Goal: Task Accomplishment & Management: Complete application form

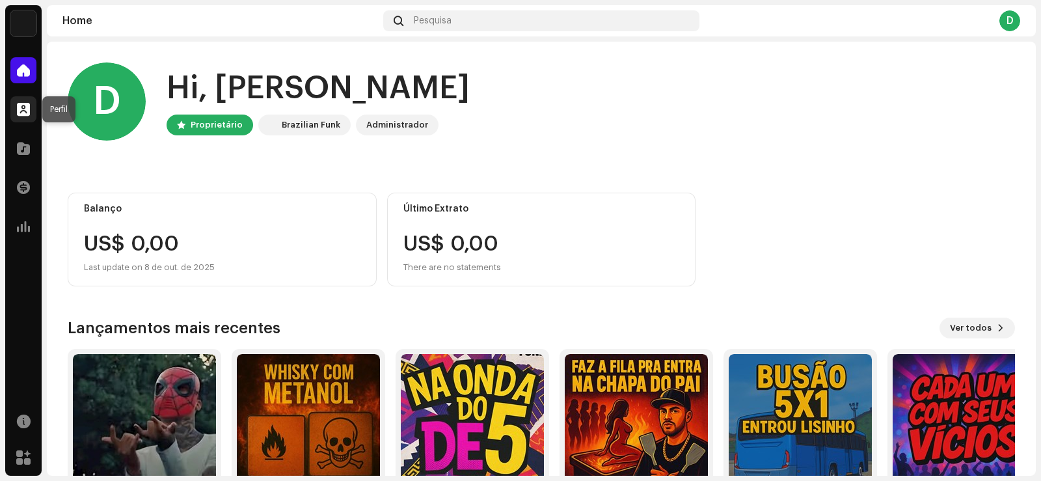
click at [34, 110] on div at bounding box center [23, 109] width 26 height 26
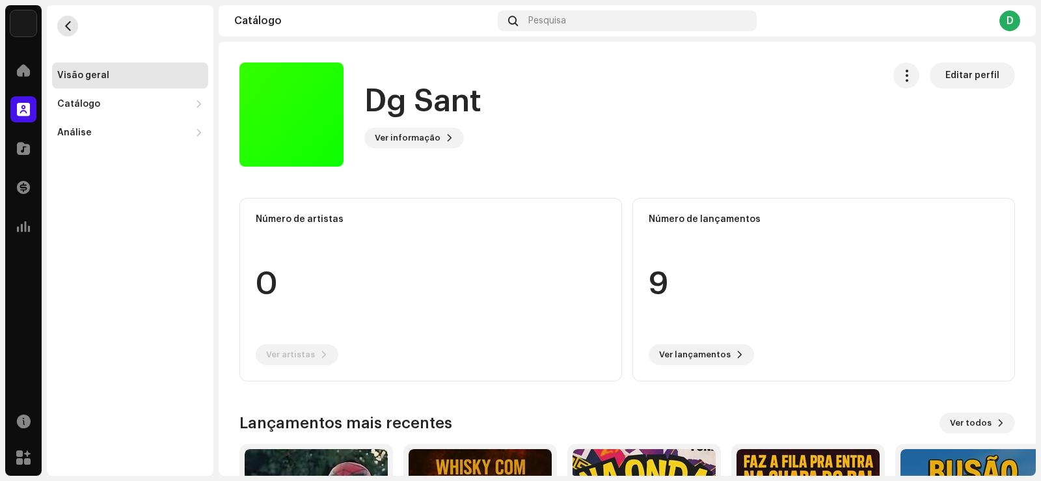
click at [59, 31] on button "button" at bounding box center [67, 26] width 21 height 21
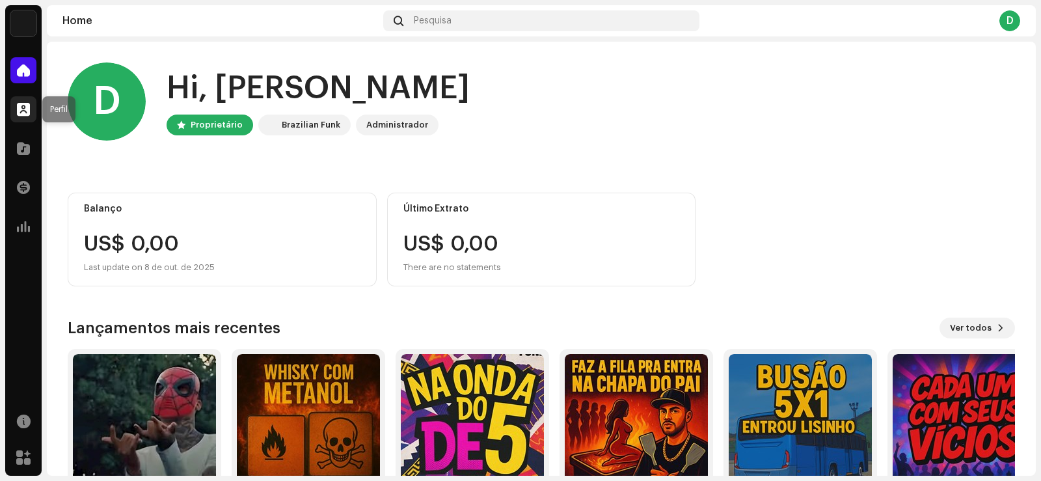
click at [24, 104] on span at bounding box center [23, 109] width 13 height 10
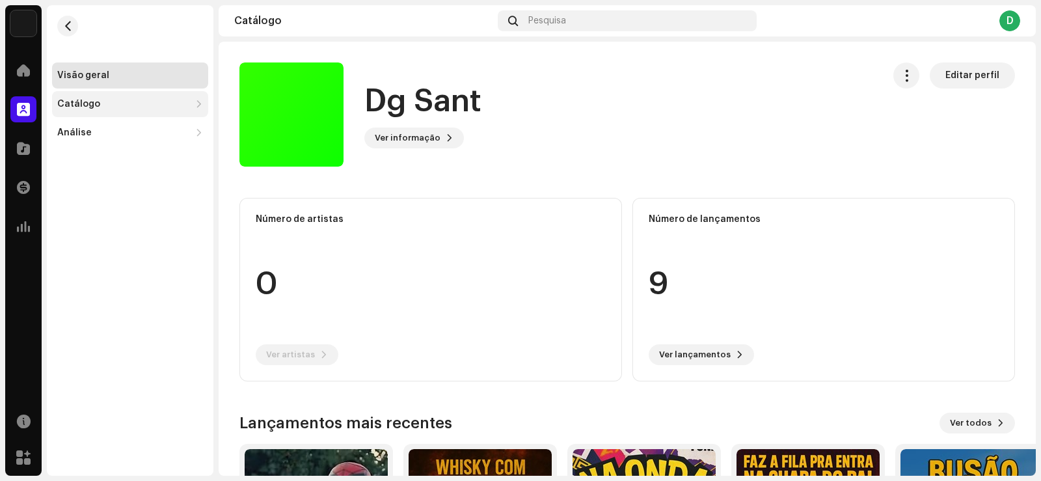
click at [99, 107] on div "Catálogo" at bounding box center [123, 104] width 133 height 10
click at [108, 127] on div "Lançamentos" at bounding box center [130, 133] width 156 height 26
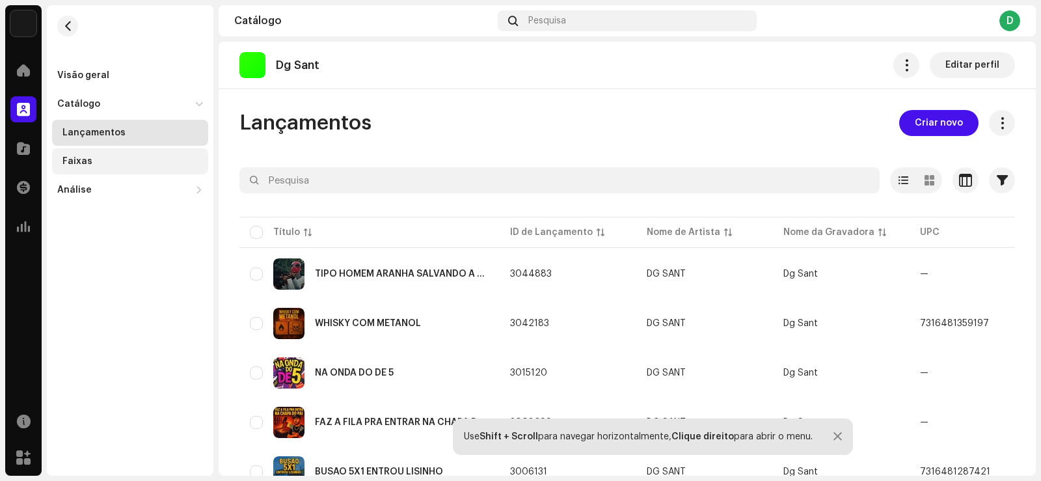
click at [140, 157] on div "Faixas" at bounding box center [132, 161] width 141 height 10
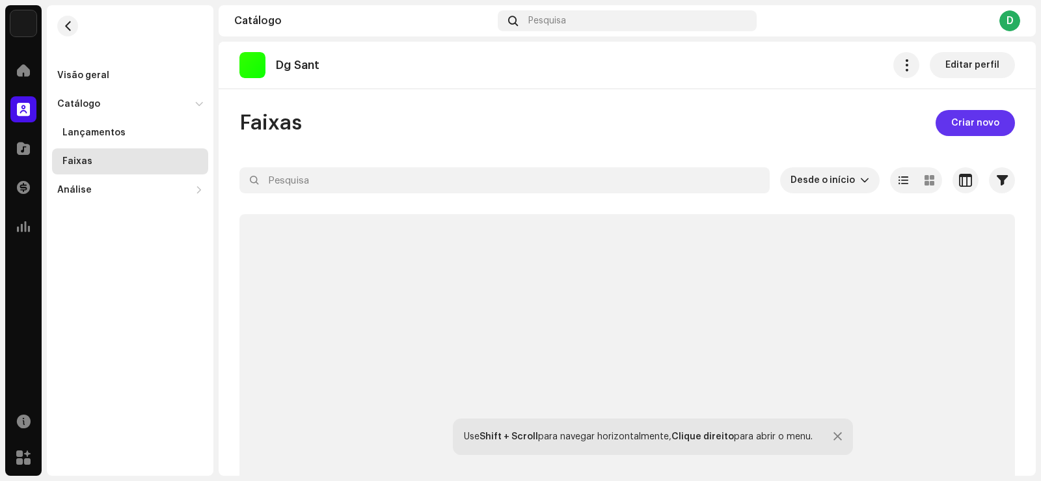
click at [984, 126] on span "Criar novo" at bounding box center [975, 123] width 48 height 26
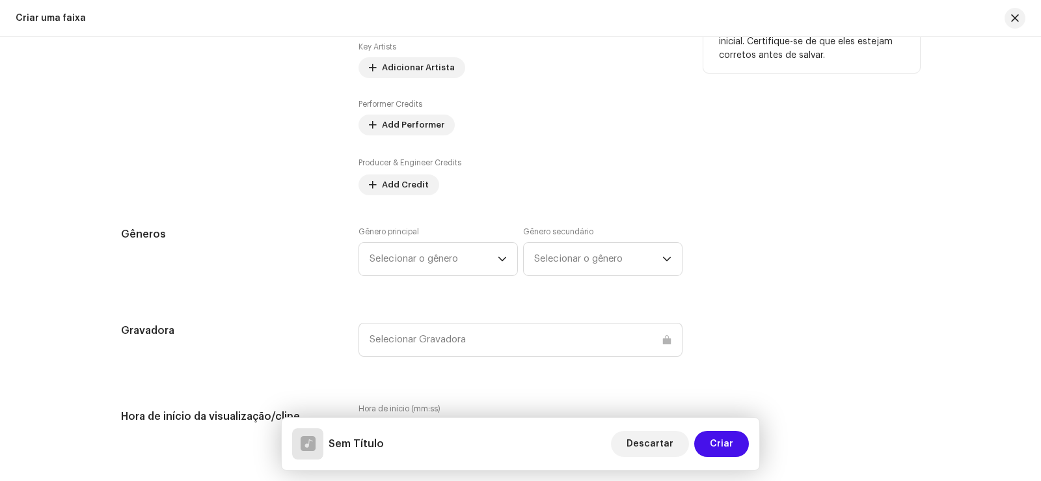
scroll to position [471, 0]
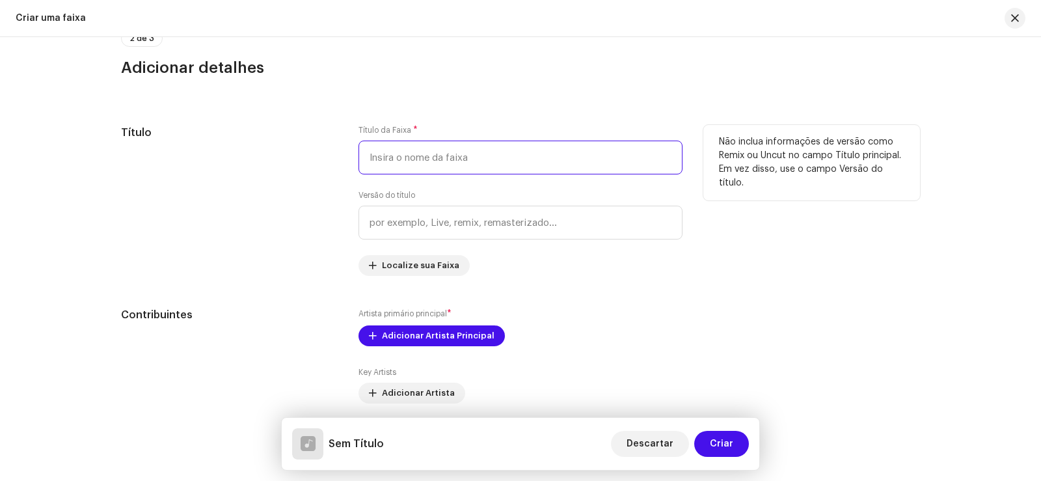
click at [521, 162] on input "text" at bounding box center [520, 158] width 324 height 34
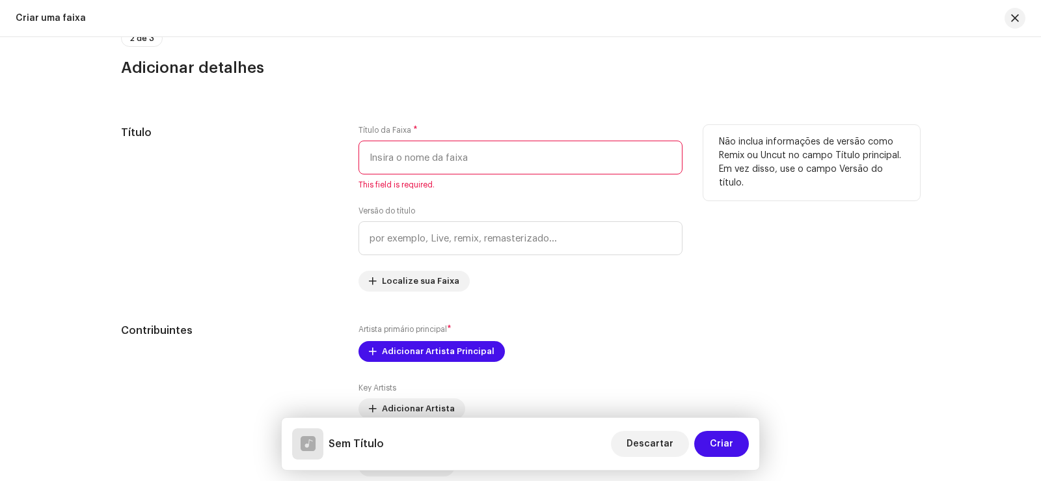
click at [483, 155] on input "text" at bounding box center [520, 158] width 324 height 34
paste input "EU SO QUERO DANCAR"
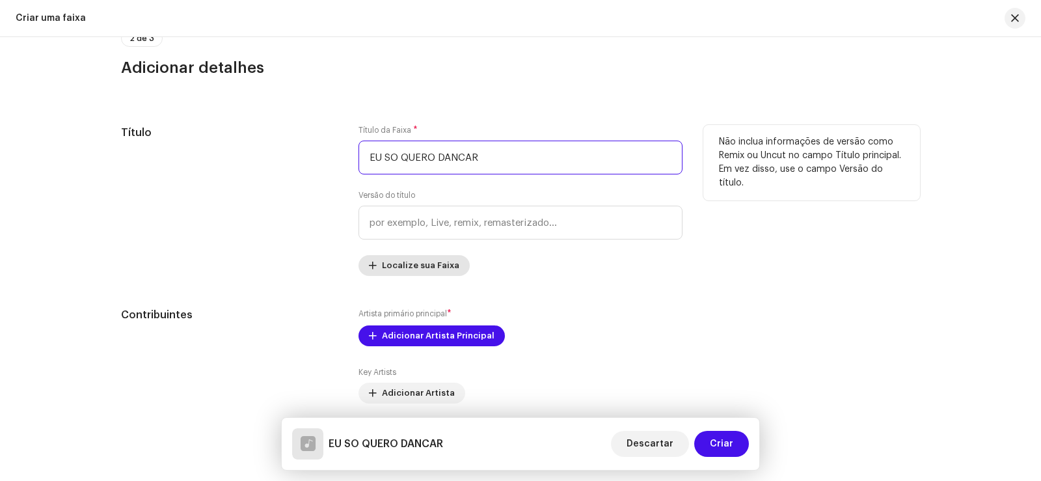
scroll to position [601, 0]
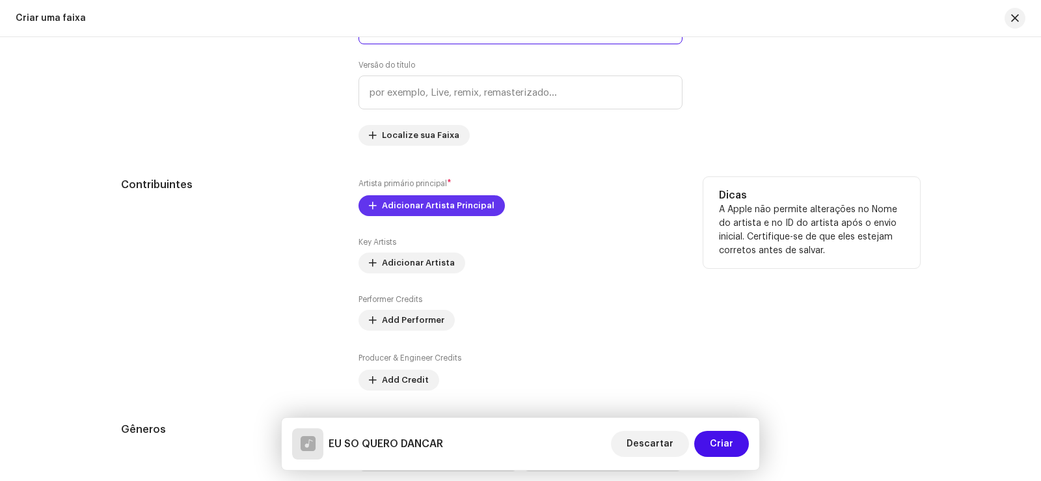
type input "EU SO QUERO DANCAR"
click at [410, 203] on span "Adicionar Artista Principal" at bounding box center [438, 206] width 113 height 26
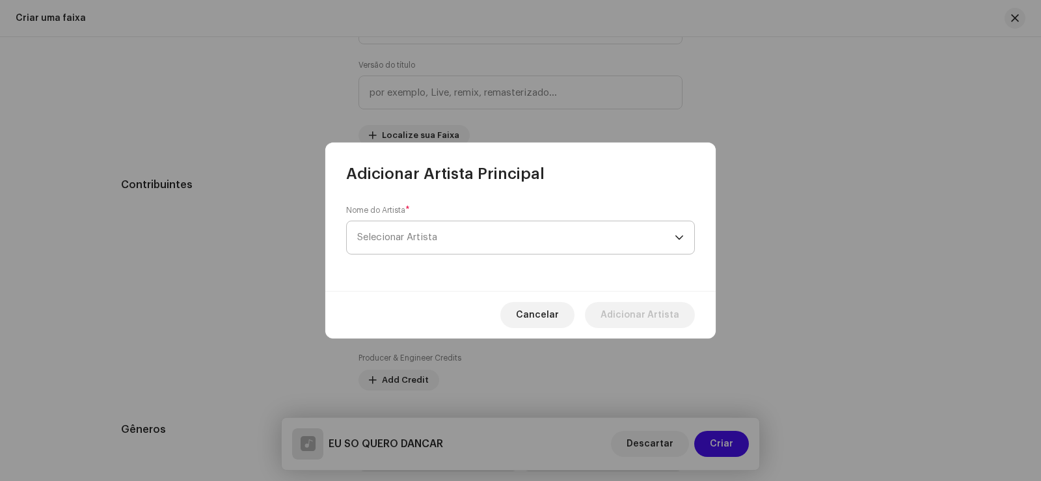
click at [425, 244] on span "Selecionar Artista" at bounding box center [515, 237] width 317 height 33
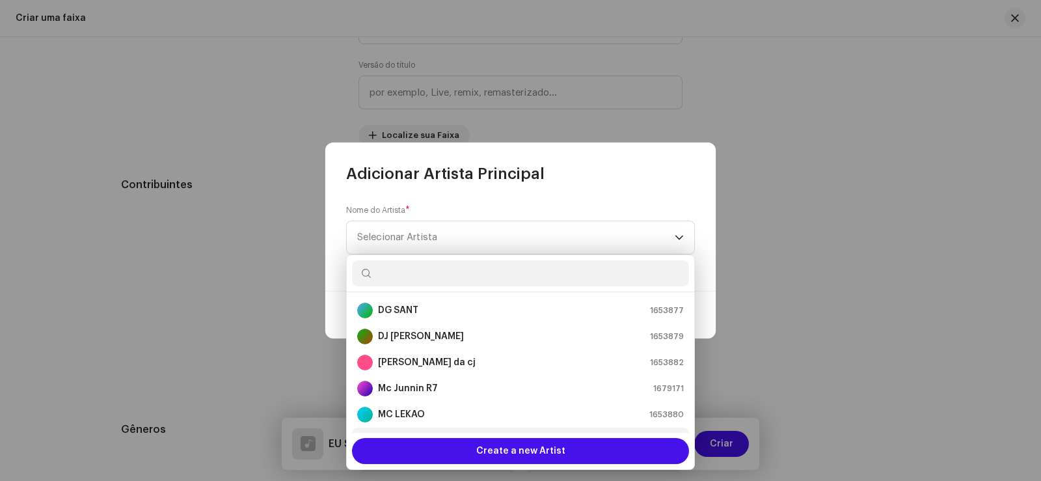
scroll to position [78, 0]
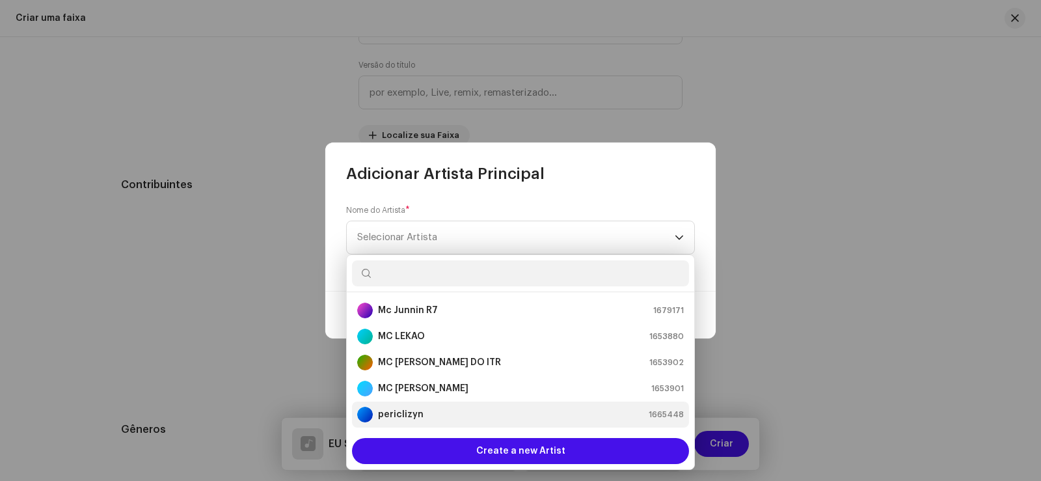
click at [403, 410] on strong "periclizyn" at bounding box center [401, 414] width 46 height 13
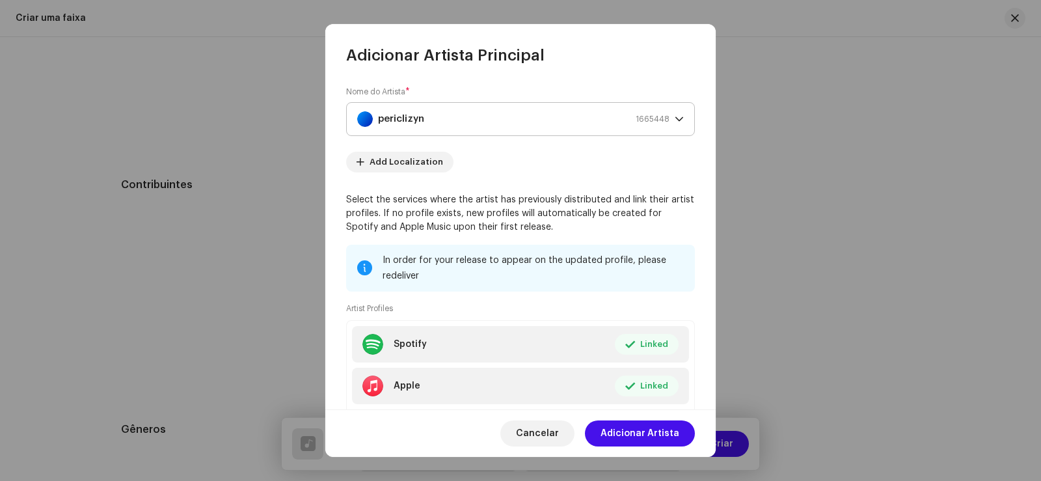
click at [677, 126] on div "dropdown trigger" at bounding box center [679, 119] width 9 height 33
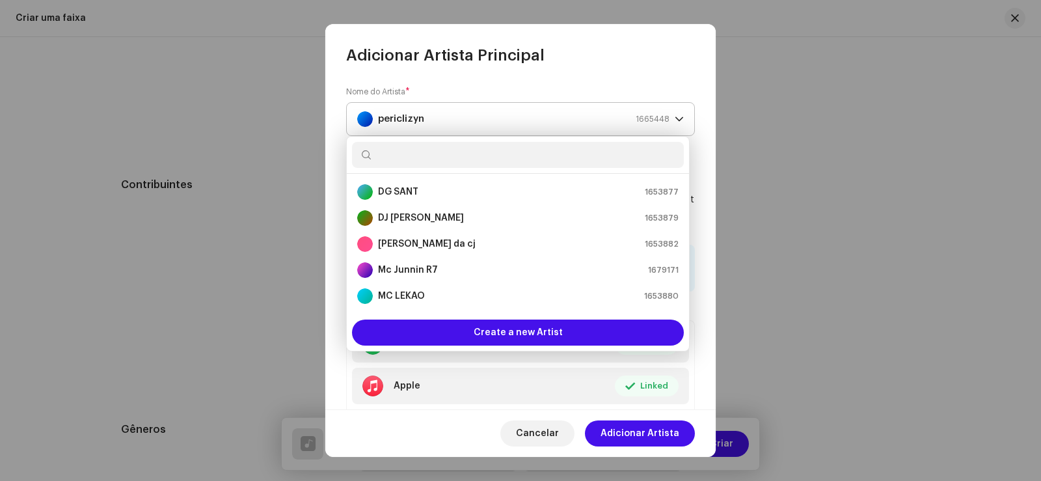
scroll to position [73, 0]
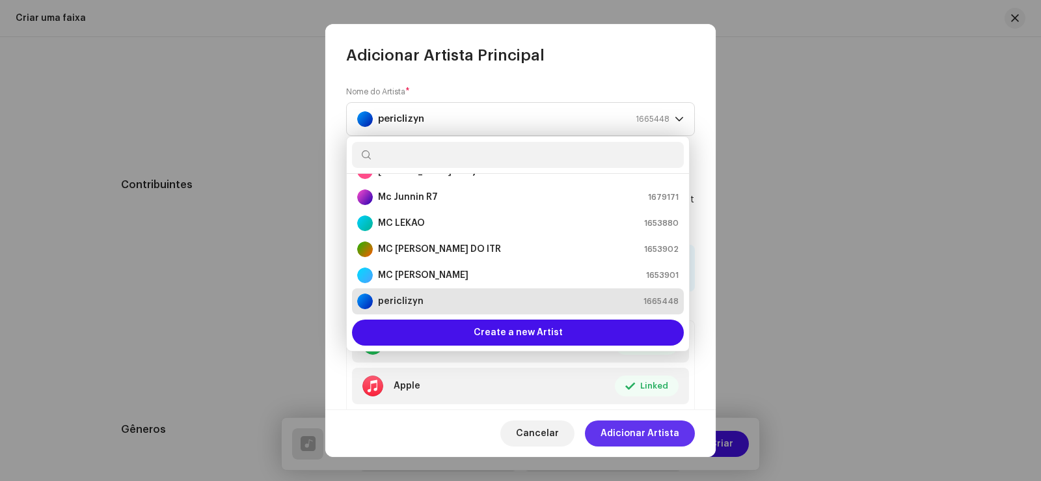
click at [649, 430] on span "Adicionar Artista" at bounding box center [639, 433] width 79 height 26
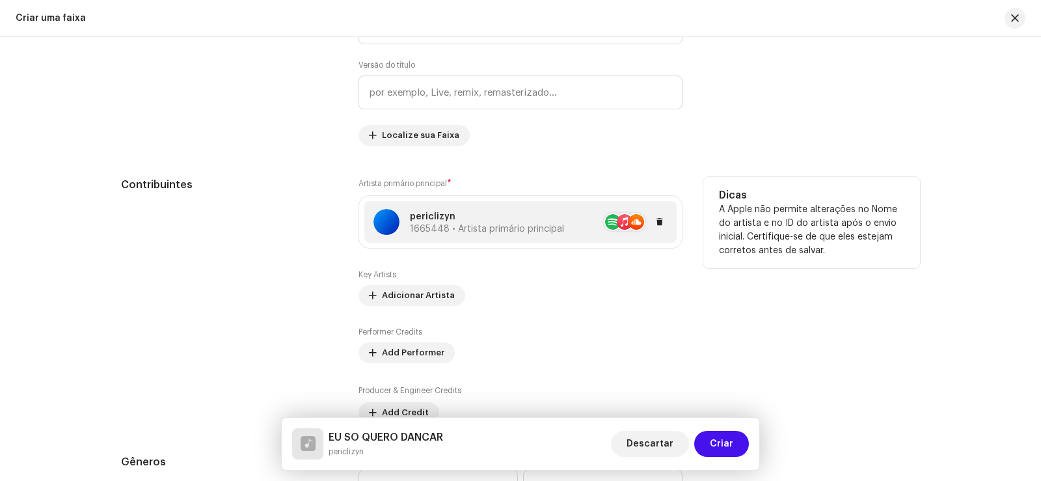
scroll to position [666, 0]
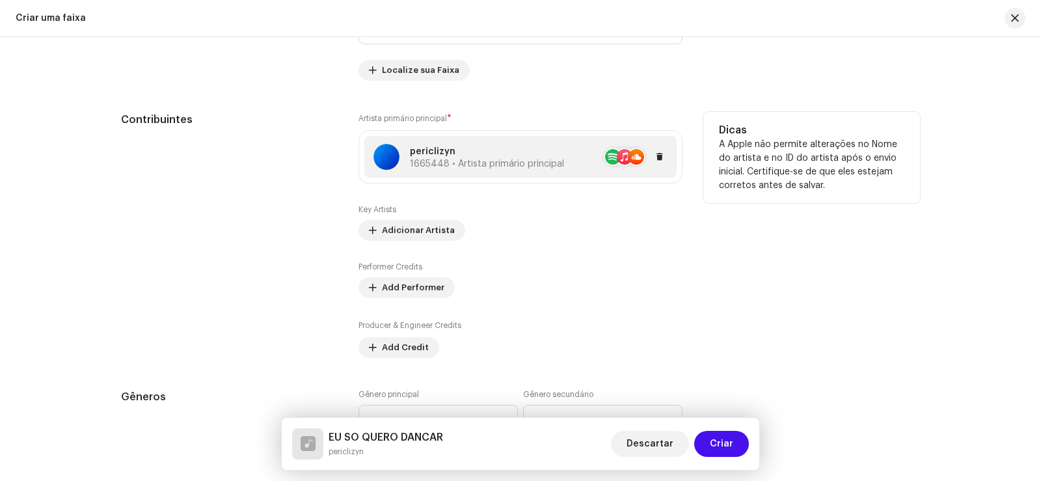
click at [498, 160] on span "1665448 • Artista primário principal" at bounding box center [487, 163] width 154 height 9
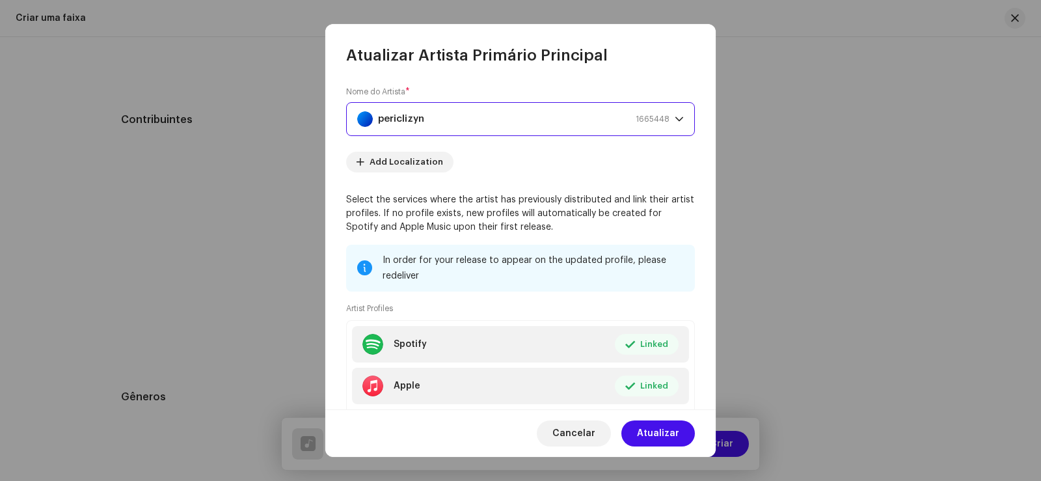
click at [518, 123] on div "periclizyn 1665448" at bounding box center [513, 119] width 312 height 33
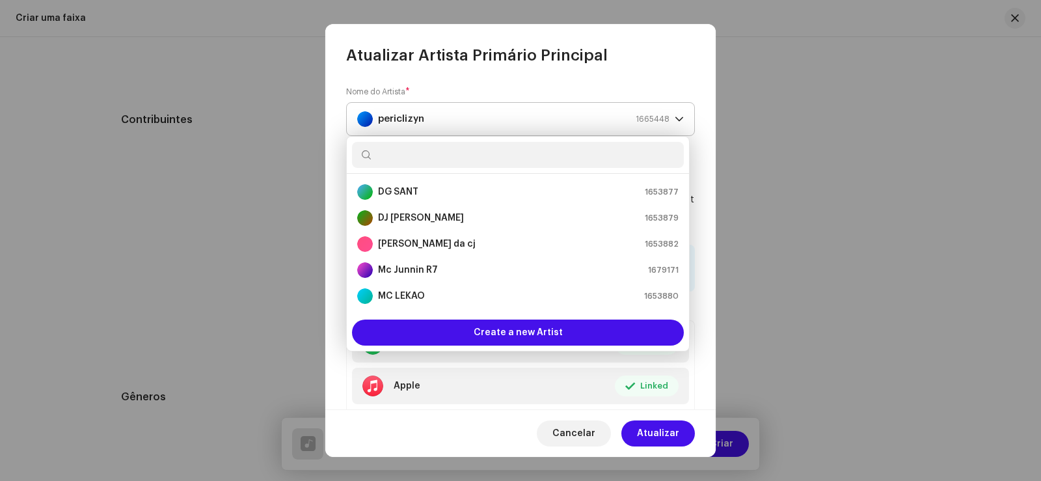
scroll to position [73, 0]
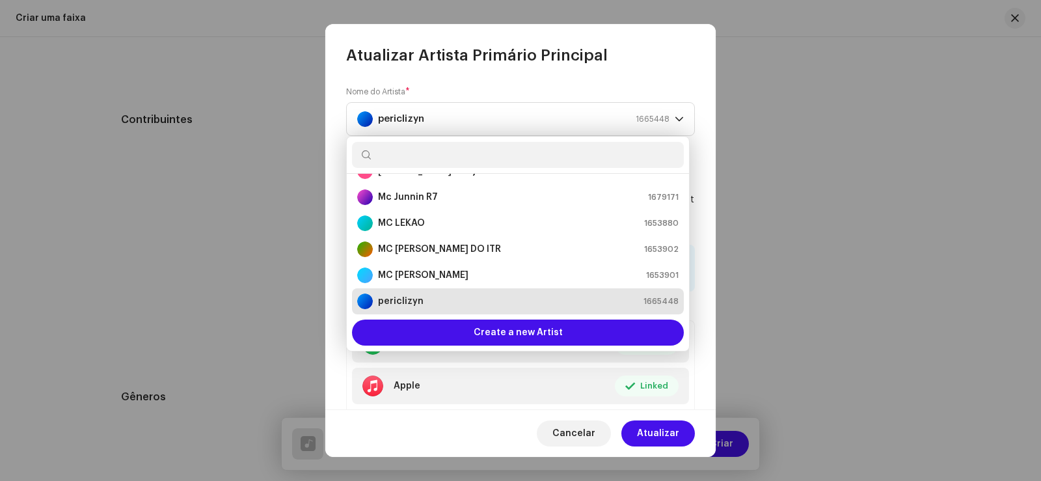
click at [642, 81] on div "Nome do Artista * periclizyn 1665448 Add Localization Select the services where…" at bounding box center [520, 237] width 390 height 343
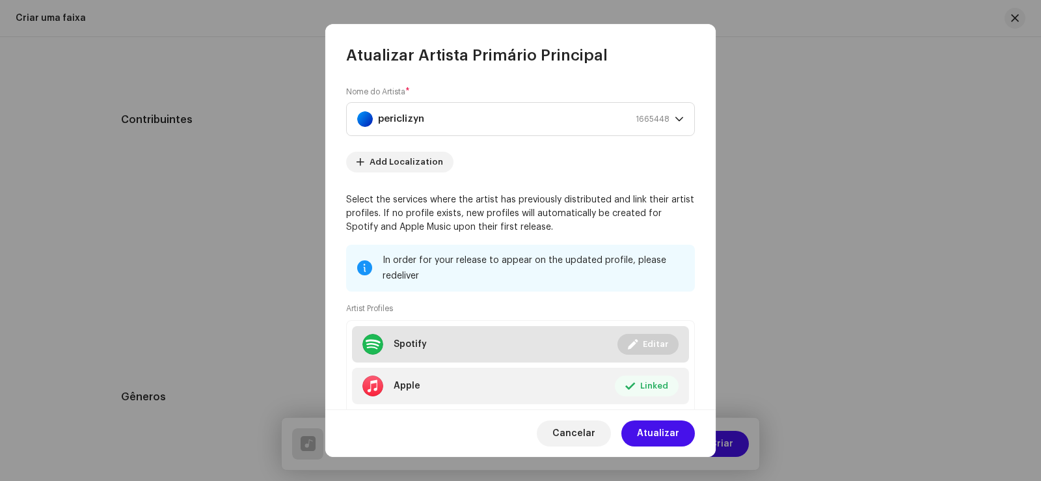
click at [643, 346] on span "Editar" at bounding box center [655, 344] width 25 height 26
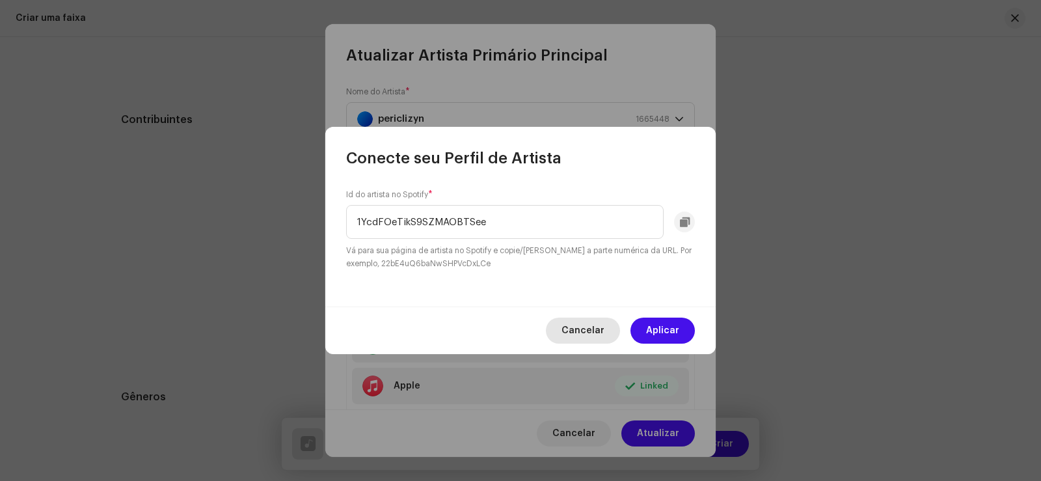
click at [573, 338] on span "Cancelar" at bounding box center [582, 330] width 43 height 26
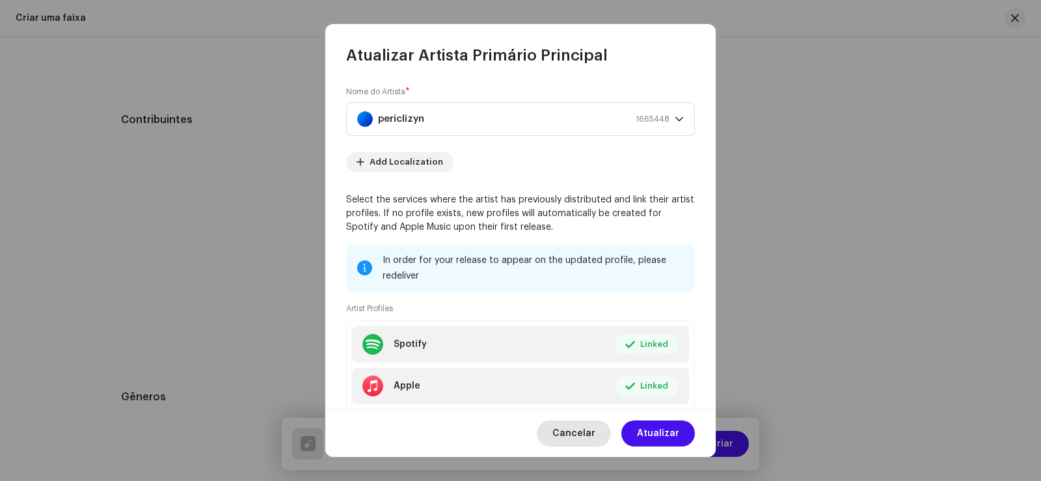
click at [569, 426] on span "Cancelar" at bounding box center [573, 433] width 43 height 26
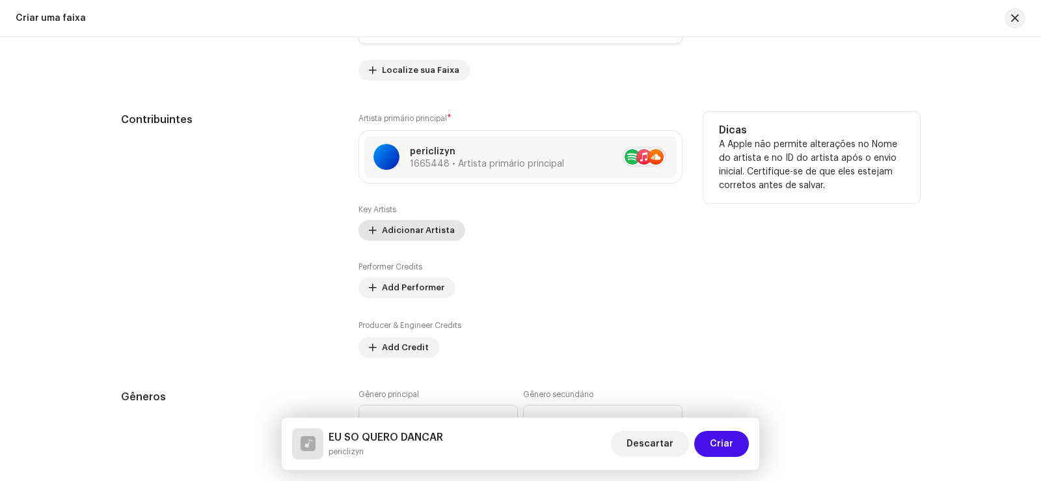
click at [408, 228] on span "Adicionar Artista" at bounding box center [418, 230] width 73 height 26
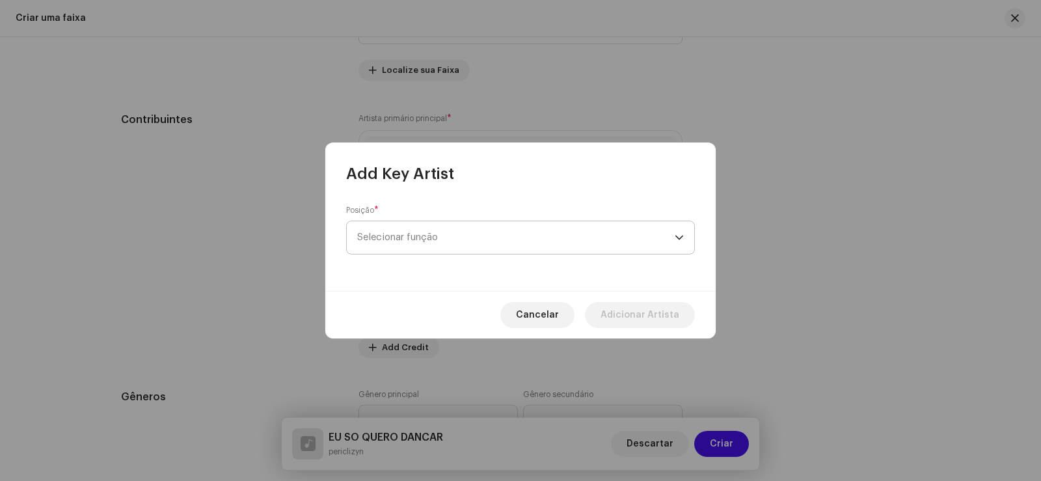
click at [451, 234] on span "Selecionar função" at bounding box center [515, 237] width 317 height 33
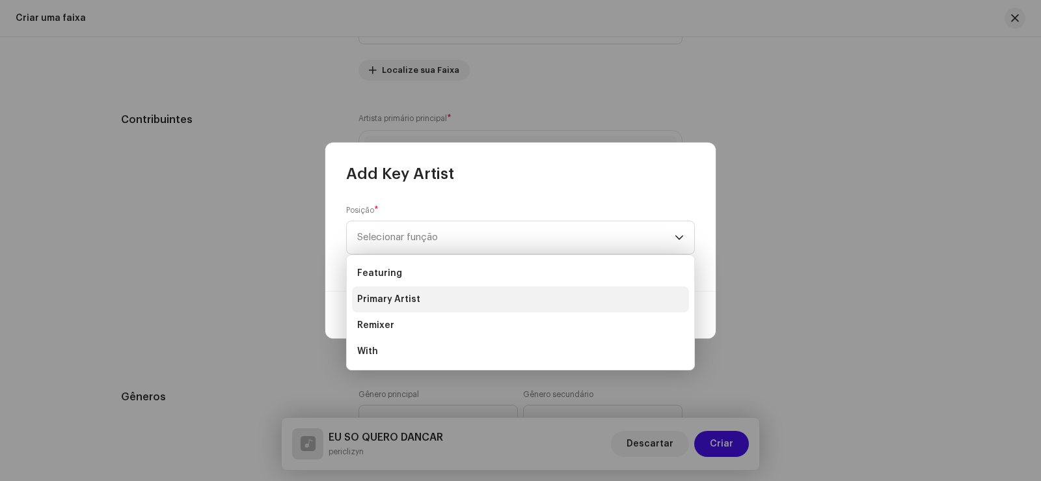
click at [414, 295] on span "Primary Artist" at bounding box center [388, 299] width 63 height 13
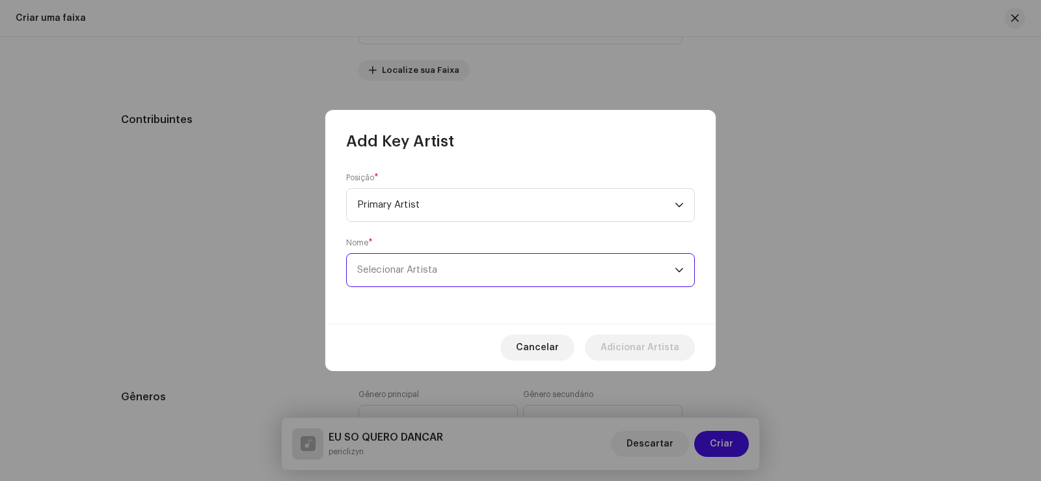
click at [419, 259] on span "Selecionar Artista" at bounding box center [515, 270] width 317 height 33
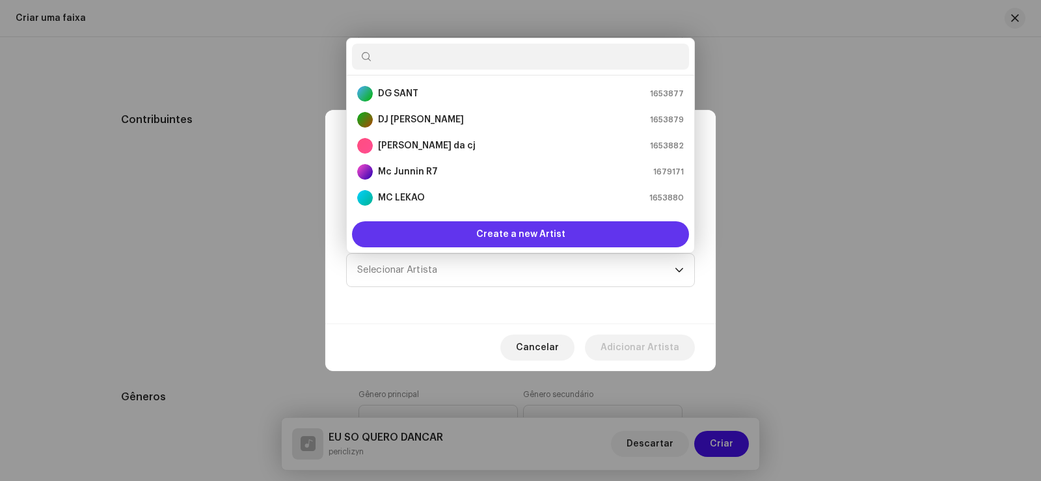
click at [434, 229] on div "Create a new Artist" at bounding box center [520, 234] width 337 height 26
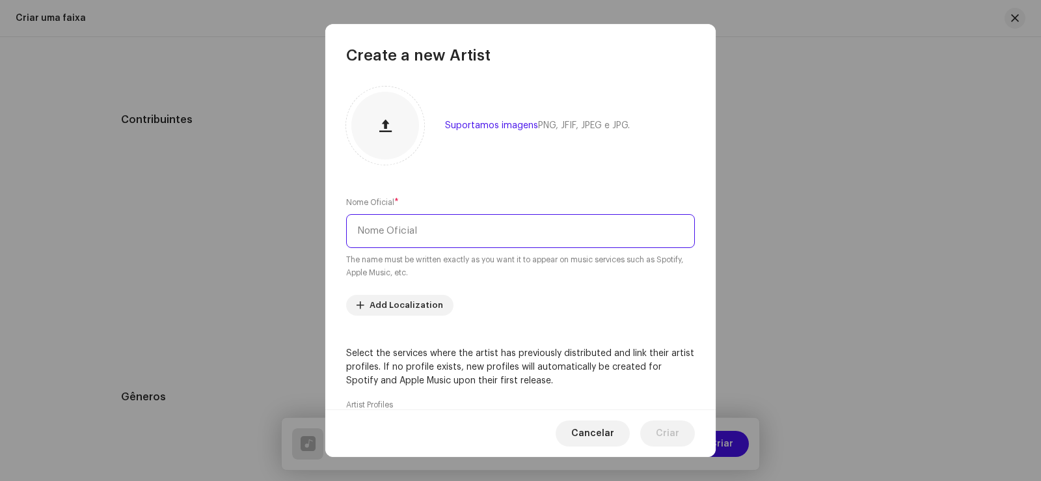
click at [418, 236] on input "text" at bounding box center [520, 231] width 349 height 34
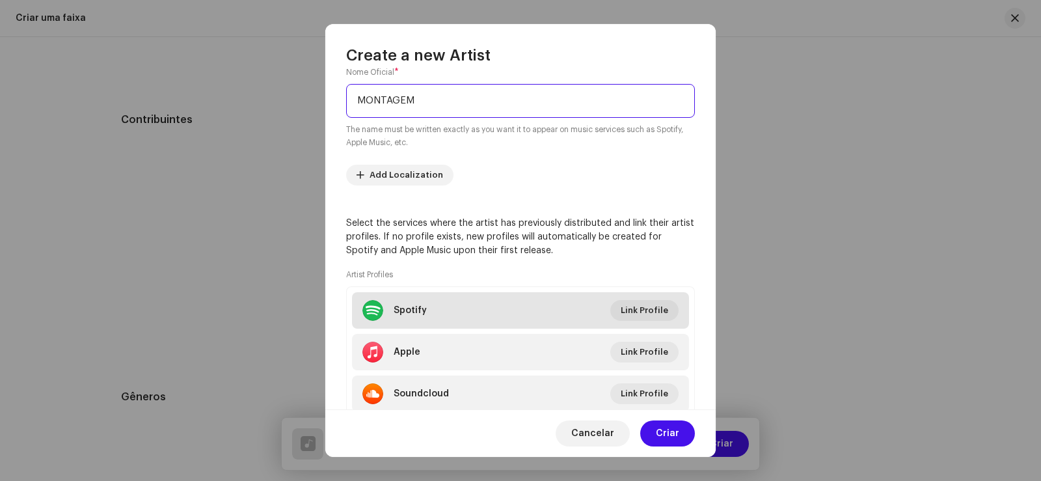
scroll to position [175, 0]
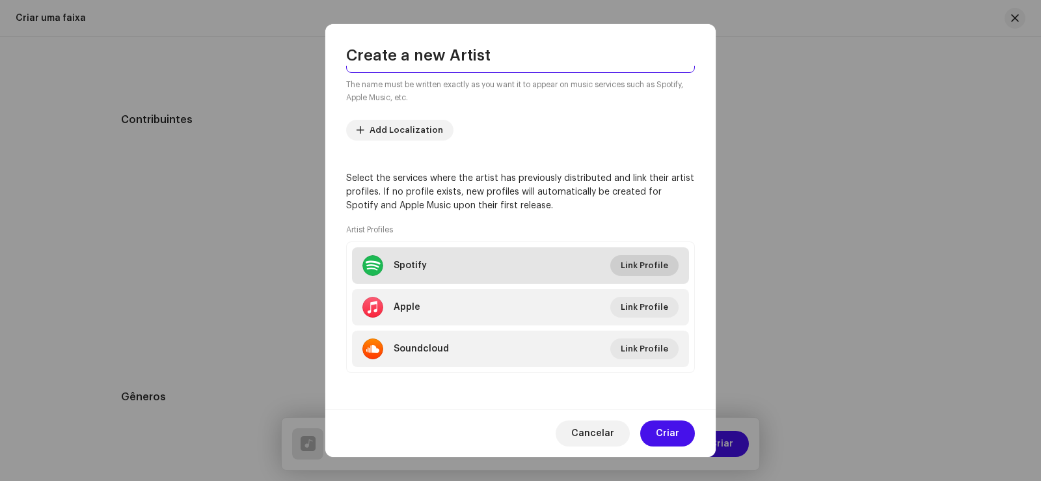
type input "MONTAGEM"
click at [646, 260] on span "Link Profile" at bounding box center [644, 265] width 47 height 26
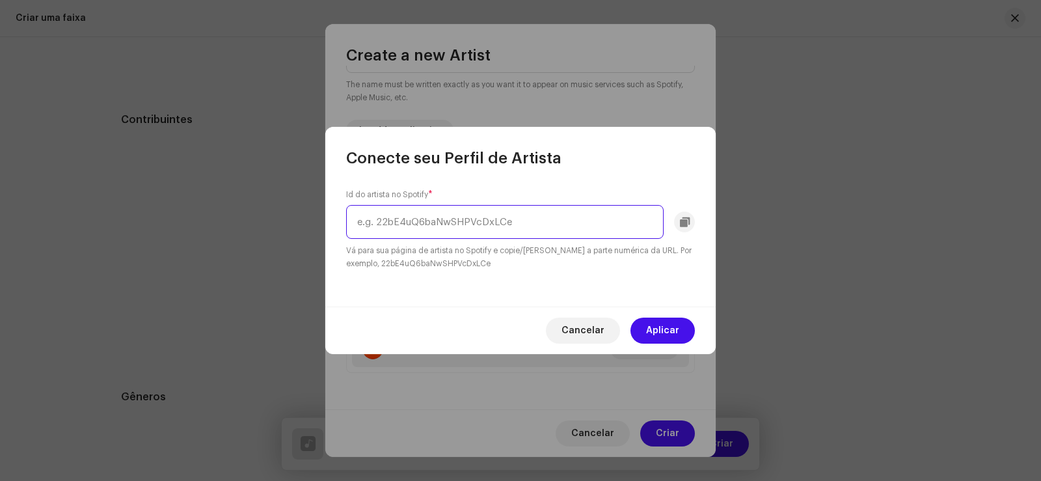
paste input "6gzkhdNfpMIPg91TnzlcCh"
type input "6gzkhdNfpMIPg91TnzlcCh"
click at [643, 326] on button "Aplicar" at bounding box center [662, 330] width 64 height 26
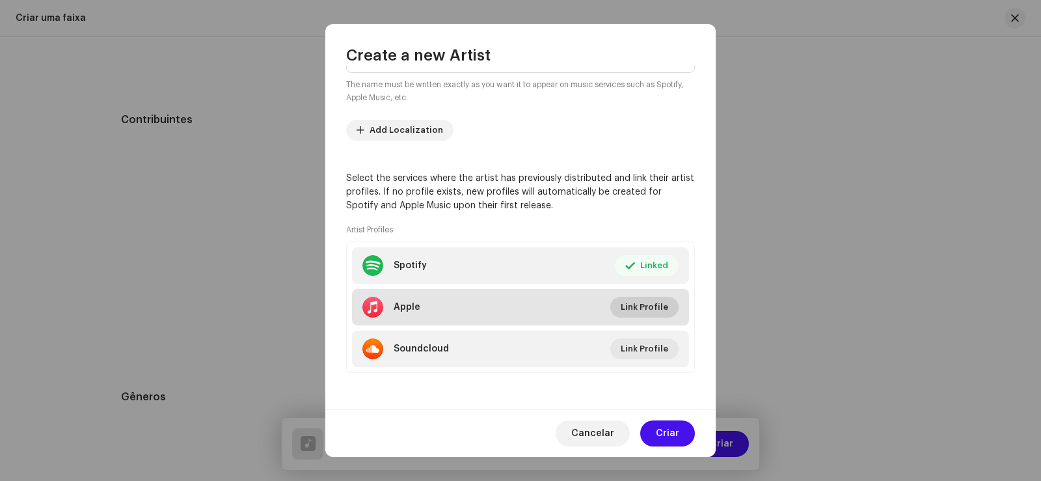
click at [623, 306] on span "Link Profile" at bounding box center [644, 307] width 47 height 26
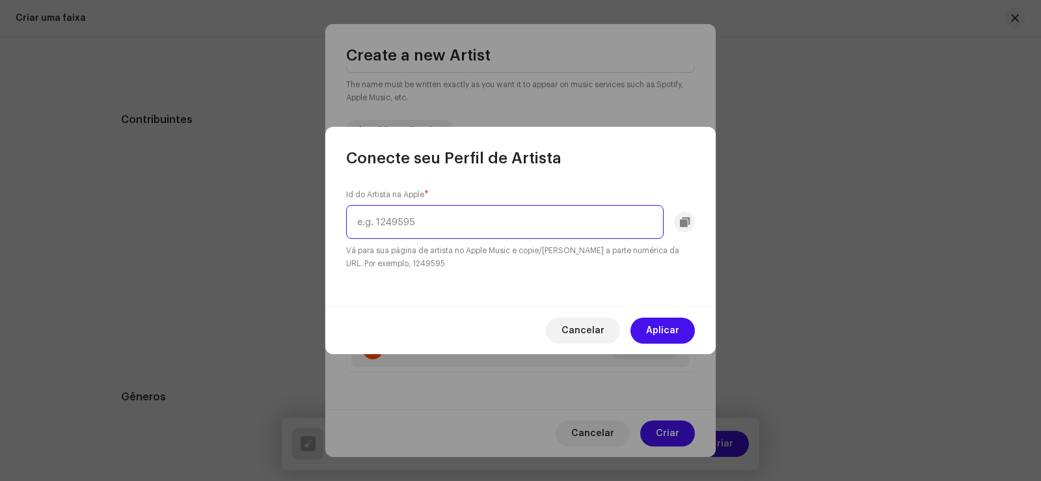
click at [553, 209] on input "text" at bounding box center [504, 222] width 317 height 34
type input "MONTAGEM"
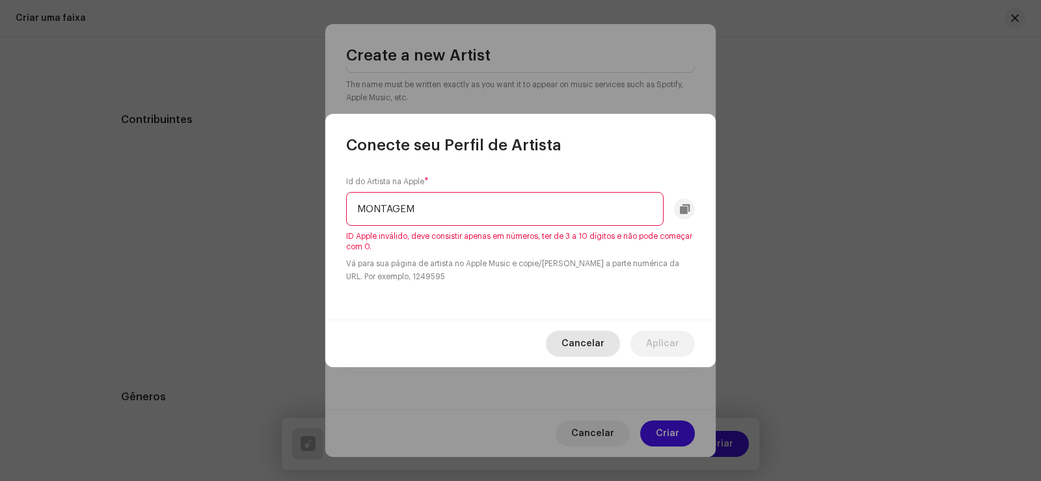
click at [568, 329] on div "Cancelar Aplicar" at bounding box center [520, 342] width 390 height 47
click at [572, 364] on div "Cancelar Aplicar" at bounding box center [520, 342] width 390 height 47
click at [570, 347] on span "Cancelar" at bounding box center [582, 343] width 43 height 26
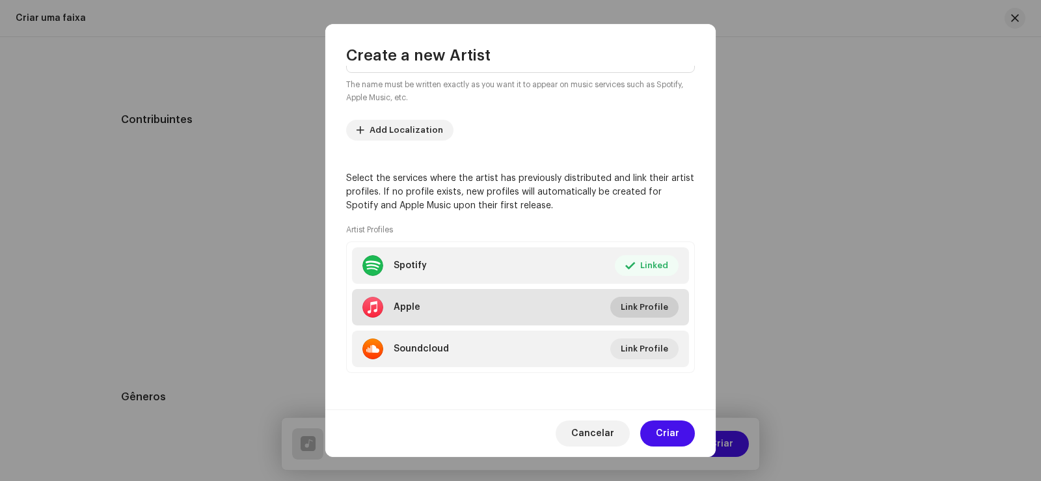
click at [641, 310] on span "Link Profile" at bounding box center [644, 307] width 47 height 26
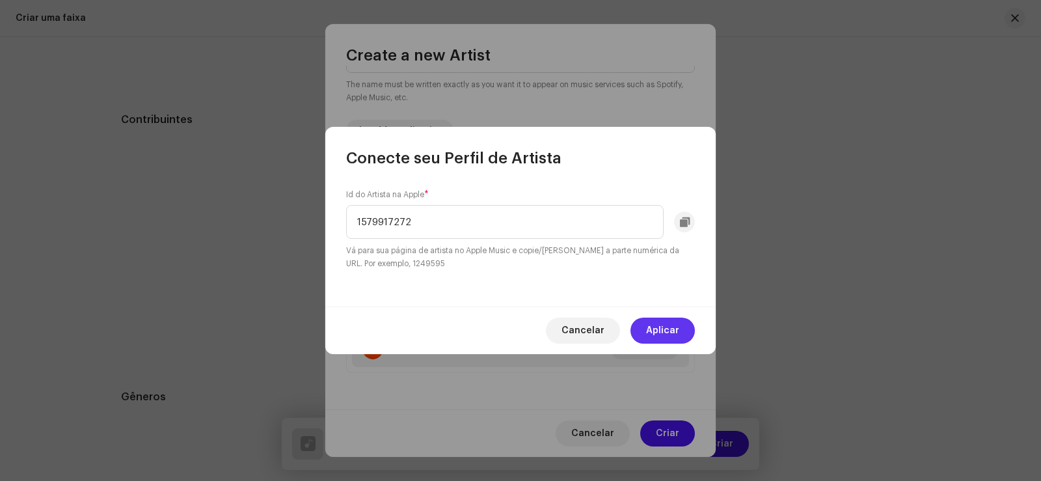
type input "1579917272"
click at [658, 319] on span "Aplicar" at bounding box center [662, 330] width 33 height 26
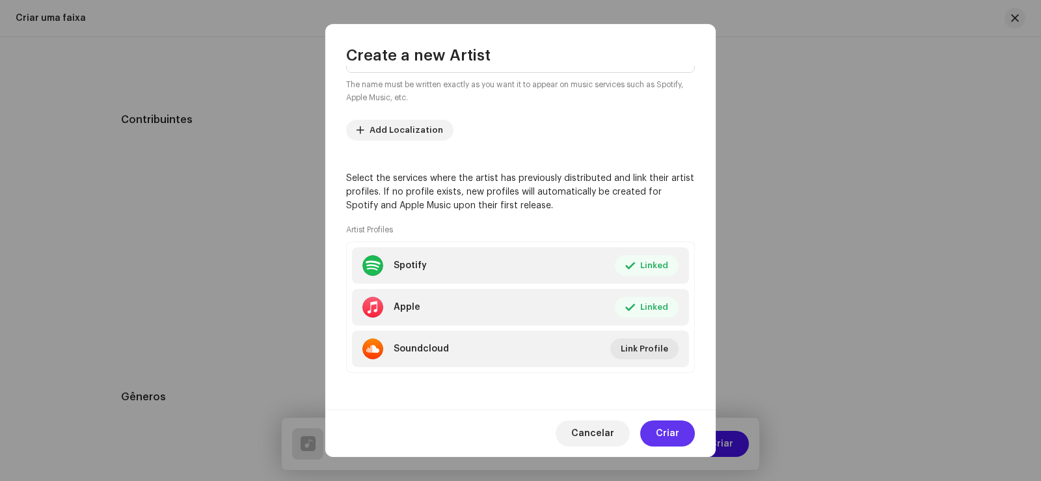
click at [664, 427] on span "Criar" at bounding box center [667, 433] width 23 height 26
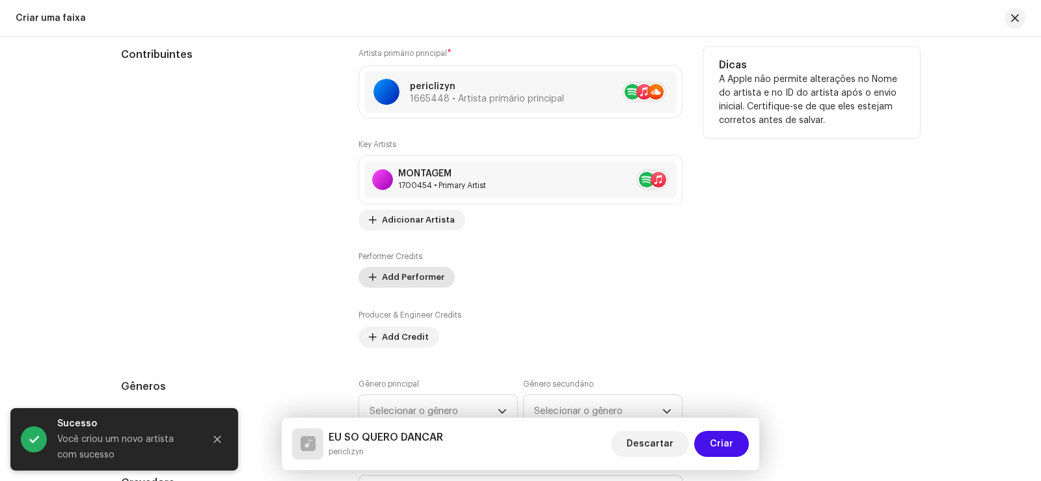
scroll to position [796, 0]
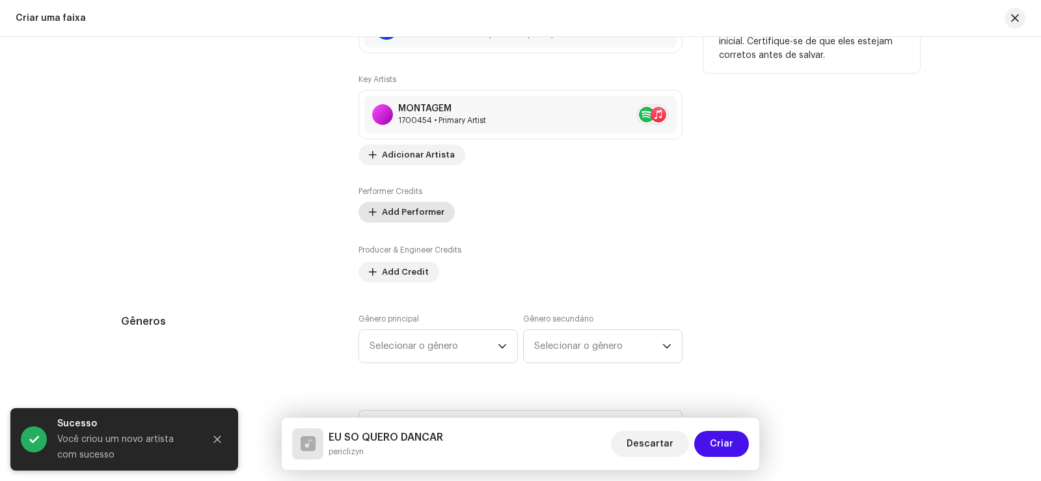
click at [406, 202] on span "Add Performer" at bounding box center [413, 212] width 62 height 26
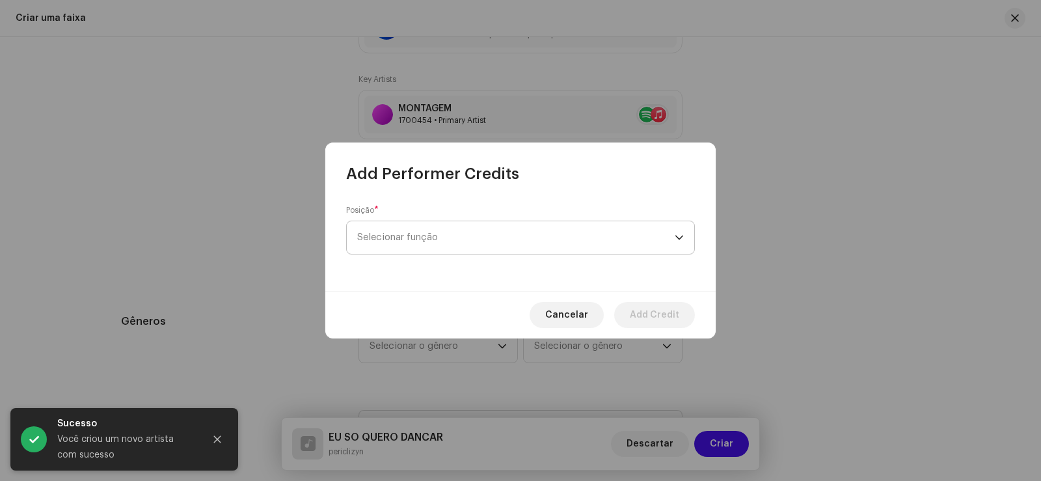
click at [429, 237] on span "Selecionar função" at bounding box center [515, 237] width 317 height 33
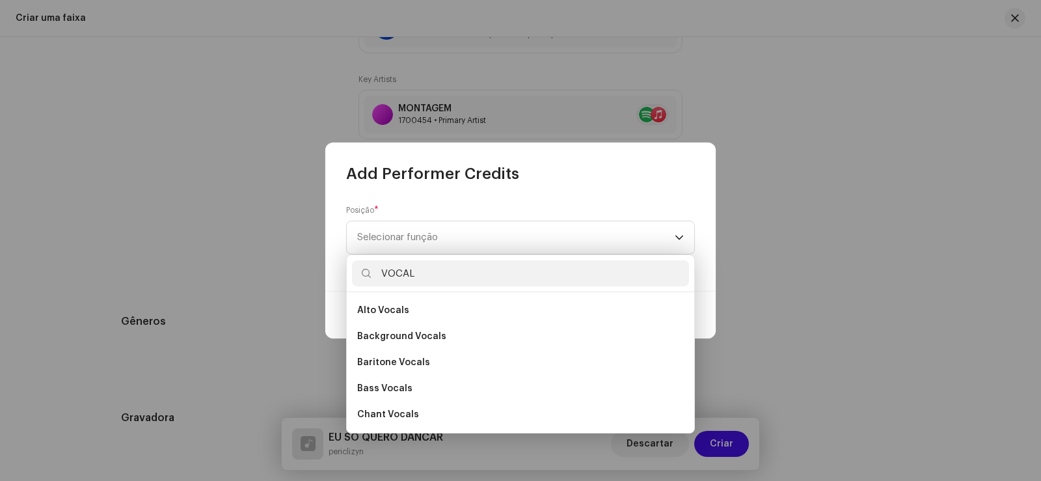
scroll to position [234, 0]
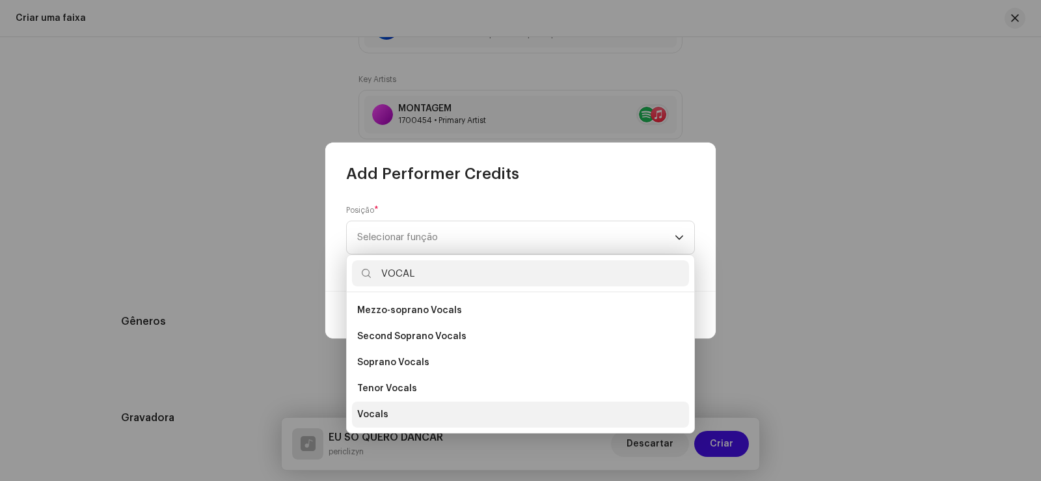
type input "VOCAL"
click at [404, 416] on li "Vocals" at bounding box center [520, 414] width 337 height 26
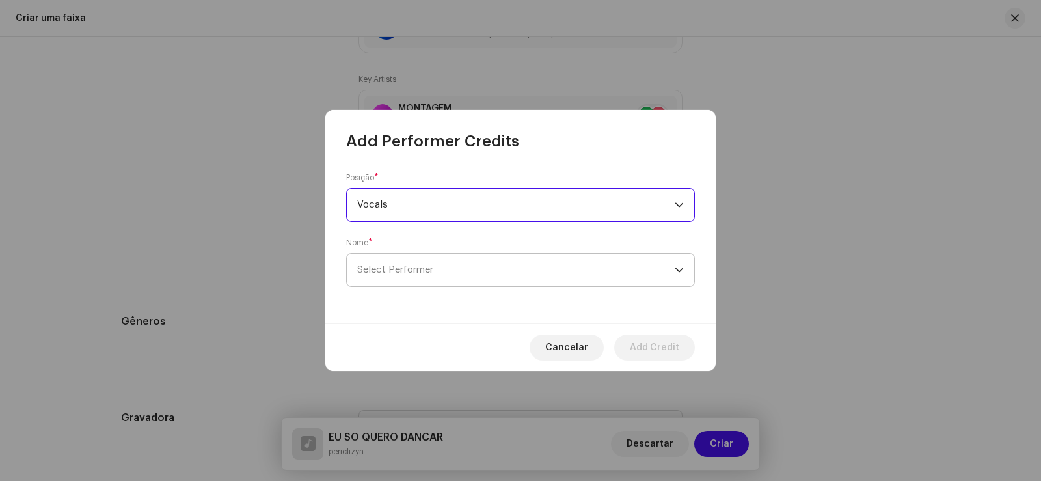
click at [557, 265] on span "Select Performer" at bounding box center [515, 270] width 317 height 33
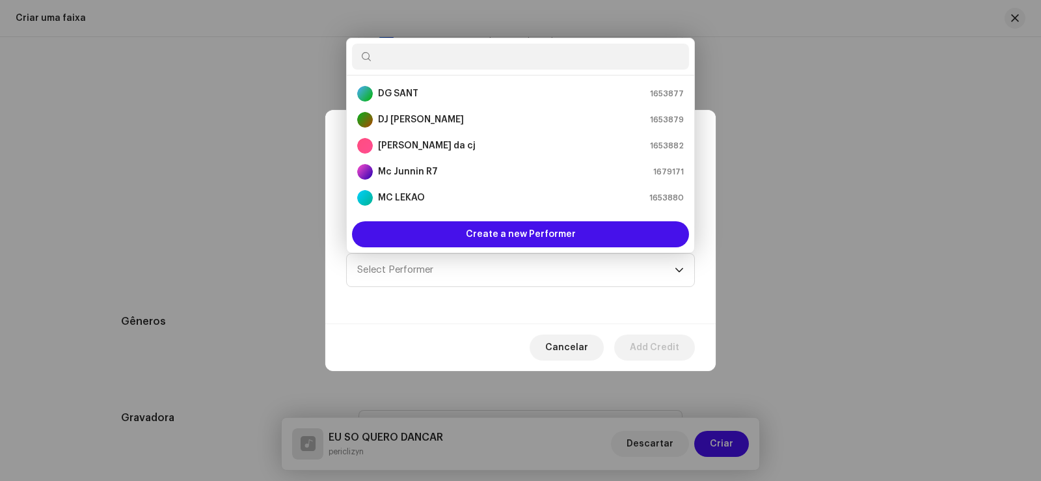
scroll to position [78, 0]
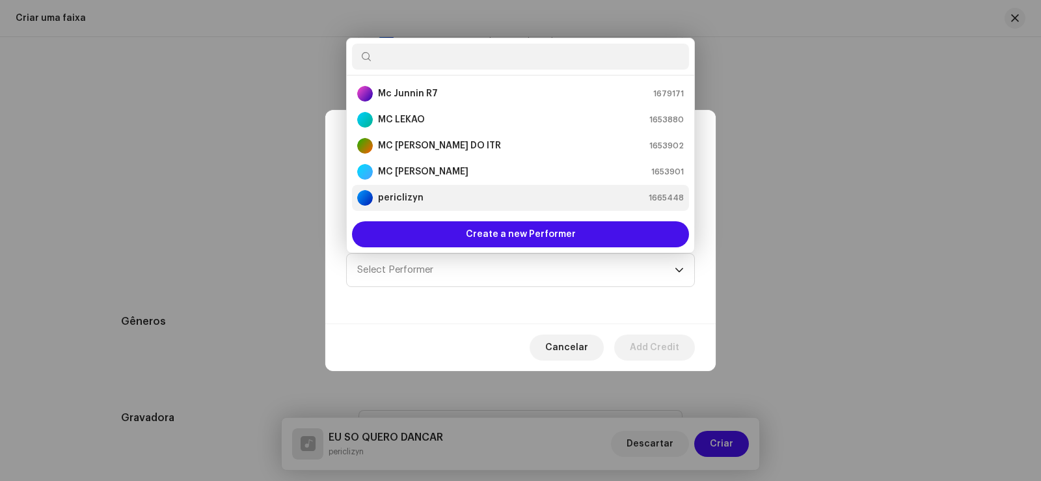
click at [421, 201] on strong "periclizyn" at bounding box center [401, 197] width 46 height 13
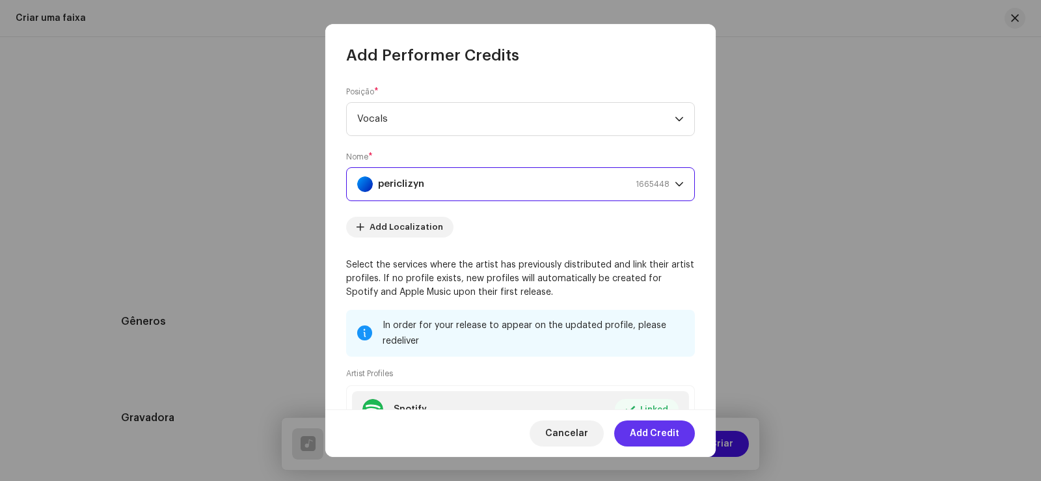
click at [655, 428] on span "Add Credit" at bounding box center [654, 433] width 49 height 26
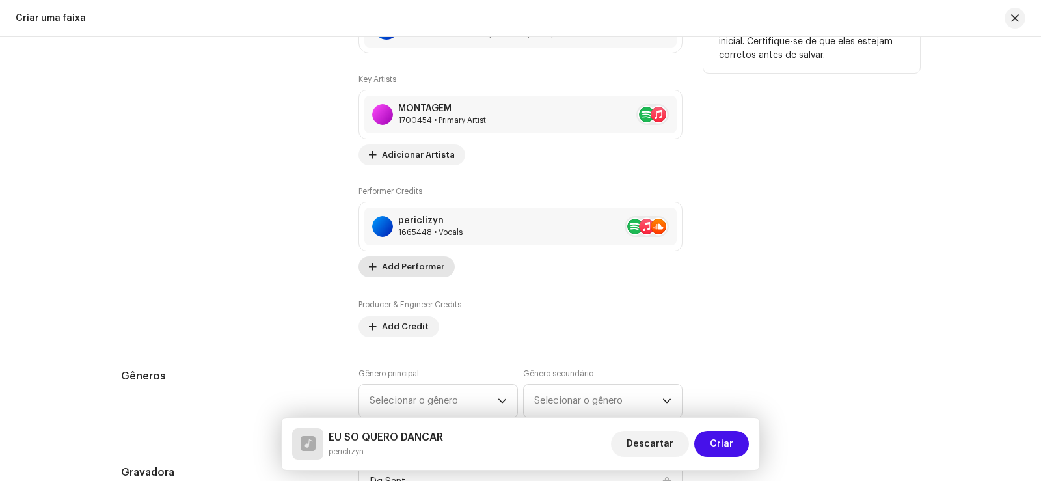
click at [409, 265] on span "Add Performer" at bounding box center [413, 267] width 62 height 26
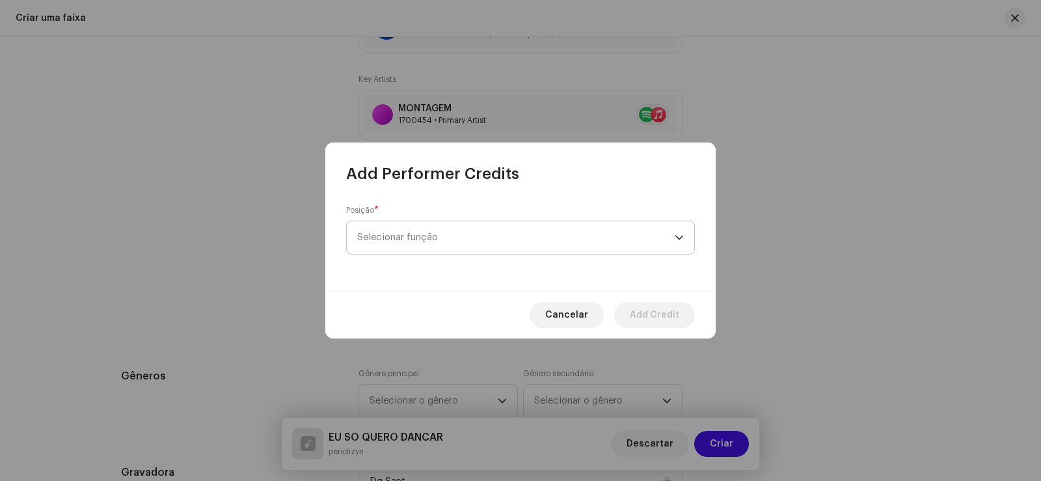
drag, startPoint x: 414, startPoint y: 224, endPoint x: 413, endPoint y: 245, distance: 20.2
click at [414, 226] on span "Selecionar função" at bounding box center [515, 237] width 317 height 33
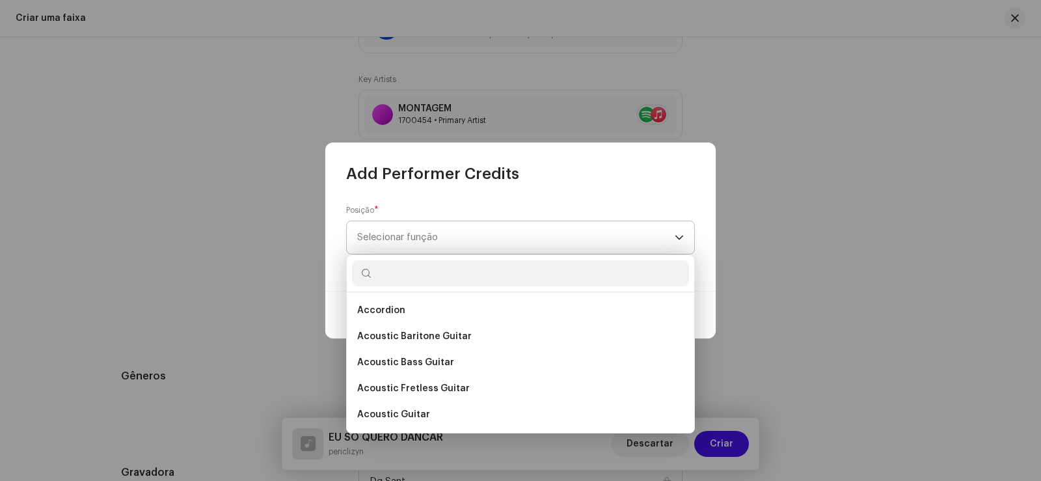
click at [412, 252] on span "Selecionar função" at bounding box center [515, 237] width 317 height 33
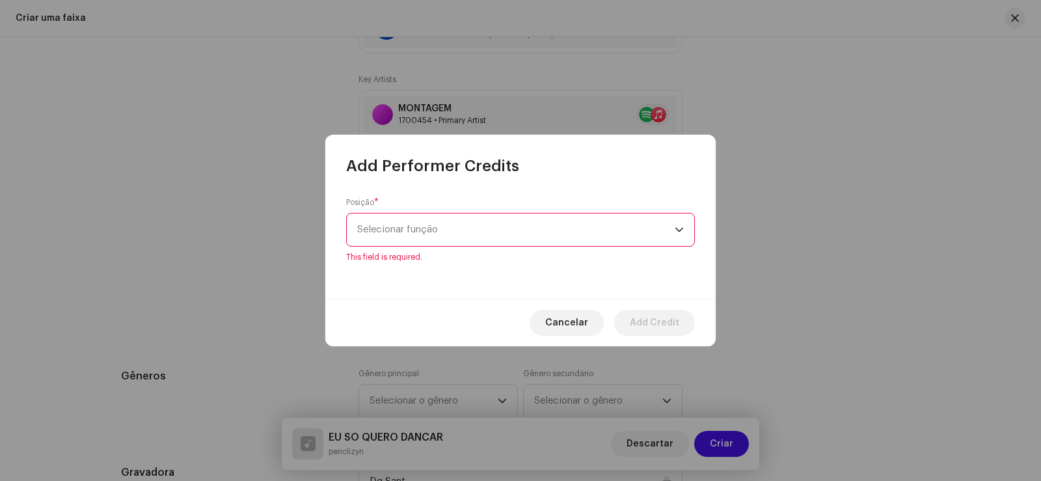
click at [412, 233] on span "Selecionar função" at bounding box center [515, 229] width 317 height 33
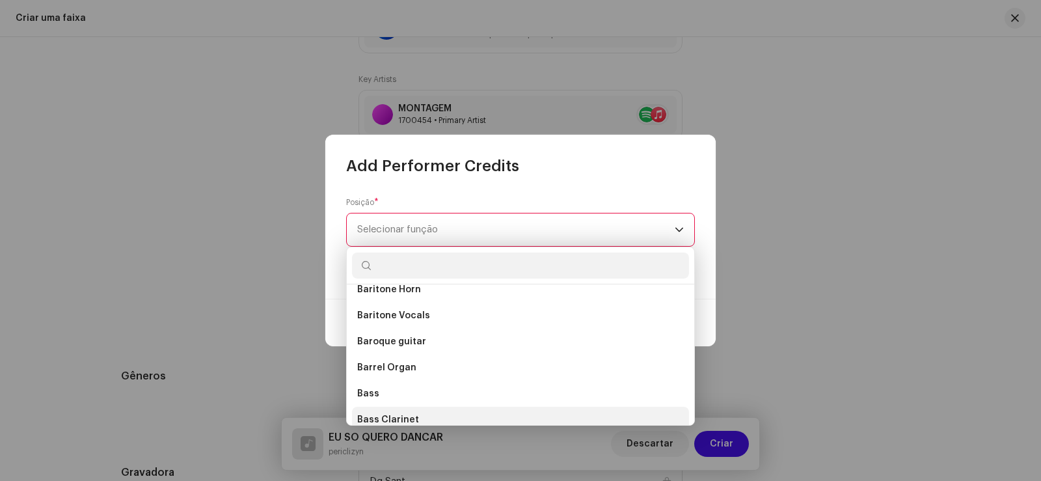
scroll to position [911, 0]
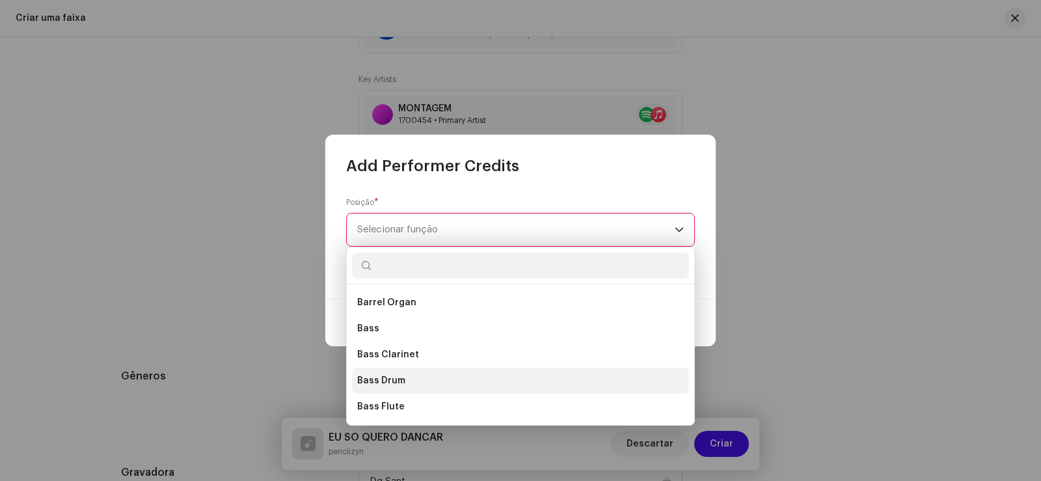
click at [424, 375] on li "Bass Drum" at bounding box center [520, 381] width 337 height 26
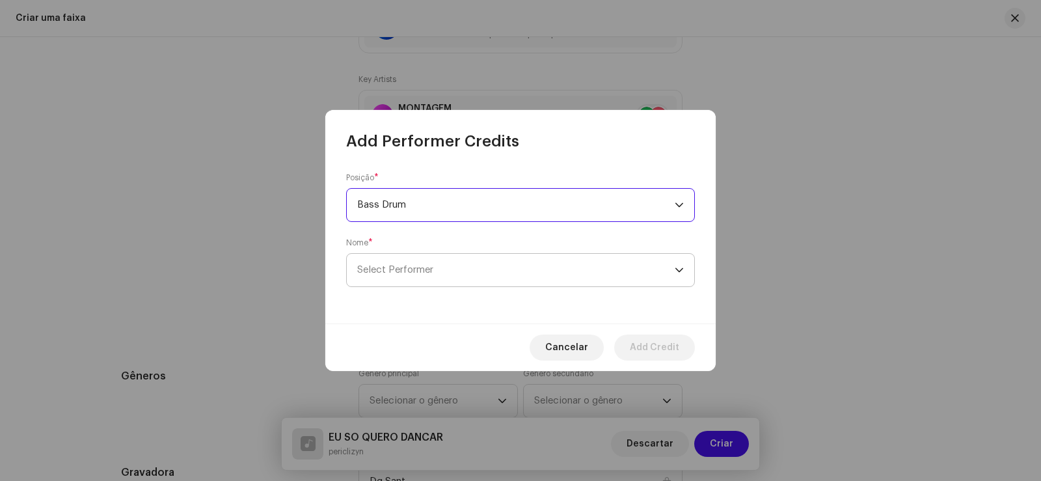
click at [539, 267] on span "Select Performer" at bounding box center [515, 270] width 317 height 33
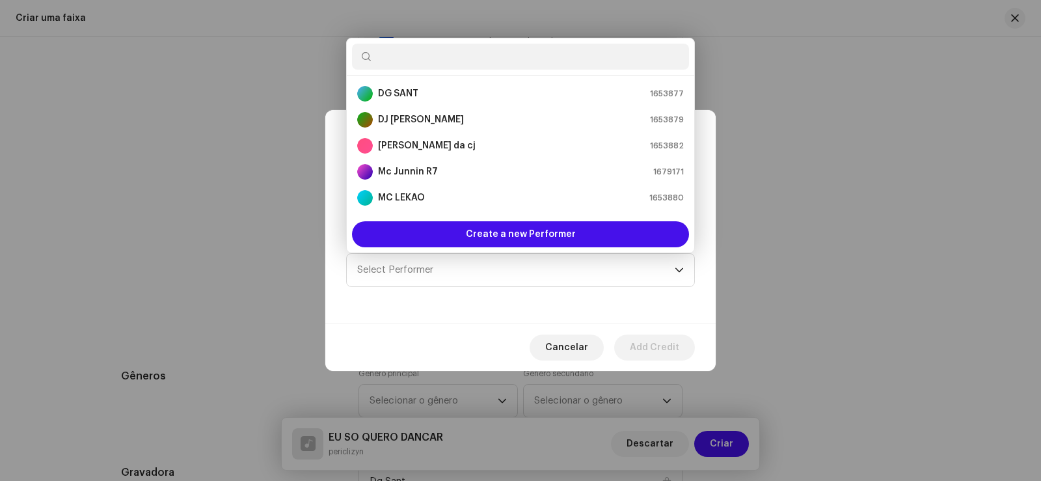
scroll to position [78, 0]
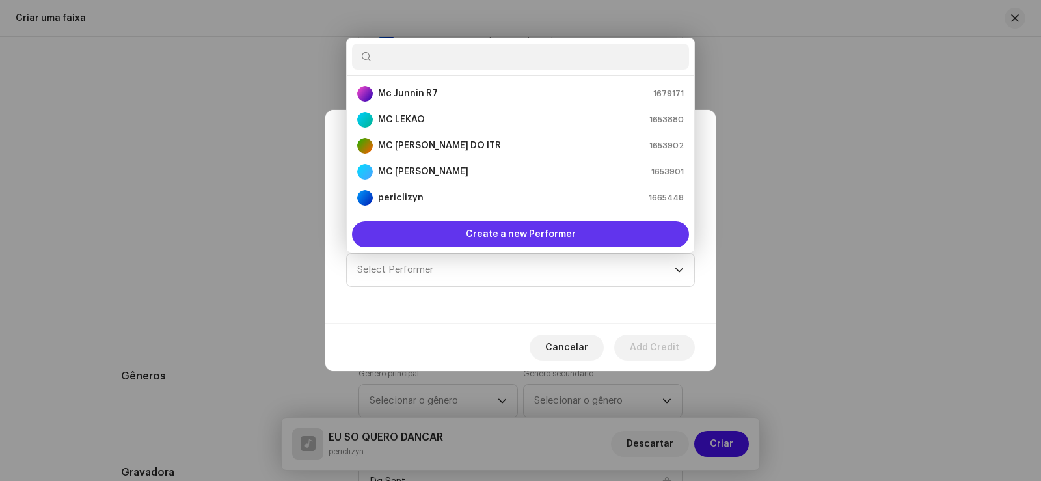
click at [441, 228] on div "Create a new Performer" at bounding box center [520, 234] width 337 height 26
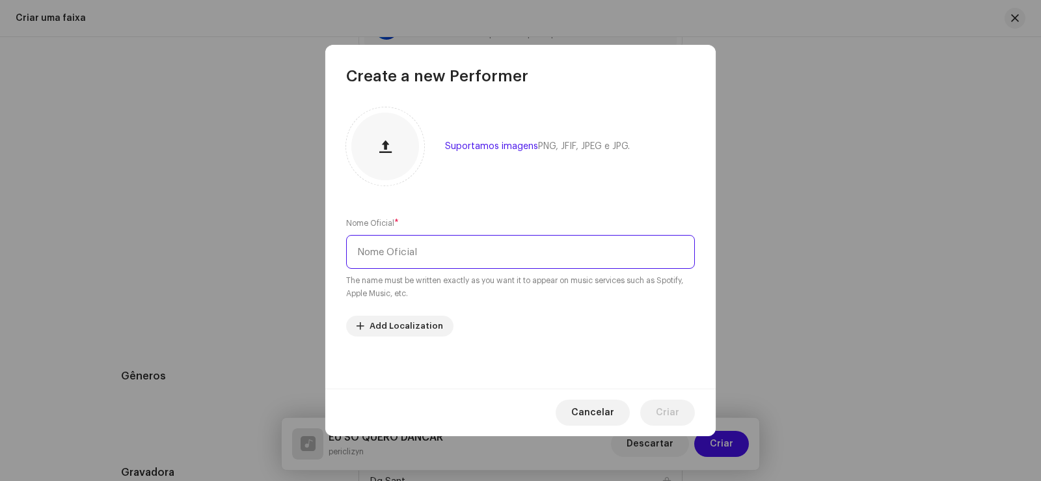
click at [418, 245] on input "text" at bounding box center [520, 252] width 349 height 34
type input "MONTAGEM"
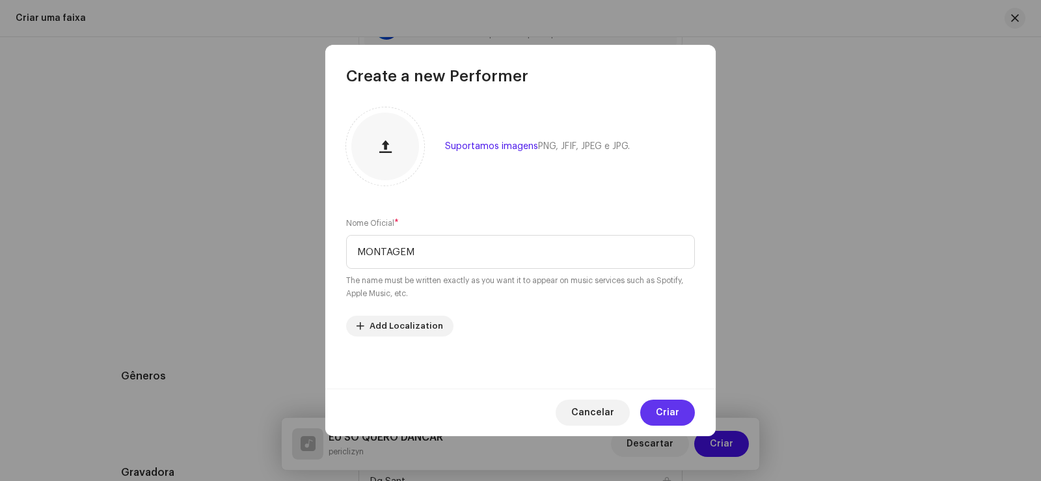
click at [673, 407] on span "Criar" at bounding box center [667, 412] width 23 height 26
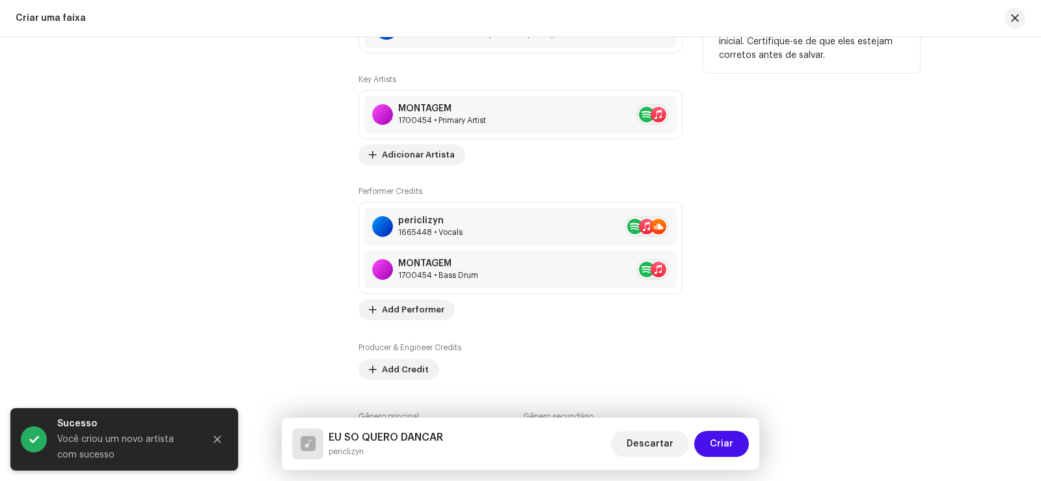
scroll to position [861, 0]
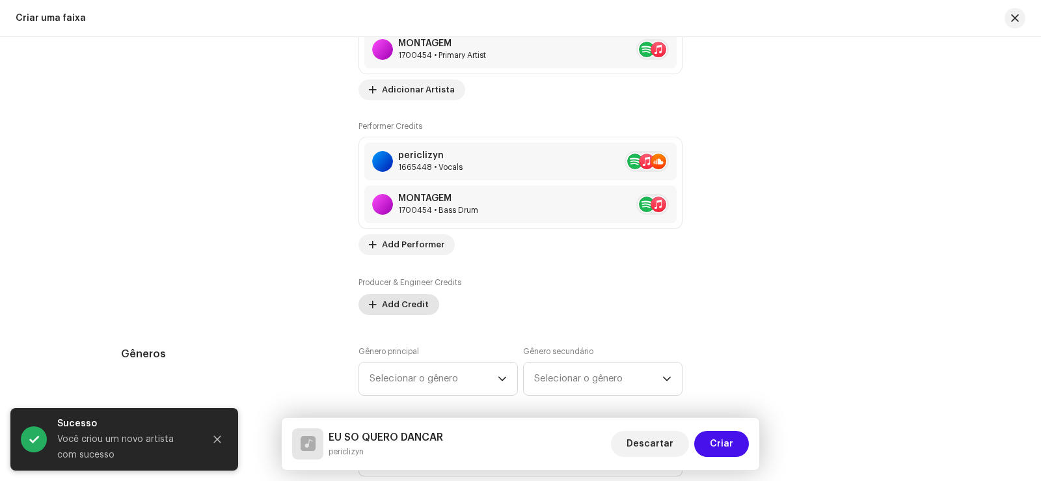
click at [406, 311] on span "Add Credit" at bounding box center [405, 304] width 47 height 26
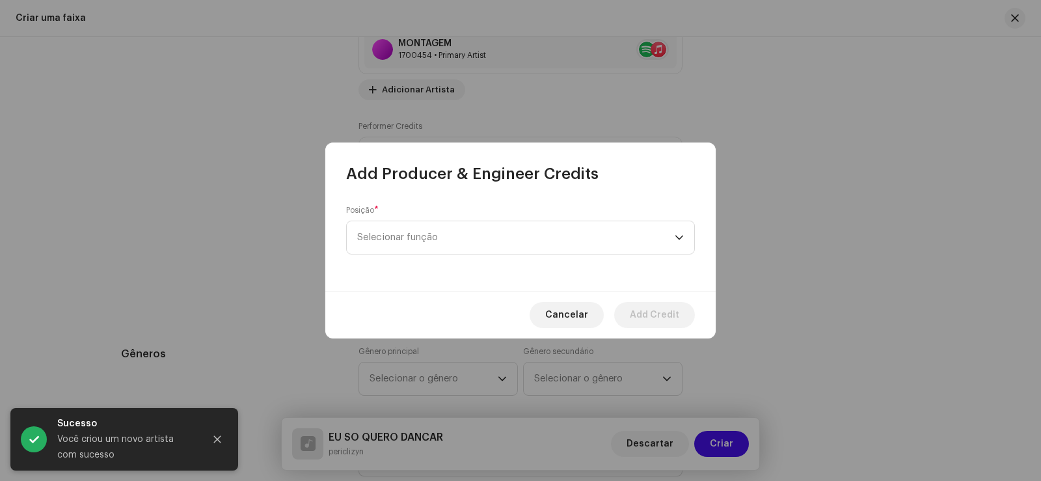
click at [388, 258] on div "Posição * Selecionar função" at bounding box center [520, 237] width 390 height 107
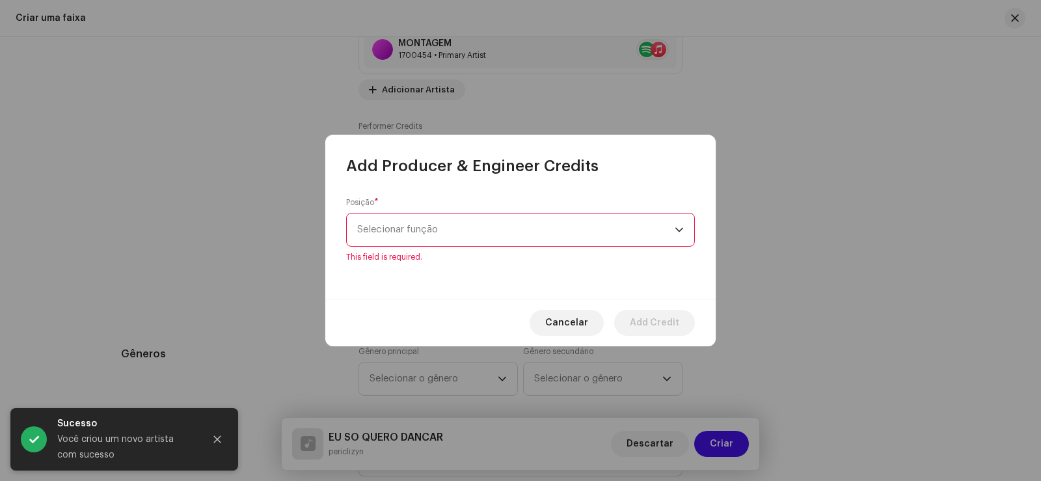
click at [392, 235] on span "Selecionar função" at bounding box center [515, 229] width 317 height 33
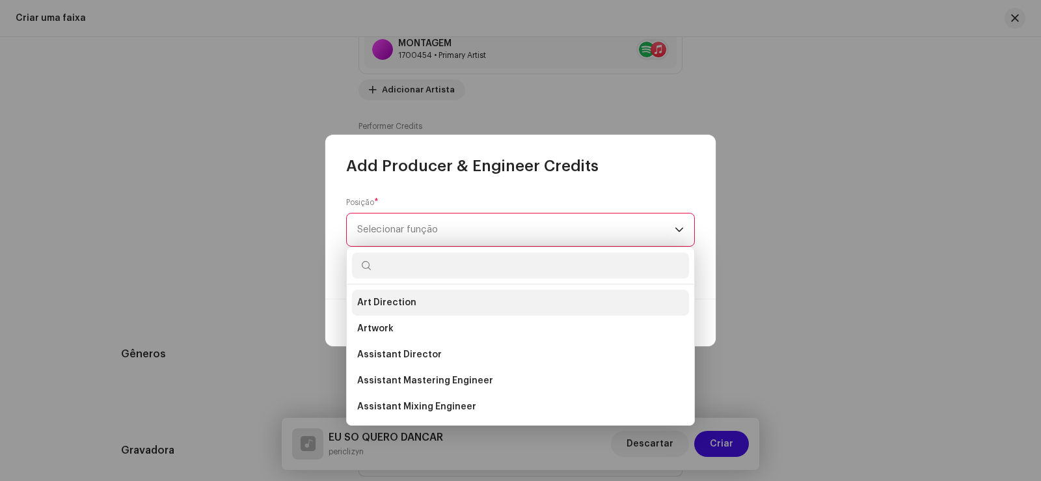
scroll to position [448, 0]
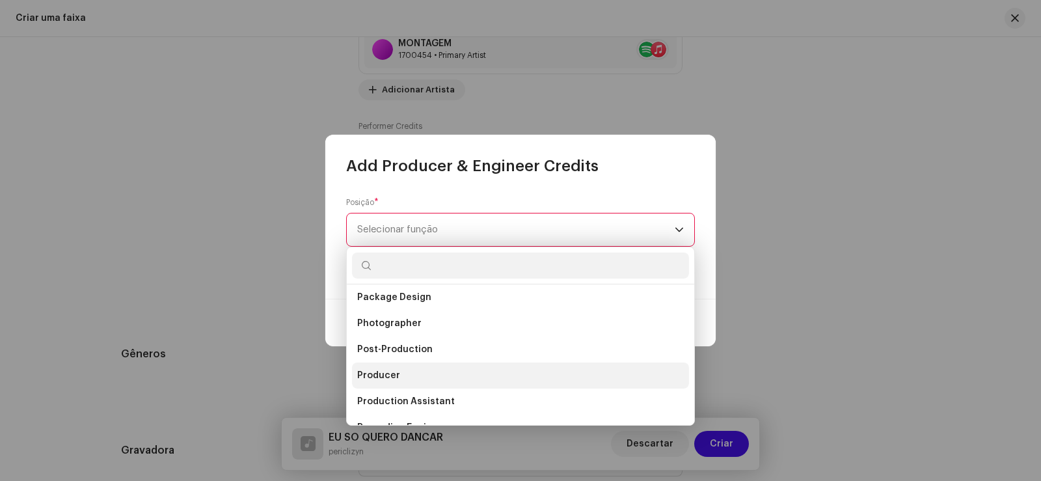
click at [392, 373] on span "Producer" at bounding box center [378, 375] width 43 height 13
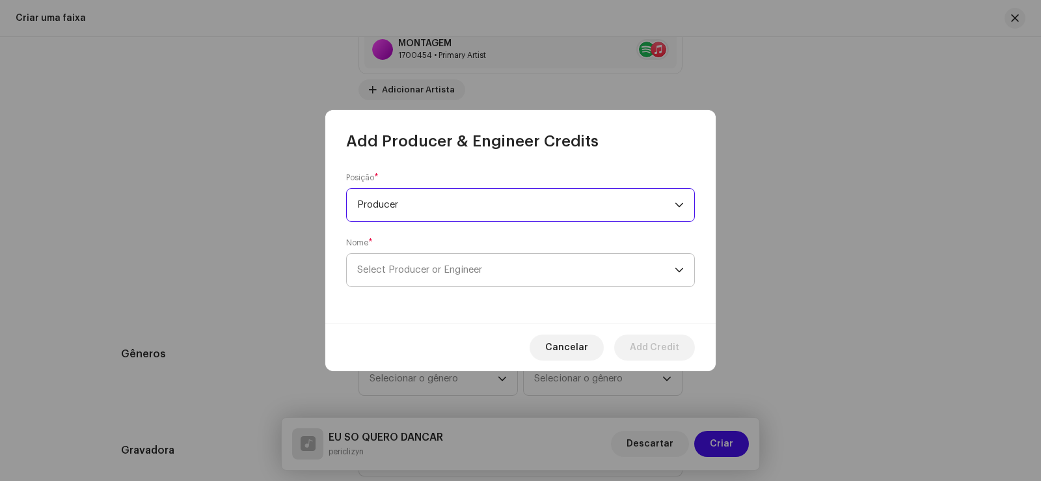
click at [401, 276] on span "Select Producer or Engineer" at bounding box center [515, 270] width 317 height 33
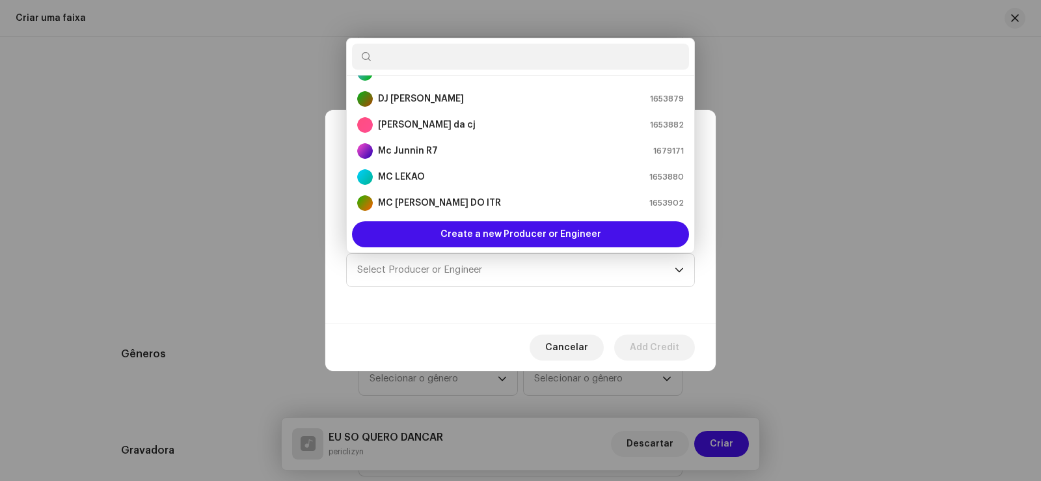
scroll to position [78, 0]
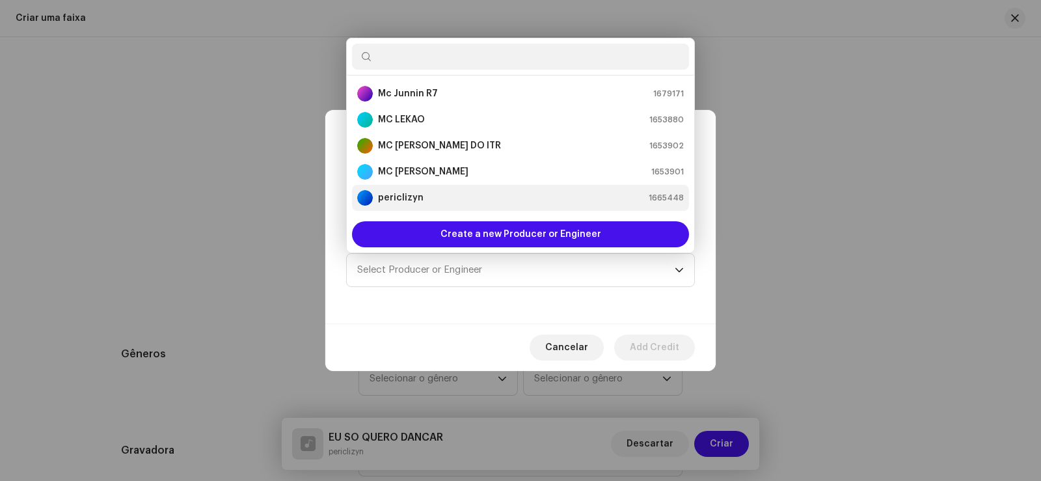
click at [412, 195] on strong "periclizyn" at bounding box center [401, 197] width 46 height 13
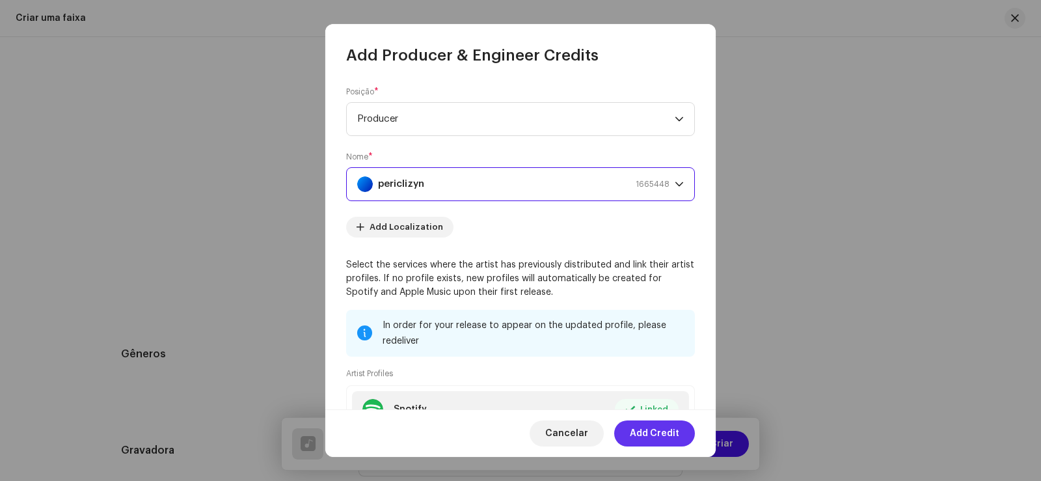
click at [657, 429] on span "Add Credit" at bounding box center [654, 433] width 49 height 26
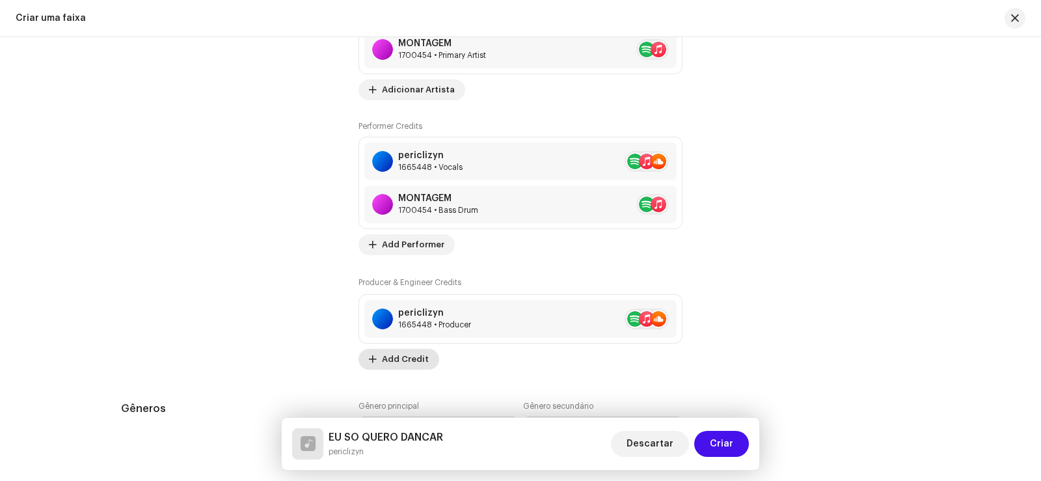
click at [396, 351] on span "Add Credit" at bounding box center [405, 359] width 47 height 26
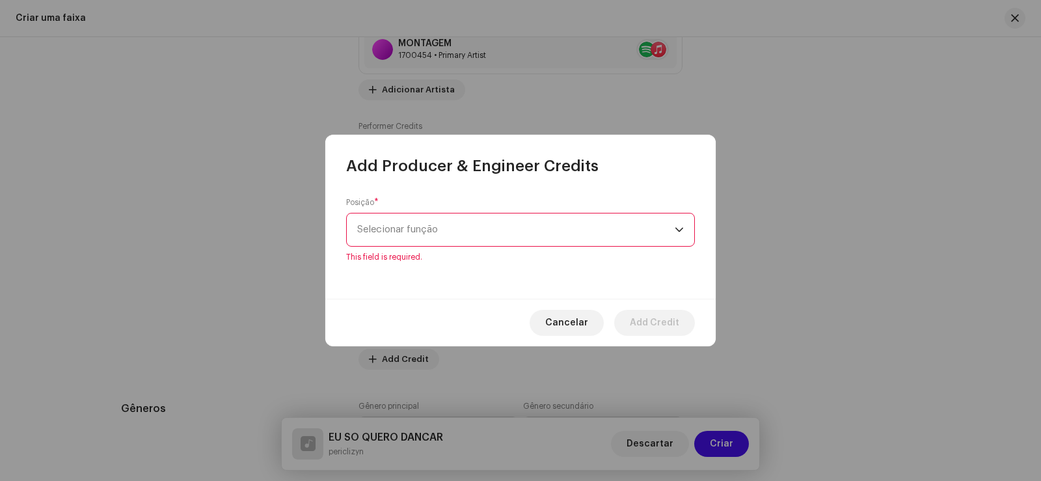
drag, startPoint x: 418, startPoint y: 216, endPoint x: 417, endPoint y: 227, distance: 11.1
click at [418, 219] on div "Posição * Selecionar função This field is required." at bounding box center [520, 229] width 349 height 65
click at [417, 227] on span "Selecionar função" at bounding box center [515, 229] width 317 height 33
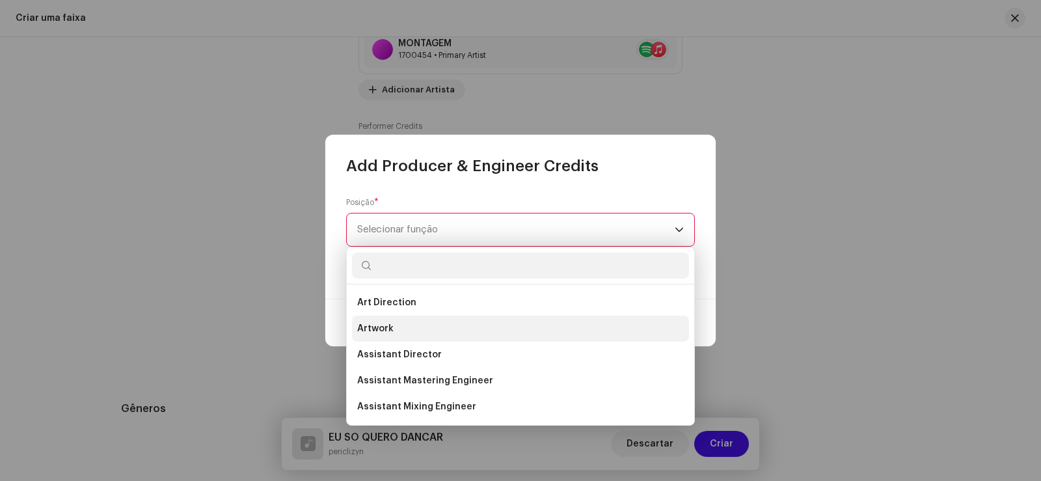
scroll to position [195, 0]
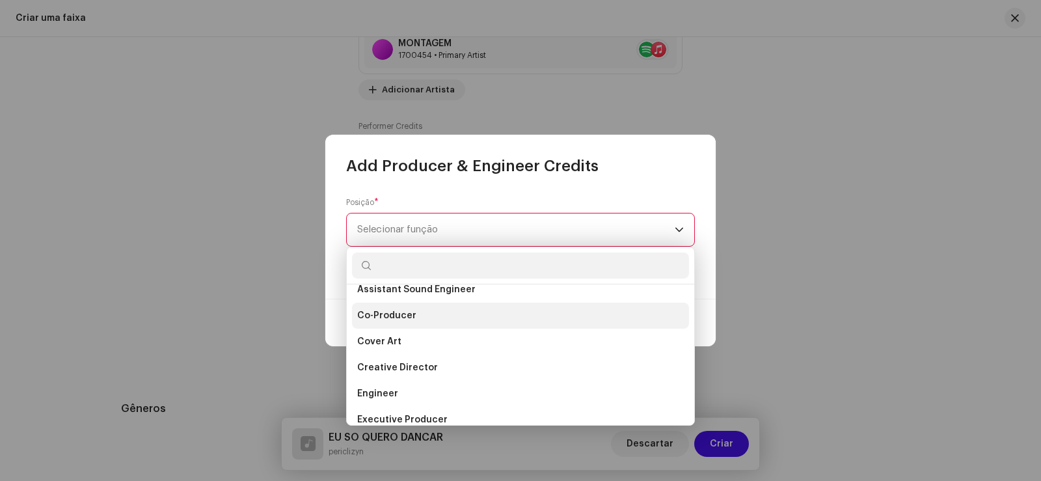
click at [421, 311] on li "Co-Producer" at bounding box center [520, 315] width 337 height 26
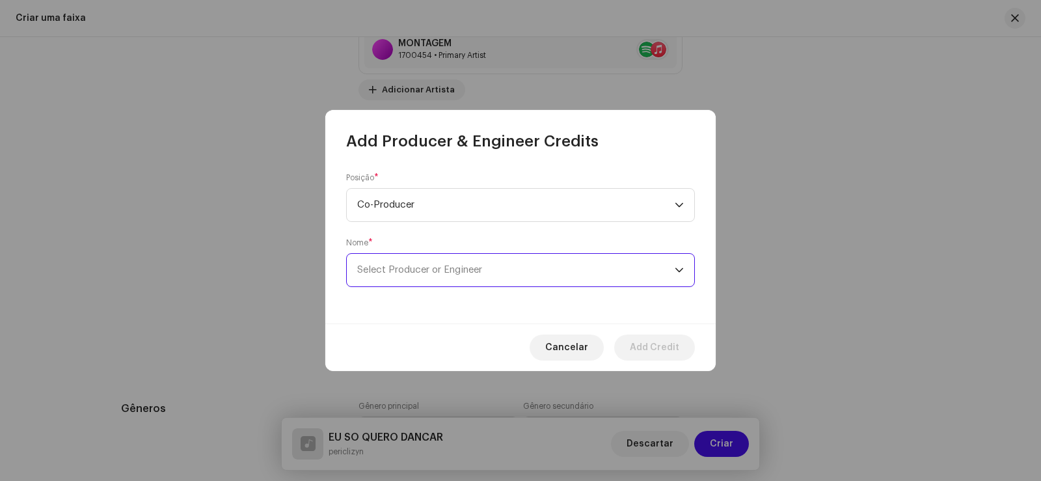
click at [426, 271] on span "Select Producer or Engineer" at bounding box center [419, 270] width 125 height 10
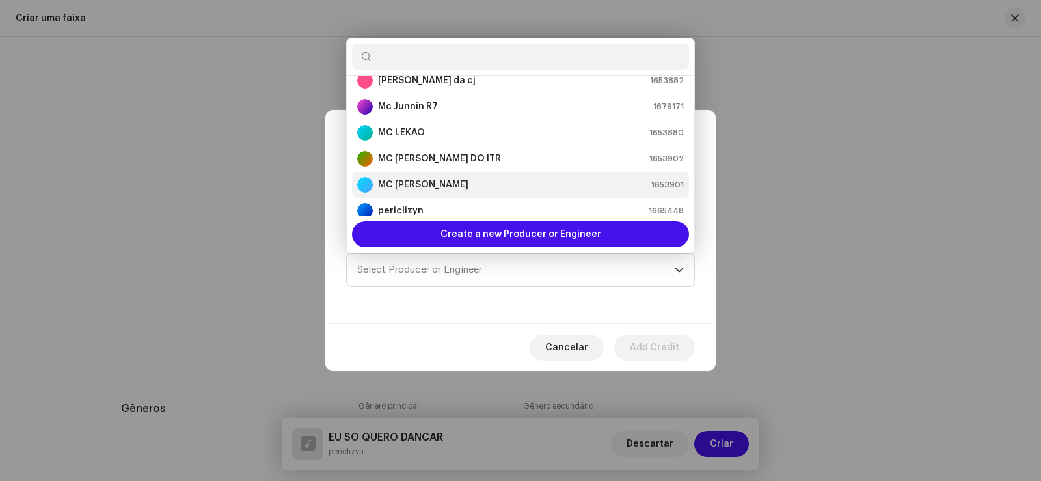
scroll to position [78, 0]
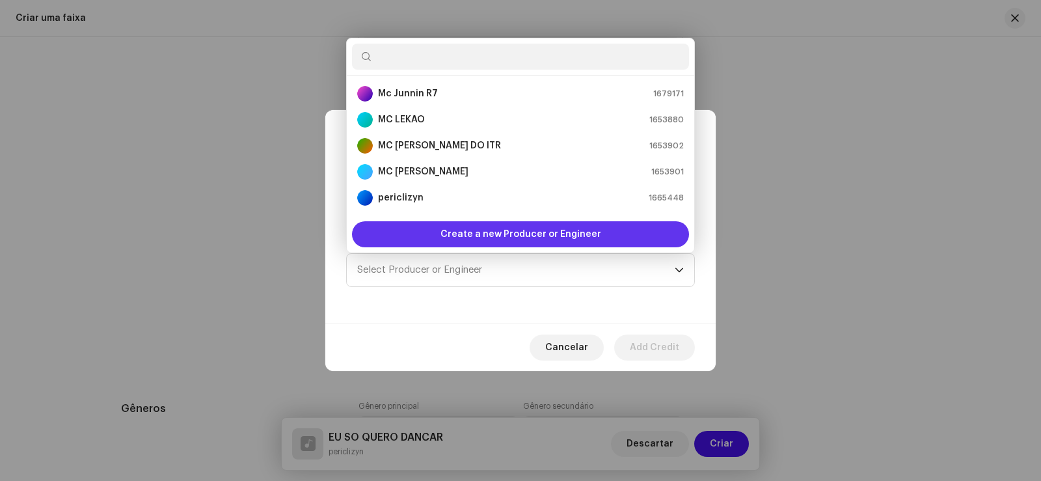
click at [430, 224] on div "Create a new Producer or Engineer" at bounding box center [520, 234] width 337 height 26
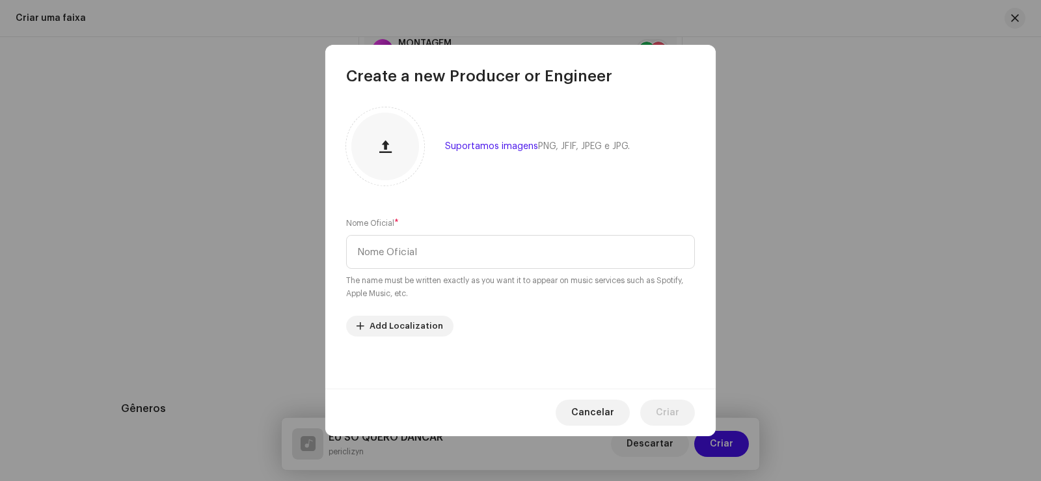
click at [409, 283] on small "The name must be written exactly as you want it to appear on music services suc…" at bounding box center [520, 287] width 349 height 26
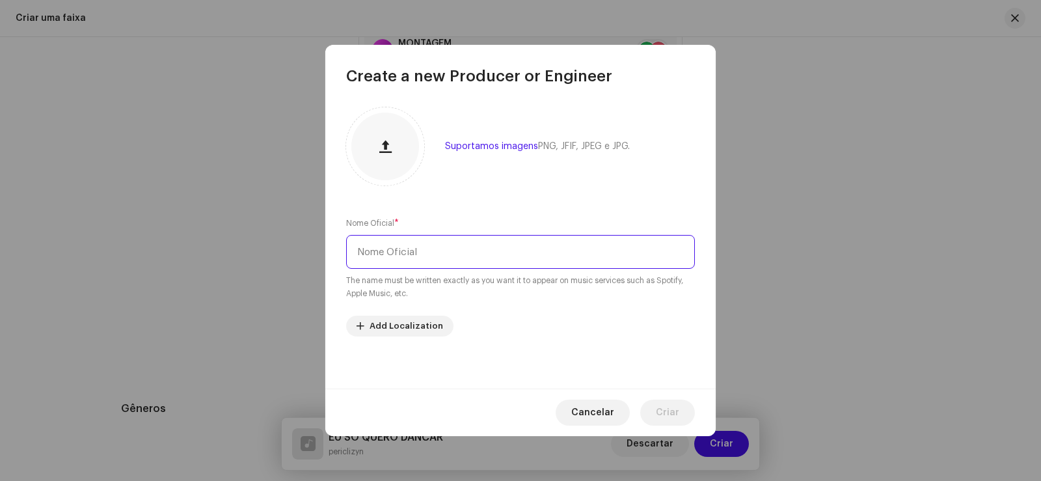
click at [405, 255] on input "text" at bounding box center [520, 252] width 349 height 34
type input "N"
type input "MONTAGEM"
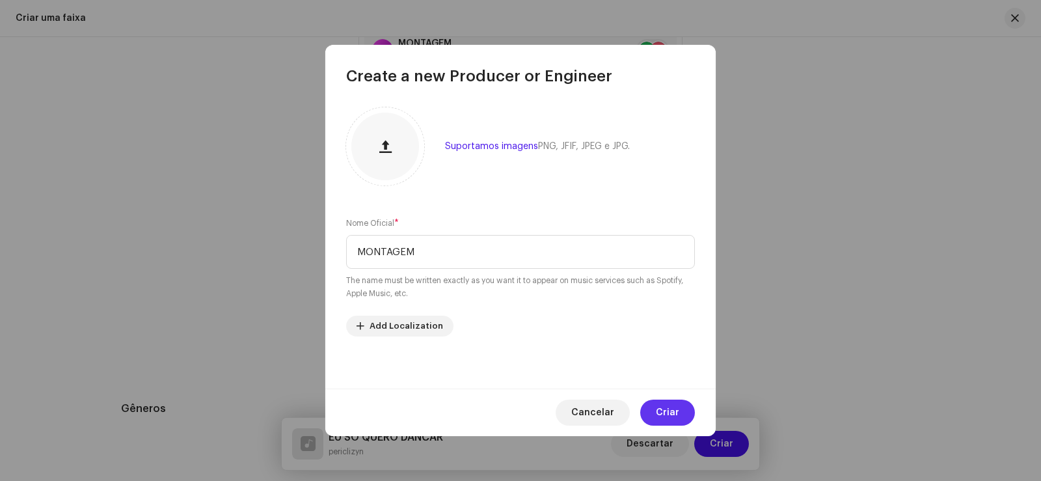
click at [672, 410] on span "Criar" at bounding box center [667, 412] width 23 height 26
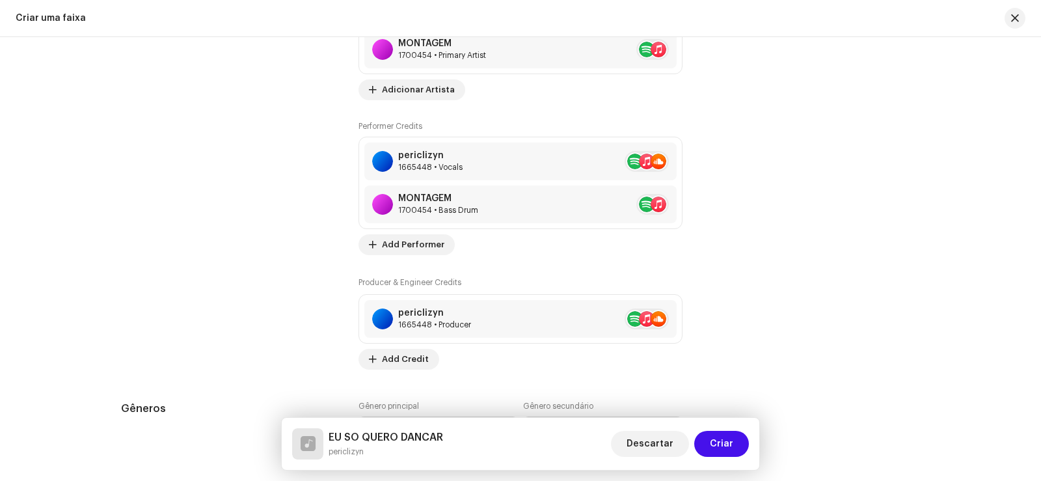
scroll to position [991, 0]
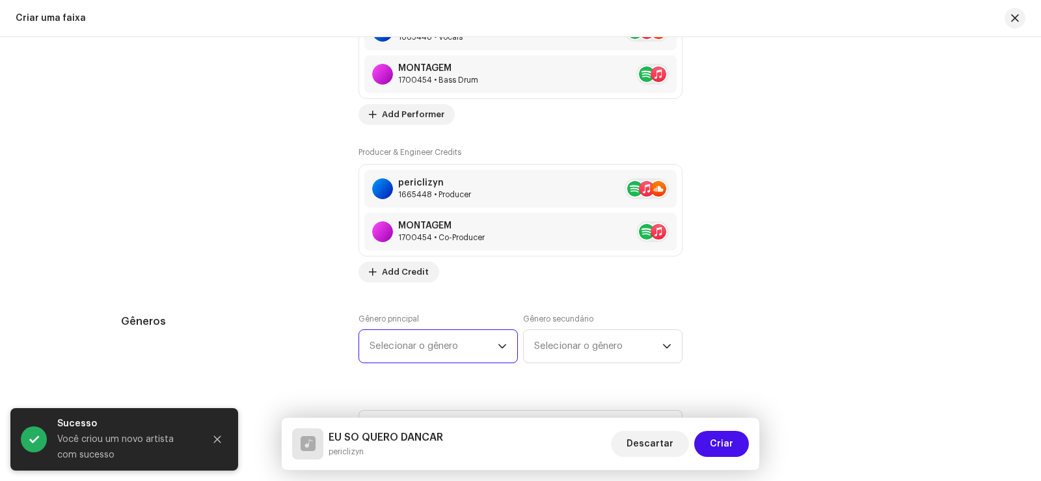
click at [462, 342] on span "Selecionar o gênero" at bounding box center [433, 346] width 128 height 33
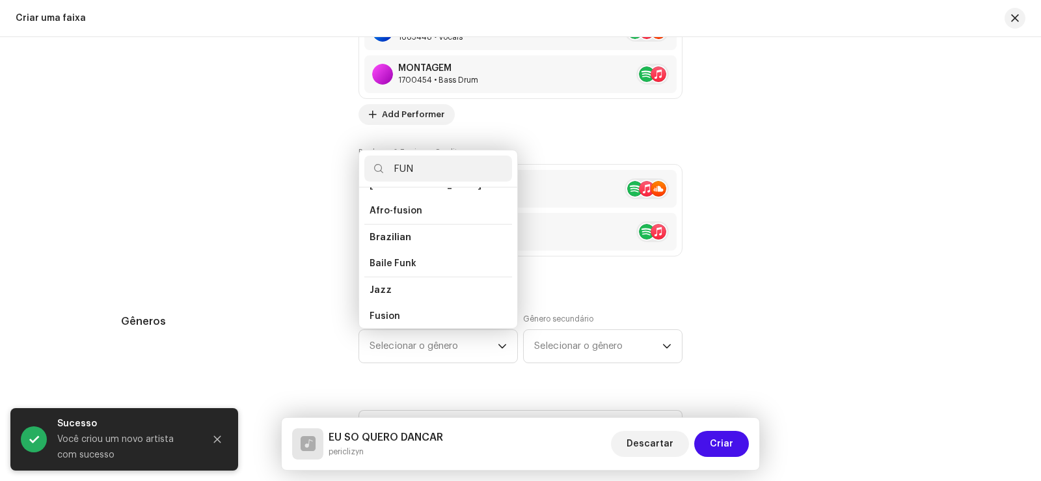
scroll to position [0, 0]
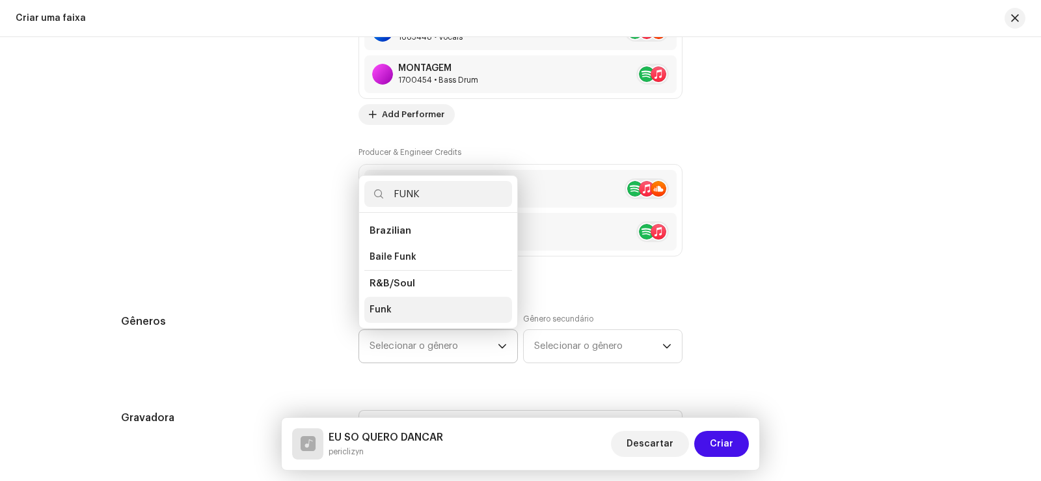
type input "FUNK"
click at [404, 306] on li "Funk" at bounding box center [438, 310] width 148 height 26
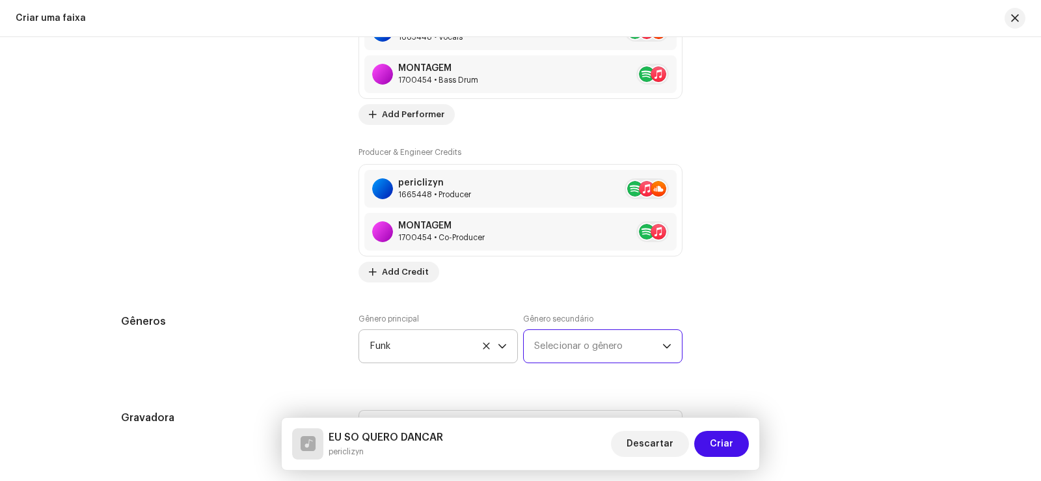
click at [552, 348] on span "Selecionar o gênero" at bounding box center [598, 346] width 128 height 33
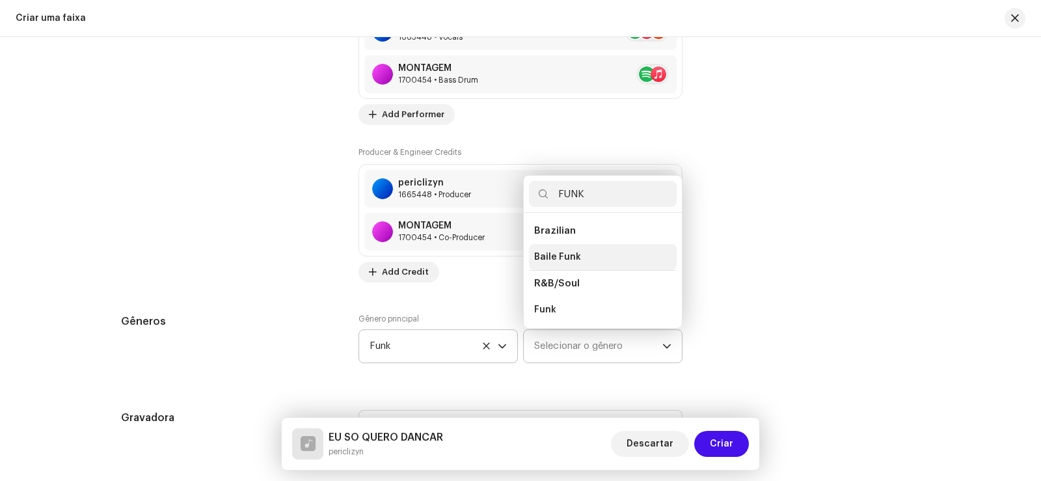
type input "FUNK"
click at [567, 249] on li "Baile Funk" at bounding box center [603, 257] width 148 height 26
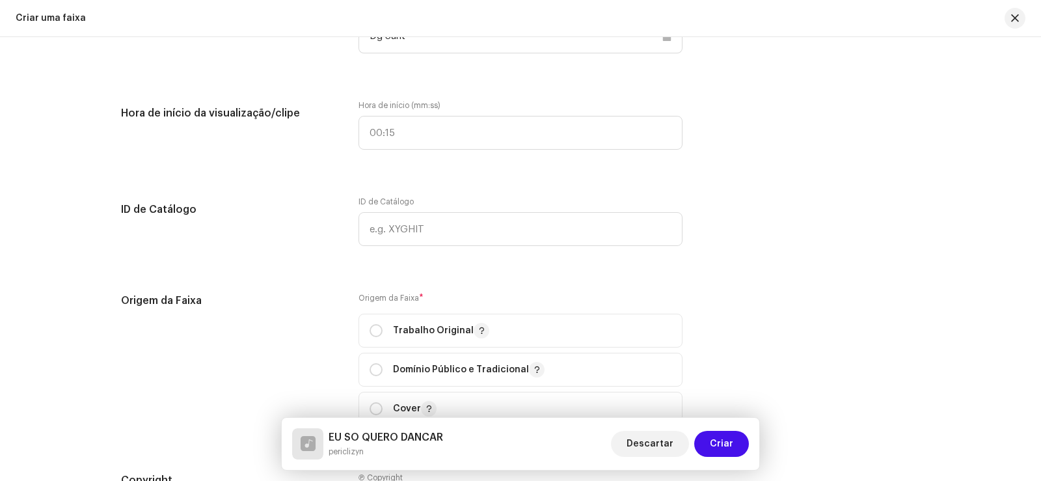
scroll to position [1252, 0]
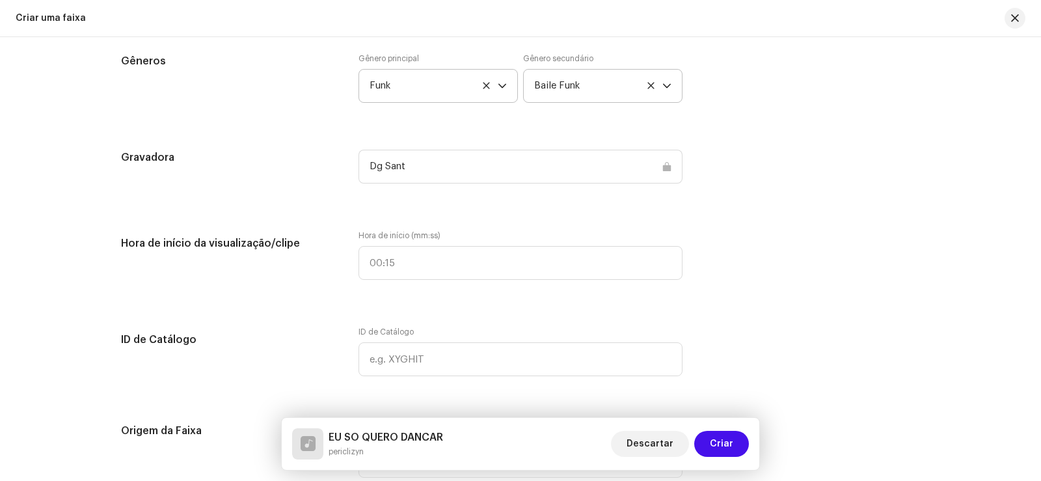
click at [428, 170] on div "Dg Sant" at bounding box center [520, 167] width 324 height 34
click at [432, 163] on div "Dg Sant" at bounding box center [520, 167] width 324 height 34
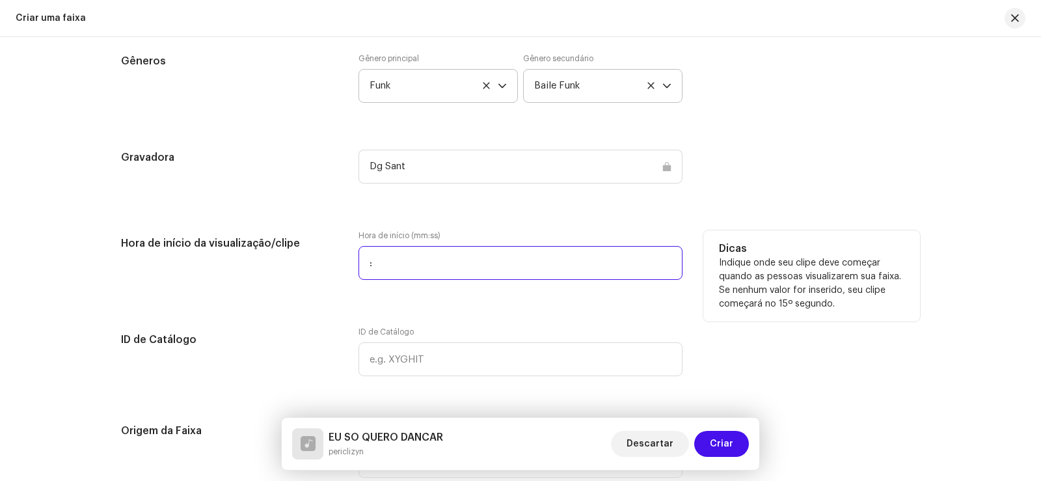
click at [404, 260] on input ":" at bounding box center [520, 263] width 324 height 34
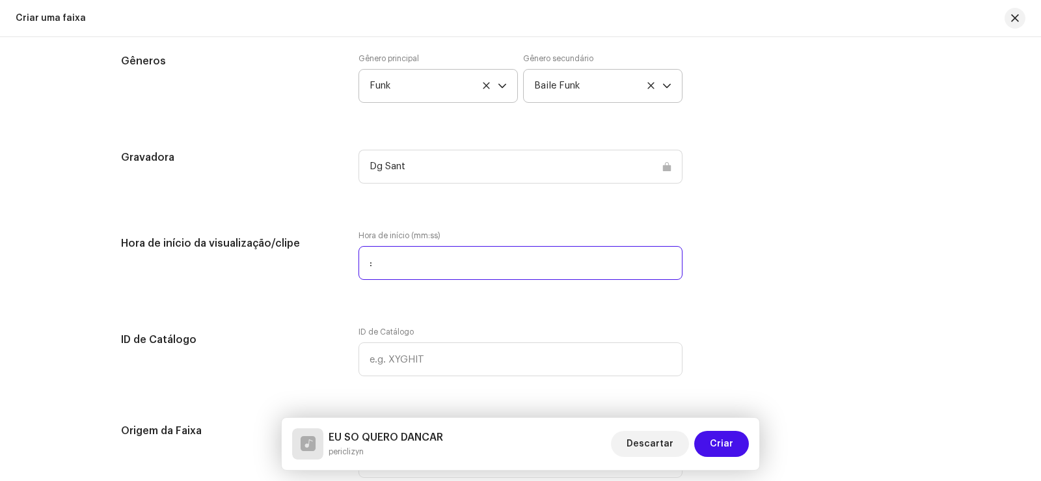
type input "00:00"
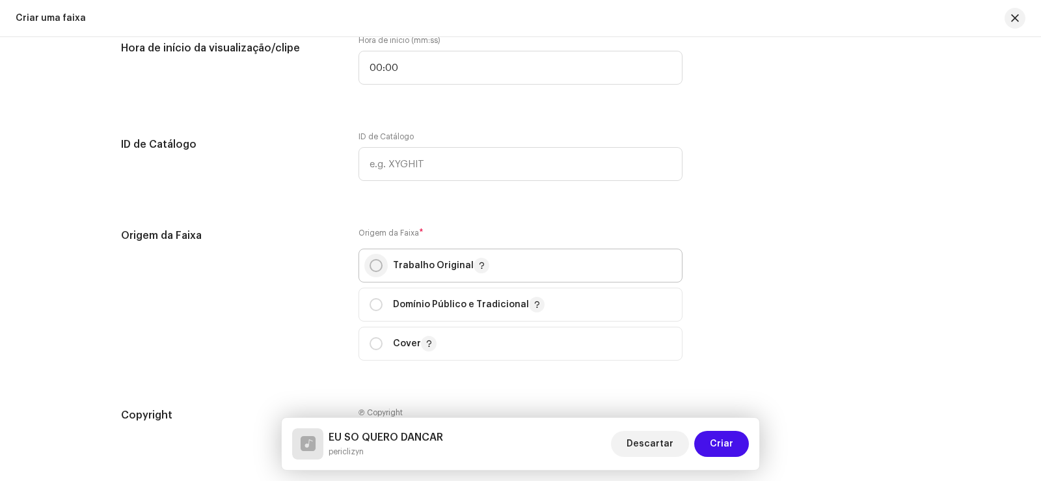
click at [373, 261] on input "radio" at bounding box center [375, 265] width 13 height 13
radio input "true"
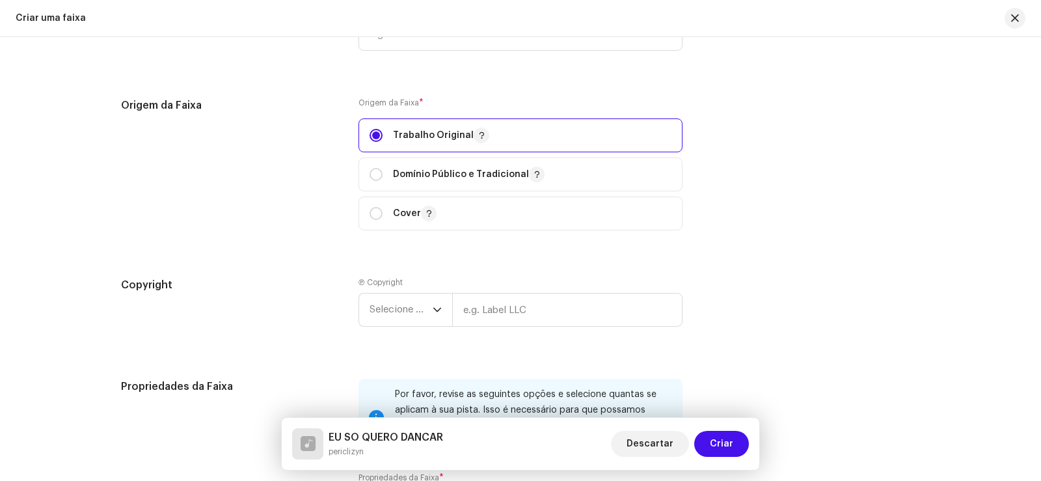
scroll to position [1707, 0]
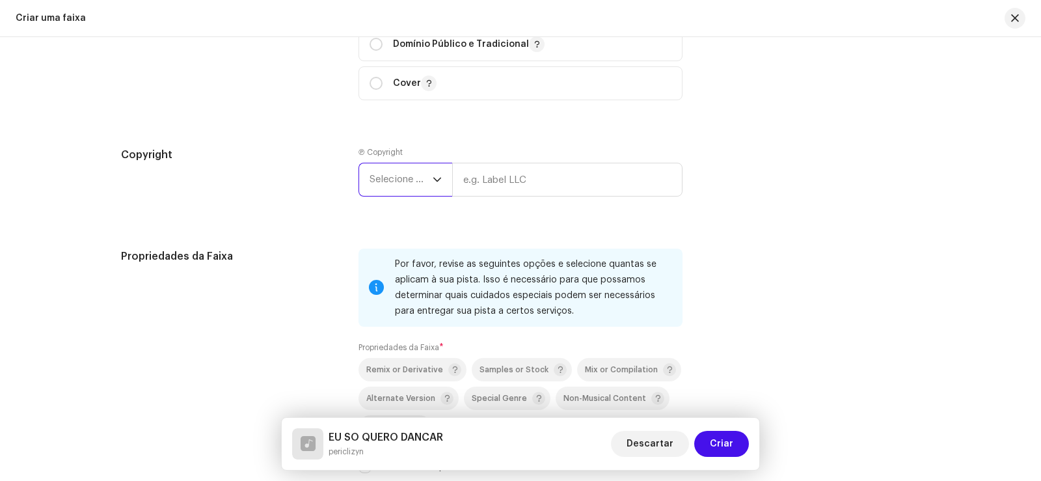
click at [410, 175] on span "Selecione o ano" at bounding box center [400, 179] width 63 height 33
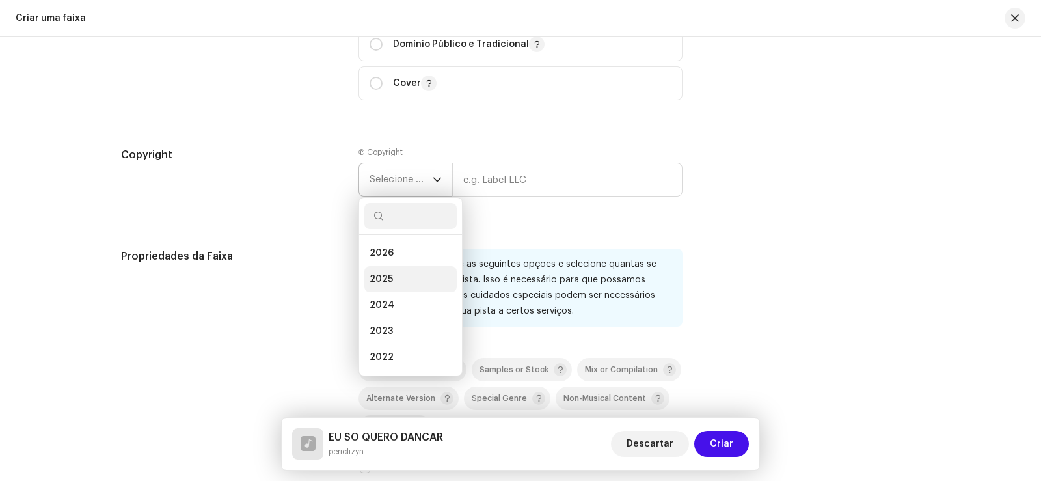
click at [393, 269] on li "2025" at bounding box center [410, 279] width 92 height 26
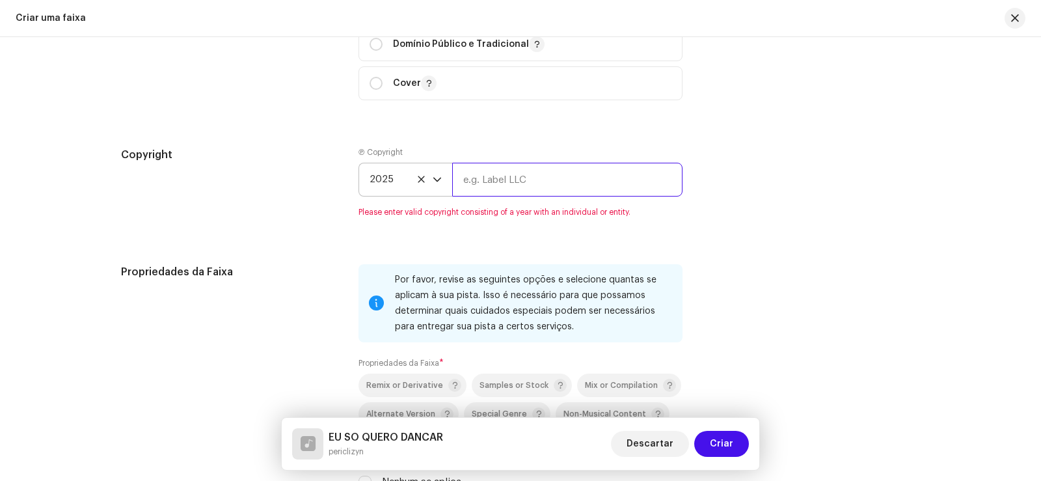
click at [479, 193] on input "text" at bounding box center [567, 180] width 230 height 34
type input "periclizyn"
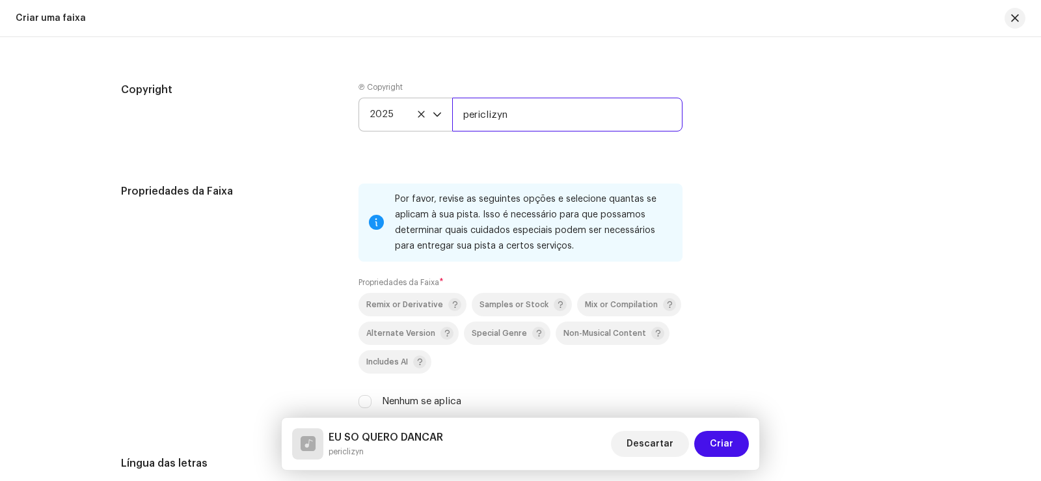
scroll to position [1837, 0]
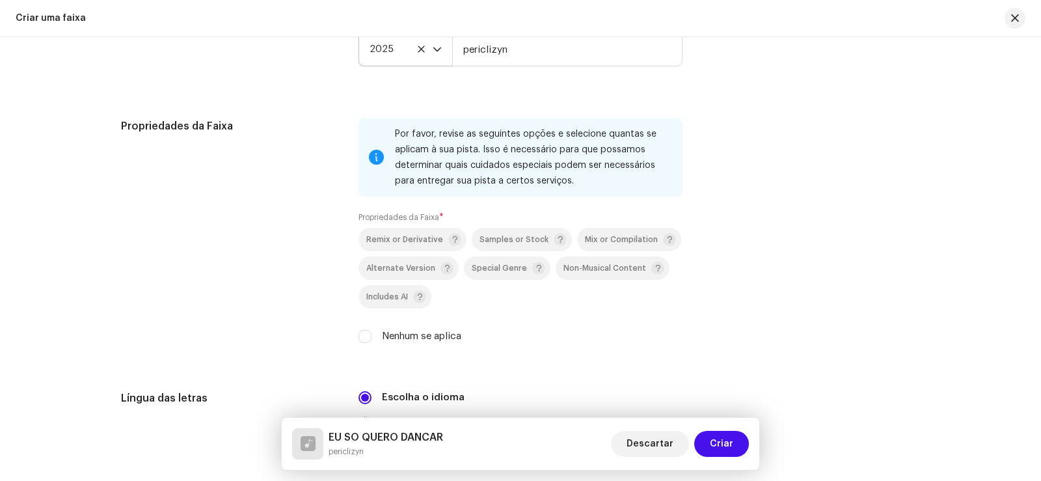
click at [388, 338] on label "Nenhum se aplica" at bounding box center [421, 336] width 79 height 14
click at [371, 338] on input "Nenhum se aplica" at bounding box center [364, 336] width 13 height 13
checkbox input "true"
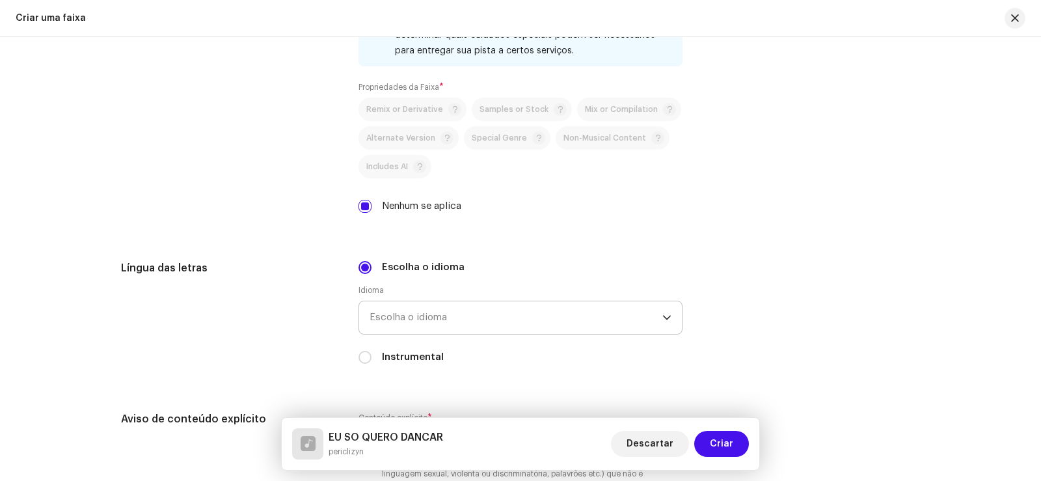
scroll to position [2032, 0]
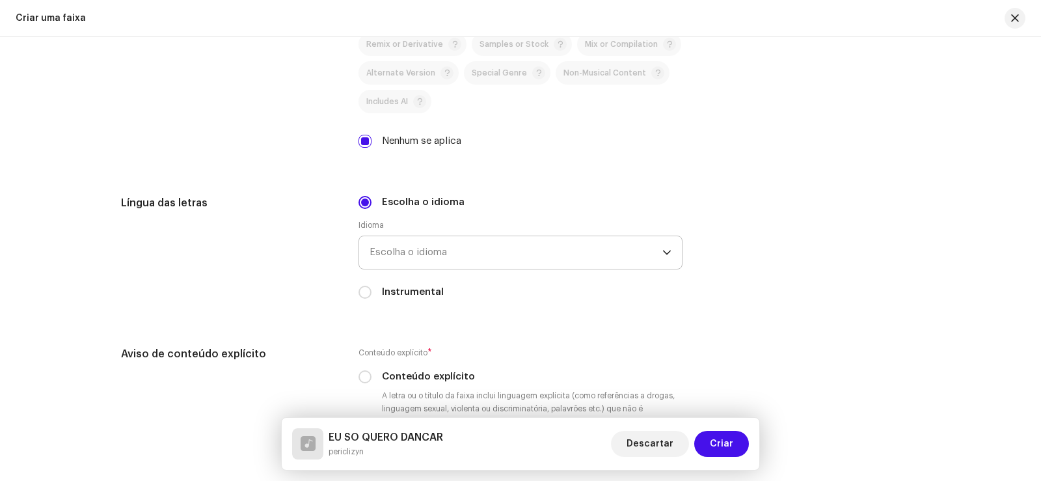
click at [424, 244] on span "Escolha o idioma" at bounding box center [515, 252] width 293 height 33
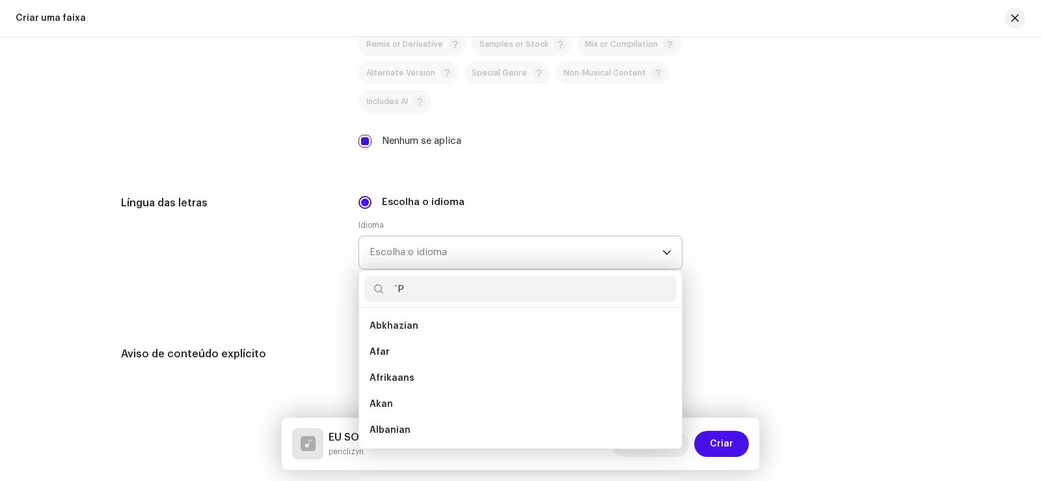
scroll to position [0, 0]
type input "´"
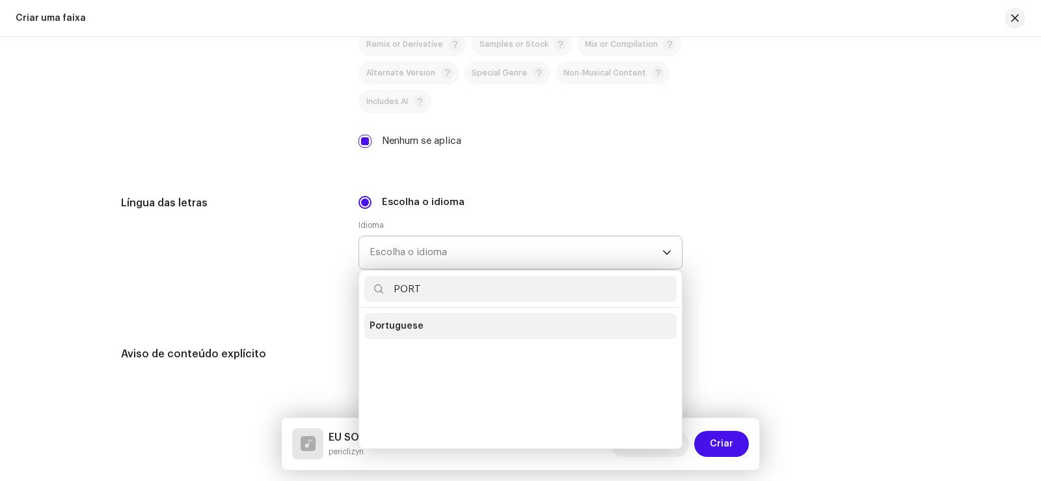
type input "PORT"
click at [387, 327] on span "Portuguese" at bounding box center [396, 325] width 54 height 13
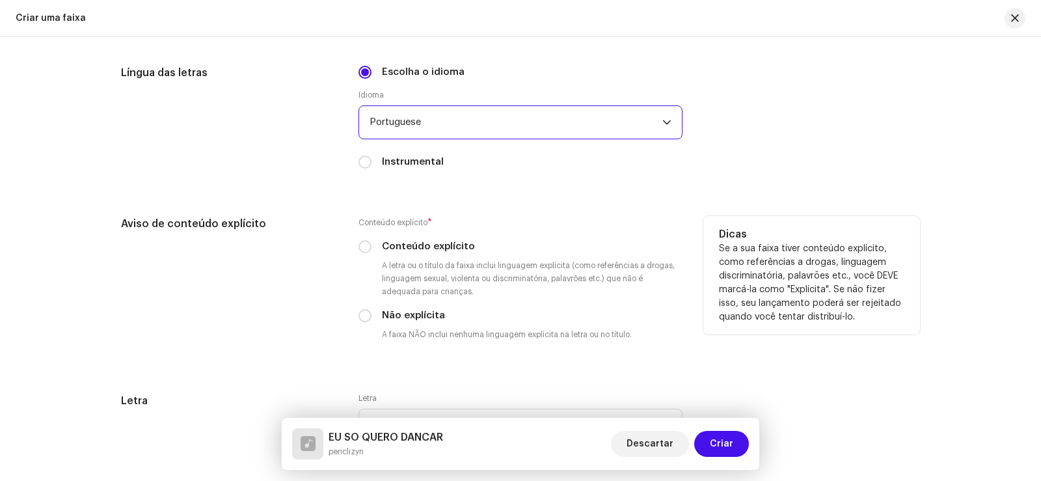
scroll to position [2227, 0]
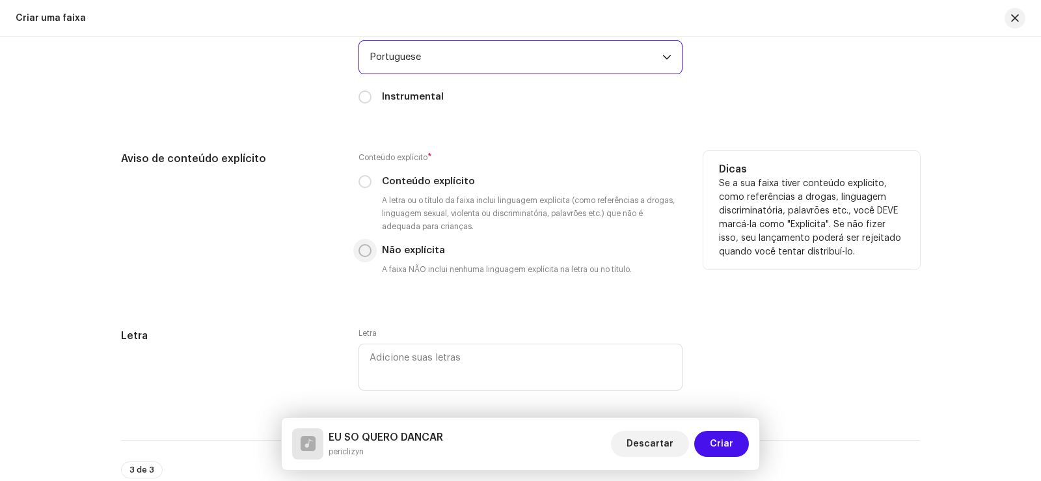
click at [366, 247] on input "Não explícita" at bounding box center [364, 250] width 13 height 13
radio input "true"
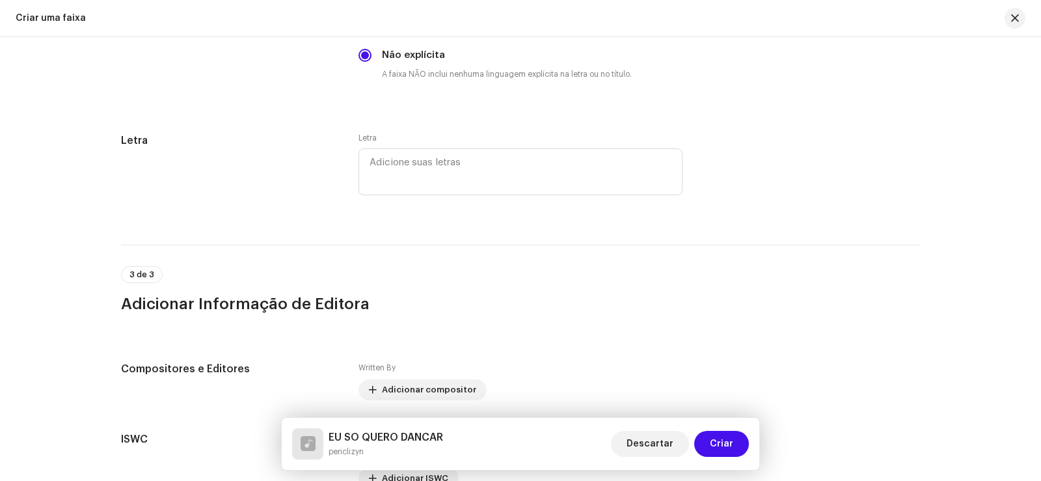
scroll to position [2555, 0]
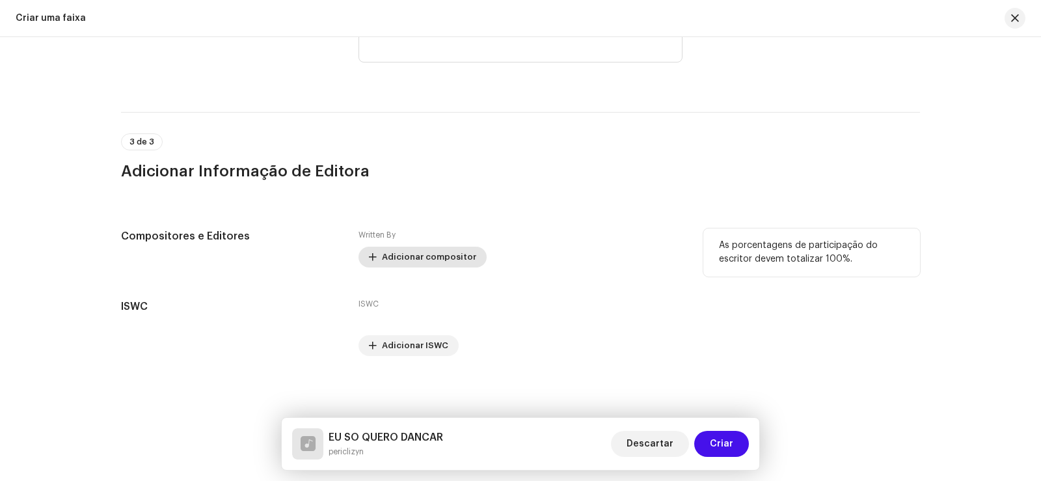
click at [396, 259] on span "Adicionar compositor" at bounding box center [429, 257] width 94 height 26
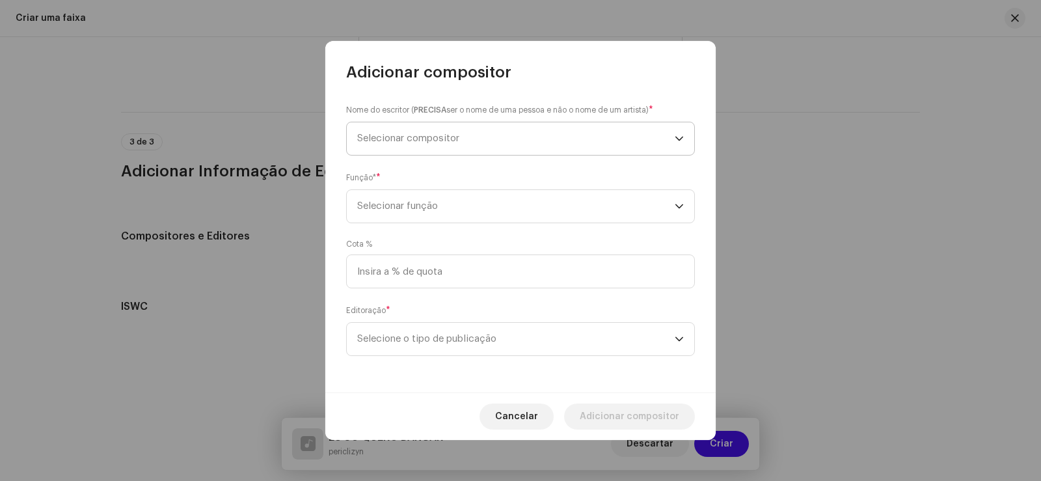
click at [455, 142] on span "Selecionar compositor" at bounding box center [408, 138] width 102 height 10
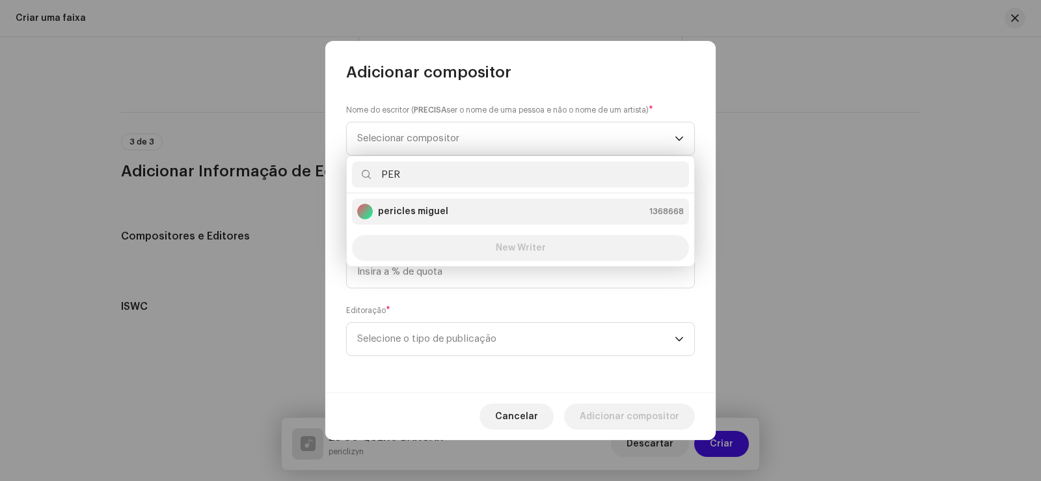
type input "PER"
click at [444, 213] on strong "pericles miguel" at bounding box center [413, 211] width 70 height 13
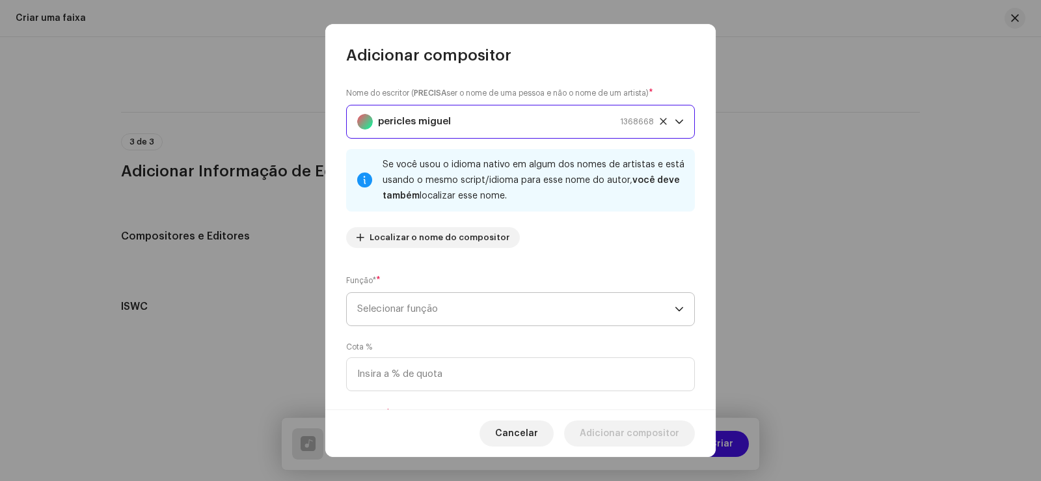
click at [405, 314] on span "Selecionar função" at bounding box center [515, 309] width 317 height 33
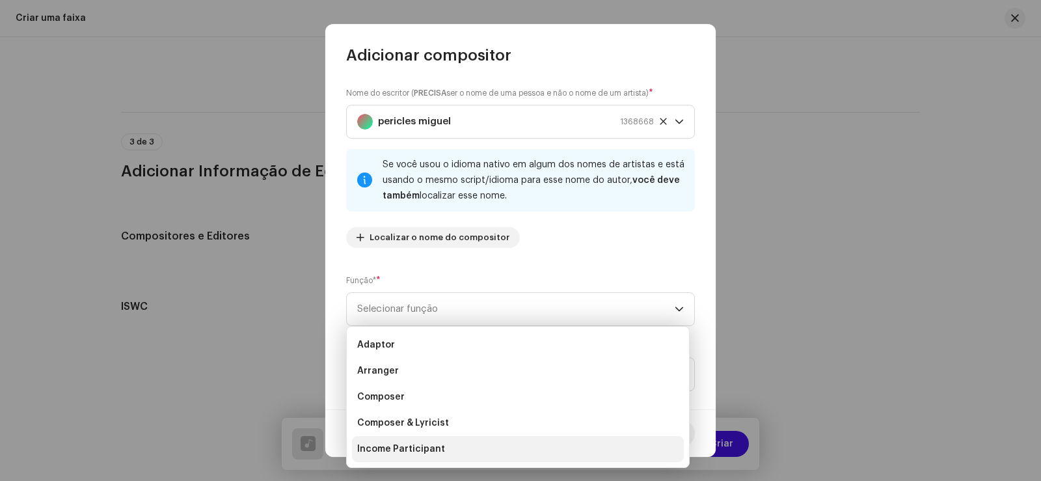
scroll to position [65, 0]
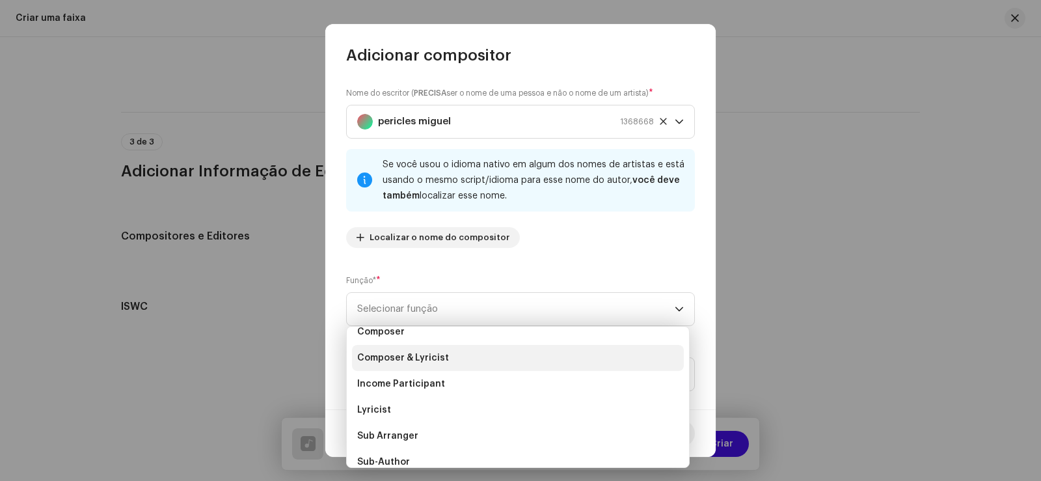
click at [436, 357] on span "Composer & Lyricist" at bounding box center [403, 357] width 92 height 13
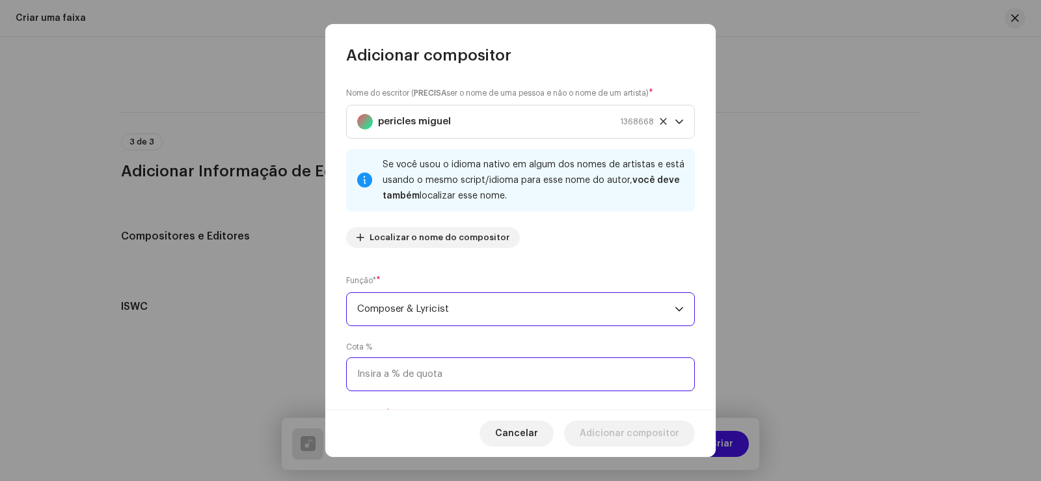
click at [411, 382] on input at bounding box center [520, 374] width 349 height 34
type input "100,00"
click at [628, 331] on div "Nome do escritor ( PRECISA ser o nome de uma pessoa e não o nome de um artista)…" at bounding box center [520, 237] width 390 height 343
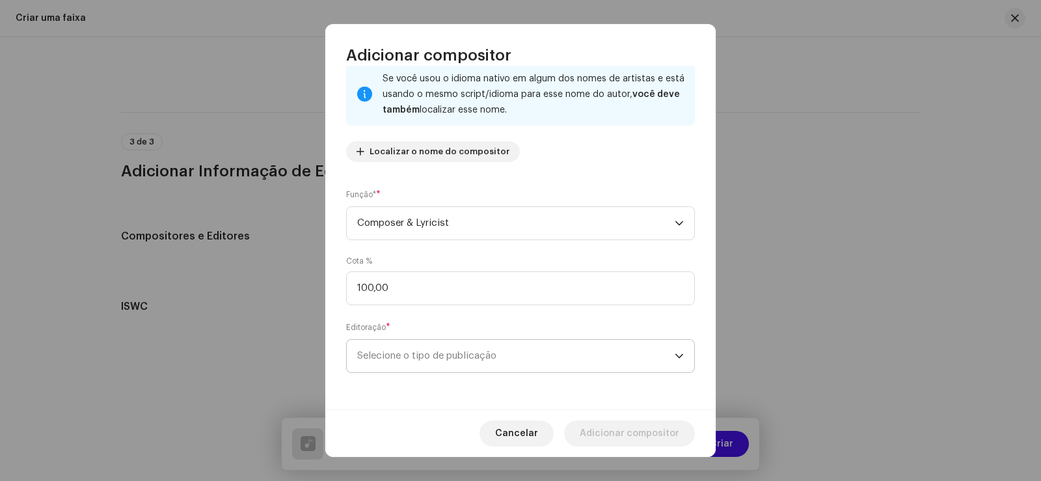
click at [521, 350] on span "Selecione o tipo de publicação" at bounding box center [515, 356] width 317 height 33
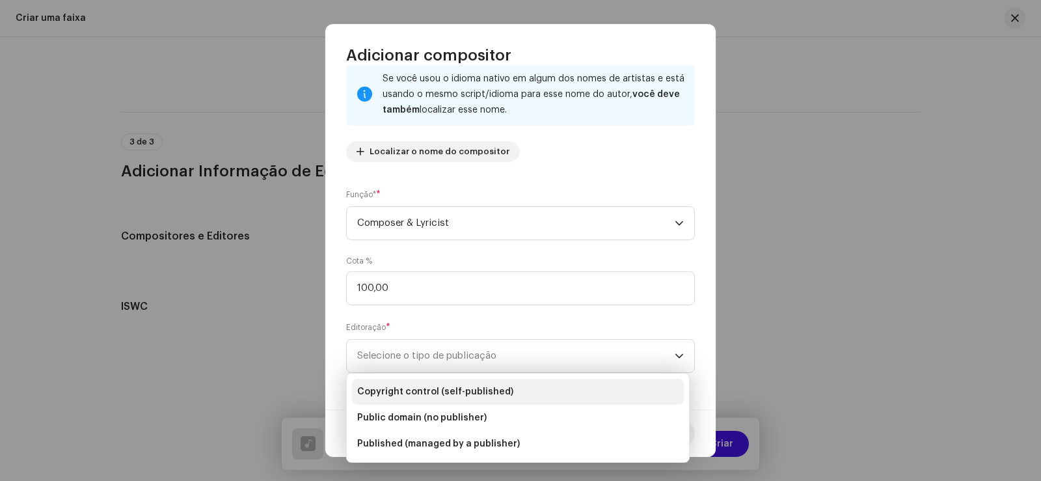
click at [432, 387] on span "Copyright control (self-published)" at bounding box center [435, 391] width 156 height 13
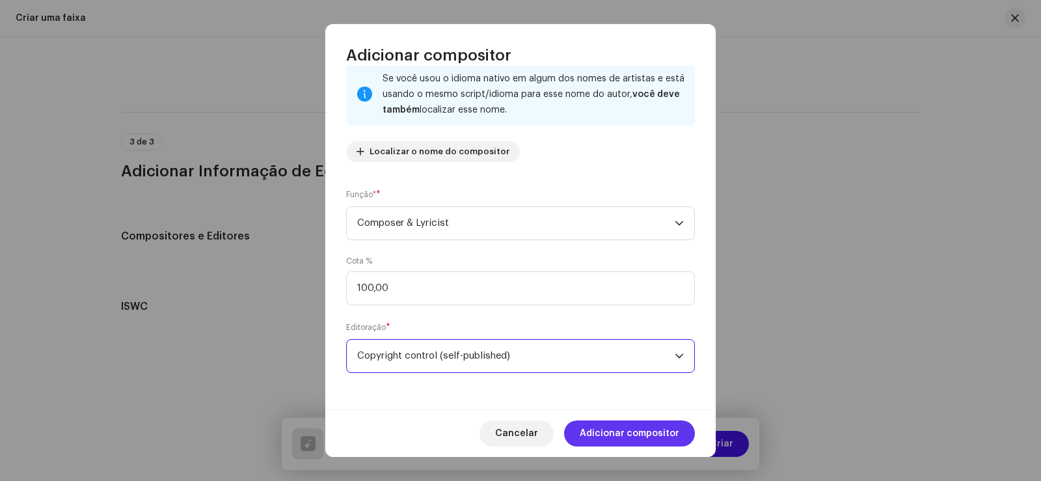
click at [653, 421] on span "Adicionar compositor" at bounding box center [630, 433] width 100 height 26
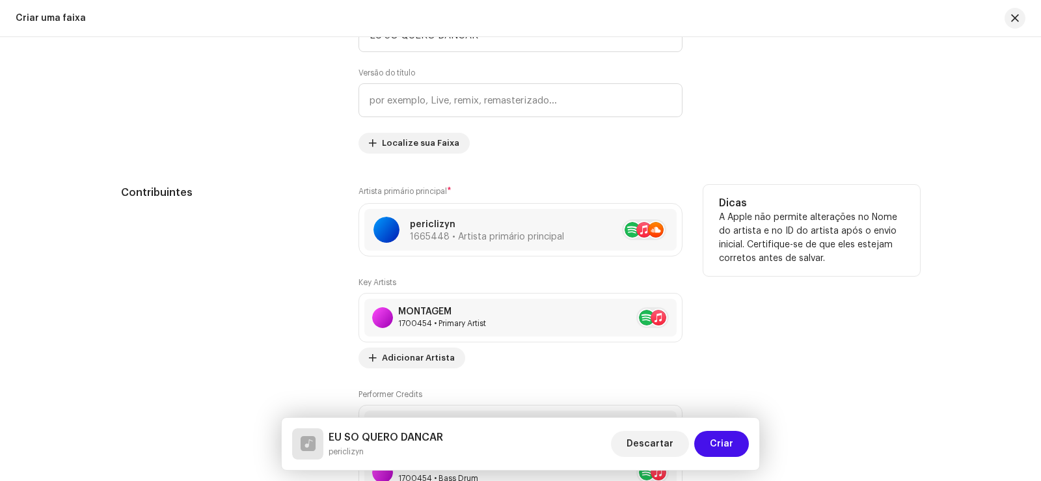
scroll to position [723, 0]
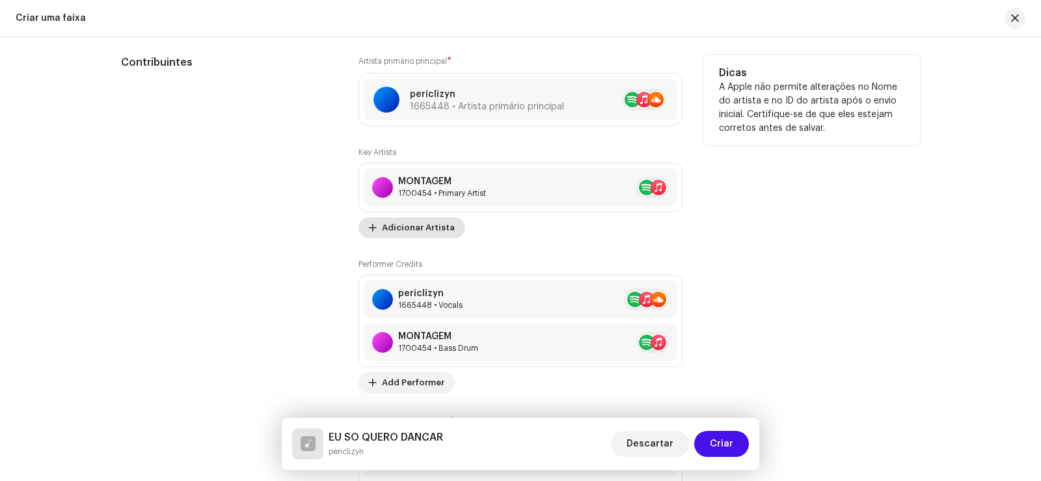
click at [437, 223] on span "Adicionar Artista" at bounding box center [418, 228] width 73 height 26
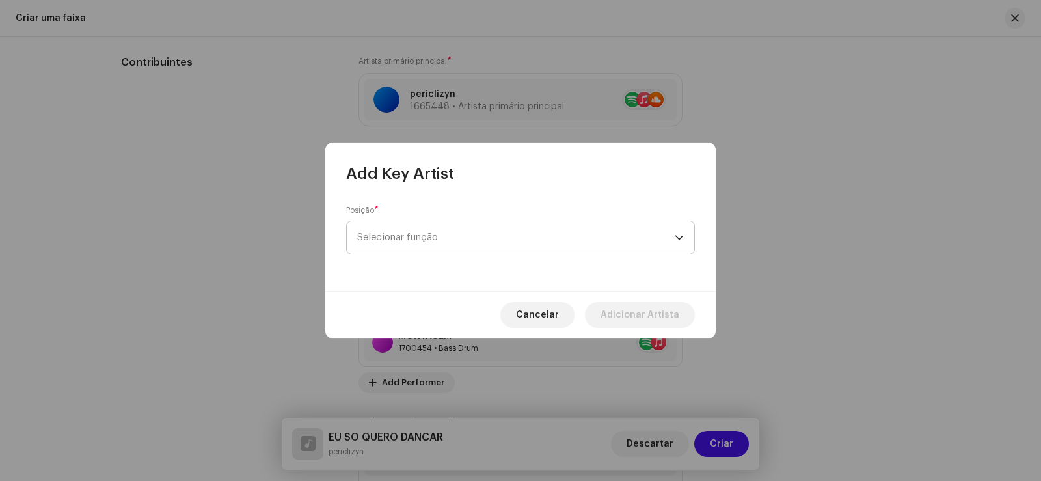
click at [440, 239] on span "Selecionar função" at bounding box center [515, 237] width 317 height 33
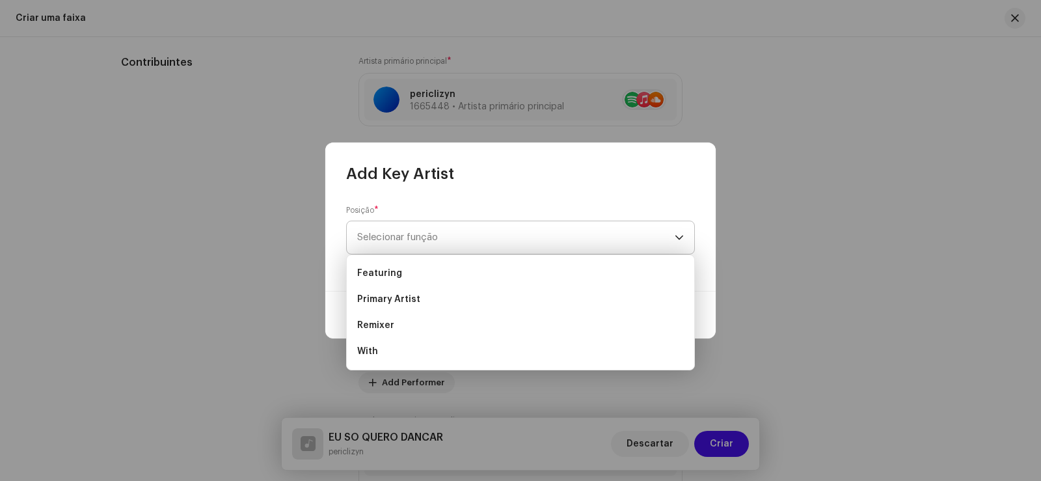
click at [426, 247] on span "Selecionar função" at bounding box center [515, 237] width 317 height 33
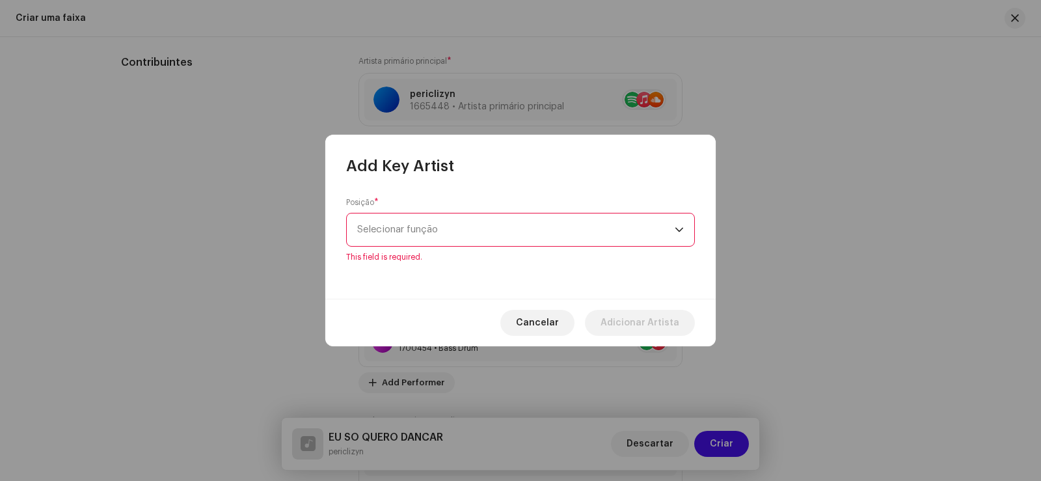
click at [426, 241] on span "Selecionar função" at bounding box center [515, 229] width 317 height 33
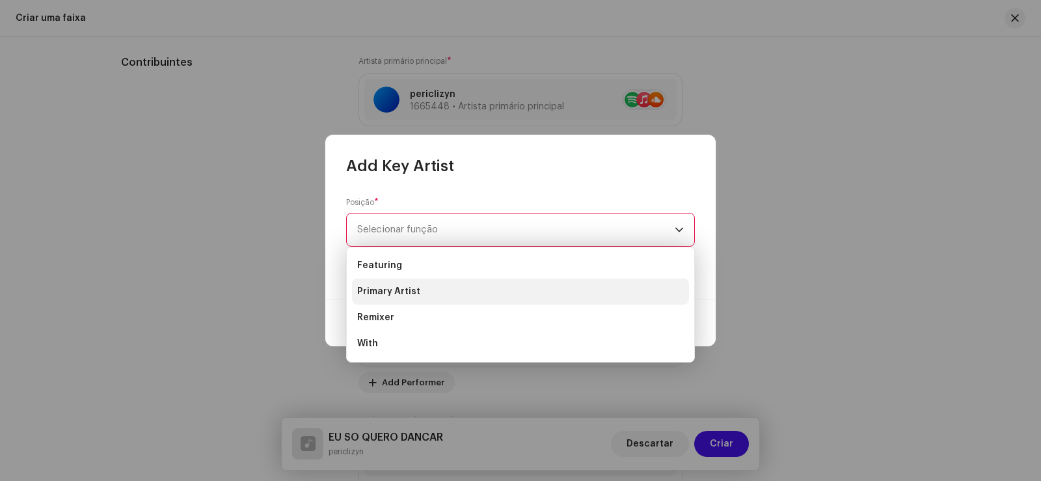
click at [397, 296] on span "Primary Artist" at bounding box center [388, 291] width 63 height 13
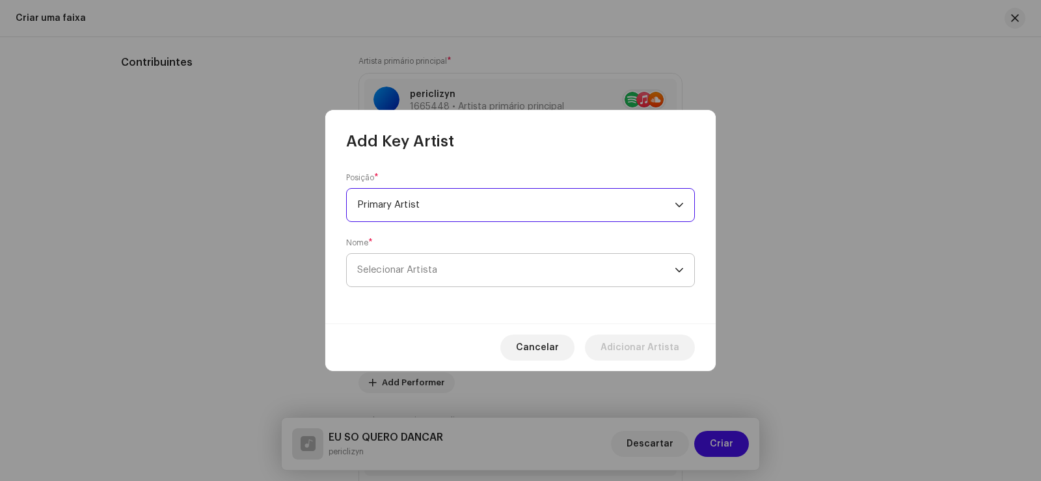
click at [416, 261] on span "Selecionar Artista" at bounding box center [515, 270] width 317 height 33
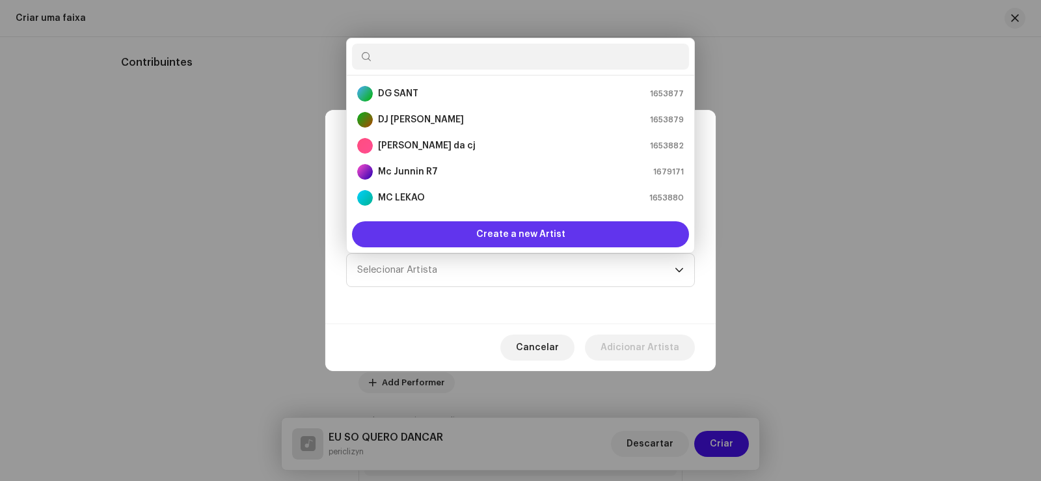
click at [433, 226] on div "Create a new Artist" at bounding box center [520, 234] width 337 height 26
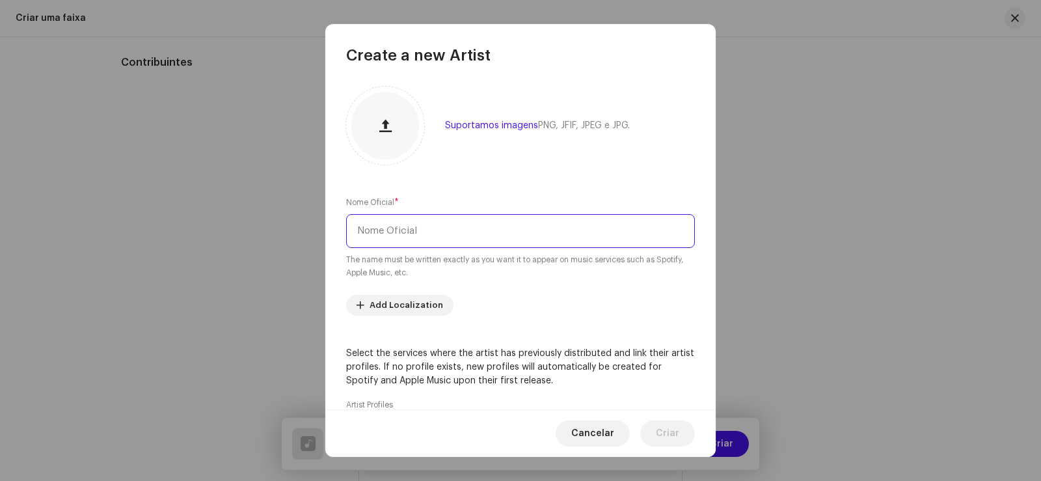
click at [433, 225] on input "text" at bounding box center [520, 231] width 349 height 34
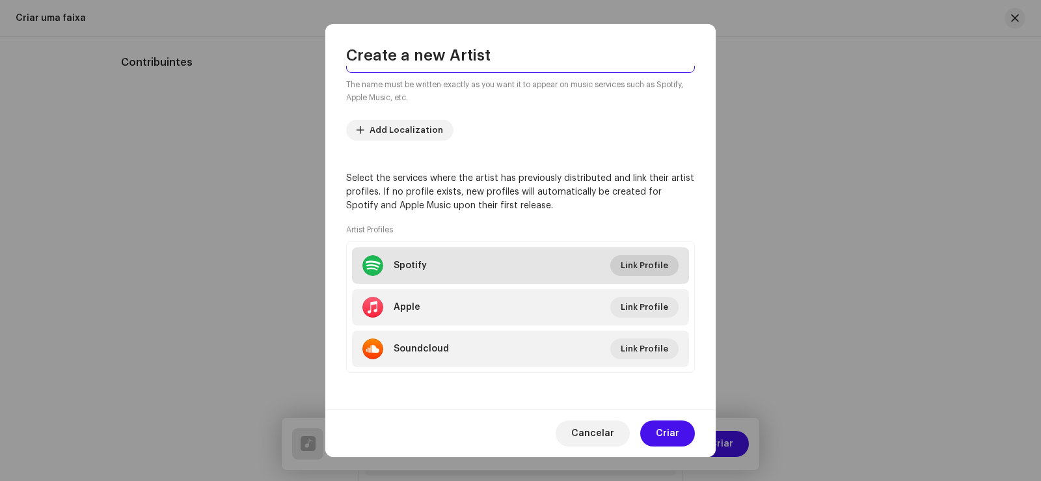
type input "DYSMANE"
click at [626, 262] on span "Link Profile" at bounding box center [644, 265] width 47 height 26
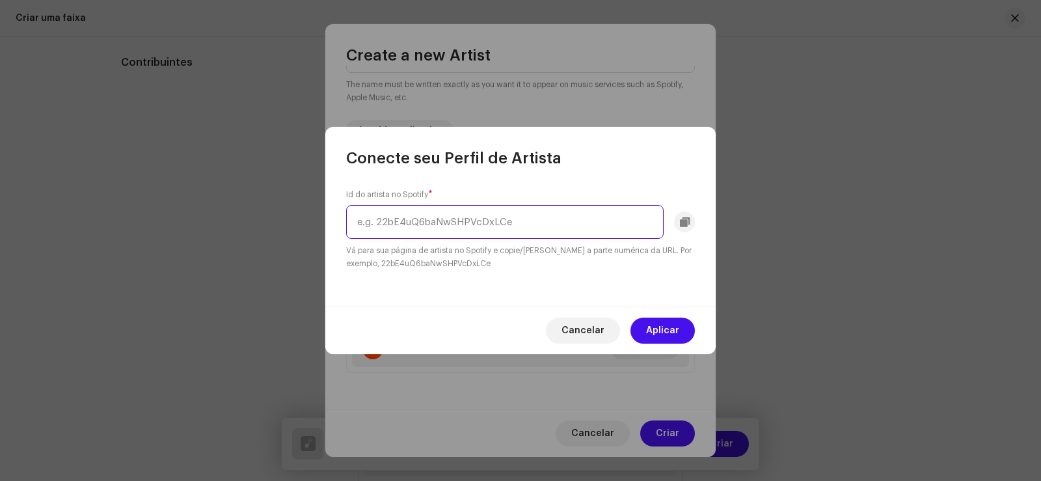
click at [503, 222] on input "text" at bounding box center [504, 222] width 317 height 34
click at [492, 224] on input "text" at bounding box center [504, 222] width 317 height 34
paste input "1pFLuMBwabtFITLNJlEZ9z"
type input "1pFLuMBwabtFITLNJlEZ9z"
click at [656, 319] on span "Aplicar" at bounding box center [662, 330] width 33 height 26
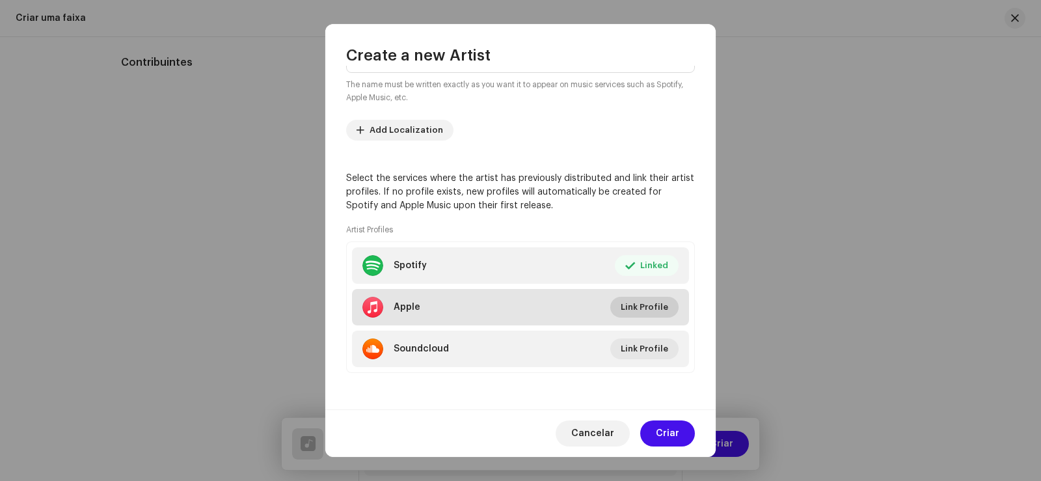
click at [625, 310] on span "Link Profile" at bounding box center [644, 307] width 47 height 26
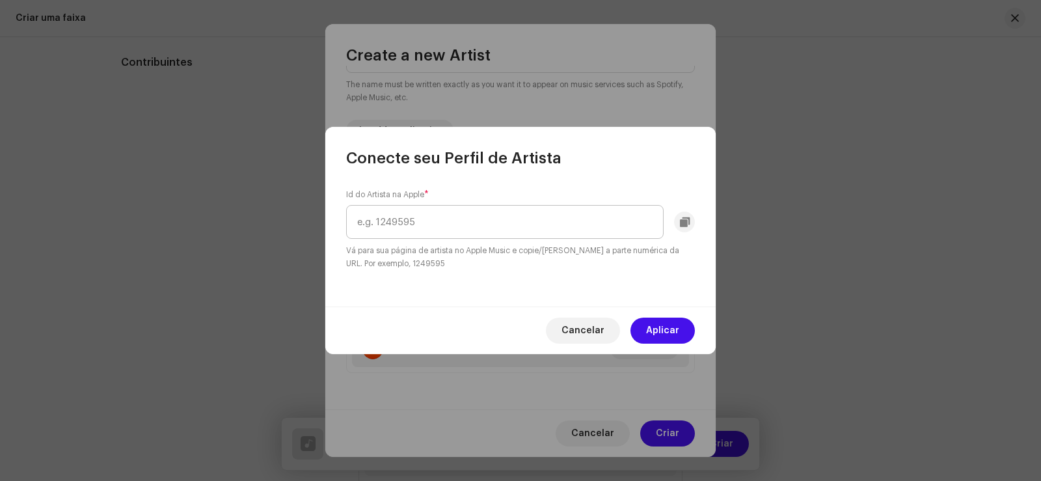
click at [502, 211] on input "text" at bounding box center [504, 222] width 317 height 34
type input "1698917678"
click at [657, 319] on span "Aplicar" at bounding box center [662, 330] width 33 height 26
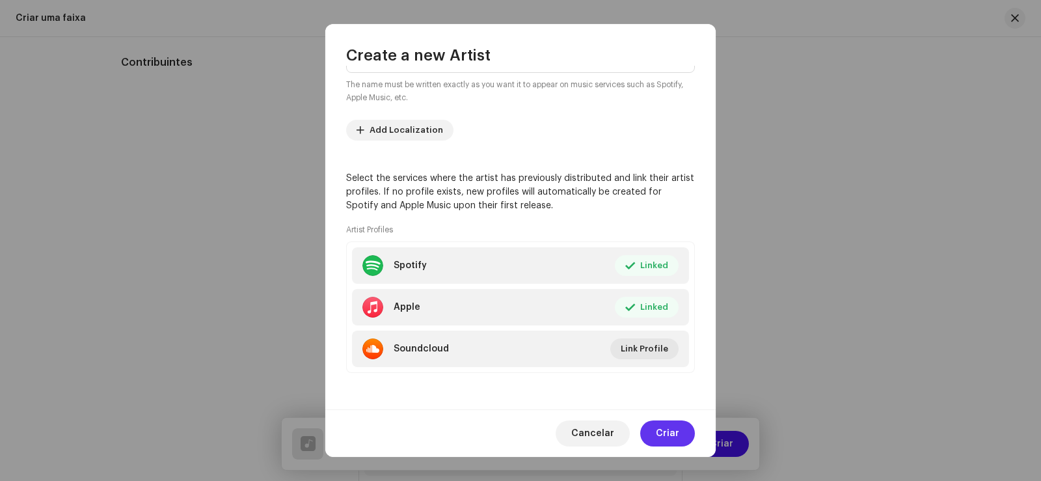
click at [664, 424] on span "Criar" at bounding box center [667, 433] width 23 height 26
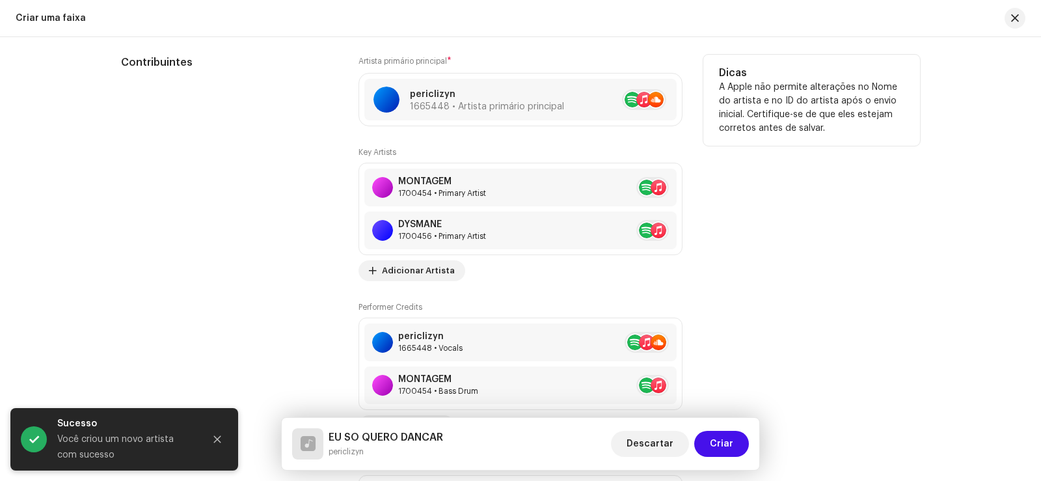
scroll to position [984, 0]
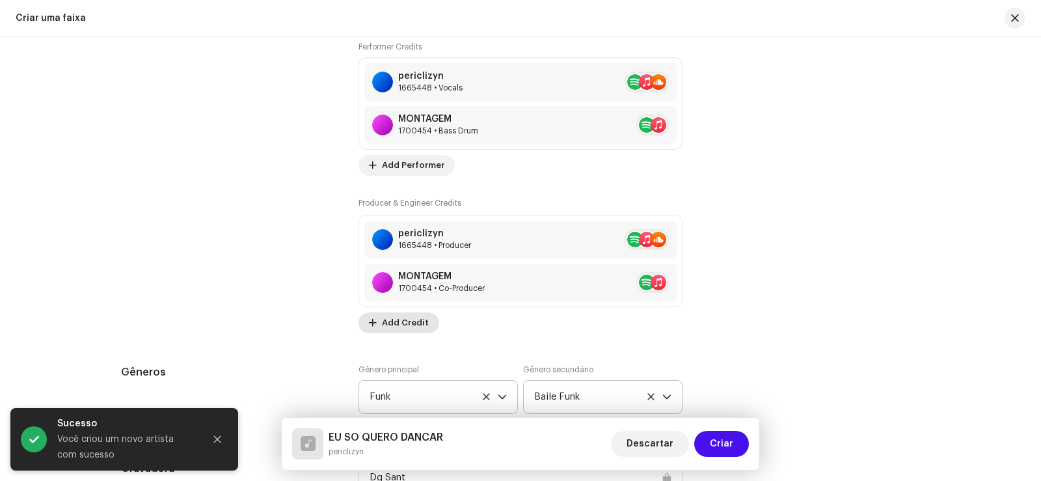
click at [410, 312] on span "Add Credit" at bounding box center [405, 323] width 47 height 26
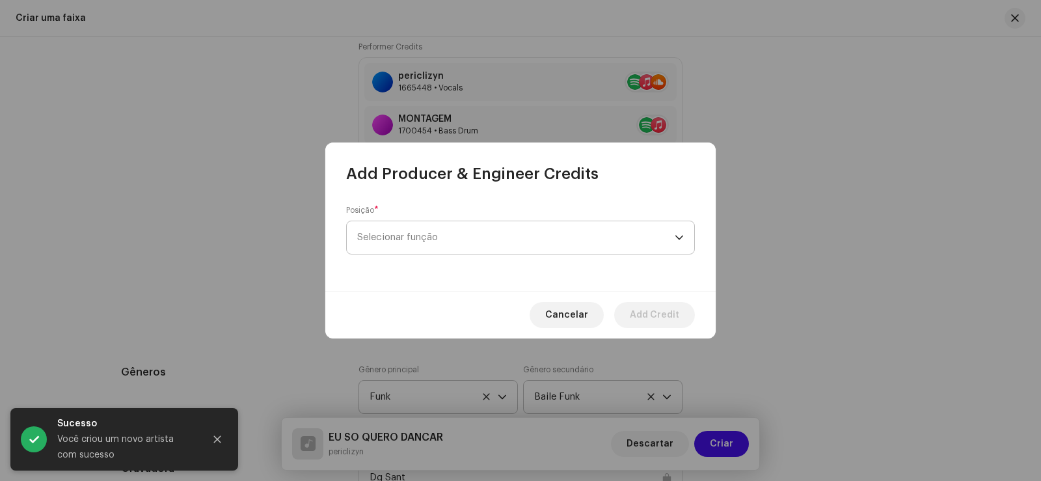
click at [446, 224] on span "Selecionar função" at bounding box center [515, 237] width 317 height 33
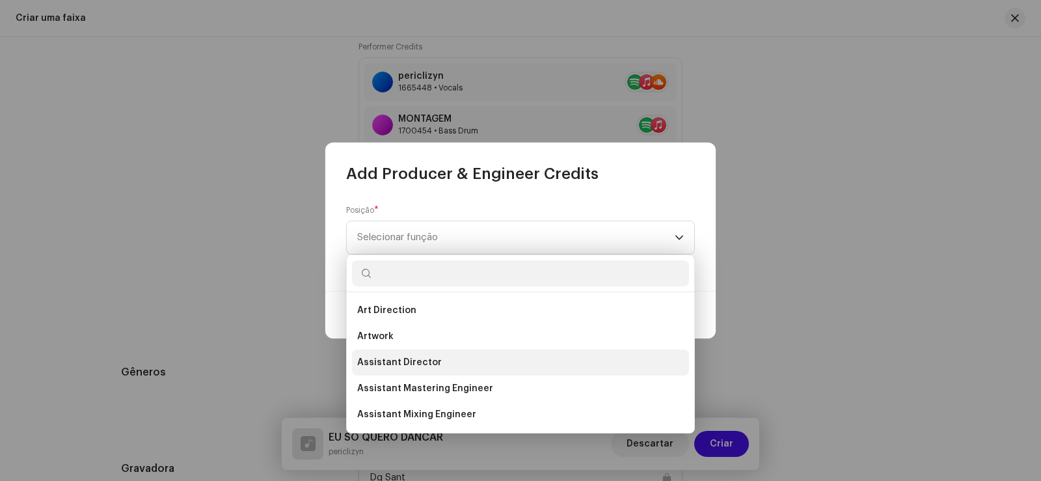
click at [457, 362] on li "Assistant Director" at bounding box center [520, 362] width 337 height 26
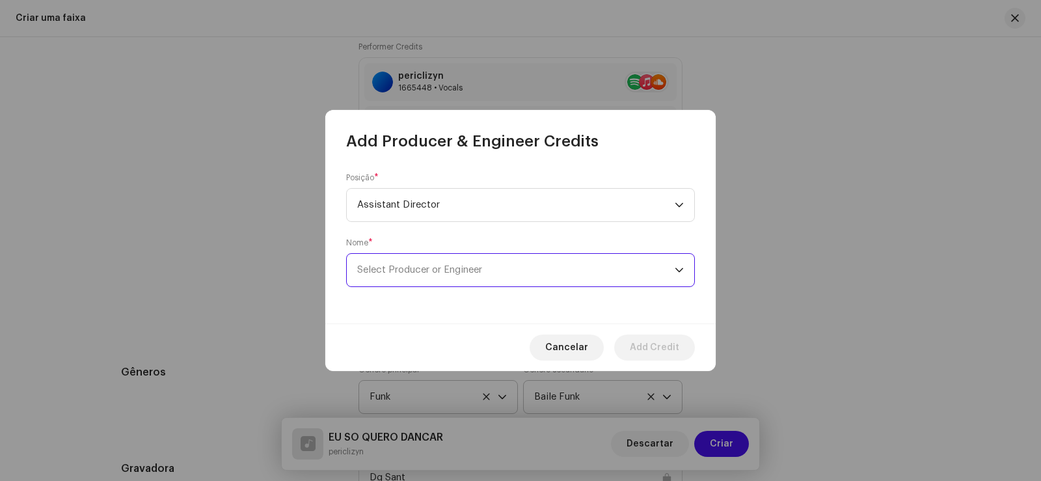
click at [442, 276] on span "Select Producer or Engineer" at bounding box center [515, 270] width 317 height 33
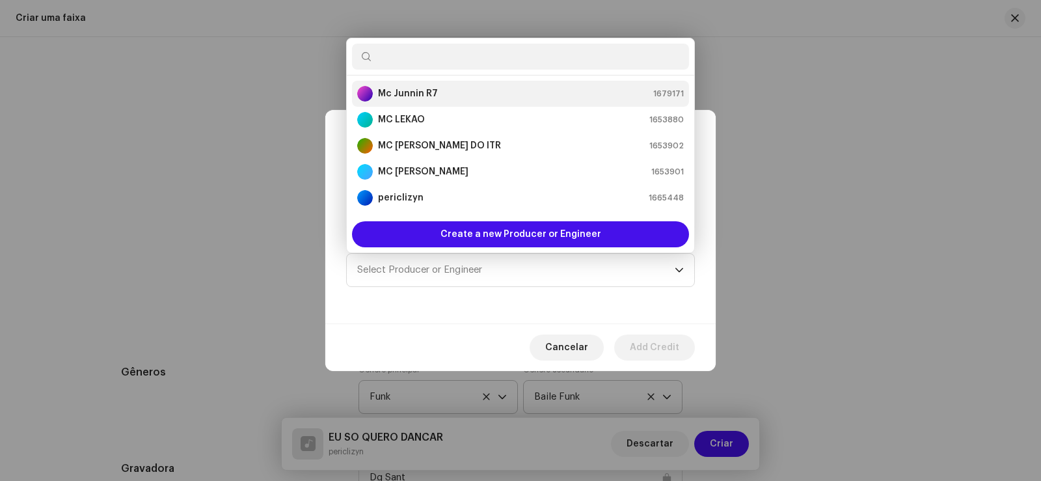
scroll to position [0, 0]
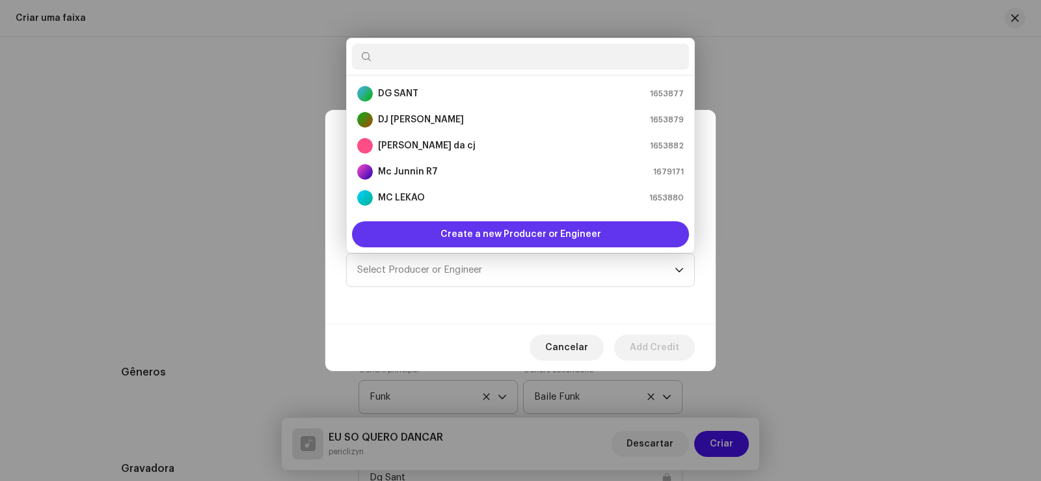
click at [452, 225] on span "Create a new Producer or Engineer" at bounding box center [520, 234] width 161 height 26
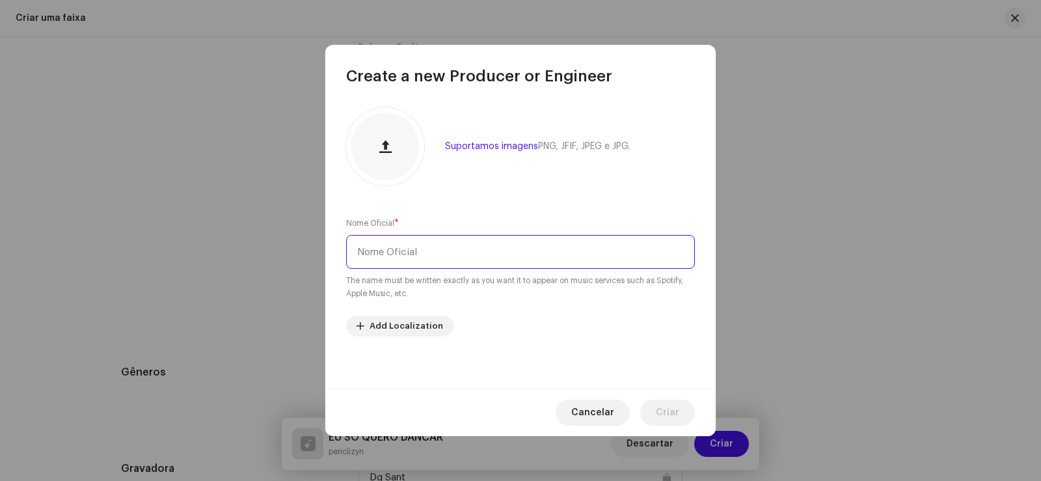
click at [435, 255] on input "text" at bounding box center [520, 252] width 349 height 34
type input "DYSMANE"
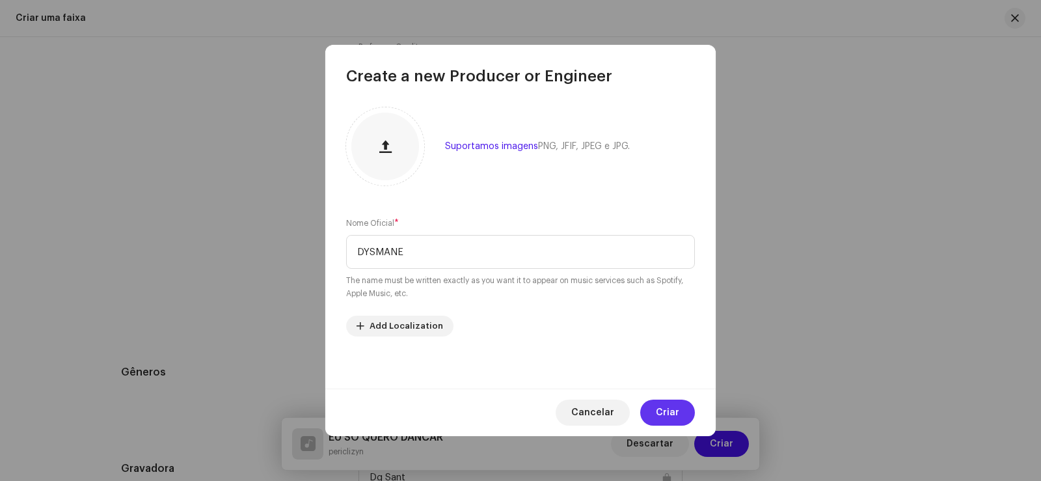
click at [662, 407] on span "Criar" at bounding box center [667, 412] width 23 height 26
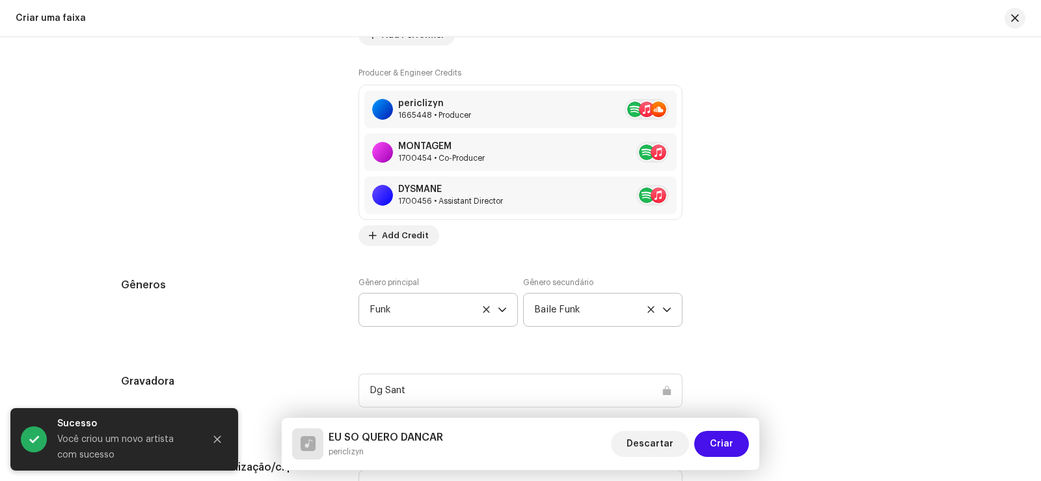
scroll to position [919, 0]
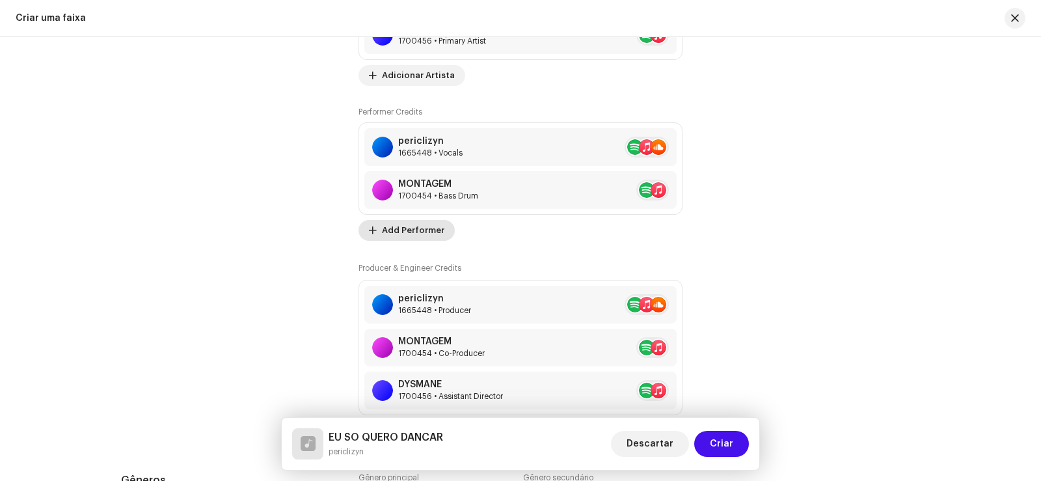
click at [431, 222] on span "Add Performer" at bounding box center [413, 230] width 62 height 26
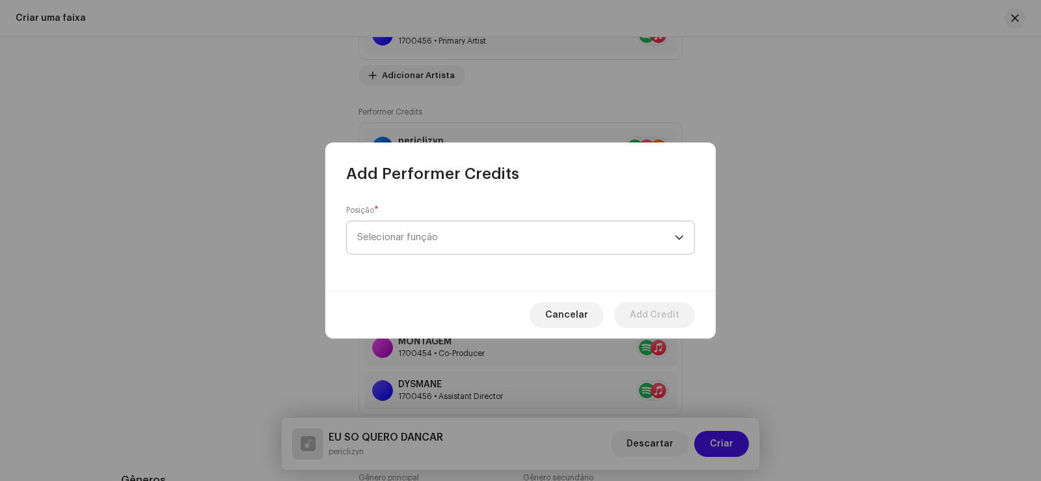
click at [423, 236] on span "Selecionar função" at bounding box center [515, 237] width 317 height 33
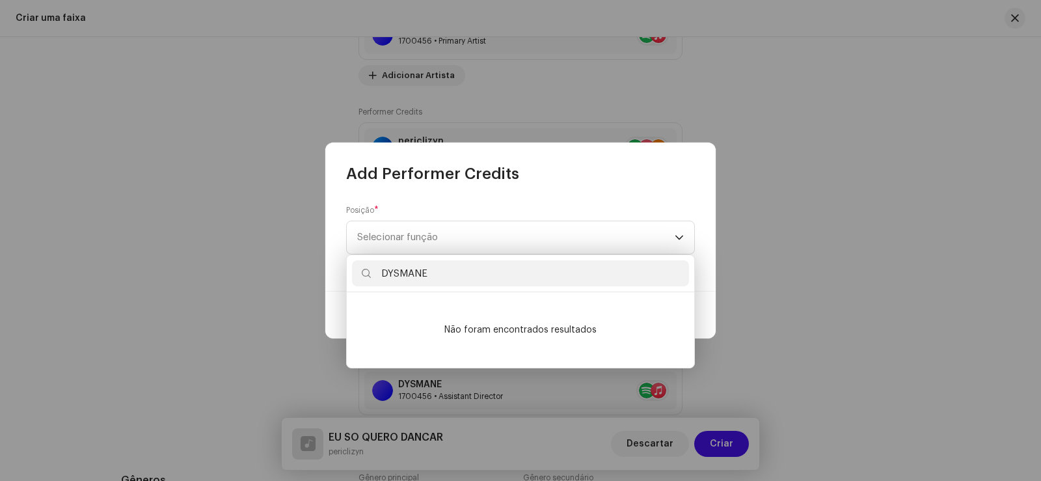
type input "DYSMANE"
click at [505, 204] on div "Posição * Selecionar função" at bounding box center [520, 237] width 390 height 107
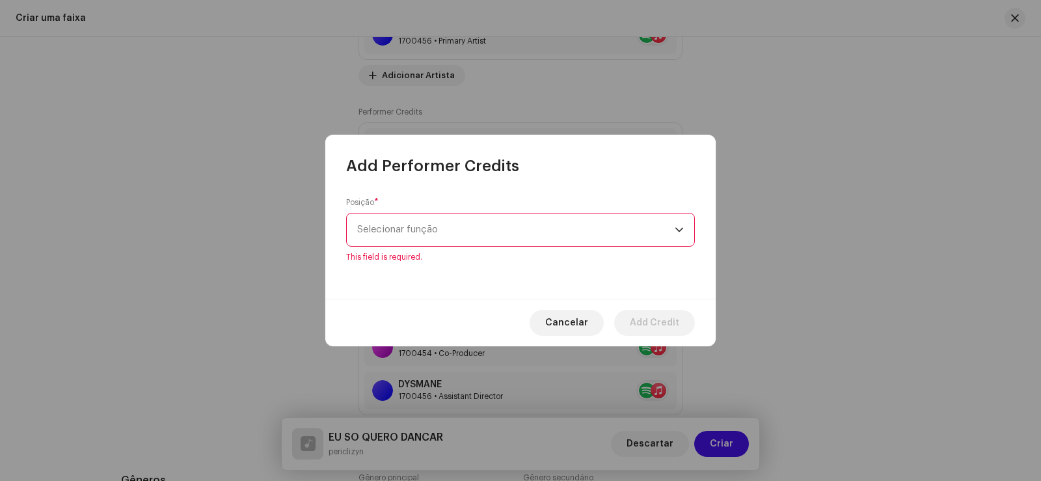
click at [465, 230] on span "Selecionar função" at bounding box center [515, 229] width 317 height 33
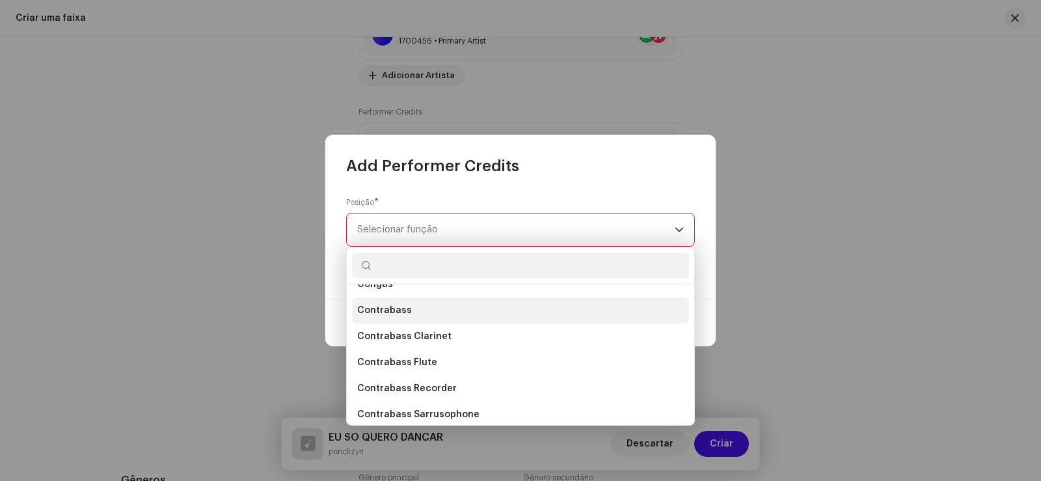
scroll to position [2893, 0]
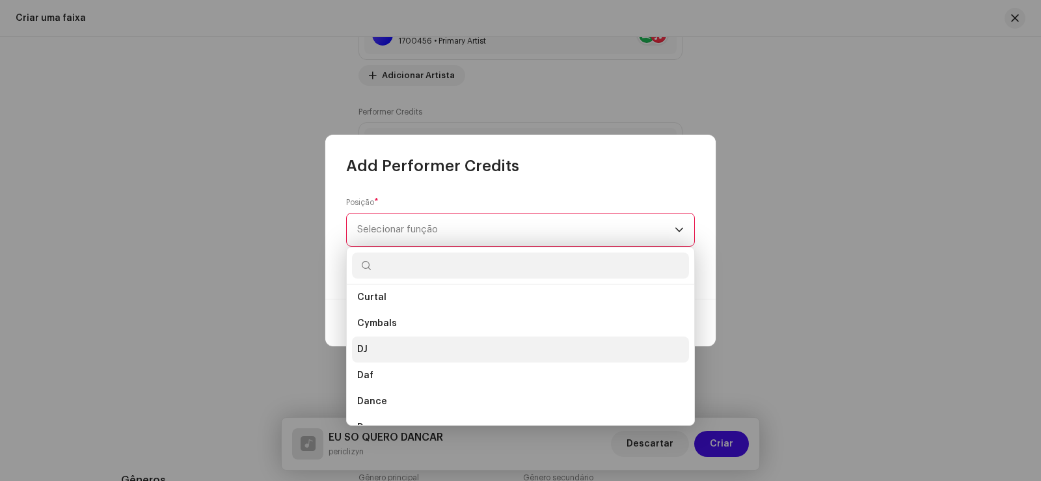
click at [420, 350] on li "DJ" at bounding box center [520, 349] width 337 height 26
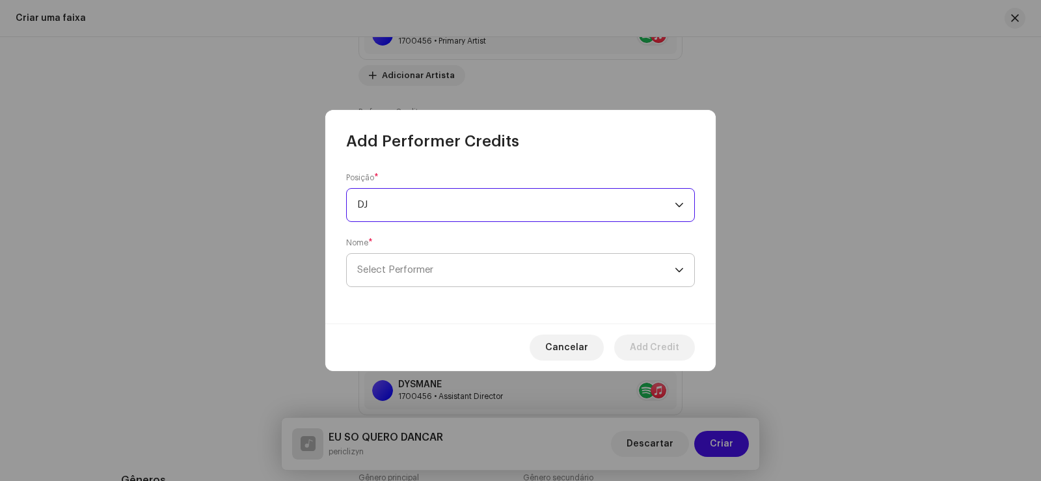
click at [461, 262] on span "Select Performer" at bounding box center [515, 270] width 317 height 33
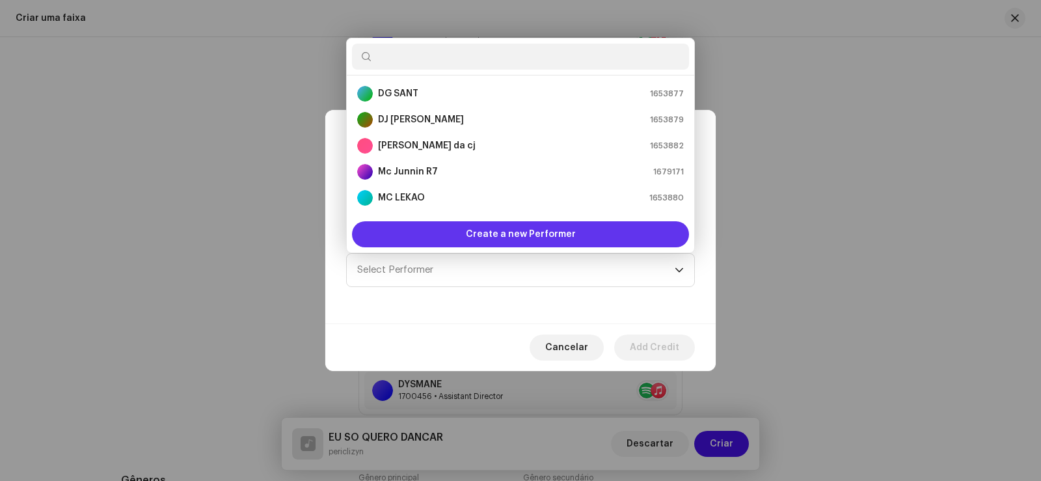
click at [446, 235] on div "Create a new Performer" at bounding box center [520, 234] width 337 height 26
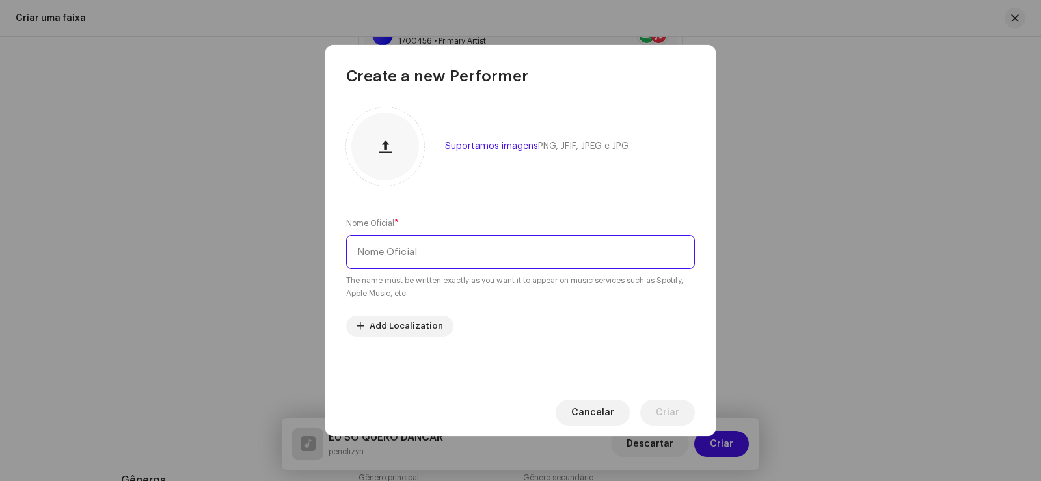
click at [405, 258] on input "text" at bounding box center [520, 252] width 349 height 34
type input "DYSMANE"
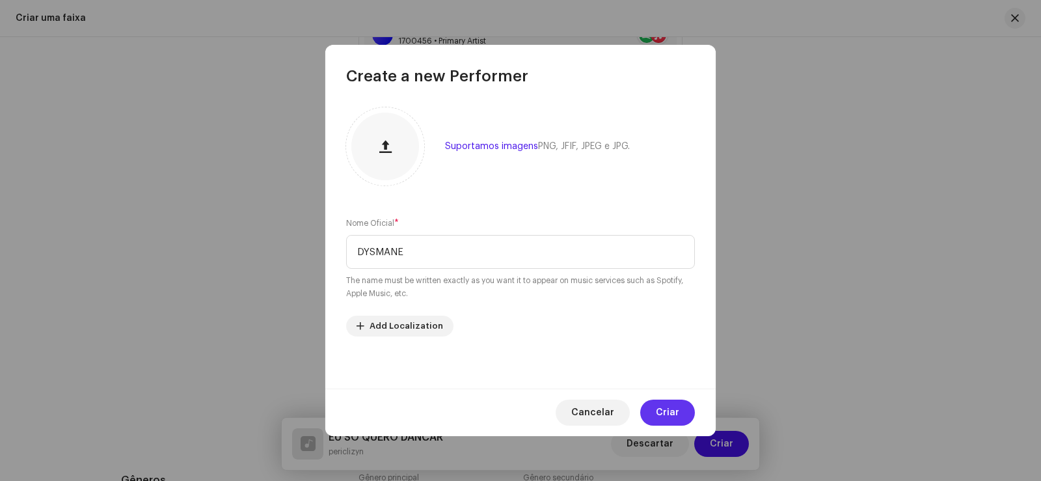
click at [673, 404] on span "Criar" at bounding box center [667, 412] width 23 height 26
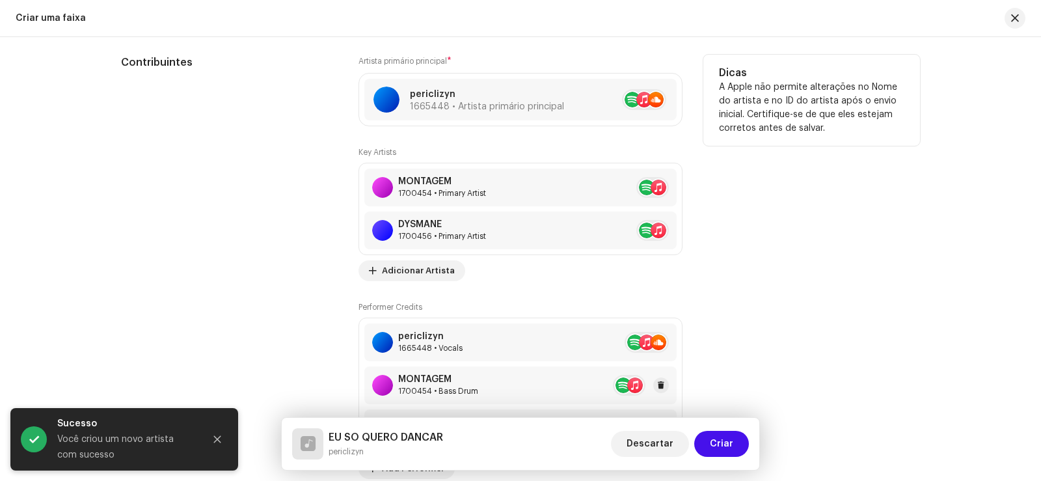
scroll to position [658, 0]
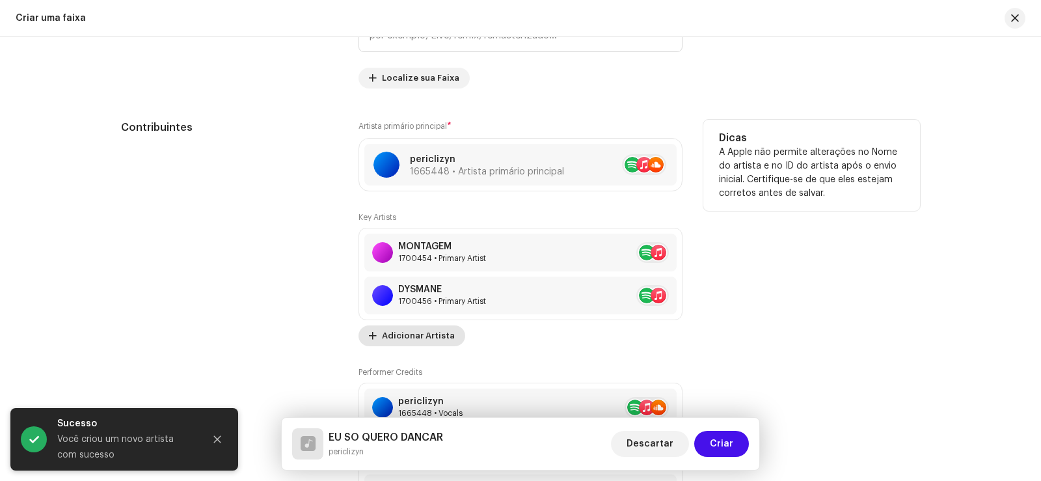
click at [403, 332] on span "Adicionar Artista" at bounding box center [418, 336] width 73 height 26
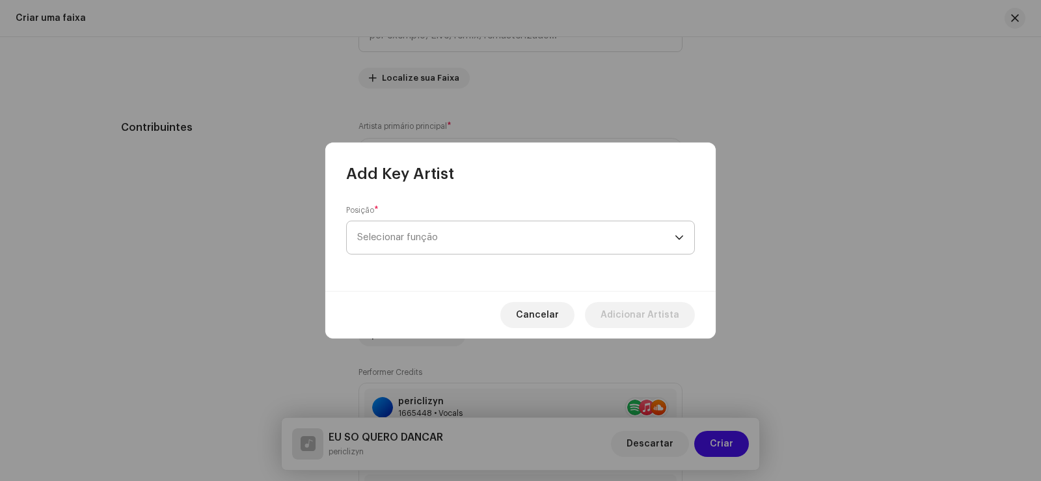
click at [425, 226] on span "Selecionar função" at bounding box center [515, 237] width 317 height 33
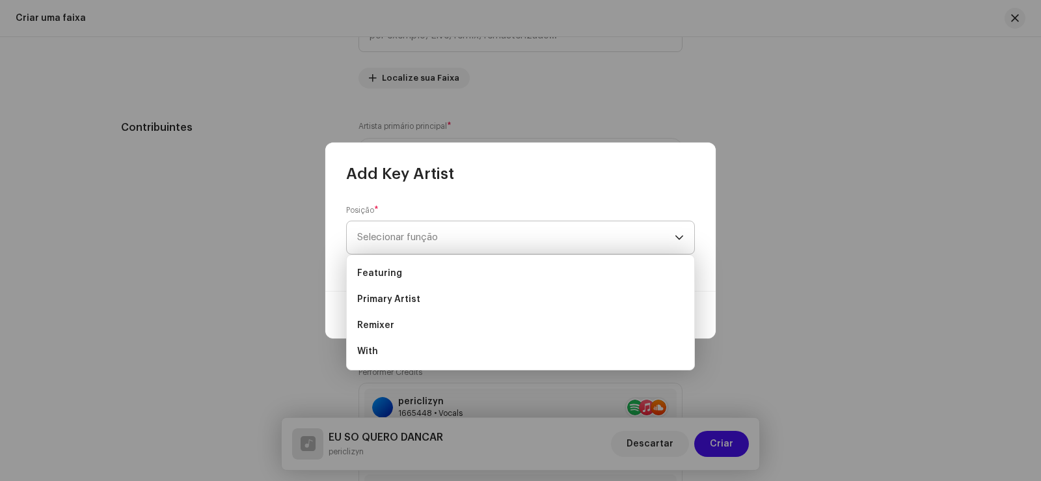
click at [440, 226] on span "Selecionar função" at bounding box center [515, 237] width 317 height 33
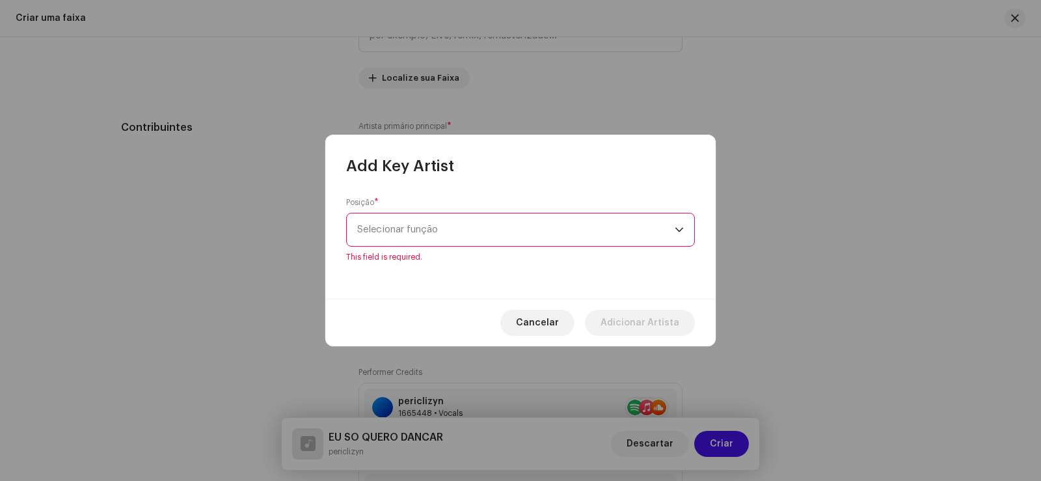
click at [450, 221] on span "Selecionar função" at bounding box center [515, 229] width 317 height 33
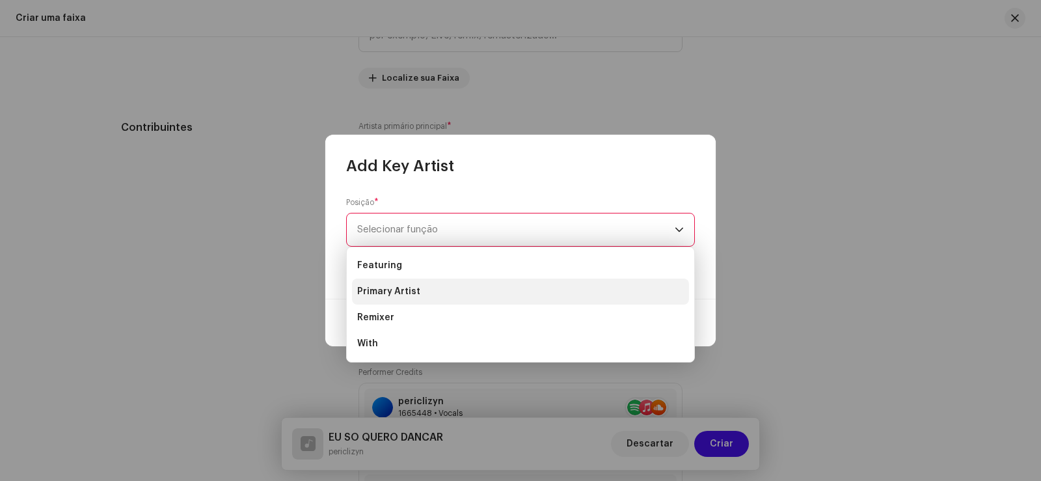
click at [401, 286] on span "Primary Artist" at bounding box center [388, 291] width 63 height 13
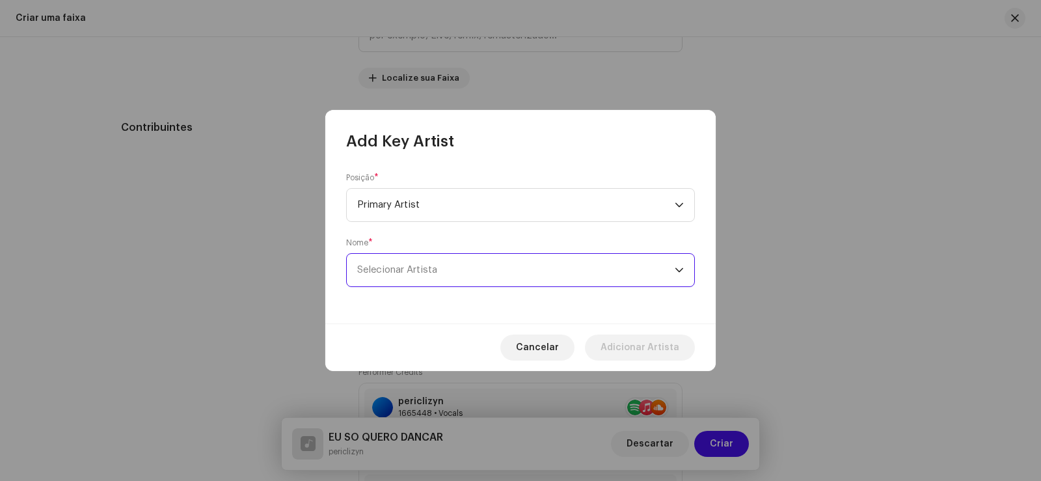
click at [404, 267] on span "Selecionar Artista" at bounding box center [397, 270] width 80 height 10
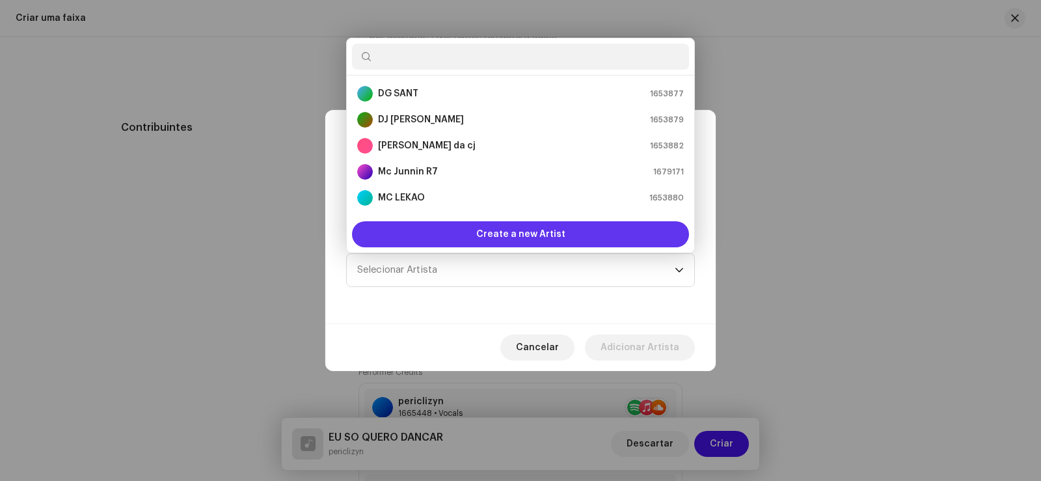
click at [427, 238] on div "Create a new Artist" at bounding box center [520, 234] width 337 height 26
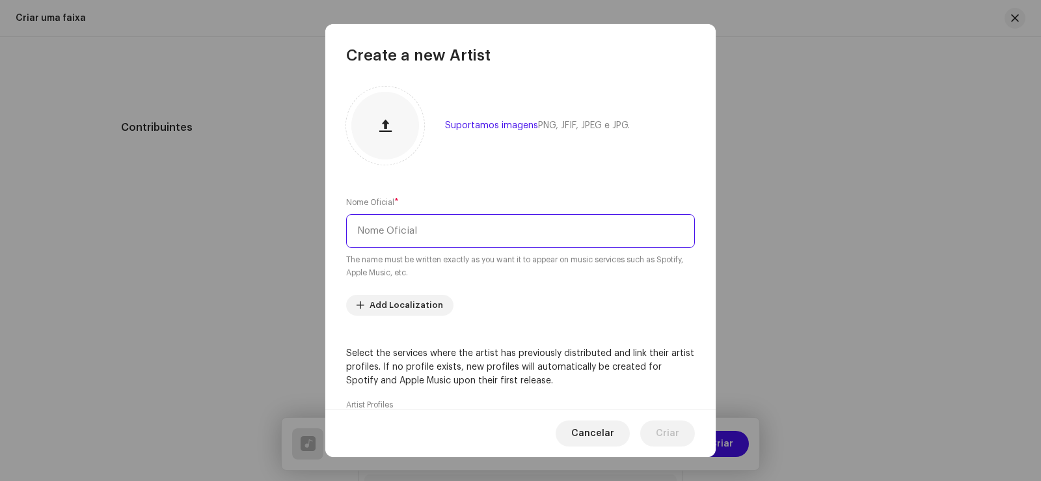
click at [426, 234] on input "text" at bounding box center [520, 231] width 349 height 34
type input "GXMZ"
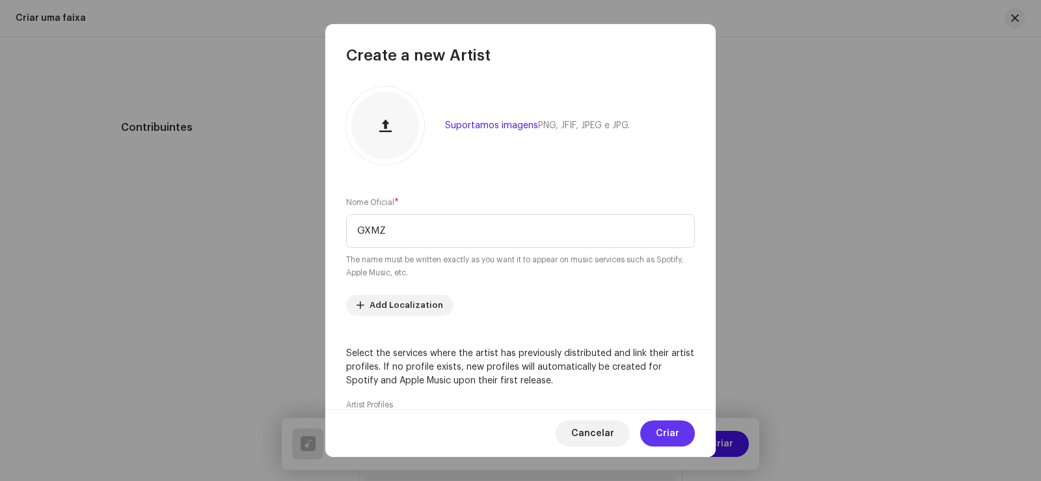
click at [662, 431] on span "Criar" at bounding box center [667, 433] width 23 height 26
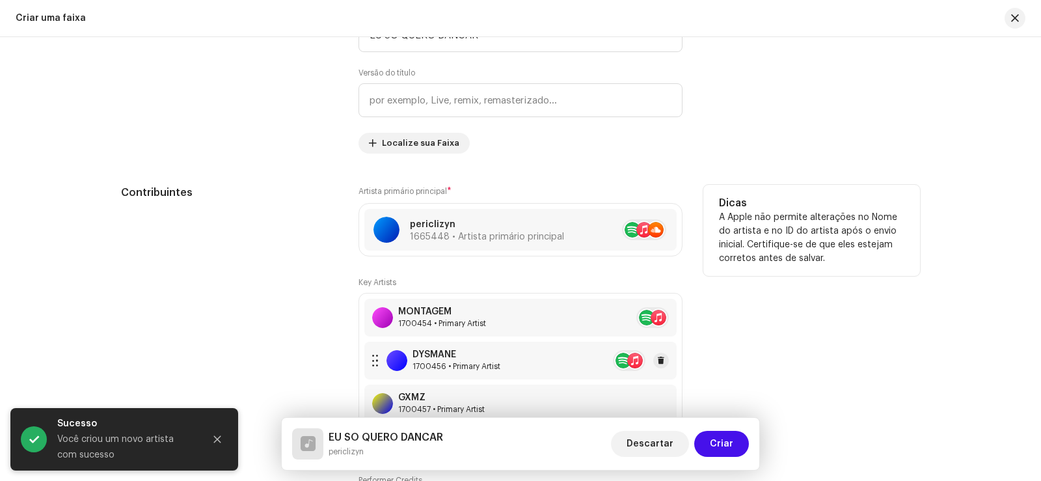
scroll to position [853, 0]
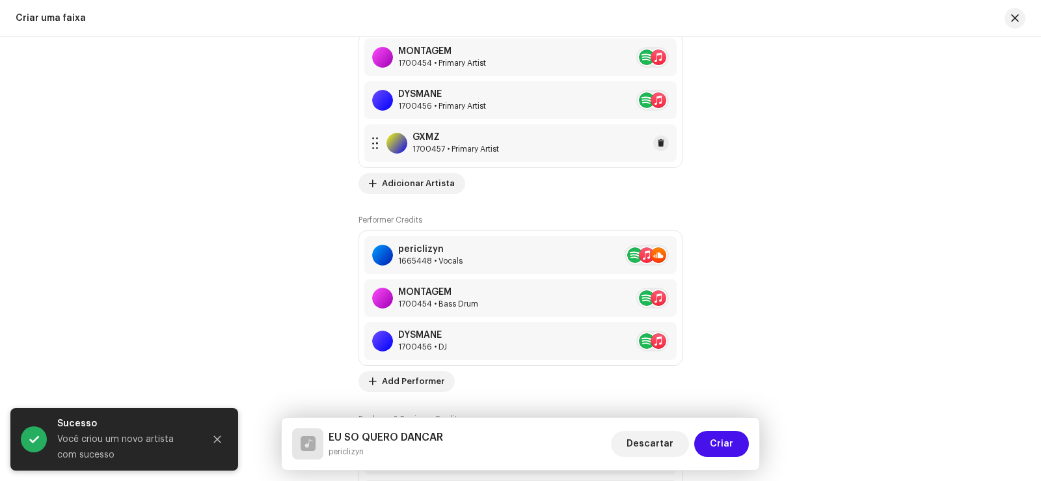
click at [429, 150] on div "1700457 • Primary Artist" at bounding box center [455, 149] width 87 height 10
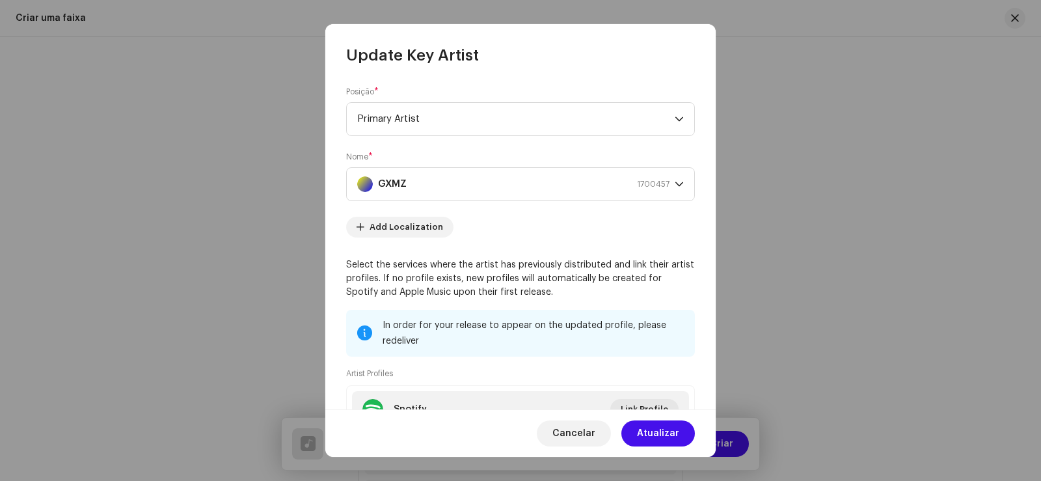
scroll to position [65, 0]
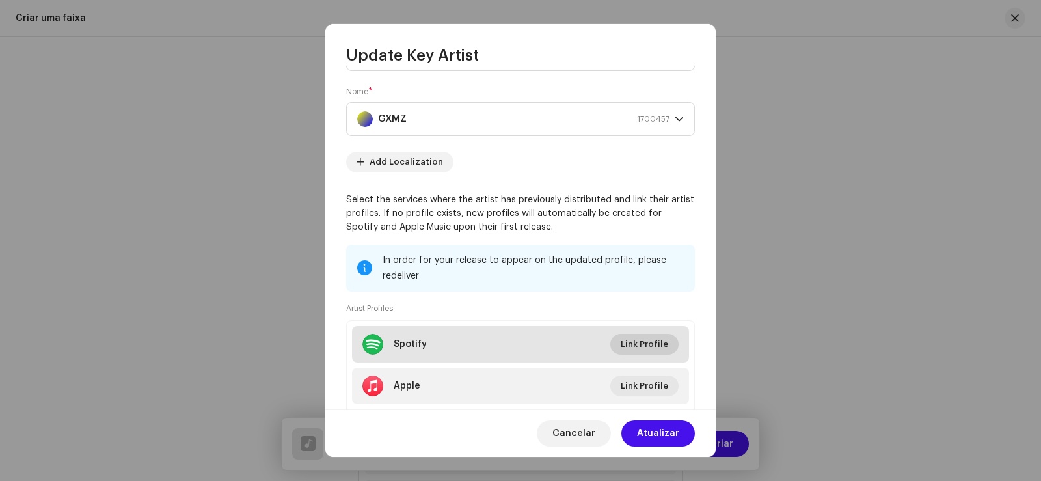
click at [629, 348] on span "Link Profile" at bounding box center [644, 344] width 47 height 26
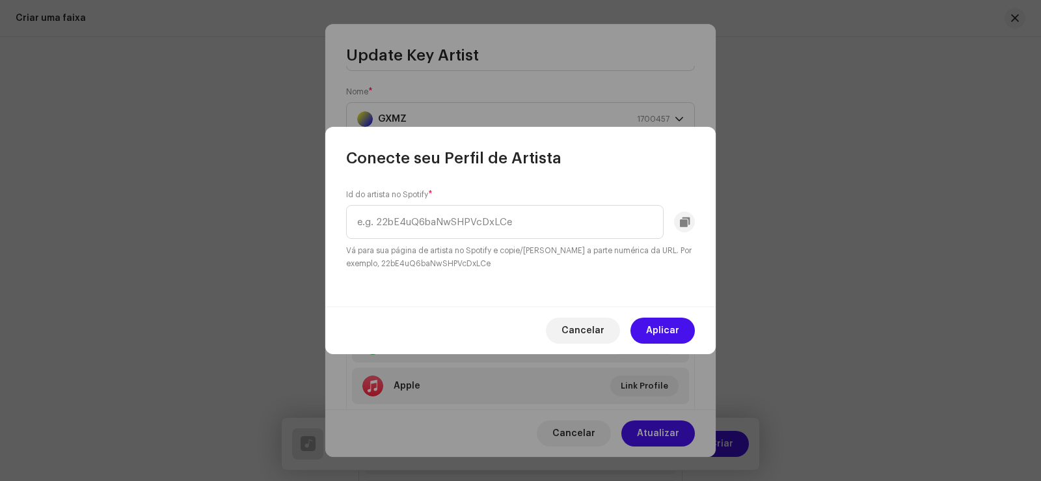
click at [474, 204] on div "Id do artista no Spotify * Vá para sua página de artista no Spotify e copie/[PE…" at bounding box center [520, 229] width 349 height 81
click at [477, 223] on input "text" at bounding box center [504, 222] width 317 height 34
paste input "4y6dwT7Vzi6tFHJmr2TU02"
type input "4y6dwT7Vzi6tFHJmr2TU02"
click at [658, 325] on span "Aplicar" at bounding box center [662, 330] width 33 height 26
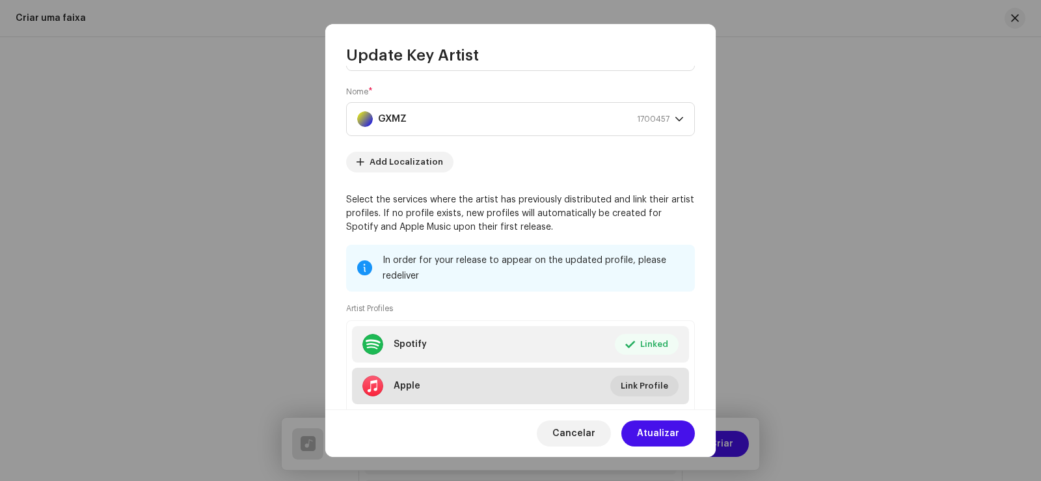
scroll to position [130, 0]
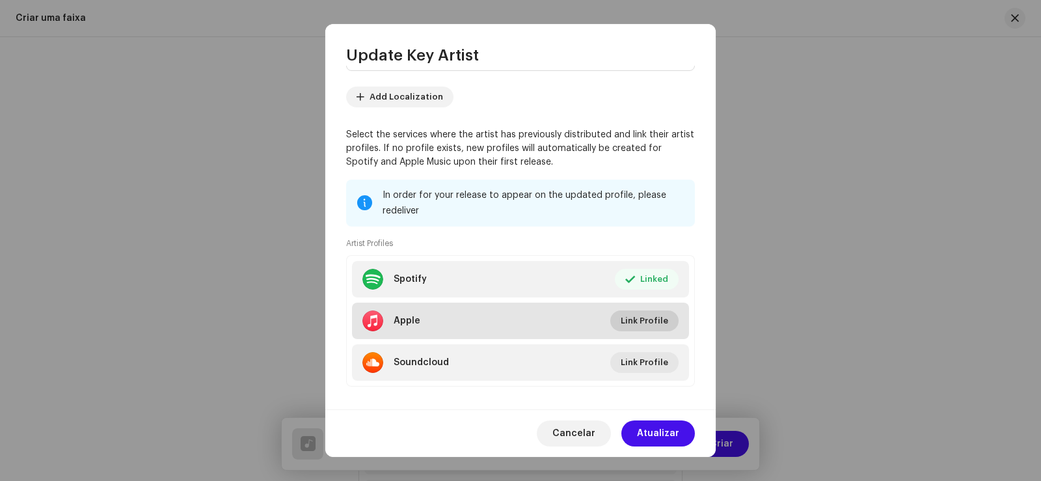
click at [637, 330] on span "Link Profile" at bounding box center [644, 321] width 47 height 26
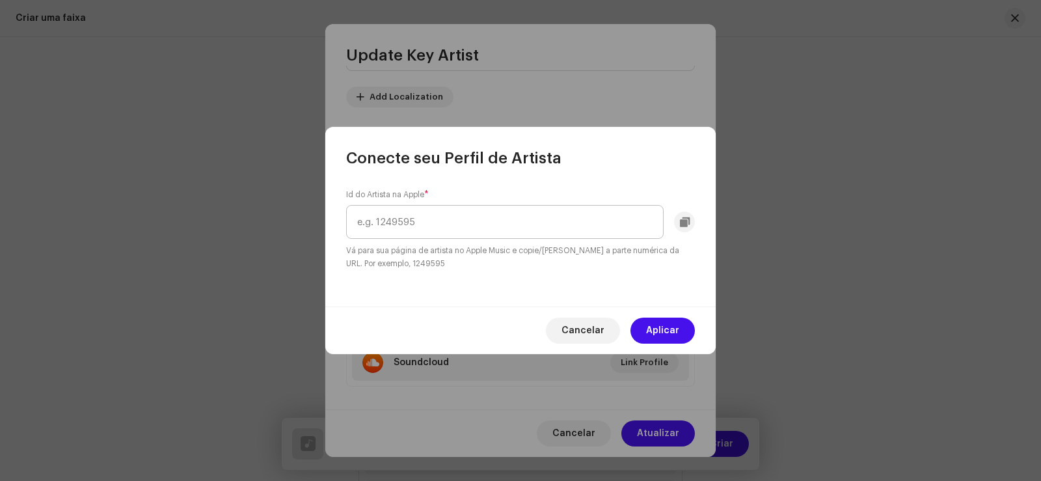
click at [575, 226] on input "text" at bounding box center [504, 222] width 317 height 34
type input "1694264445"
click at [658, 329] on span "Aplicar" at bounding box center [662, 330] width 33 height 26
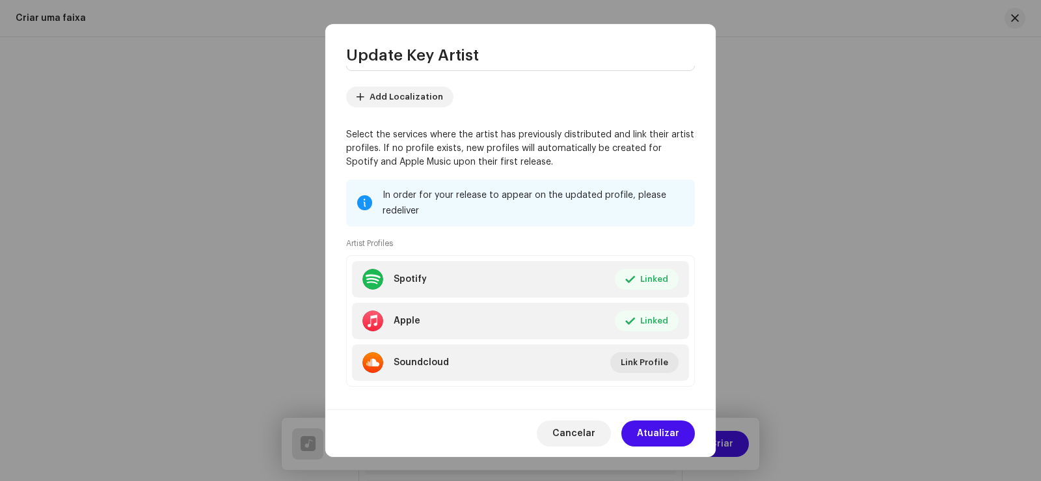
click at [674, 419] on div "Cancelar Atualizar" at bounding box center [520, 432] width 390 height 47
click at [673, 424] on span "Atualizar" at bounding box center [658, 433] width 42 height 26
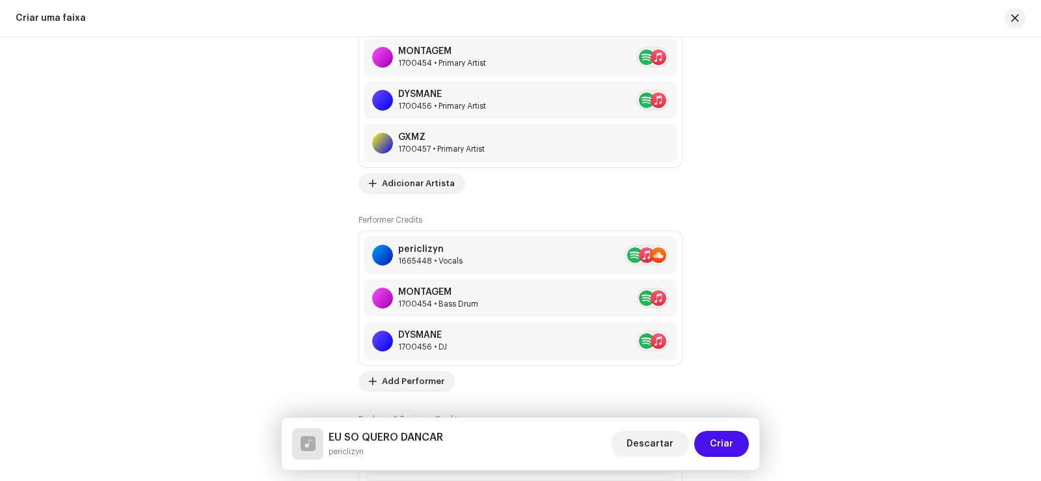
scroll to position [984, 0]
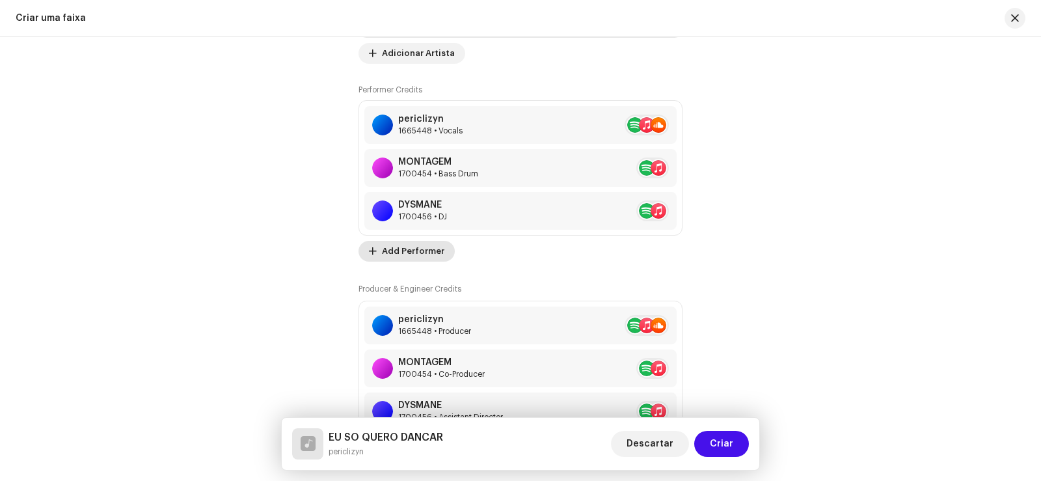
click at [416, 256] on span "Add Performer" at bounding box center [413, 251] width 62 height 26
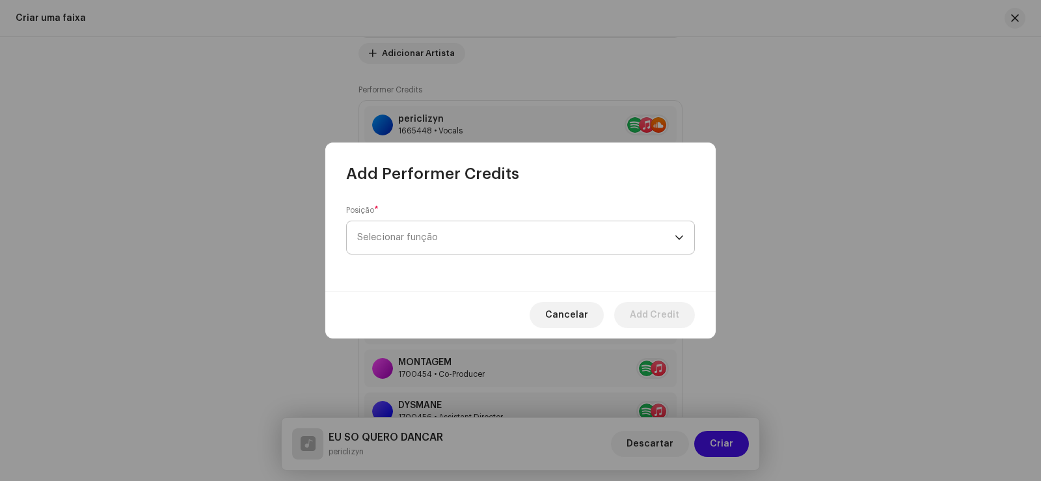
click at [407, 235] on span "Selecionar função" at bounding box center [515, 237] width 317 height 33
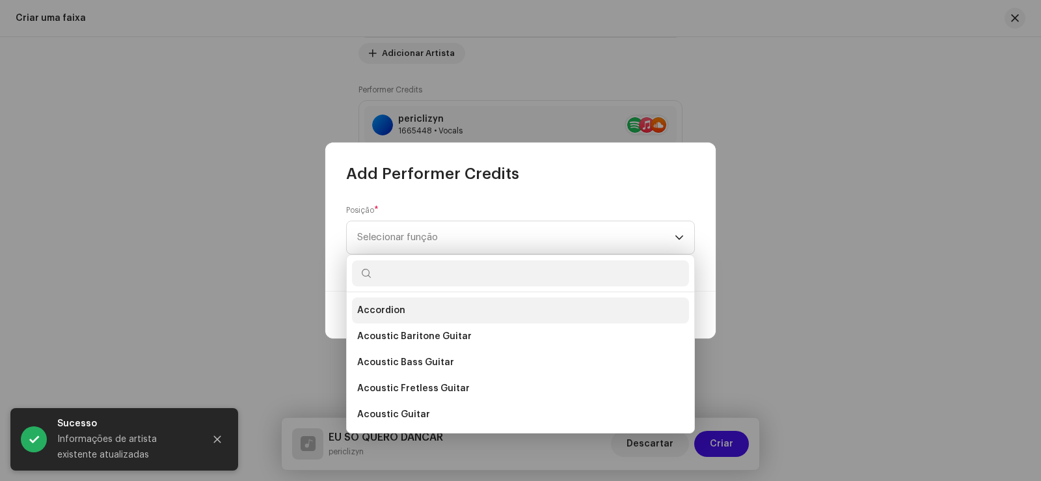
click at [465, 312] on li "Accordion" at bounding box center [520, 310] width 337 height 26
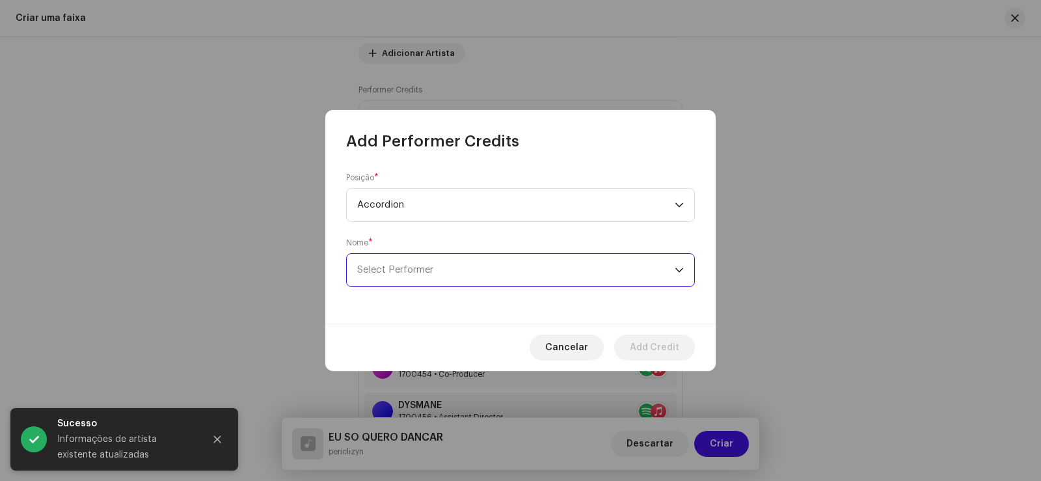
click at [440, 274] on span "Select Performer" at bounding box center [515, 270] width 317 height 33
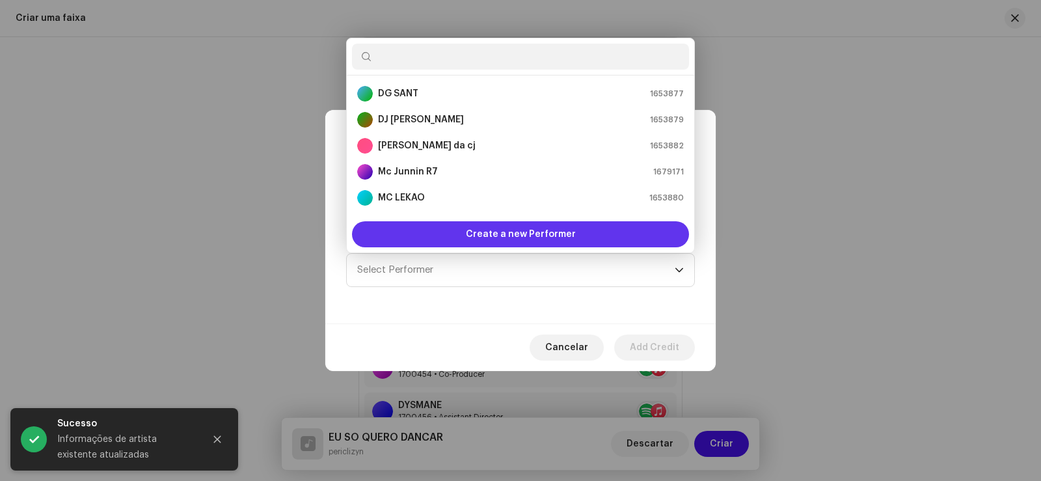
click at [451, 229] on div "Create a new Performer" at bounding box center [520, 234] width 337 height 26
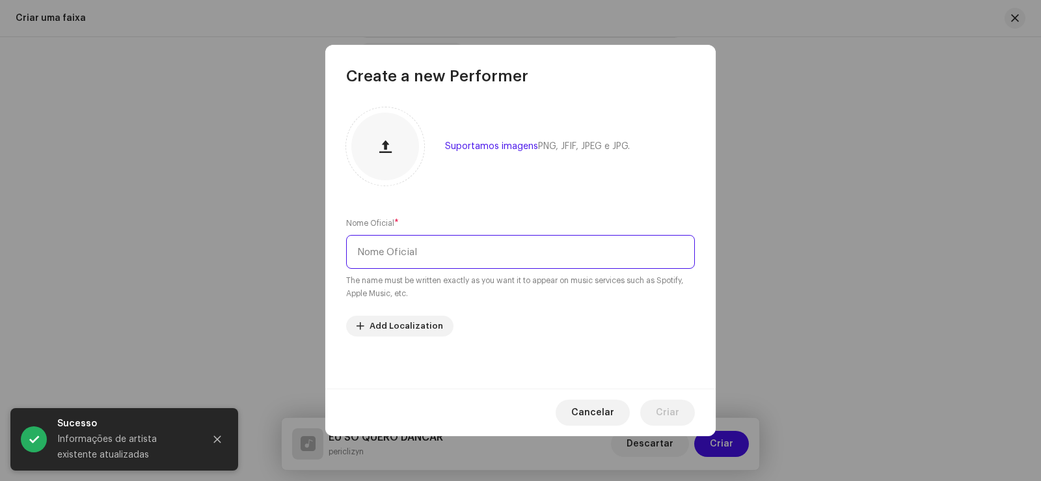
click at [410, 262] on input "text" at bounding box center [520, 252] width 349 height 34
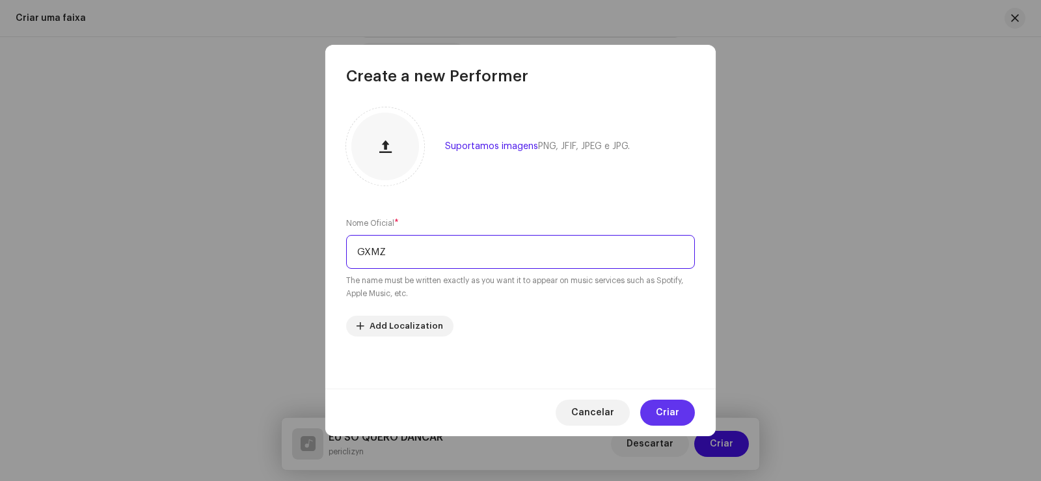
type input "GXMZ"
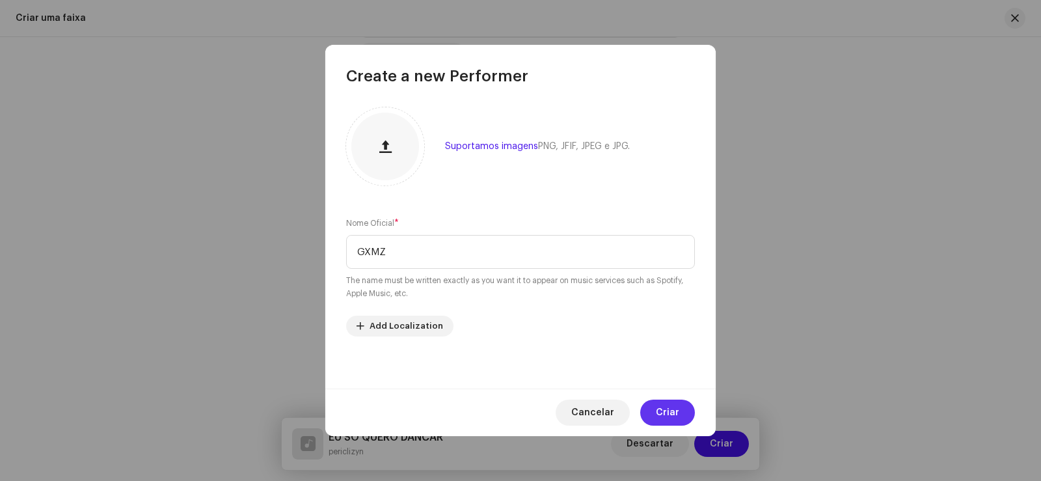
click at [680, 405] on button "Criar" at bounding box center [667, 412] width 55 height 26
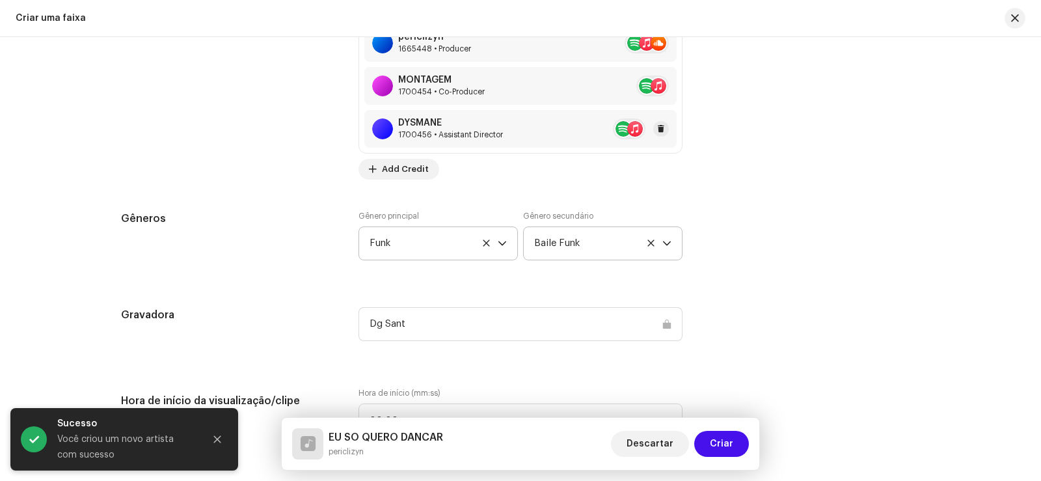
scroll to position [1244, 0]
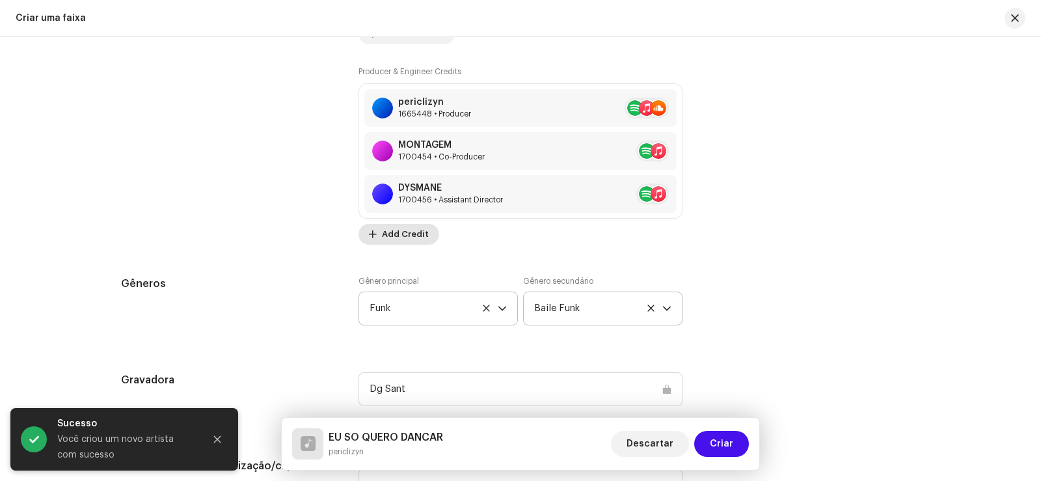
click at [411, 234] on span "Add Credit" at bounding box center [405, 234] width 47 height 26
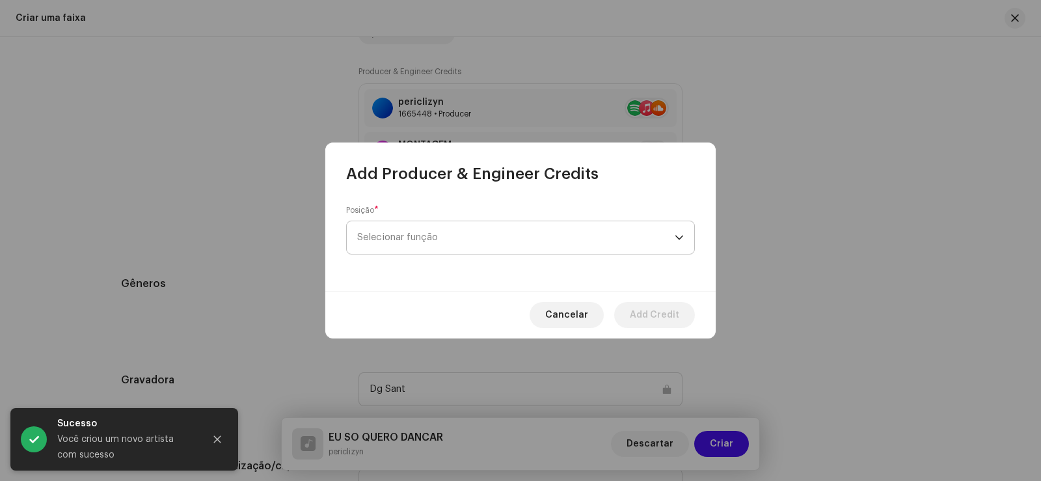
click at [423, 227] on span "Selecionar função" at bounding box center [515, 237] width 317 height 33
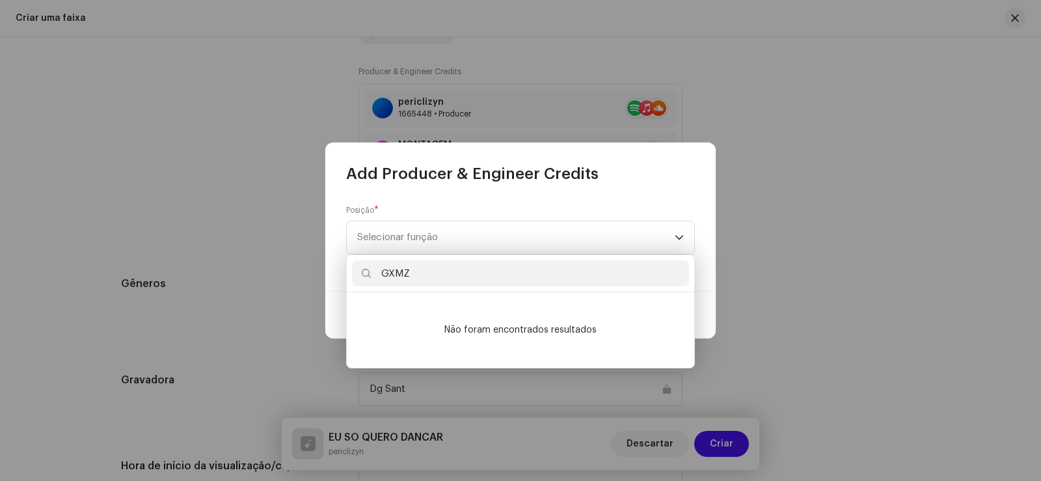
type input "GXMZ"
click at [442, 204] on div "Posição * Selecionar função" at bounding box center [520, 237] width 390 height 107
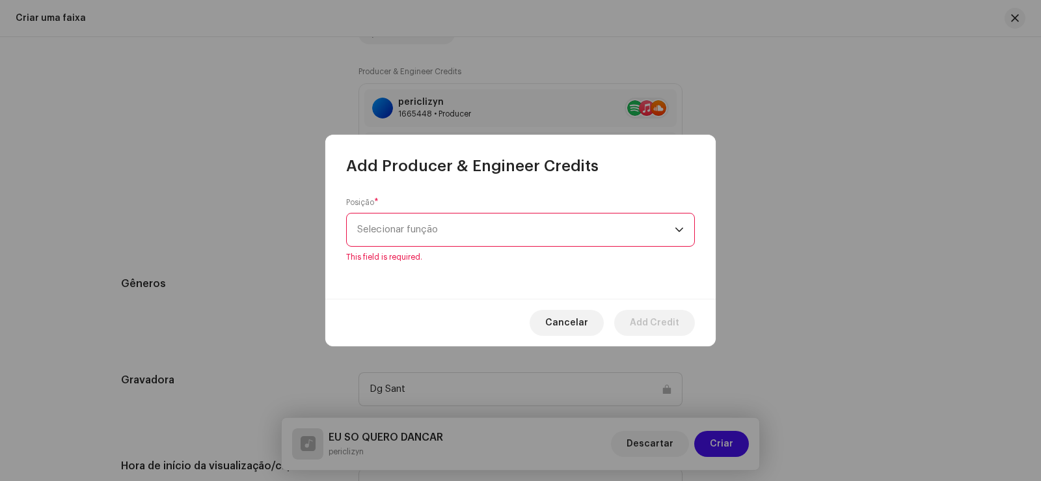
click at [459, 235] on span "Selecionar função" at bounding box center [515, 229] width 317 height 33
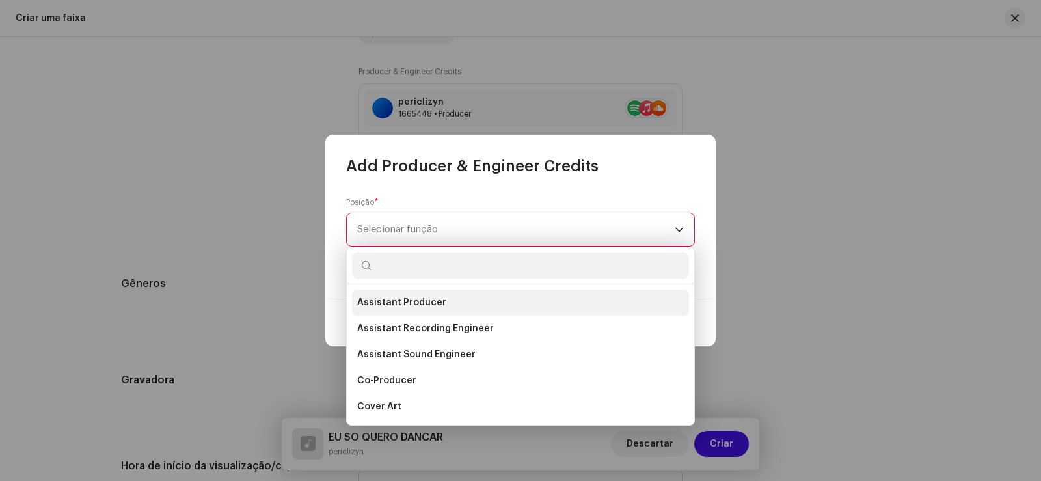
scroll to position [65, 0]
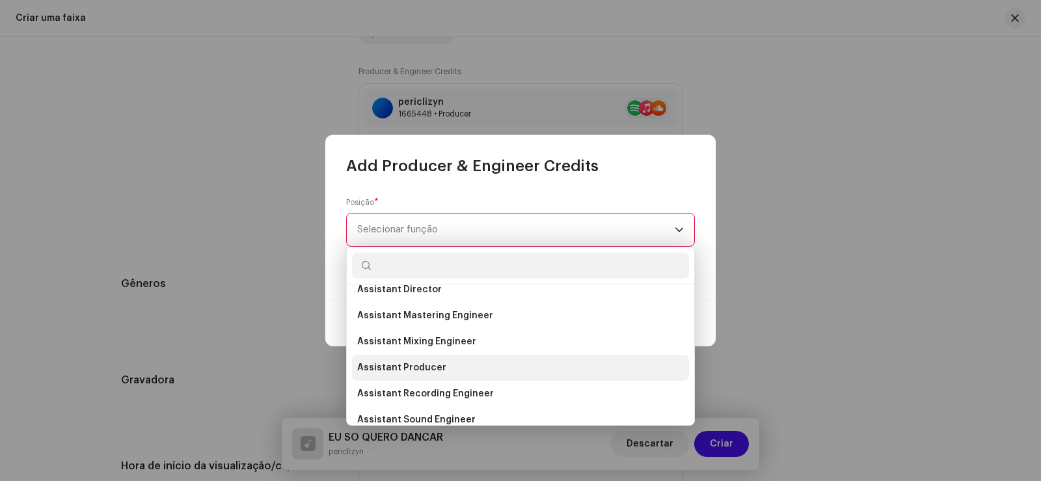
click at [435, 362] on span "Assistant Producer" at bounding box center [401, 367] width 89 height 13
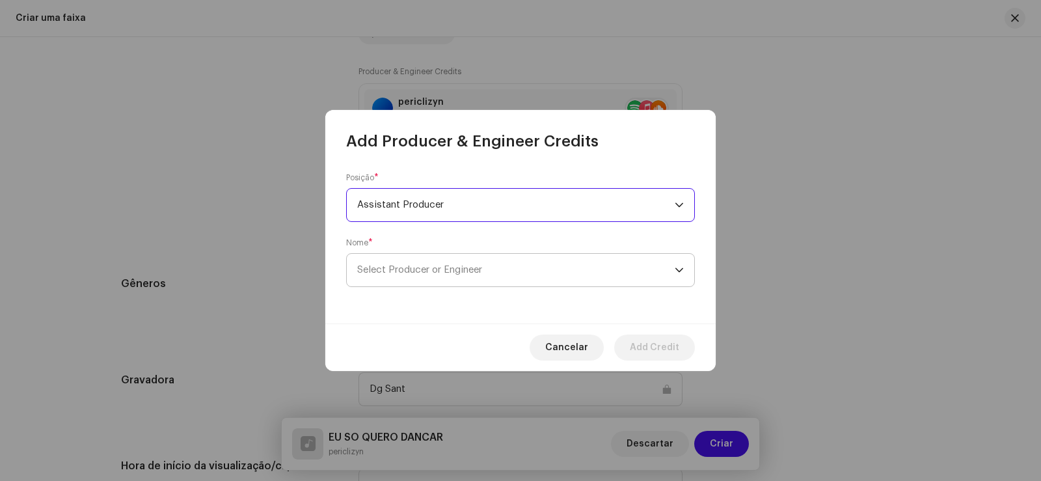
click at [548, 266] on span "Select Producer or Engineer" at bounding box center [515, 270] width 317 height 33
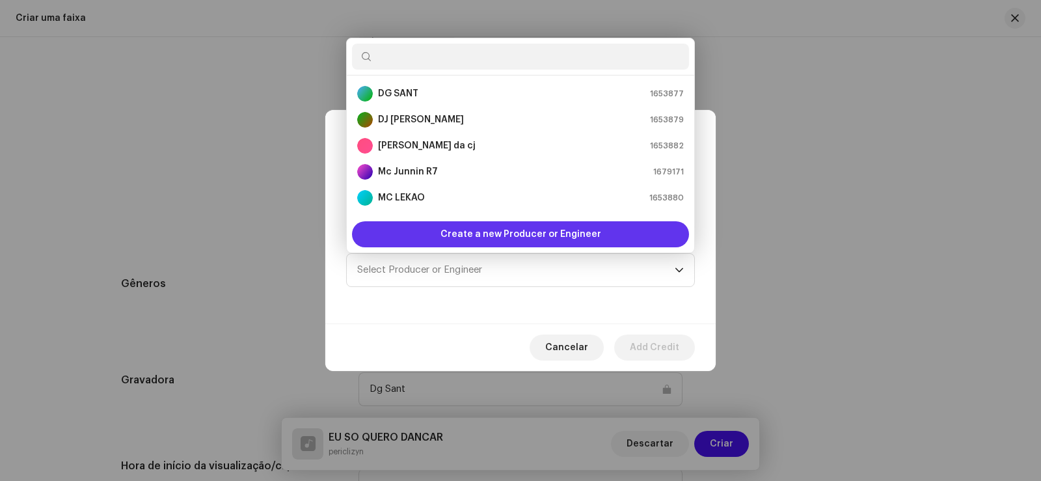
scroll to position [21, 0]
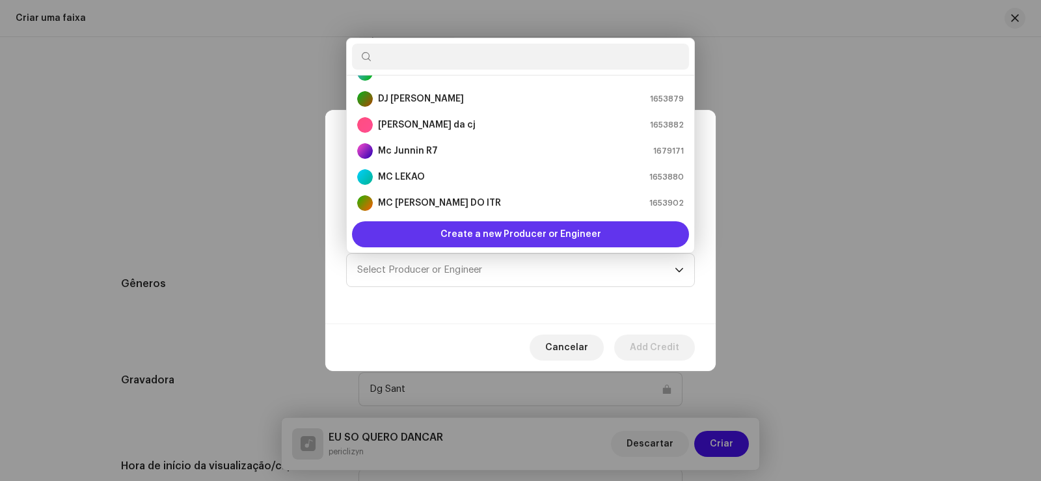
click at [444, 227] on span "Create a new Producer or Engineer" at bounding box center [520, 234] width 161 height 26
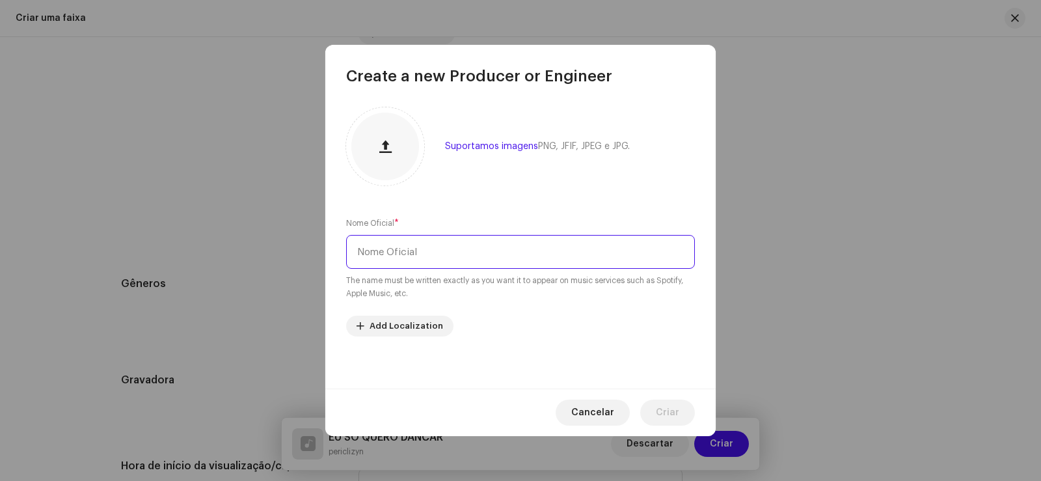
click at [428, 253] on input "text" at bounding box center [520, 252] width 349 height 34
type input "GXMZ"
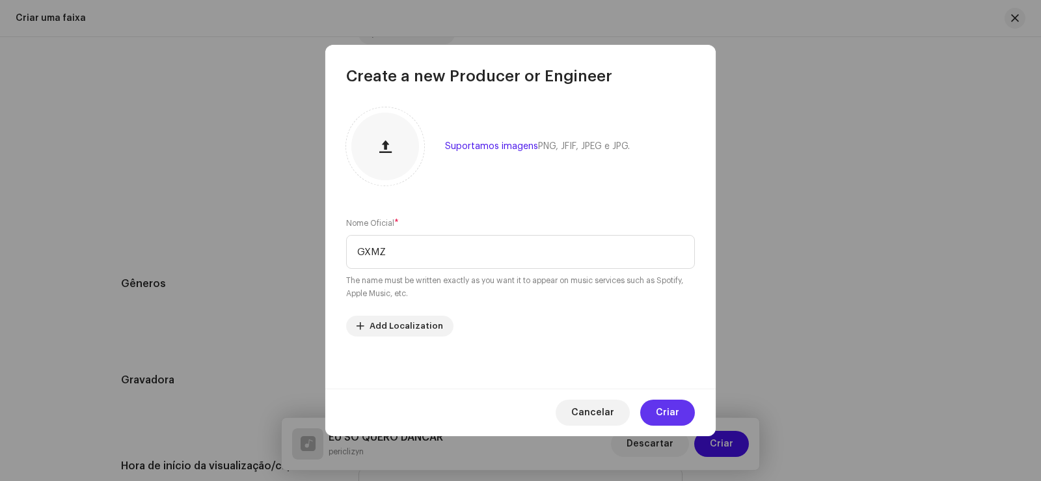
click at [684, 400] on button "Criar" at bounding box center [667, 412] width 55 height 26
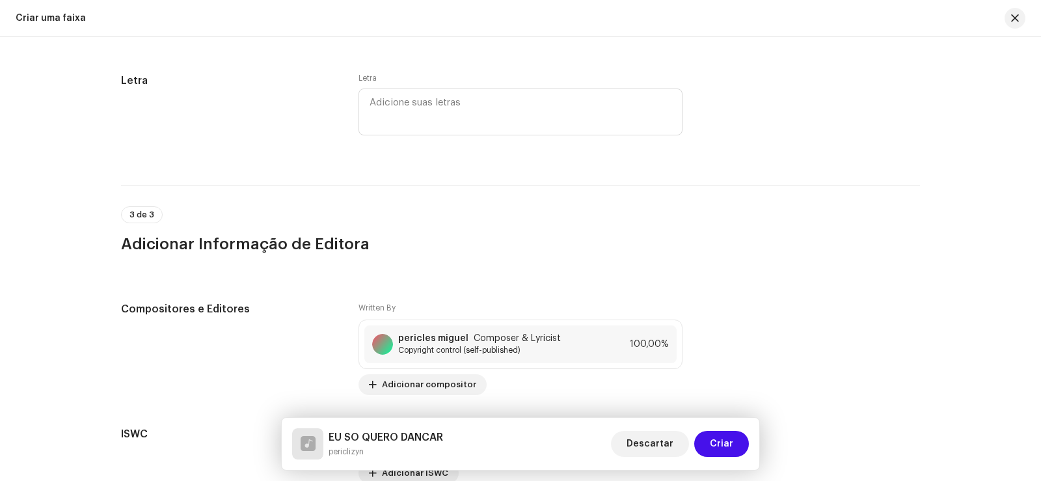
scroll to position [2867, 0]
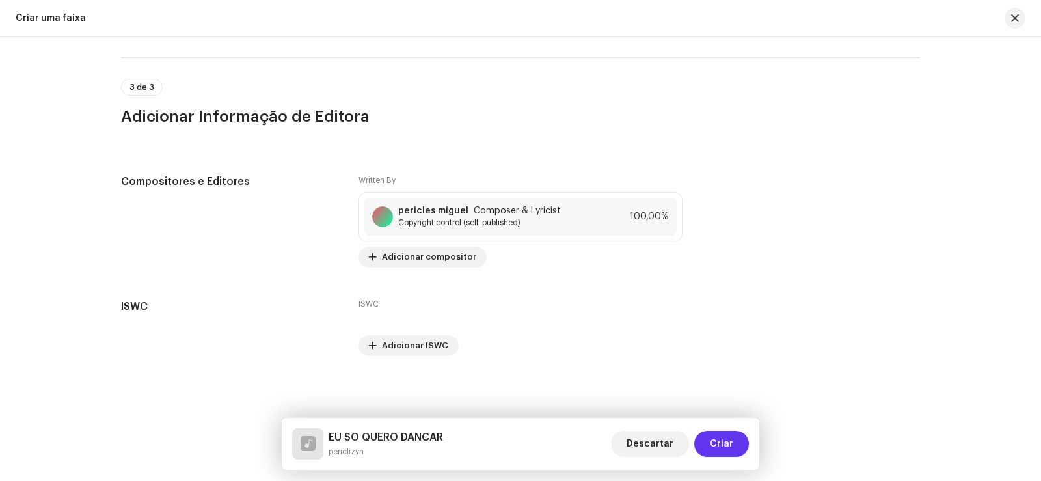
click at [718, 431] on span "Criar" at bounding box center [721, 444] width 23 height 26
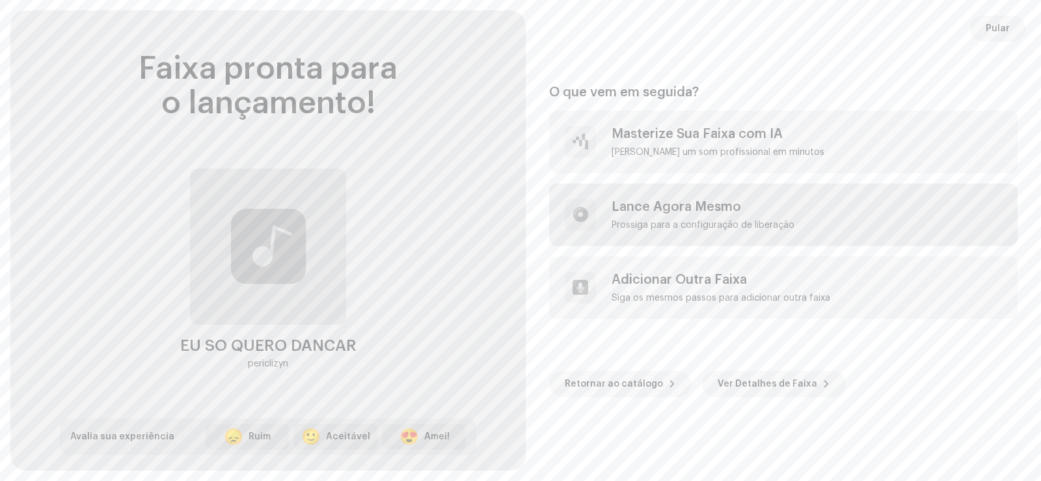
click at [668, 213] on div "Lance Agora Mesmo" at bounding box center [702, 207] width 183 height 16
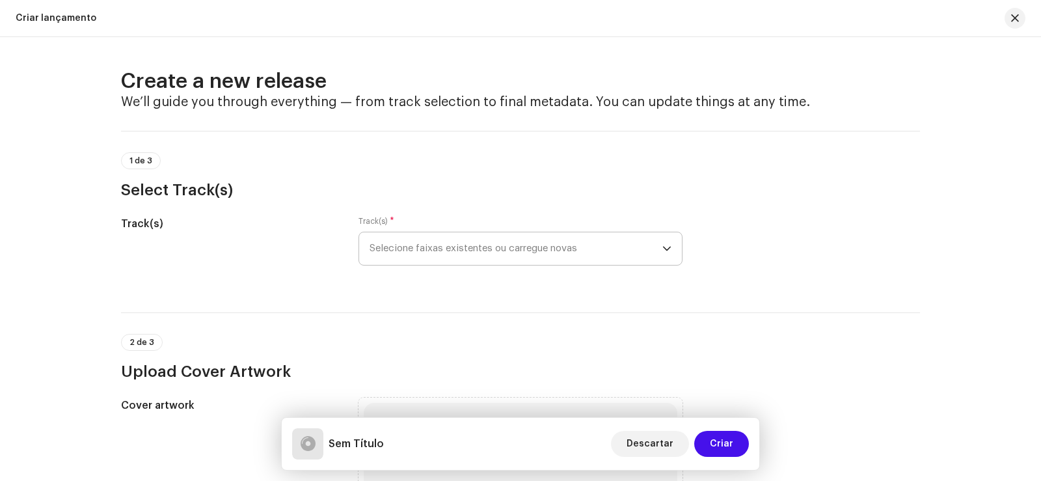
click at [479, 247] on span "Selecione faixas existentes ou carregue novas" at bounding box center [515, 248] width 293 height 33
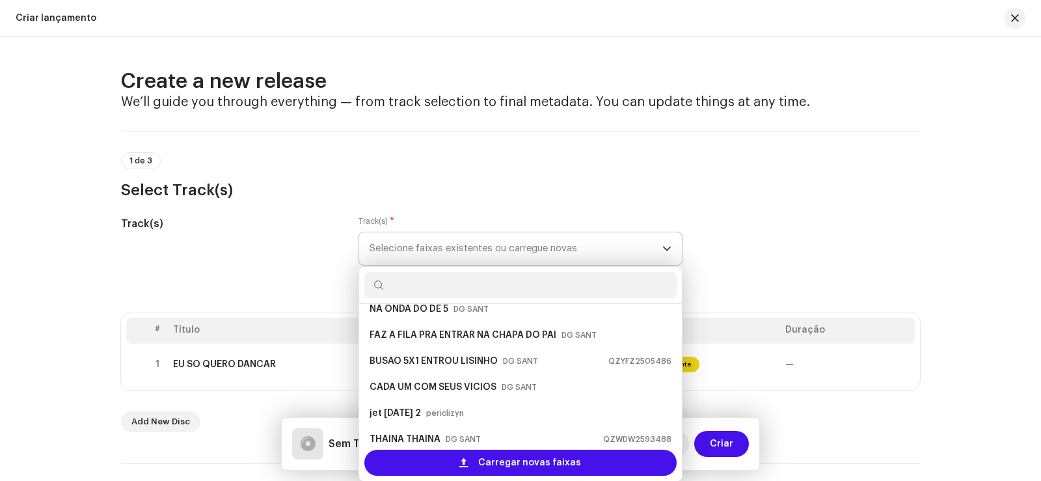
scroll to position [57, 0]
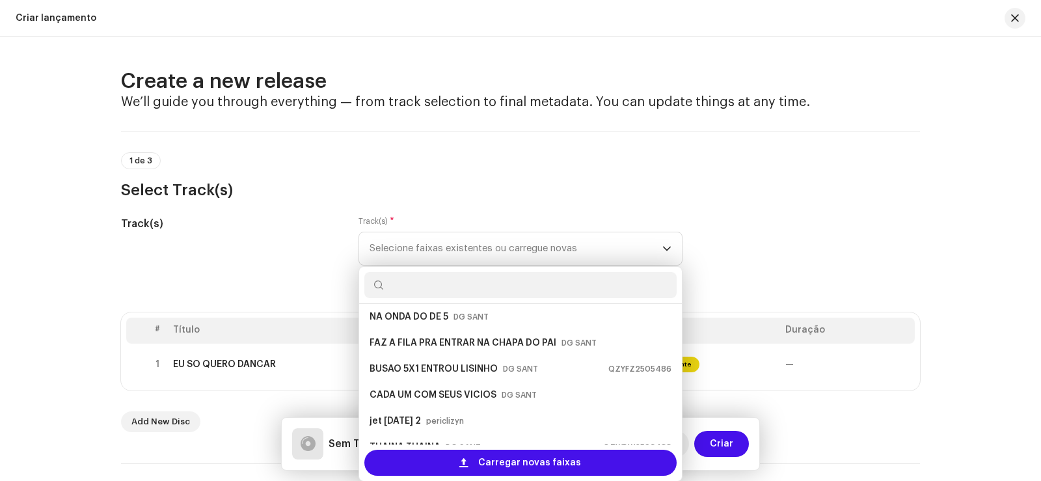
click at [393, 192] on h3 "Select Track(s)" at bounding box center [520, 190] width 799 height 21
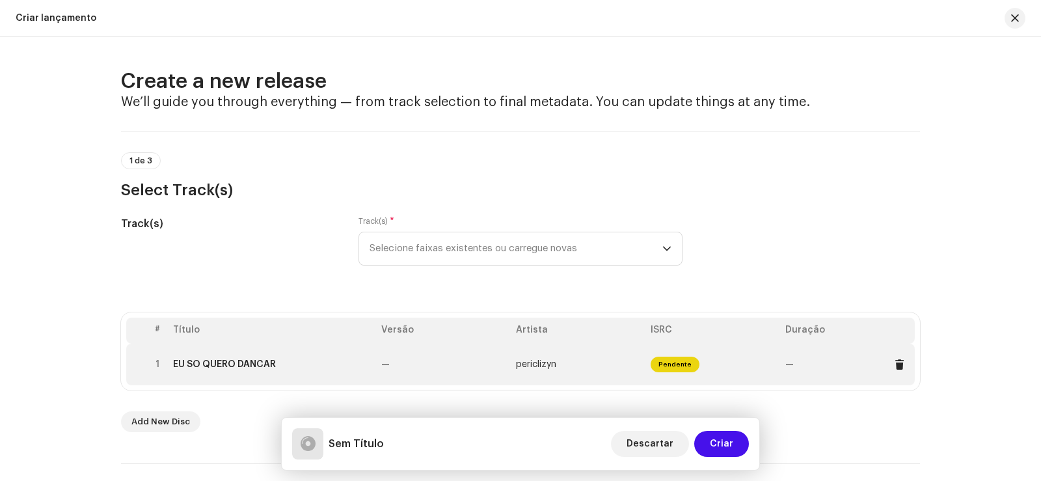
scroll to position [130, 0]
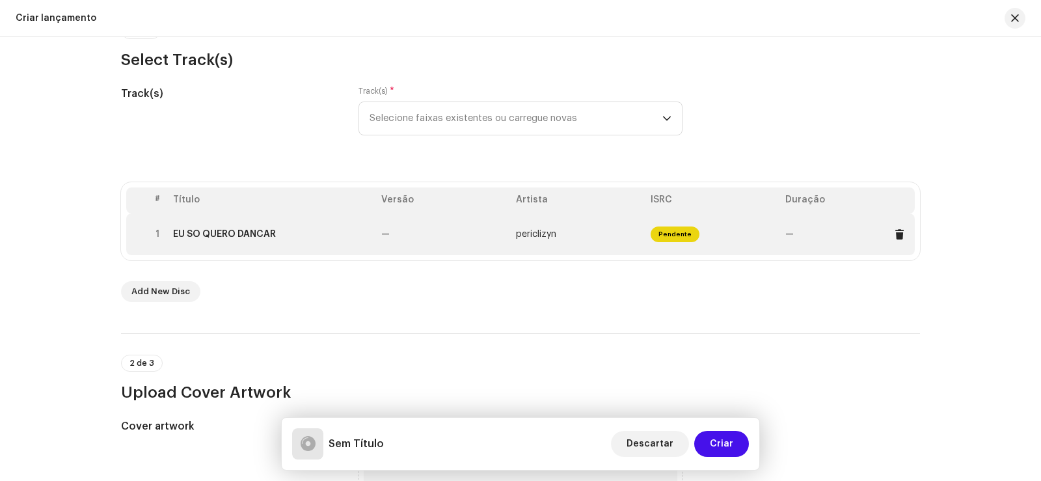
click at [520, 234] on span "periclizyn" at bounding box center [536, 234] width 40 height 9
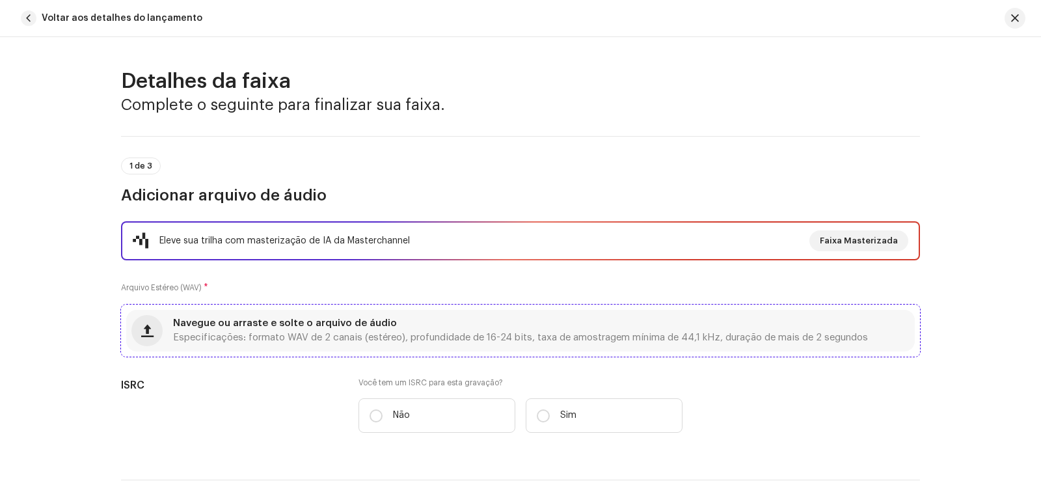
click at [353, 315] on div "Navegue ou arraste e solte o arquivo de áudio Especificações: formato WAV de 2 …" at bounding box center [520, 331] width 788 height 42
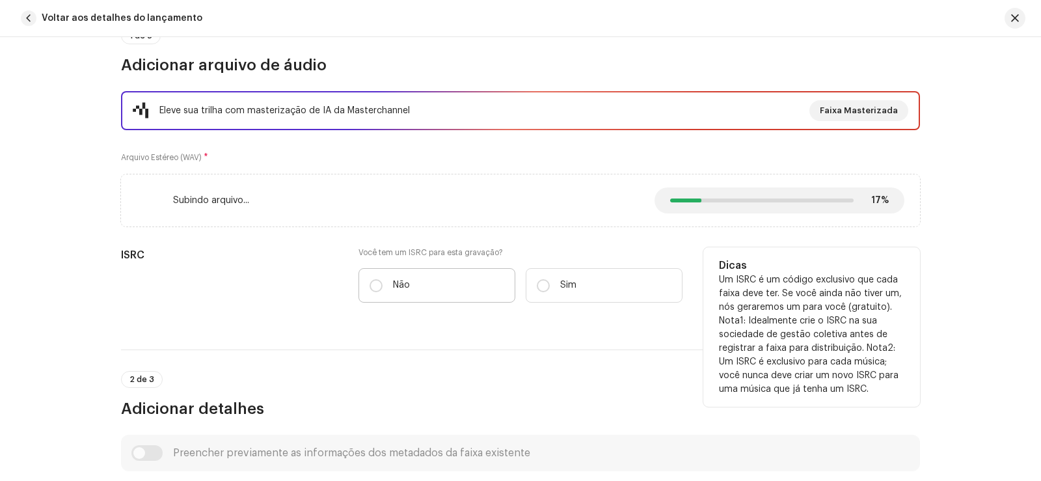
click at [431, 284] on label "Não" at bounding box center [436, 285] width 157 height 34
click at [382, 284] on input "Não" at bounding box center [375, 285] width 13 height 13
radio input "true"
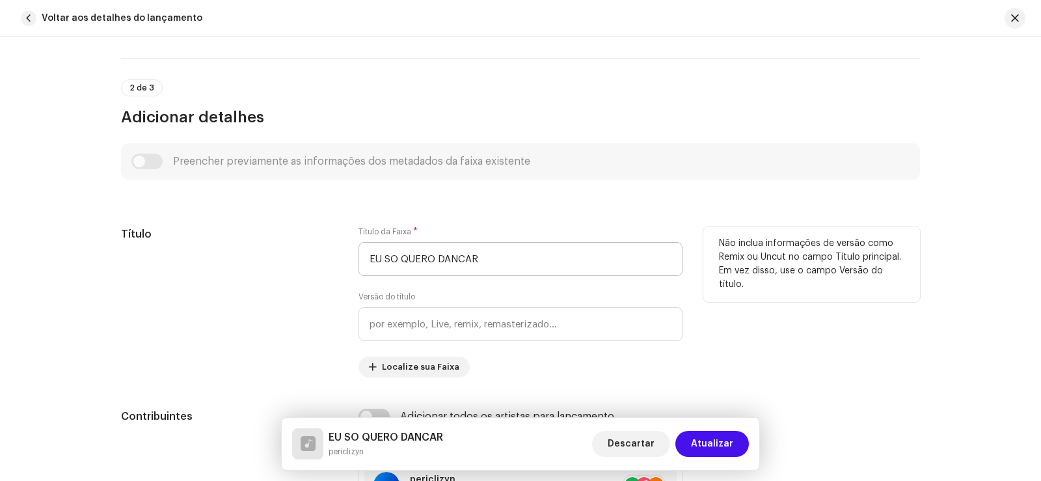
scroll to position [520, 0]
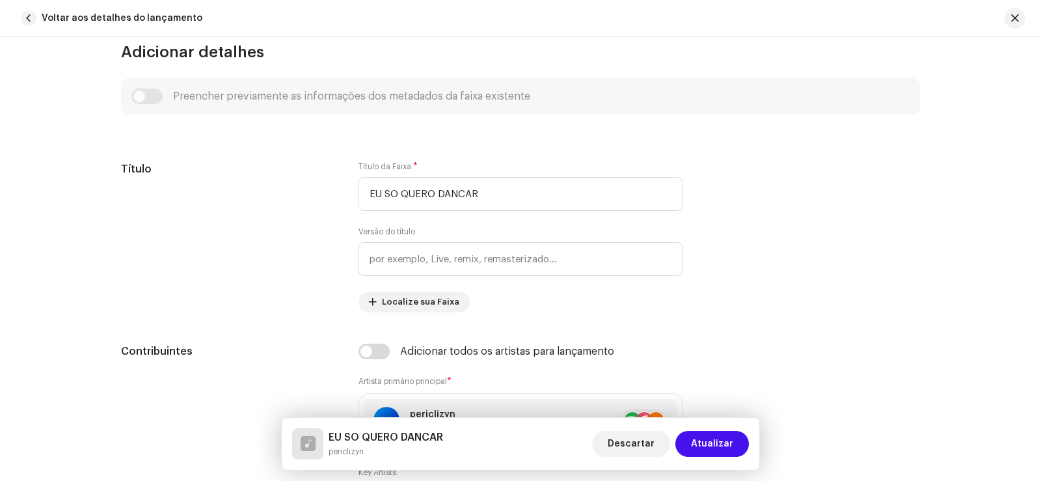
click at [149, 92] on div "Preencher previamente as informações dos metadados da faixa existente" at bounding box center [520, 96] width 778 height 16
click at [141, 97] on div "Preencher previamente as informações dos metadados da faixa existente" at bounding box center [520, 96] width 778 height 16
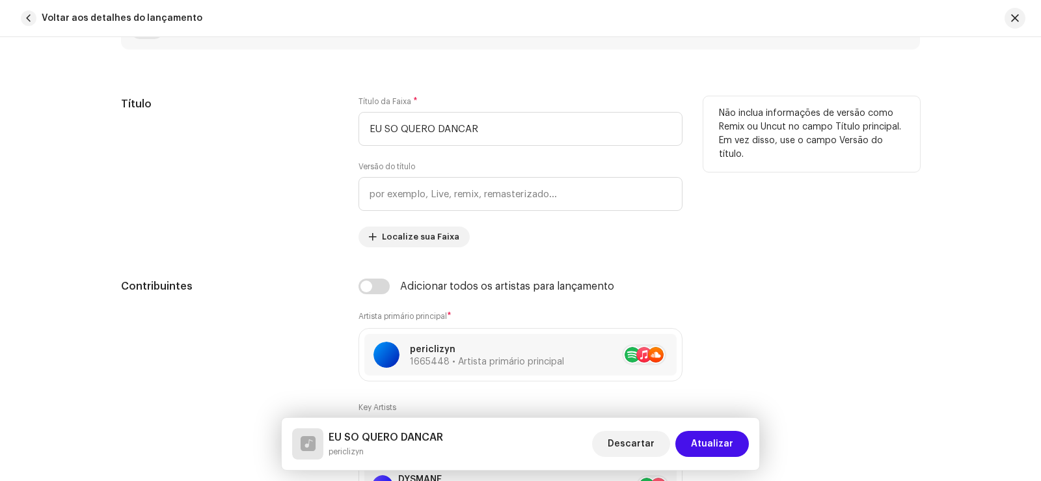
scroll to position [457, 0]
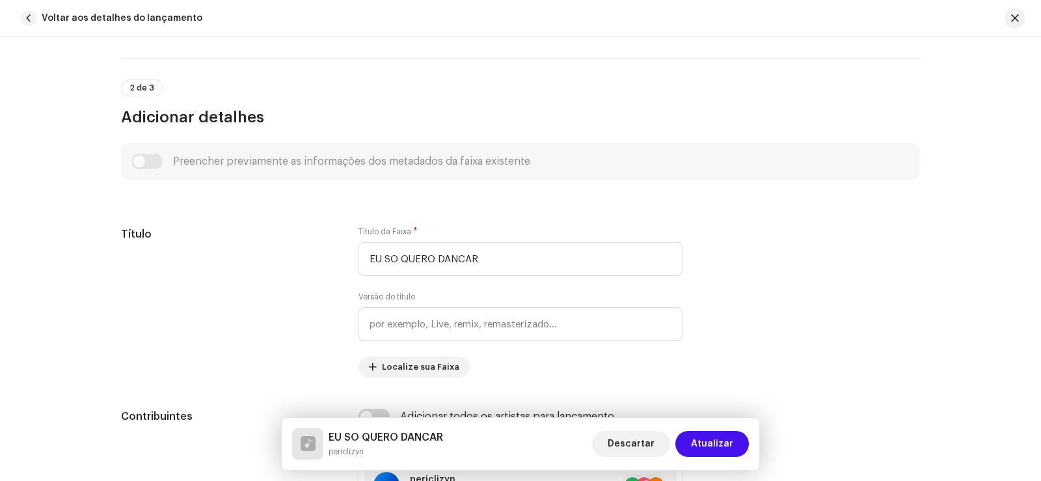
click at [146, 159] on div "Preencher previamente as informações dos metadados da faixa existente" at bounding box center [520, 162] width 778 height 16
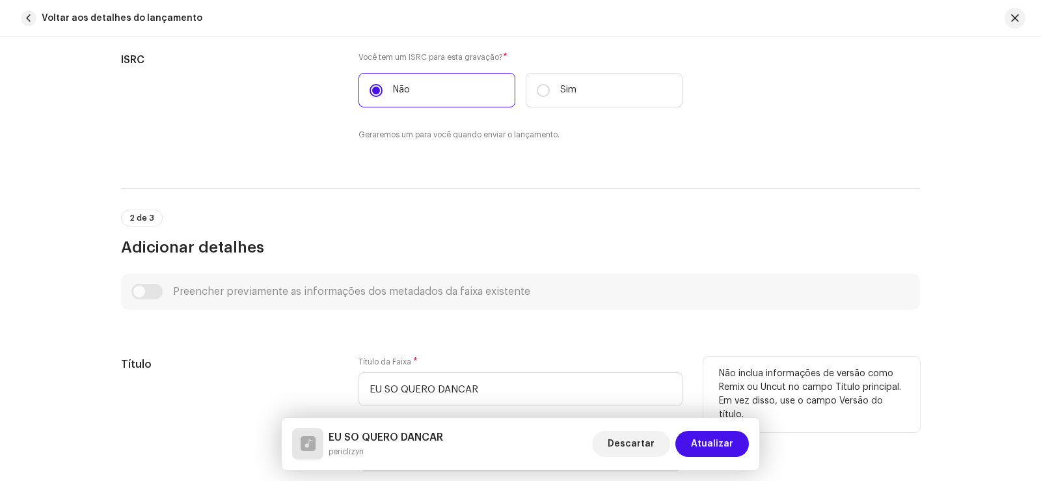
scroll to position [522, 0]
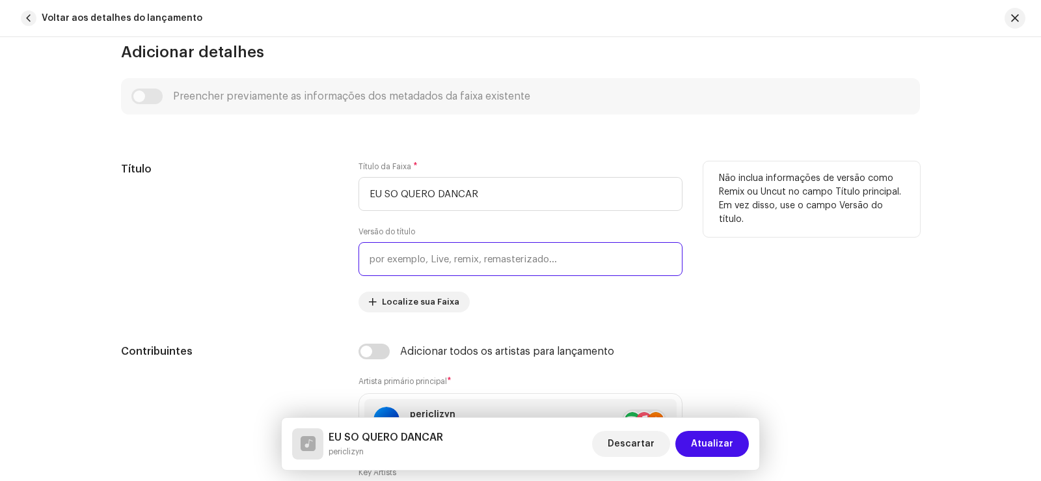
click at [434, 262] on input "text" at bounding box center [520, 259] width 324 height 34
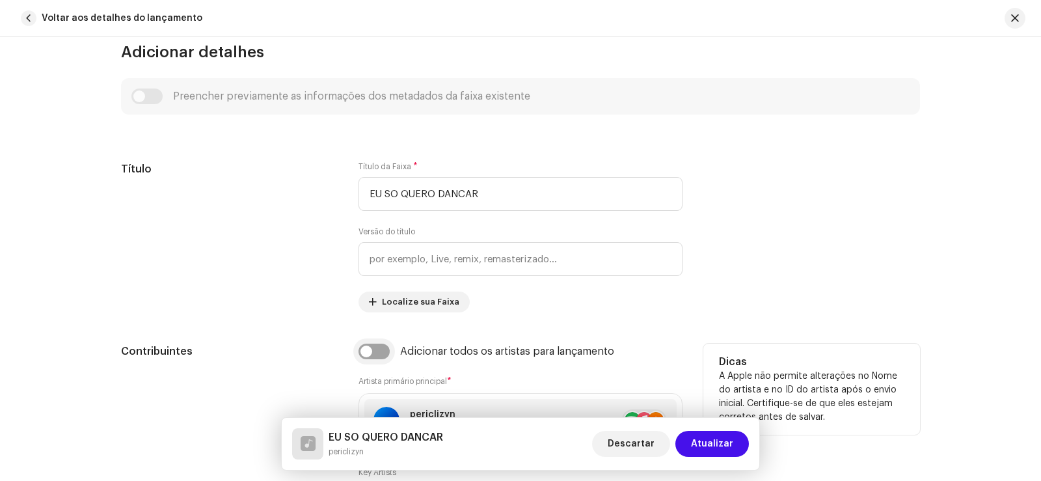
click at [376, 351] on input "checkbox" at bounding box center [373, 351] width 31 height 16
checkbox input "true"
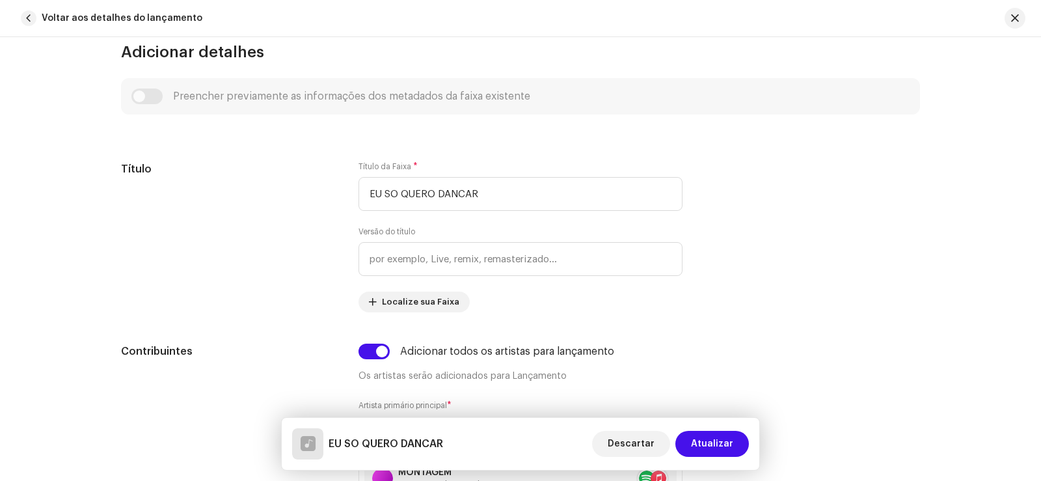
click at [147, 99] on div "Preencher previamente as informações dos metadados da faixa existente" at bounding box center [520, 96] width 778 height 16
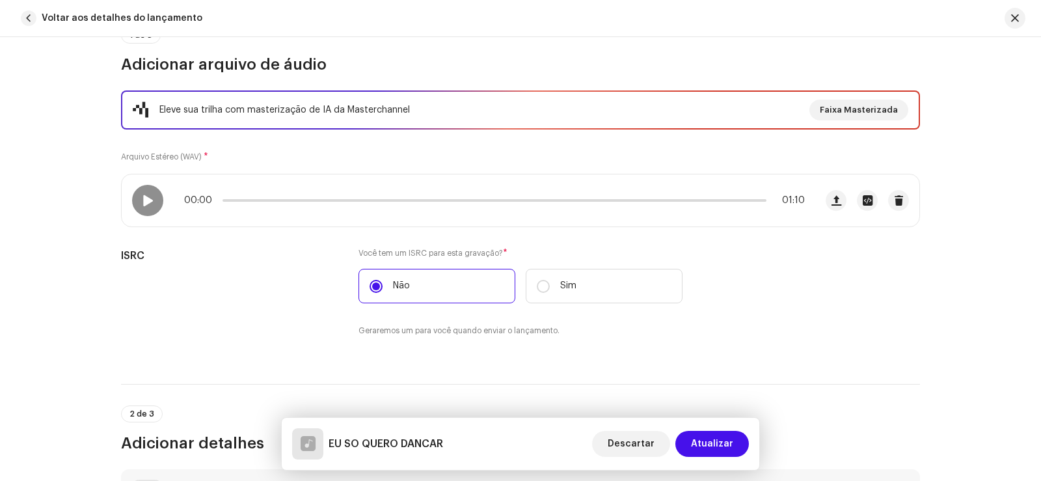
scroll to position [0, 0]
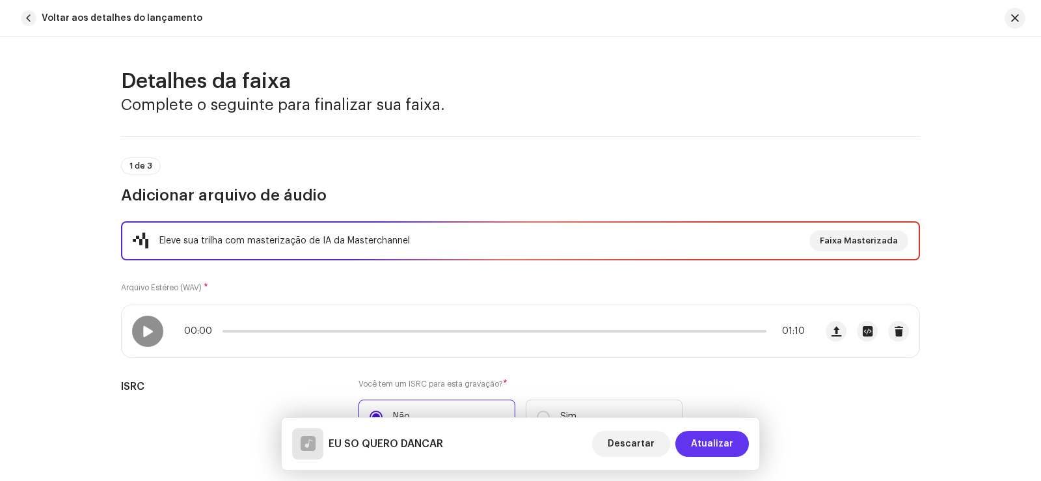
click at [719, 447] on span "Atualizar" at bounding box center [712, 444] width 42 height 26
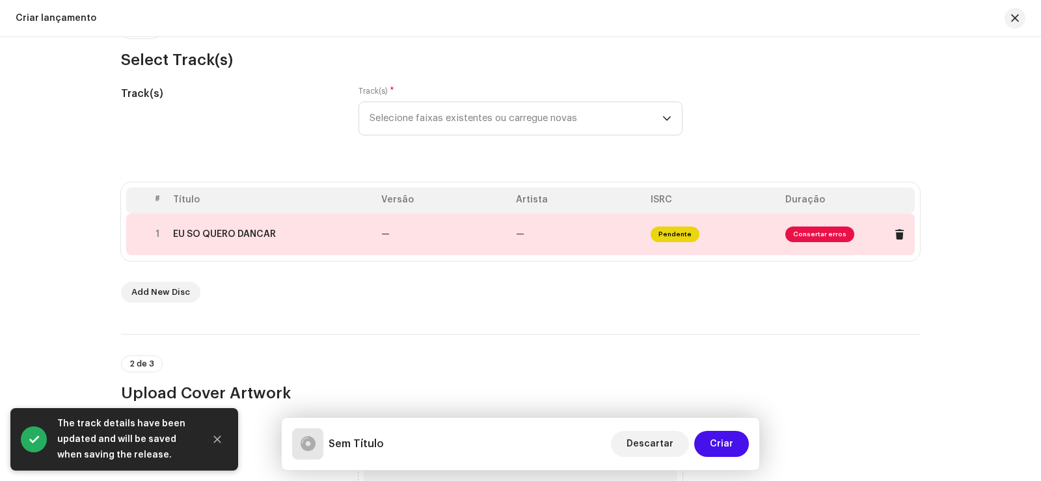
click at [398, 229] on td "—" at bounding box center [443, 234] width 135 height 42
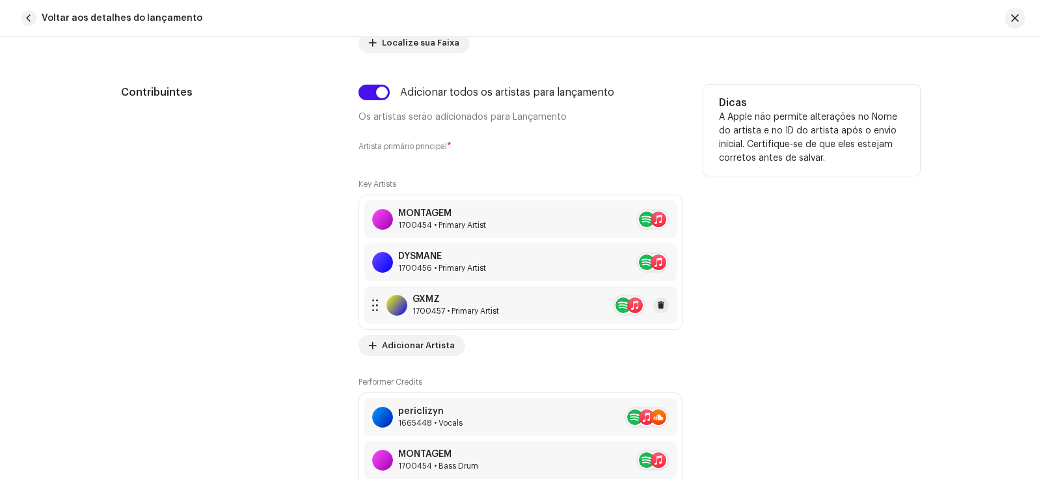
scroll to position [846, 0]
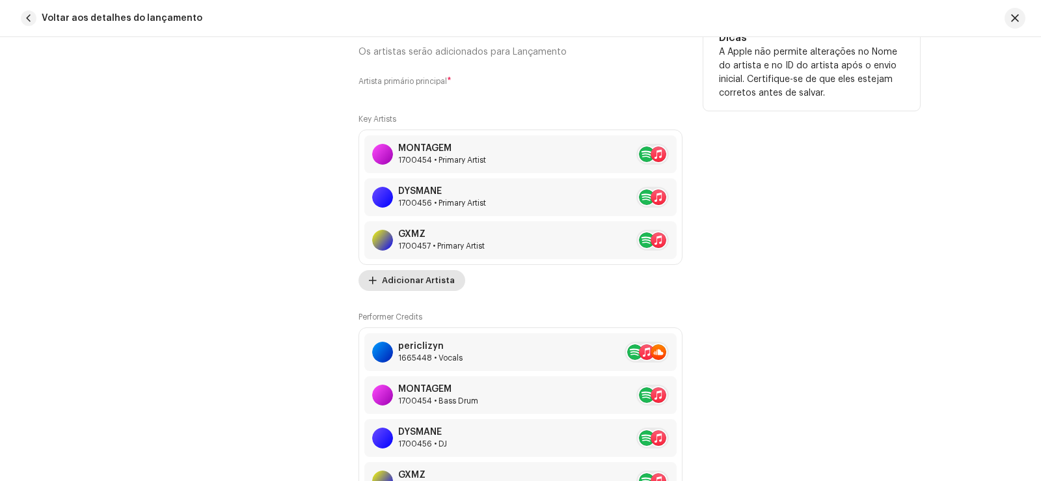
click at [414, 271] on span "Adicionar Artista" at bounding box center [418, 280] width 73 height 26
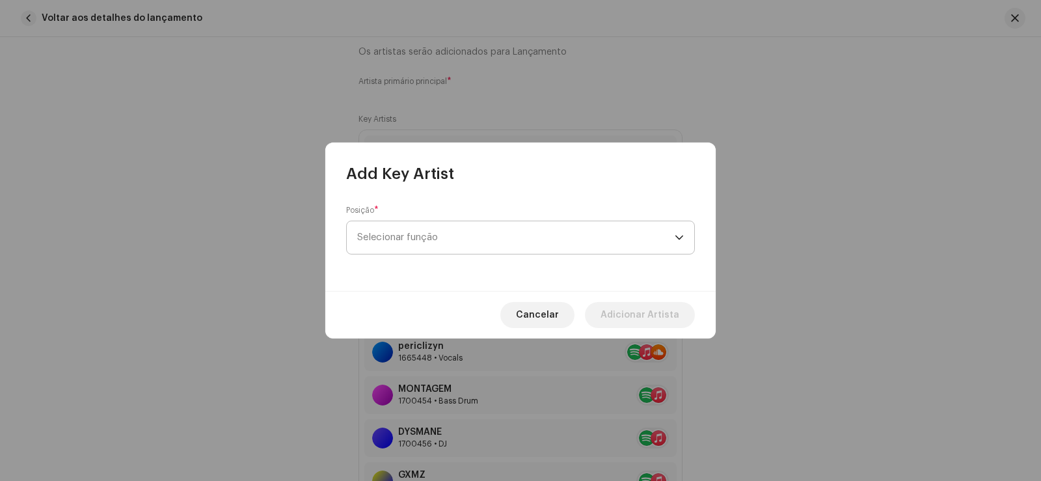
click at [420, 228] on span "Selecionar função" at bounding box center [515, 237] width 317 height 33
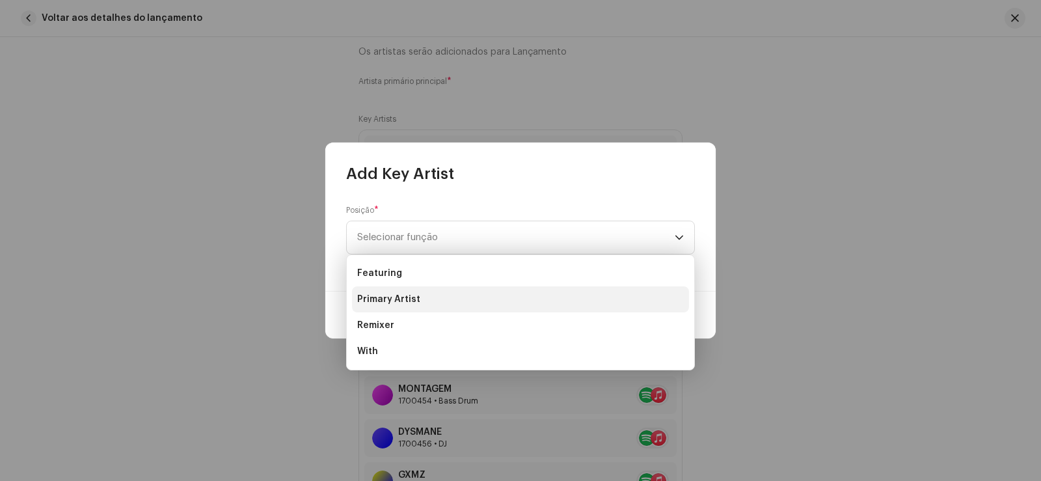
click at [396, 305] on span "Primary Artist" at bounding box center [388, 299] width 63 height 13
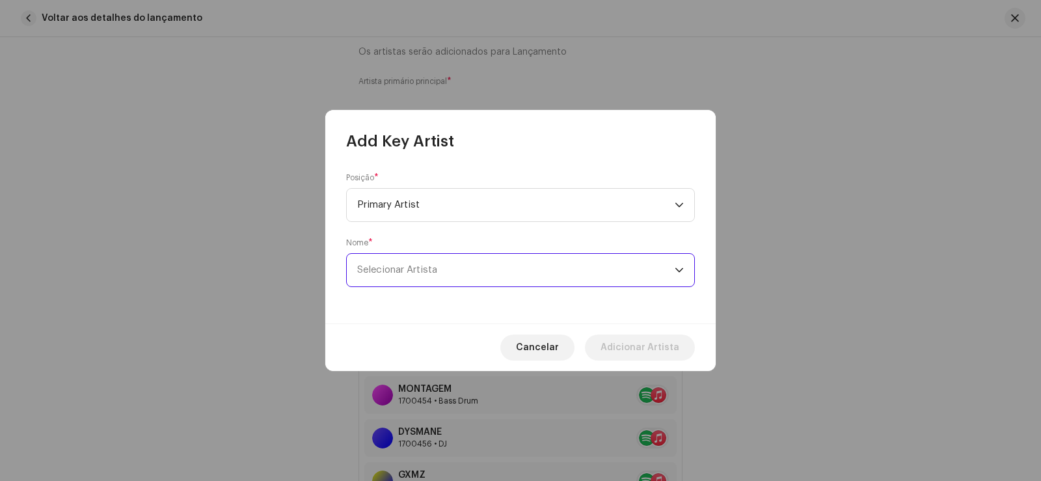
click at [409, 276] on span "Selecionar Artista" at bounding box center [515, 270] width 317 height 33
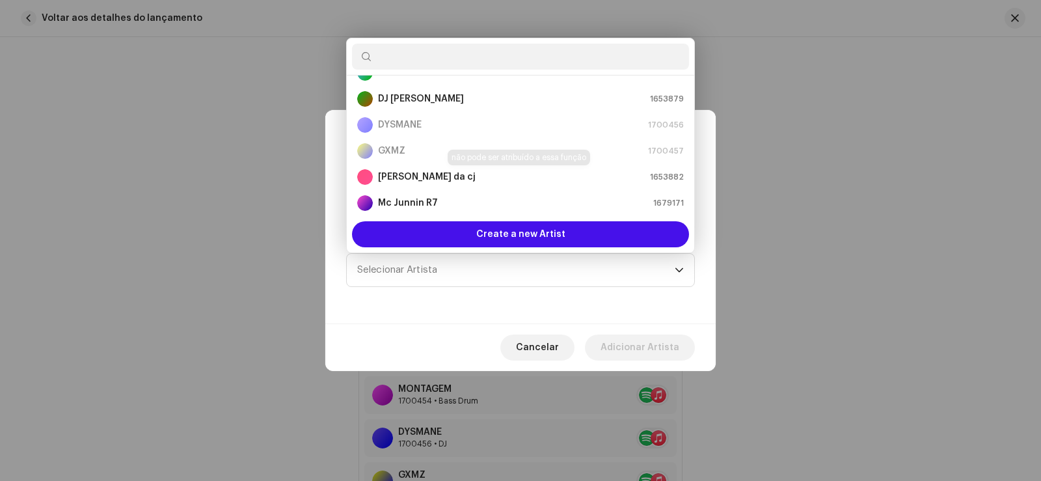
scroll to position [156, 0]
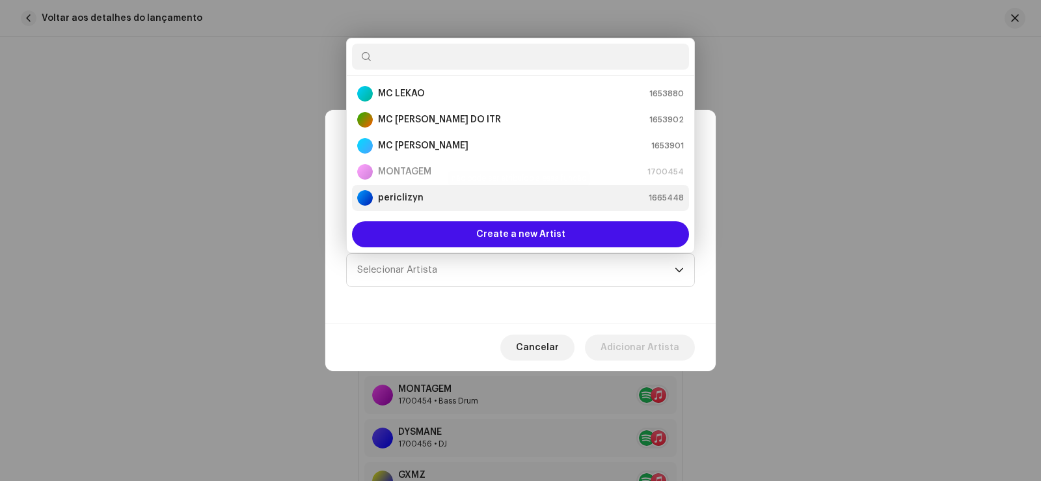
click at [407, 200] on strong "periclizyn" at bounding box center [401, 197] width 46 height 13
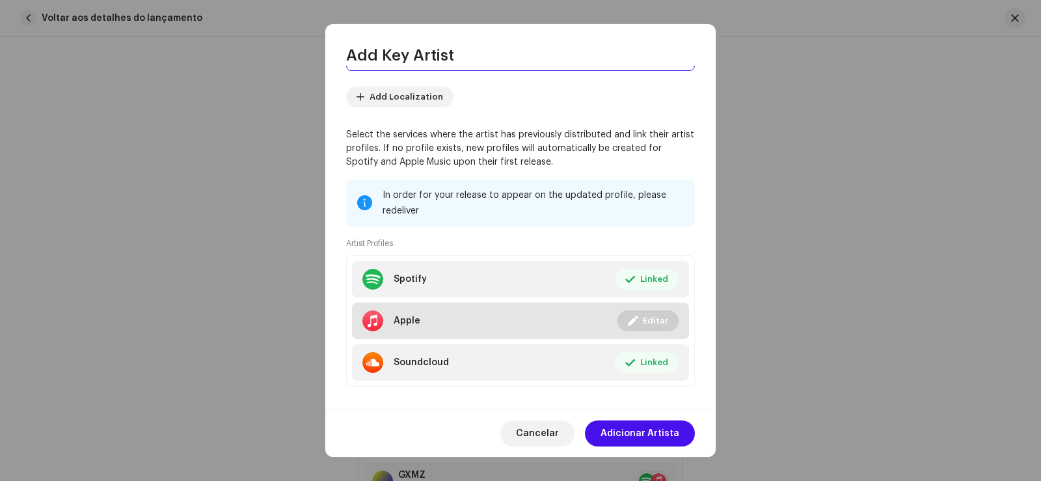
scroll to position [144, 0]
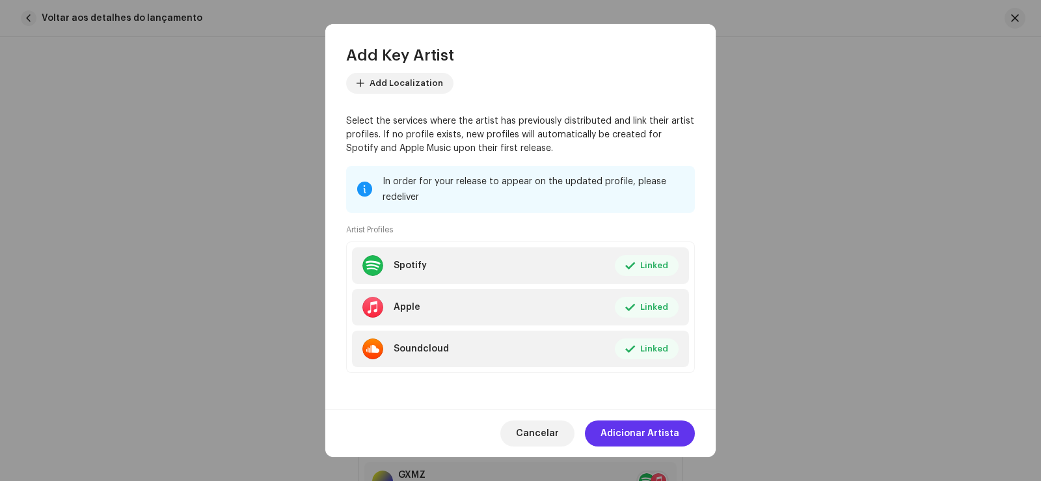
click at [634, 422] on span "Adicionar Artista" at bounding box center [639, 433] width 79 height 26
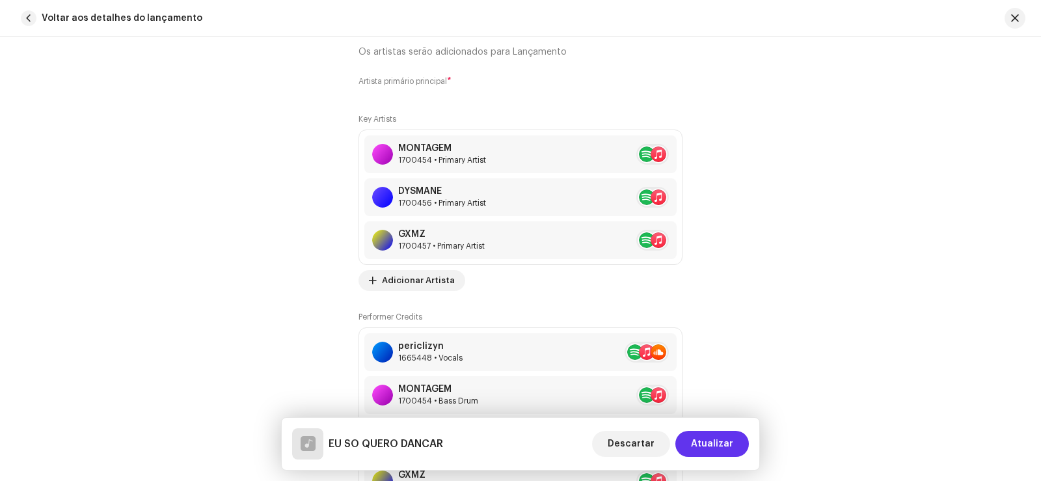
click at [705, 439] on span "Atualizar" at bounding box center [712, 444] width 42 height 26
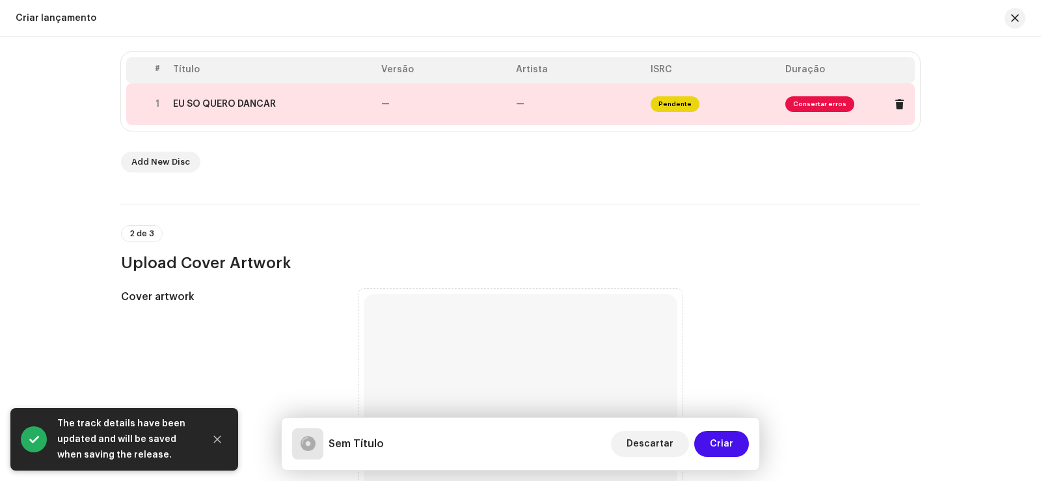
scroll to position [195, 0]
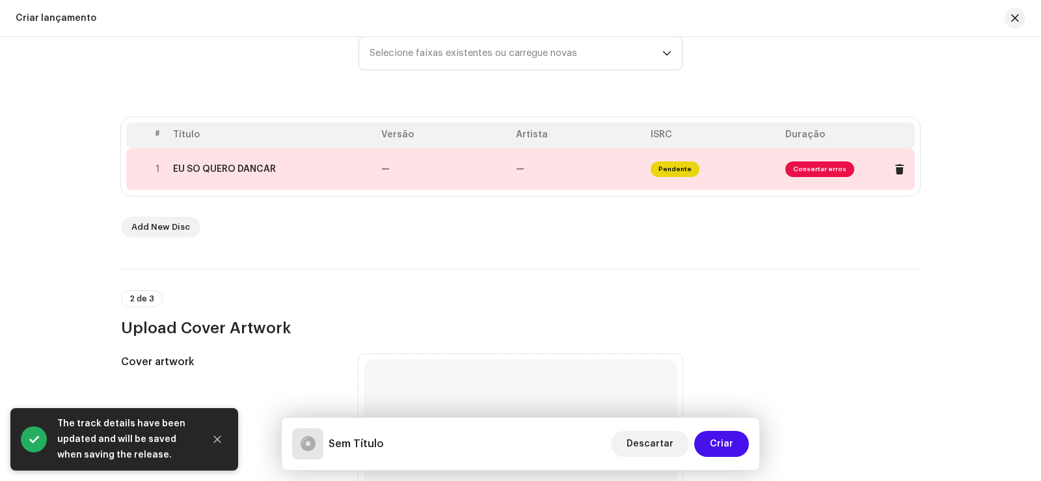
click at [813, 167] on span "Consertar erros" at bounding box center [819, 169] width 69 height 16
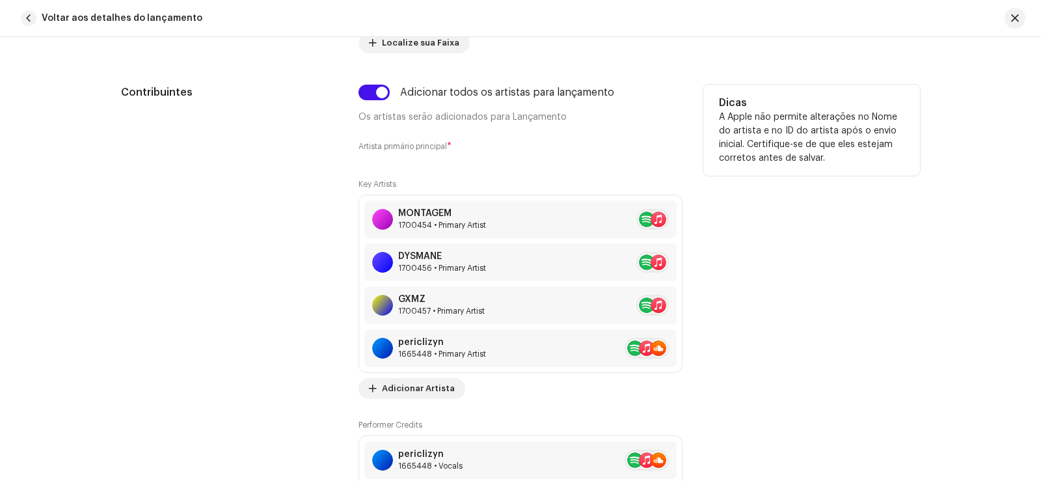
scroll to position [716, 0]
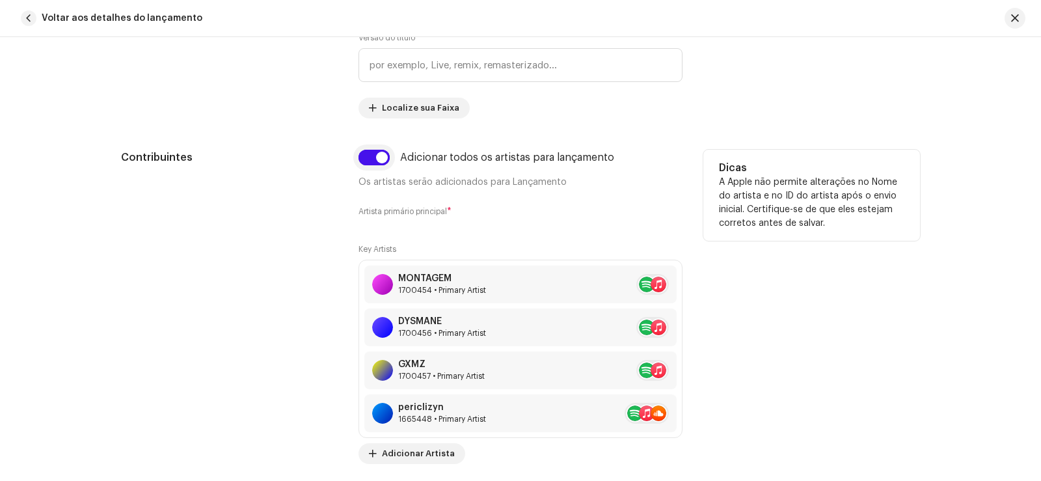
click at [378, 154] on input "checkbox" at bounding box center [373, 158] width 31 height 16
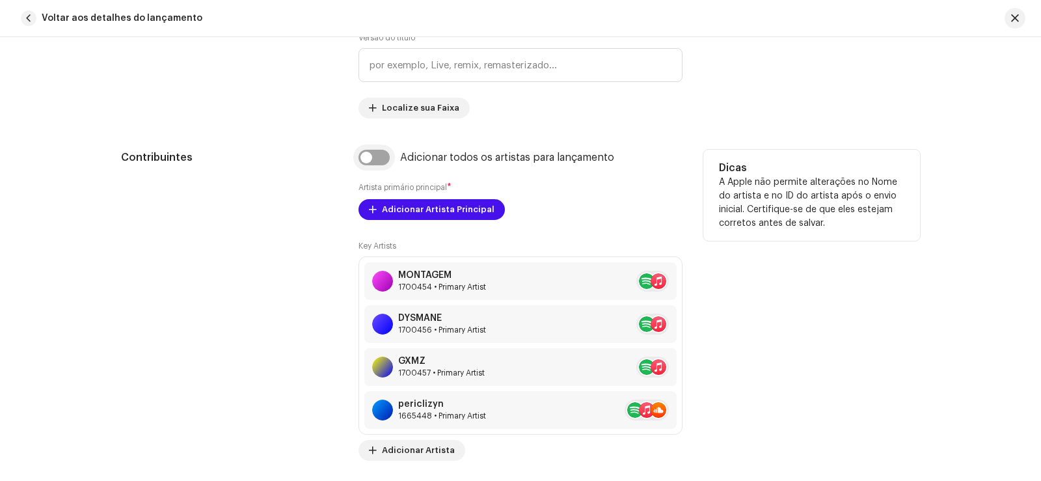
click at [378, 154] on input "checkbox" at bounding box center [373, 158] width 31 height 16
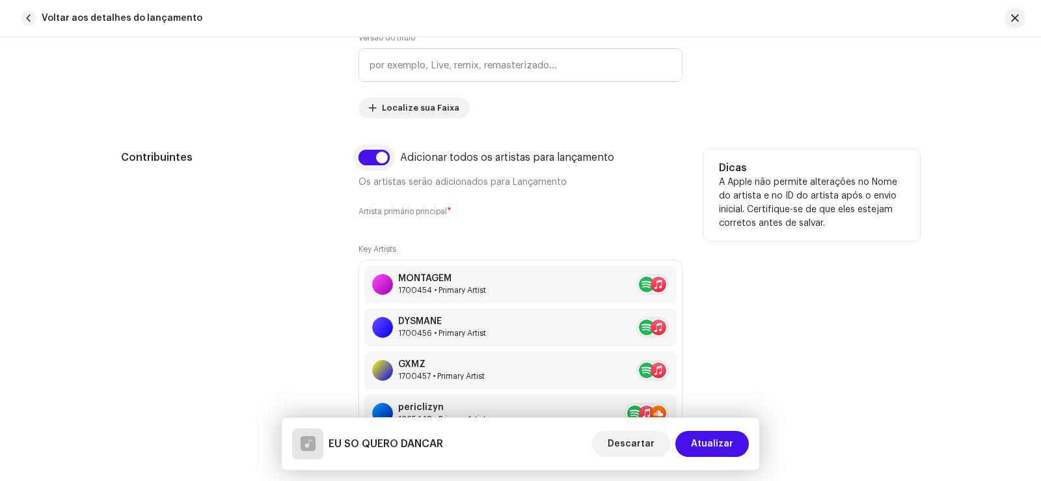
click at [378, 154] on input "checkbox" at bounding box center [373, 158] width 31 height 16
checkbox input "false"
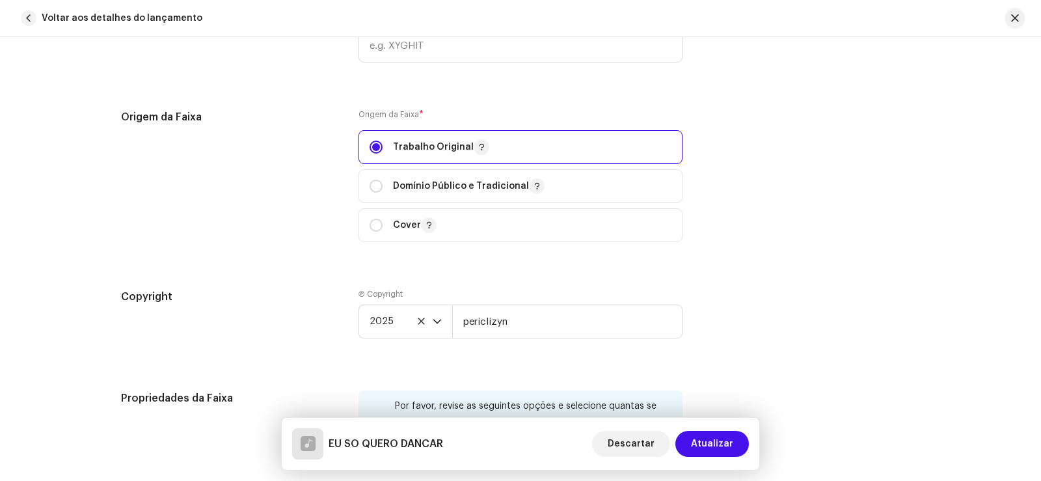
scroll to position [2407, 0]
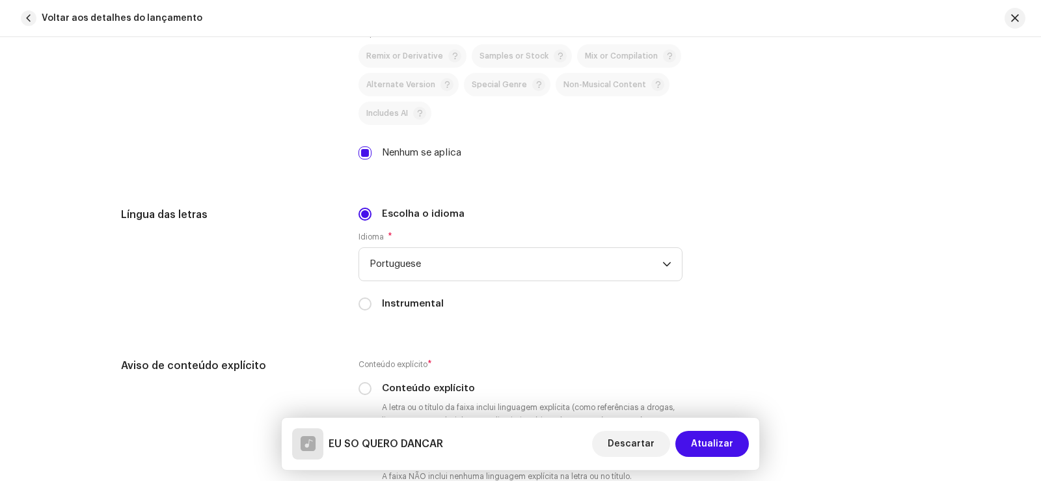
click at [710, 443] on span "Atualizar" at bounding box center [712, 444] width 42 height 26
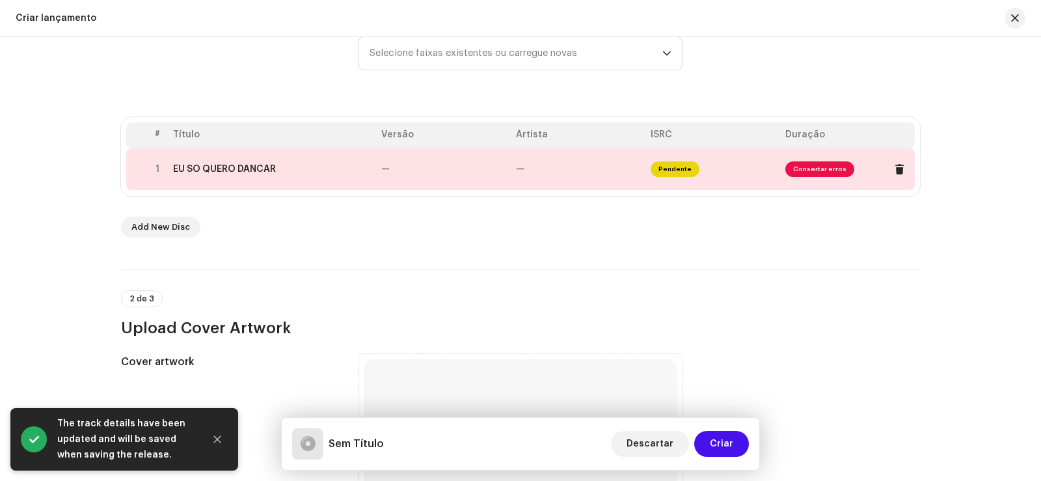
click at [481, 180] on td "—" at bounding box center [443, 169] width 135 height 42
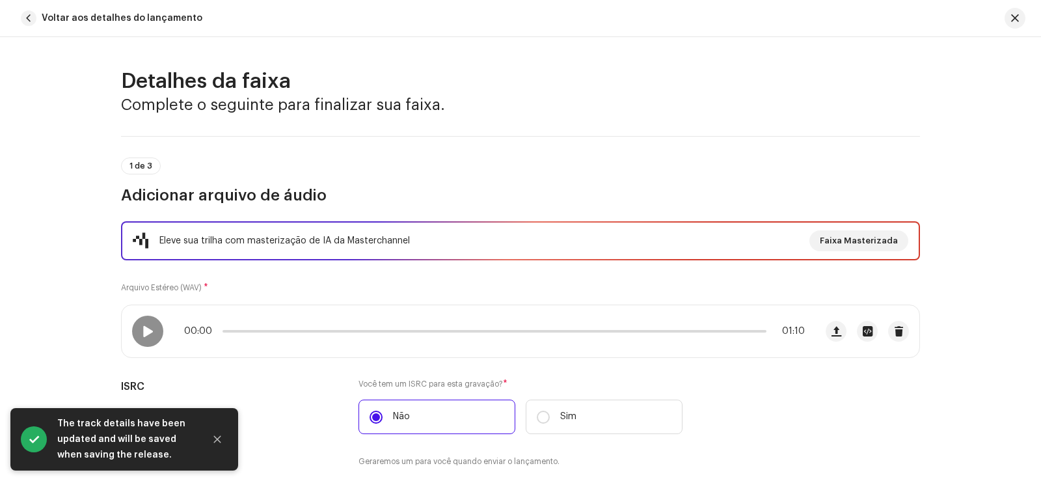
drag, startPoint x: 175, startPoint y: 453, endPoint x: 60, endPoint y: 425, distance: 118.3
click at [60, 425] on div "The track details have been updated and will be saved when saving the release." at bounding box center [125, 439] width 137 height 47
click at [570, 161] on div "1 de 3 Adicionar arquivo de áudio" at bounding box center [520, 181] width 799 height 48
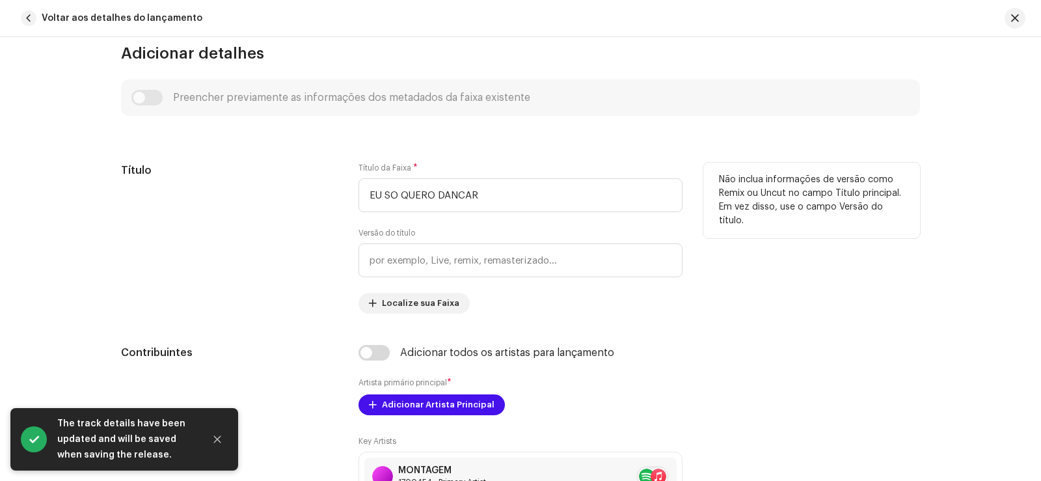
scroll to position [716, 0]
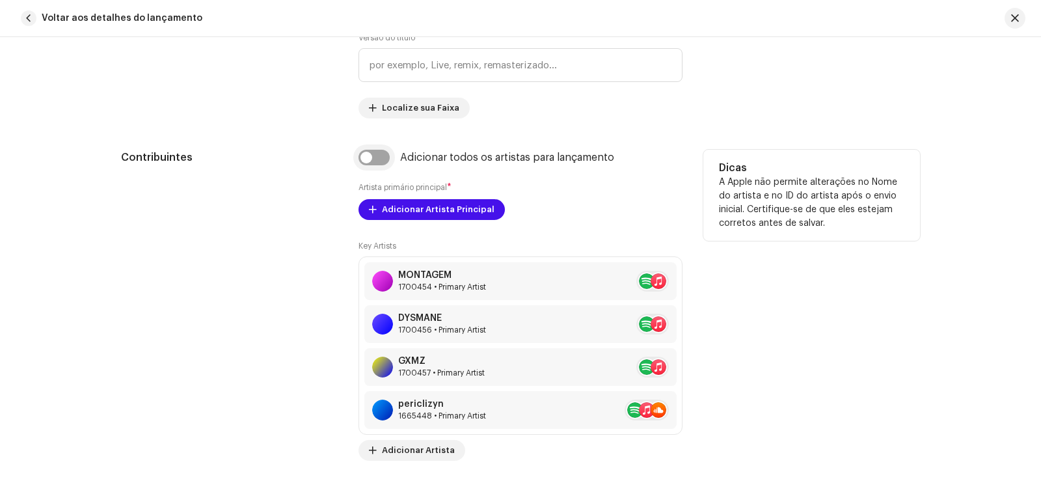
click at [382, 154] on input "checkbox" at bounding box center [373, 158] width 31 height 16
checkbox input "true"
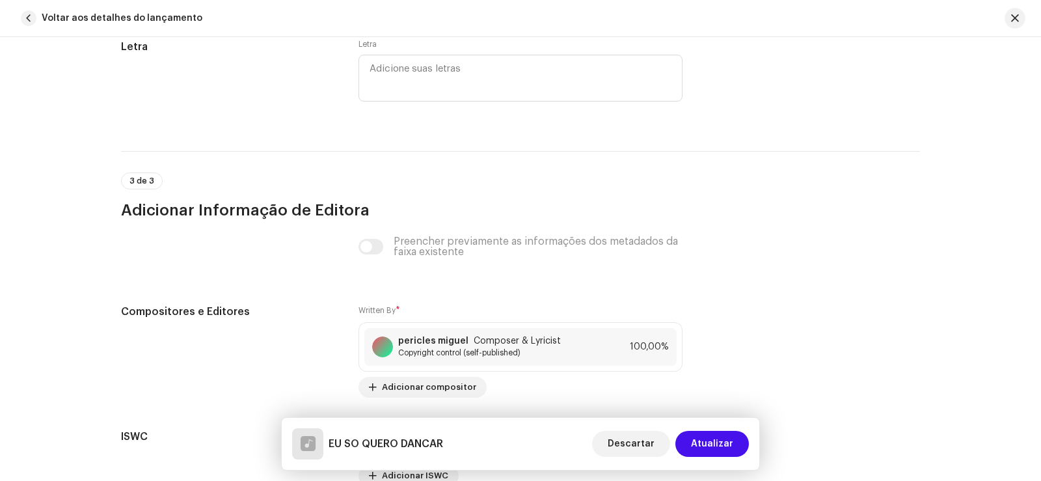
scroll to position [3036, 0]
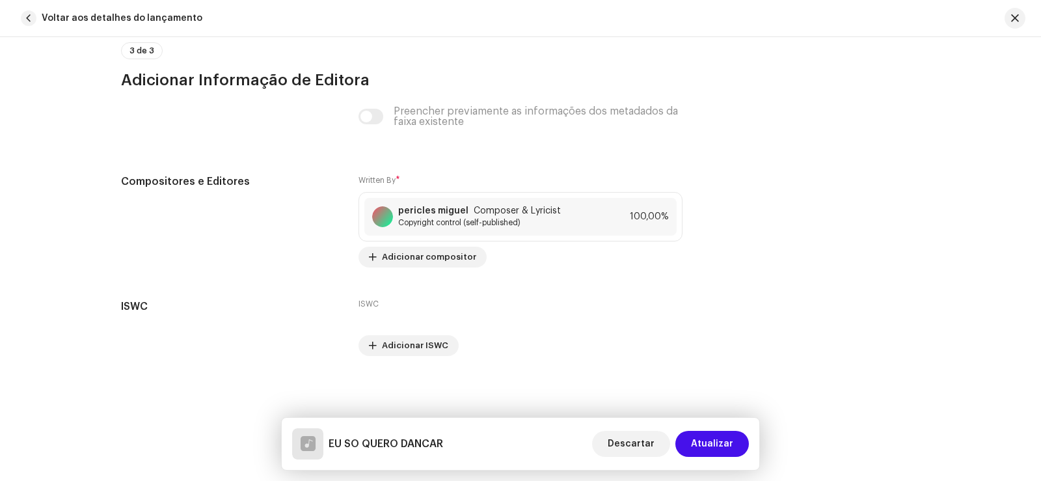
click at [372, 113] on div "Preencher previamente as informações dos metadados da faixa existente" at bounding box center [520, 116] width 324 height 21
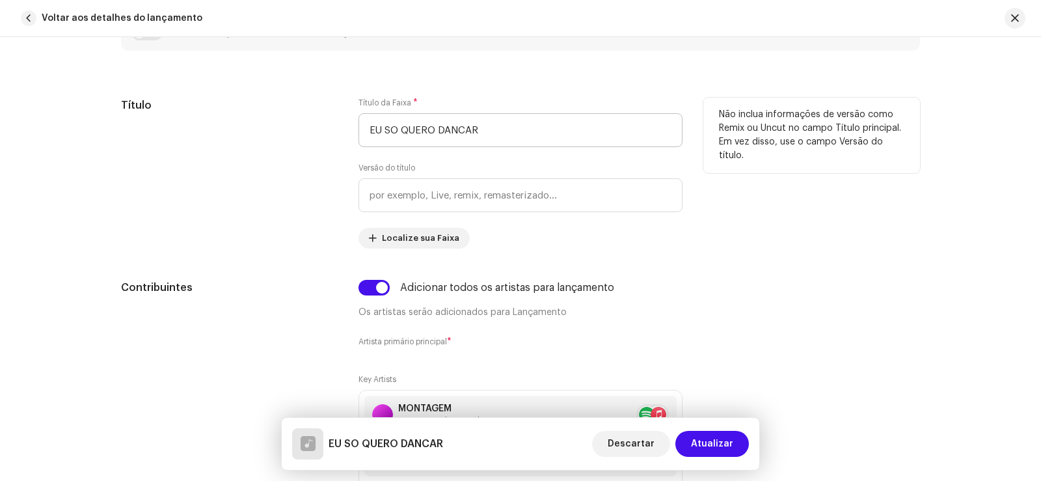
scroll to position [520, 0]
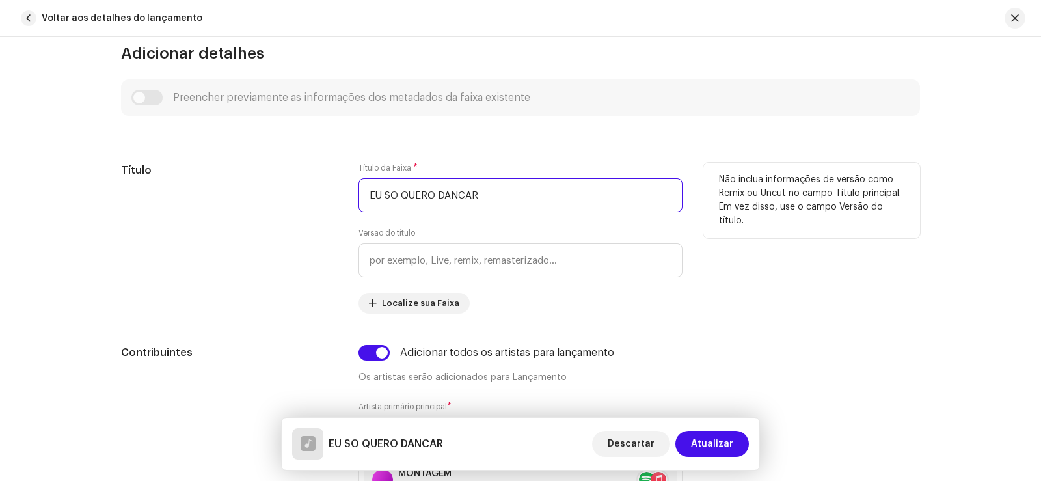
click at [507, 194] on input "EU SO QUERO DANCAR" at bounding box center [520, 195] width 324 height 34
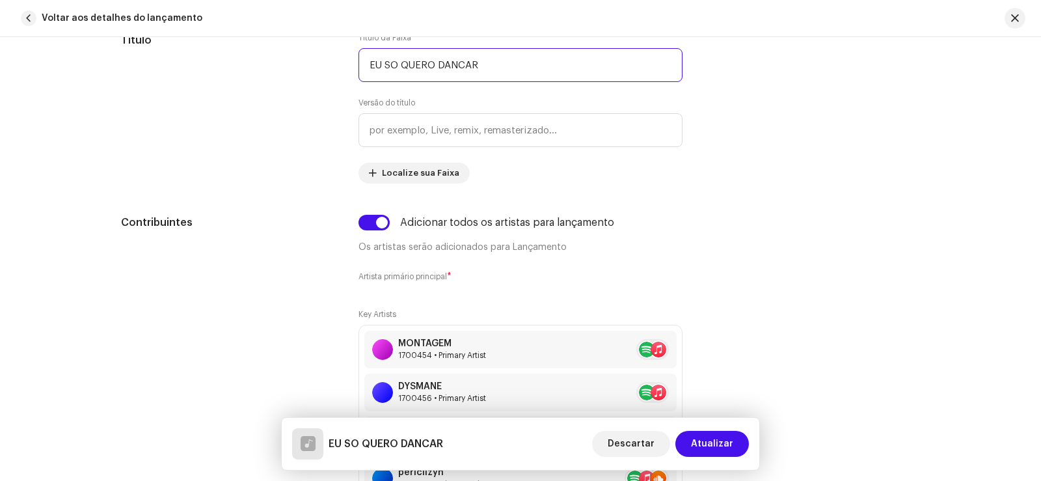
scroll to position [781, 0]
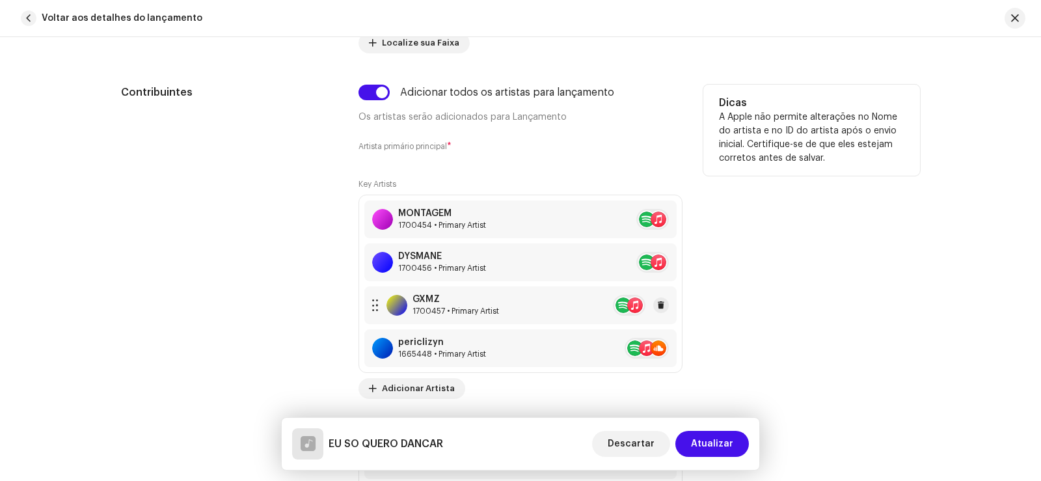
click at [521, 293] on div "GXMZ 1700457 • Primary Artist" at bounding box center [520, 305] width 312 height 38
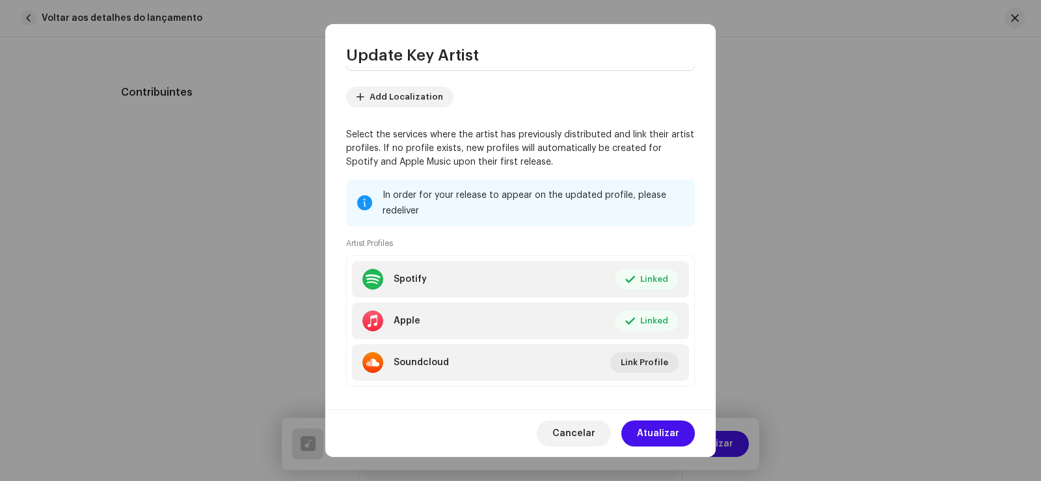
scroll to position [144, 0]
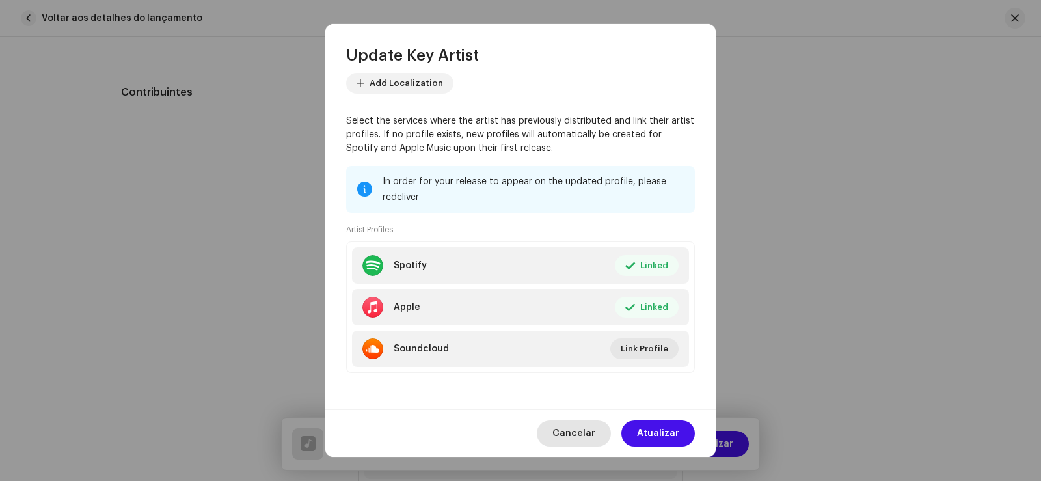
click at [587, 422] on span "Cancelar" at bounding box center [573, 433] width 43 height 26
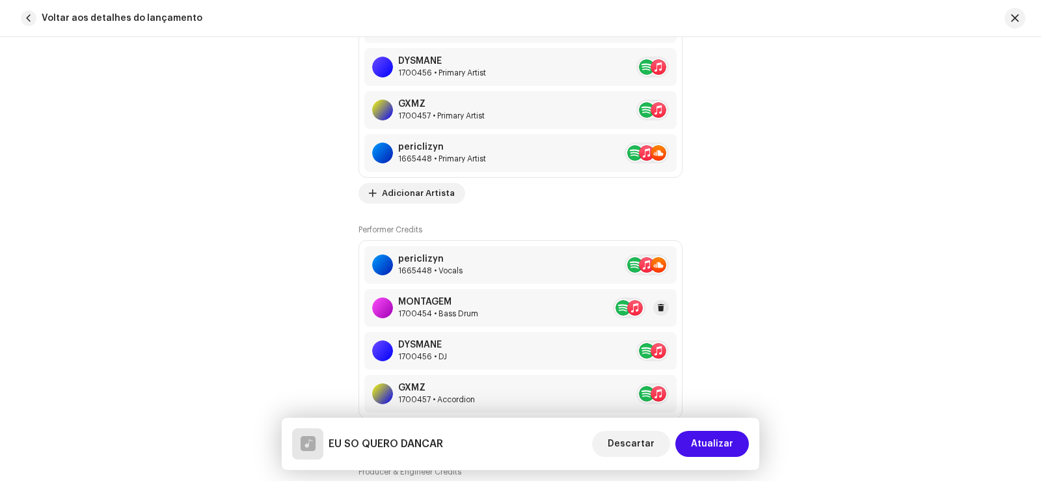
scroll to position [781, 0]
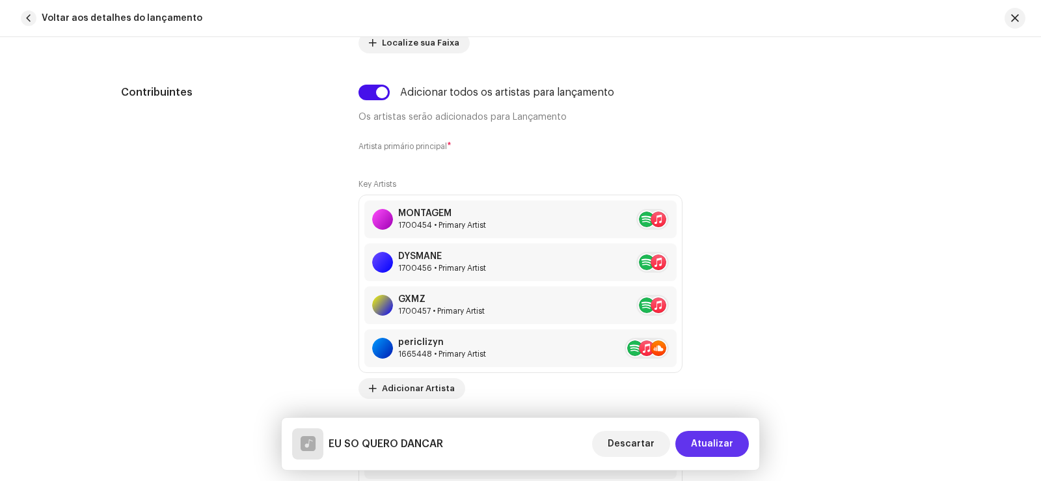
click at [705, 433] on span "Atualizar" at bounding box center [712, 444] width 42 height 26
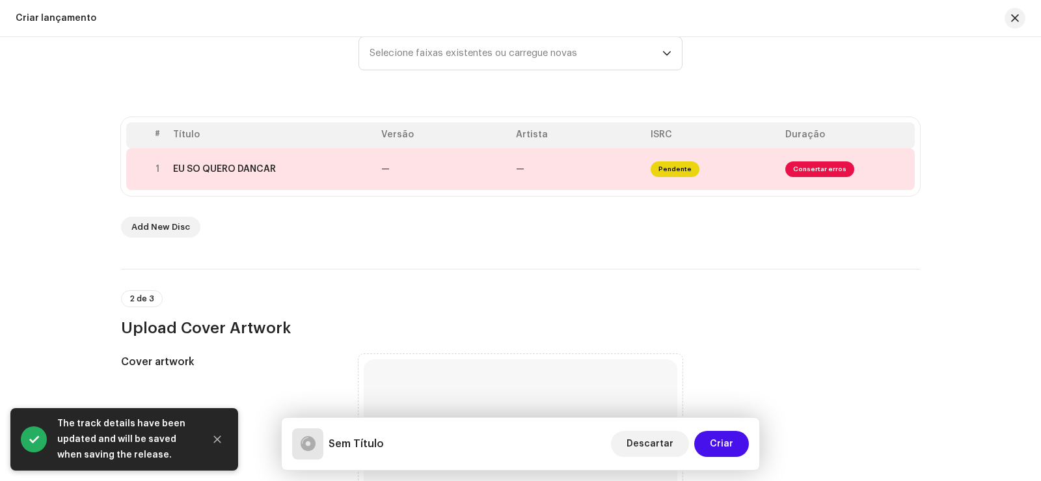
click at [786, 133] on th "Duração" at bounding box center [847, 135] width 135 height 26
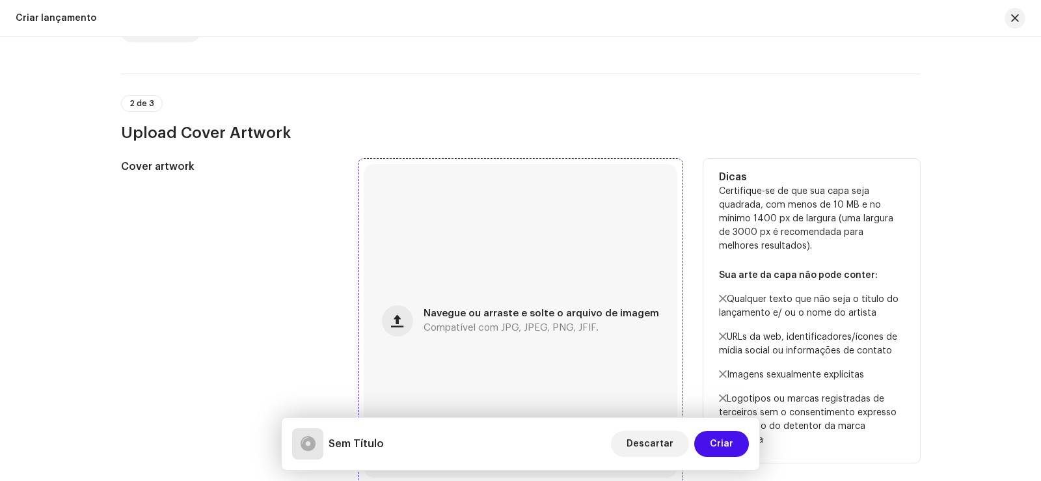
scroll to position [455, 0]
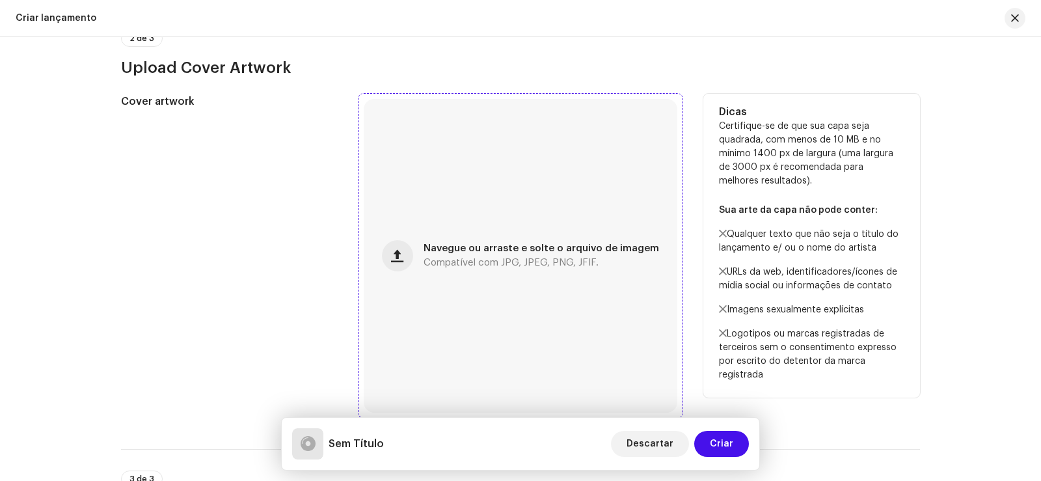
click at [503, 230] on div "Navegue ou arraste e solte o arquivo de imagem Compatível com JPG, JPEG, PNG, J…" at bounding box center [521, 256] width 314 height 314
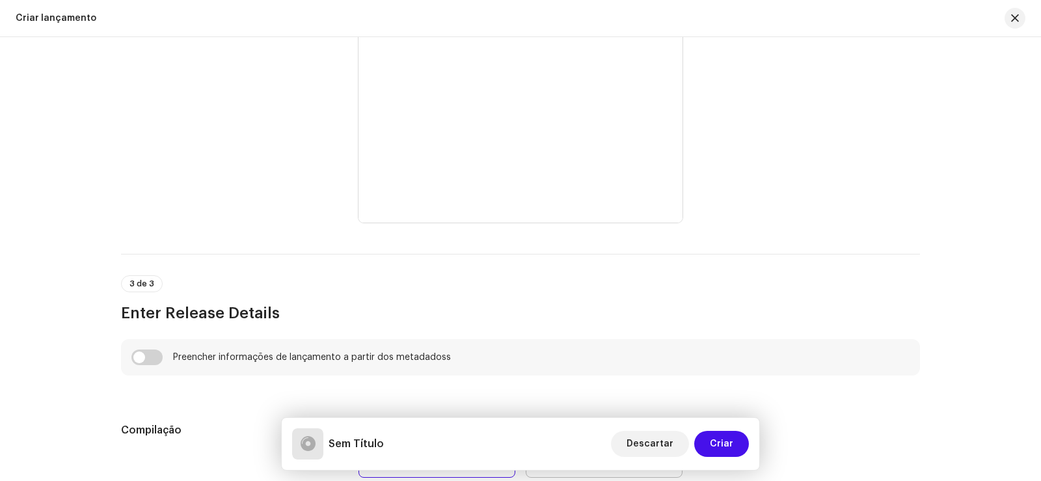
scroll to position [846, 0]
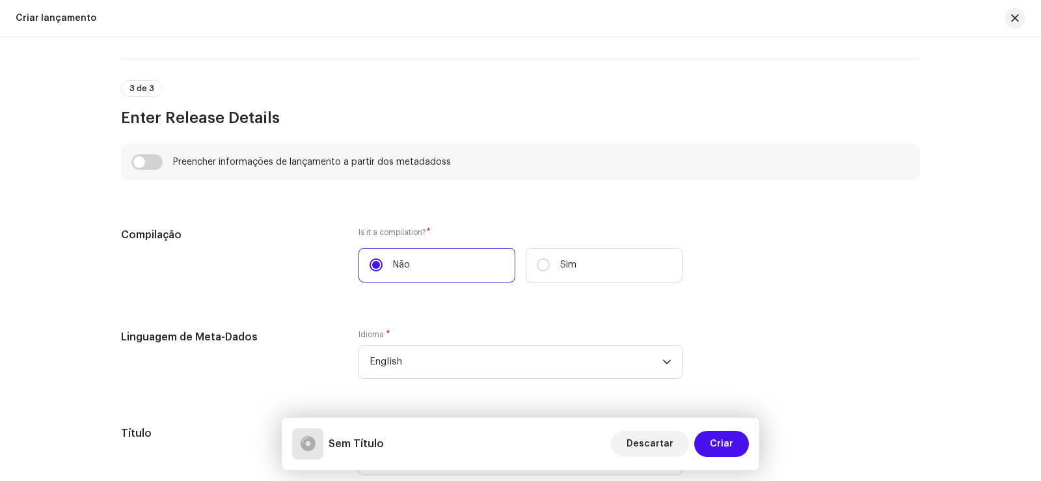
drag, startPoint x: 146, startPoint y: 149, endPoint x: 137, endPoint y: 164, distance: 17.2
click at [146, 150] on div "Preencher informações de lançamento a partir dos metadadoss" at bounding box center [520, 162] width 799 height 36
click at [137, 164] on input "checkbox" at bounding box center [146, 162] width 31 height 16
checkbox input "true"
type input "EU SO QUERO DANCAR"
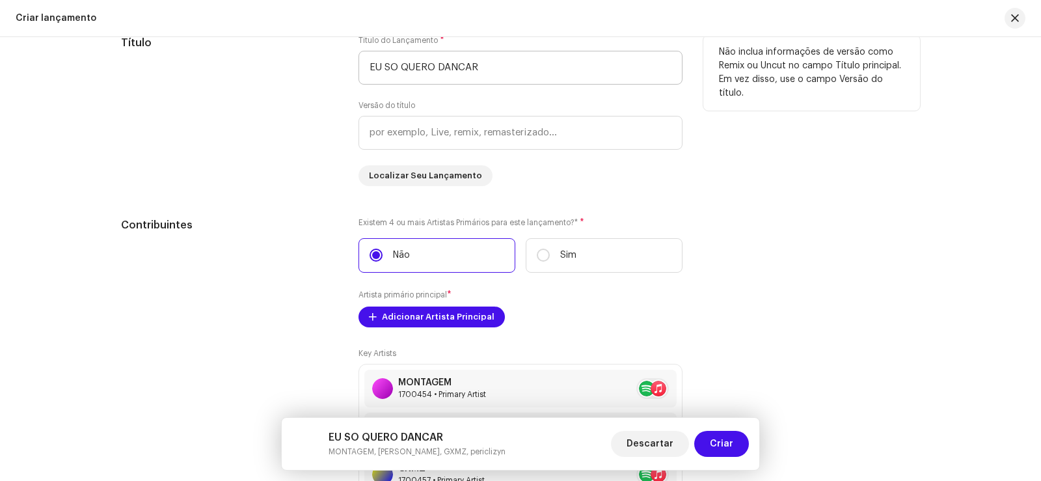
scroll to position [1106, 0]
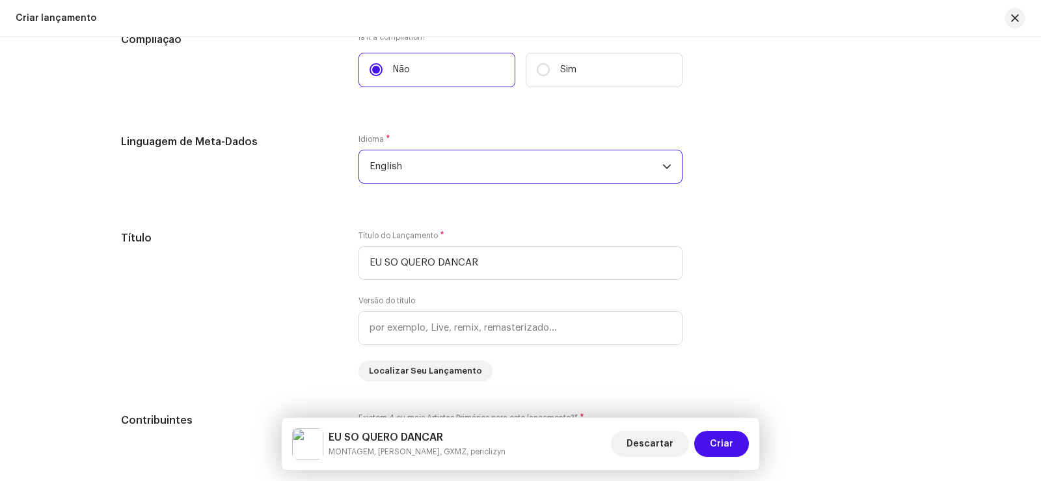
click at [412, 171] on span "English" at bounding box center [515, 166] width 293 height 33
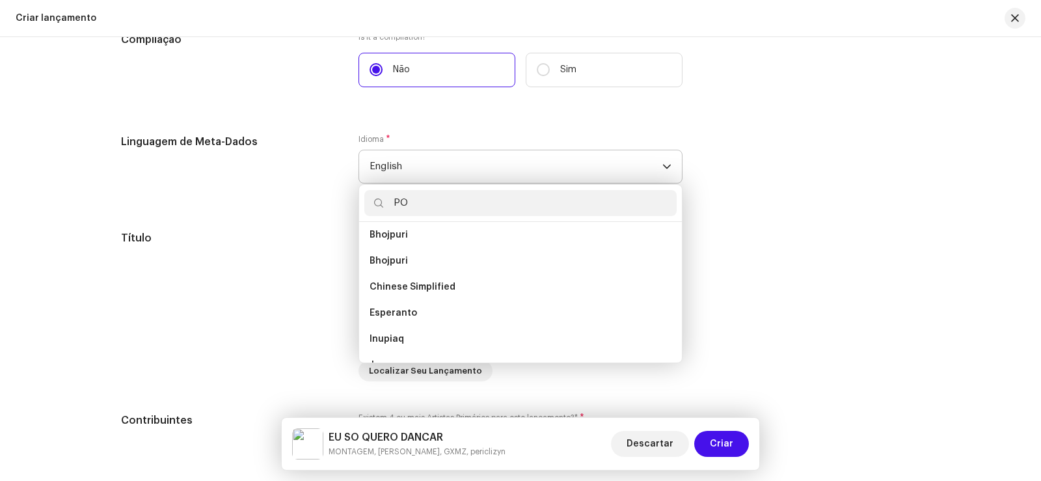
scroll to position [0, 0]
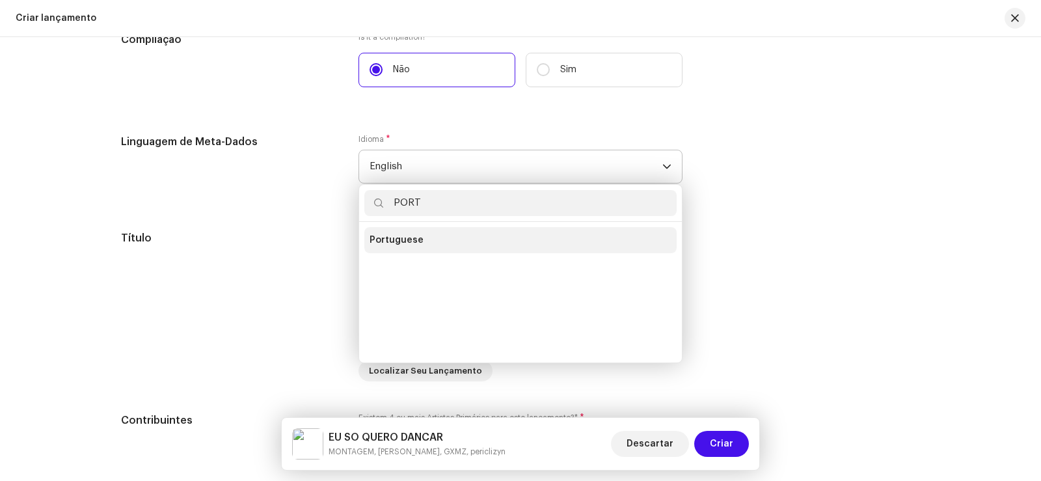
type input "PORT"
click at [401, 239] on span "Portuguese" at bounding box center [396, 240] width 54 height 13
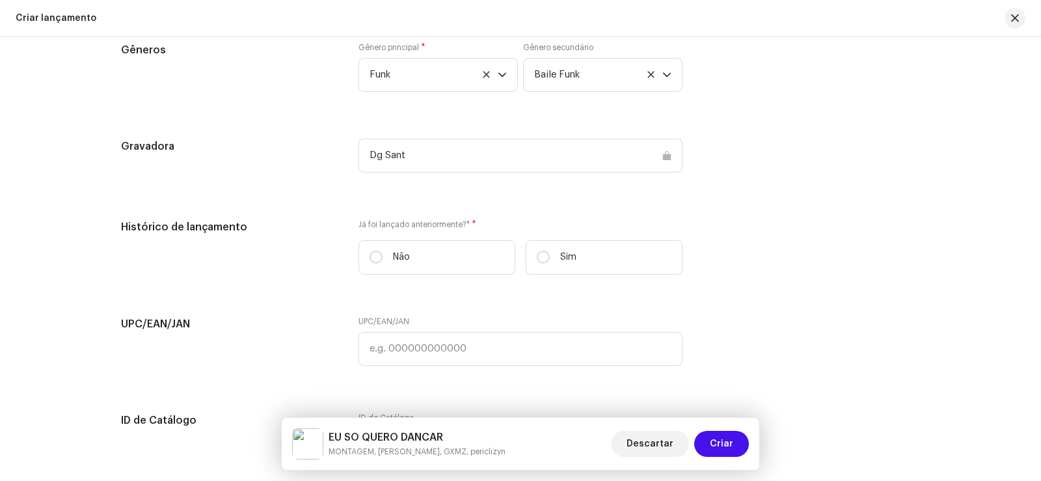
scroll to position [2472, 0]
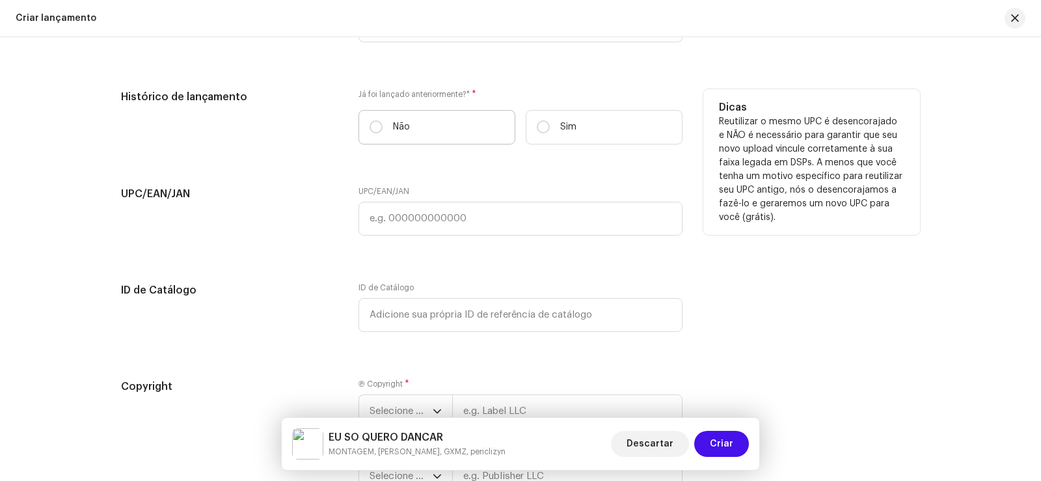
click at [399, 133] on p "Não" at bounding box center [401, 127] width 17 height 14
click at [382, 133] on input "Não" at bounding box center [375, 126] width 13 height 13
radio input "true"
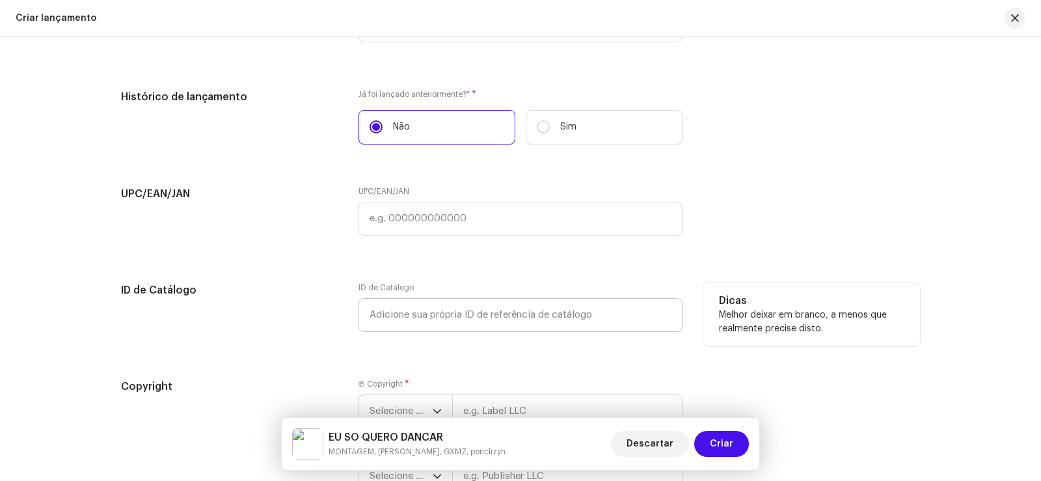
scroll to position [2602, 0]
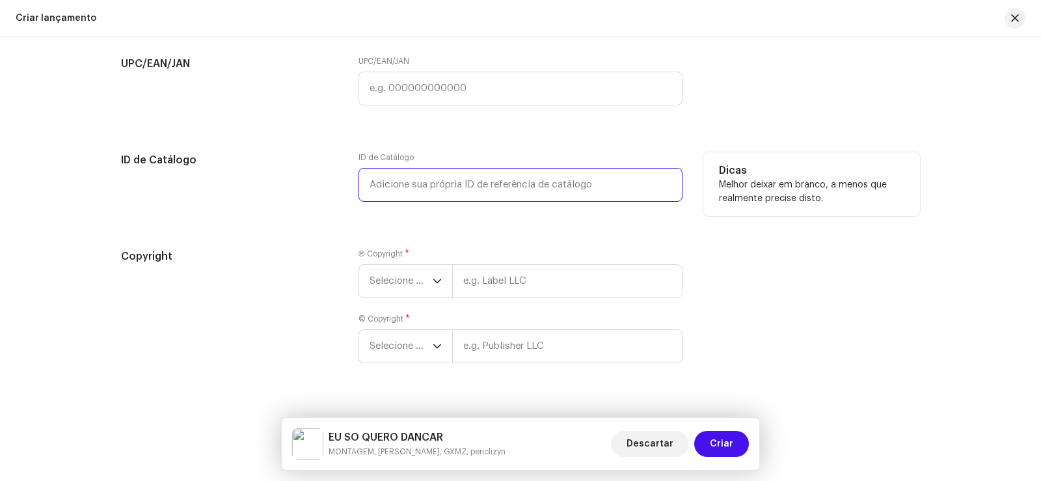
click at [419, 185] on input "text" at bounding box center [520, 185] width 324 height 34
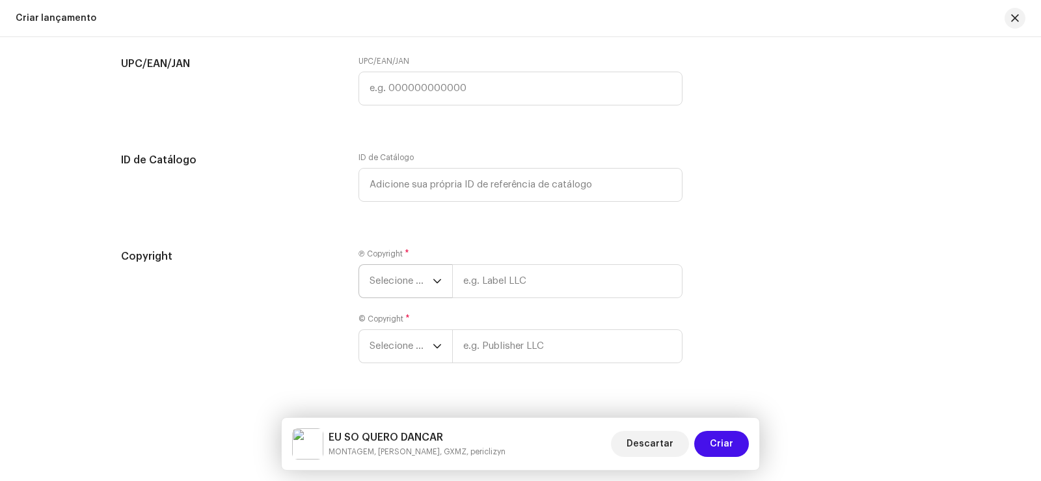
click at [433, 275] on div "dropdown trigger" at bounding box center [437, 281] width 9 height 33
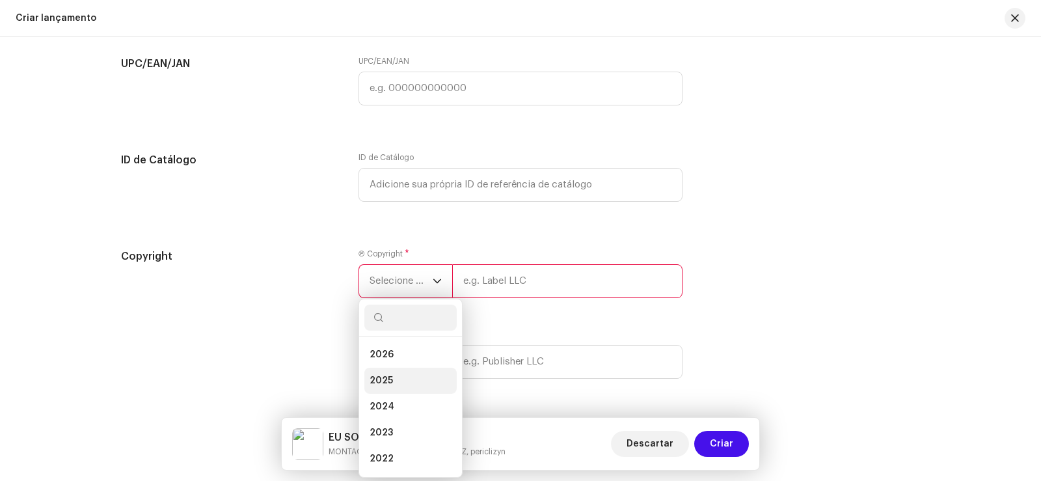
click at [388, 372] on li "2025" at bounding box center [410, 381] width 92 height 26
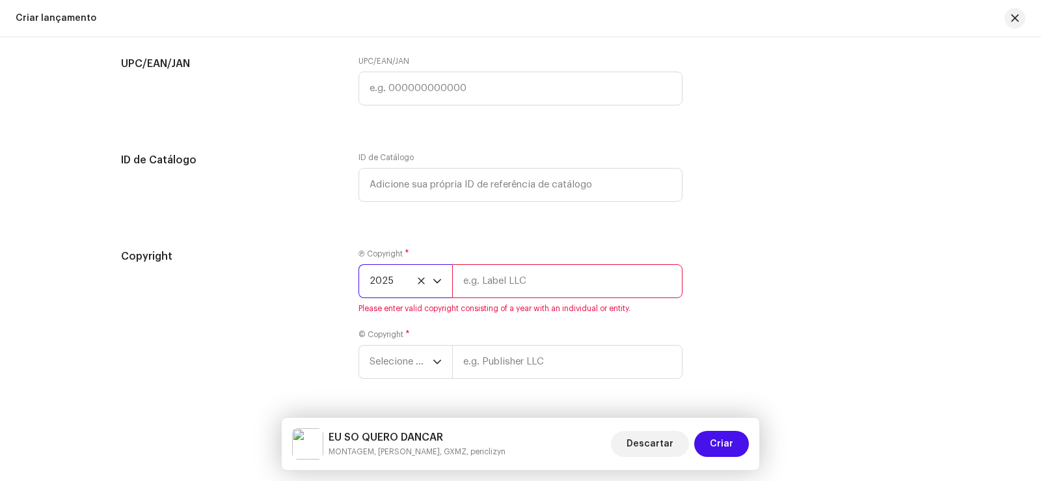
click at [507, 265] on input "text" at bounding box center [567, 281] width 230 height 34
type input "periclizyn"
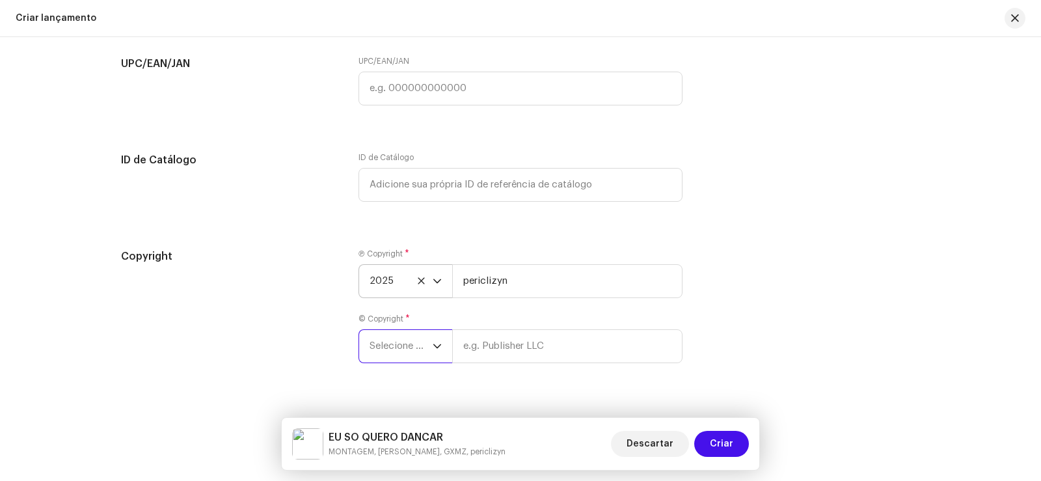
click at [416, 356] on span "Selecione o ano" at bounding box center [400, 346] width 63 height 33
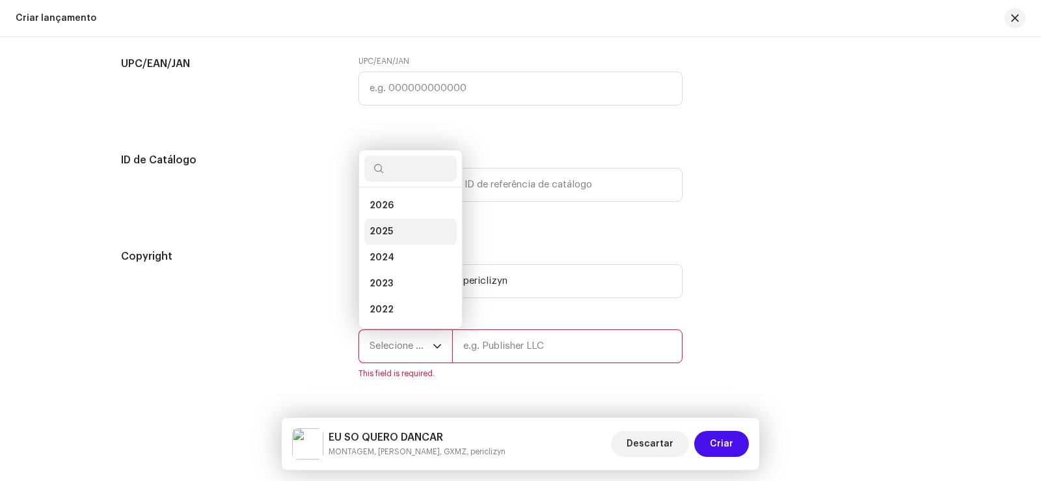
scroll to position [21, 0]
click at [394, 211] on li "2025" at bounding box center [410, 211] width 92 height 26
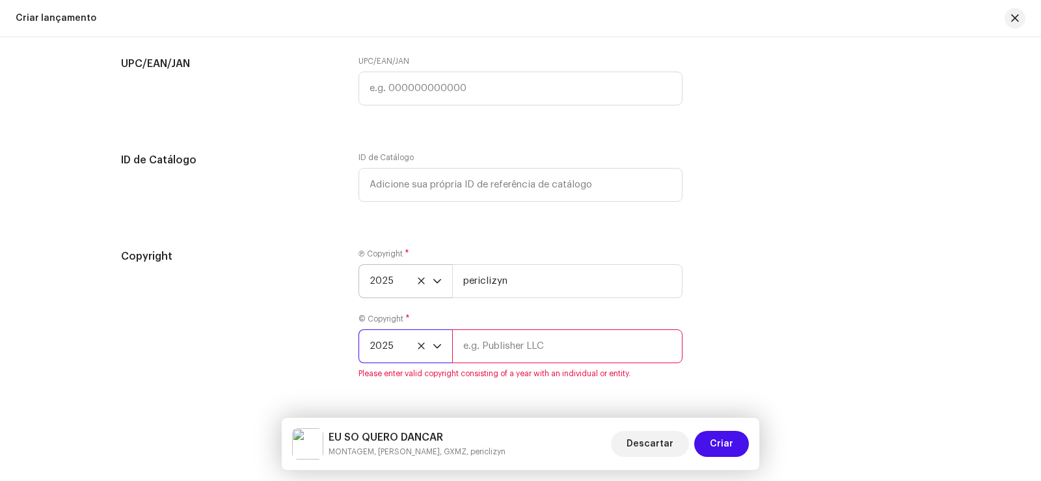
click at [504, 335] on input "text" at bounding box center [567, 346] width 230 height 34
type input "periclizyn"
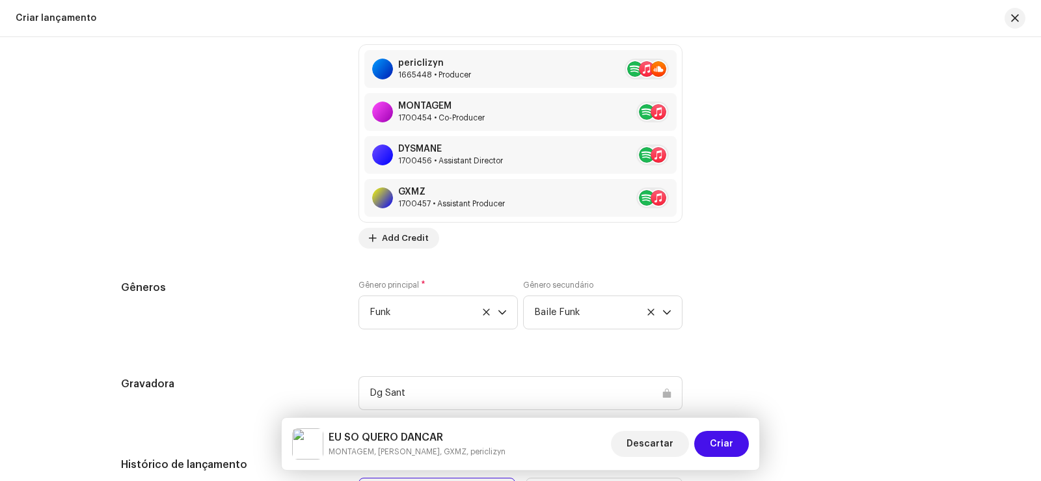
scroll to position [1909, 0]
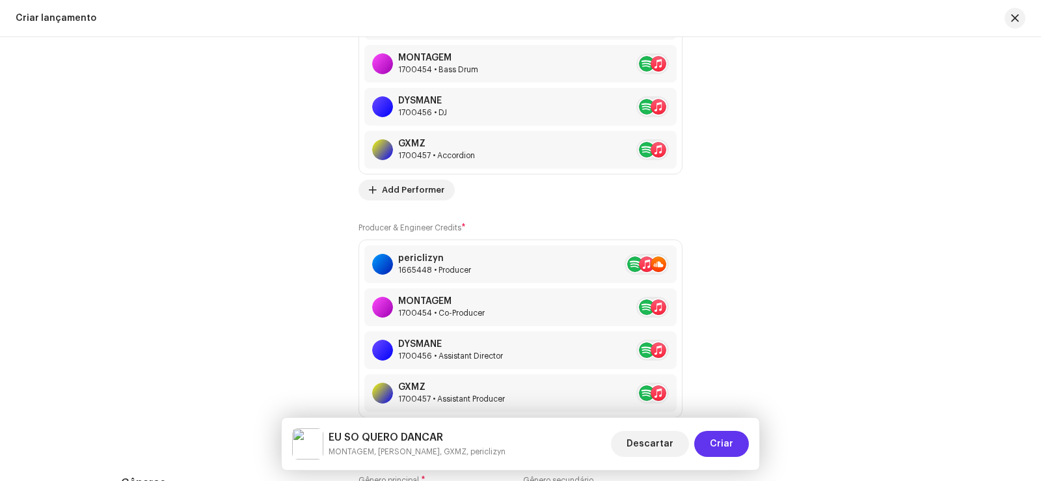
click at [719, 435] on span "Criar" at bounding box center [721, 444] width 23 height 26
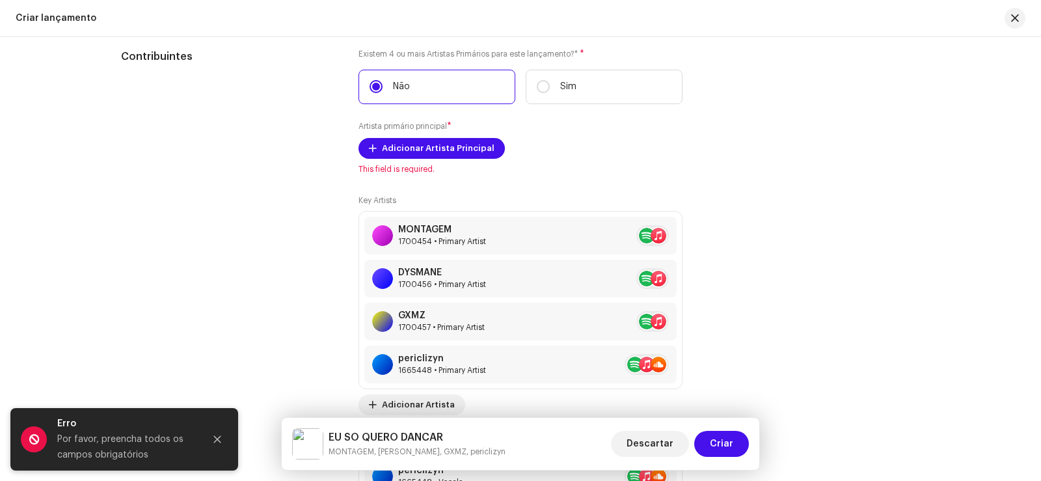
scroll to position [1339, 0]
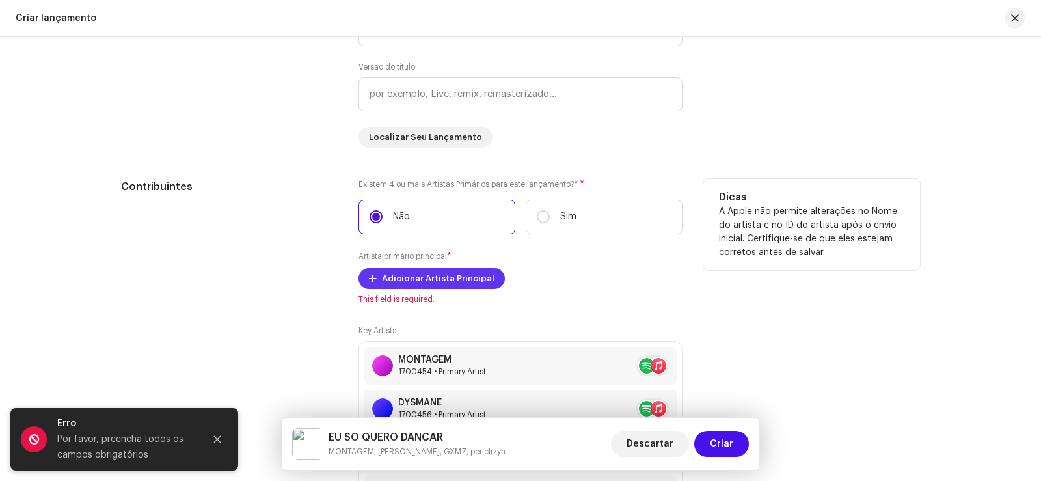
click at [411, 278] on span "Adicionar Artista Principal" at bounding box center [438, 278] width 113 height 26
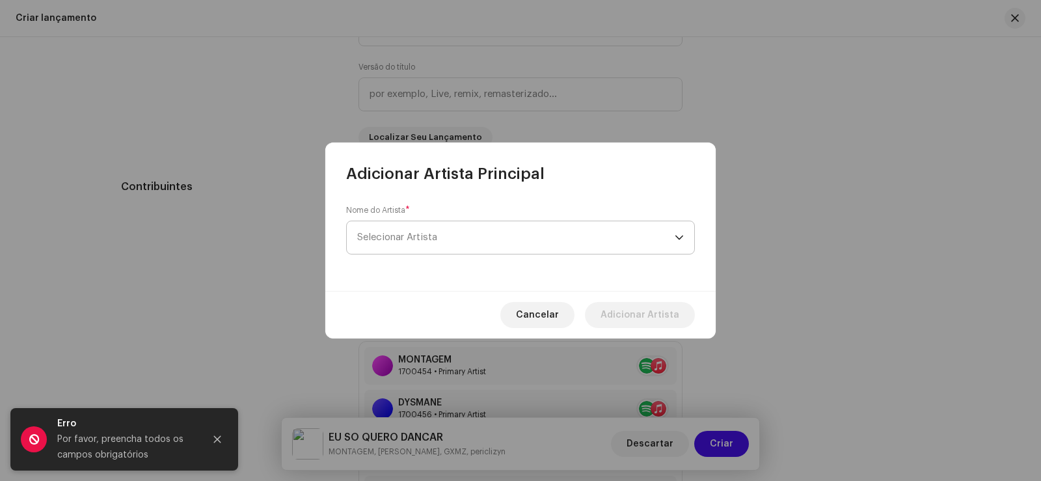
click at [425, 231] on span "Selecionar Artista" at bounding box center [515, 237] width 317 height 33
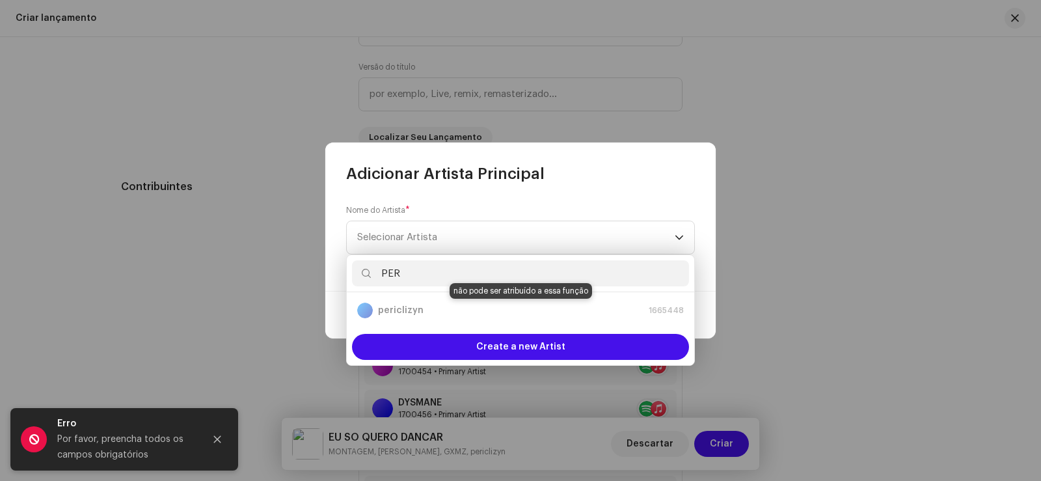
type input "PER"
click at [475, 306] on div "periclizyn 1665448" at bounding box center [520, 310] width 327 height 16
click at [464, 316] on div "periclizyn 1665448" at bounding box center [520, 310] width 327 height 16
click at [462, 314] on div "periclizyn 1665448" at bounding box center [520, 310] width 327 height 16
click at [637, 209] on div "Nome do Artista * Selecionar Artista" at bounding box center [520, 229] width 349 height 49
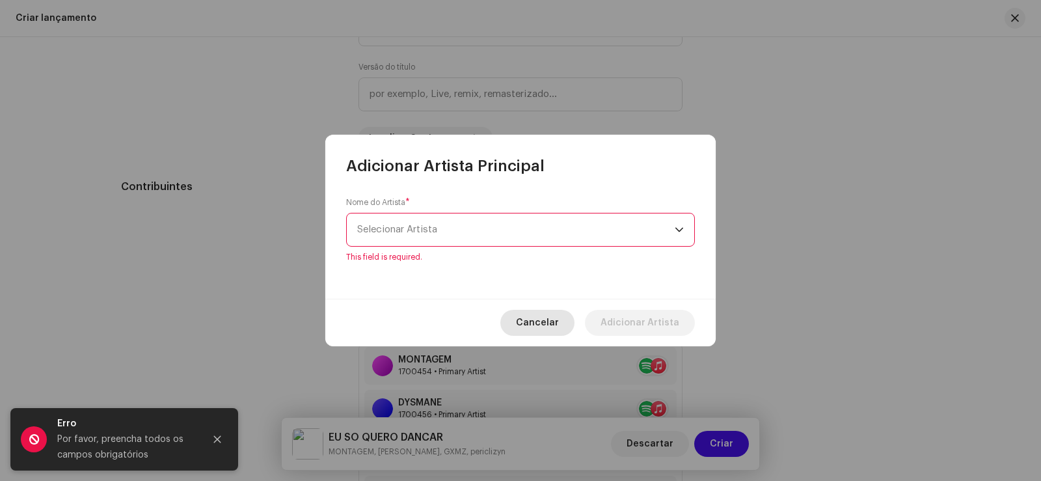
click at [569, 324] on button "Cancelar" at bounding box center [537, 323] width 74 height 26
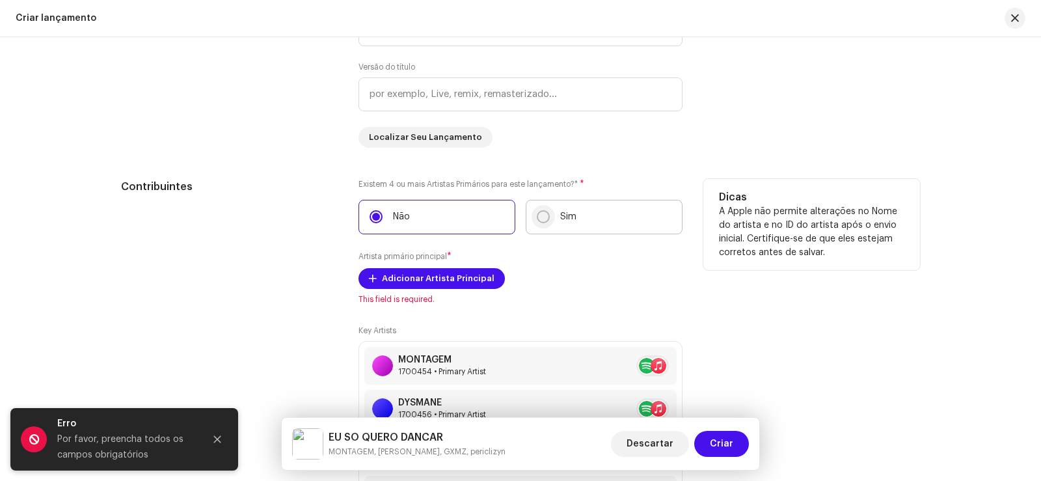
click at [543, 217] on input "Sim" at bounding box center [543, 216] width 13 height 13
radio input "true"
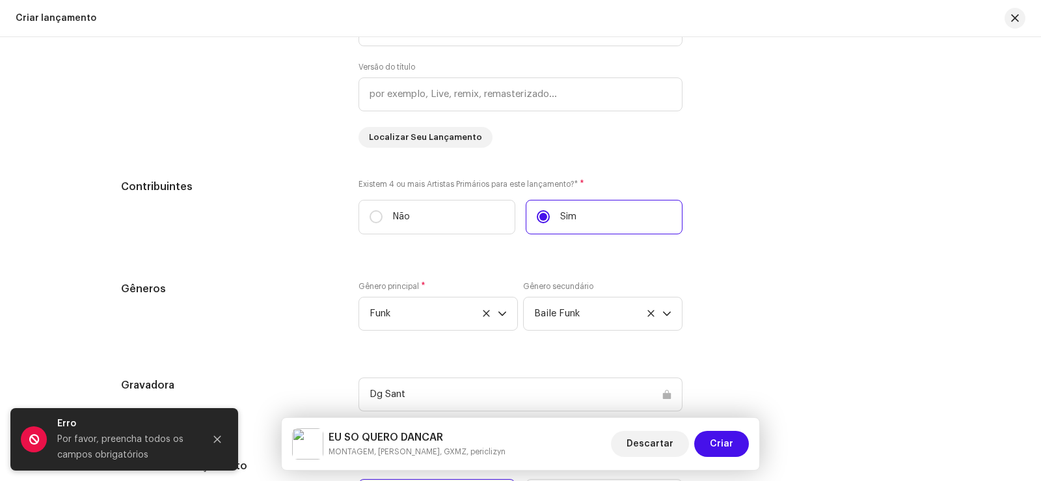
scroll to position [1404, 0]
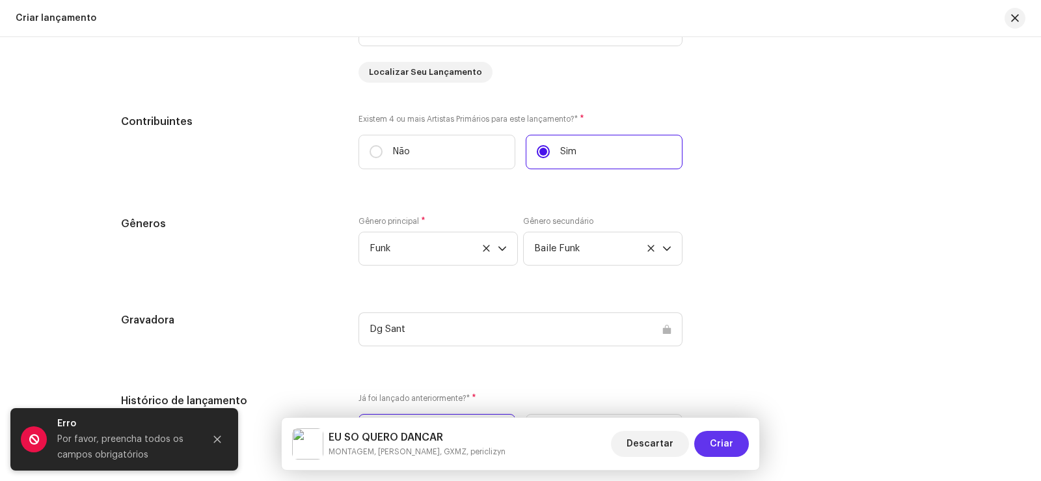
click at [726, 444] on span "Criar" at bounding box center [721, 444] width 23 height 26
click at [731, 445] on span "Criar" at bounding box center [721, 444] width 23 height 26
click at [224, 438] on button "Close" at bounding box center [217, 439] width 26 height 26
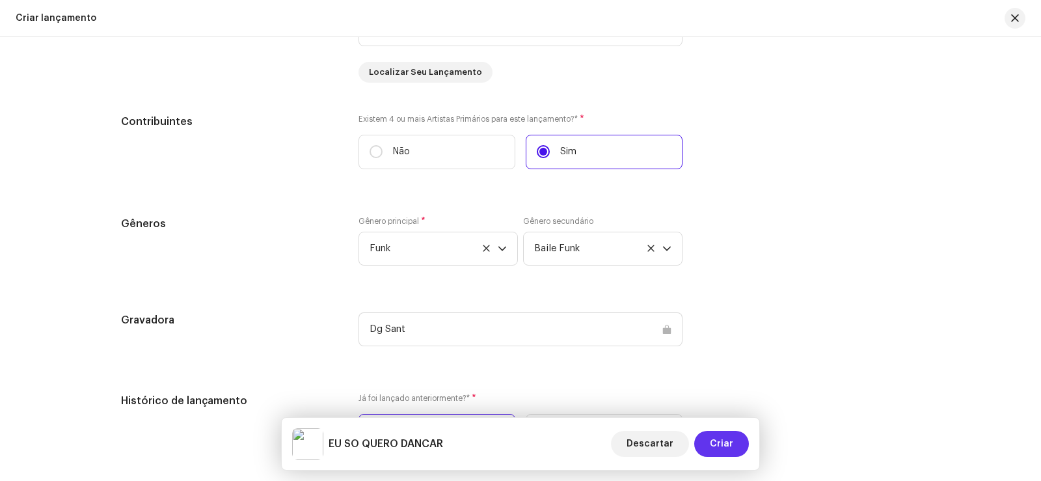
click at [722, 449] on span "Criar" at bounding box center [721, 444] width 23 height 26
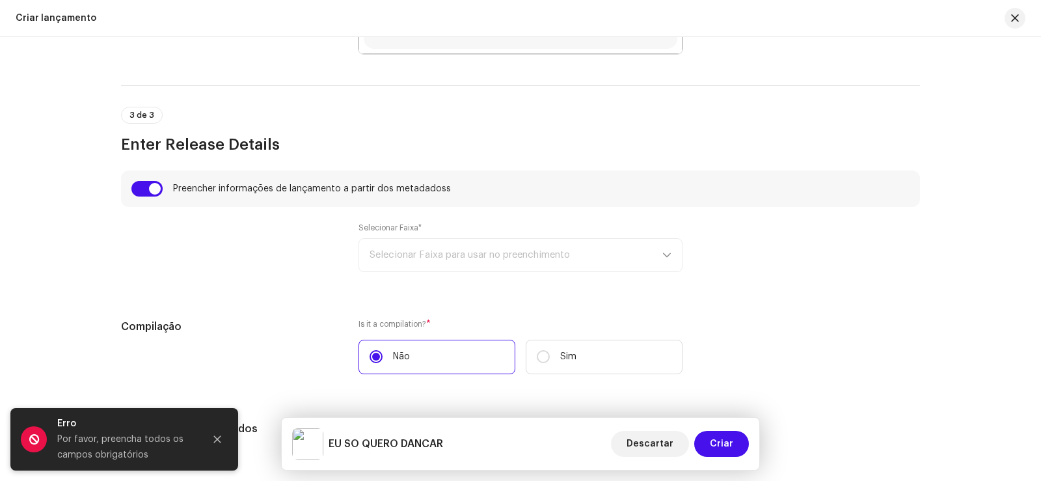
scroll to position [884, 0]
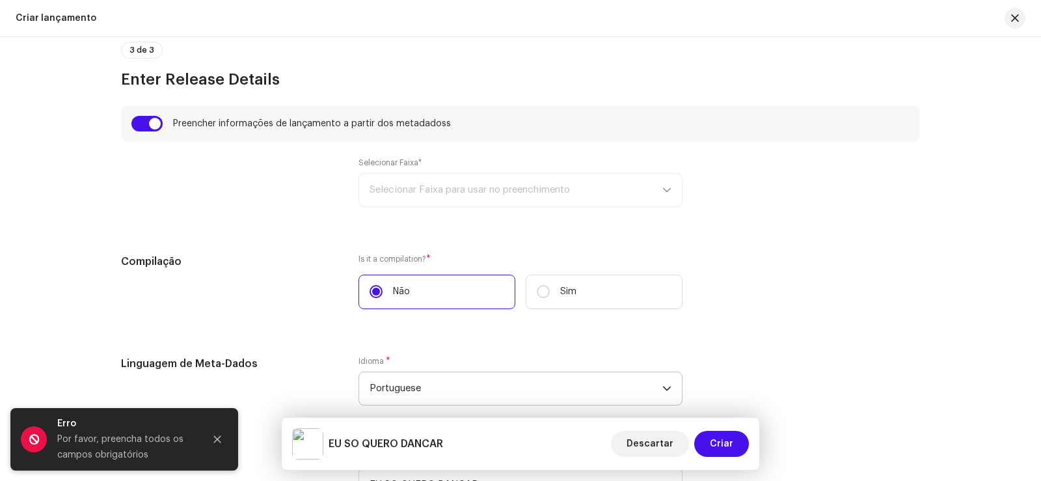
click at [481, 193] on div "Selecionar Faixa* Selecionar Faixa para usar no preenchimento" at bounding box center [520, 181] width 324 height 49
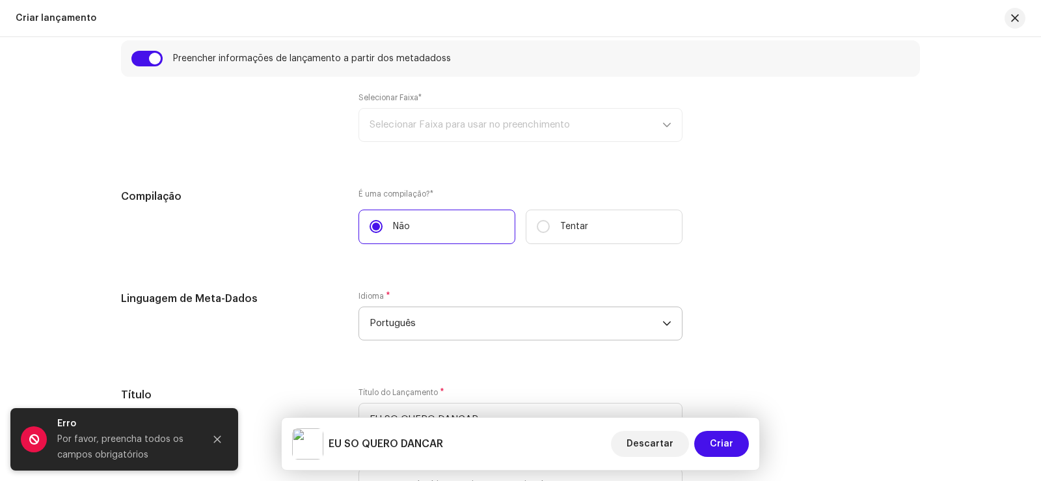
drag, startPoint x: 340, startPoint y: 194, endPoint x: 349, endPoint y: 194, distance: 9.1
click at [349, 194] on div "Compilação É uma compilação? * Não Tentar" at bounding box center [520, 224] width 799 height 71
click at [340, 196] on div "Compilação É uma compilação? * Não Tentar" at bounding box center [520, 224] width 799 height 71
click at [433, 132] on div "Selecionar Faixa* Selecionar Faixa para usar no preenchimento" at bounding box center [520, 116] width 324 height 49
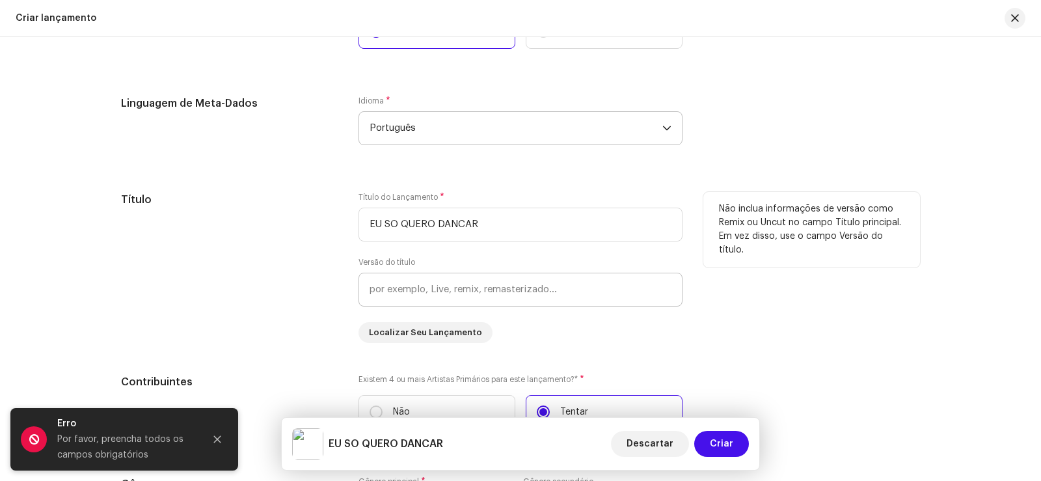
scroll to position [1209, 0]
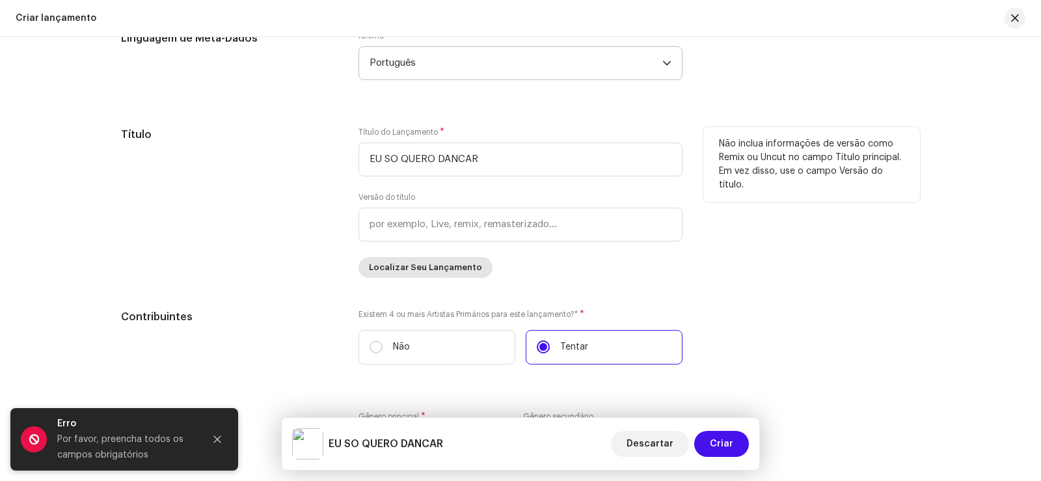
click at [430, 263] on span "Localizar Seu Lançamento" at bounding box center [425, 267] width 113 height 26
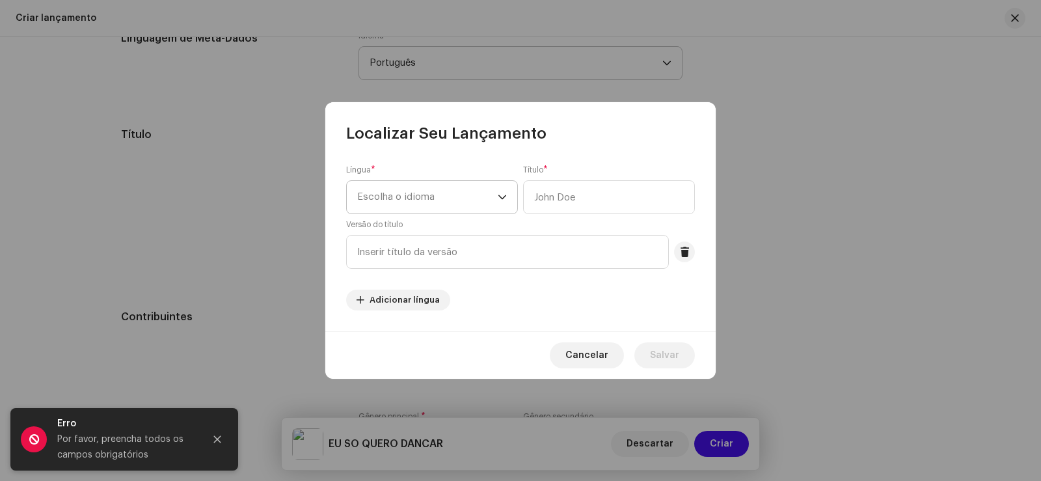
click at [450, 199] on span "Escolha o idioma" at bounding box center [427, 197] width 141 height 33
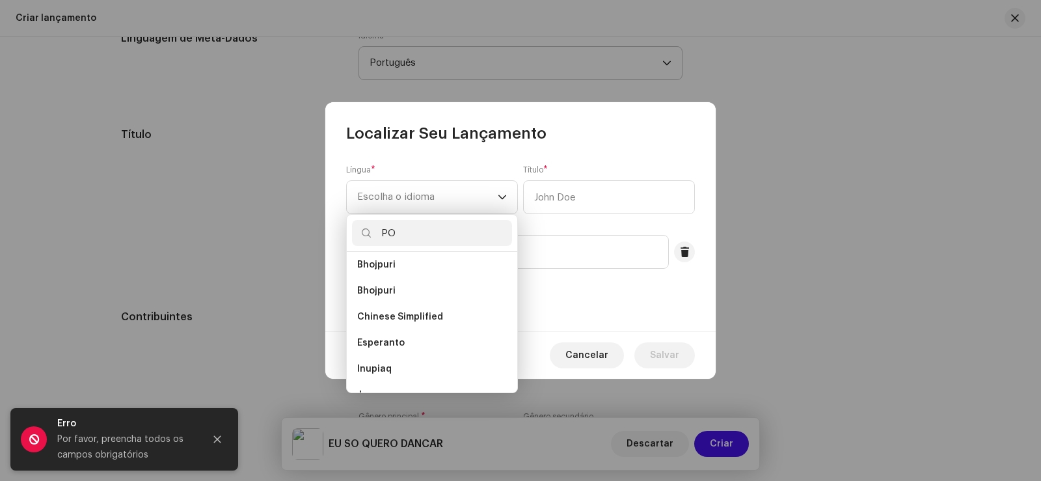
scroll to position [0, 0]
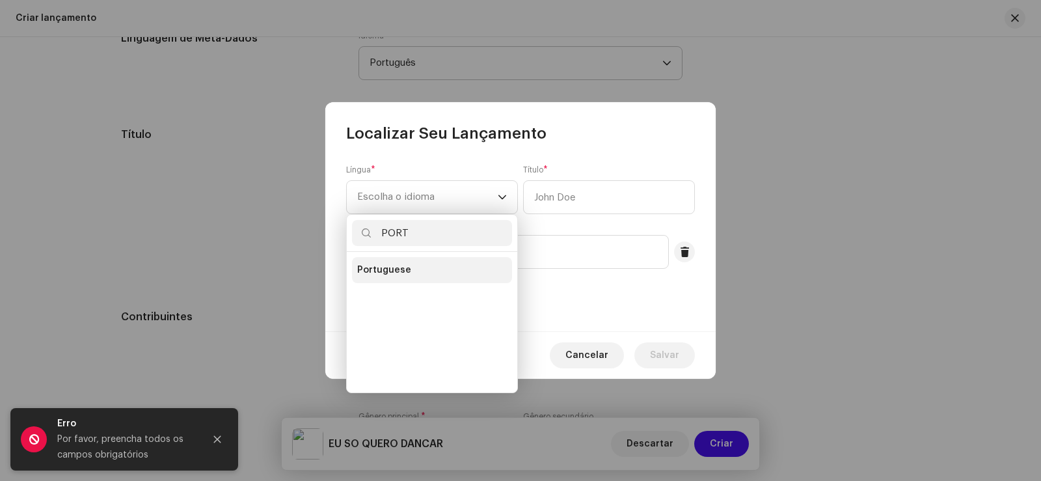
type input "PORT"
click at [414, 262] on li "Portuguese" at bounding box center [432, 270] width 160 height 26
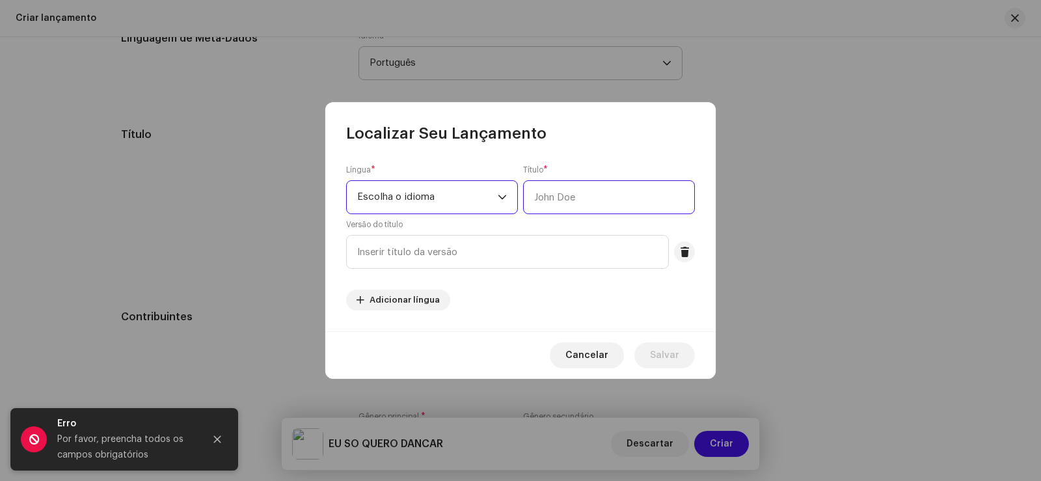
click at [528, 201] on input "text" at bounding box center [609, 197] width 172 height 34
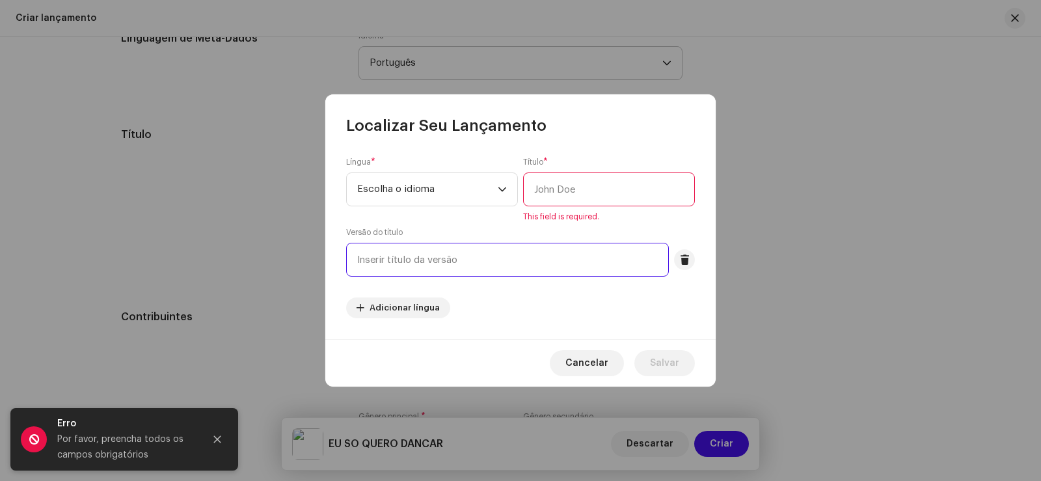
click at [503, 252] on input "text" at bounding box center [507, 260] width 323 height 34
click at [585, 356] on span "Cancelar" at bounding box center [586, 363] width 43 height 26
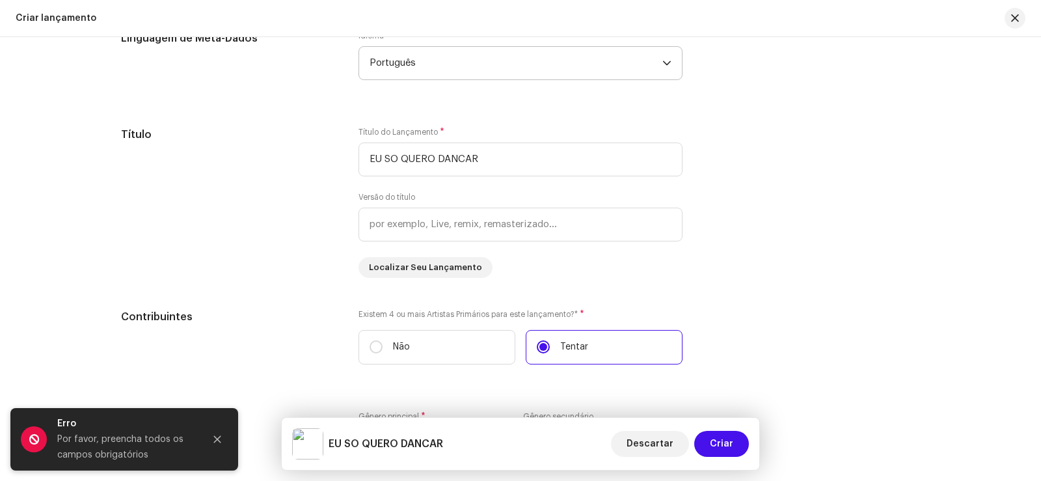
scroll to position [1339, 0]
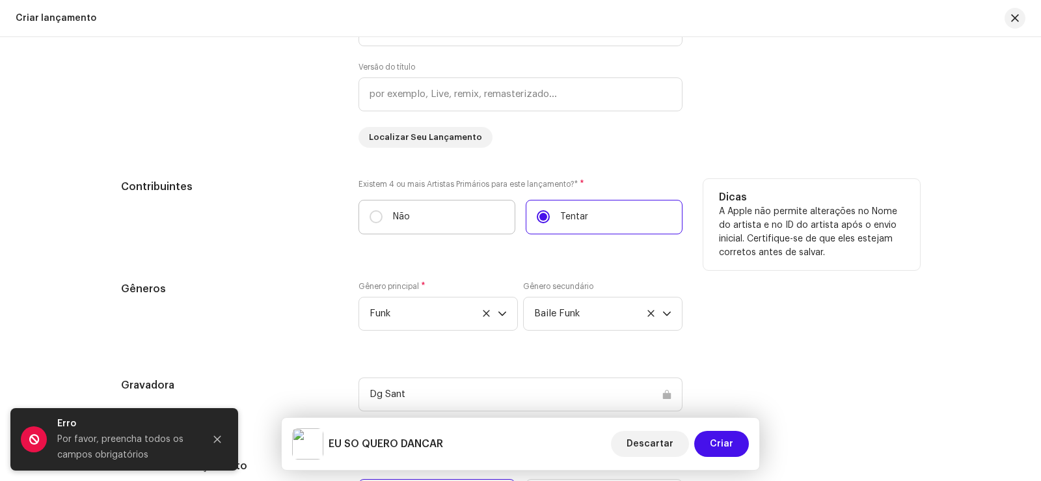
click at [415, 211] on label "Não" at bounding box center [436, 217] width 157 height 34
click at [382, 211] on input "Não" at bounding box center [375, 216] width 13 height 13
radio input "true"
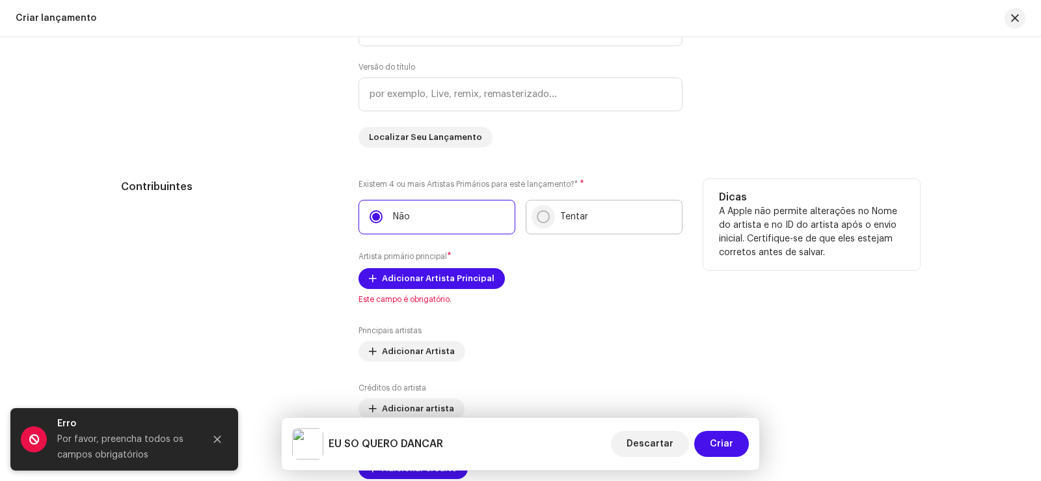
click at [544, 219] on input "Tentar" at bounding box center [543, 216] width 13 height 13
radio input "true"
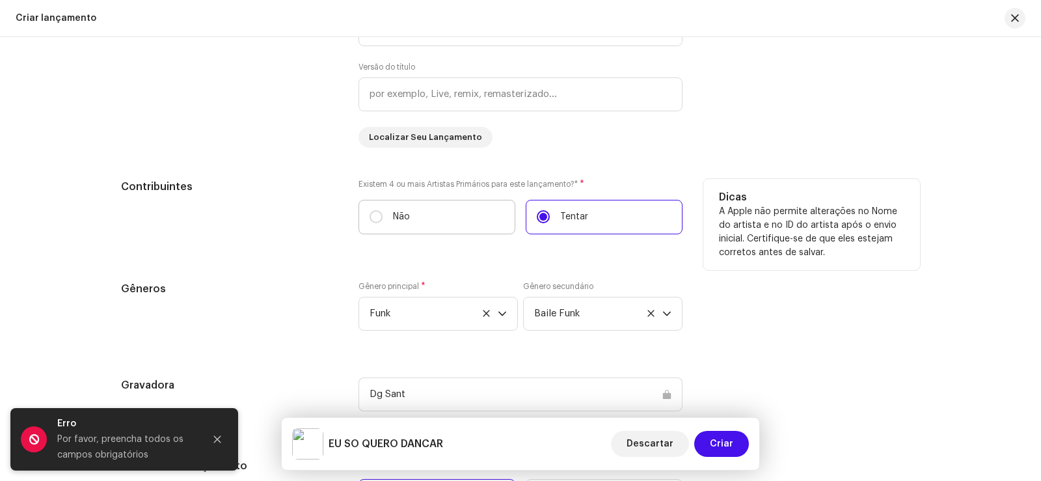
click at [444, 217] on label "Não" at bounding box center [436, 217] width 157 height 34
click at [382, 217] on input "Não" at bounding box center [375, 216] width 13 height 13
radio input "true"
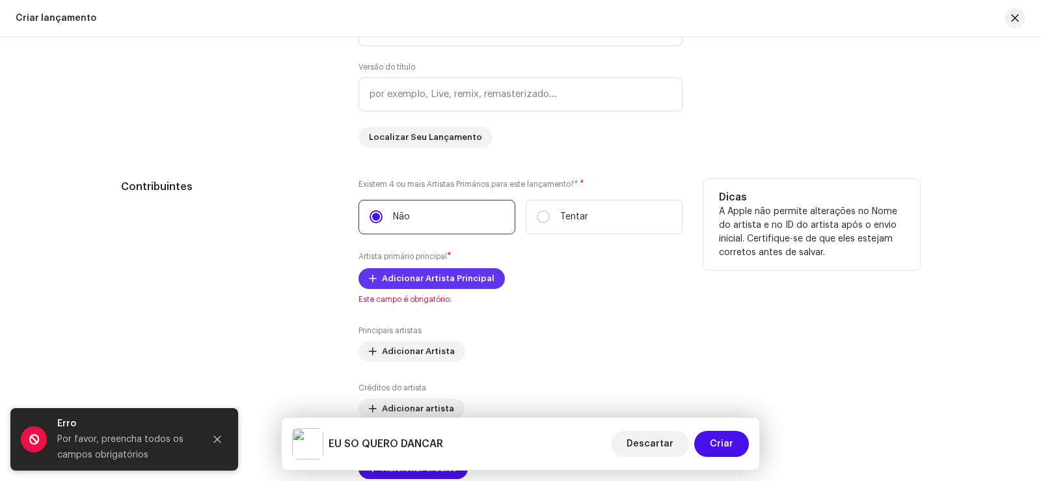
click at [410, 287] on span "Adicionar Artista Principal" at bounding box center [438, 278] width 113 height 26
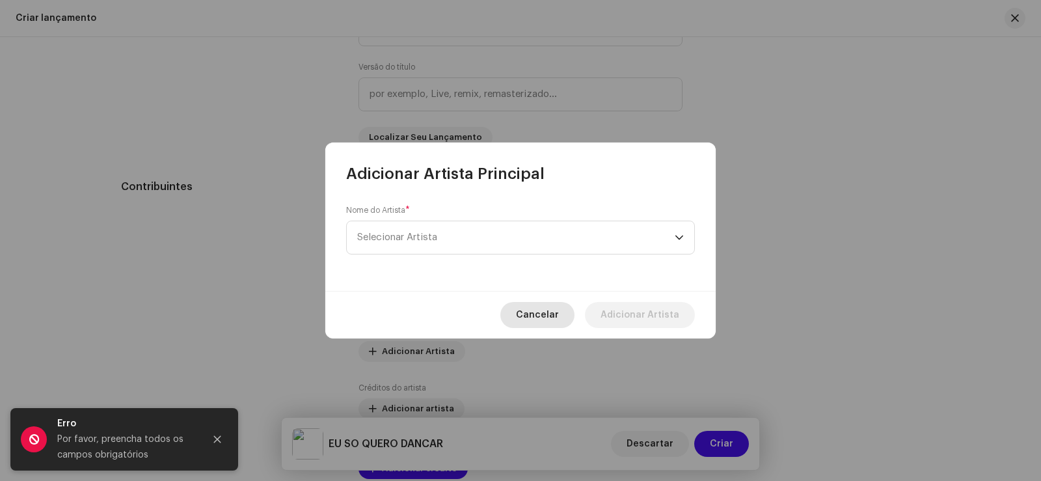
click at [528, 306] on div "Cancelar Adicionar Artista" at bounding box center [520, 314] width 390 height 47
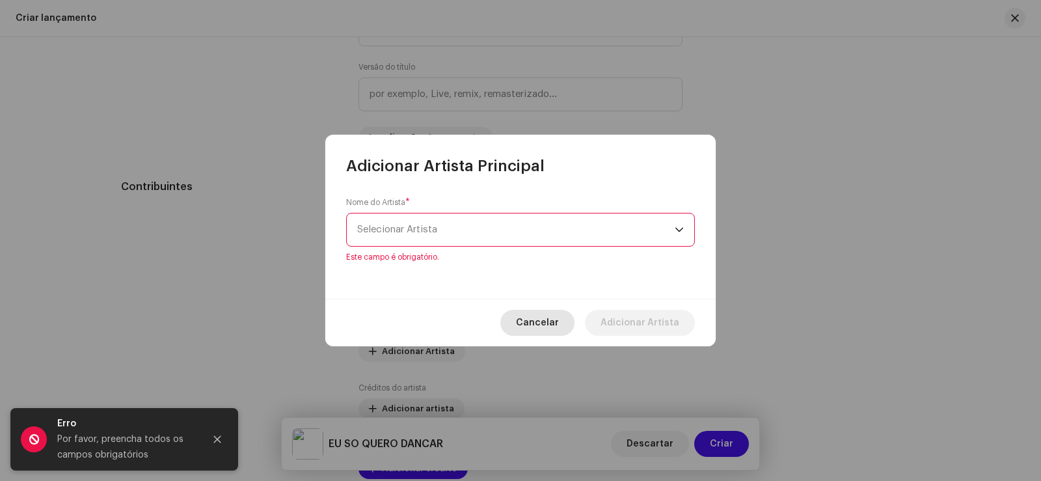
click at [546, 330] on span "Cancelar" at bounding box center [537, 323] width 43 height 26
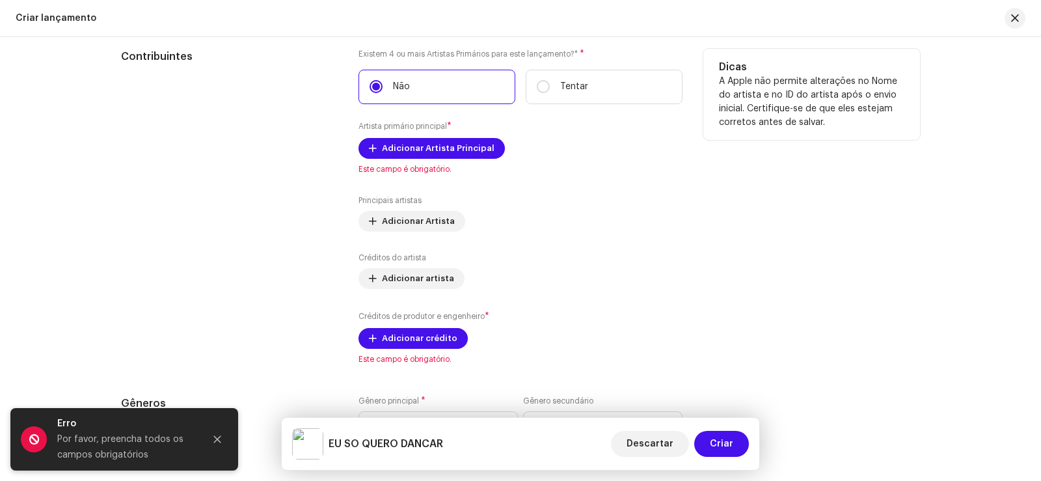
scroll to position [1274, 0]
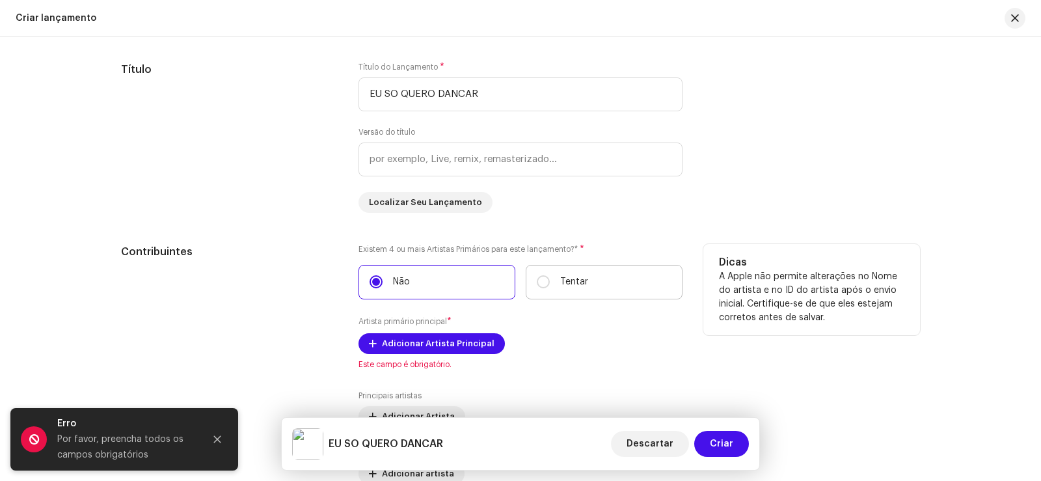
click at [544, 269] on label "Tentar" at bounding box center [604, 282] width 157 height 34
click at [544, 275] on input "Tentar" at bounding box center [543, 281] width 13 height 13
radio input "true"
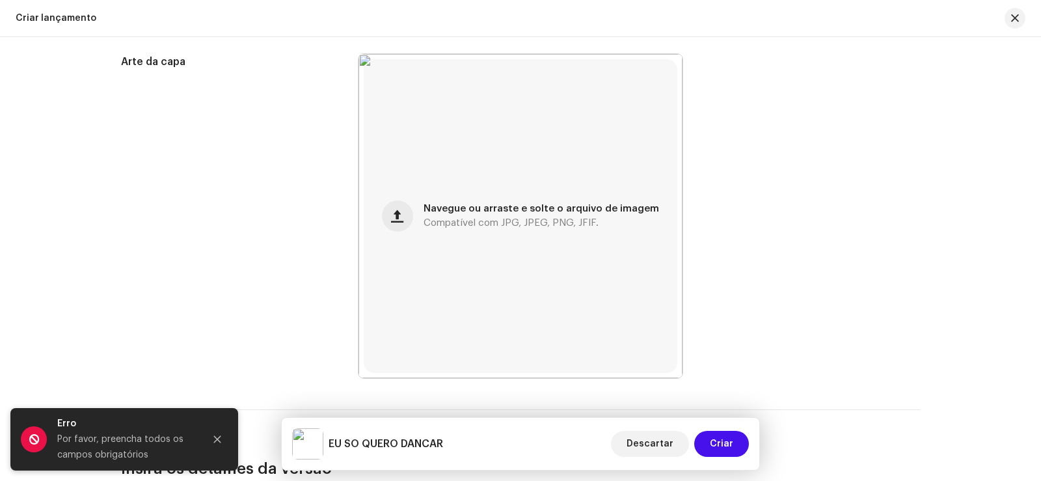
scroll to position [1211, 0]
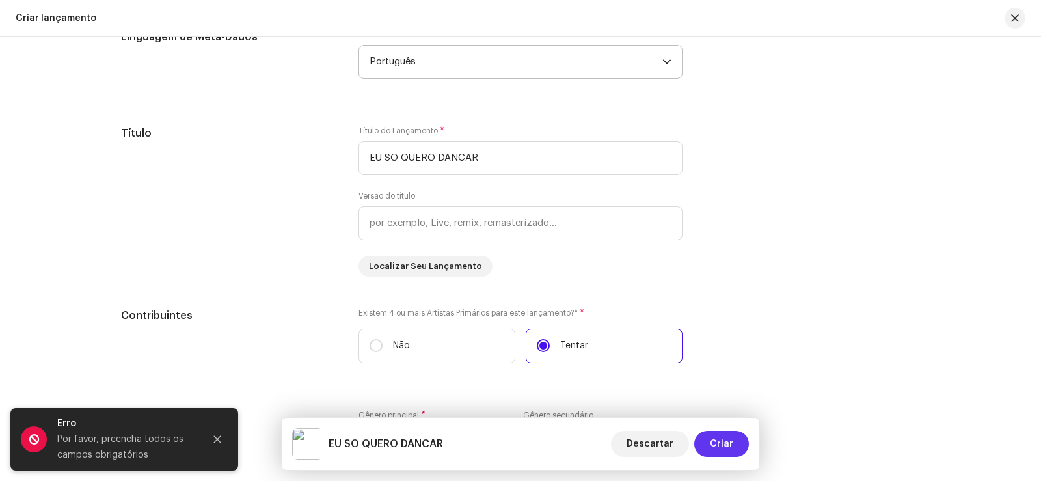
click at [712, 433] on span "Criar" at bounding box center [721, 444] width 23 height 26
click at [221, 433] on button "Fechar" at bounding box center [217, 439] width 26 height 26
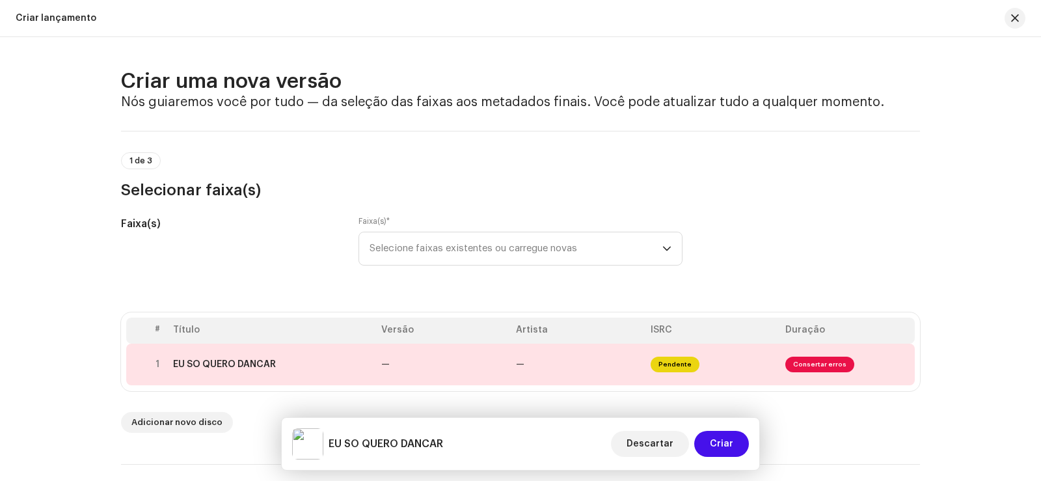
scroll to position [130, 0]
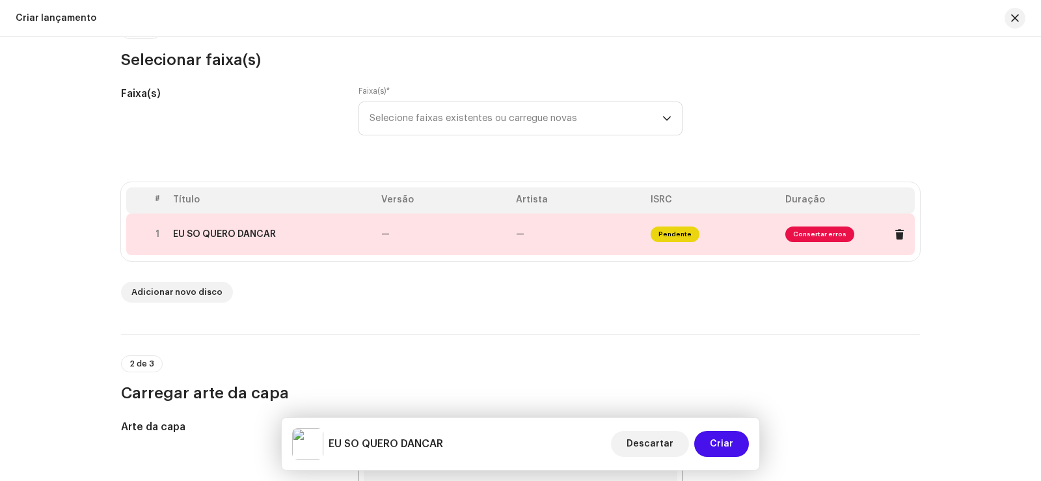
click at [511, 237] on td "—" at bounding box center [578, 234] width 135 height 42
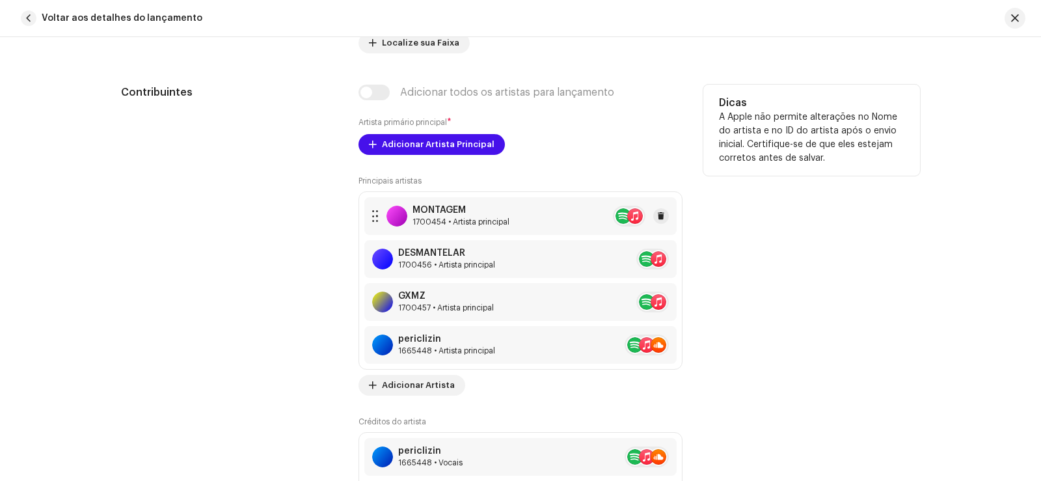
scroll to position [716, 0]
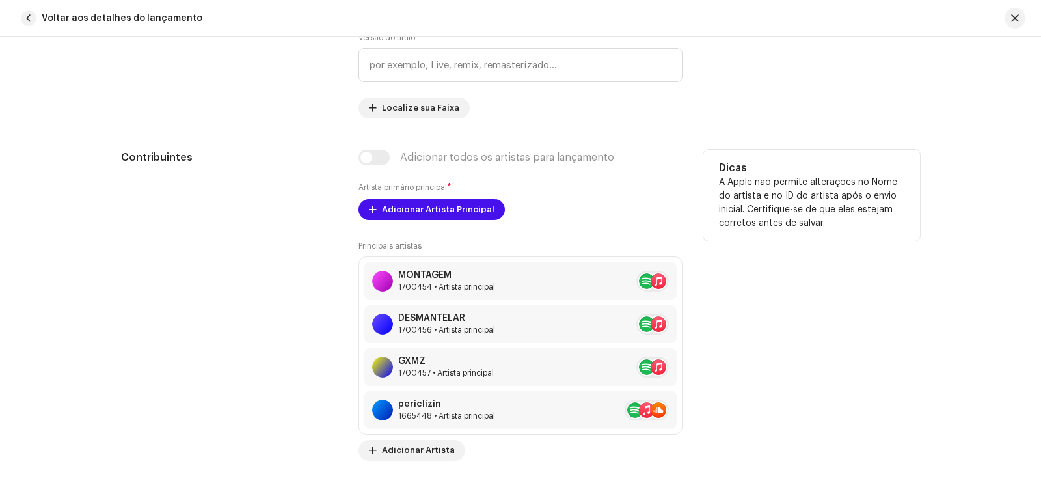
click at [373, 159] on div "Adicionar todos os artistas para lançamento" at bounding box center [520, 158] width 324 height 16
click at [424, 208] on font "Adicionar Artista Principal" at bounding box center [438, 209] width 113 height 8
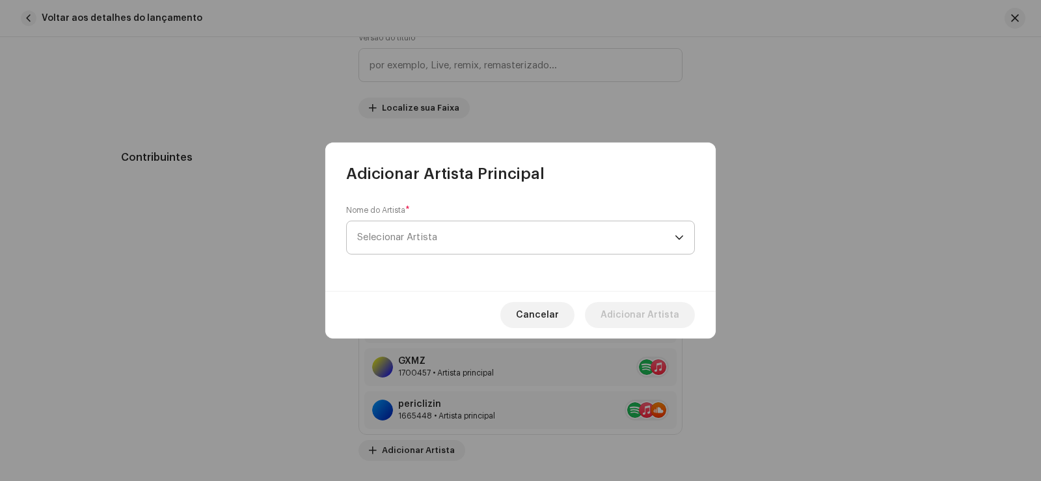
click at [459, 236] on span "Selecionar Artista" at bounding box center [515, 237] width 317 height 33
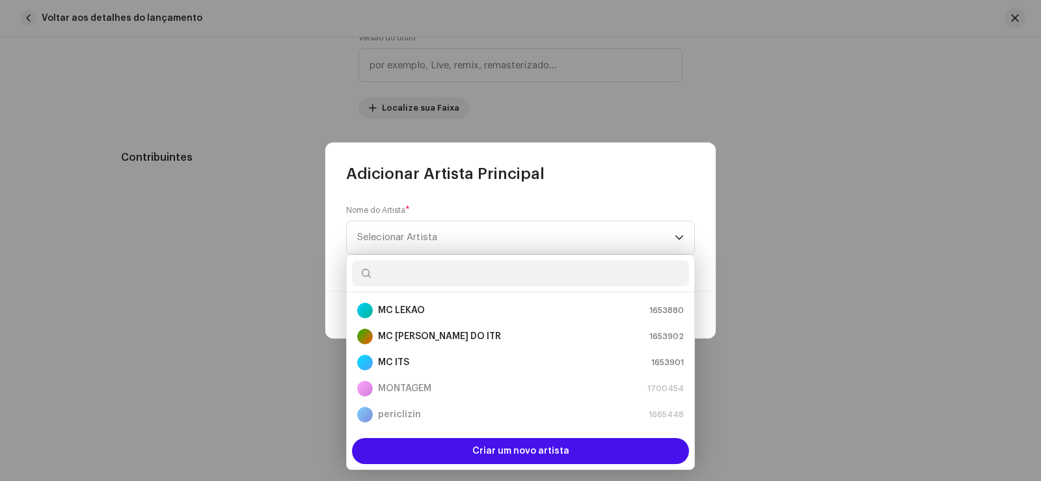
scroll to position [0, 0]
click at [631, 212] on div "Nome do Artista * Selecionar Artista" at bounding box center [520, 229] width 349 height 49
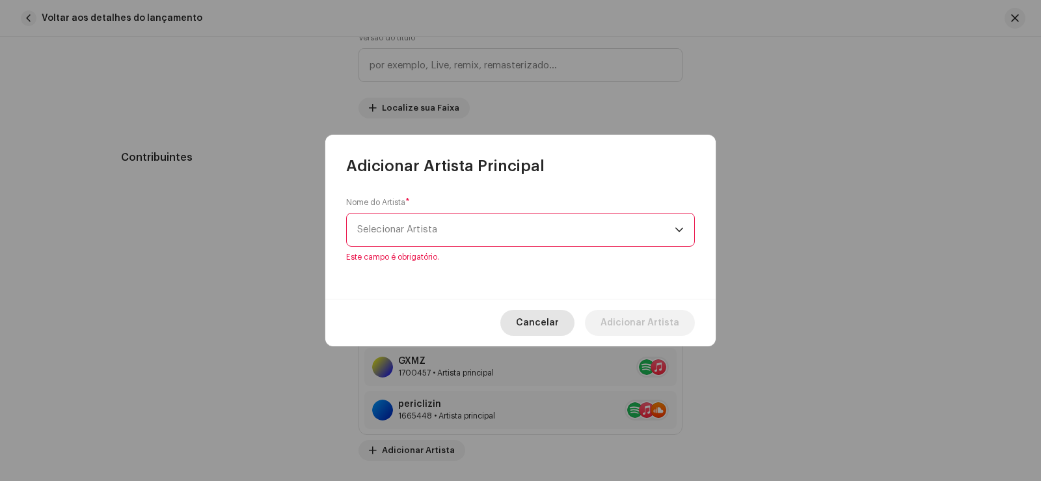
click at [556, 328] on span "Cancelar" at bounding box center [537, 323] width 43 height 26
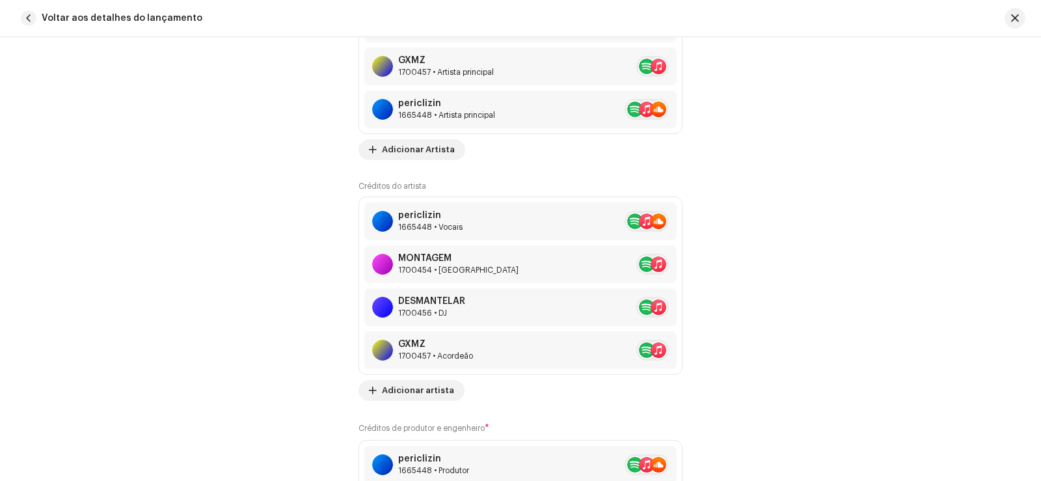
scroll to position [1276, 0]
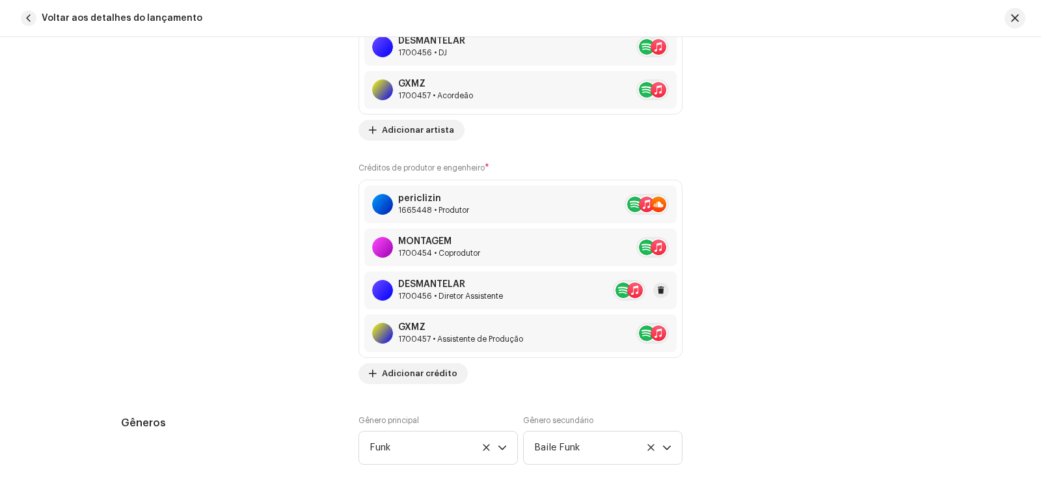
click at [475, 285] on div "DESMANTELAR" at bounding box center [450, 284] width 105 height 10
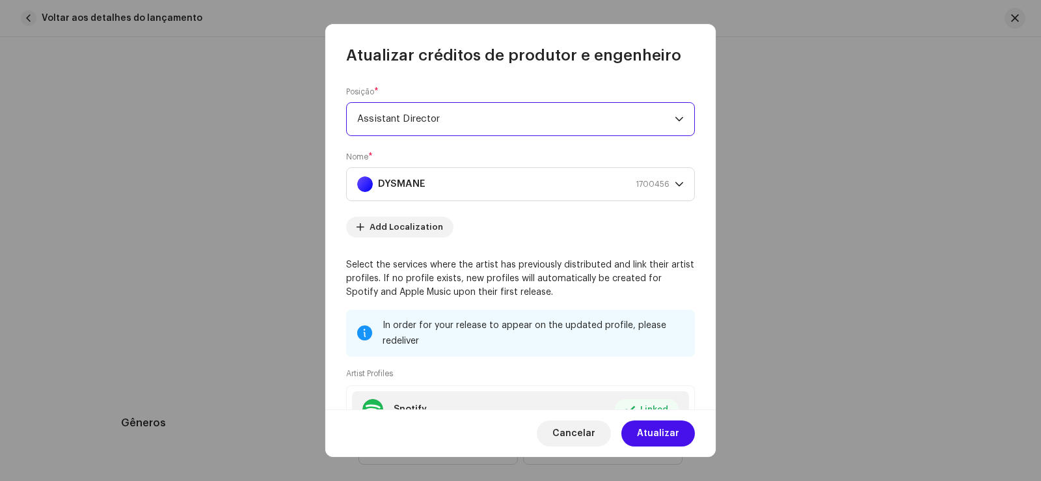
click at [535, 126] on span "Assistant Director" at bounding box center [515, 119] width 317 height 33
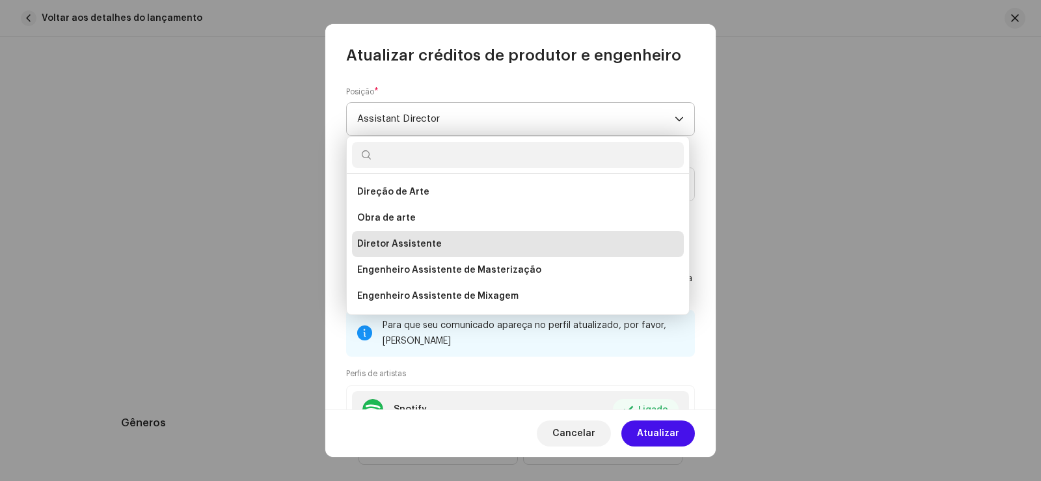
click at [526, 122] on span "Assistant Director" at bounding box center [515, 119] width 317 height 33
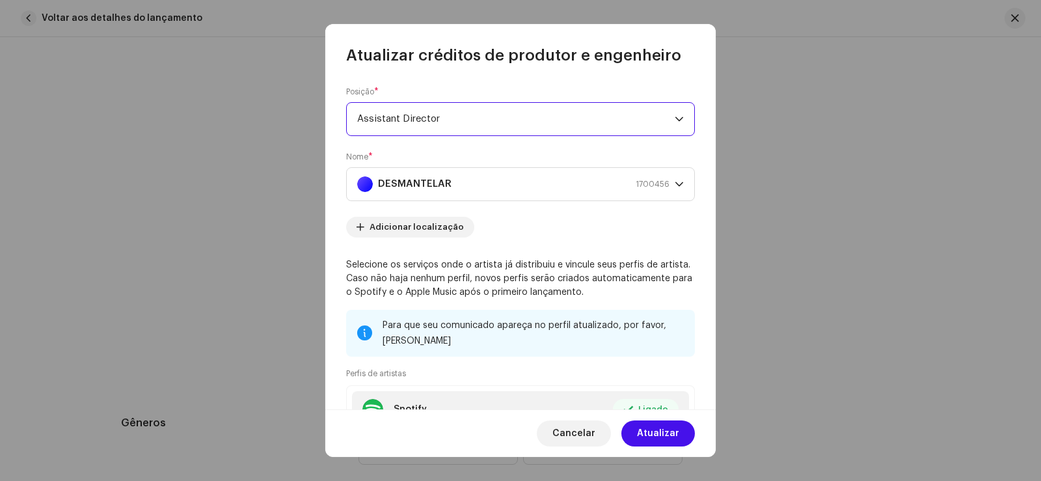
click at [526, 122] on span "Assistant Director" at bounding box center [515, 119] width 317 height 33
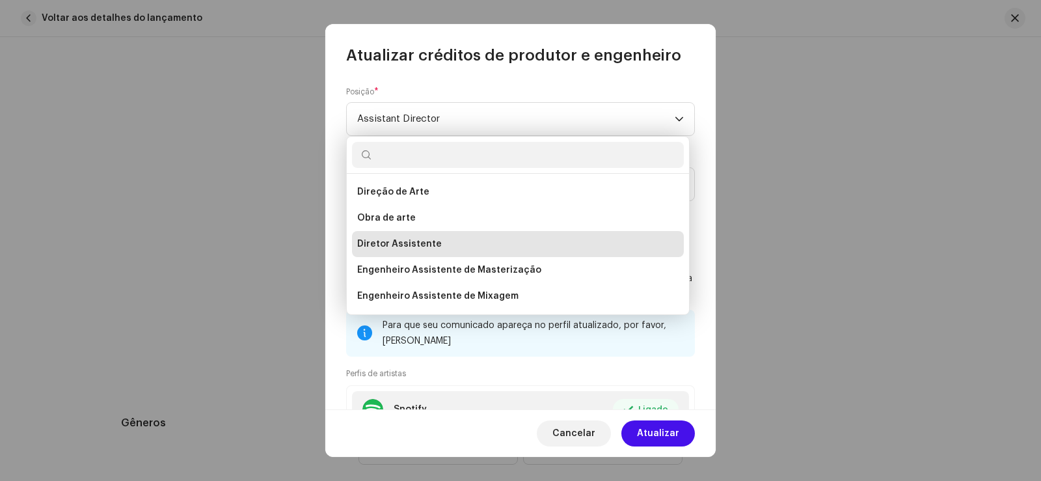
click at [442, 157] on input "text" at bounding box center [518, 155] width 332 height 26
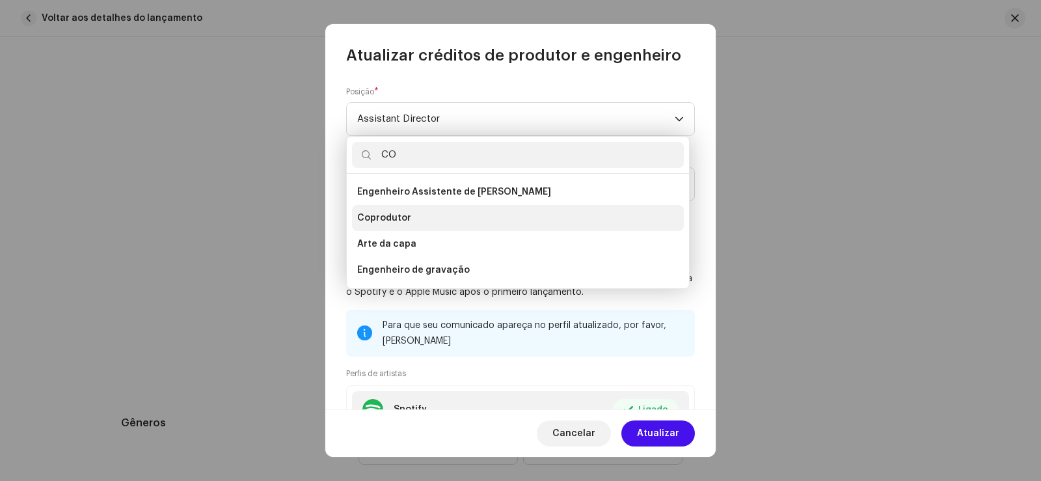
type input "CO"
click at [420, 211] on li "Coprodutor" at bounding box center [518, 218] width 332 height 26
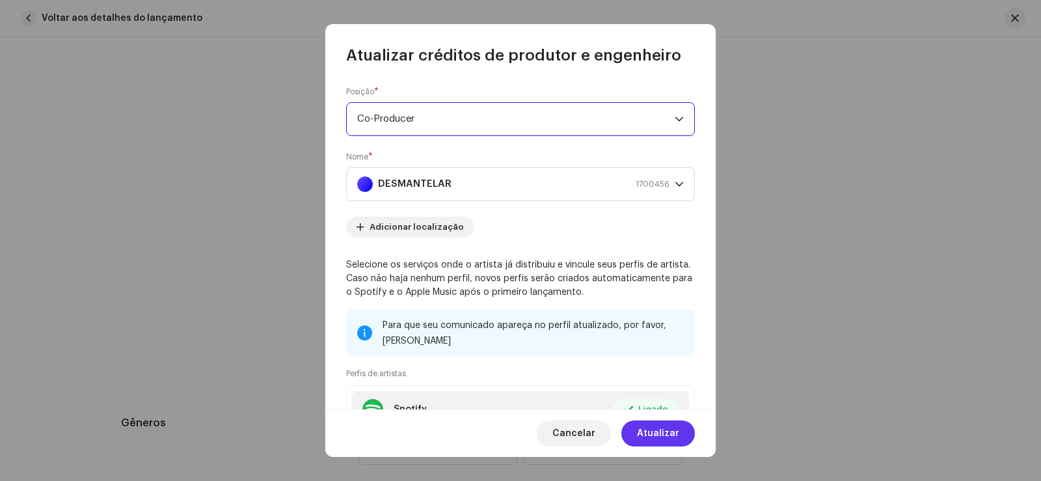
click at [642, 429] on span "Atualizar" at bounding box center [658, 433] width 42 height 26
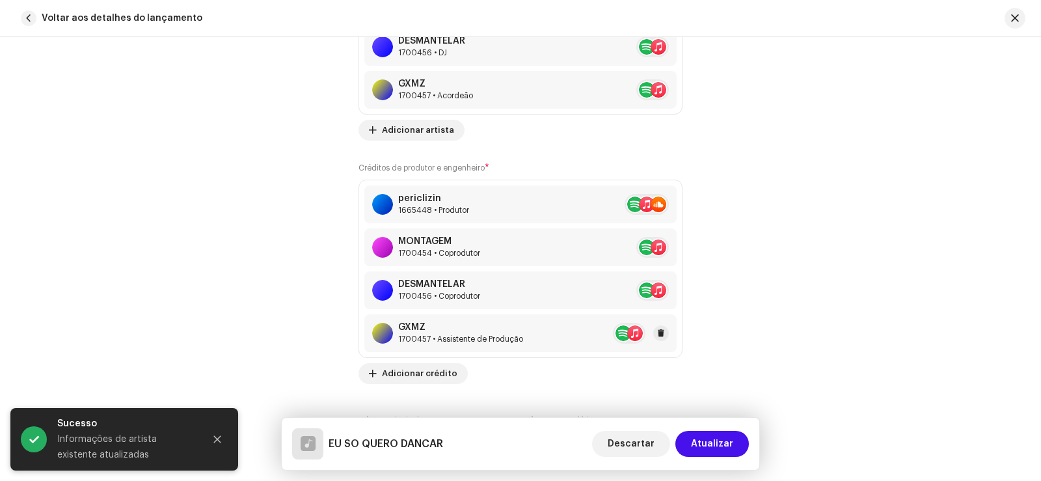
click at [535, 341] on div "GXMZ 1700457 • Assistente de Produção" at bounding box center [520, 333] width 312 height 38
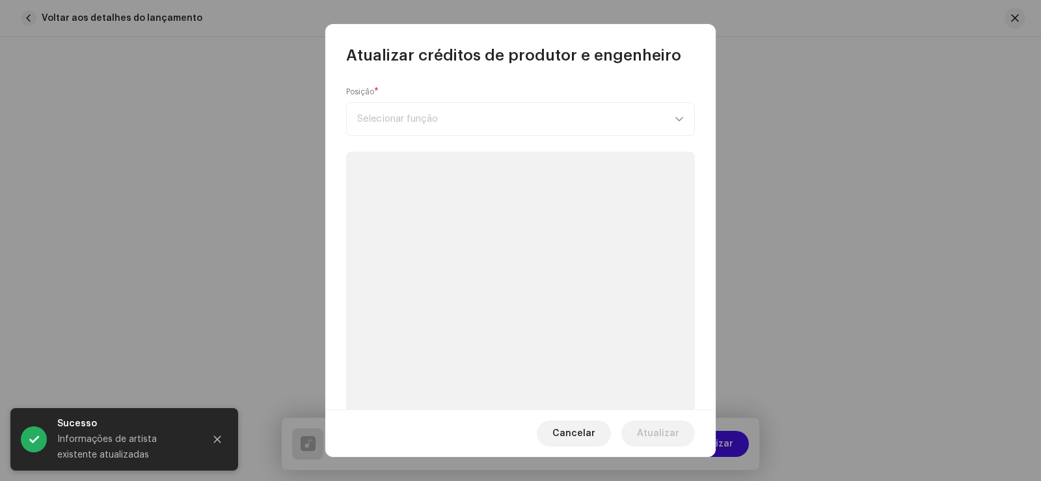
click at [426, 123] on div "Posição * Selecionar função" at bounding box center [520, 111] width 349 height 49
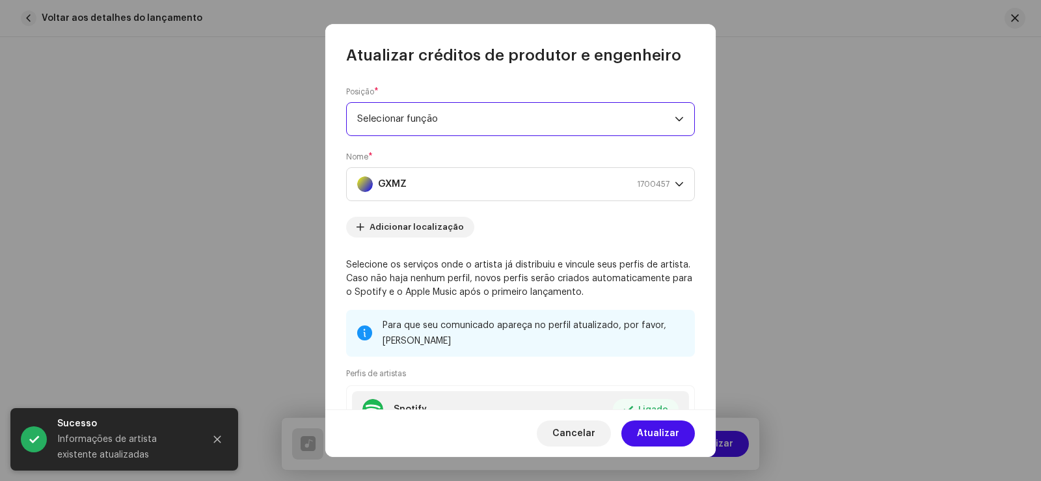
click at [426, 116] on font "Selecionar função" at bounding box center [397, 119] width 81 height 10
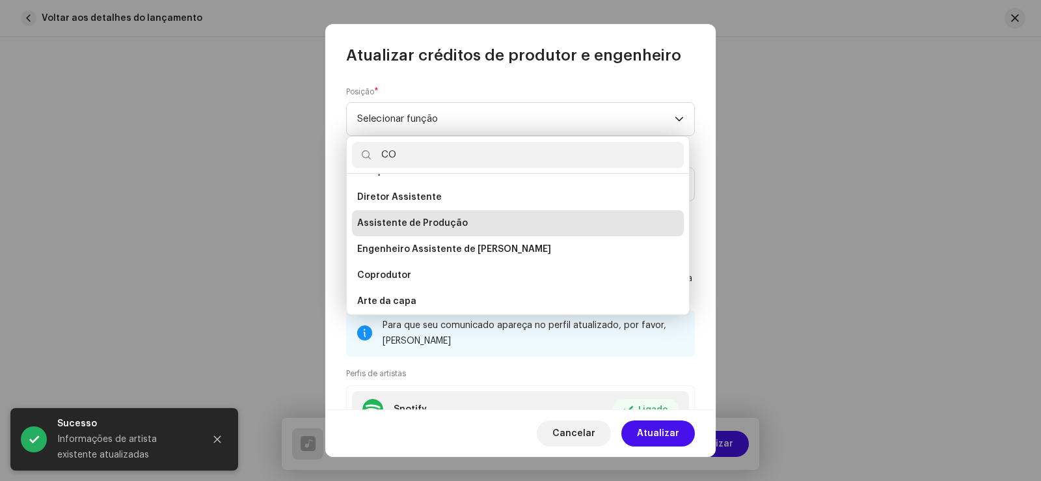
scroll to position [0, 0]
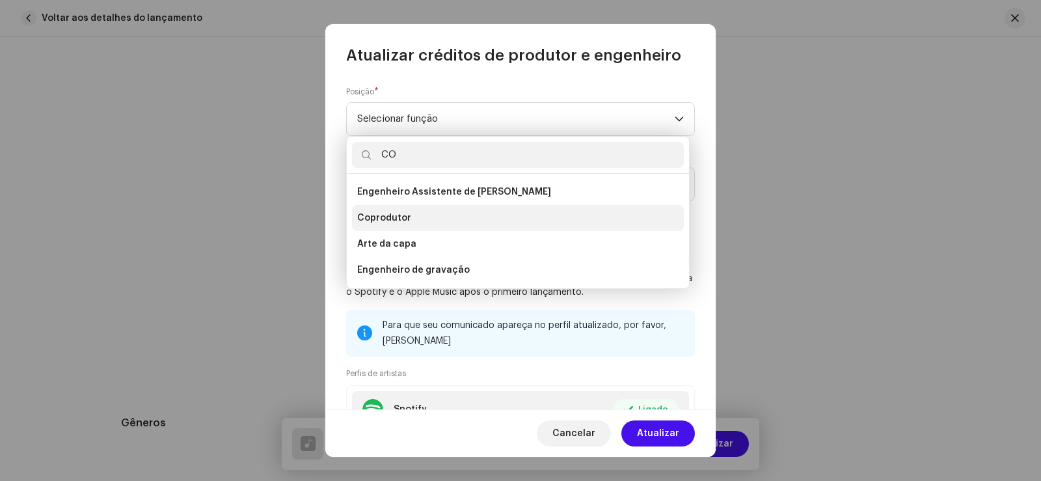
type input "CO"
click at [415, 219] on li "Coprodutor" at bounding box center [518, 218] width 332 height 26
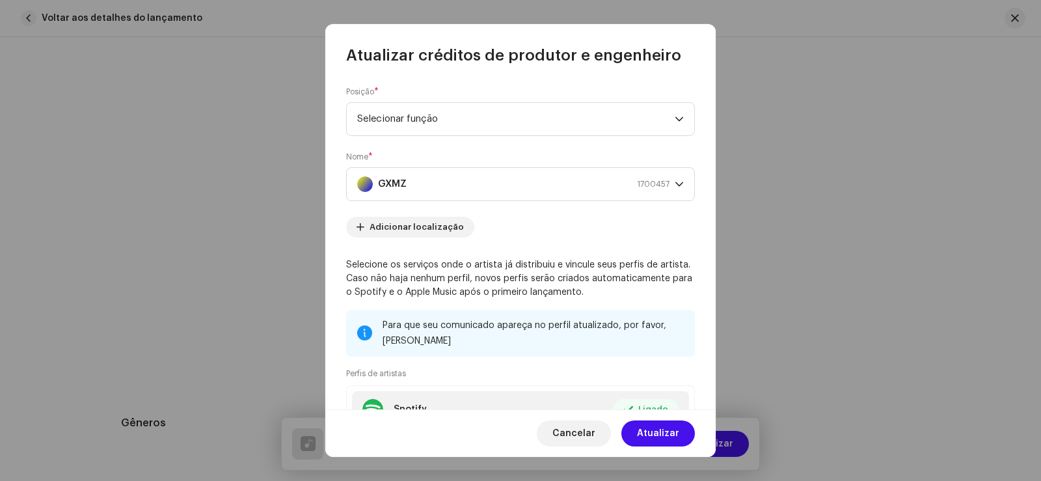
click at [634, 420] on div "Cancelar Atualizar" at bounding box center [520, 432] width 390 height 47
click at [639, 425] on button "Atualizar" at bounding box center [658, 433] width 74 height 26
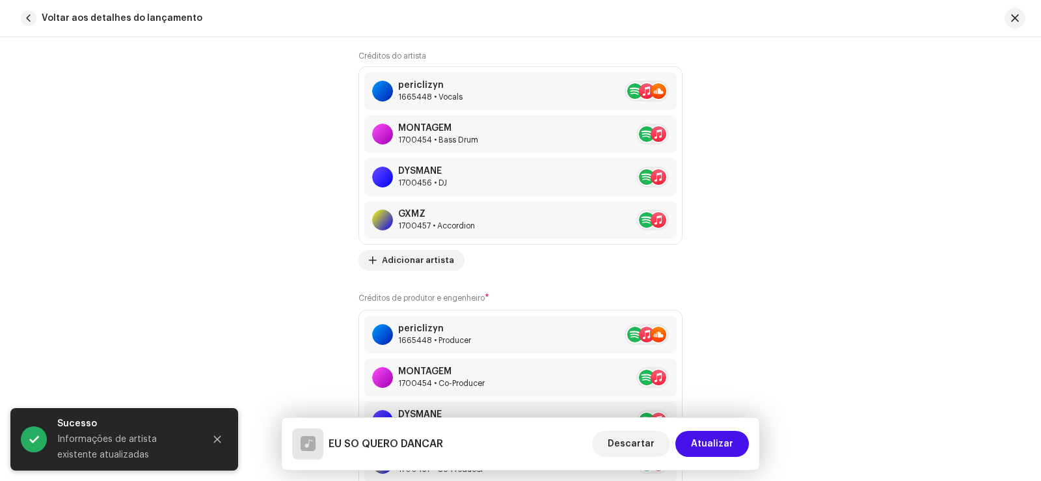
scroll to position [1081, 0]
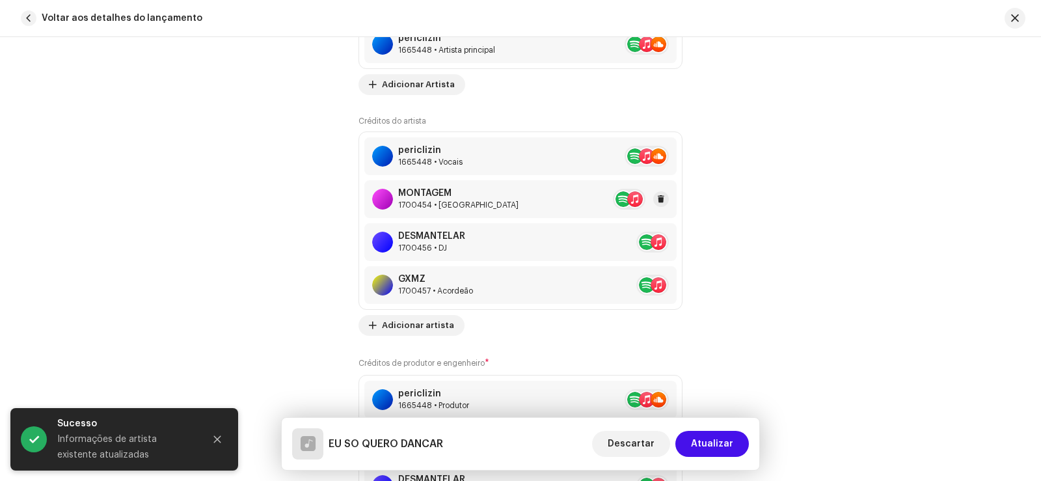
click at [467, 198] on div "MONTAGEM 1700454 • [GEOGRAPHIC_DATA]" at bounding box center [520, 199] width 312 height 38
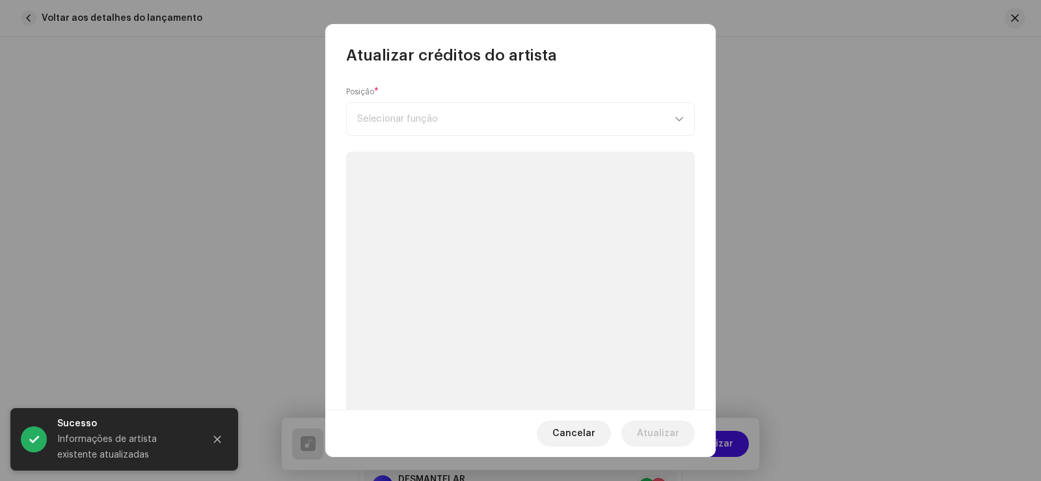
click at [413, 122] on div "Posição * Selecionar função" at bounding box center [520, 111] width 349 height 49
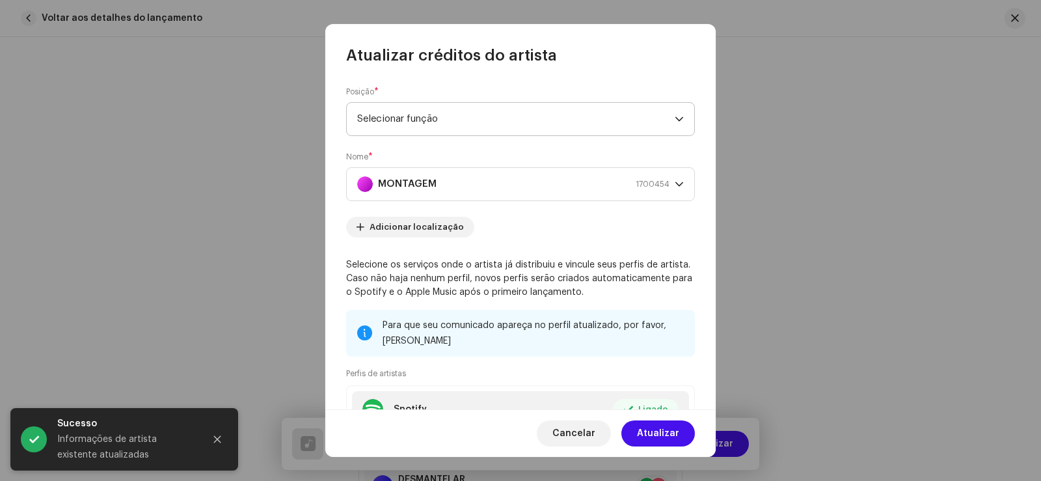
click at [416, 124] on span "Selecionar função" at bounding box center [515, 119] width 317 height 33
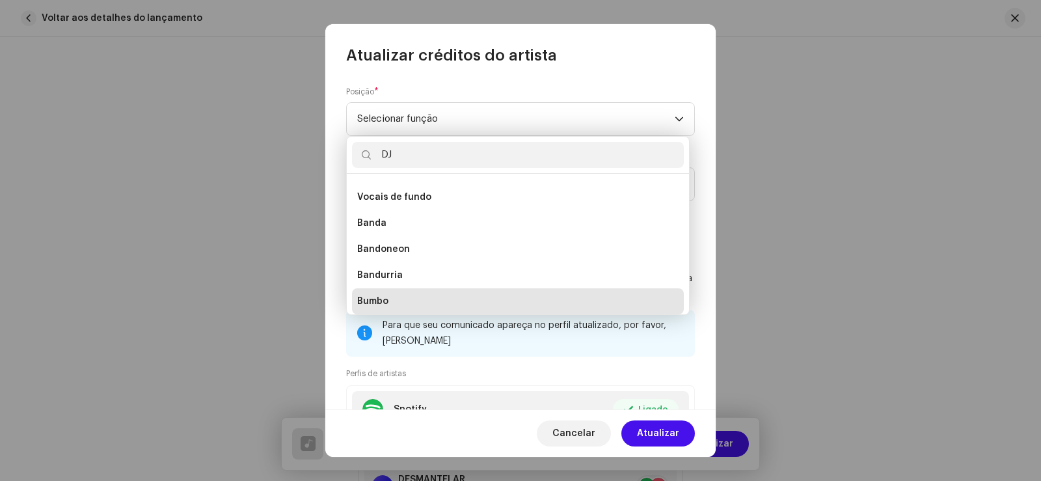
scroll to position [0, 0]
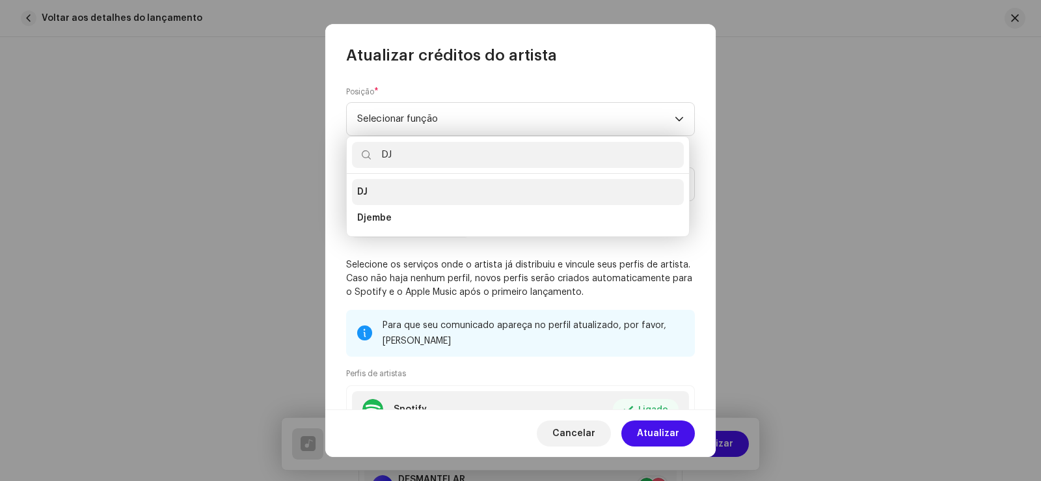
type input "DJ"
click at [390, 199] on li "DJ" at bounding box center [518, 192] width 332 height 26
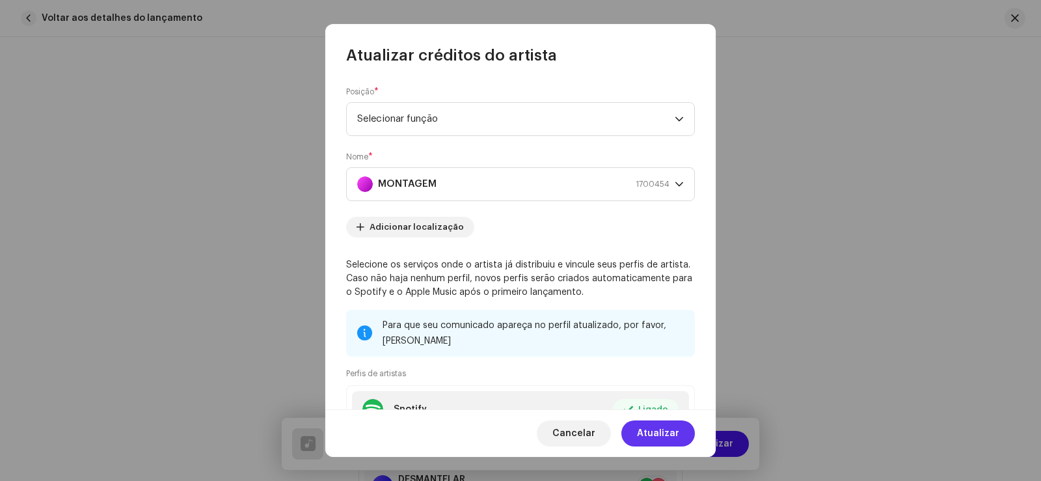
click at [649, 433] on font "Atualizar" at bounding box center [658, 433] width 42 height 9
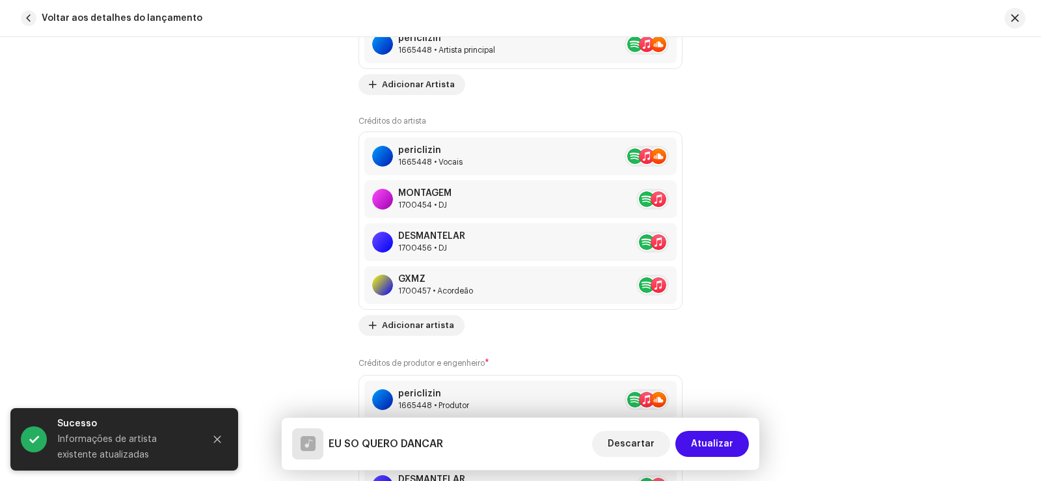
click at [466, 283] on div "GXMZ" at bounding box center [435, 279] width 75 height 10
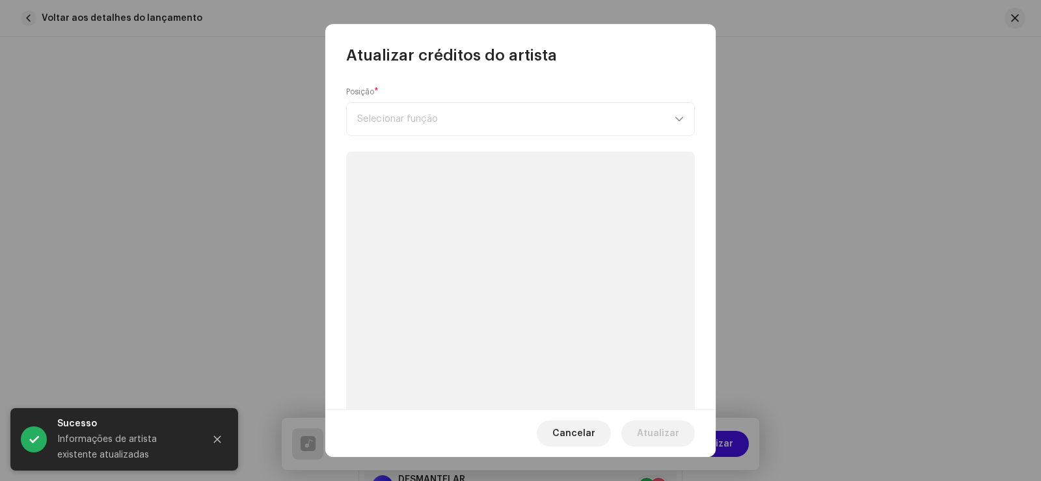
click at [392, 116] on div "Posição * Selecionar função" at bounding box center [520, 111] width 349 height 49
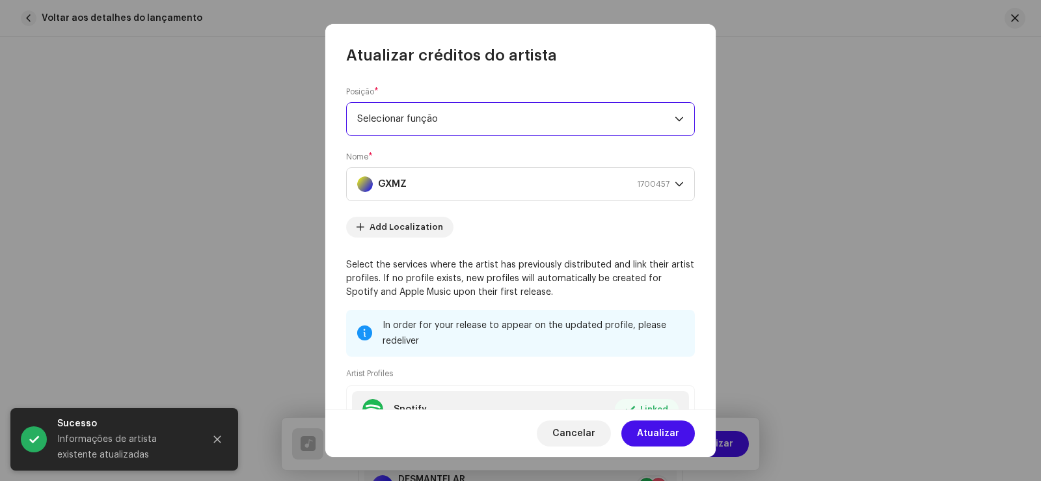
drag, startPoint x: 393, startPoint y: 117, endPoint x: 408, endPoint y: 127, distance: 17.9
click at [394, 118] on font "Selecionar função" at bounding box center [397, 119] width 81 height 10
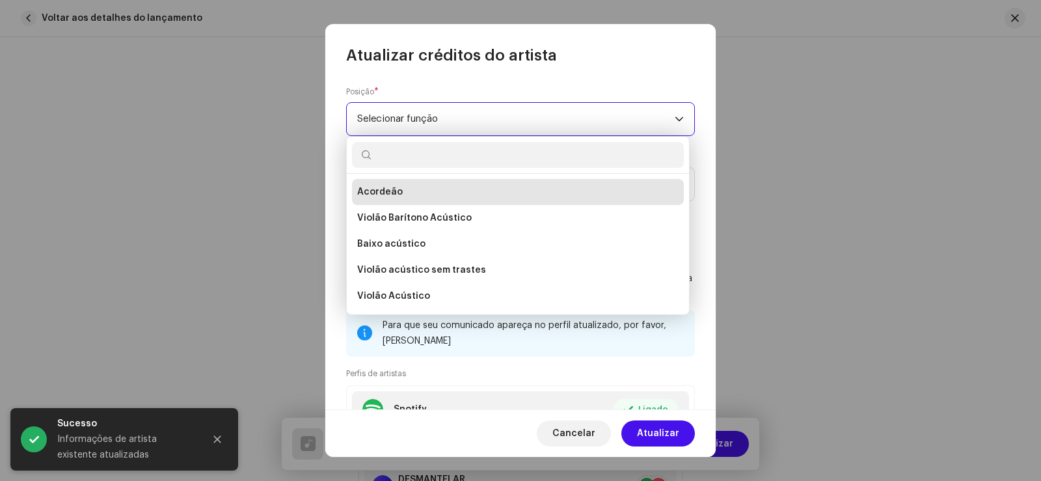
click at [412, 124] on span "Selecionar função" at bounding box center [515, 119] width 317 height 33
type input "D"
click at [410, 125] on span "Selecionar função" at bounding box center [515, 119] width 317 height 33
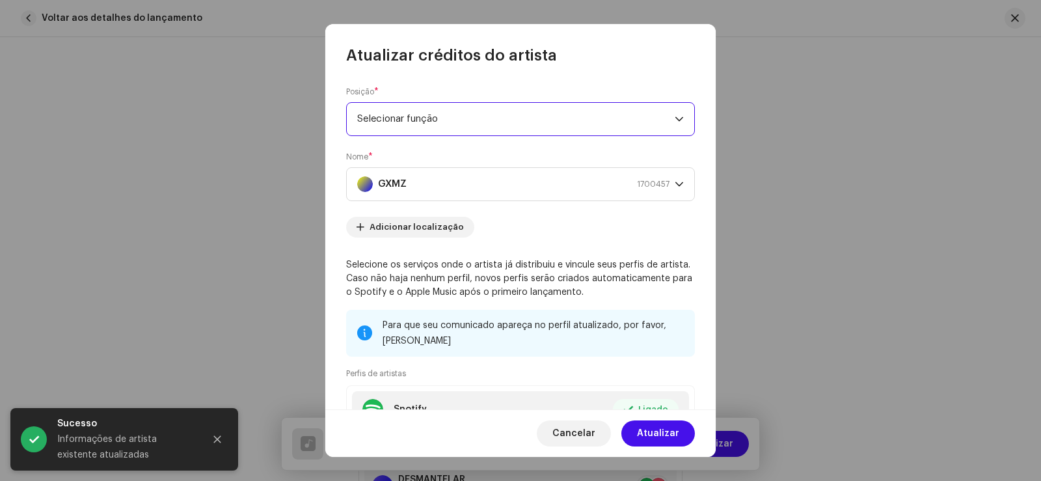
click at [410, 124] on span "Selecionar função" at bounding box center [515, 119] width 317 height 33
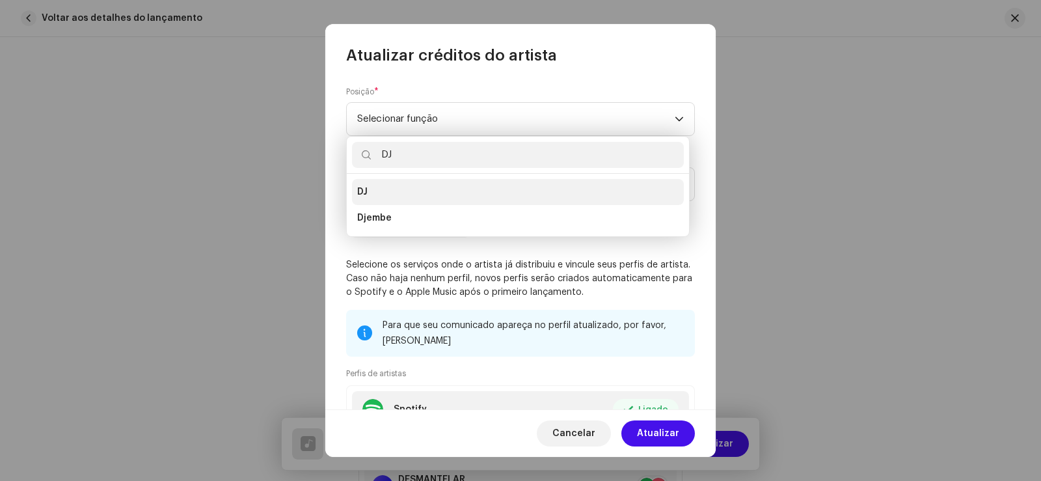
type input "DJ"
click at [397, 191] on li "DJ" at bounding box center [518, 192] width 332 height 26
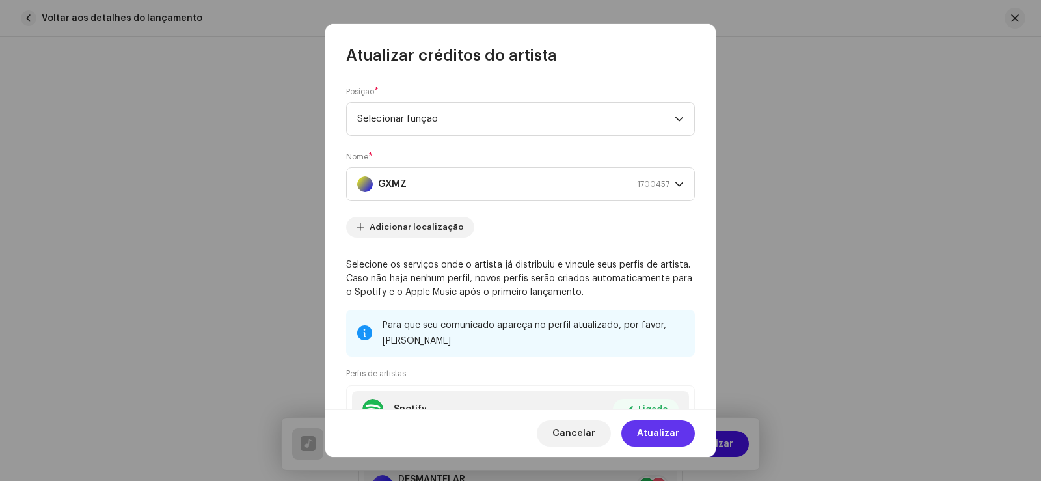
click at [654, 429] on font "Atualizar" at bounding box center [658, 433] width 42 height 9
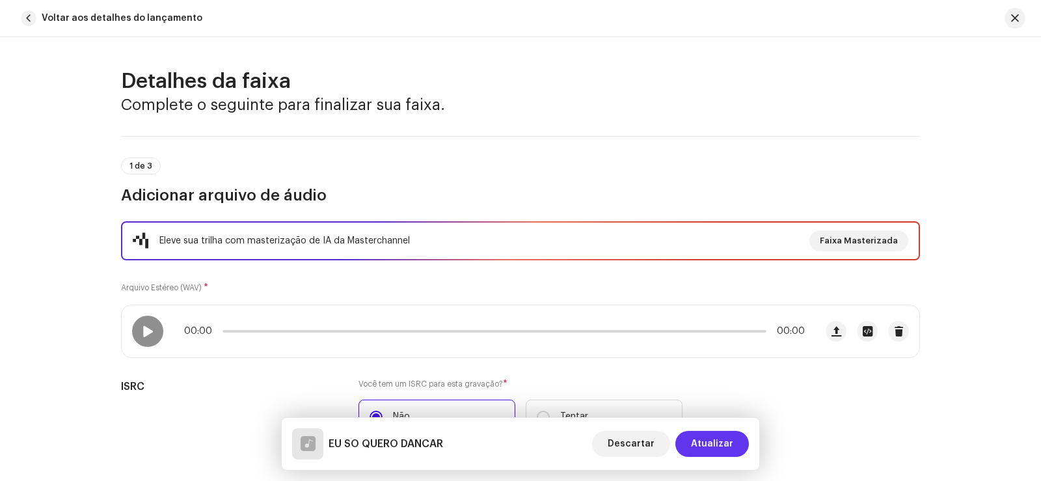
click at [719, 433] on span "Atualizar" at bounding box center [712, 444] width 42 height 26
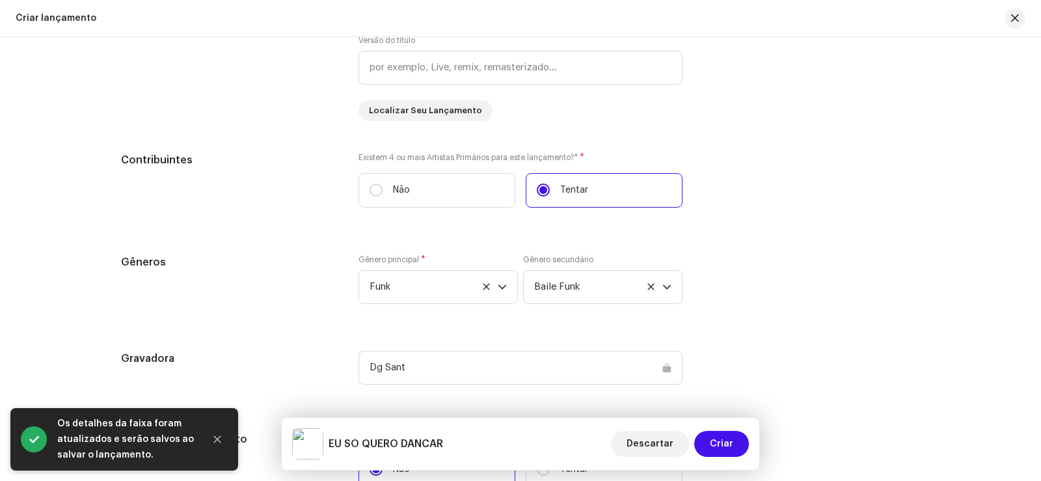
scroll to position [1691, 0]
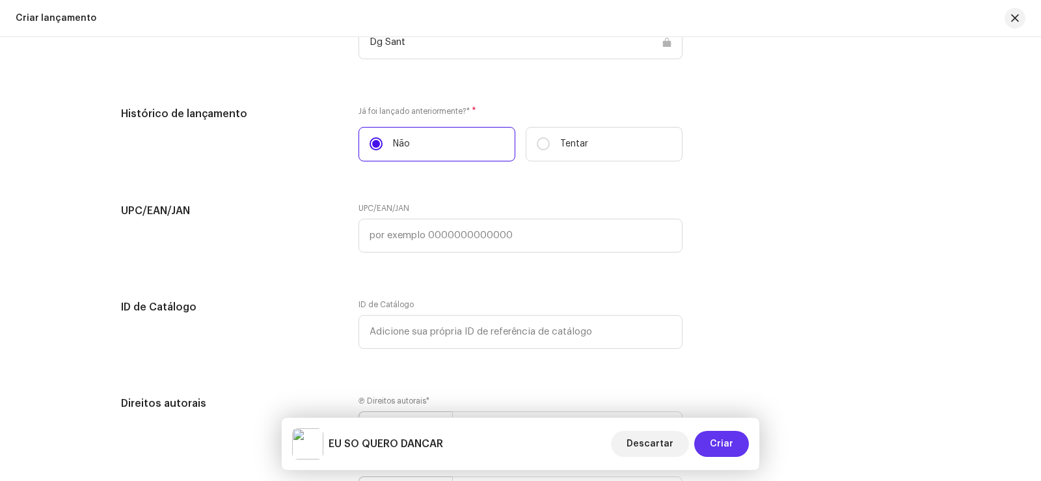
click at [723, 447] on span "Criar" at bounding box center [721, 444] width 23 height 26
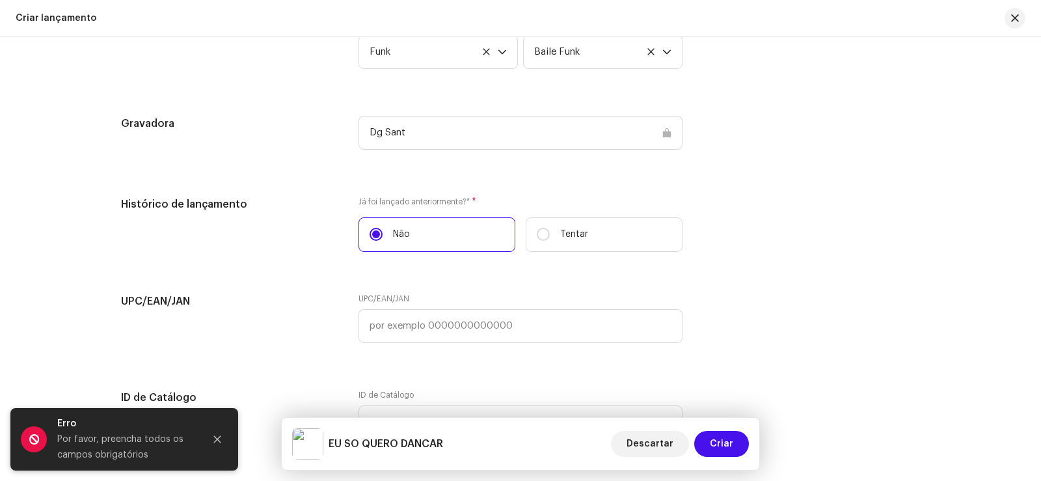
scroll to position [1731, 0]
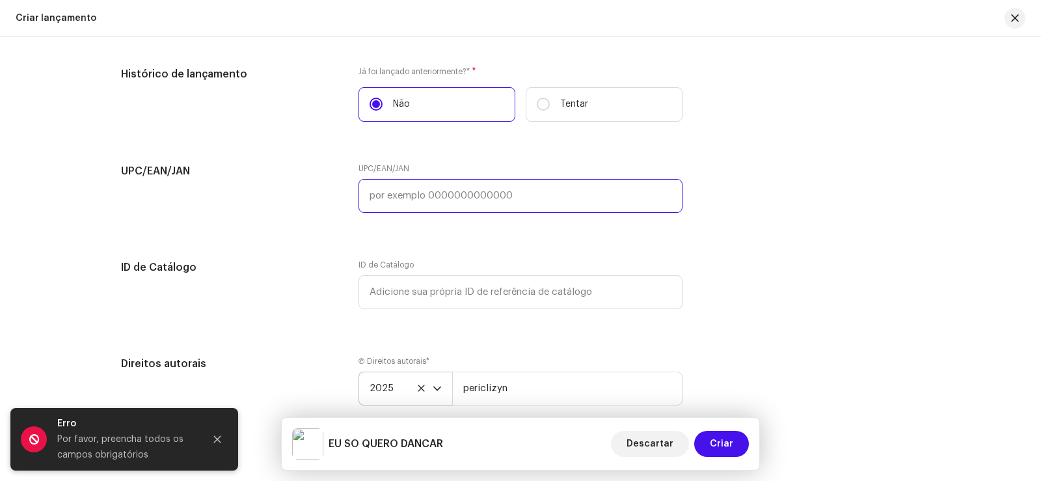
click at [533, 198] on input "text" at bounding box center [520, 196] width 324 height 34
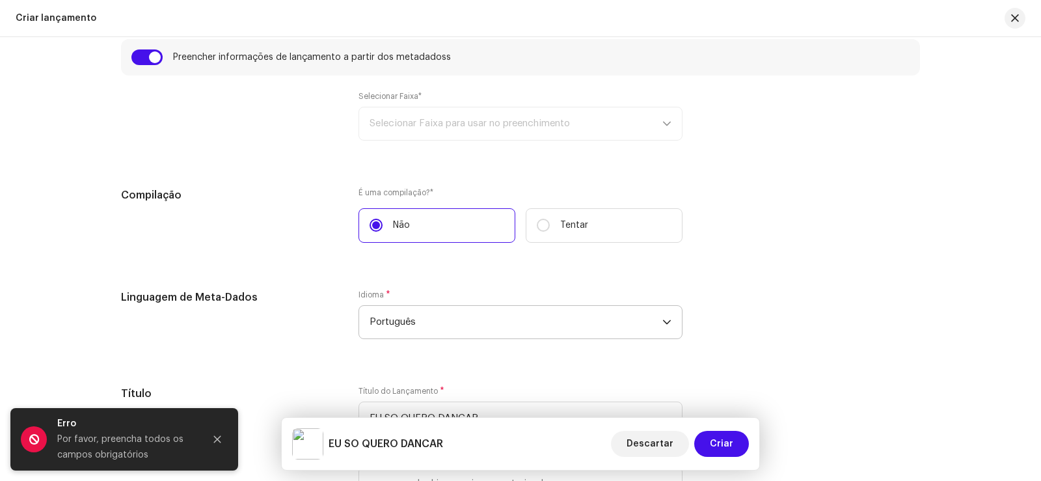
scroll to position [820, 0]
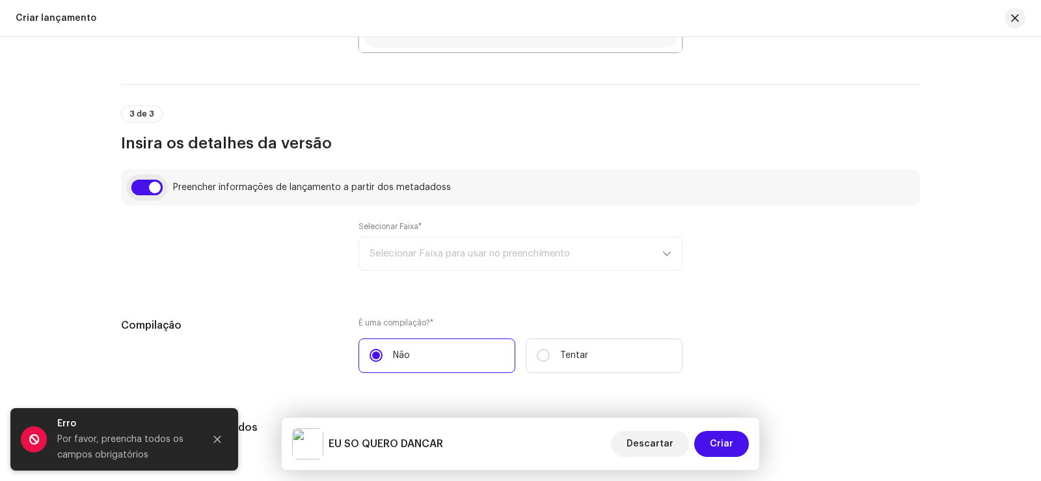
click at [142, 192] on input "checkbox" at bounding box center [146, 188] width 31 height 16
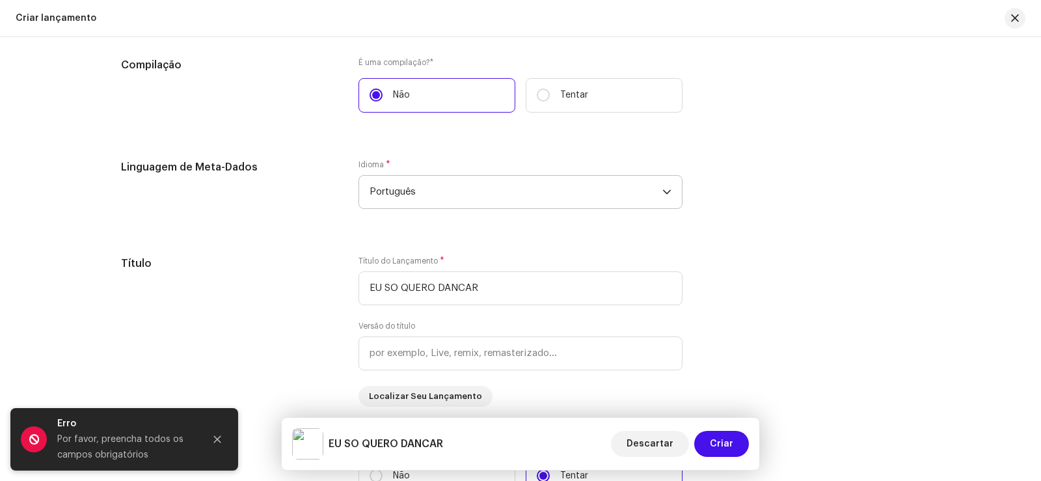
scroll to position [885, 0]
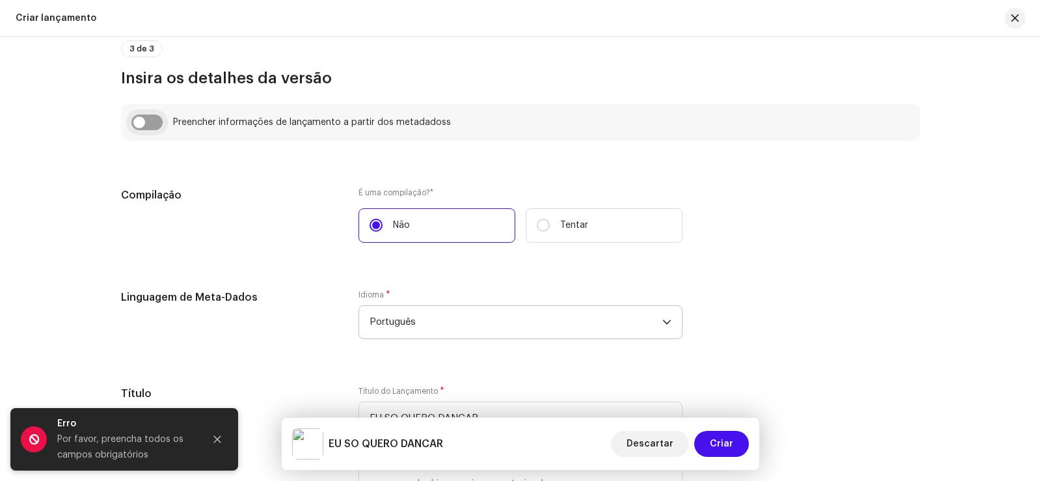
click at [150, 122] on input "checkbox" at bounding box center [146, 122] width 31 height 16
checkbox input "true"
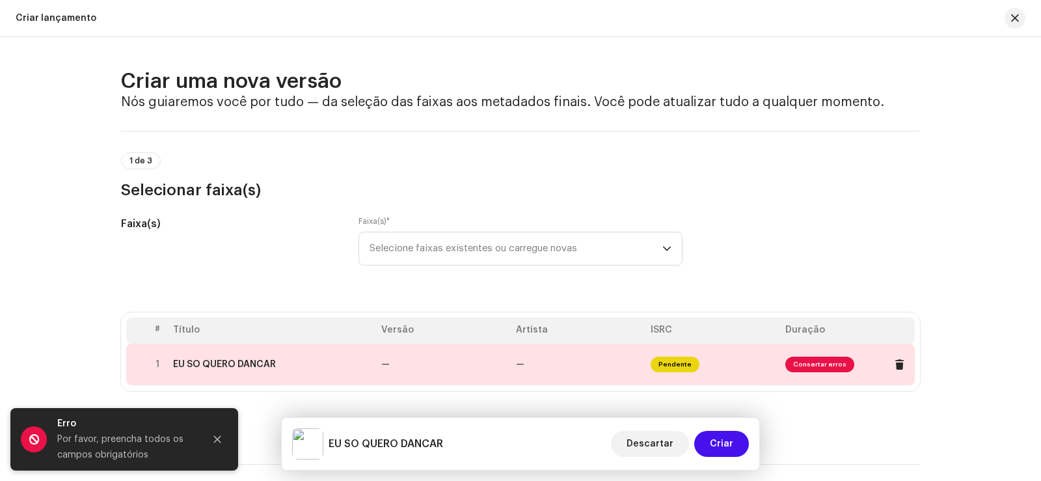
scroll to position [130, 0]
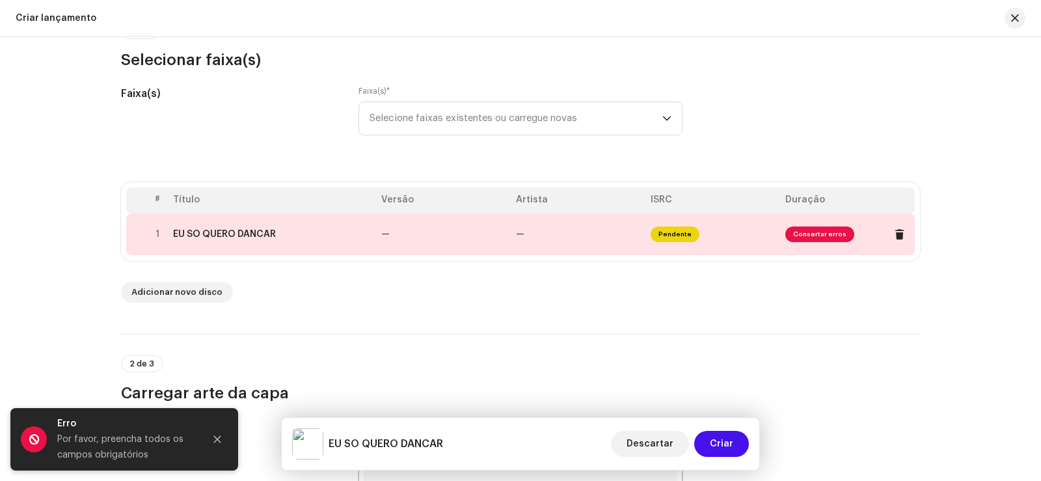
click at [492, 228] on td "—" at bounding box center [443, 234] width 135 height 42
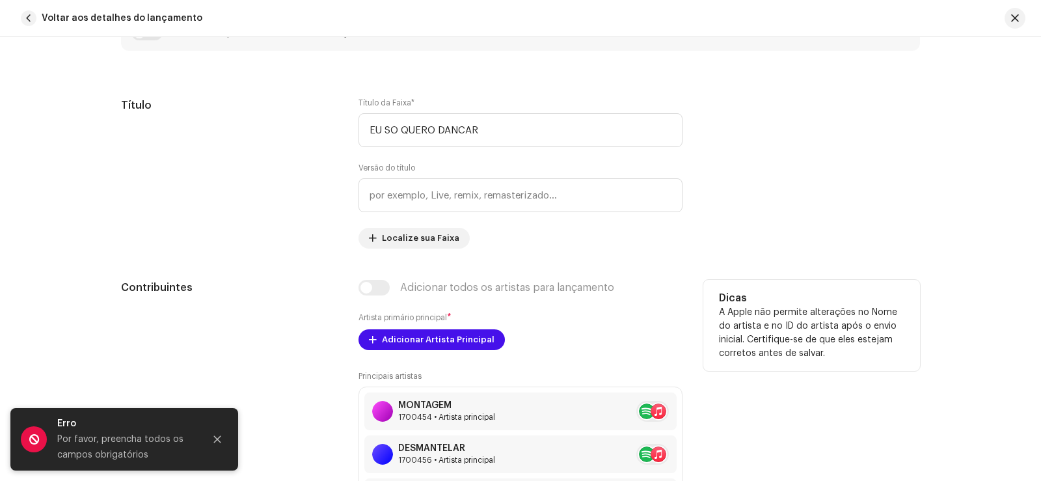
scroll to position [781, 0]
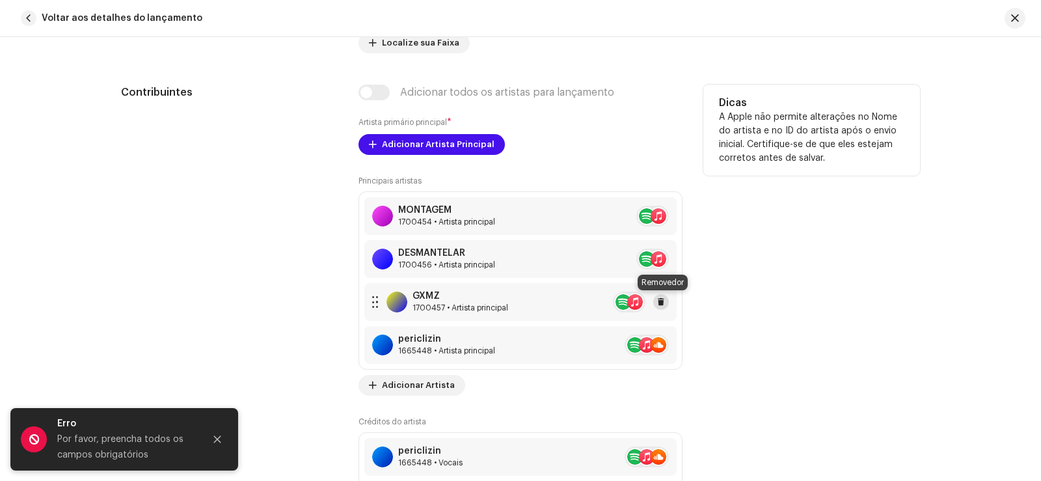
click at [660, 302] on span at bounding box center [661, 302] width 8 height 10
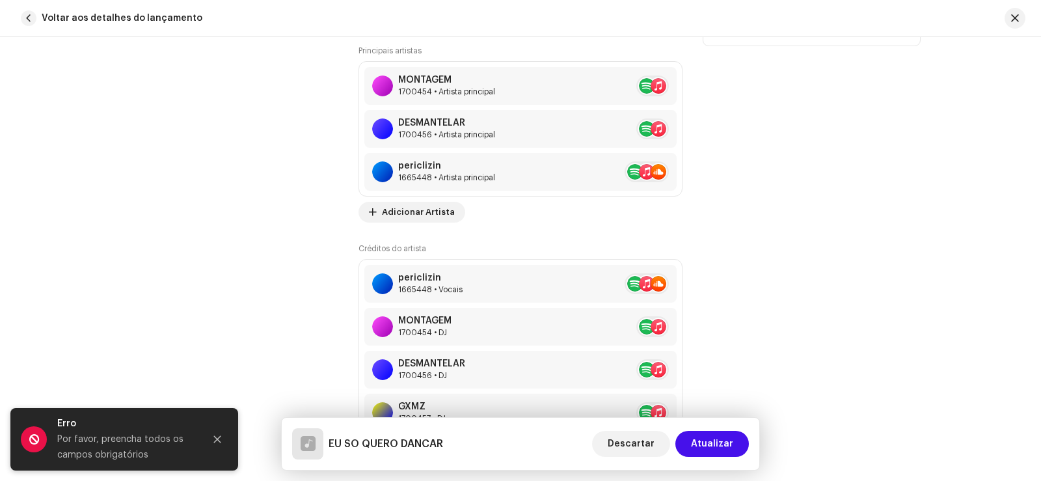
scroll to position [1041, 0]
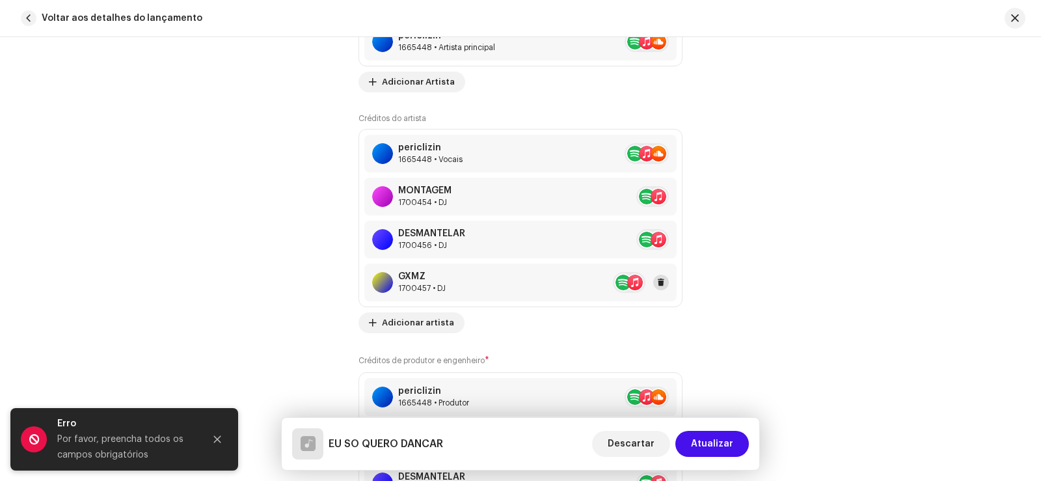
click at [664, 280] on button at bounding box center [661, 283] width 16 height 16
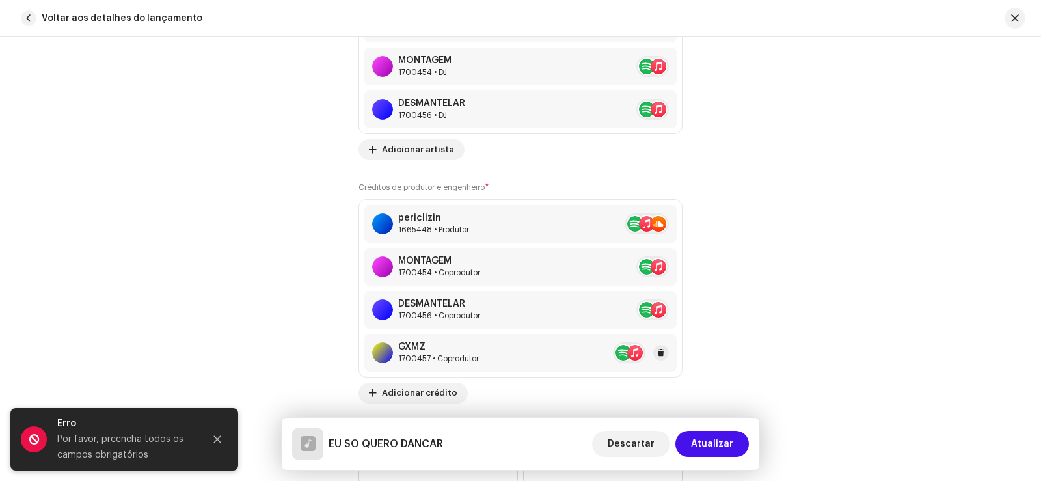
scroll to position [1236, 0]
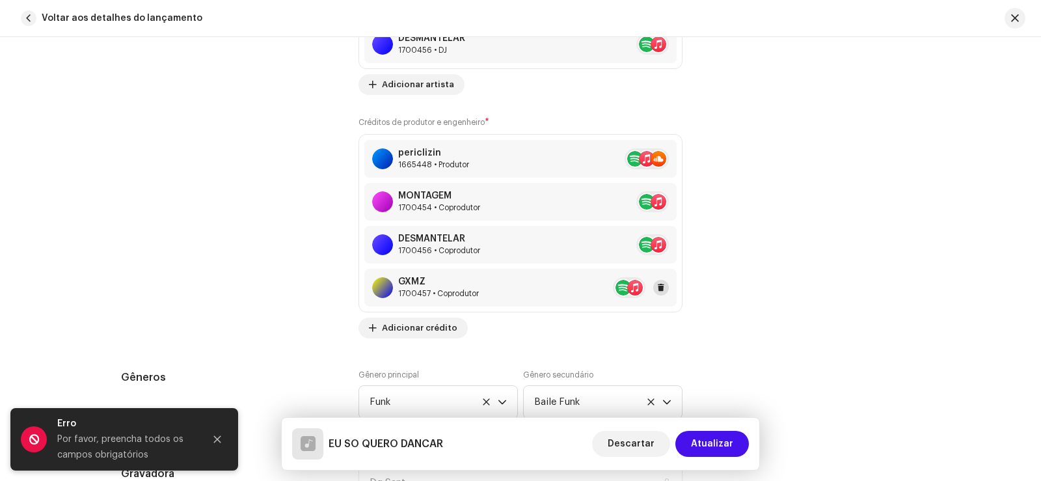
click at [657, 290] on span at bounding box center [661, 287] width 8 height 10
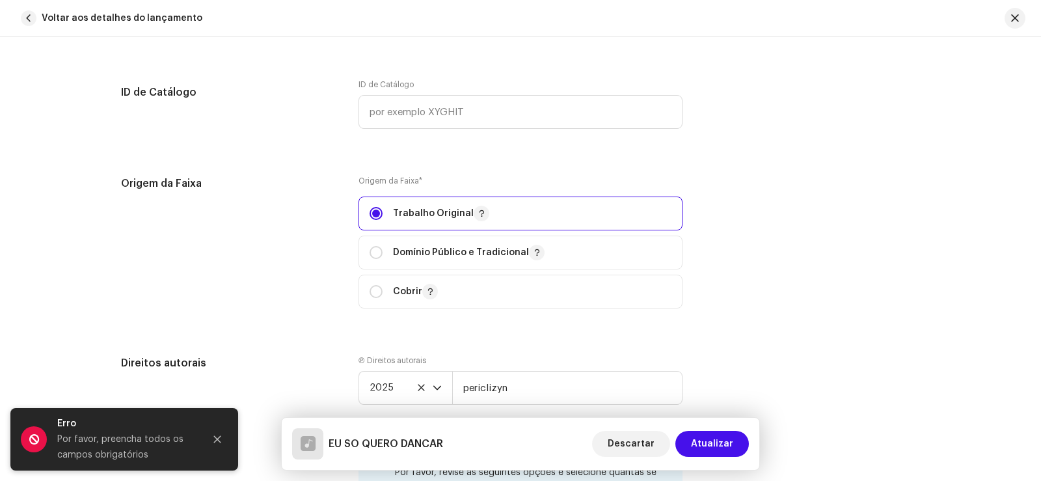
scroll to position [1821, 0]
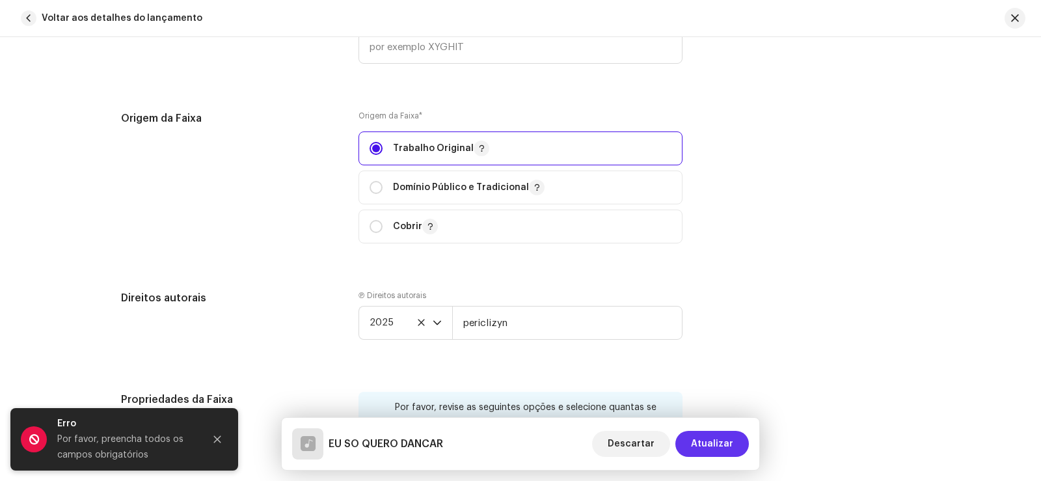
click at [699, 435] on span "Atualizar" at bounding box center [712, 444] width 42 height 26
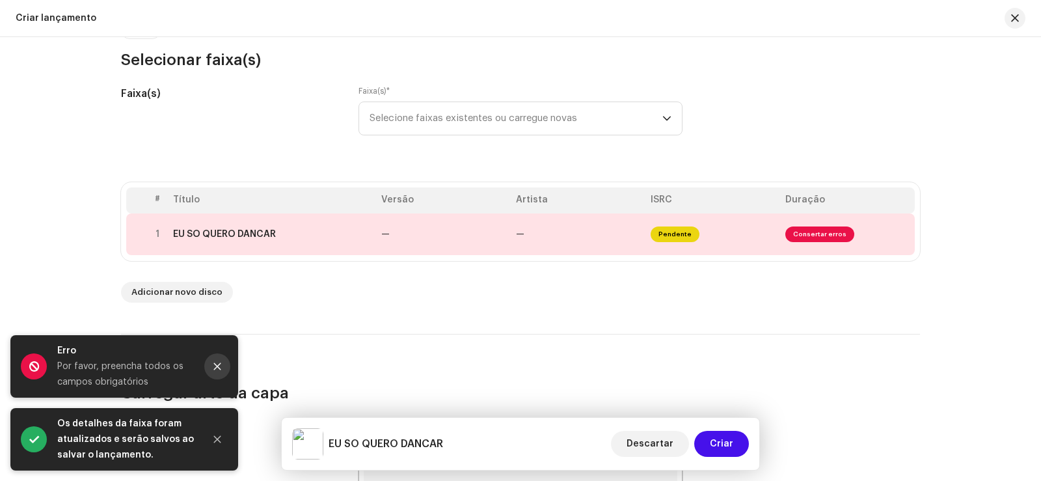
click at [215, 362] on icon "Fechar" at bounding box center [217, 366] width 9 height 9
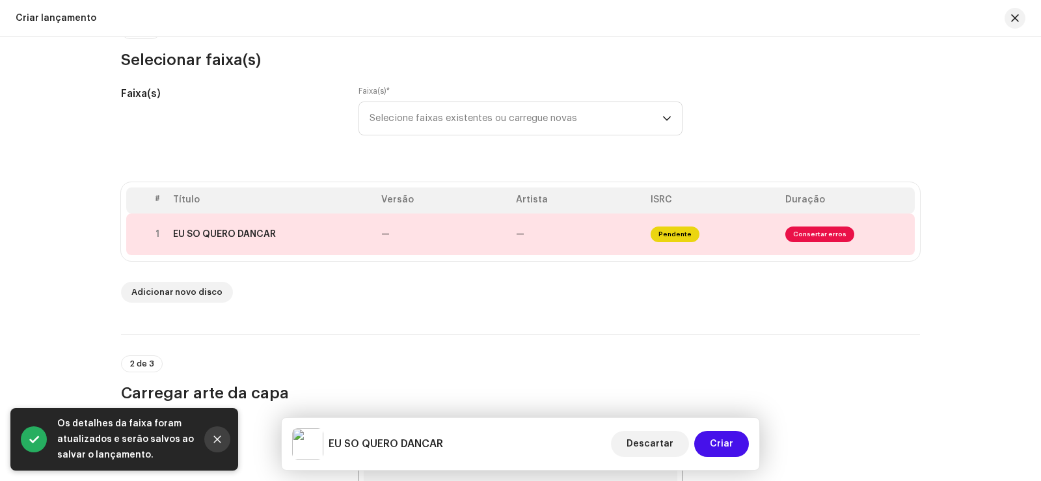
click at [217, 435] on icon "Fechar" at bounding box center [217, 439] width 9 height 9
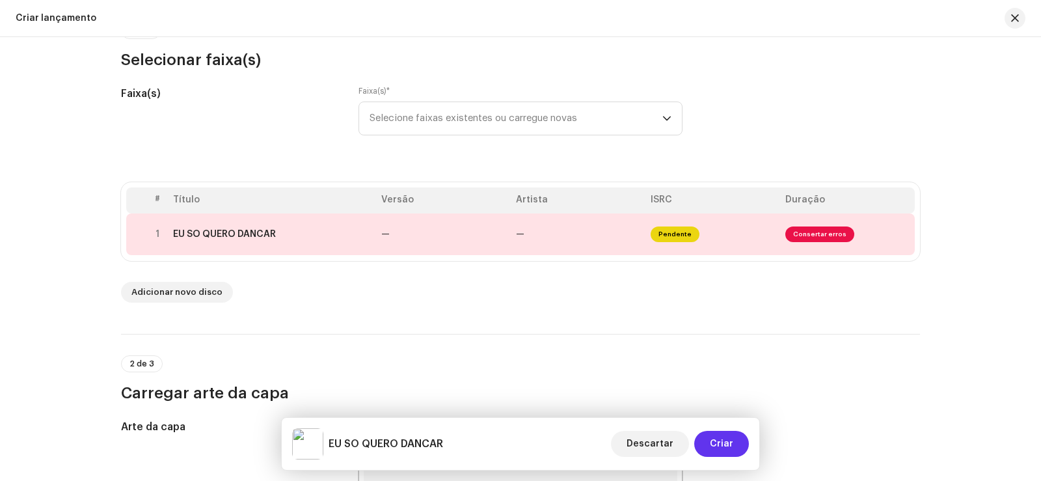
click at [721, 435] on span "Criar" at bounding box center [721, 444] width 23 height 26
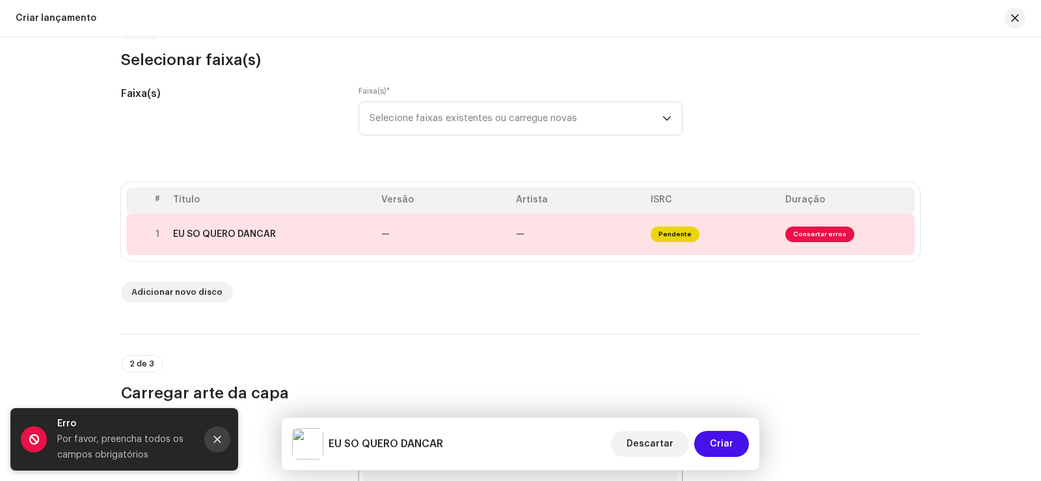
click at [226, 433] on button "Fechar" at bounding box center [217, 439] width 26 height 26
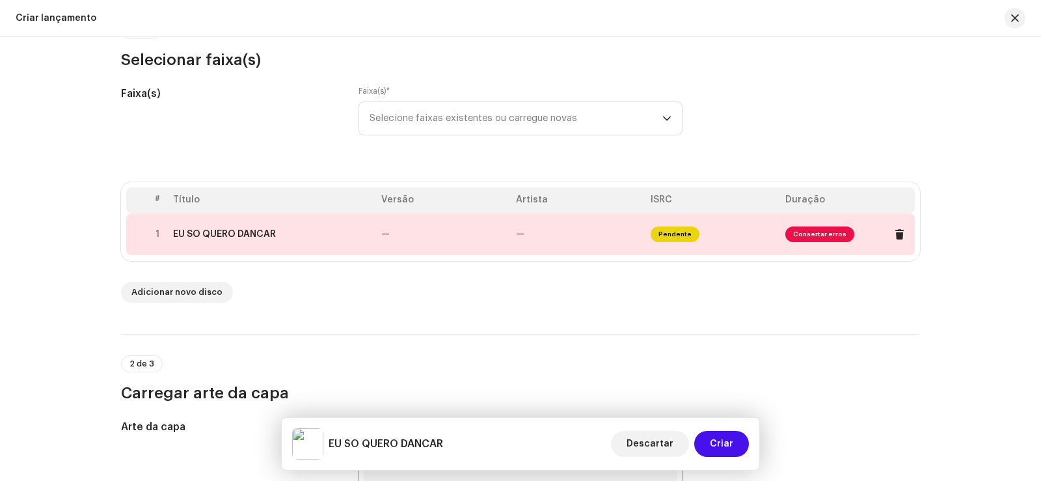
click at [646, 219] on td "Pendente" at bounding box center [712, 234] width 135 height 42
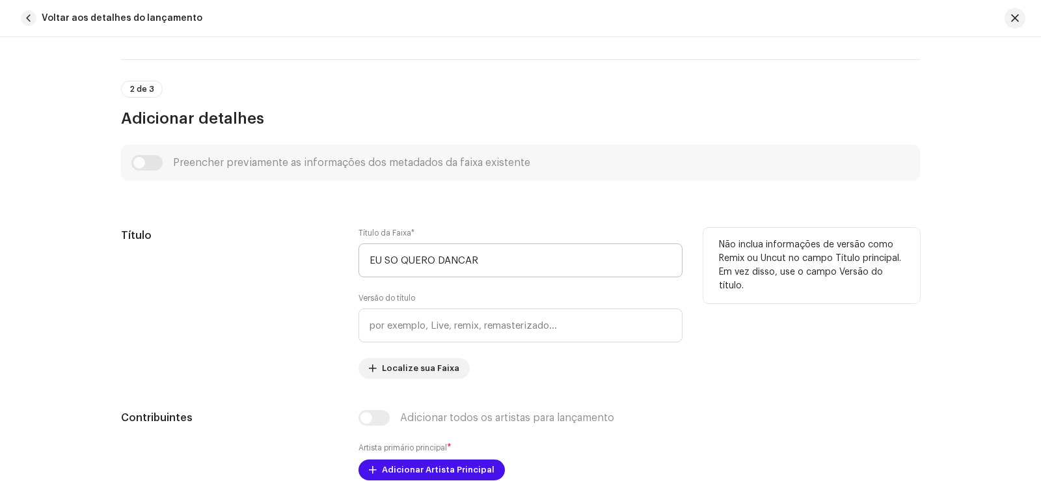
scroll to position [716, 0]
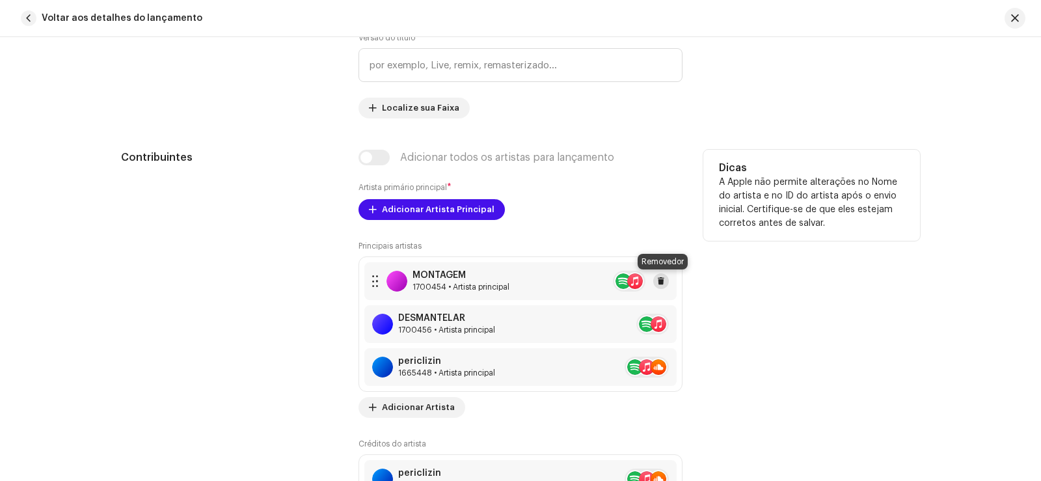
click at [657, 284] on span at bounding box center [661, 281] width 8 height 10
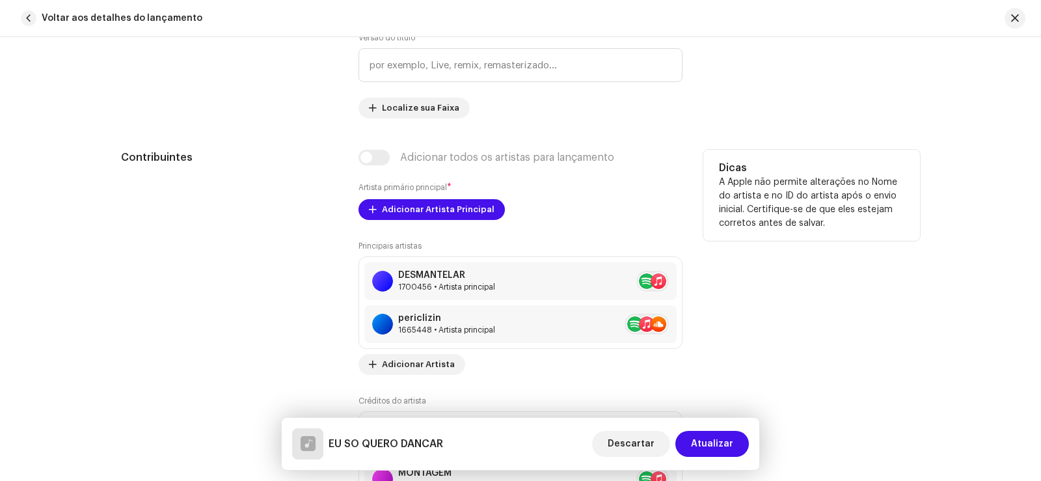
scroll to position [846, 0]
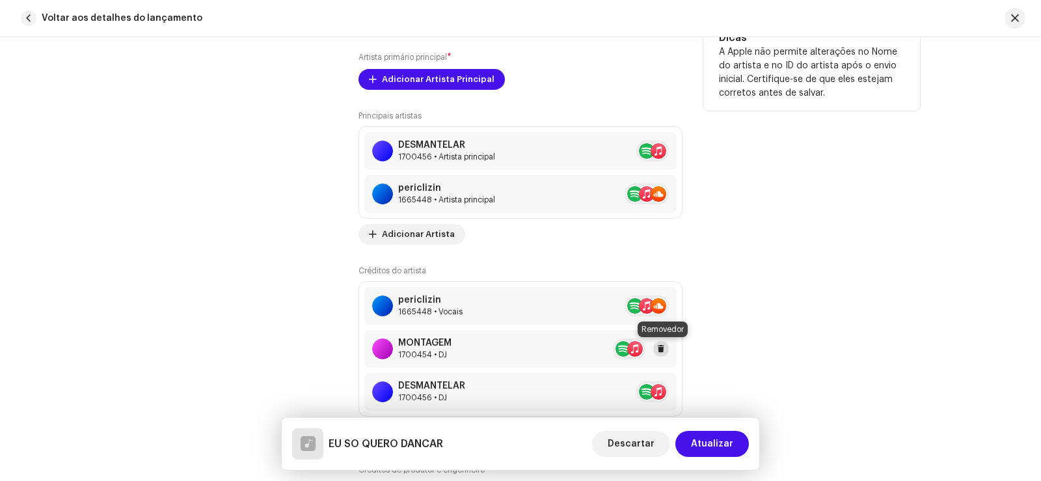
click at [660, 344] on span at bounding box center [661, 348] width 8 height 10
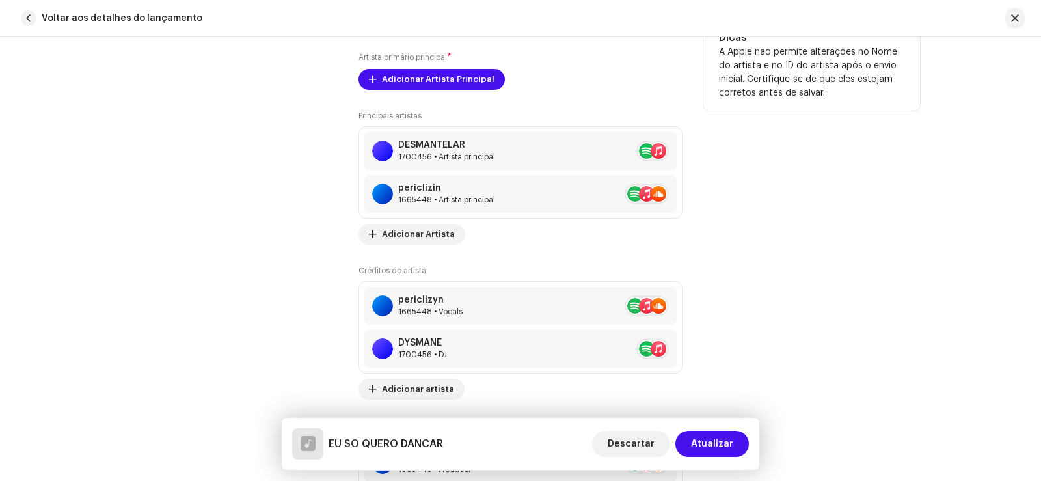
scroll to position [1041, 0]
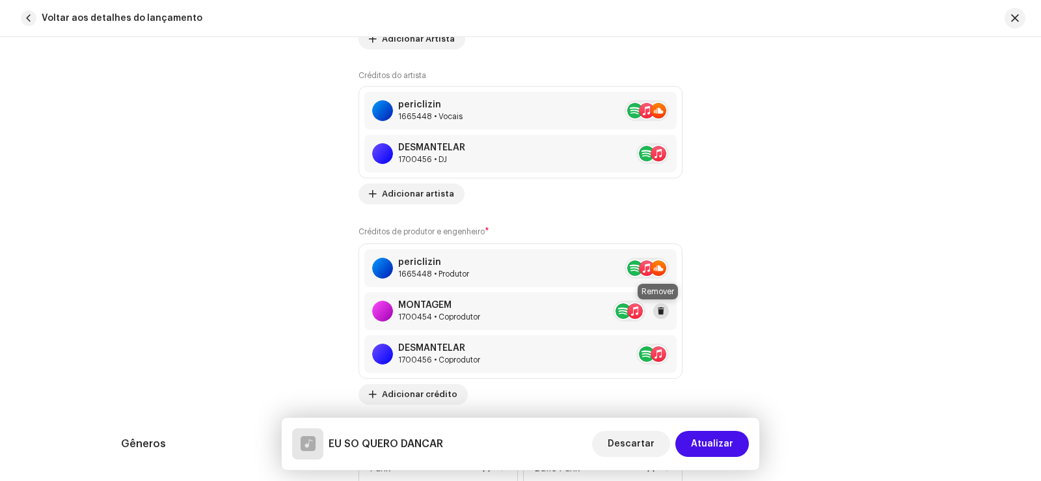
click at [657, 312] on span at bounding box center [661, 311] width 8 height 10
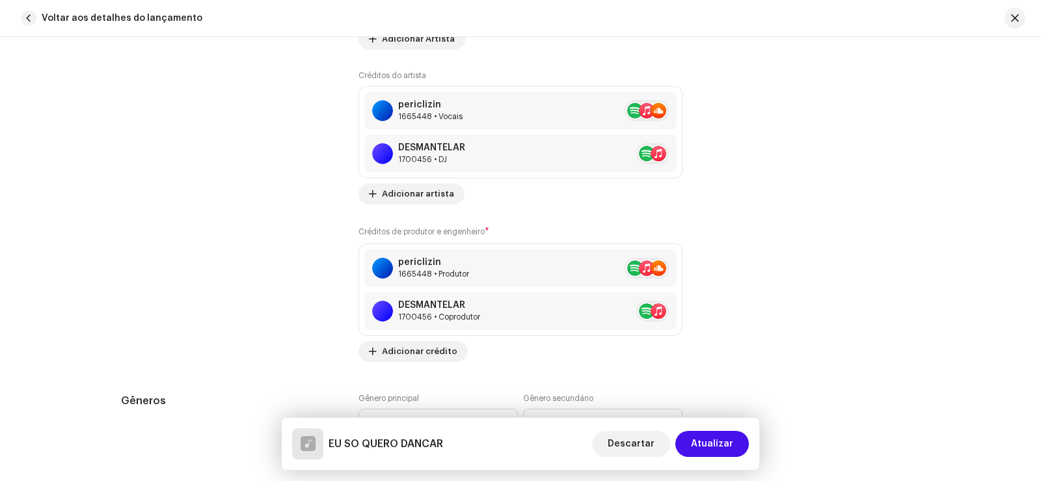
scroll to position [1236, 0]
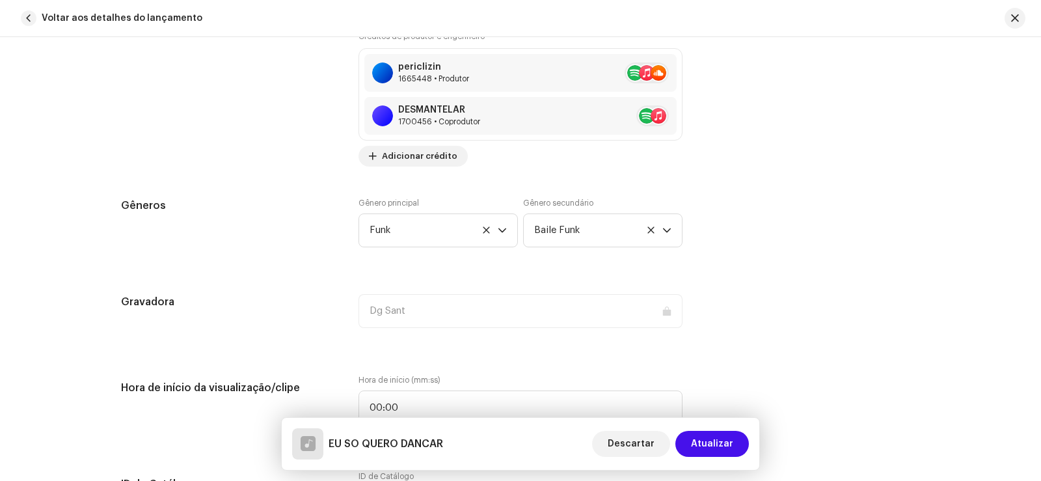
click at [718, 427] on div "EU SO QUERO DANCAR Descartar Atualizar" at bounding box center [520, 444] width 477 height 52
click at [718, 436] on span "Atualizar" at bounding box center [712, 444] width 42 height 26
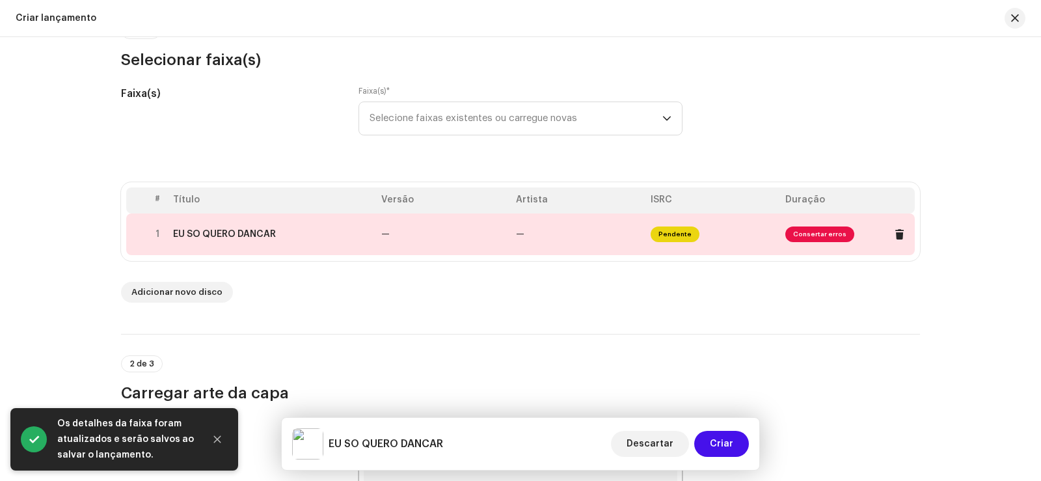
click at [593, 245] on td "—" at bounding box center [578, 234] width 135 height 42
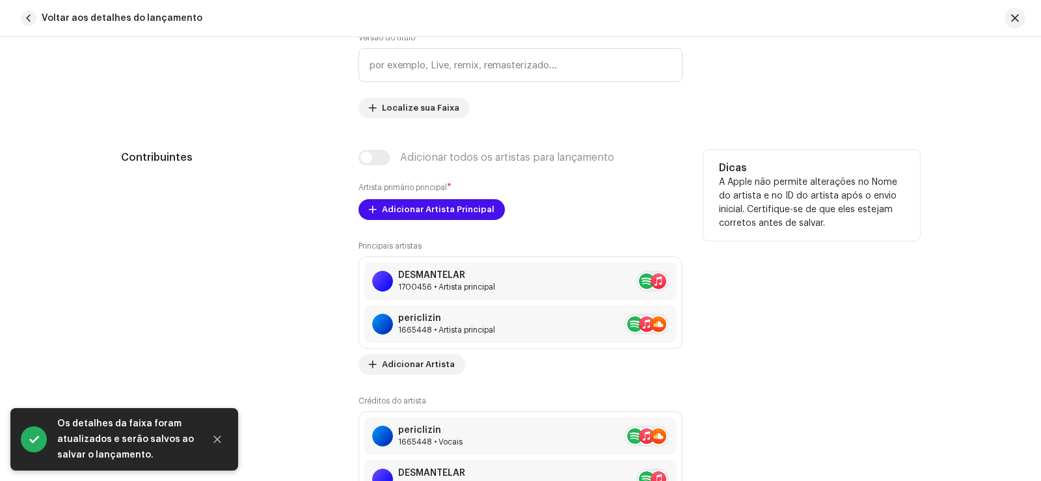
scroll to position [781, 0]
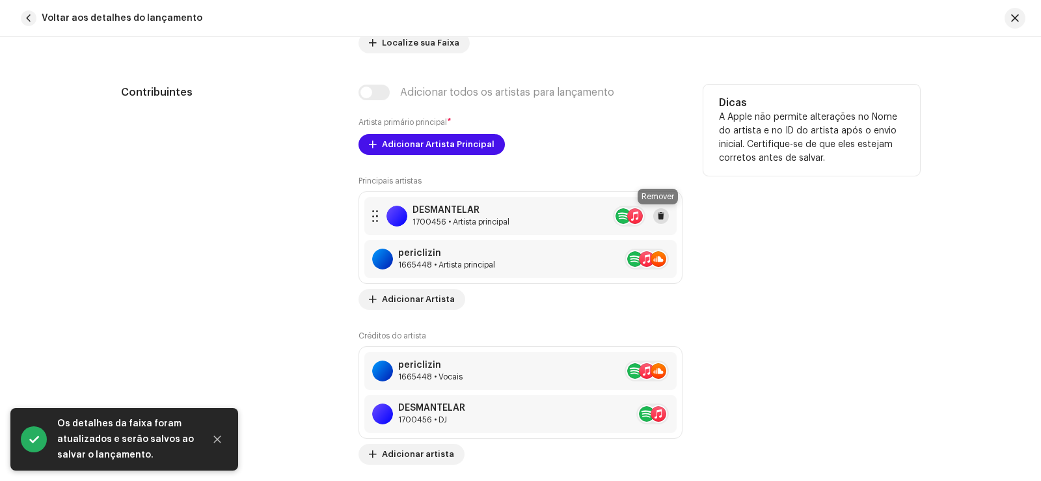
click at [662, 217] on button at bounding box center [661, 216] width 16 height 16
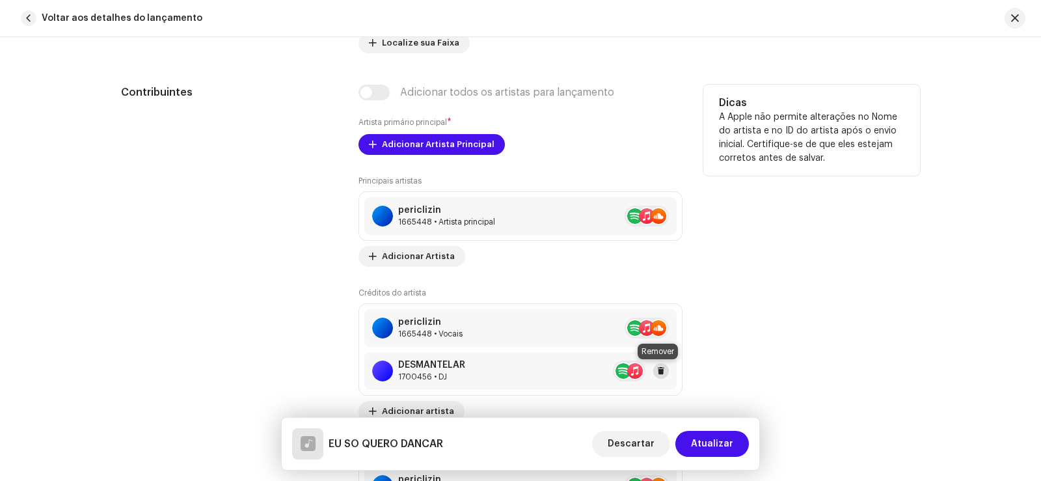
click at [657, 366] on span at bounding box center [661, 371] width 8 height 10
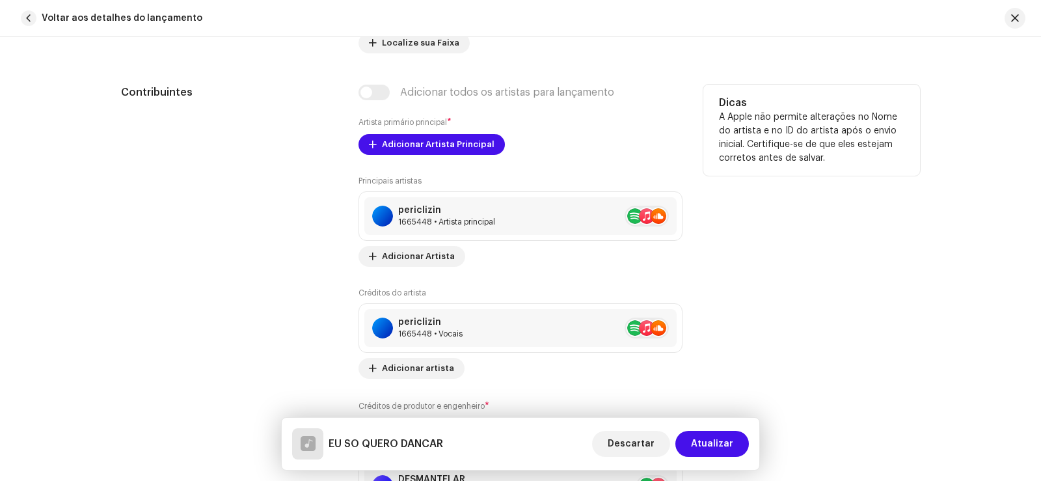
scroll to position [976, 0]
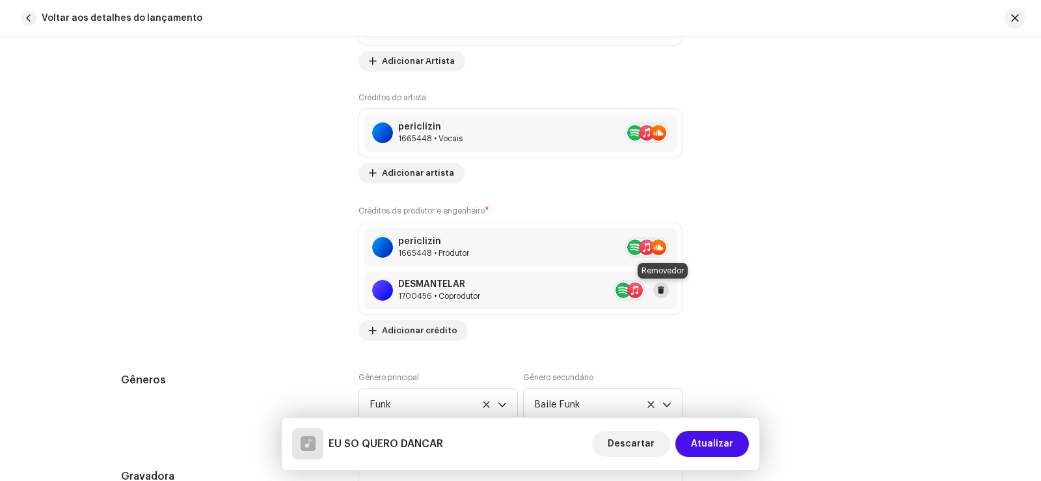
click at [657, 290] on span at bounding box center [661, 290] width 8 height 10
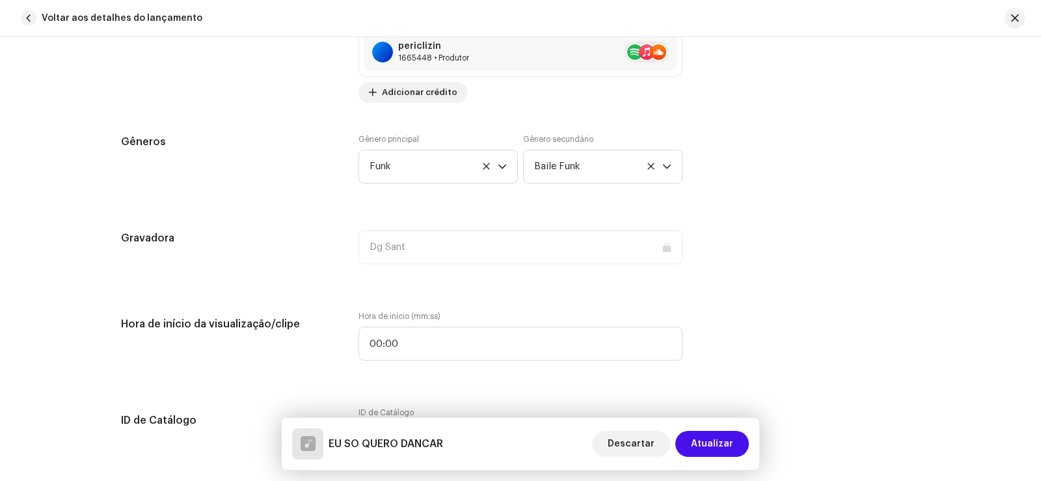
scroll to position [1236, 0]
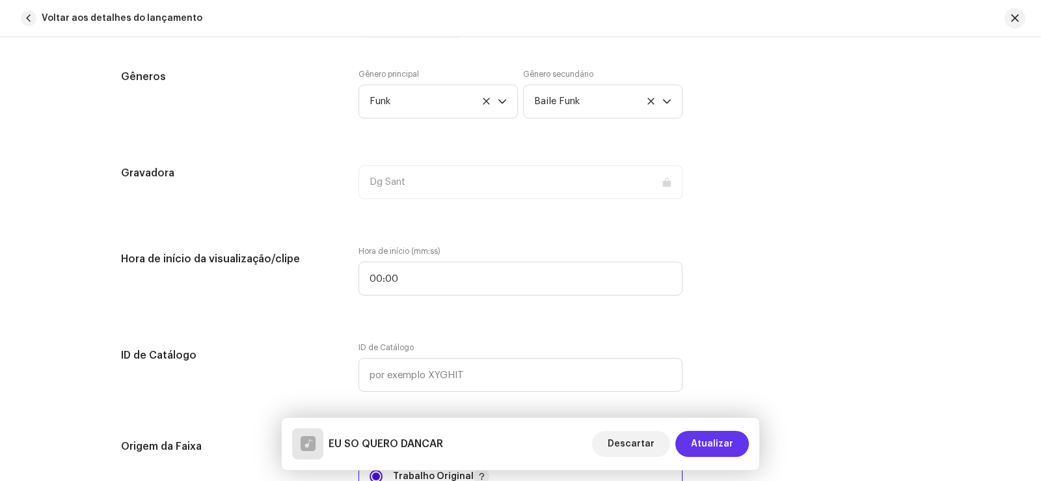
click at [716, 435] on span "Atualizar" at bounding box center [712, 444] width 42 height 26
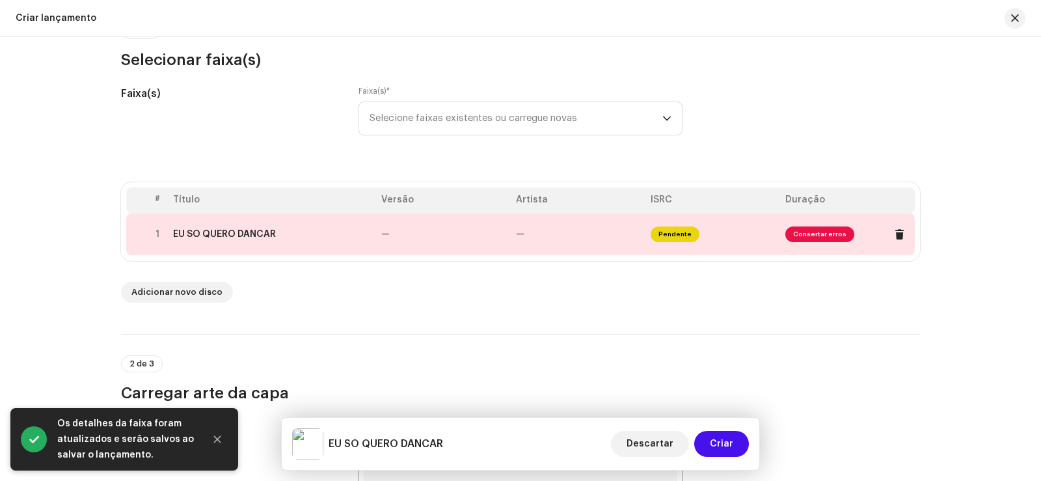
click at [673, 235] on font "Pendente" at bounding box center [674, 234] width 33 height 7
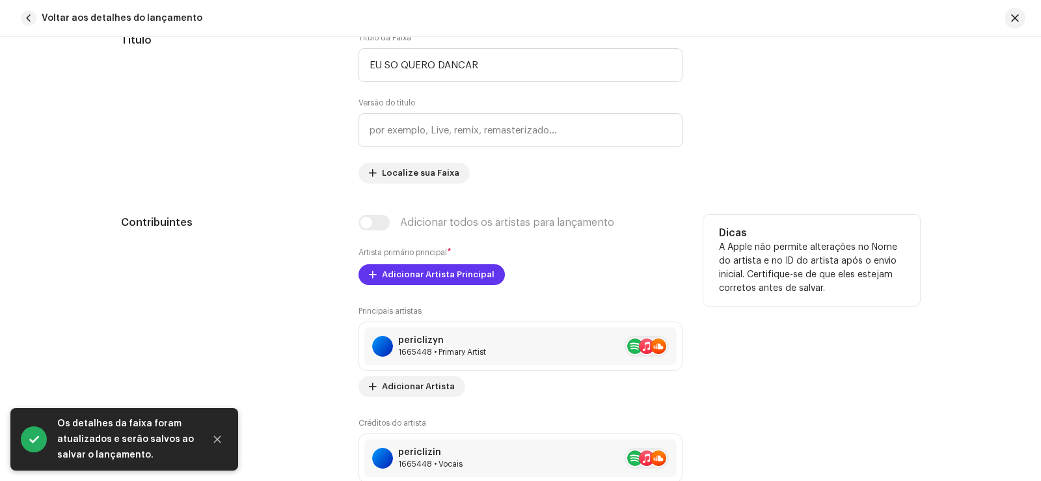
scroll to position [716, 0]
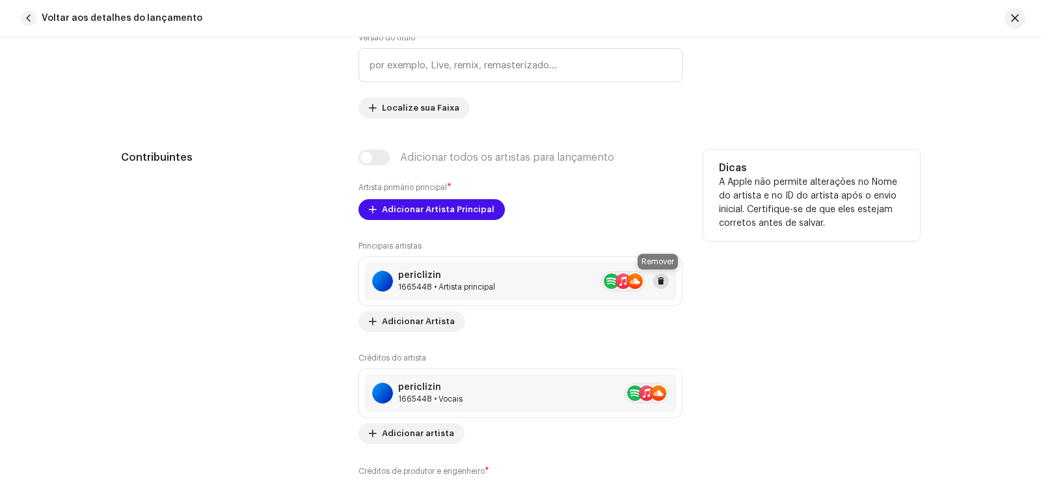
click at [664, 278] on button at bounding box center [661, 281] width 16 height 16
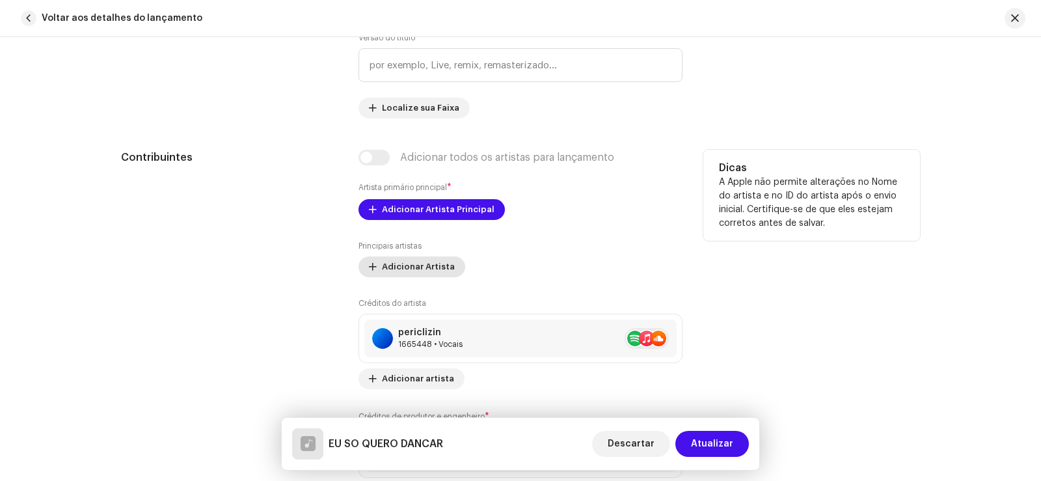
click at [417, 265] on font "Adicionar Artista" at bounding box center [418, 266] width 73 height 8
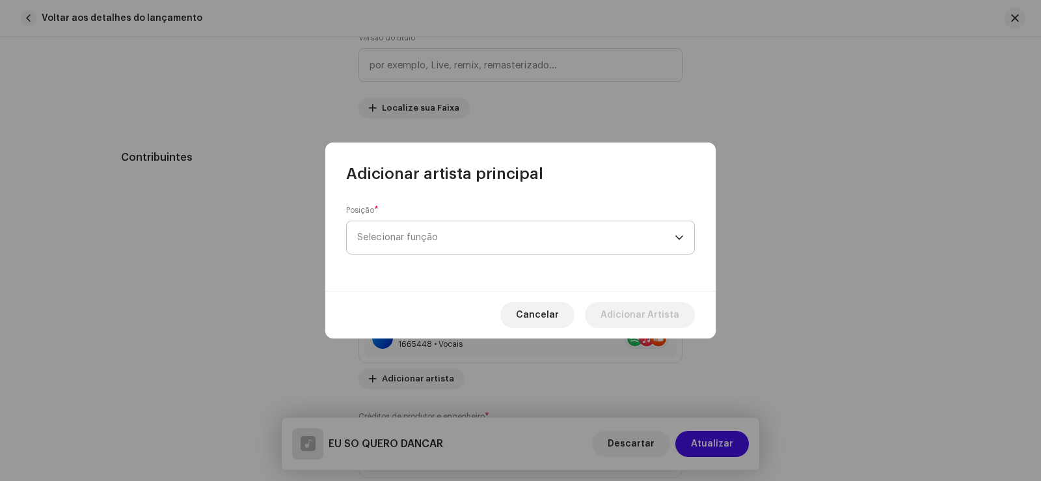
click at [442, 224] on span "Selecionar função" at bounding box center [515, 237] width 317 height 33
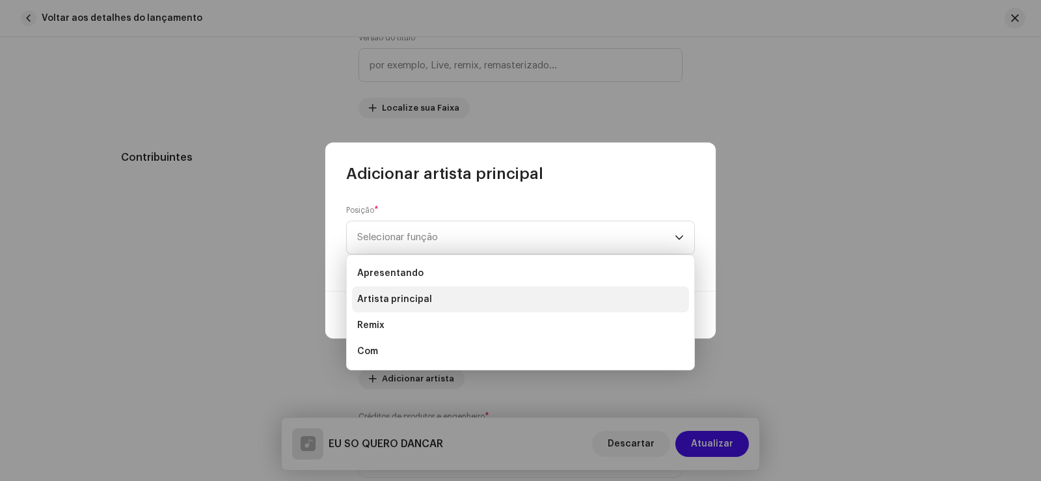
click at [436, 291] on li "Artista principal" at bounding box center [520, 299] width 337 height 26
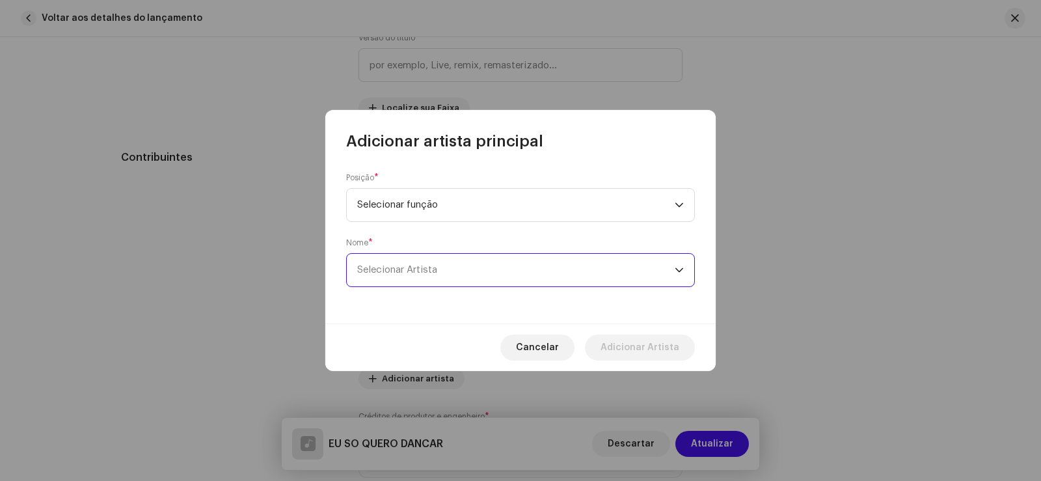
click at [419, 275] on span "Selecionar Artista" at bounding box center [515, 270] width 317 height 33
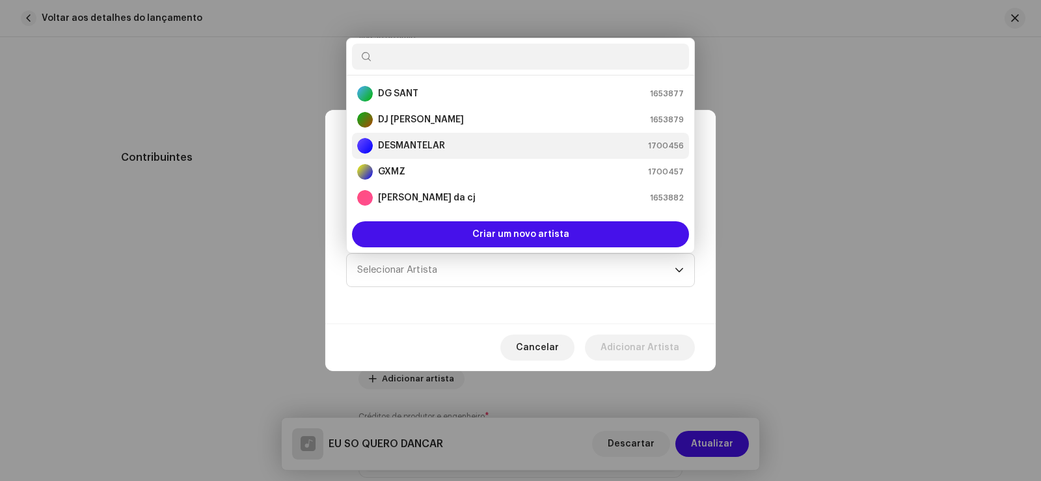
scroll to position [156, 0]
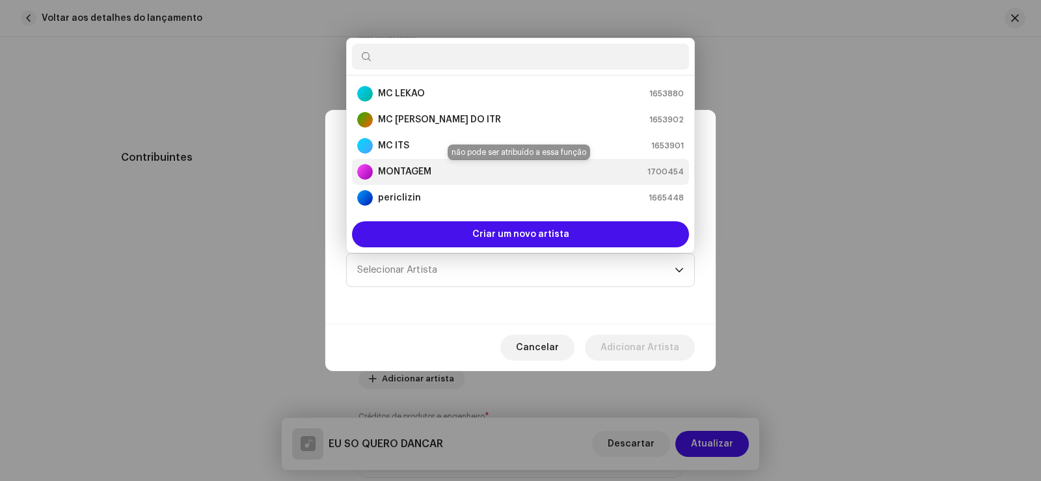
click at [456, 167] on div "MONTAGEM 1700454" at bounding box center [520, 172] width 327 height 16
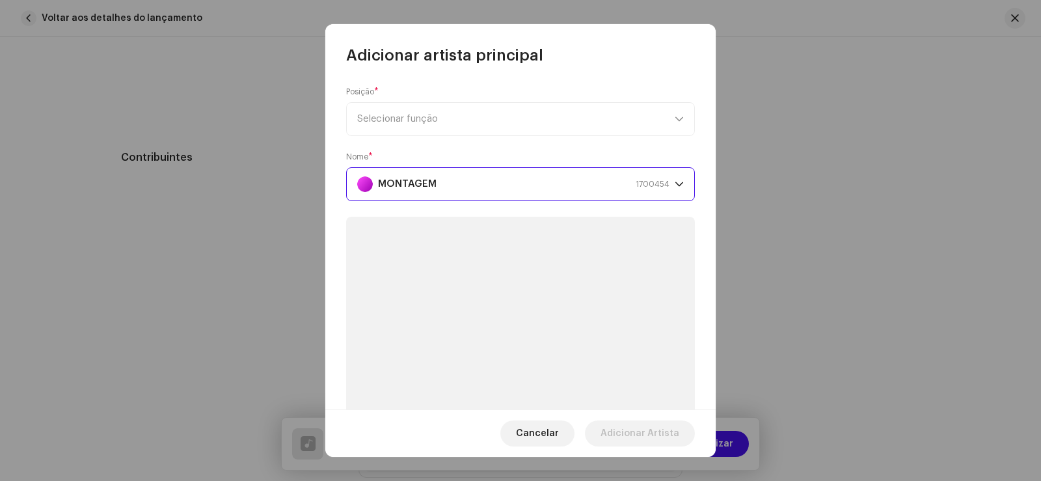
scroll to position [65, 0]
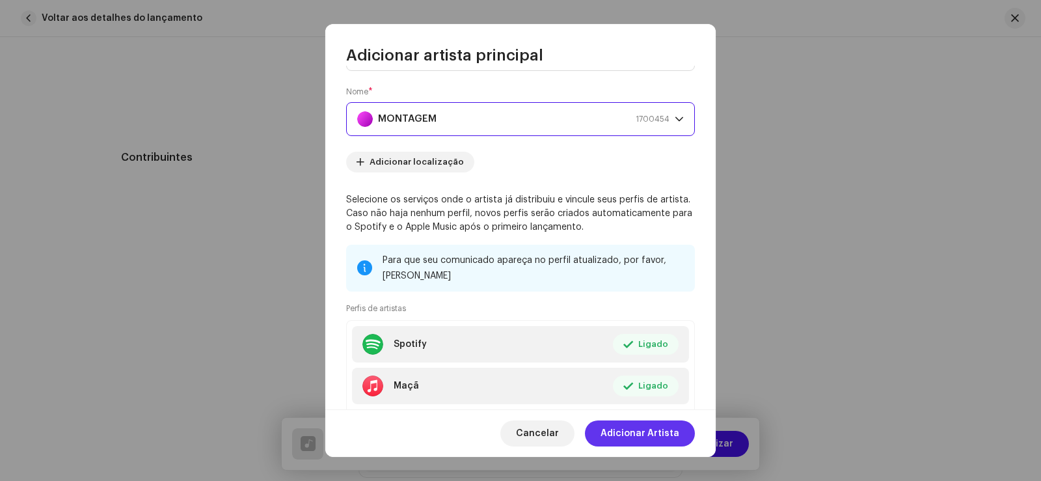
click at [634, 435] on font "Adicionar Artista" at bounding box center [639, 433] width 79 height 9
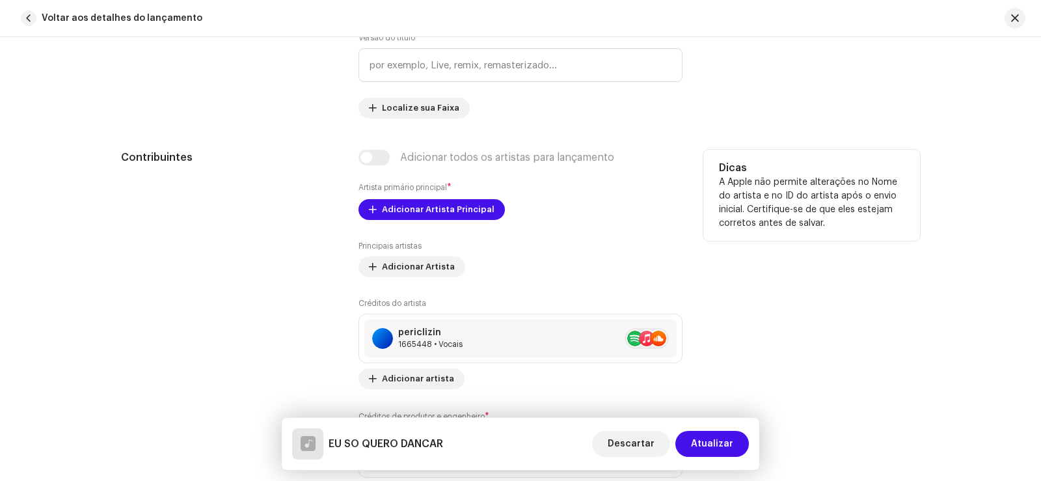
scroll to position [846, 0]
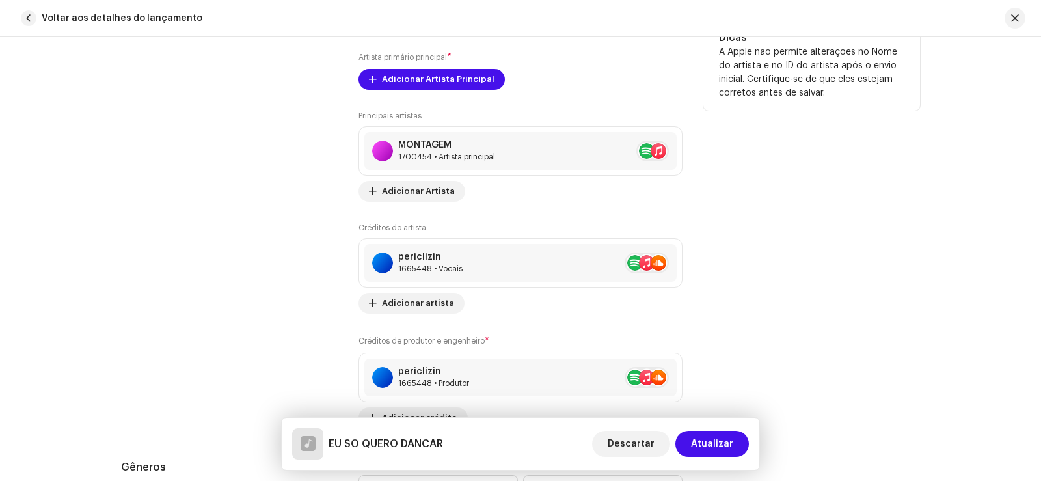
click at [385, 202] on div "Principais artistas MONTAGEM 1700454 • Artista principal Nenhum item selecionad…" at bounding box center [520, 269] width 324 height 317
click at [396, 193] on font "Adicionar Artista" at bounding box center [418, 191] width 73 height 8
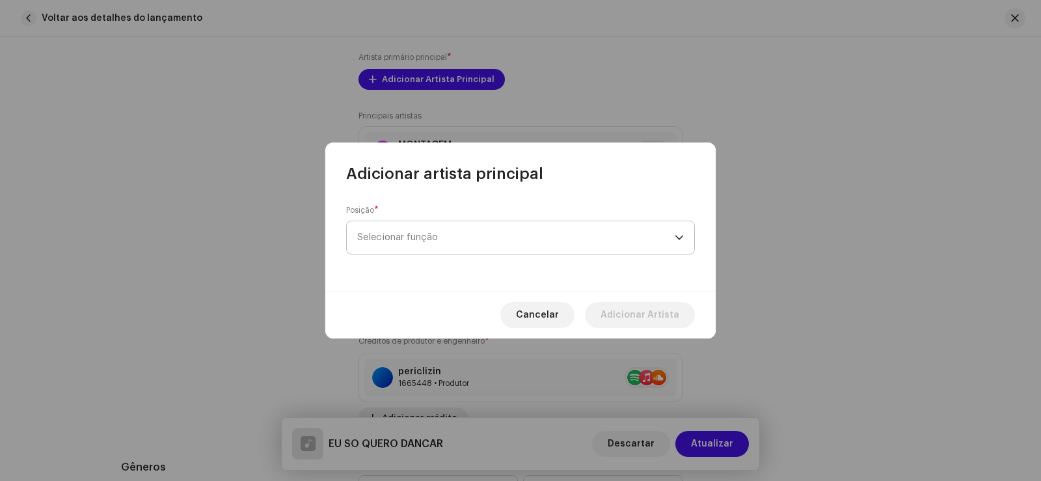
click at [456, 230] on span "Selecionar função" at bounding box center [515, 237] width 317 height 33
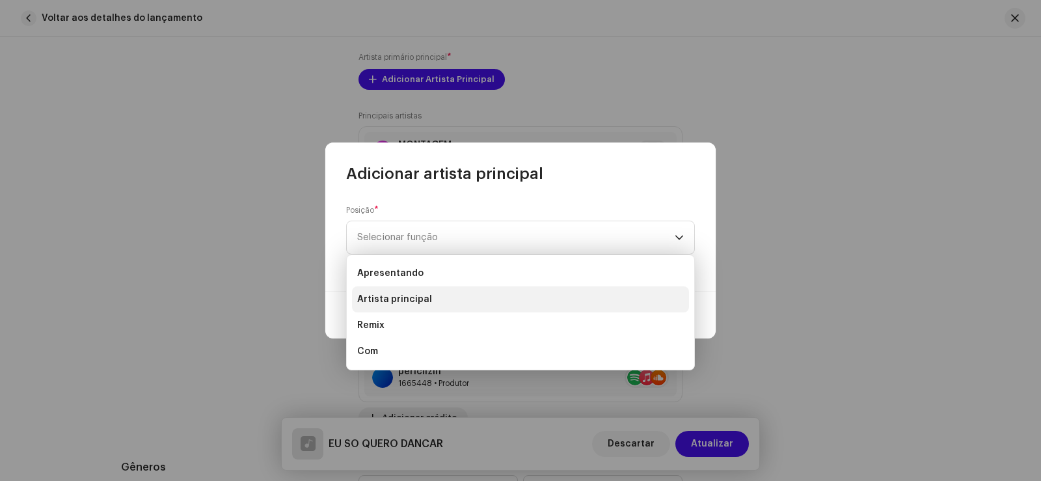
click at [453, 292] on li "Artista principal" at bounding box center [520, 299] width 337 height 26
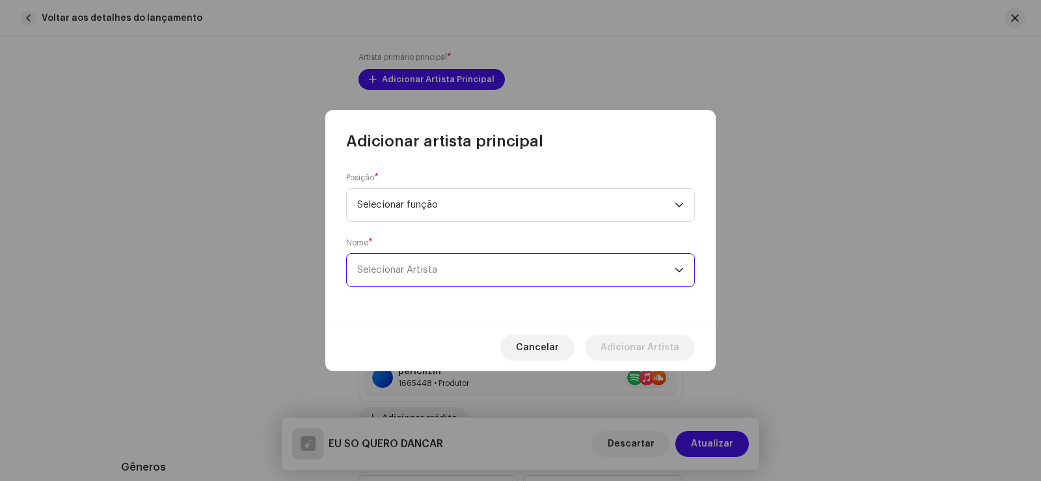
click at [455, 276] on span "Selecionar Artista" at bounding box center [515, 270] width 317 height 33
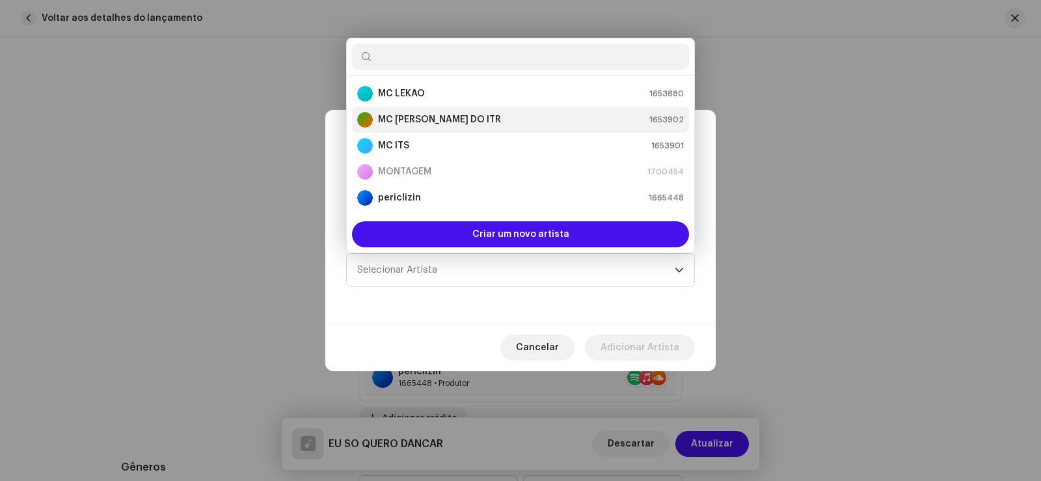
scroll to position [26, 0]
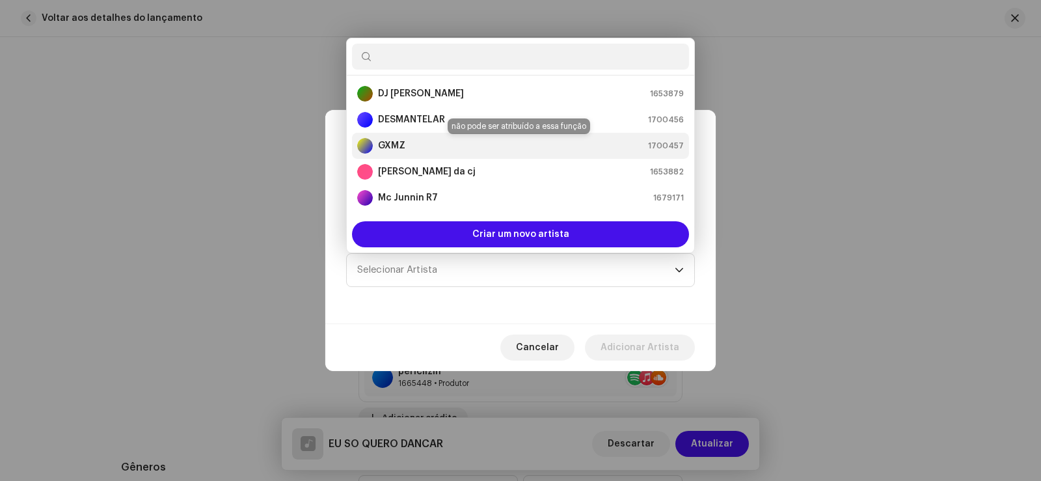
click at [442, 139] on div "GXMZ 1700457" at bounding box center [520, 146] width 327 height 16
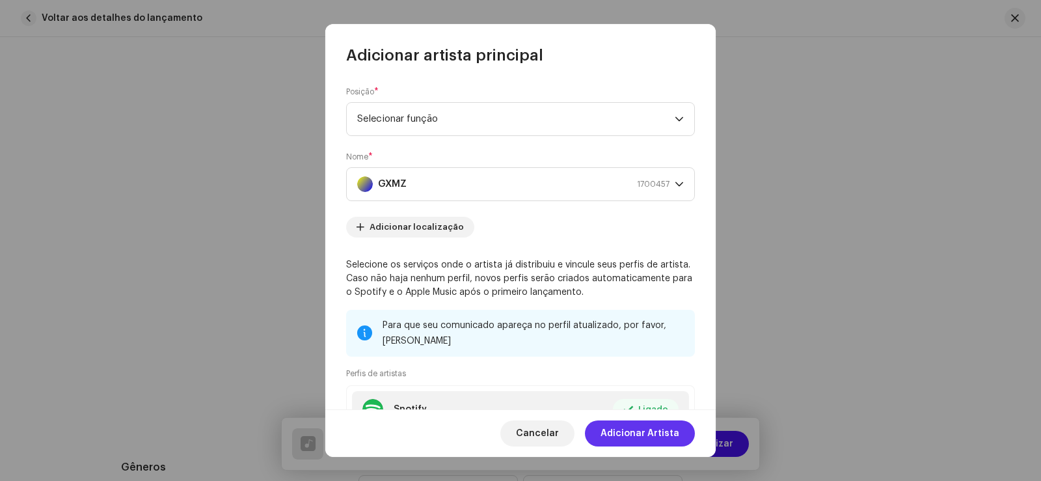
click at [645, 436] on font "Adicionar Artista" at bounding box center [639, 433] width 79 height 9
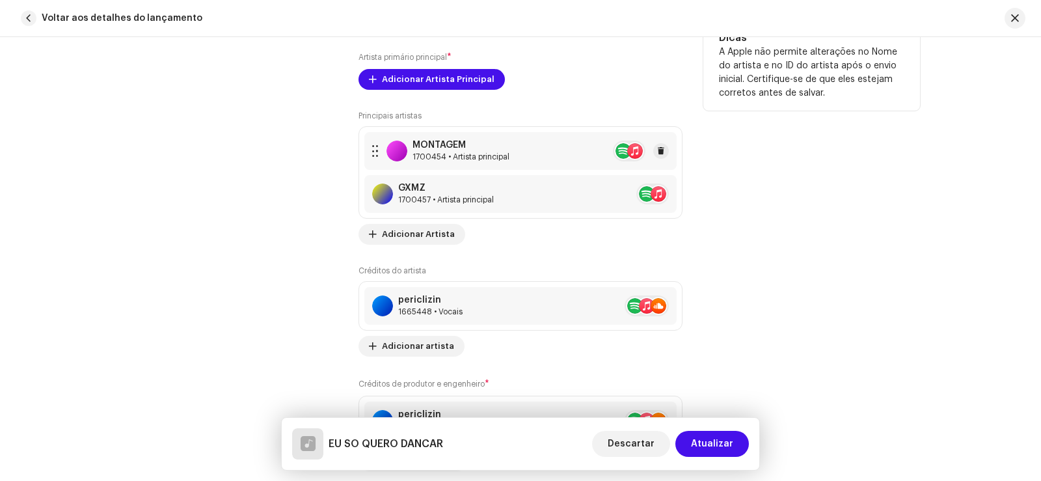
scroll to position [781, 0]
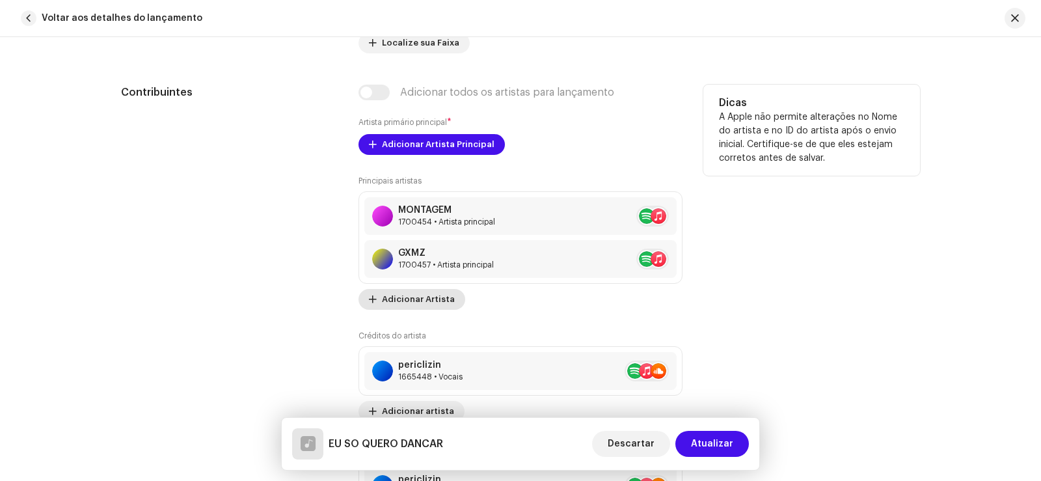
click at [409, 302] on font "Adicionar Artista" at bounding box center [418, 299] width 73 height 8
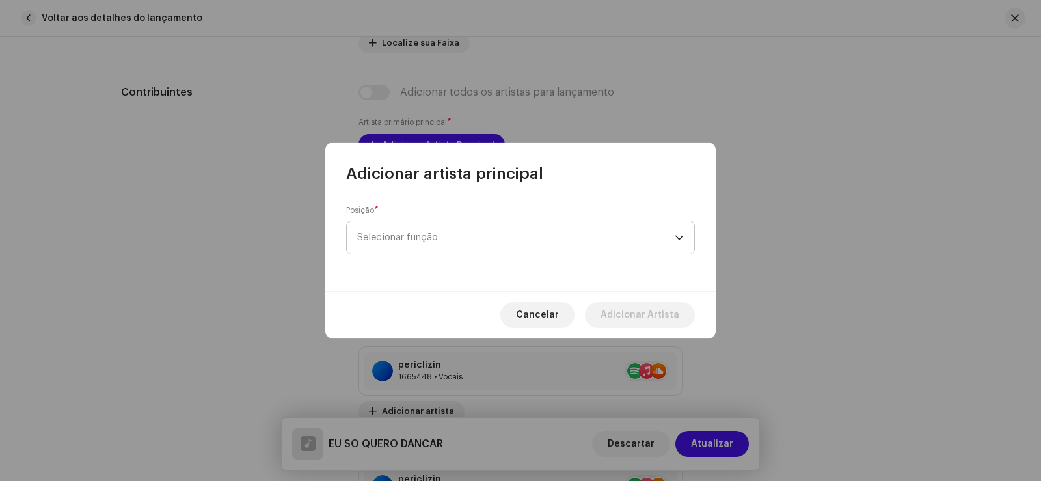
click at [476, 242] on span "Selecionar função" at bounding box center [515, 237] width 317 height 33
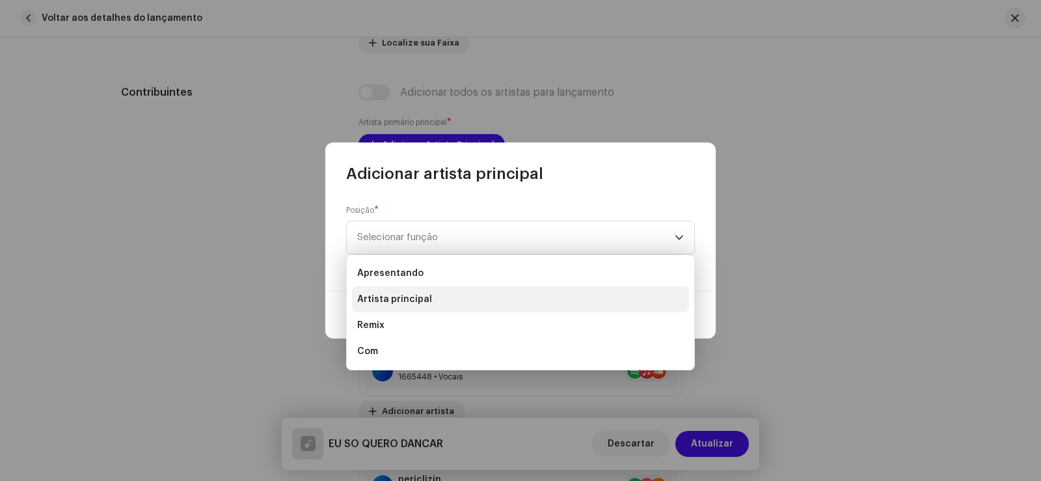
click at [431, 299] on li "Artista principal" at bounding box center [520, 299] width 337 height 26
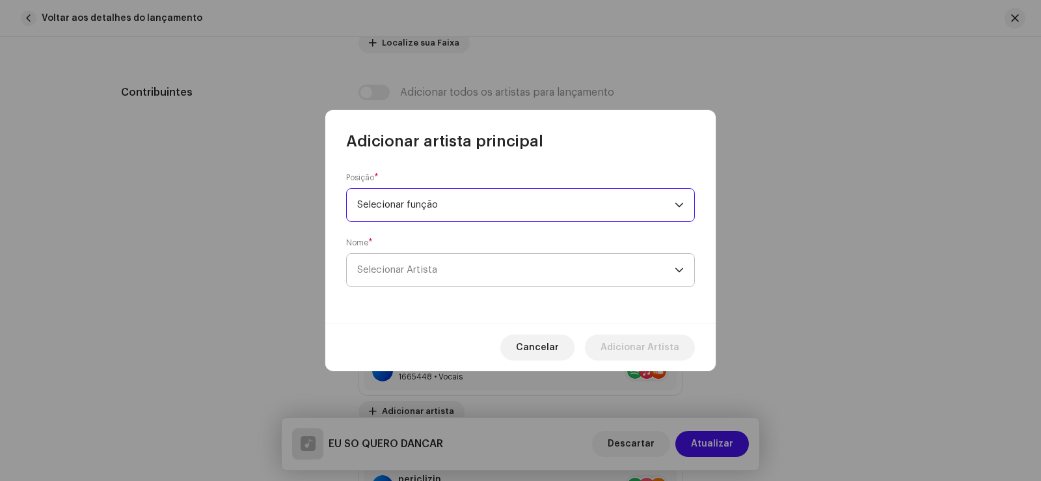
click at [464, 271] on span "Selecionar Artista" at bounding box center [515, 270] width 317 height 33
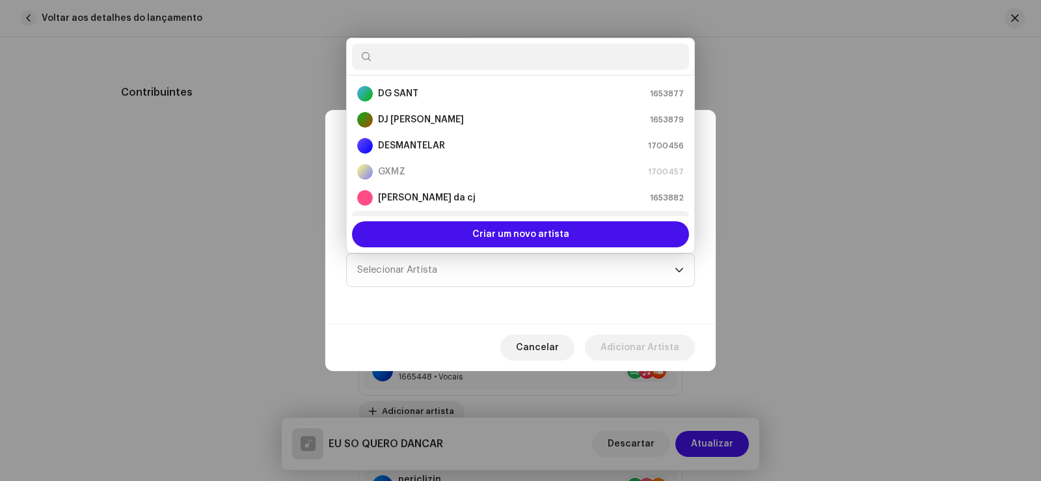
scroll to position [0, 0]
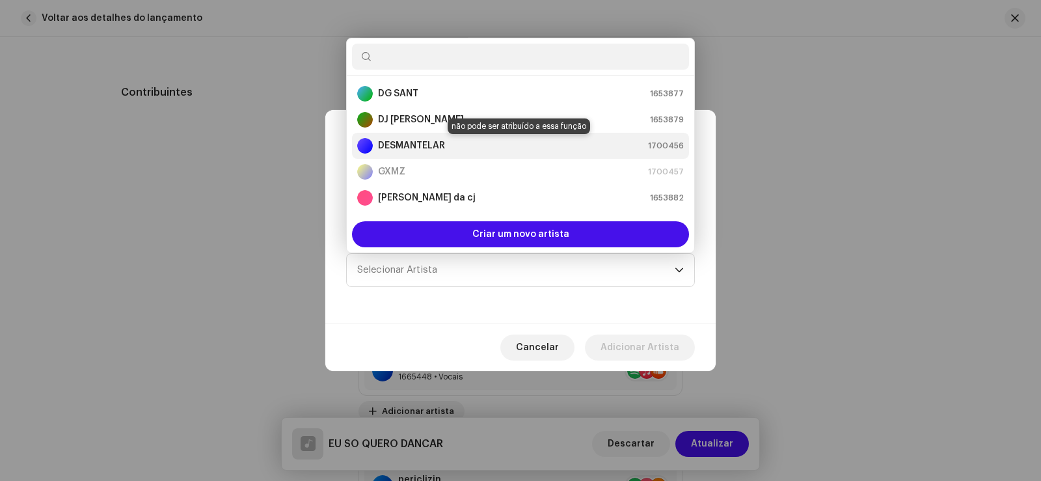
click at [447, 145] on div "DESMANTELAR 1700456" at bounding box center [520, 146] width 327 height 16
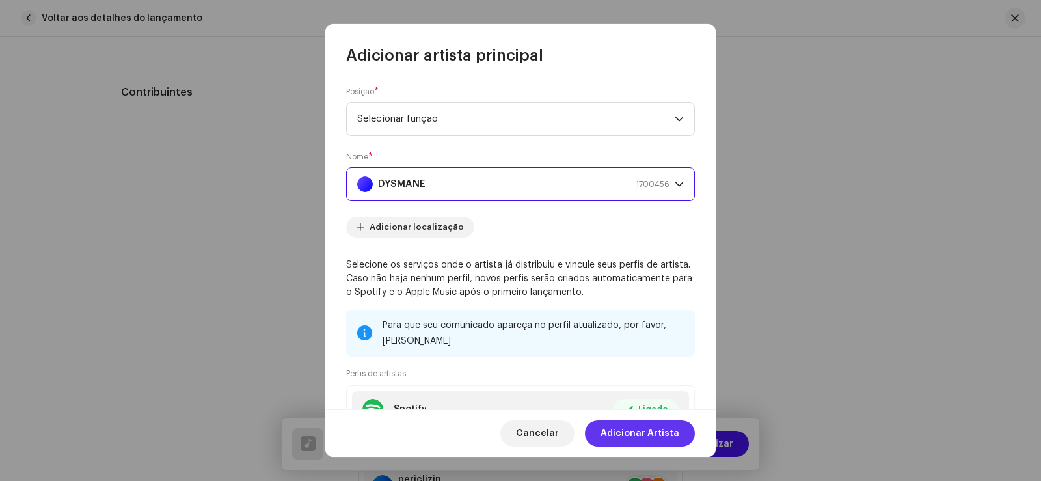
click at [670, 431] on font "Adicionar Artista" at bounding box center [639, 433] width 79 height 9
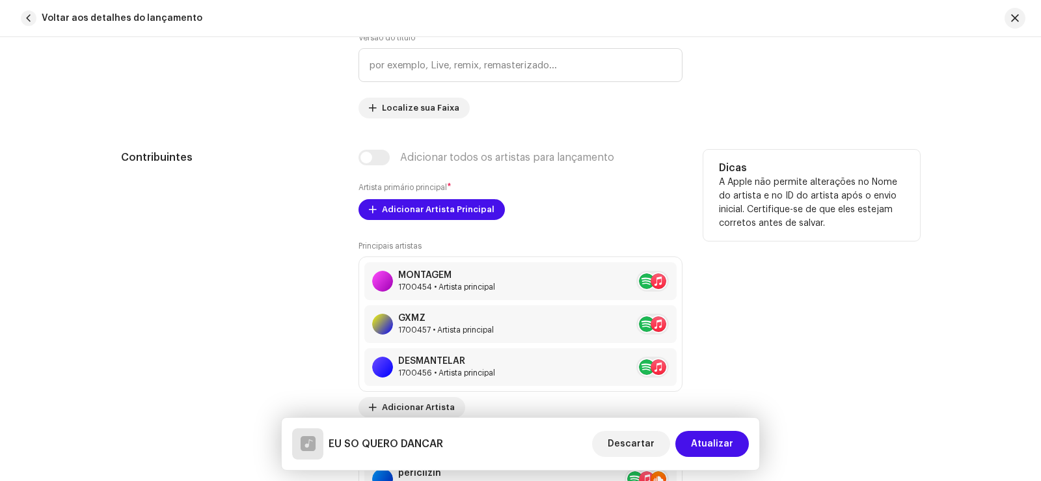
scroll to position [846, 0]
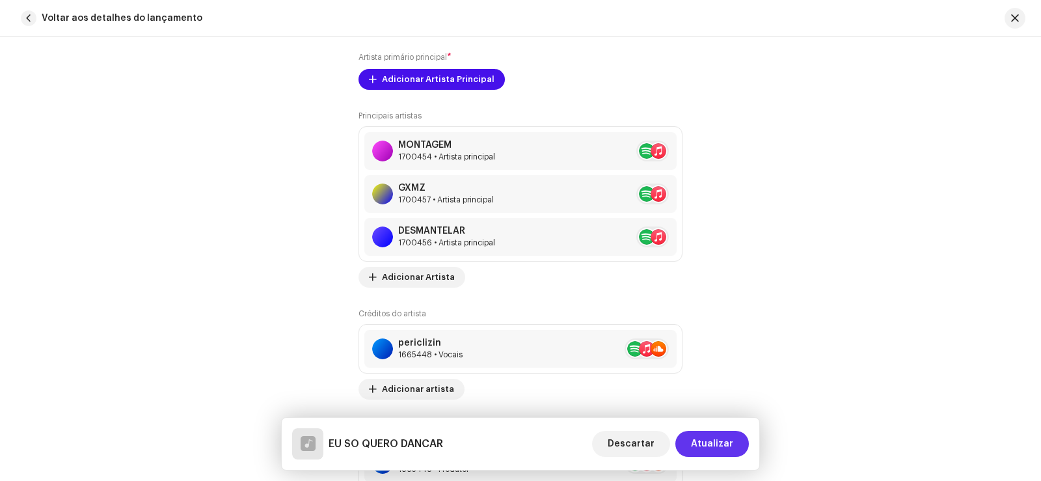
click at [728, 440] on font "Atualizar" at bounding box center [712, 443] width 42 height 9
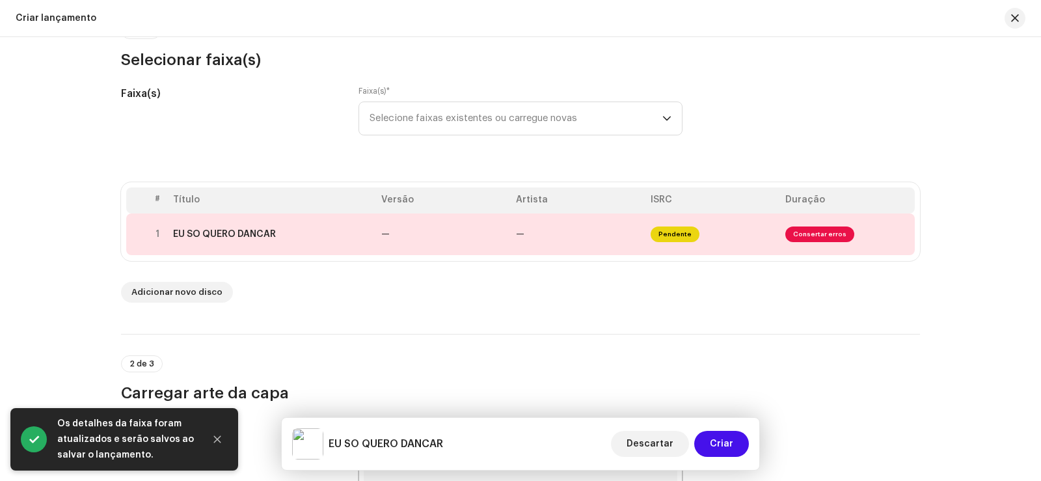
click at [684, 210] on th "ISRC" at bounding box center [712, 200] width 135 height 26
click at [691, 231] on span "Pendente" at bounding box center [675, 234] width 49 height 16
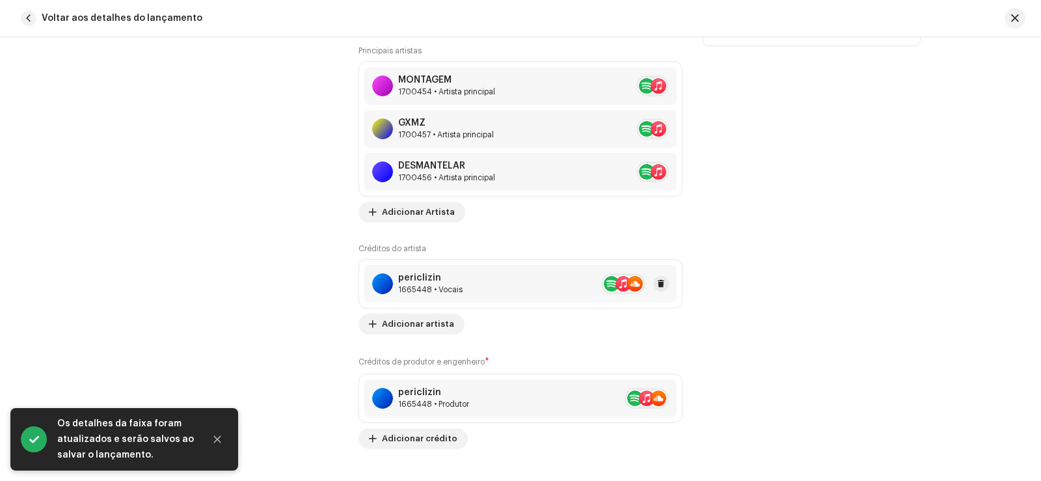
scroll to position [1041, 0]
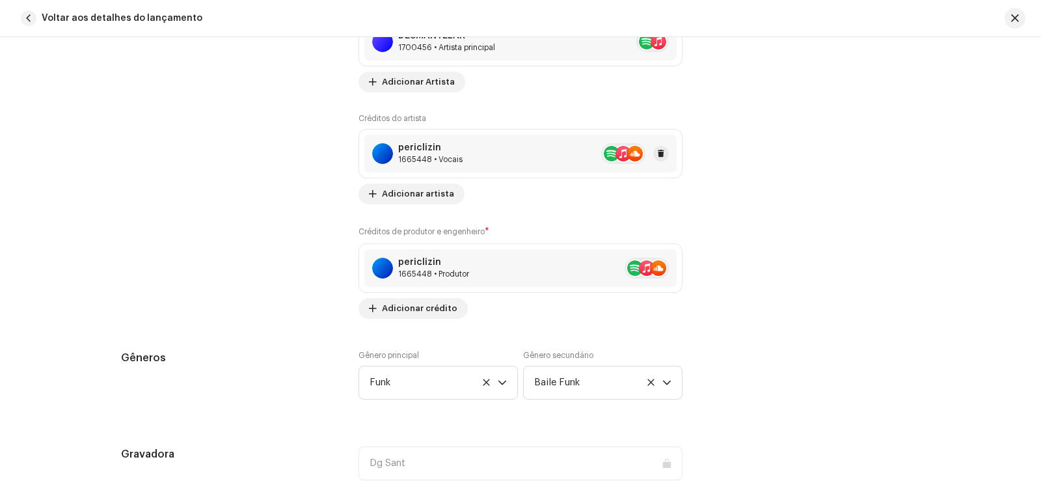
click at [418, 150] on font "periclizin" at bounding box center [419, 147] width 43 height 9
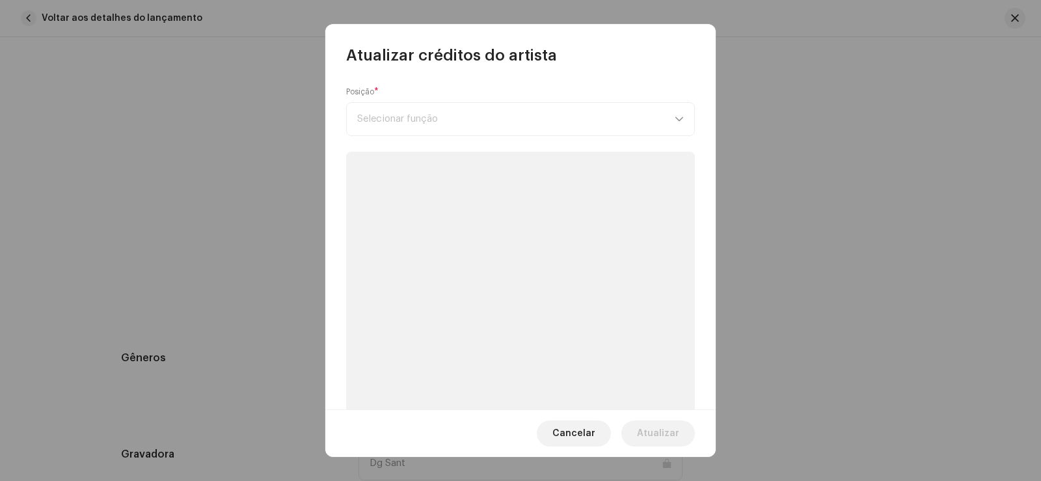
click at [431, 118] on div "Posição * Selecionar função" at bounding box center [520, 111] width 349 height 49
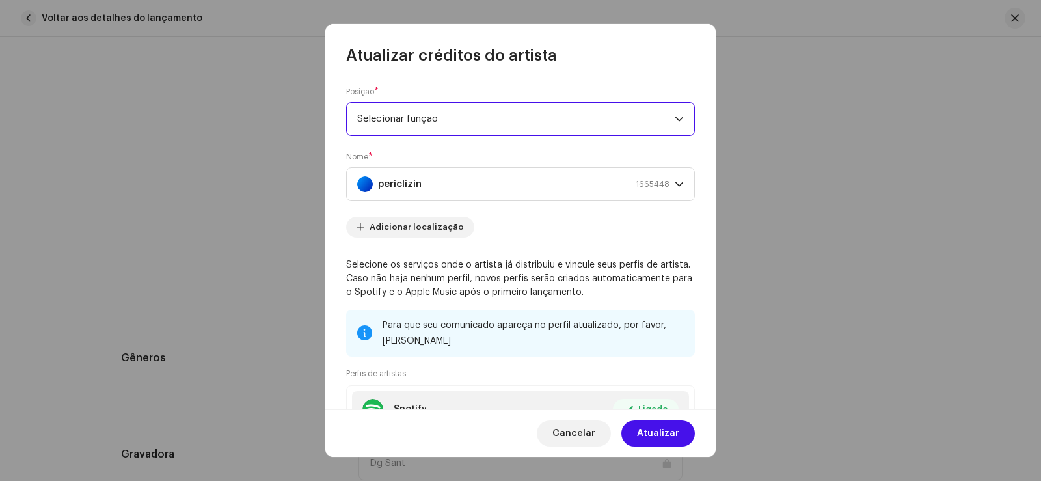
click at [444, 110] on span "Selecionar função" at bounding box center [515, 119] width 317 height 33
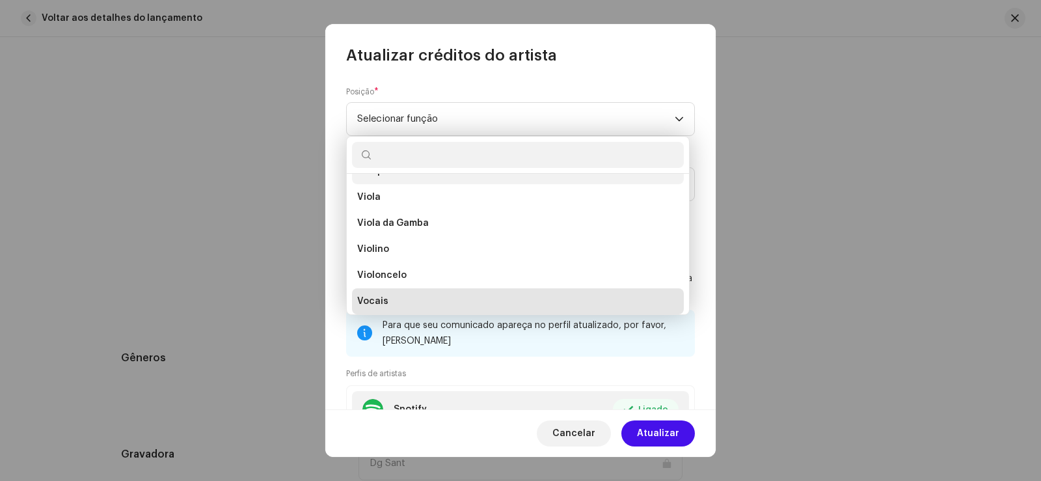
scroll to position [9190, 0]
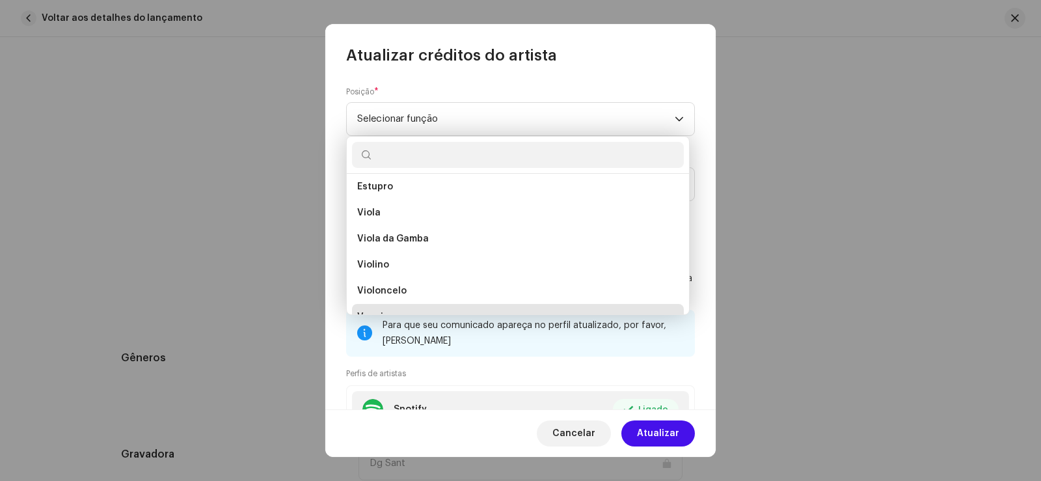
click at [472, 88] on div "Posição * Selecionar função" at bounding box center [520, 111] width 349 height 49
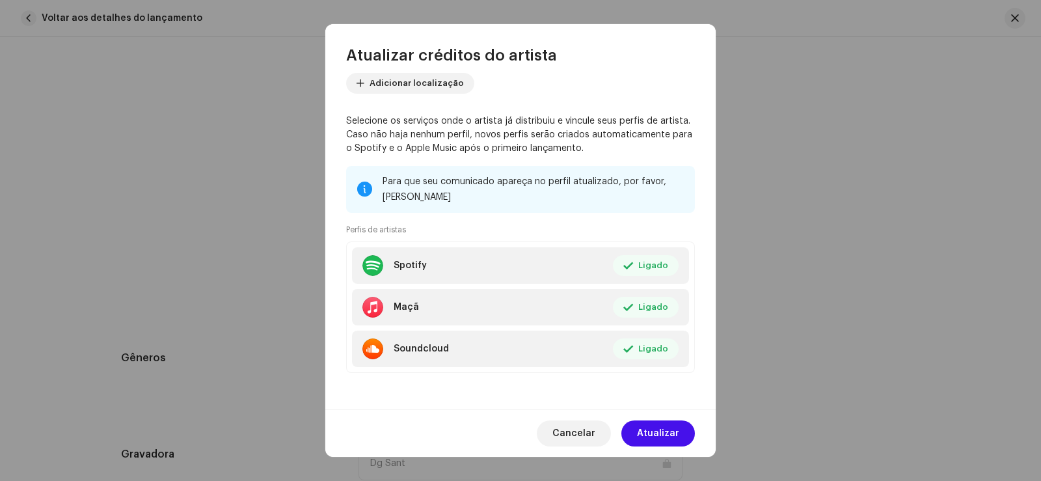
scroll to position [0, 0]
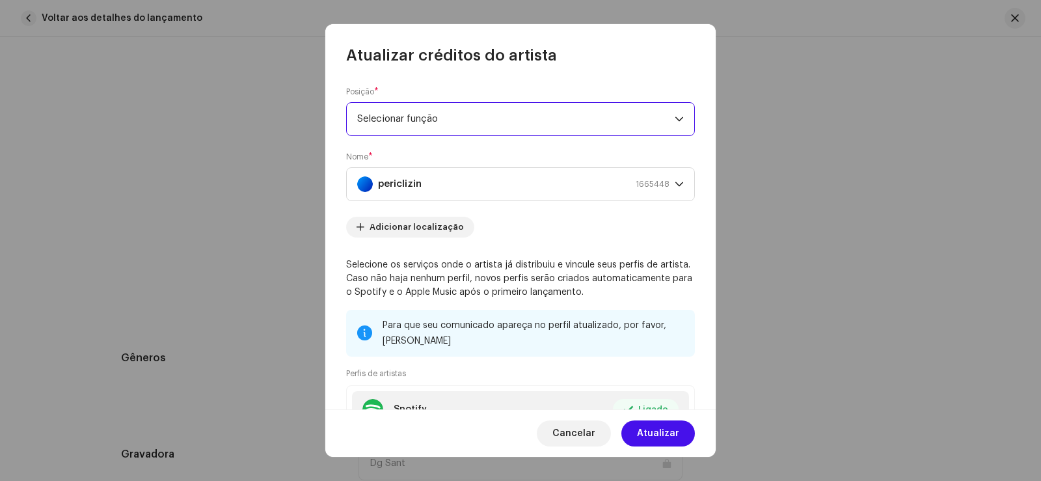
click at [466, 127] on span "Selecionar função" at bounding box center [515, 119] width 317 height 33
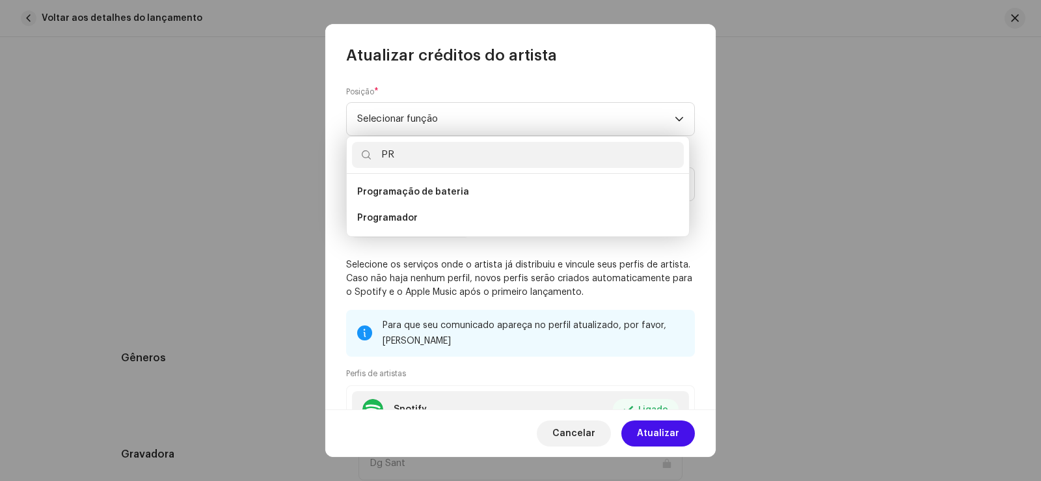
type input "P"
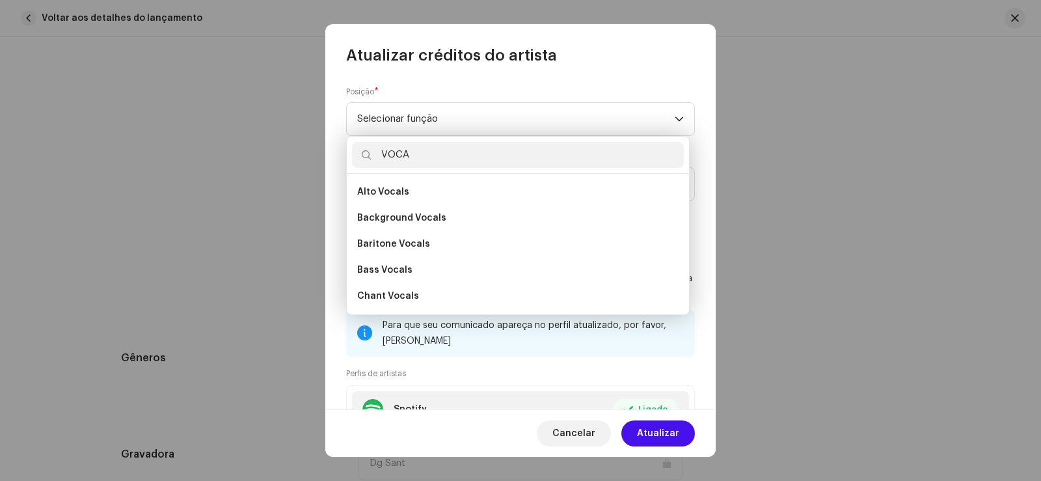
scroll to position [234, 0]
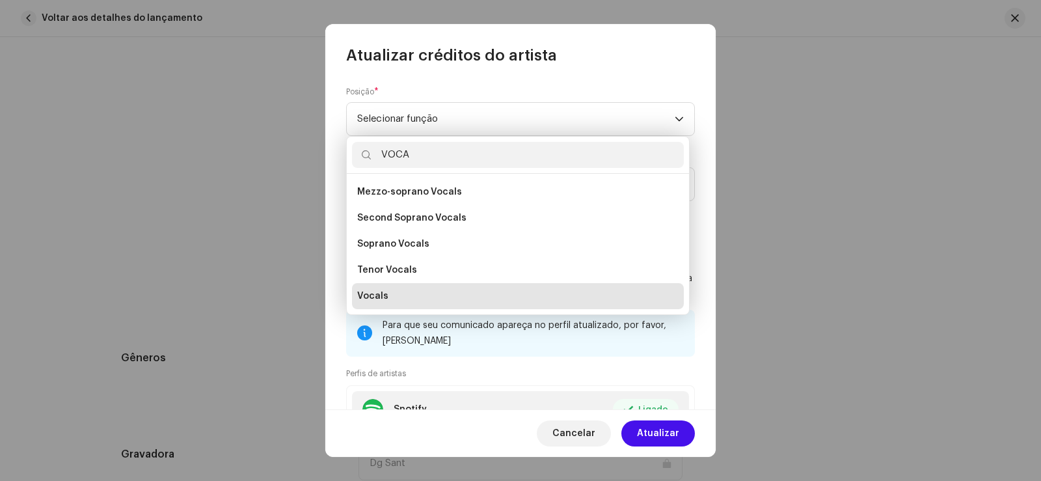
type input "VOCA"
click at [414, 288] on li "Vocals" at bounding box center [518, 296] width 332 height 26
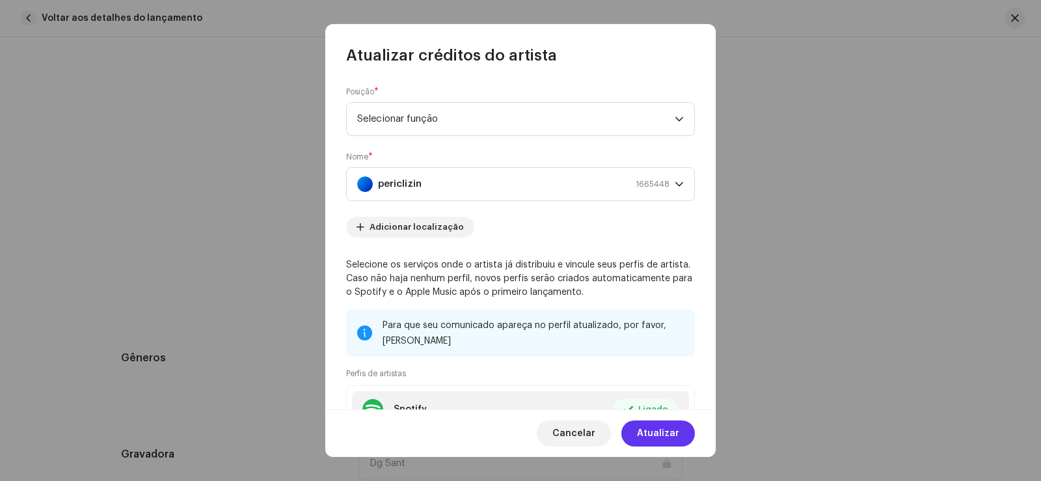
click at [661, 429] on font "Atualizar" at bounding box center [658, 433] width 42 height 9
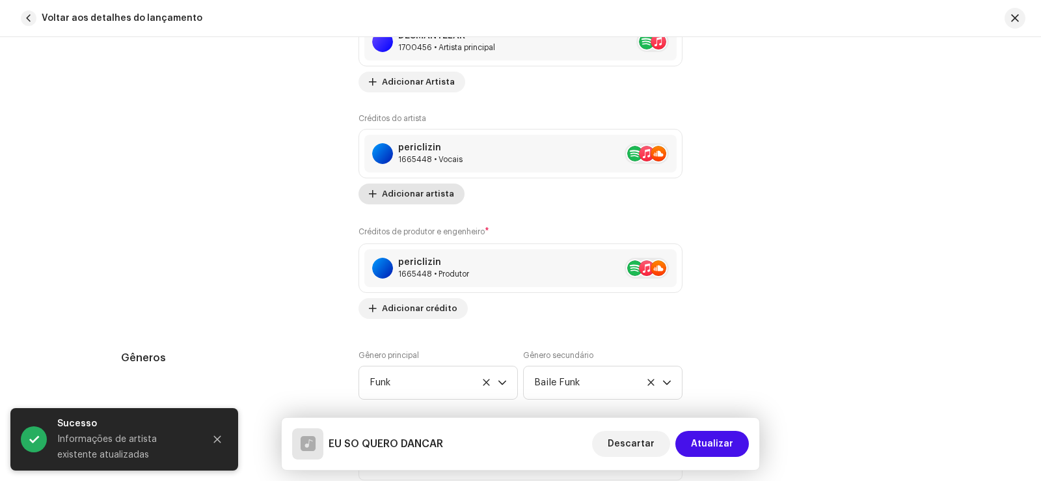
click at [427, 196] on font "Adicionar artista" at bounding box center [418, 193] width 72 height 8
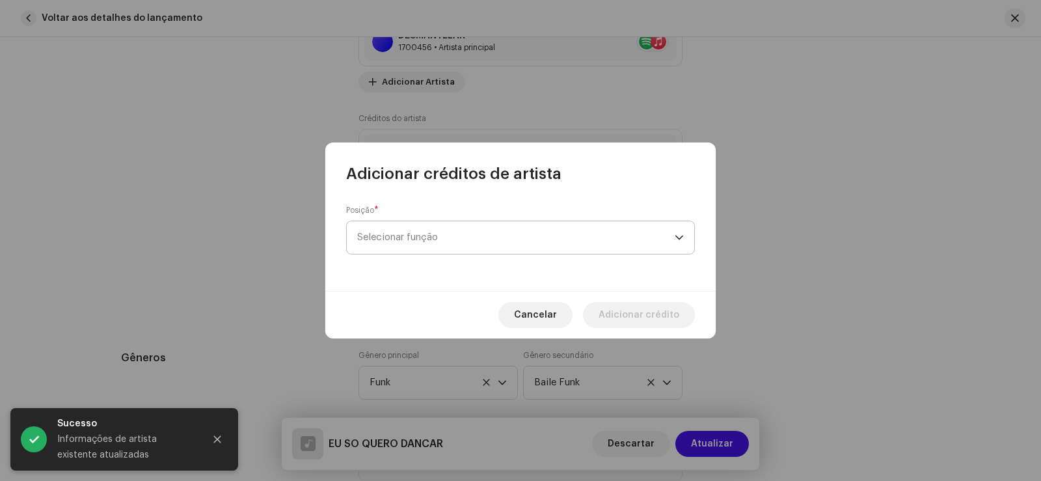
click at [417, 226] on span "Selecionar função" at bounding box center [515, 237] width 317 height 33
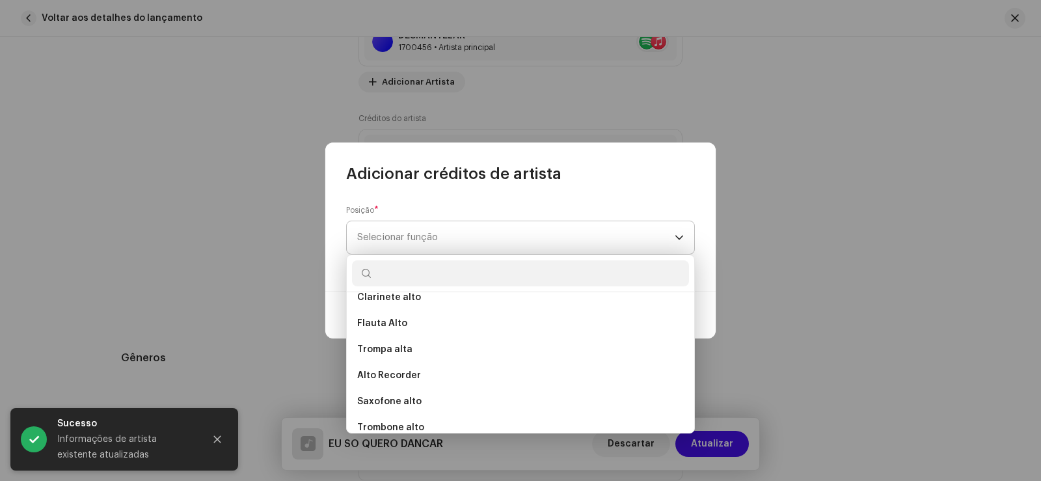
scroll to position [187, 0]
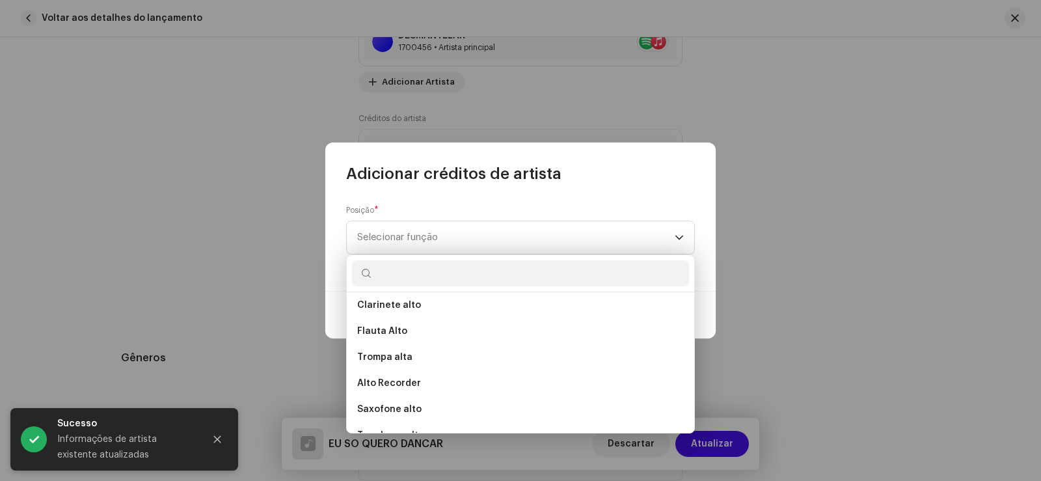
click at [495, 196] on div "Posição * Selecionar função" at bounding box center [520, 237] width 390 height 107
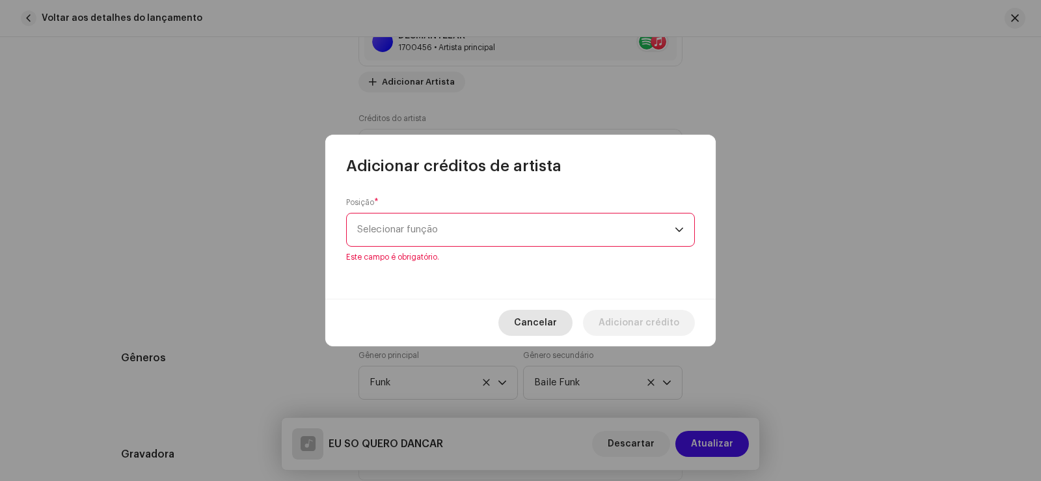
click at [549, 316] on span "Cancelar" at bounding box center [535, 323] width 43 height 26
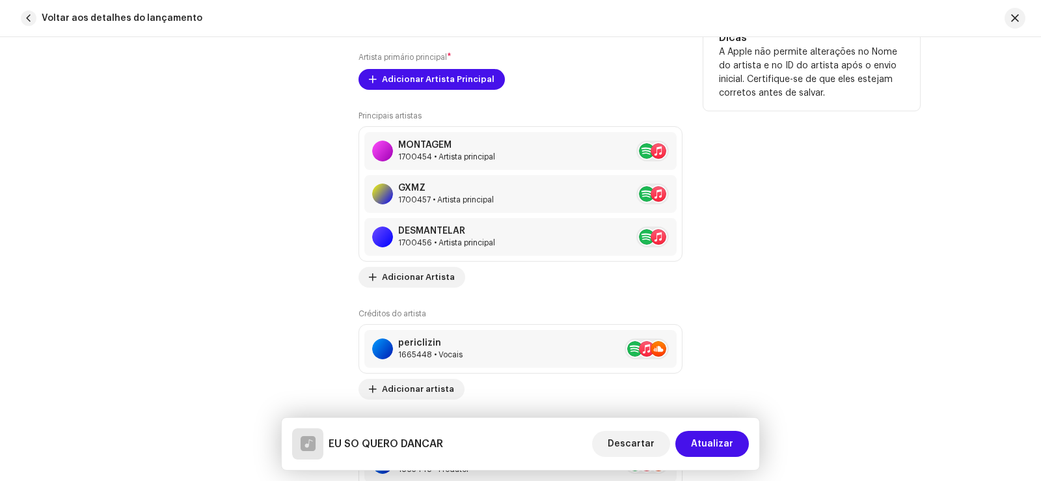
scroll to position [976, 0]
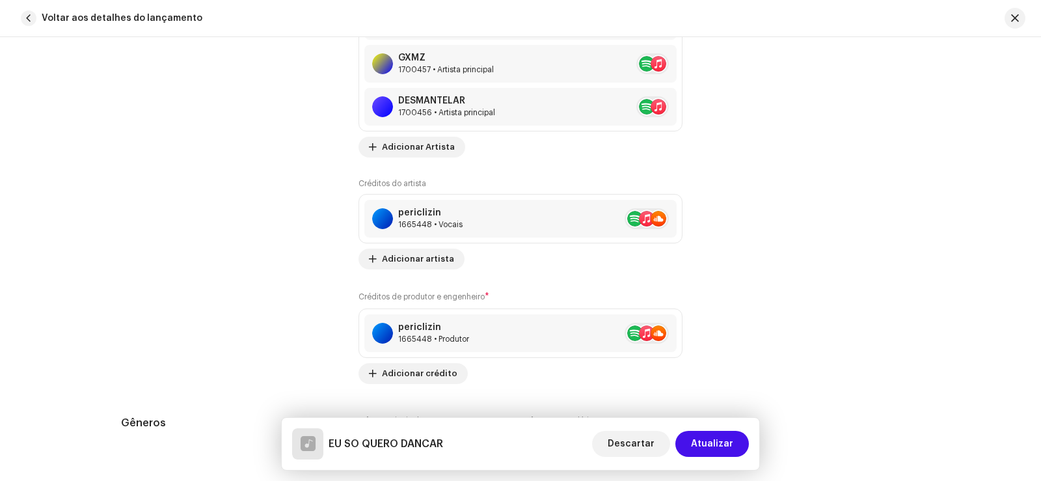
click at [407, 277] on div "Principais artistas MONTAGEM 1700454 • Artista principal GXMZ 1700457 • Artista…" at bounding box center [520, 181] width 324 height 403
click at [406, 256] on font "Adicionar artista" at bounding box center [418, 258] width 72 height 8
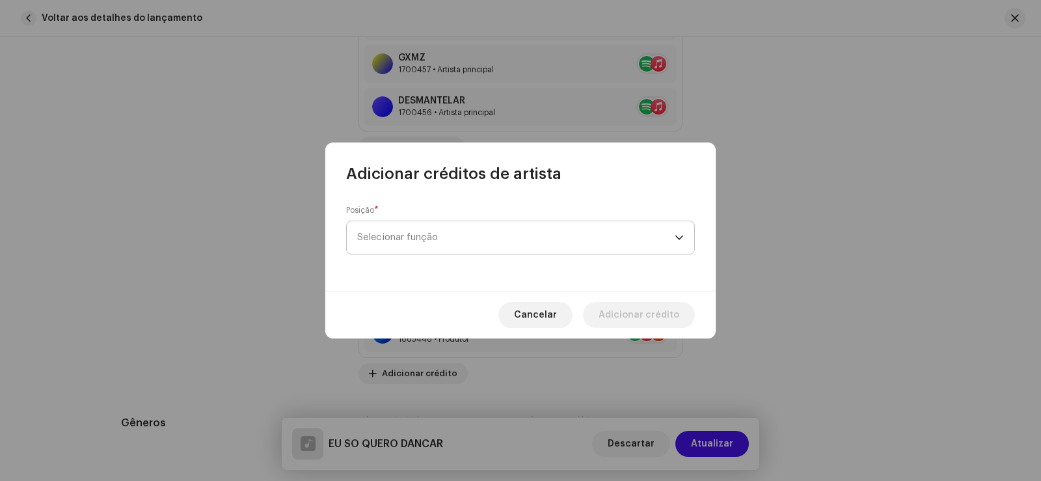
click at [414, 239] on font "Selecionar função" at bounding box center [397, 237] width 81 height 10
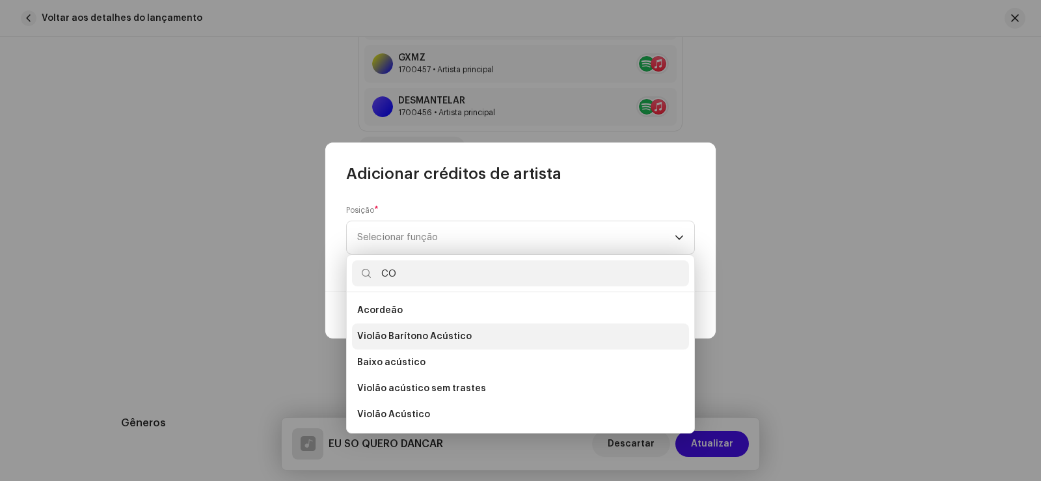
type input "C"
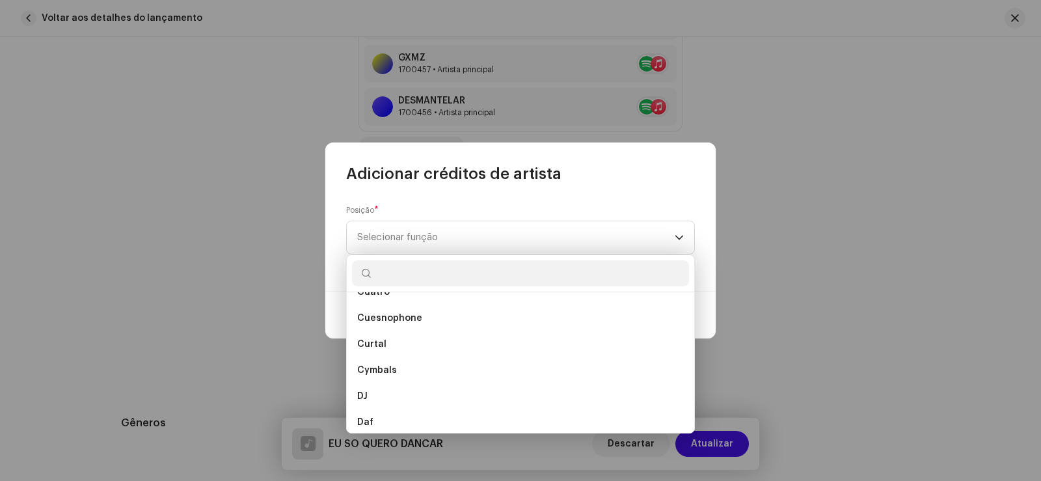
scroll to position [2919, 0]
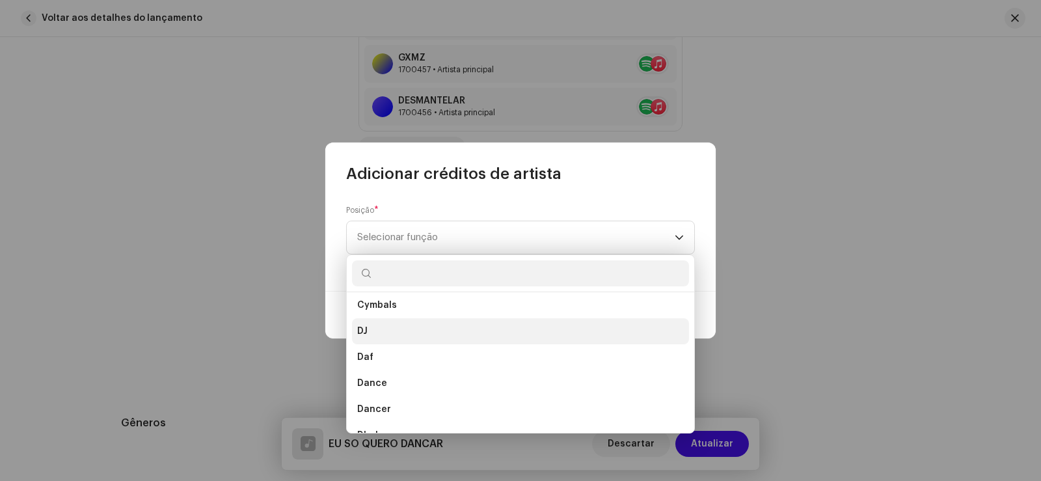
click at [396, 335] on li "DJ" at bounding box center [520, 331] width 337 height 26
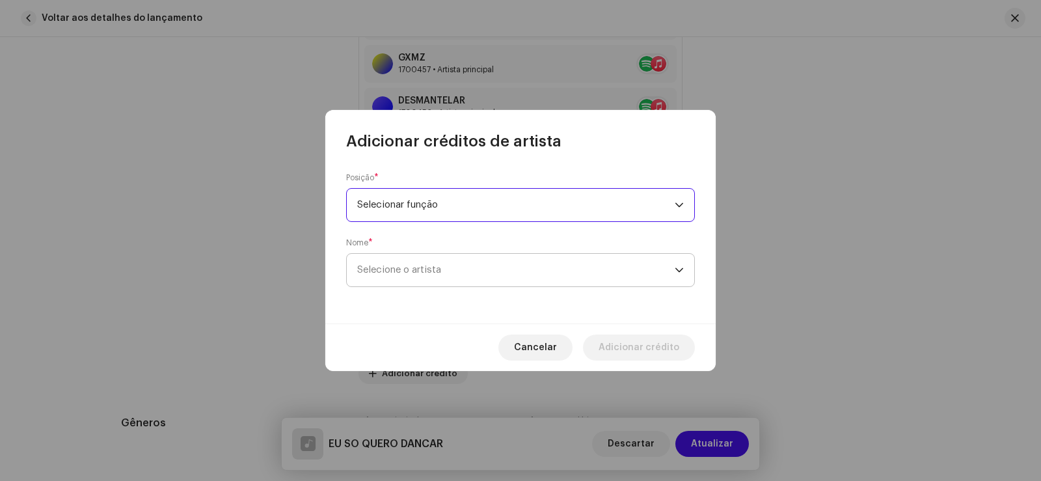
click at [480, 273] on span "Selecione o artista" at bounding box center [515, 270] width 317 height 33
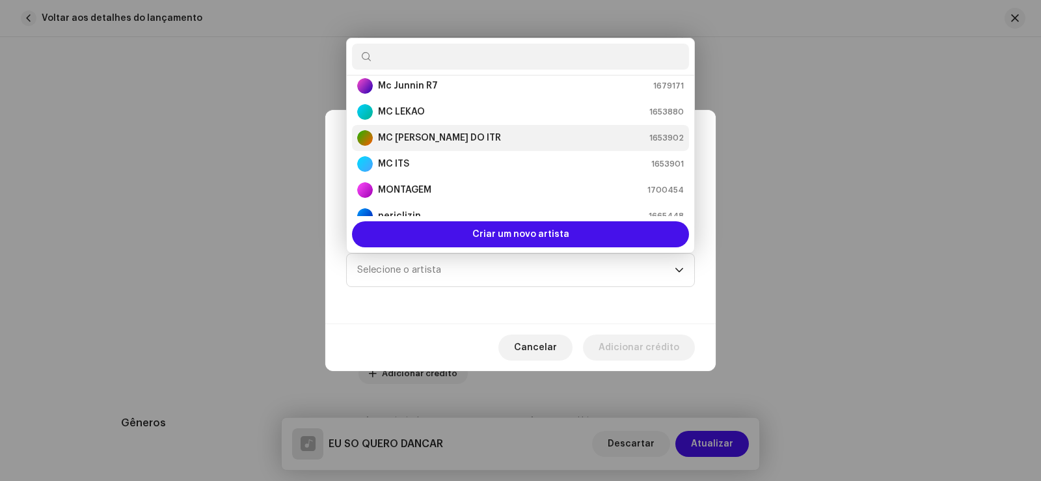
scroll to position [156, 0]
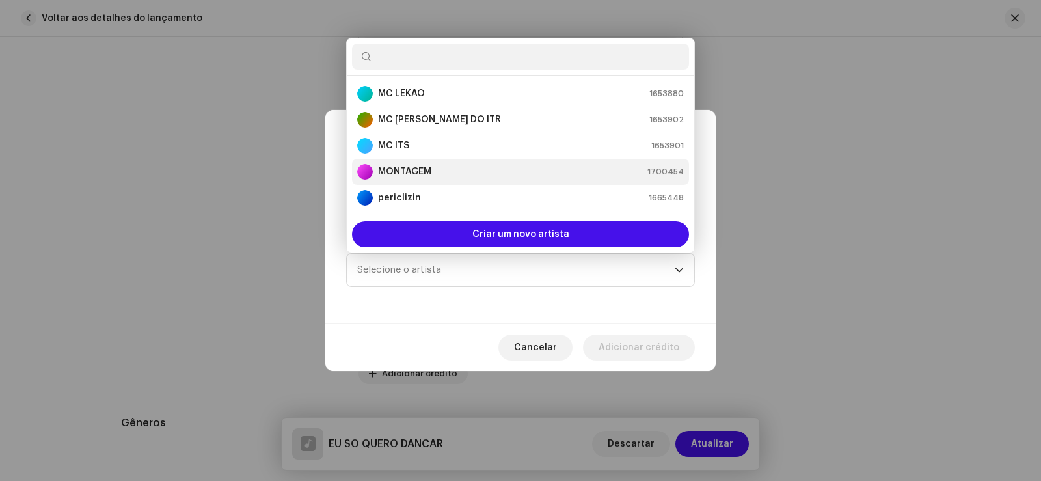
click at [423, 170] on font "MONTAGEM" at bounding box center [404, 171] width 53 height 9
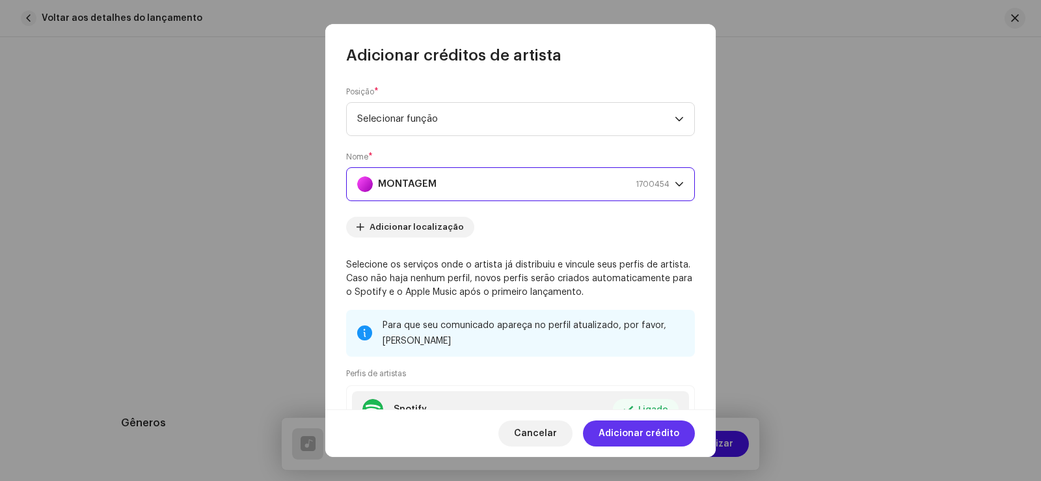
click at [630, 435] on font "Adicionar crédito" at bounding box center [638, 433] width 81 height 9
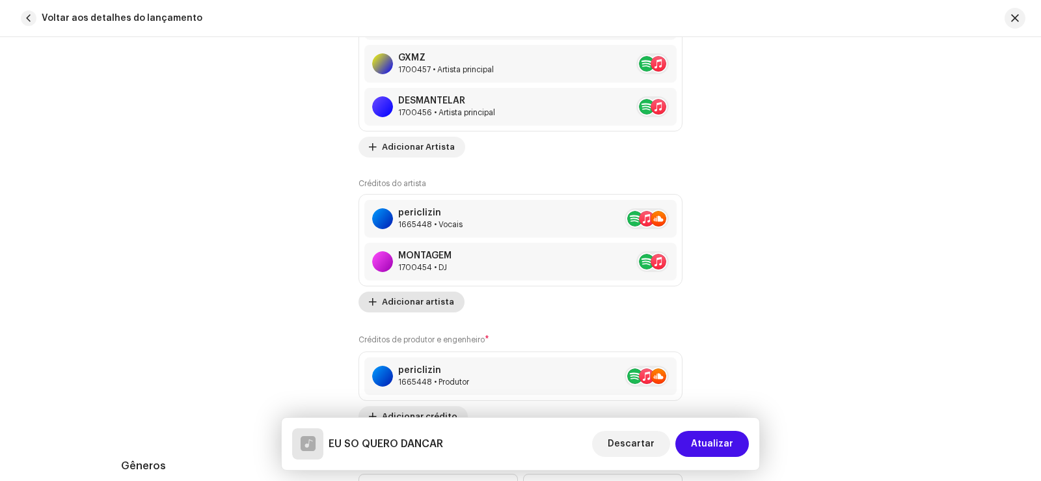
click at [418, 299] on font "Adicionar artista" at bounding box center [418, 301] width 72 height 8
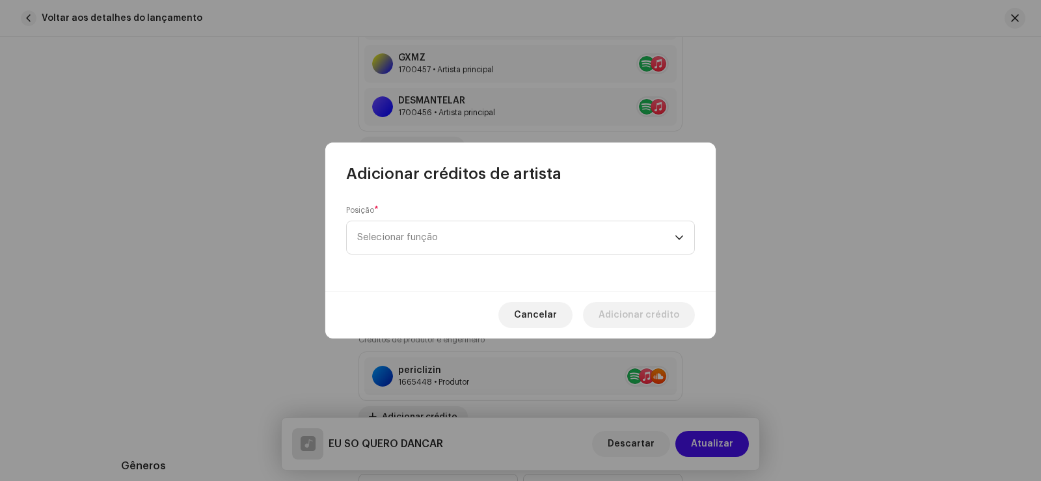
click at [427, 242] on span "Selecionar função" at bounding box center [515, 237] width 317 height 33
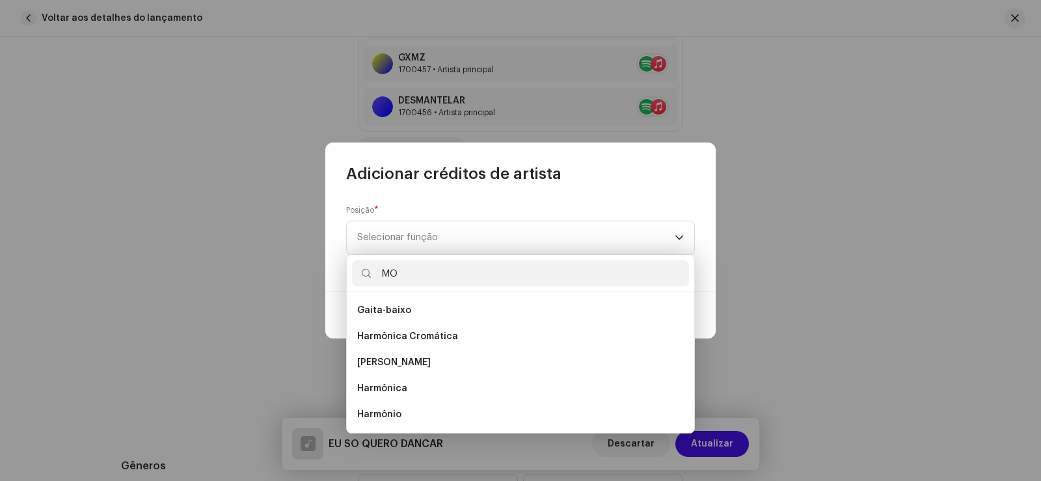
type input "M"
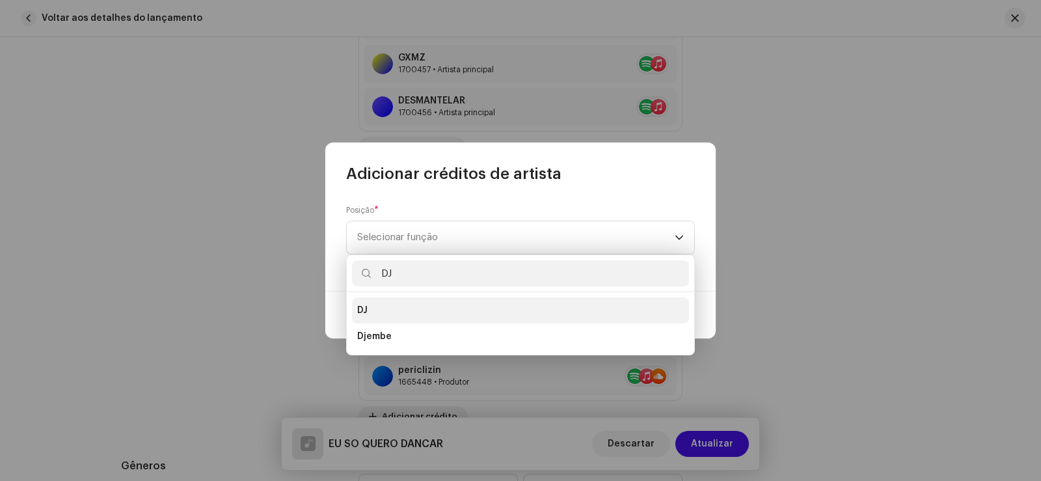
type input "DJ"
click at [404, 304] on li "DJ" at bounding box center [520, 310] width 337 height 26
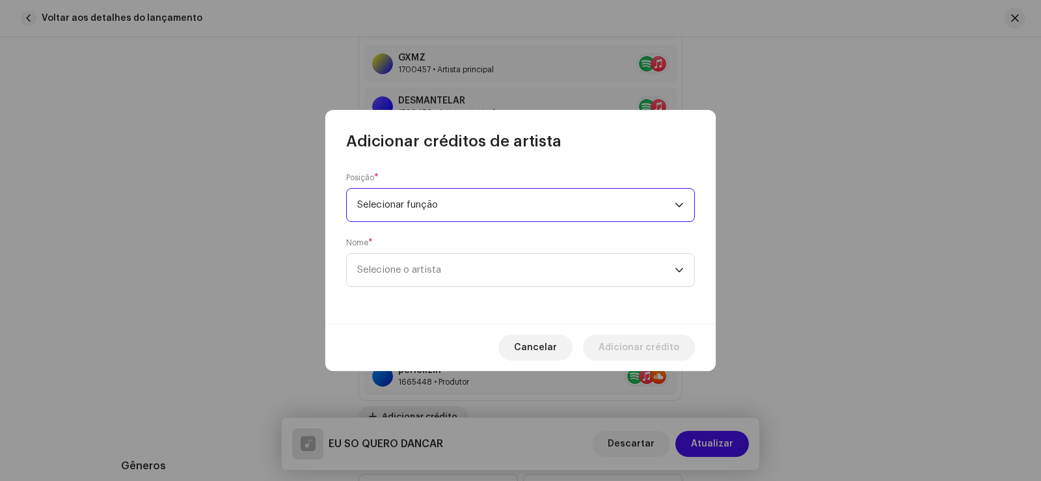
click at [426, 293] on div "Posição * Selecionar função Nome * Selecione o artista" at bounding box center [520, 238] width 390 height 172
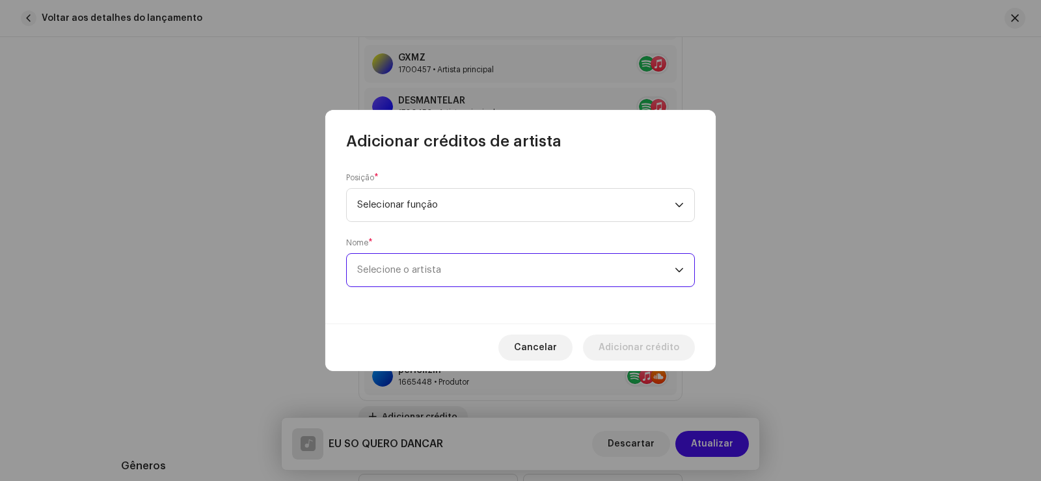
click at [424, 262] on span "Selecione o artista" at bounding box center [515, 270] width 317 height 33
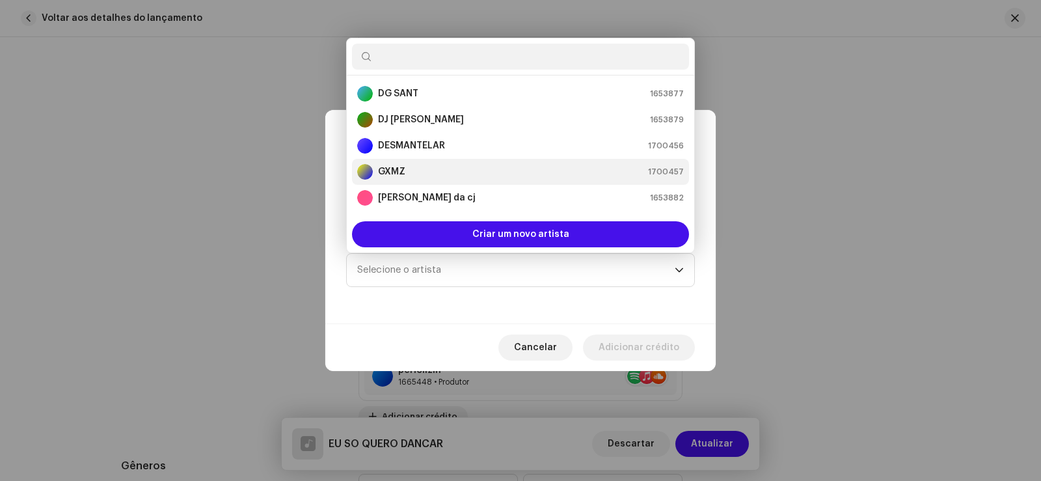
click at [401, 167] on strong "GXMZ" at bounding box center [391, 171] width 27 height 13
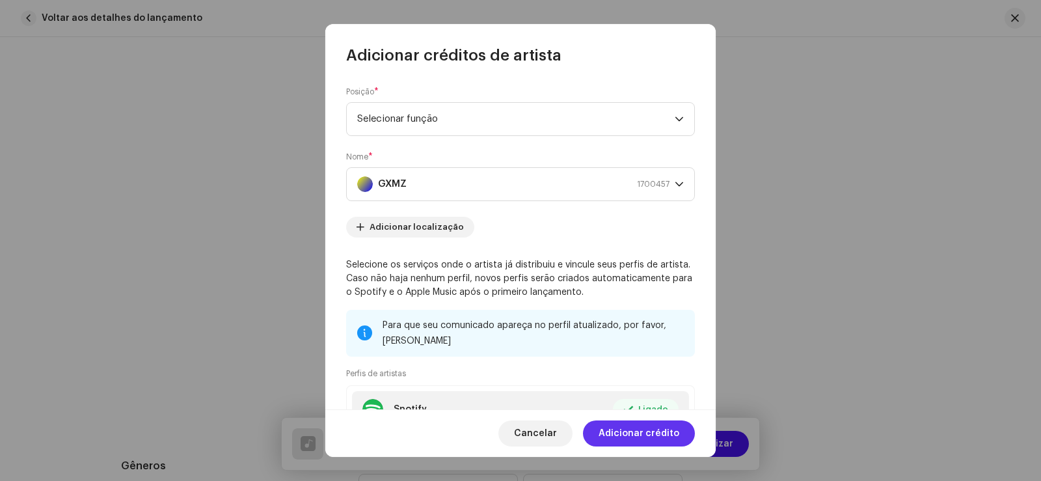
click at [622, 430] on font "Adicionar crédito" at bounding box center [638, 433] width 81 height 9
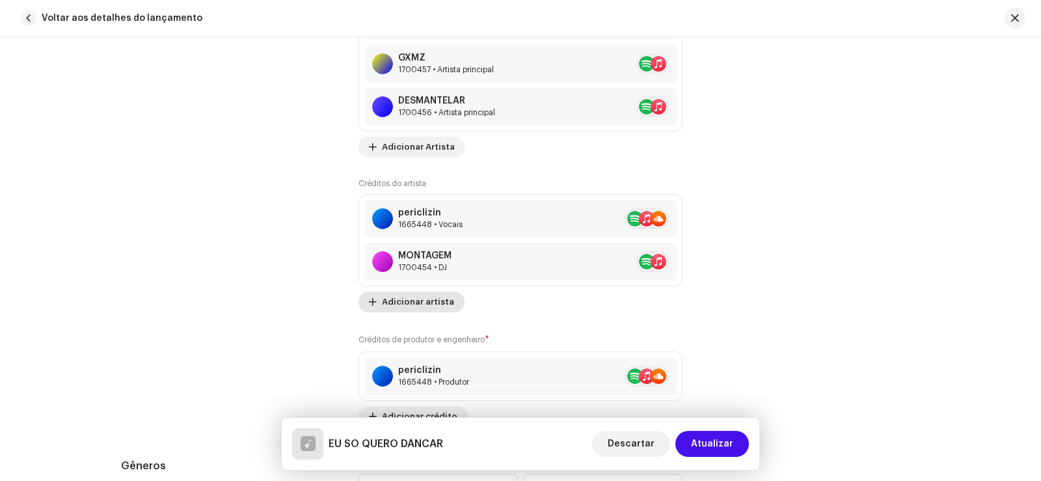
click at [431, 306] on span "Adicionar artista" at bounding box center [418, 302] width 72 height 26
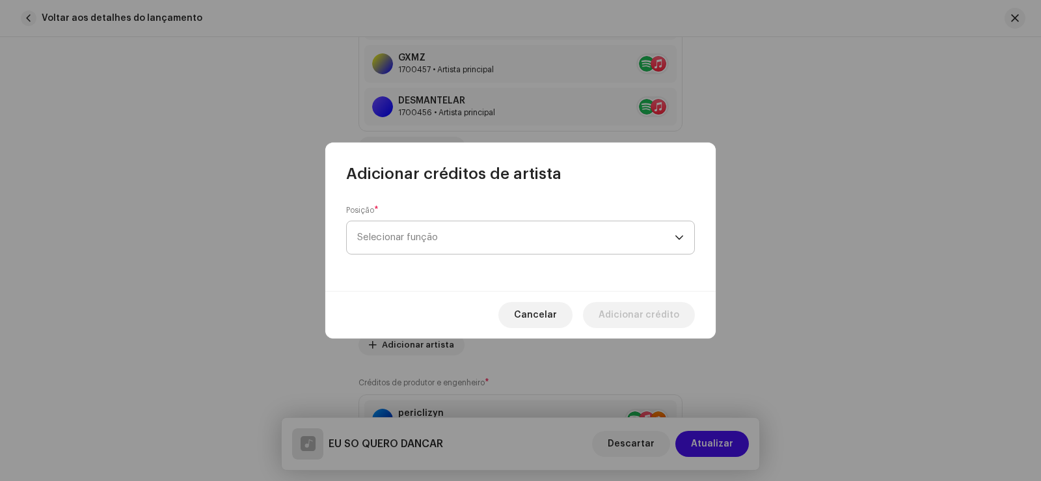
click at [401, 213] on div "Posição * Selecionar função" at bounding box center [520, 229] width 349 height 49
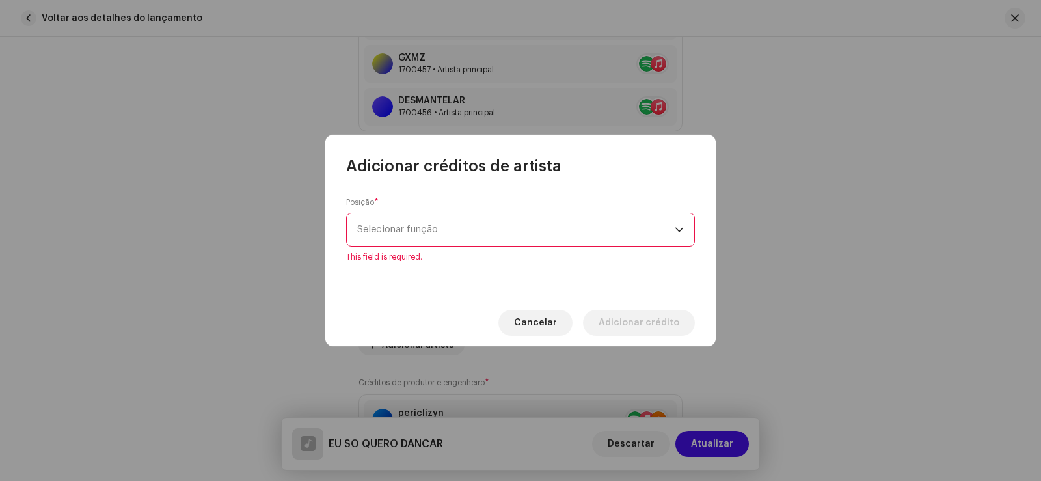
click at [405, 230] on font "Selecionar função" at bounding box center [397, 229] width 81 height 10
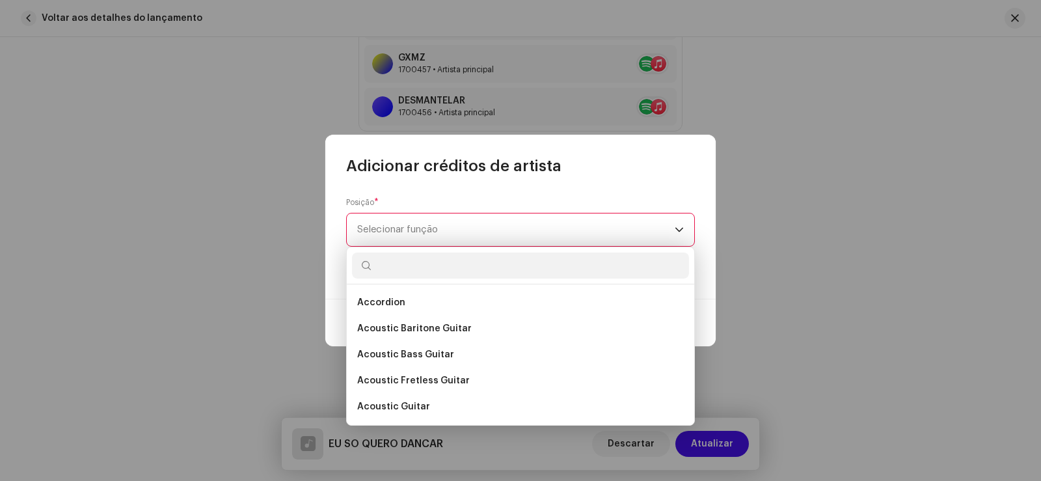
click at [405, 230] on font "Selecionar função" at bounding box center [397, 229] width 81 height 10
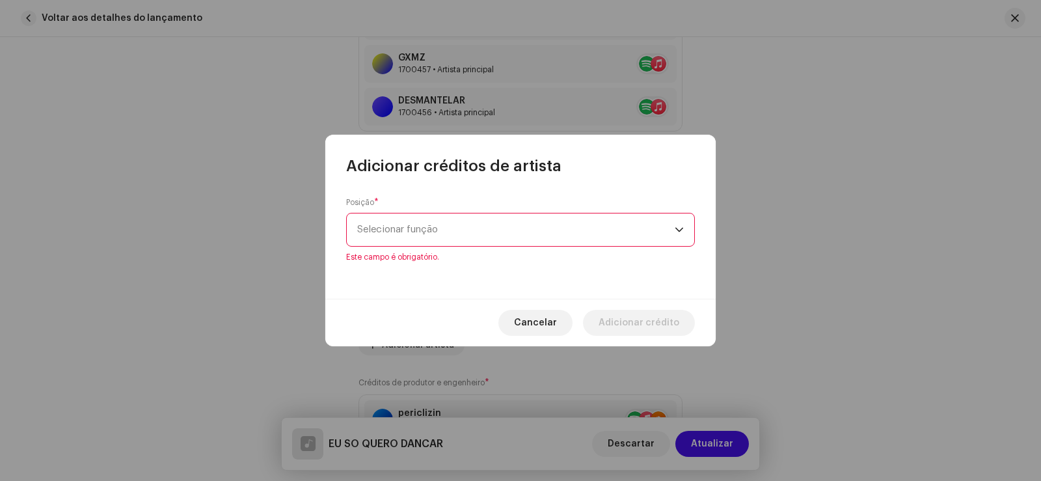
click at [405, 230] on font "Selecionar função" at bounding box center [397, 229] width 81 height 10
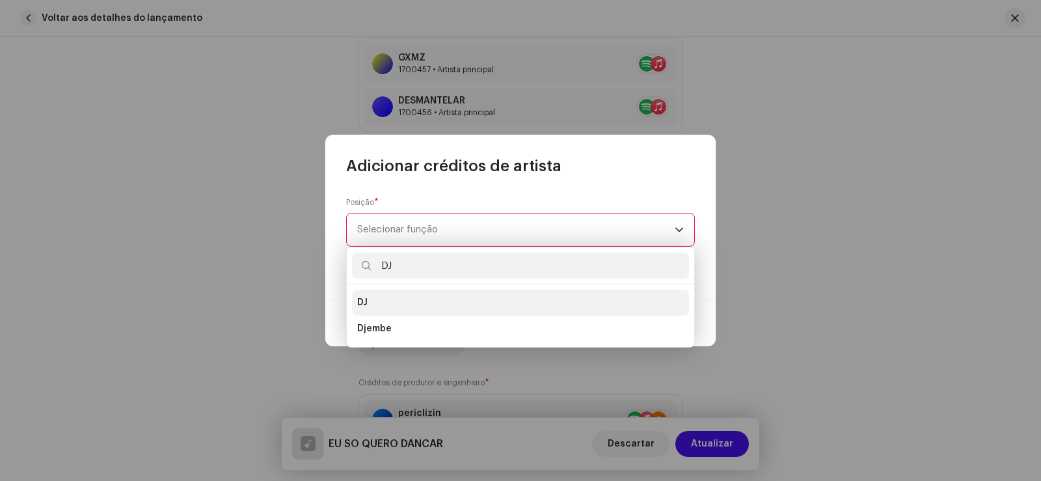
type input "DJ"
click at [403, 296] on li "DJ" at bounding box center [520, 302] width 337 height 26
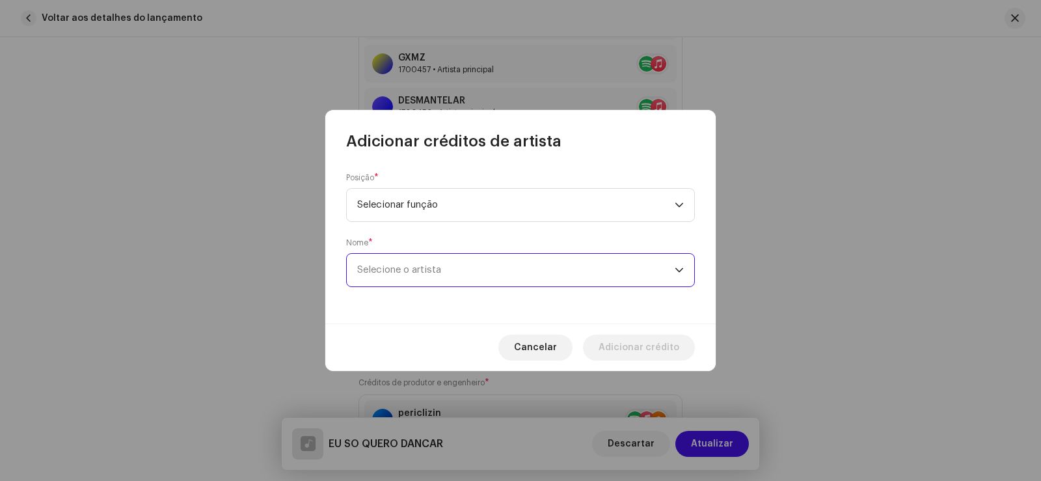
click at [429, 280] on span "Selecione o artista" at bounding box center [515, 270] width 317 height 33
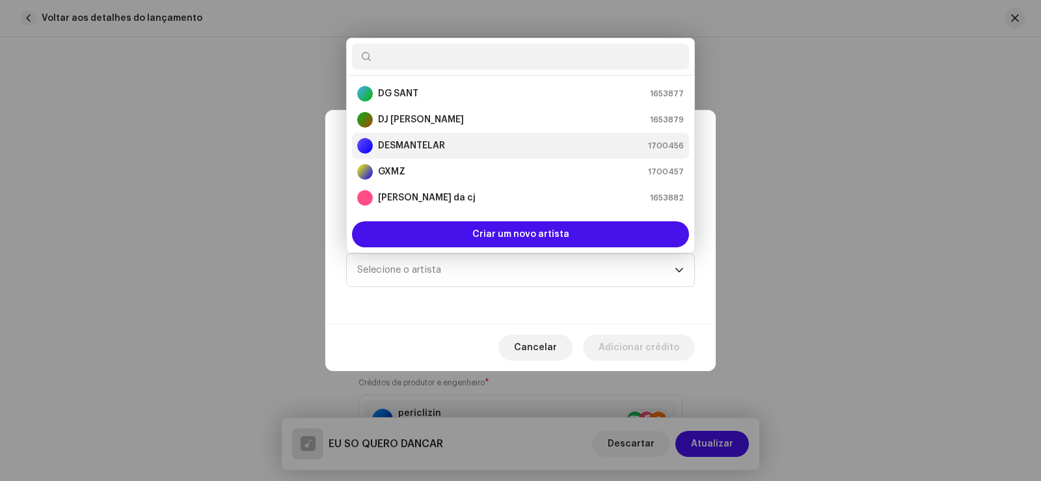
click at [432, 140] on strong "DESMANTELAR" at bounding box center [411, 145] width 67 height 13
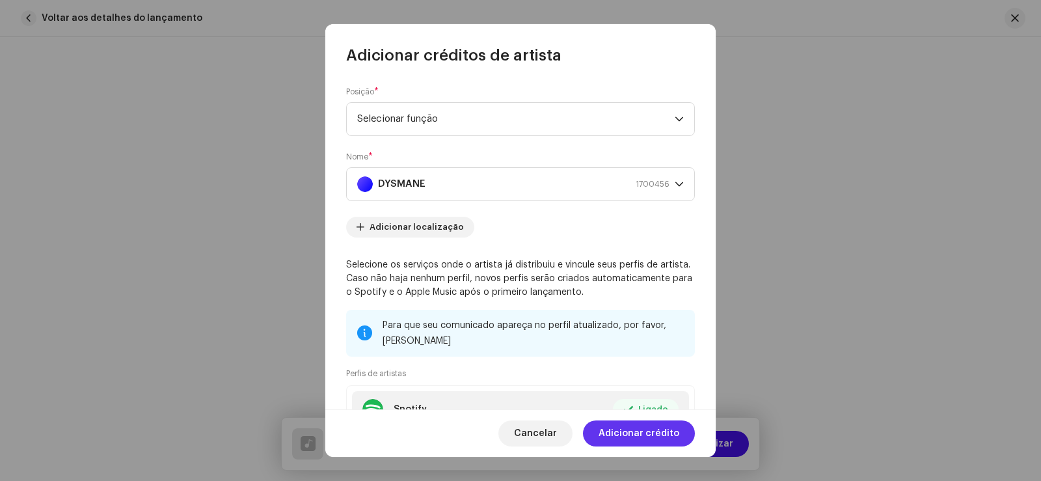
click at [640, 425] on span "Adicionar crédito" at bounding box center [638, 433] width 81 height 26
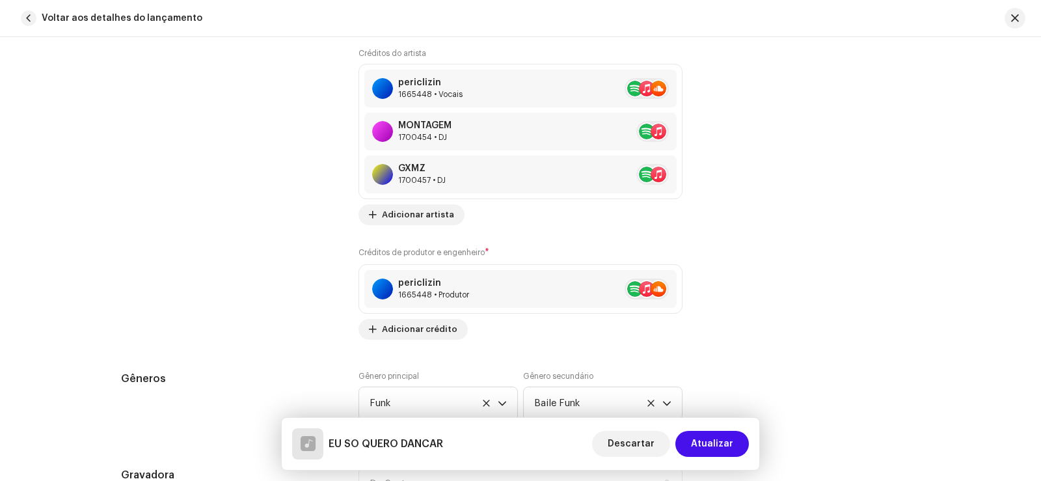
scroll to position [1171, 0]
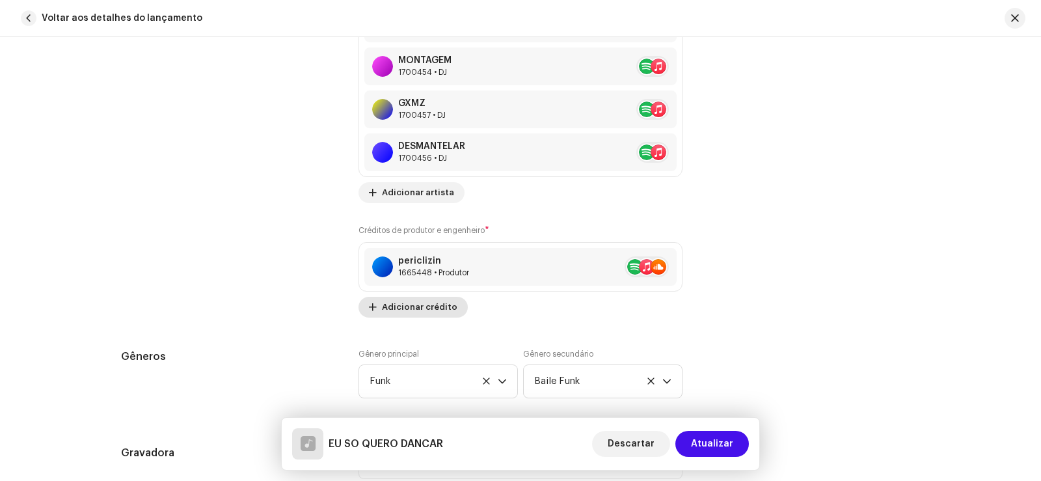
click at [402, 303] on font "Adicionar crédito" at bounding box center [419, 306] width 75 height 8
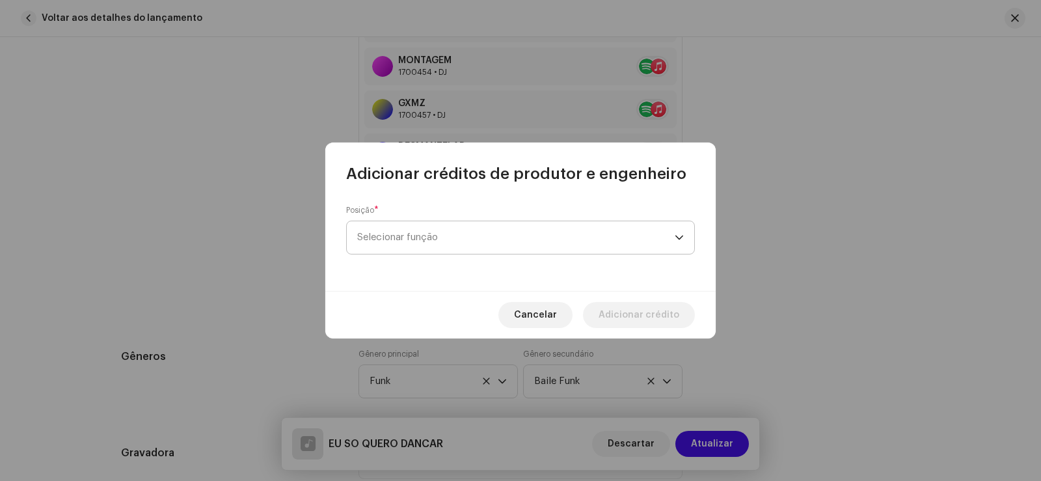
click at [416, 232] on font "Selecionar função" at bounding box center [397, 237] width 81 height 10
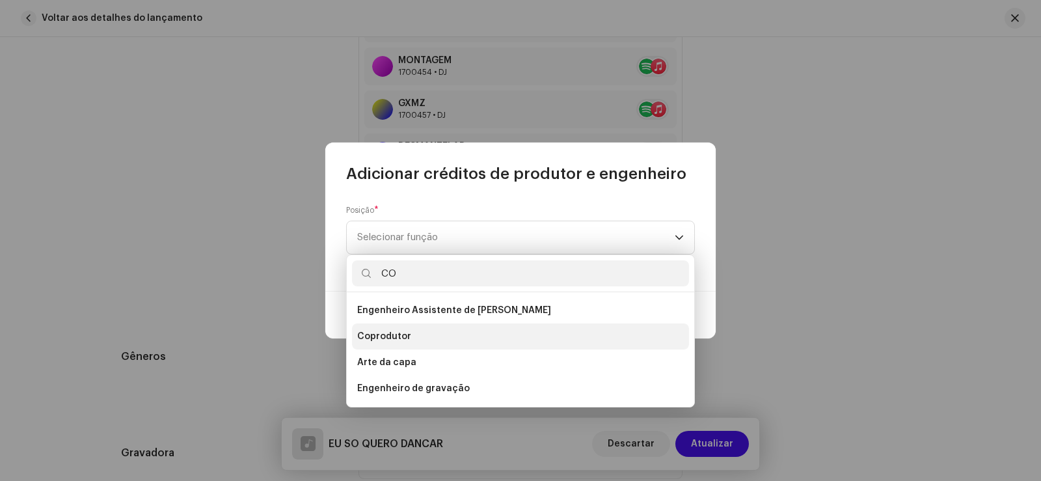
type input "CO"
click at [401, 330] on span "Coprodutor" at bounding box center [384, 336] width 54 height 13
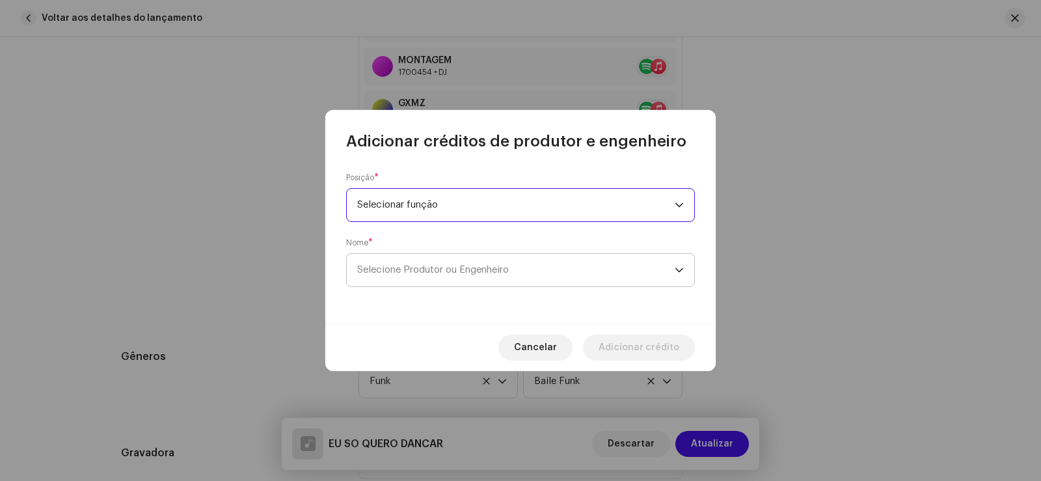
click at [461, 260] on span "Selecione Produtor ou Engenheiro" at bounding box center [515, 270] width 317 height 33
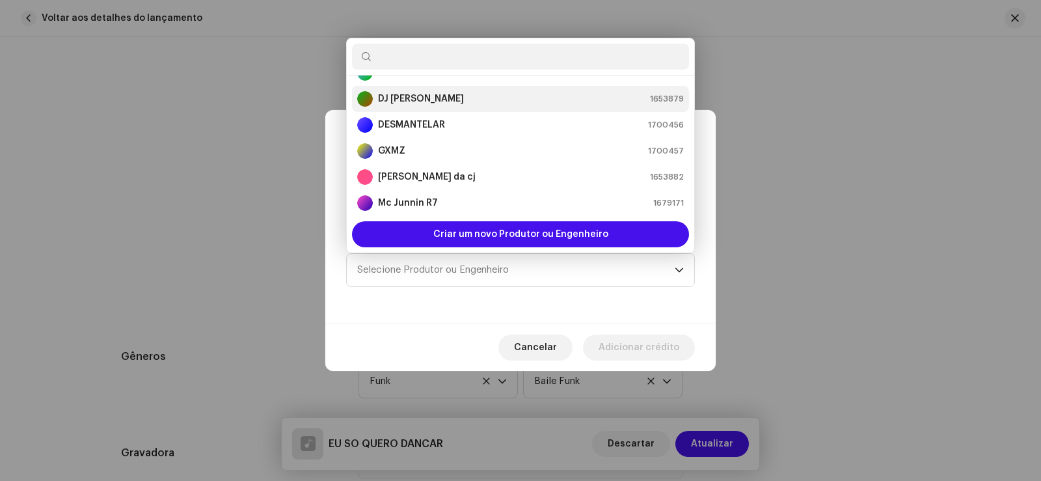
scroll to position [0, 0]
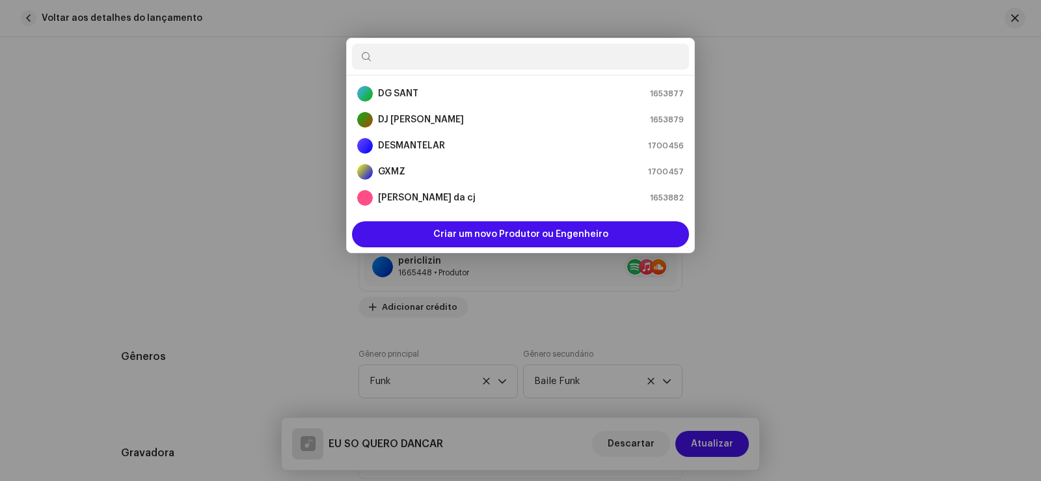
click at [751, 92] on div "Adicionar créditos de produtor e engenheiro Posição * Selecionar função Nome * …" at bounding box center [520, 240] width 1041 height 481
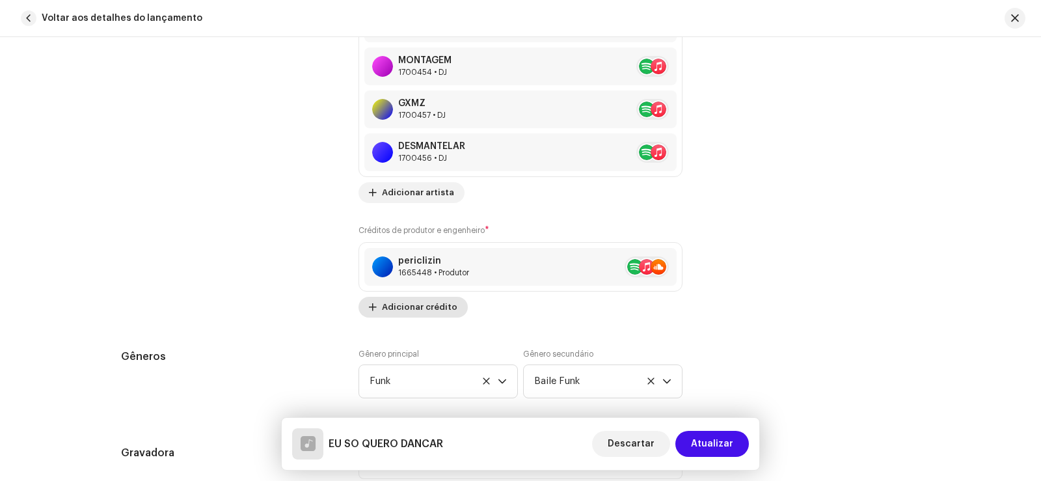
click at [431, 304] on font "Adicionar crédito" at bounding box center [419, 306] width 75 height 8
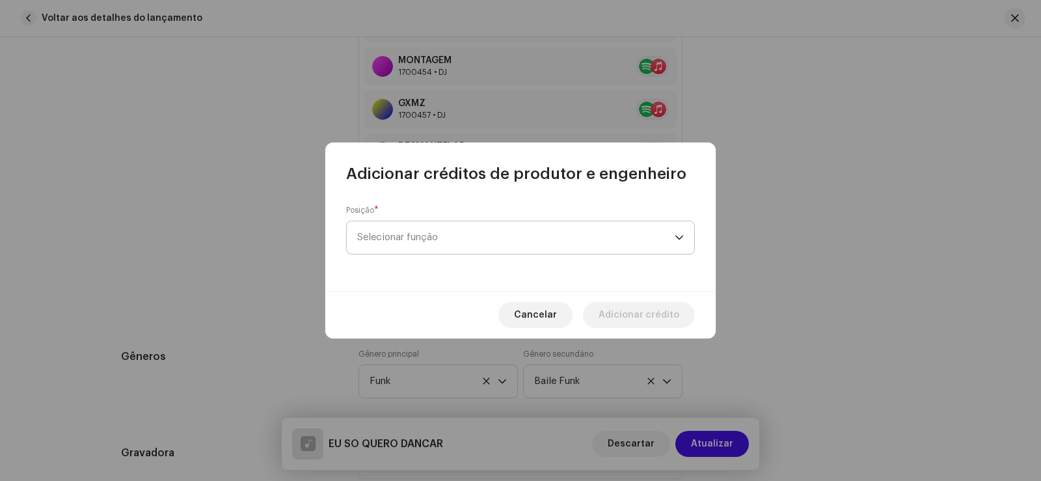
click at [426, 241] on font "Selecionar função" at bounding box center [397, 237] width 81 height 10
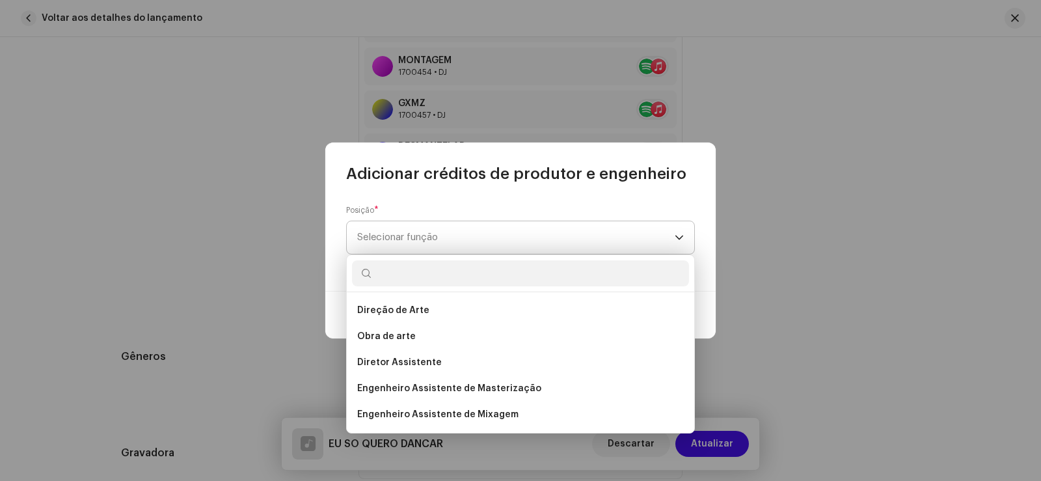
type input "X"
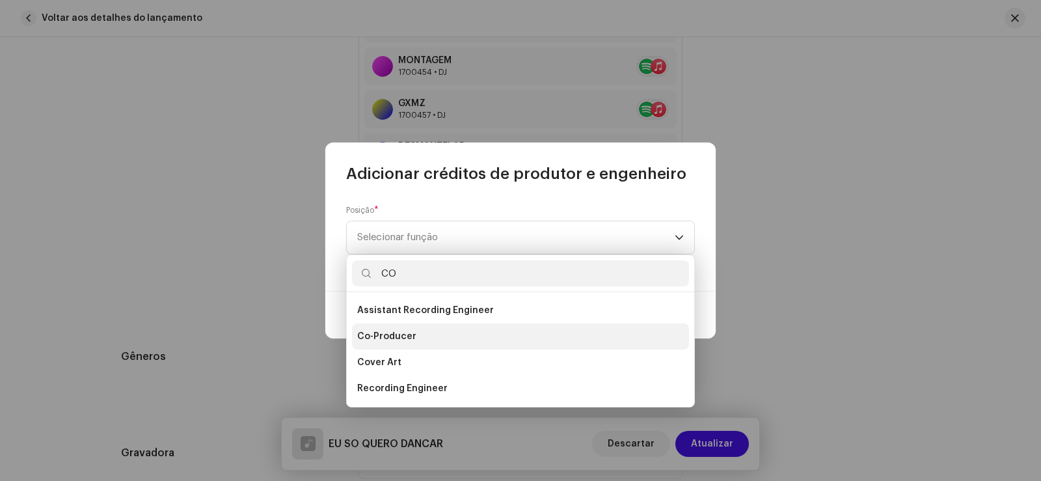
type input "CO"
click at [409, 335] on span "Co-Producer" at bounding box center [386, 336] width 59 height 13
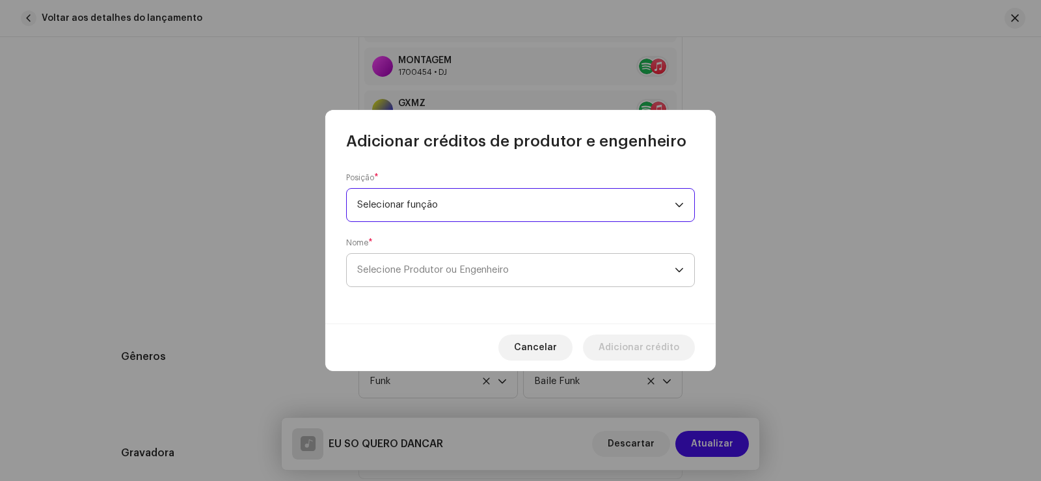
click at [453, 273] on font "Selecione Produtor ou Engenheiro" at bounding box center [433, 270] width 152 height 10
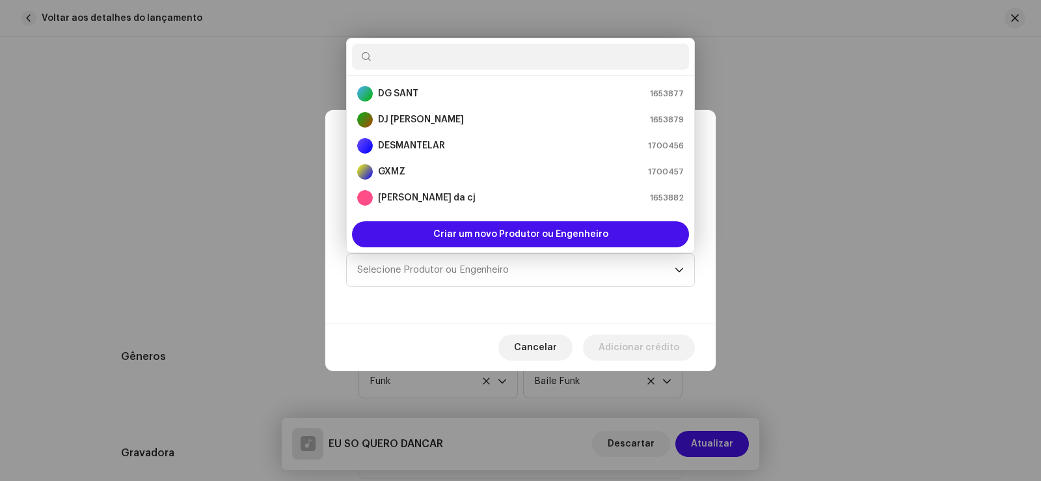
scroll to position [156, 0]
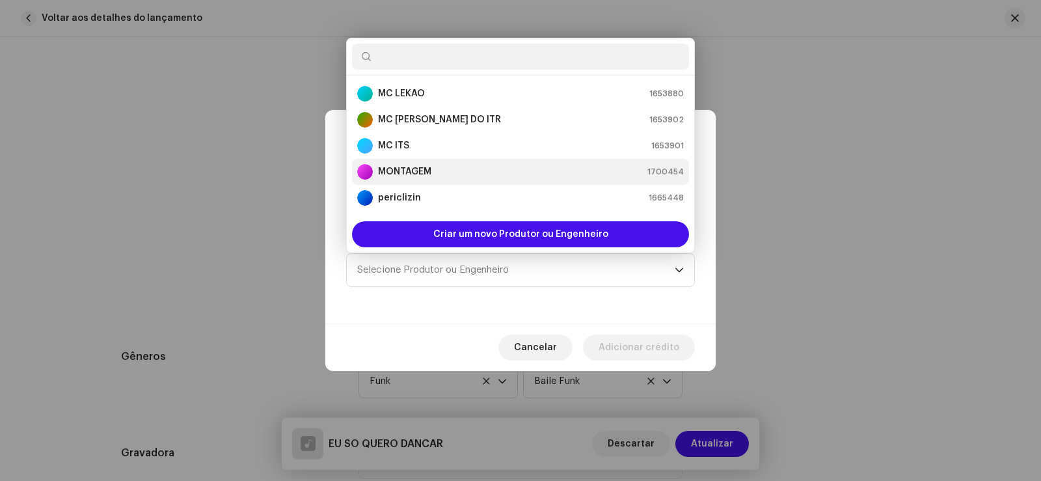
click at [427, 177] on strong "MONTAGEM" at bounding box center [404, 171] width 53 height 13
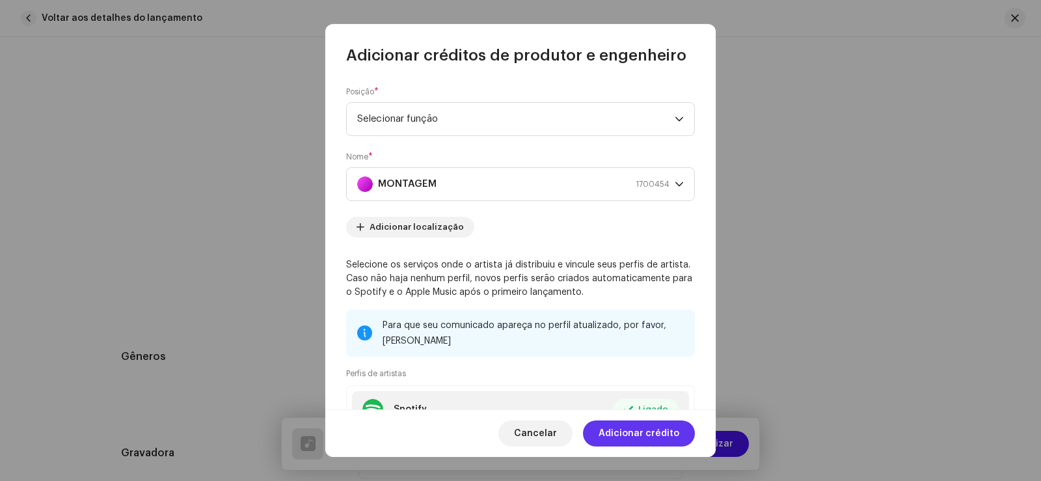
click at [639, 424] on span "Adicionar crédito" at bounding box center [638, 433] width 81 height 26
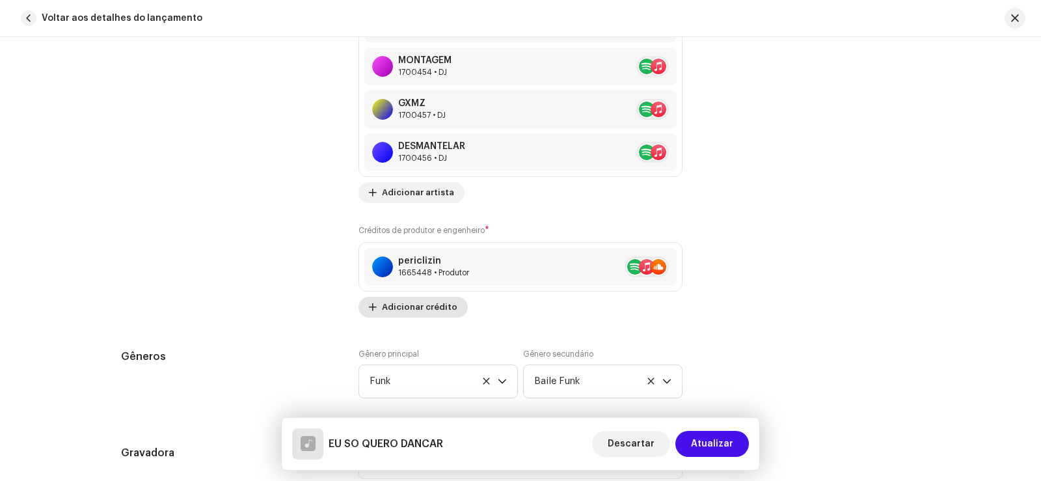
click at [438, 299] on span "Adicionar crédito" at bounding box center [419, 307] width 75 height 26
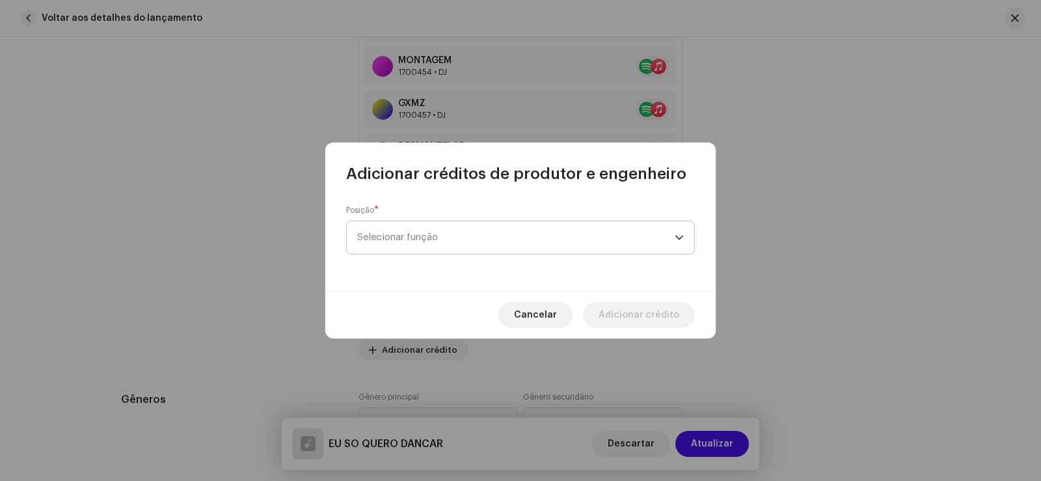
click at [425, 243] on span "Selecionar função" at bounding box center [515, 237] width 317 height 33
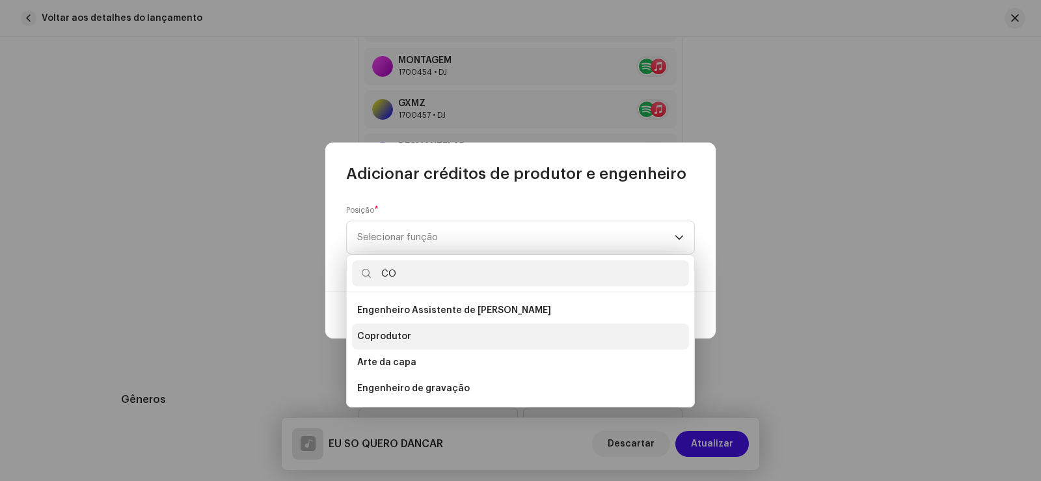
type input "CO"
click at [415, 334] on li "Coprodutor" at bounding box center [520, 336] width 337 height 26
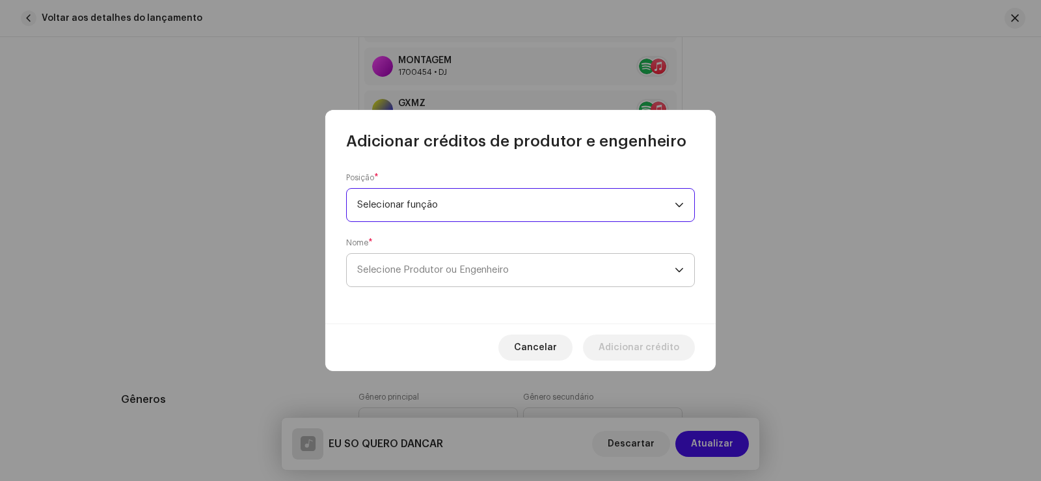
click at [419, 265] on font "Selecione Produtor ou Engenheiro" at bounding box center [433, 270] width 152 height 10
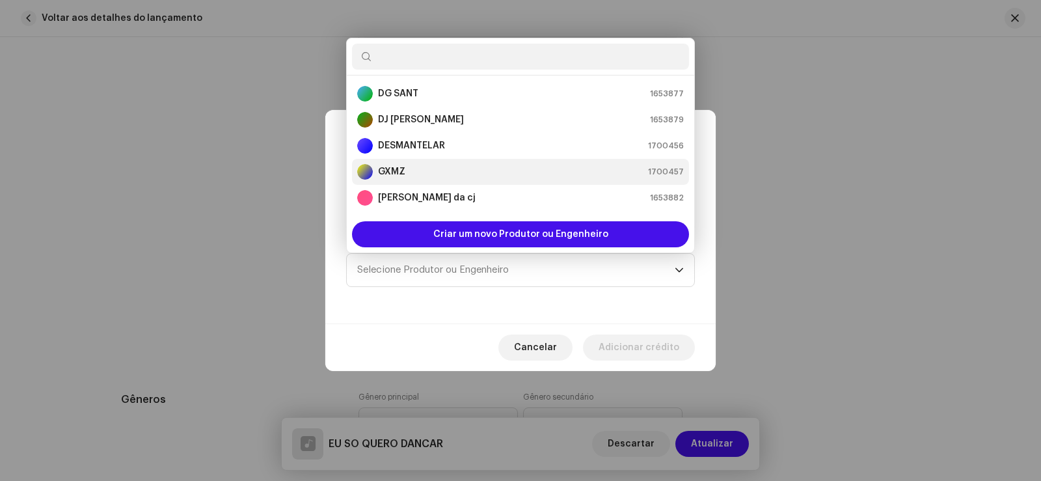
click at [420, 168] on div "GXMZ 1700457" at bounding box center [520, 172] width 327 height 16
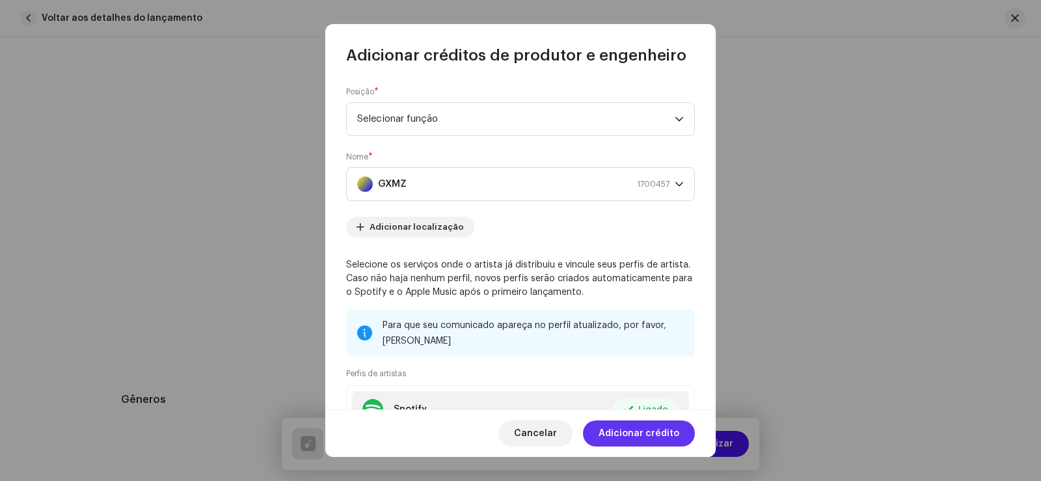
click at [643, 436] on font "Adicionar crédito" at bounding box center [638, 433] width 81 height 9
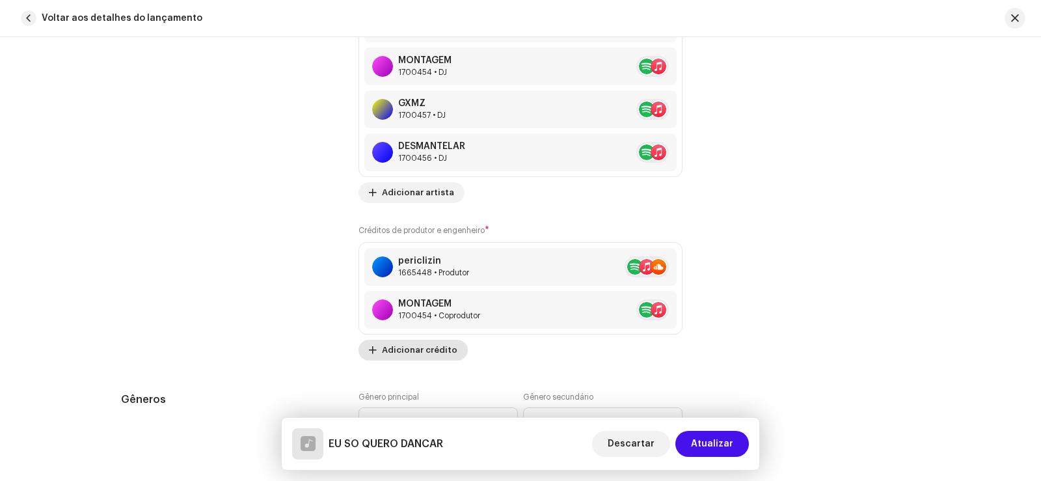
click at [447, 346] on font "Adicionar crédito" at bounding box center [419, 349] width 75 height 8
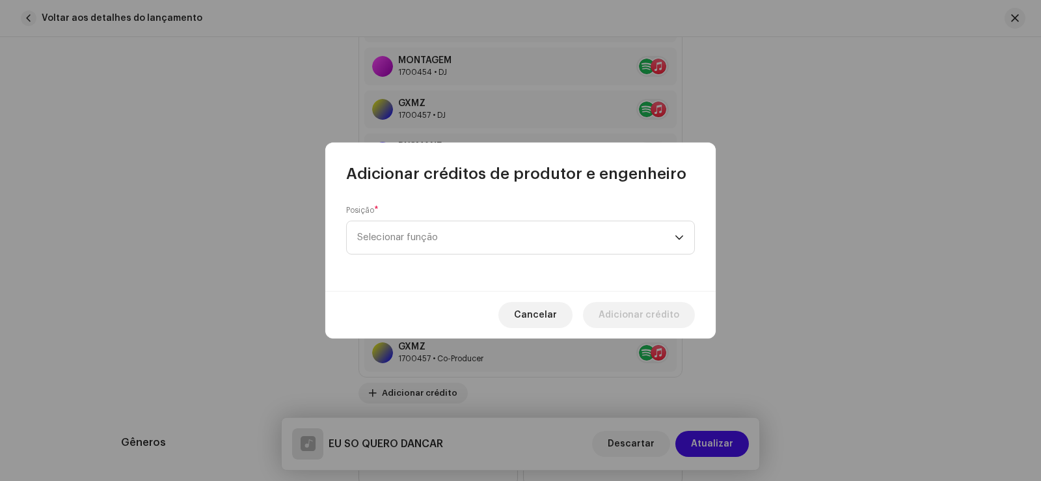
click at [419, 211] on div "Posição * Selecionar função" at bounding box center [520, 229] width 349 height 49
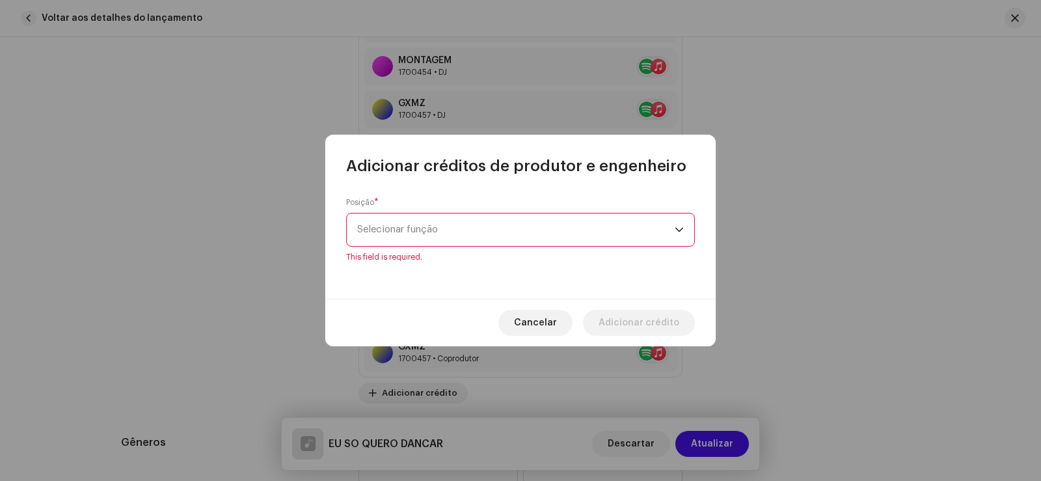
click at [422, 239] on span "Selecionar função" at bounding box center [515, 229] width 317 height 33
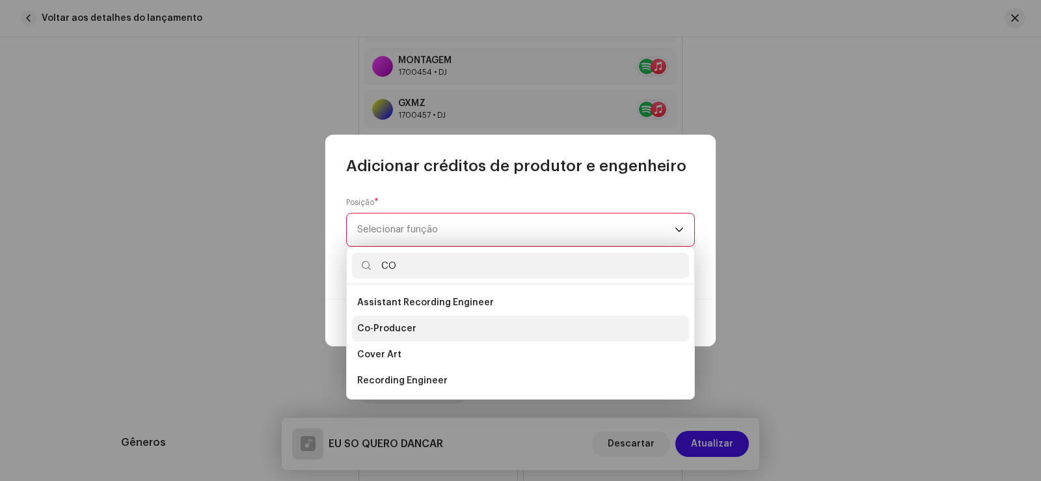
type input "CO"
click at [405, 321] on li "Co-Producer" at bounding box center [520, 328] width 337 height 26
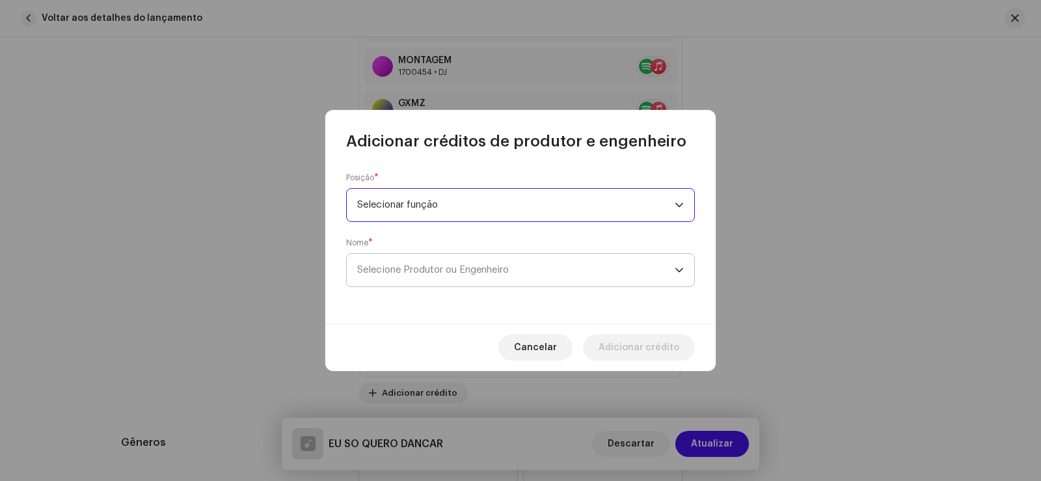
click at [594, 280] on span "Selecione Produtor ou Engenheiro" at bounding box center [515, 270] width 317 height 33
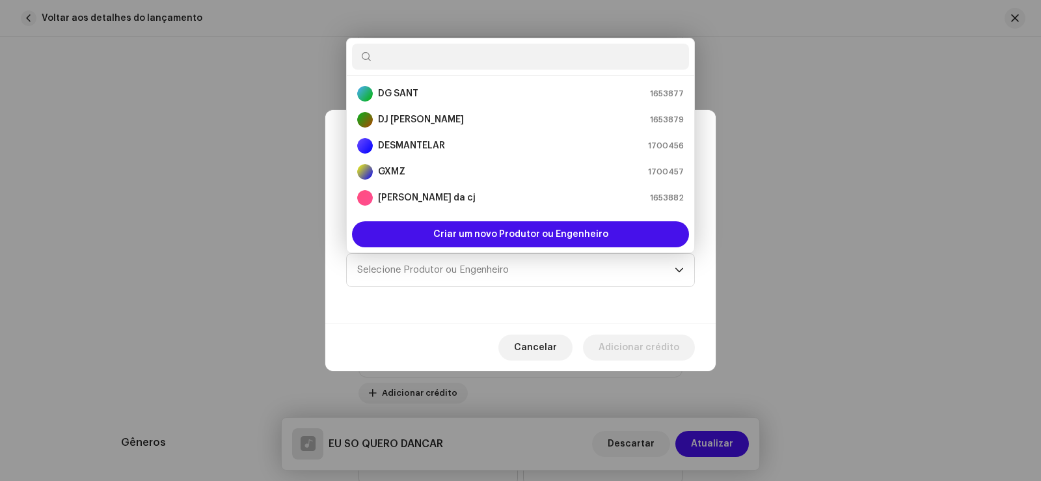
click at [423, 59] on input "text" at bounding box center [520, 57] width 337 height 26
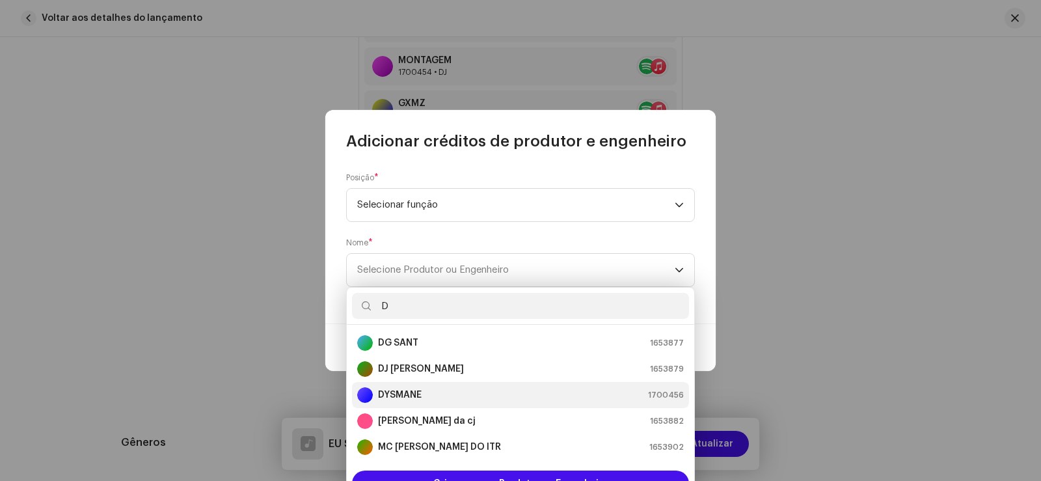
type input "D"
click at [422, 394] on div "DYSMANE 1700456" at bounding box center [520, 395] width 327 height 16
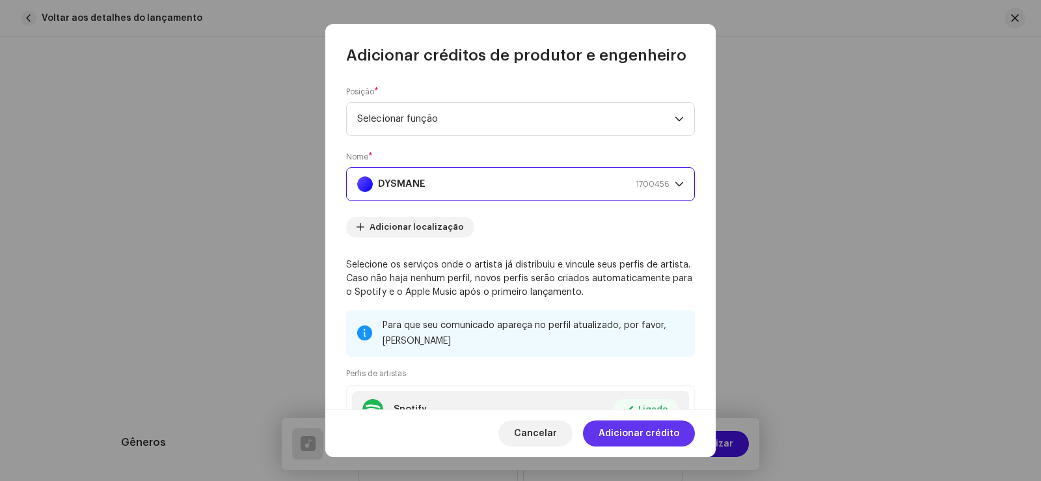
click at [624, 433] on font "Adicionar crédito" at bounding box center [638, 433] width 81 height 9
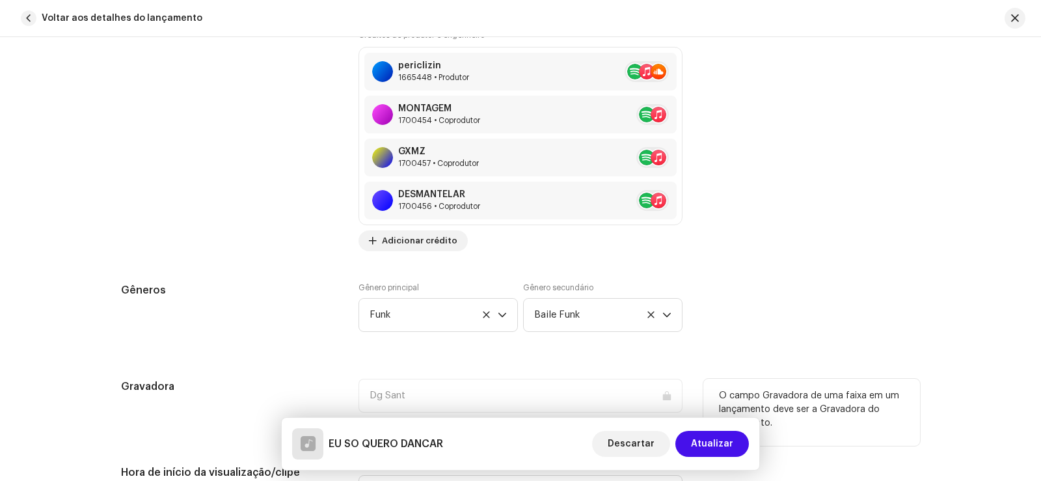
scroll to position [1431, 0]
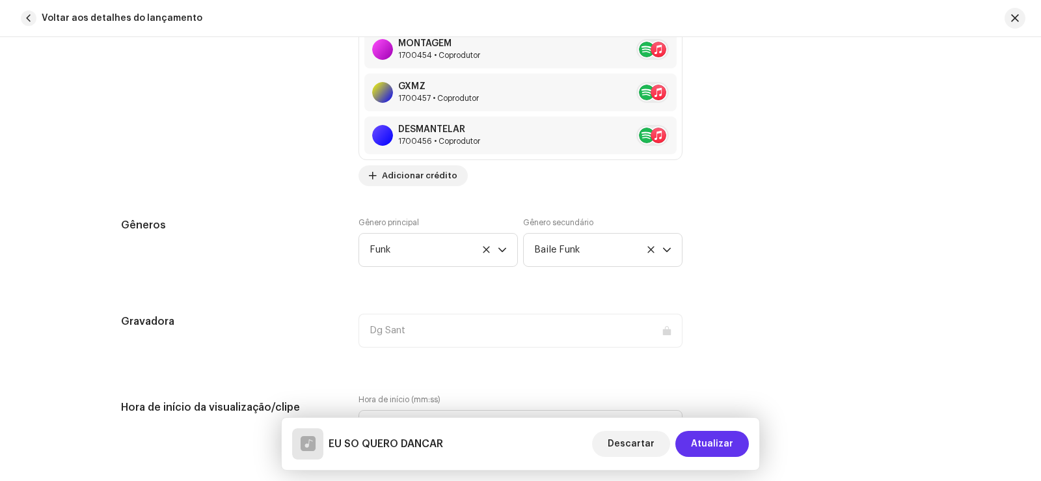
click at [705, 438] on span "Atualizar" at bounding box center [712, 444] width 42 height 26
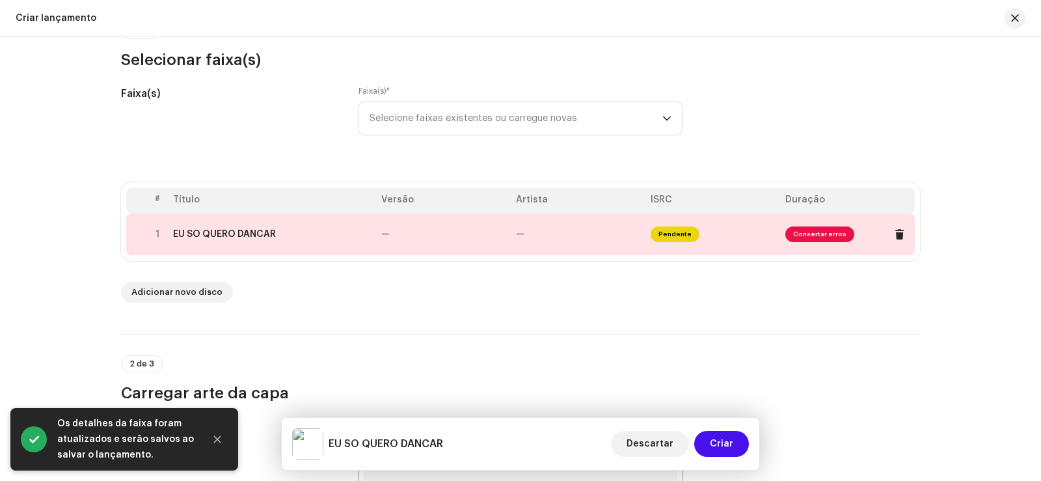
click at [587, 243] on td "—" at bounding box center [578, 234] width 135 height 42
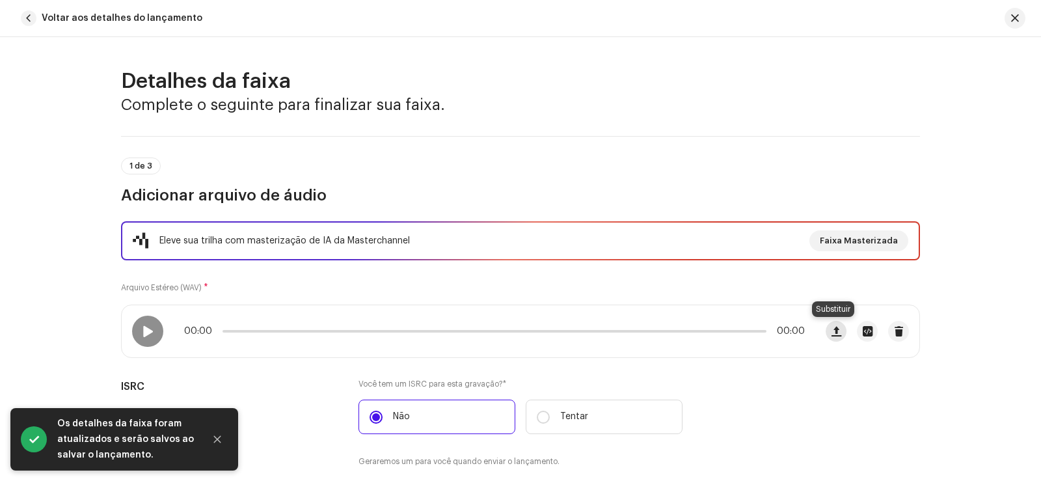
click at [837, 328] on span "button" at bounding box center [836, 331] width 10 height 10
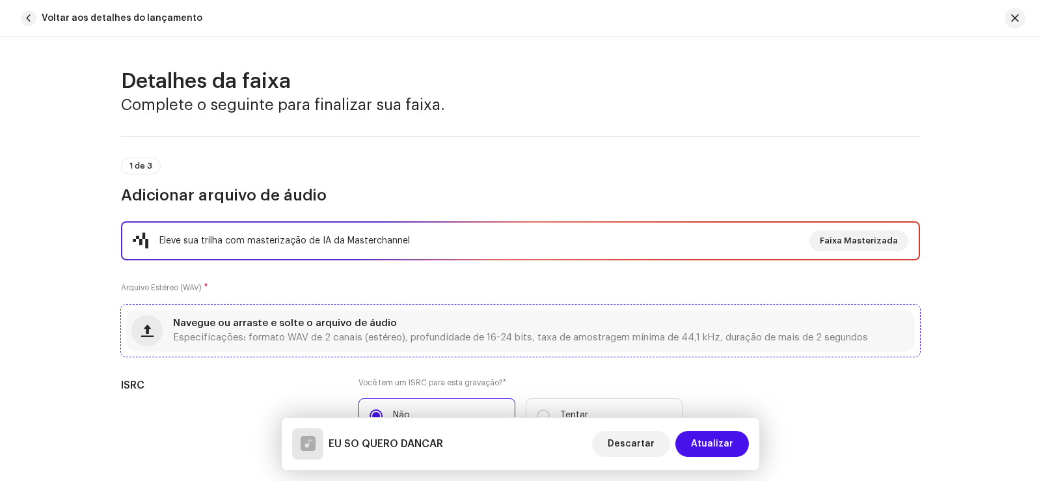
click at [480, 329] on div "Navegue ou arraste e solte o arquivo de áudio Especificações: formato WAV de 2 …" at bounding box center [520, 330] width 695 height 23
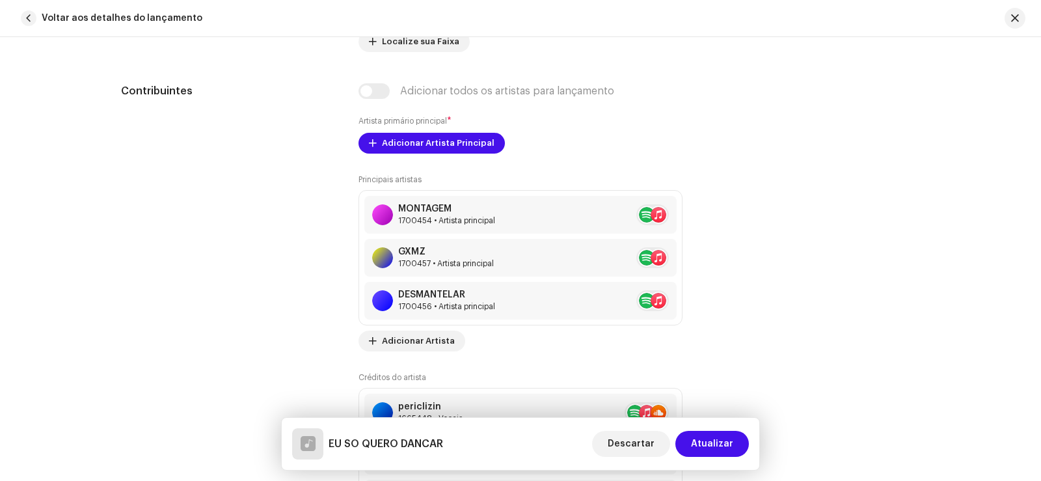
scroll to position [846, 0]
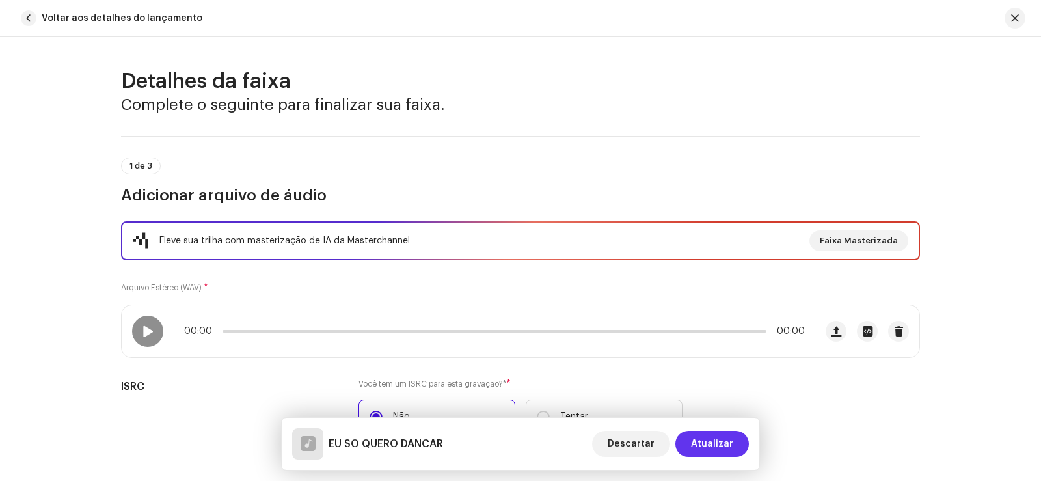
click at [710, 440] on font "Atualizar" at bounding box center [712, 443] width 42 height 9
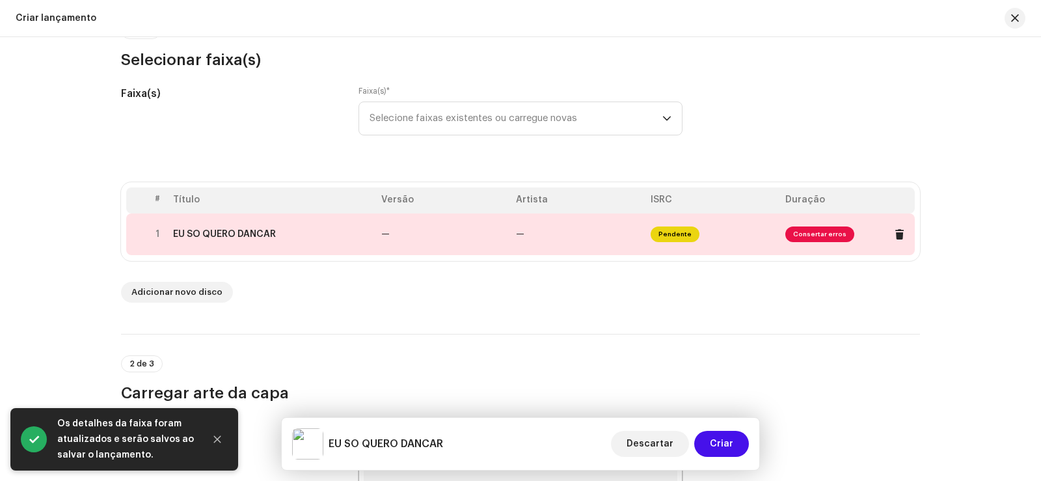
click at [715, 246] on td "Pendente" at bounding box center [712, 234] width 135 height 42
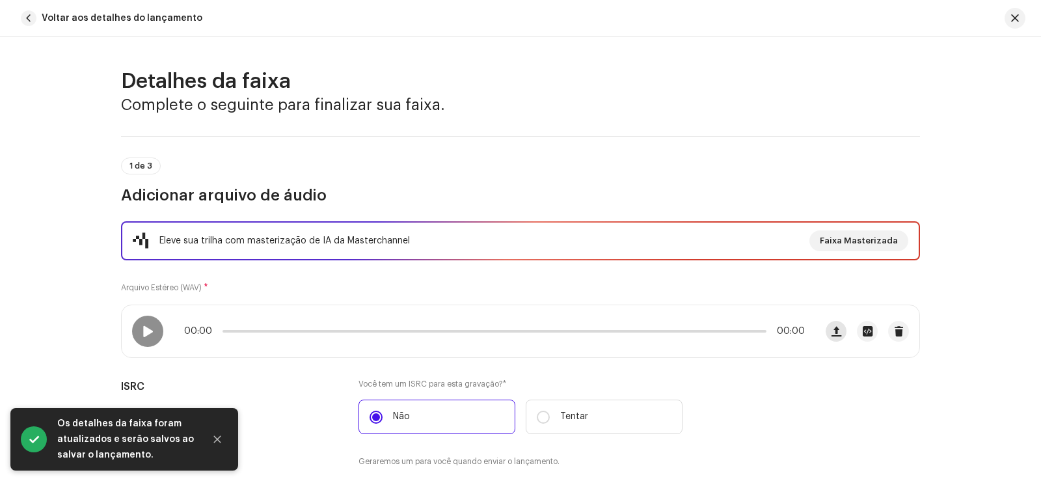
click at [831, 328] on span "button" at bounding box center [836, 331] width 10 height 10
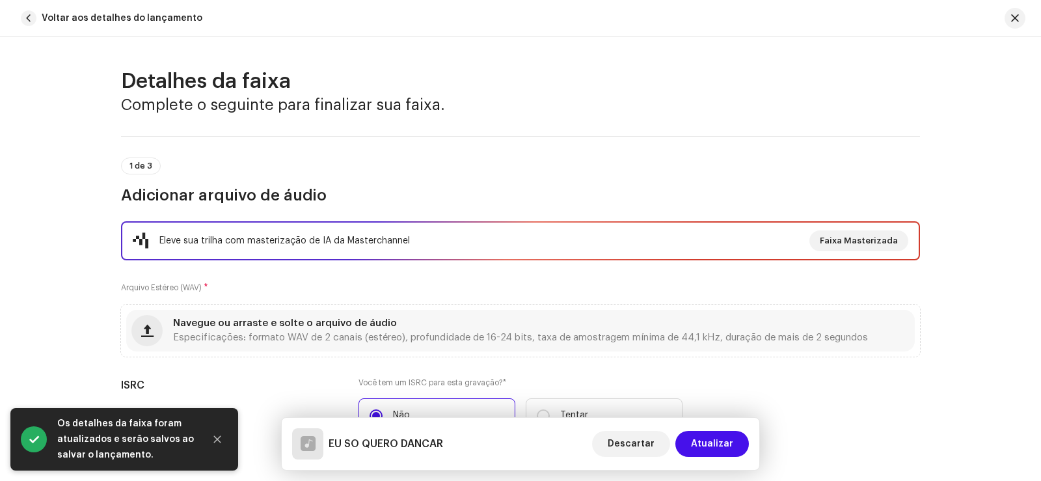
click at [436, 284] on div "Eleve sua trilha com masterização de IA da Masterchannel Faixa Masterizada Arqu…" at bounding box center [520, 351] width 799 height 261
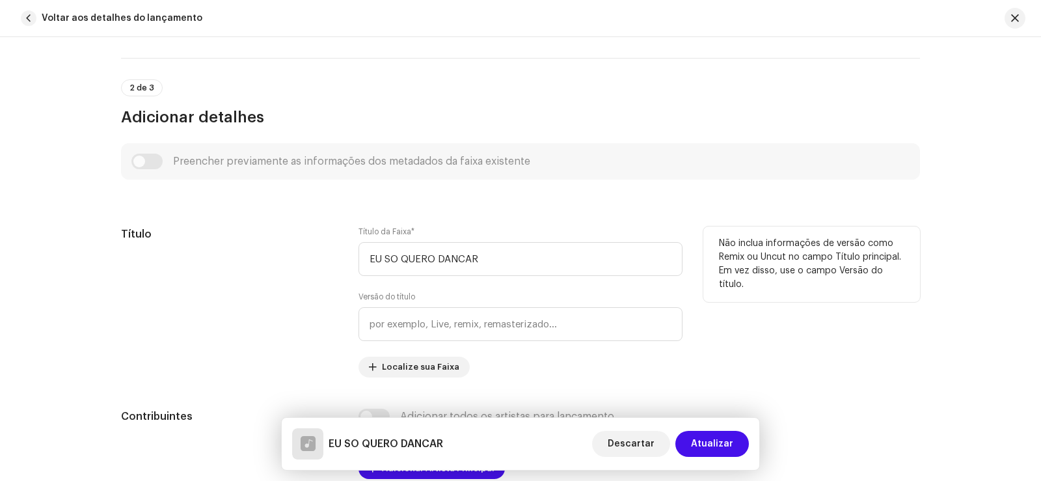
scroll to position [651, 0]
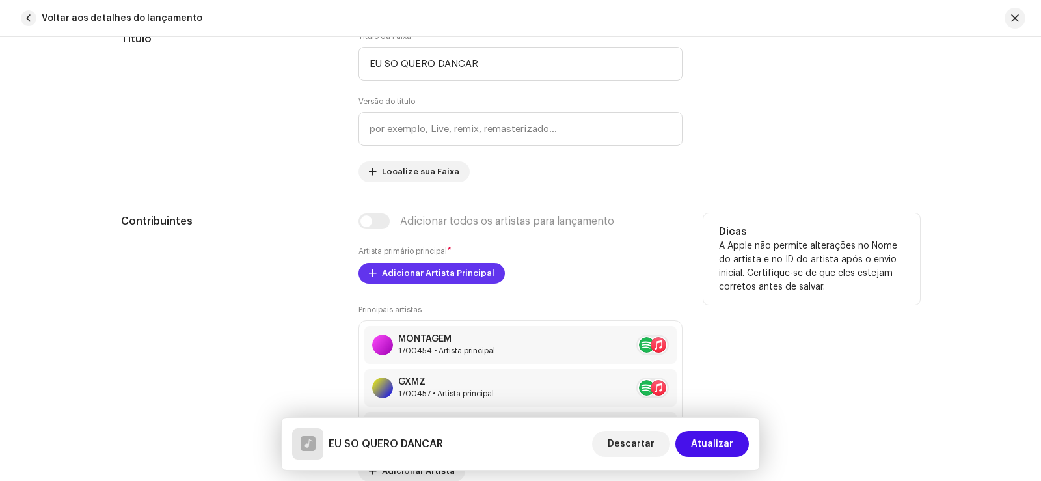
click at [442, 265] on span "Adicionar Artista Principal" at bounding box center [438, 273] width 113 height 26
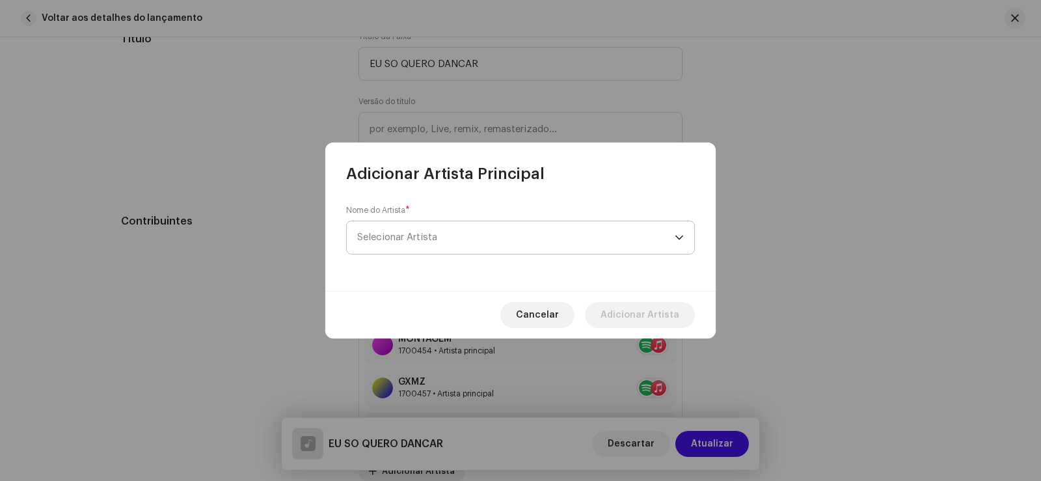
click at [434, 236] on font "Selecionar Artista" at bounding box center [397, 237] width 80 height 10
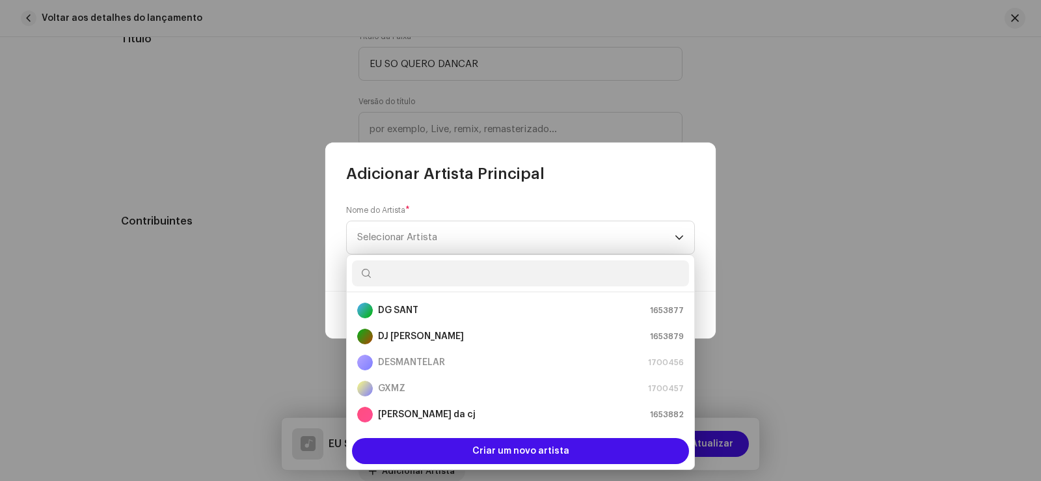
scroll to position [156, 0]
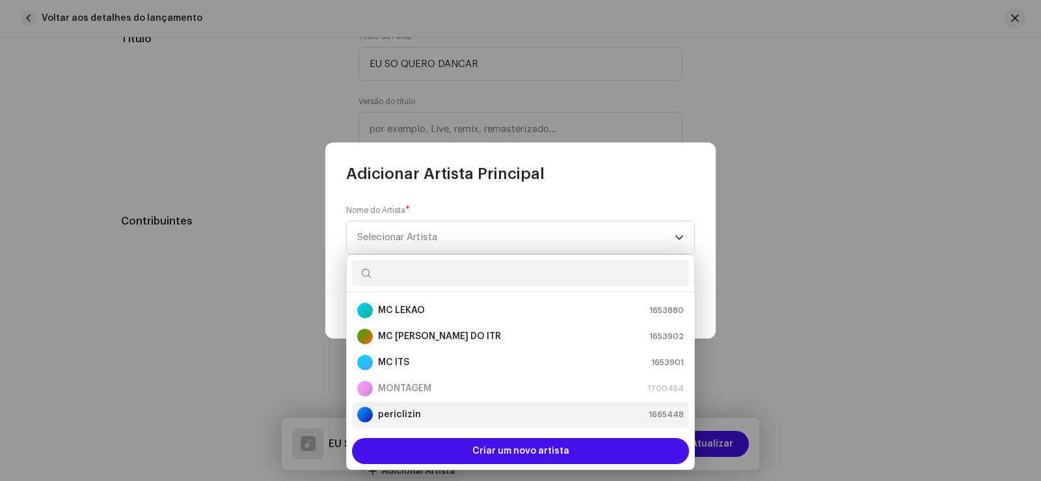
click at [397, 416] on font "periclizin" at bounding box center [399, 414] width 43 height 9
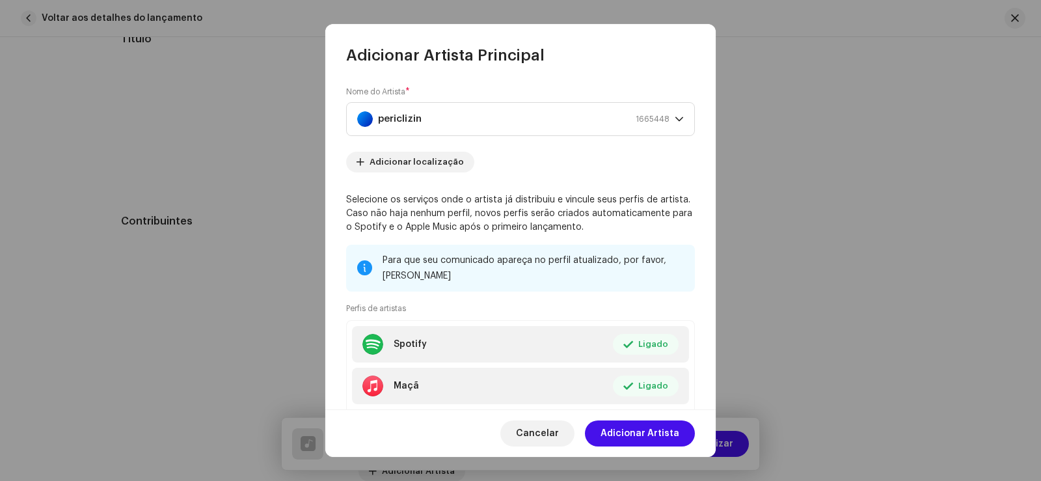
scroll to position [79, 0]
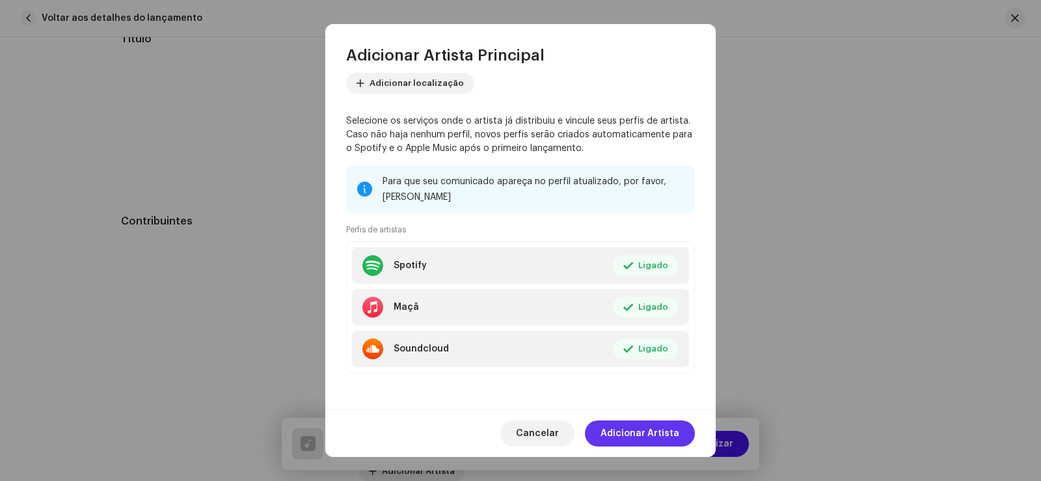
click at [626, 420] on span "Adicionar Artista" at bounding box center [639, 433] width 79 height 26
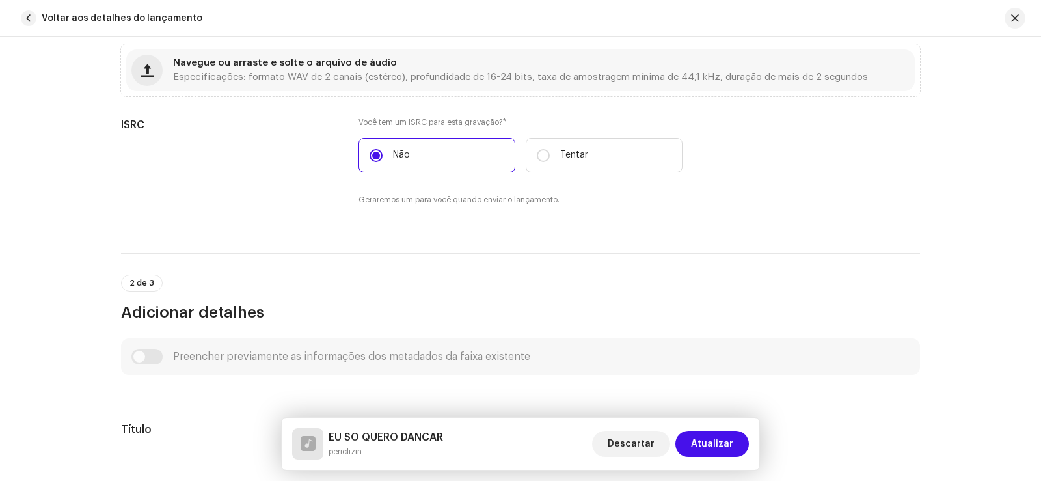
scroll to position [0, 0]
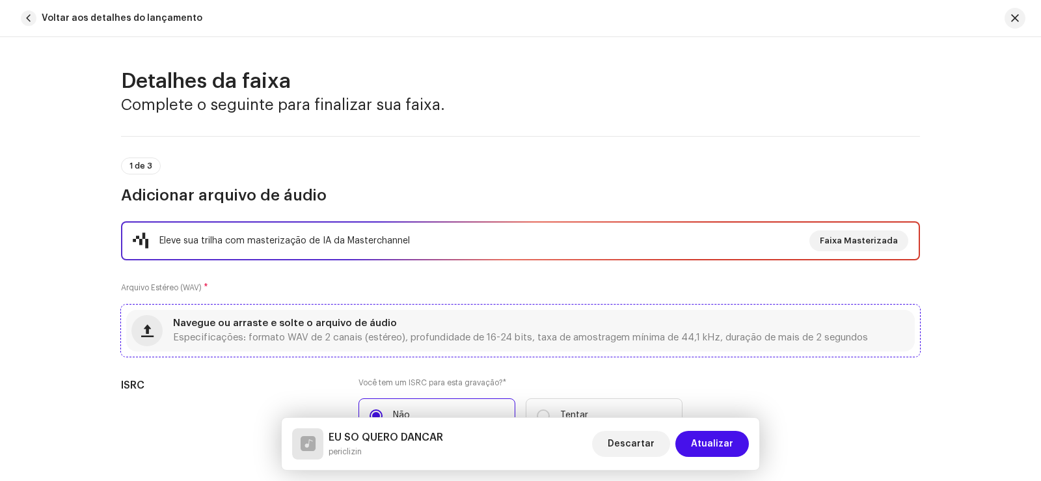
click at [312, 334] on font "Especificações: formato WAV de 2 canais (estéreo), profundidade de 16-24 bits, …" at bounding box center [520, 337] width 695 height 10
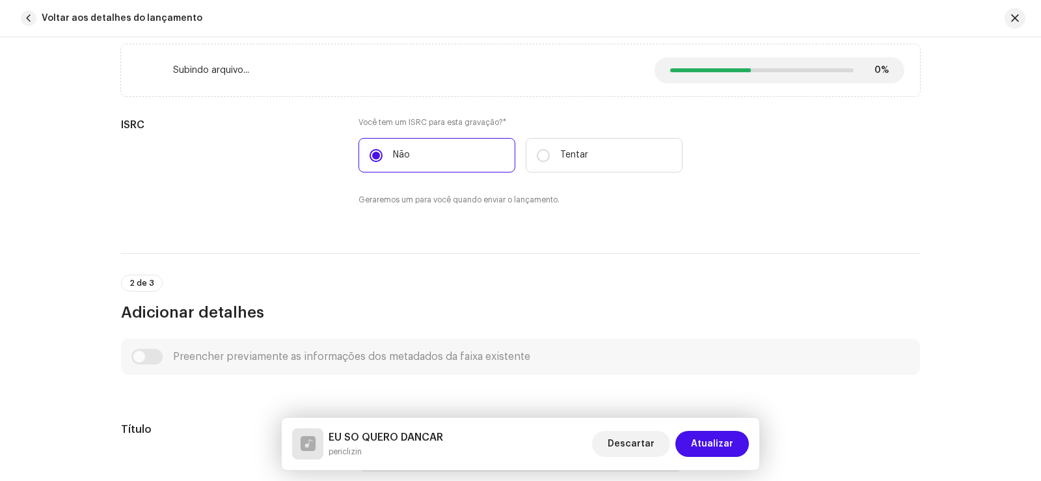
scroll to position [325, 0]
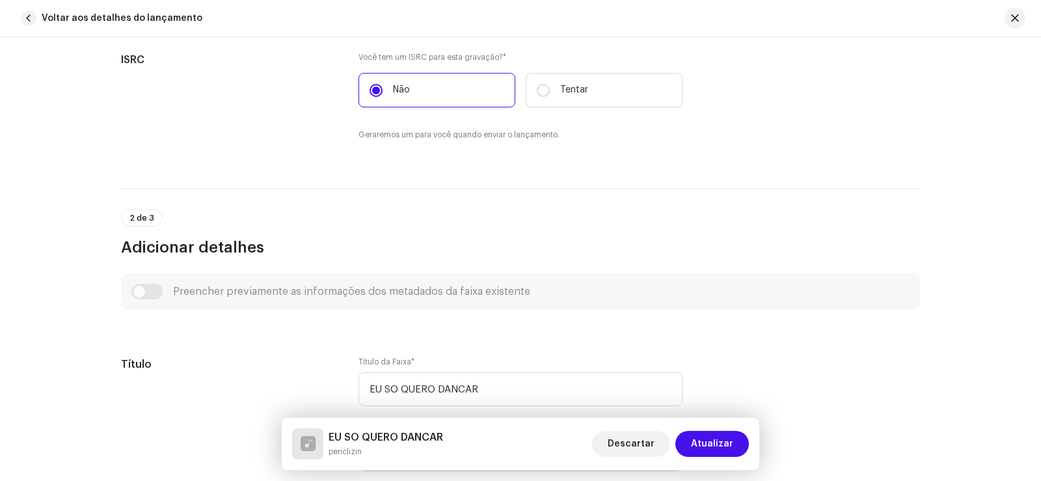
click at [143, 291] on div "Preencher previamente as informações dos metadados da faixa existente" at bounding box center [520, 292] width 778 height 16
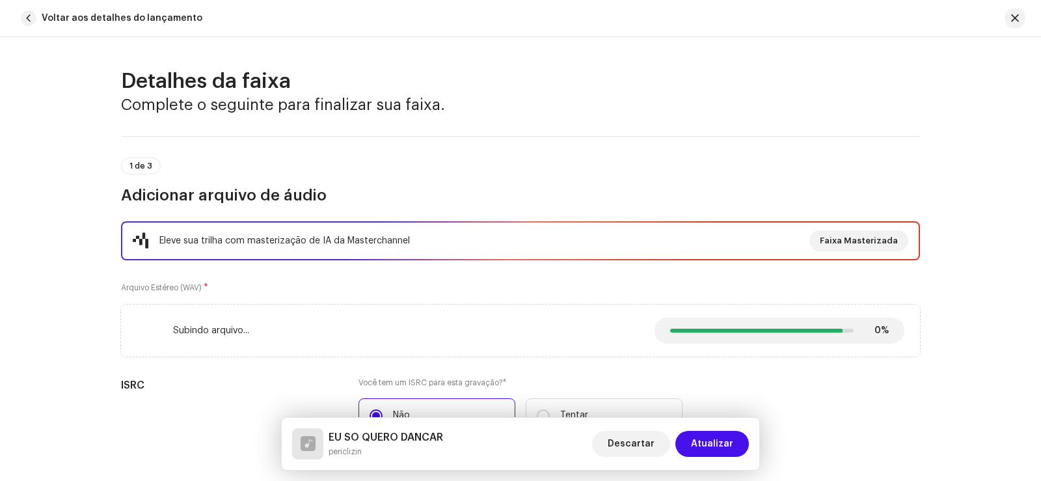
scroll to position [65, 0]
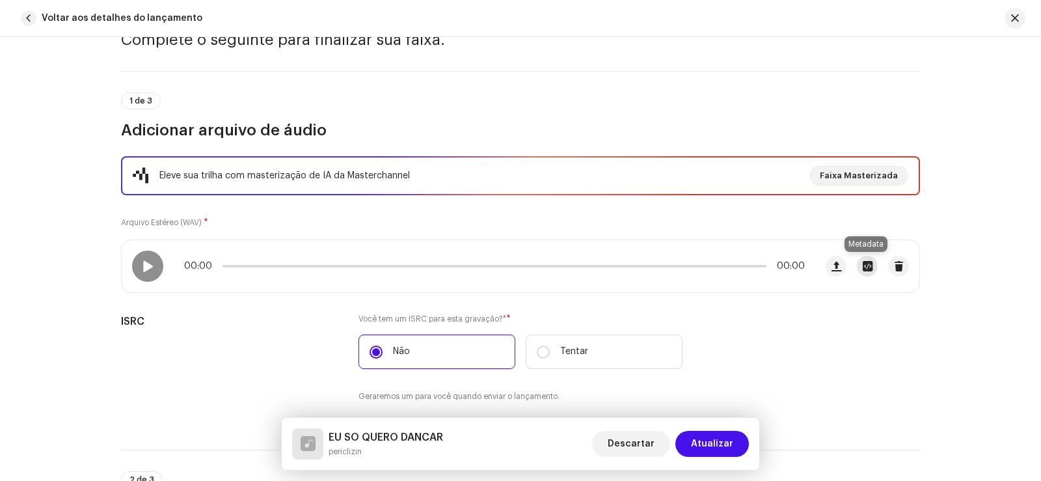
click at [863, 267] on span "button" at bounding box center [868, 266] width 10 height 10
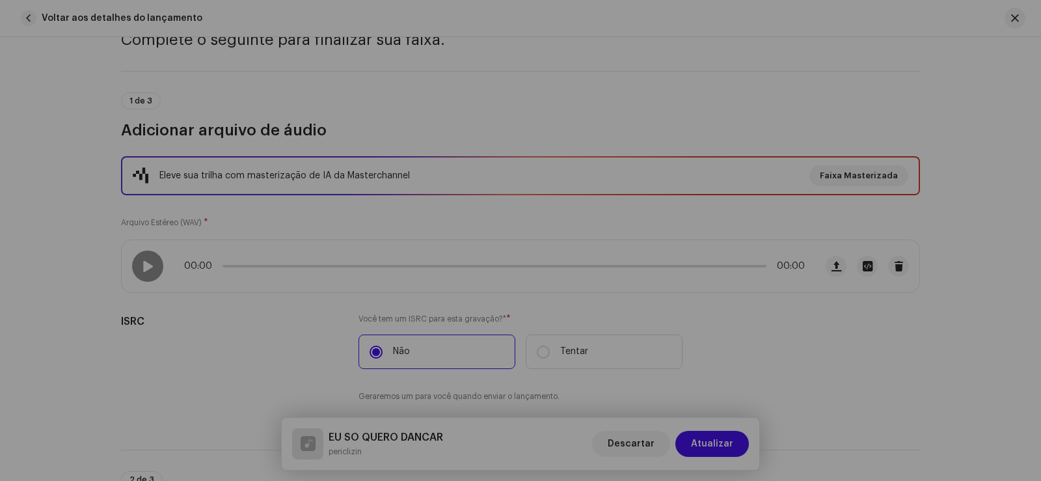
click at [762, 103] on div "EU SO QUERO DANCAR (online-audio-converter.com).wav Nome do arquivo EU SO QUERO…" at bounding box center [520, 240] width 1041 height 481
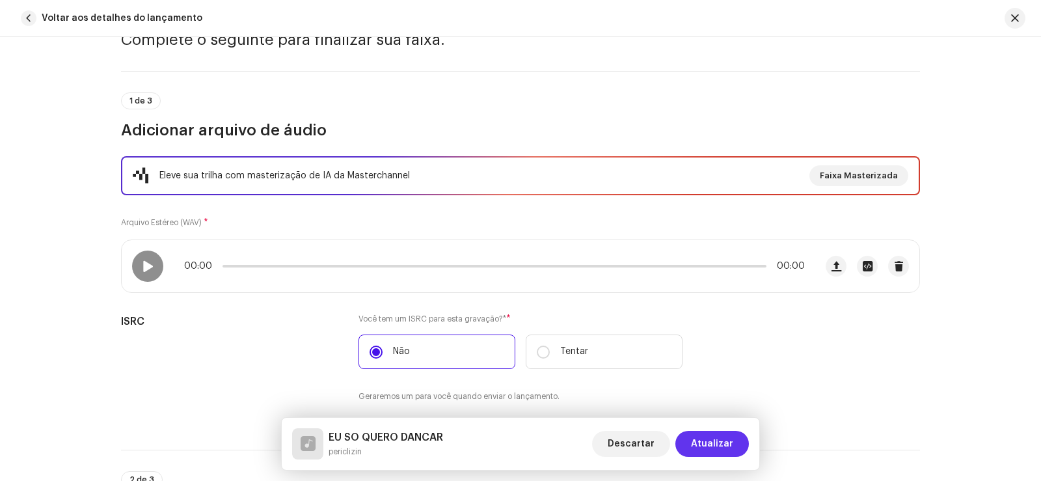
click at [706, 440] on font "Atualizar" at bounding box center [712, 443] width 42 height 9
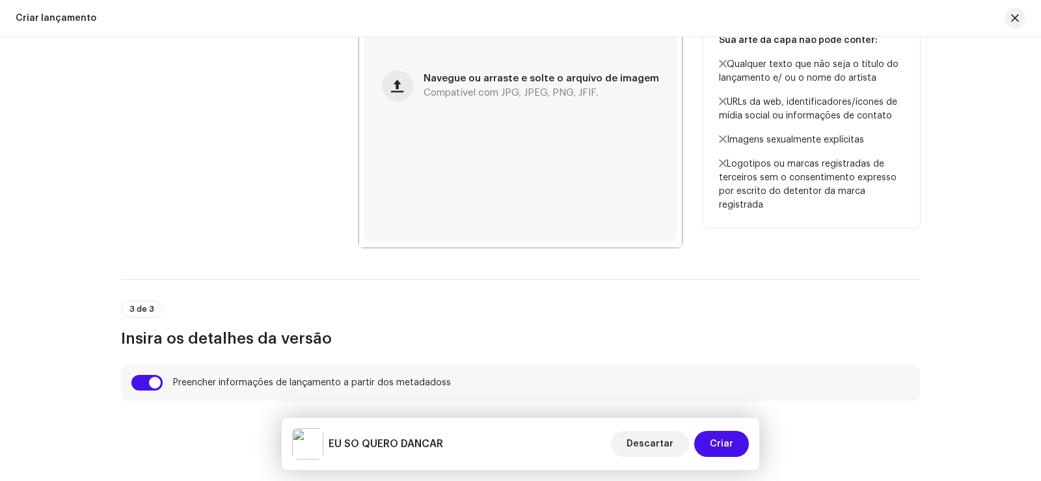
scroll to position [364, 0]
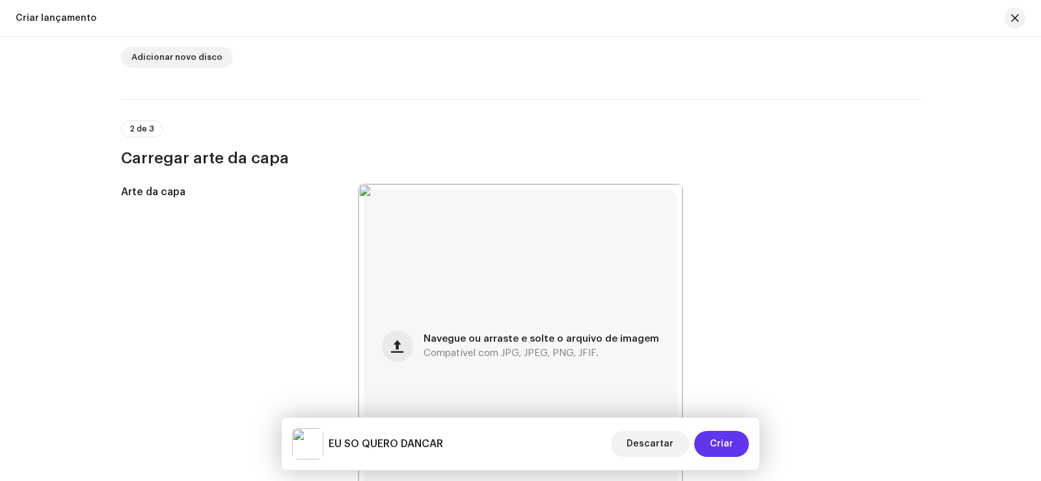
click at [727, 438] on span "Criar" at bounding box center [721, 444] width 23 height 26
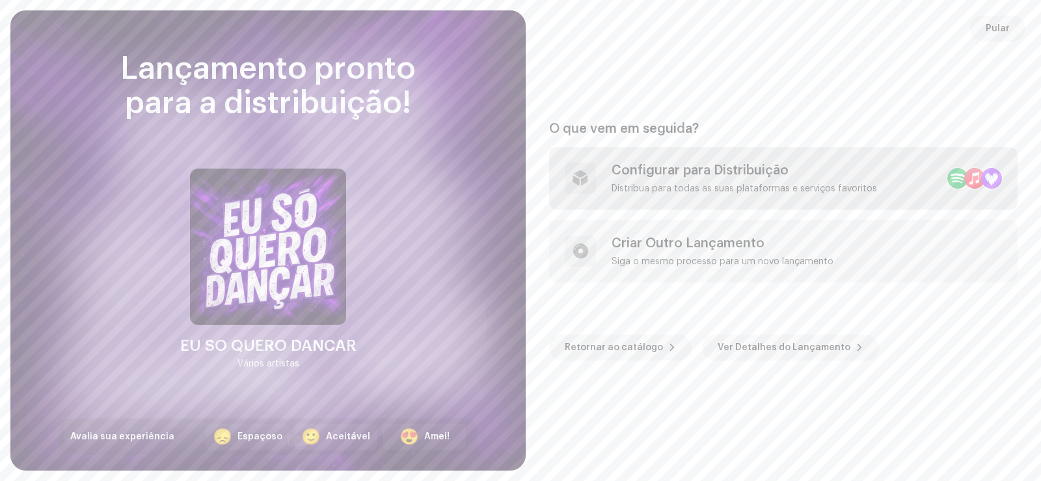
click at [680, 176] on div "Configurar para Distribuição" at bounding box center [743, 171] width 265 height 16
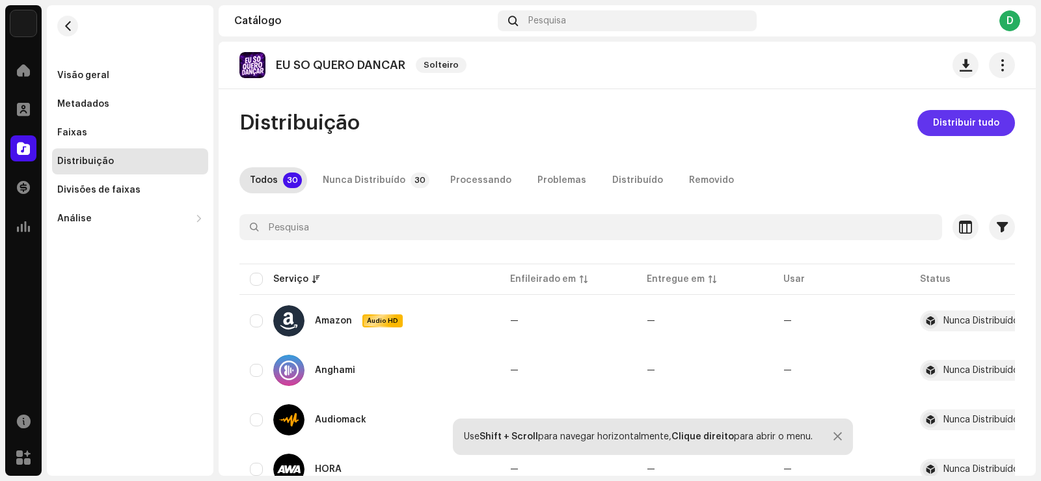
click at [948, 126] on font "Distribuir tudo" at bounding box center [966, 122] width 66 height 9
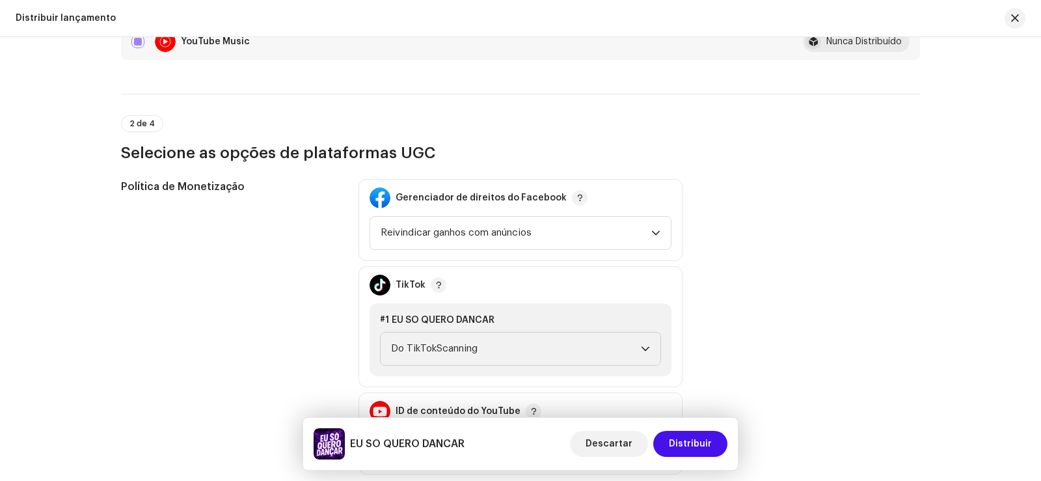
scroll to position [1496, 0]
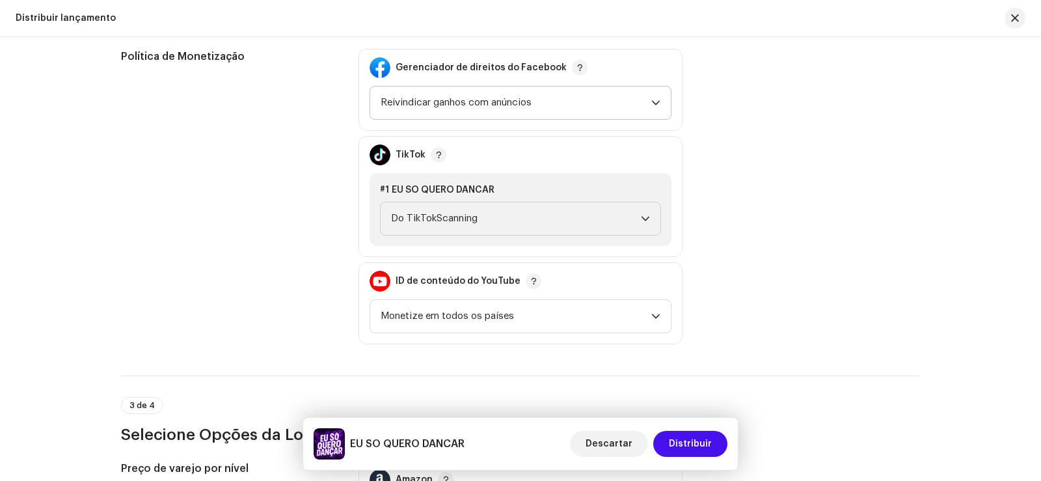
click at [498, 111] on span "Reivindicar ganhos com anúncios" at bounding box center [516, 103] width 271 height 33
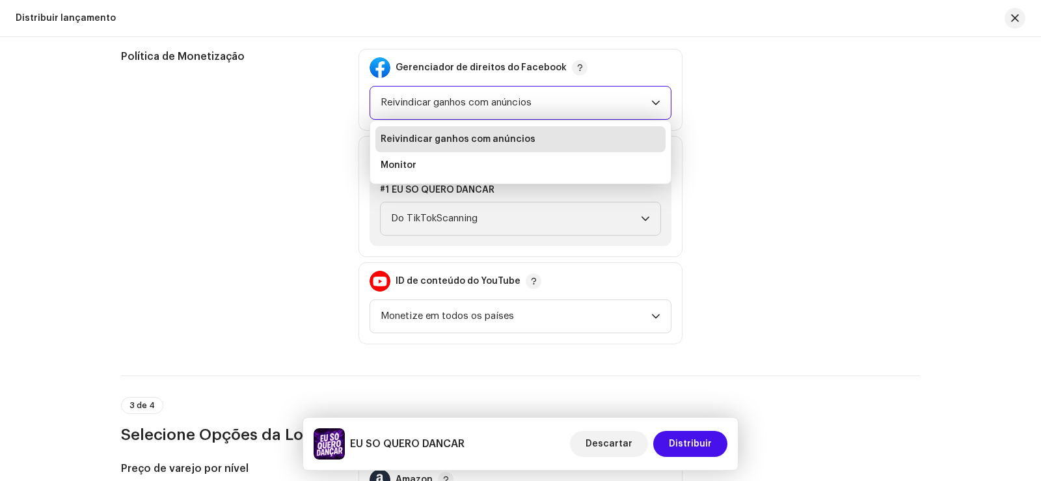
click at [476, 131] on li "Reivindicar ganhos com anúncios" at bounding box center [520, 139] width 290 height 26
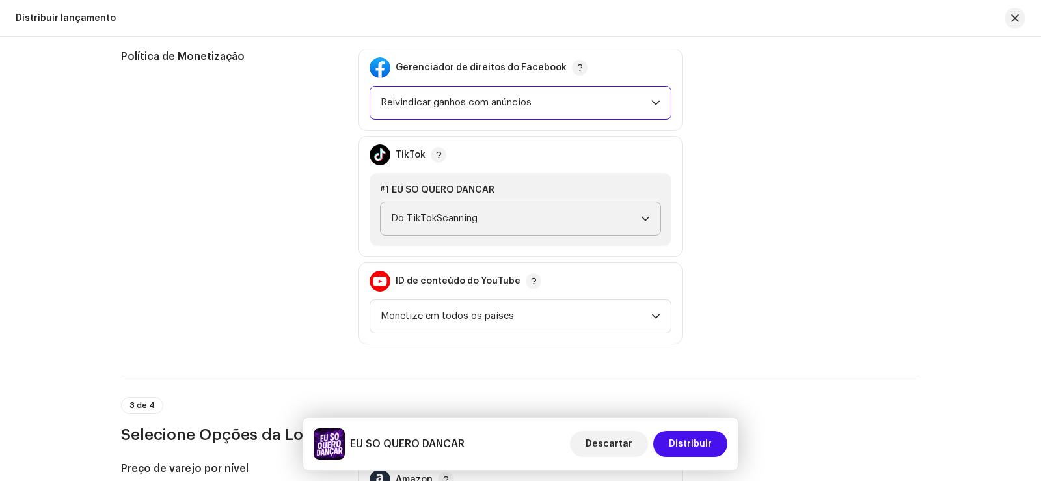
click at [468, 207] on span "Do TikTokScanning" at bounding box center [516, 218] width 250 height 33
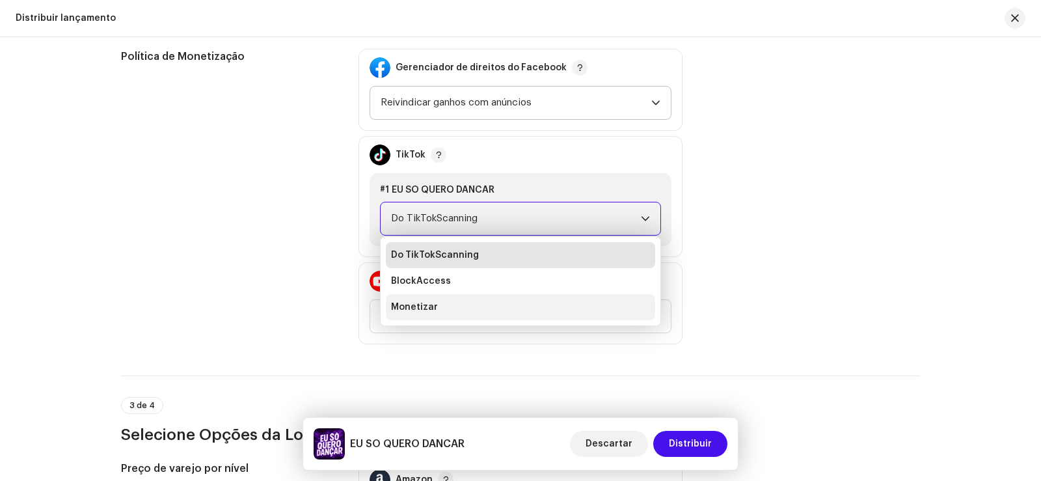
click at [436, 299] on li "Monetizar" at bounding box center [520, 307] width 269 height 26
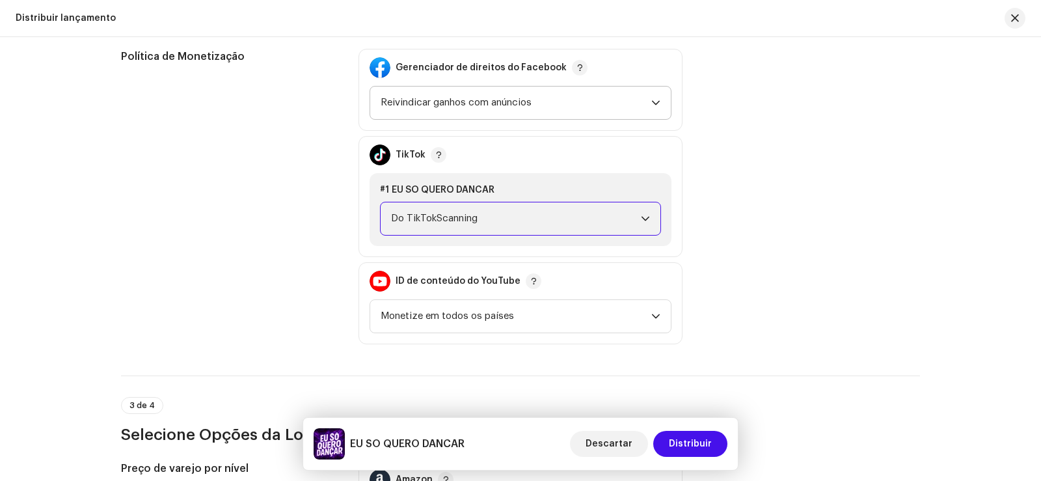
click at [461, 288] on div "ID de conteúdo do YouTube" at bounding box center [455, 281] width 172 height 36
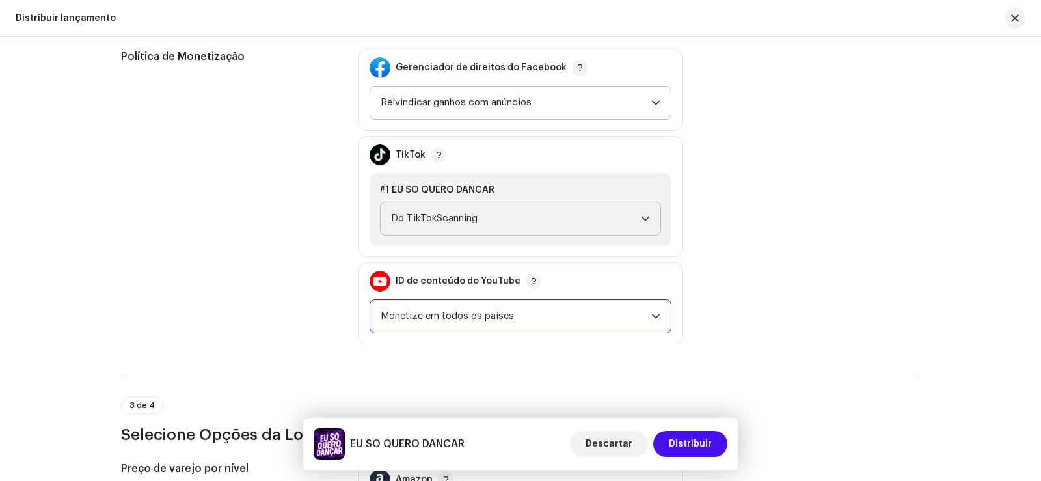
click at [501, 314] on font "Monetize em todos os países" at bounding box center [447, 316] width 133 height 10
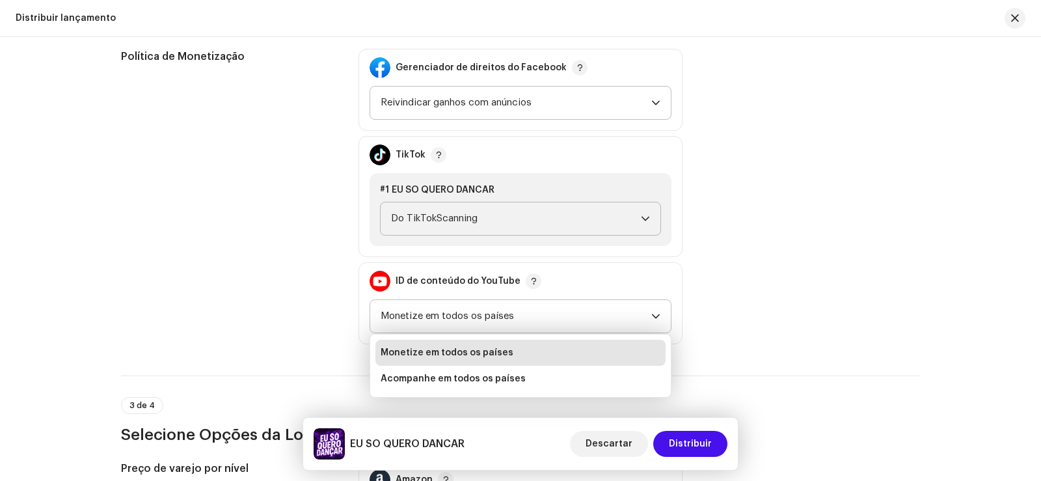
click at [587, 347] on li "Monetize em todos os países" at bounding box center [520, 353] width 290 height 26
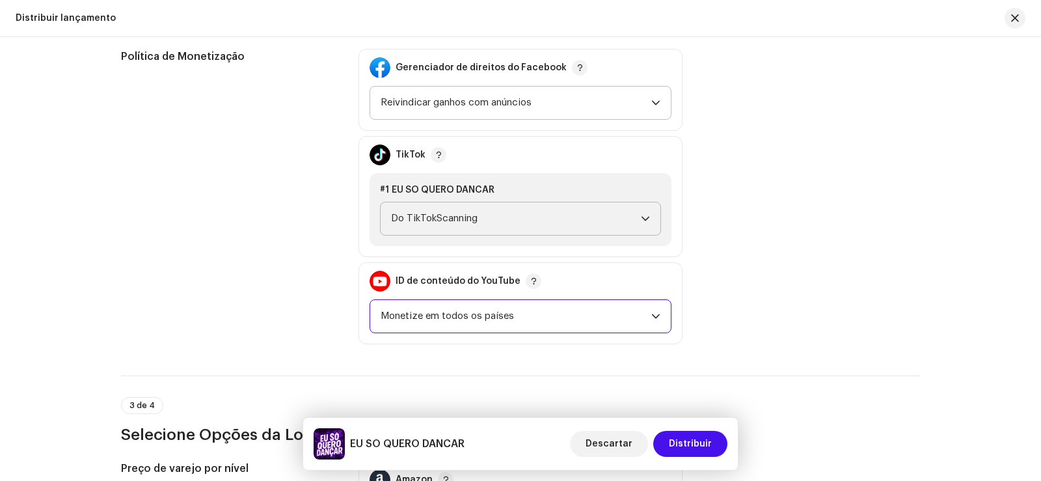
click at [467, 221] on font "Do TikTokScanning" at bounding box center [434, 218] width 87 height 10
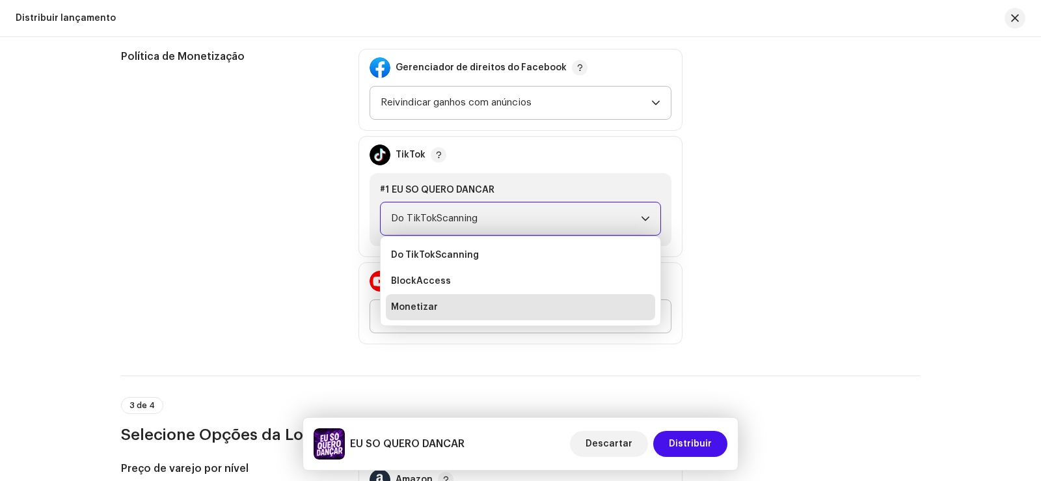
click at [436, 306] on li "Monetizar" at bounding box center [520, 307] width 269 height 26
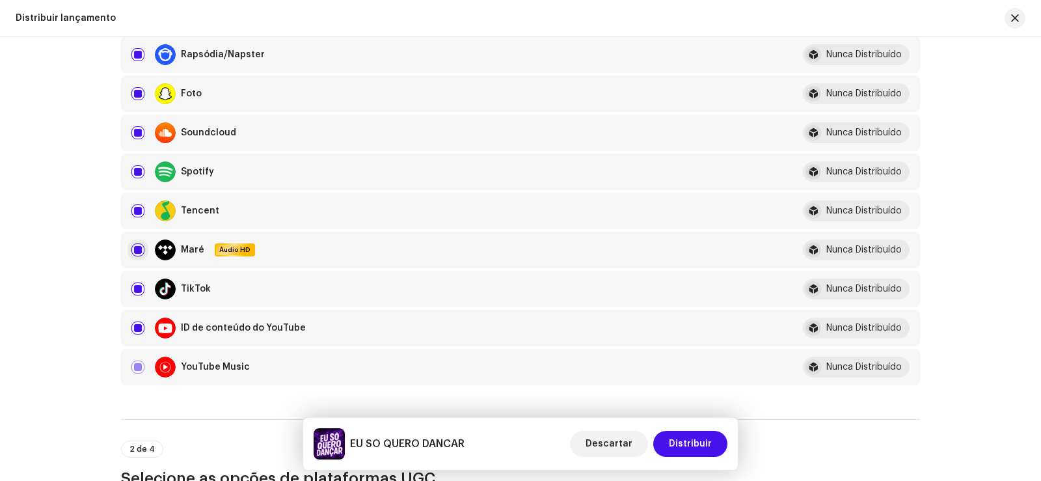
scroll to position [976, 0]
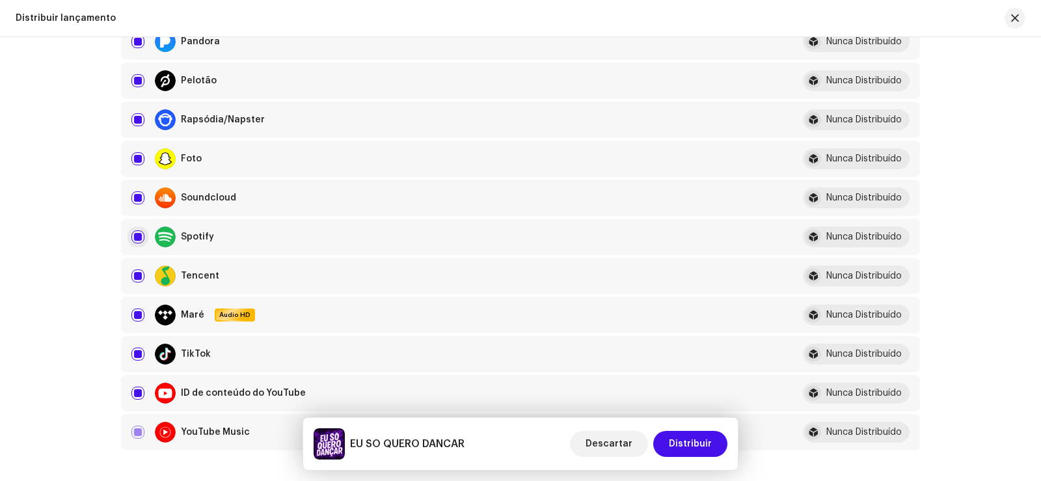
click at [139, 237] on input "checkbox" at bounding box center [137, 236] width 13 height 13
checkbox input "false"
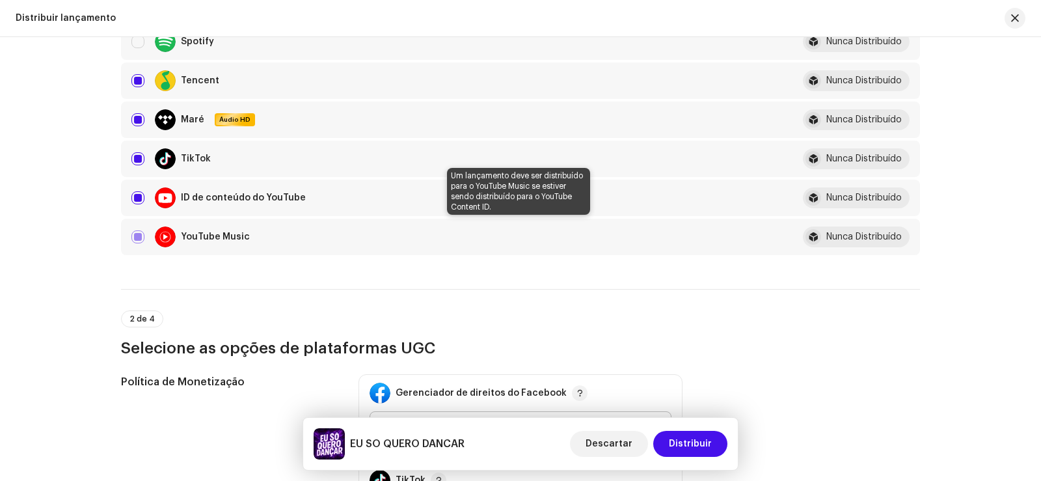
scroll to position [1106, 0]
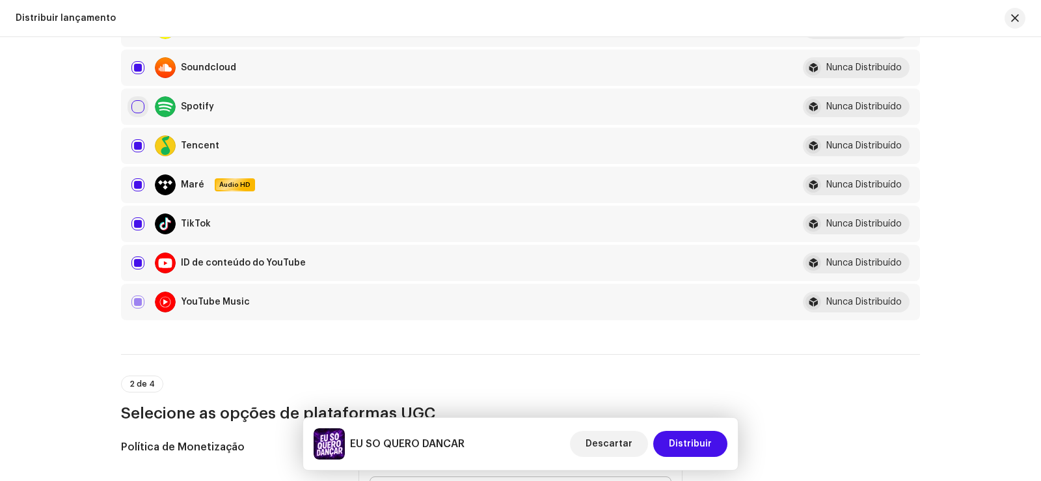
click at [140, 109] on input "Linha não selecionada" at bounding box center [137, 106] width 13 height 13
checkbox input "true"
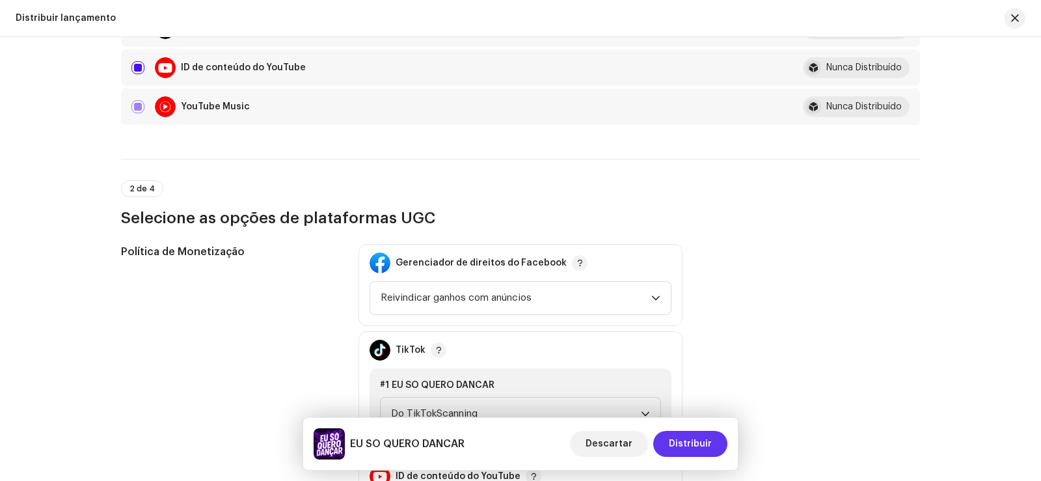
click at [681, 442] on font "Distribuir" at bounding box center [690, 443] width 43 height 9
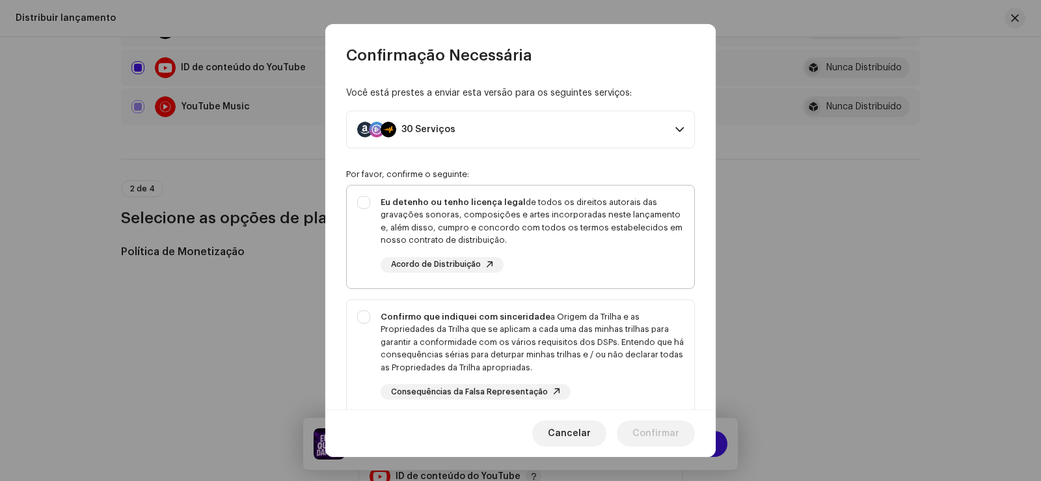
click at [384, 213] on div "Eu detenho ou tenho licença legal de todos os direitos autorais das gravações s…" at bounding box center [532, 221] width 303 height 51
checkbox input "true"
click at [368, 323] on div "Confirmo que indiquei com sinceridade a Origem da Trilha e as Propriedades da T…" at bounding box center [520, 355] width 347 height 111
checkbox input "true"
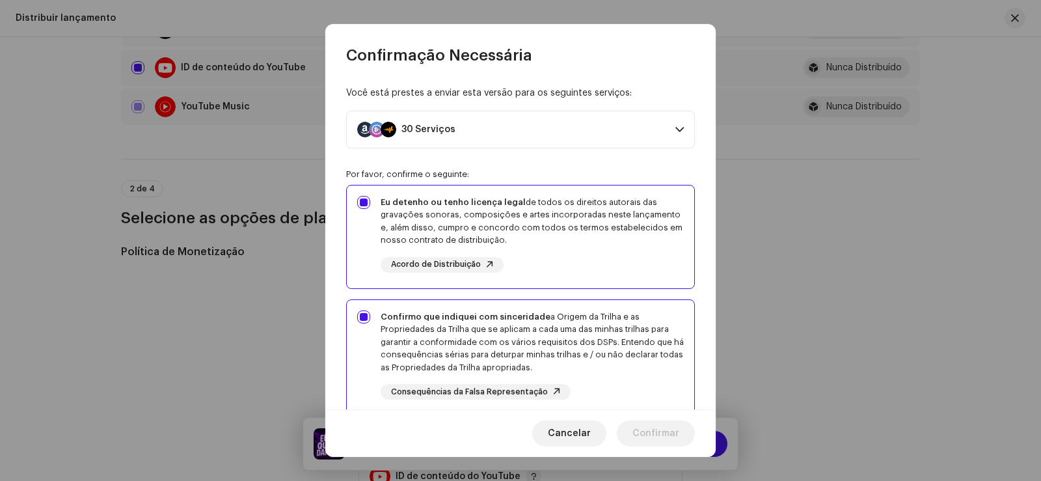
scroll to position [230, 0]
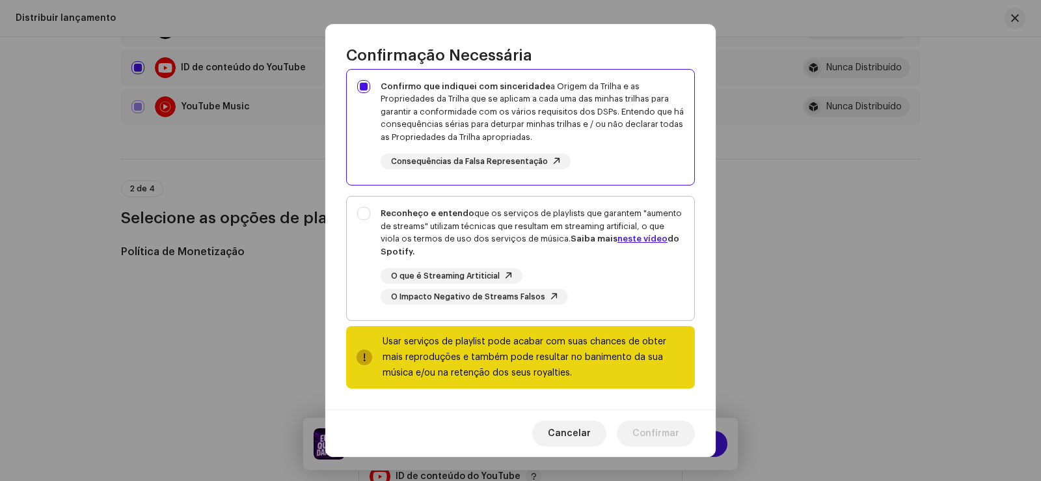
click at [364, 237] on div "Reconheço e entendo que os serviços de playlists que garantem "aumento de strea…" at bounding box center [520, 255] width 347 height 118
checkbox input "true"
click at [639, 433] on span "Confirmar" at bounding box center [655, 433] width 47 height 26
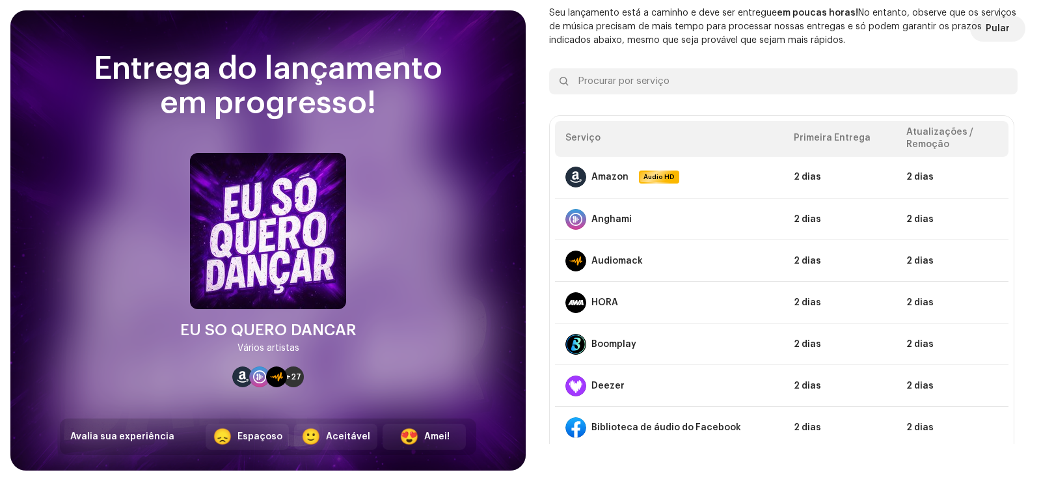
scroll to position [0, 0]
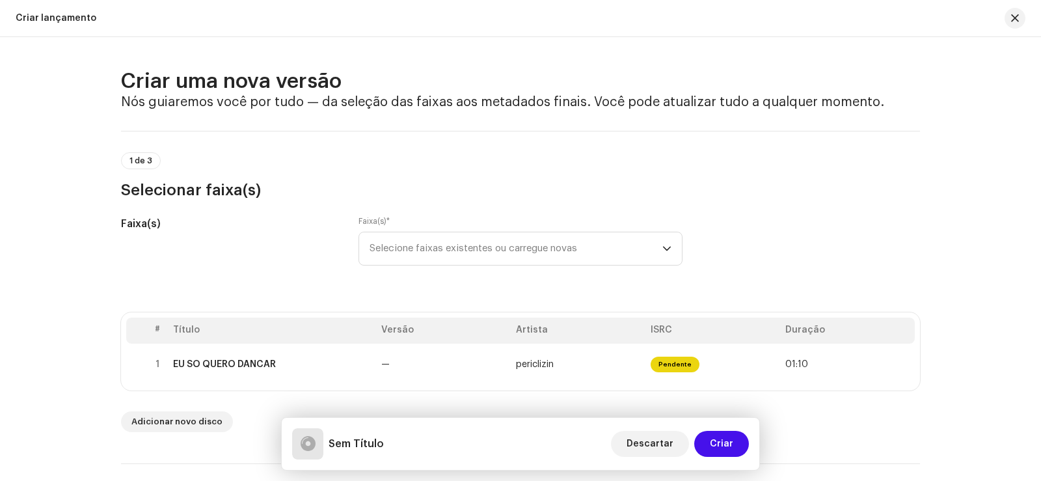
click at [62, 20] on font "Criar lançamento" at bounding box center [56, 18] width 81 height 9
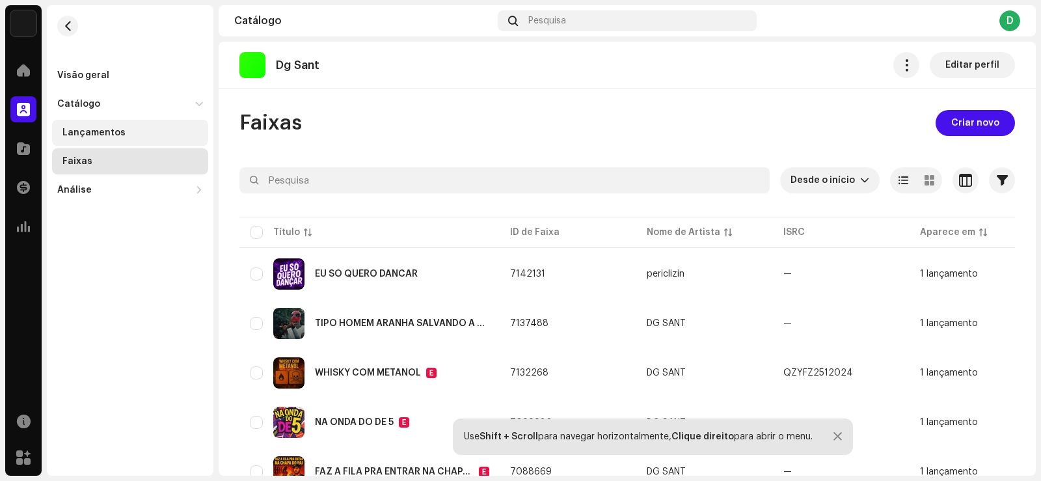
click at [92, 131] on font "Lançamentos" at bounding box center [93, 132] width 63 height 9
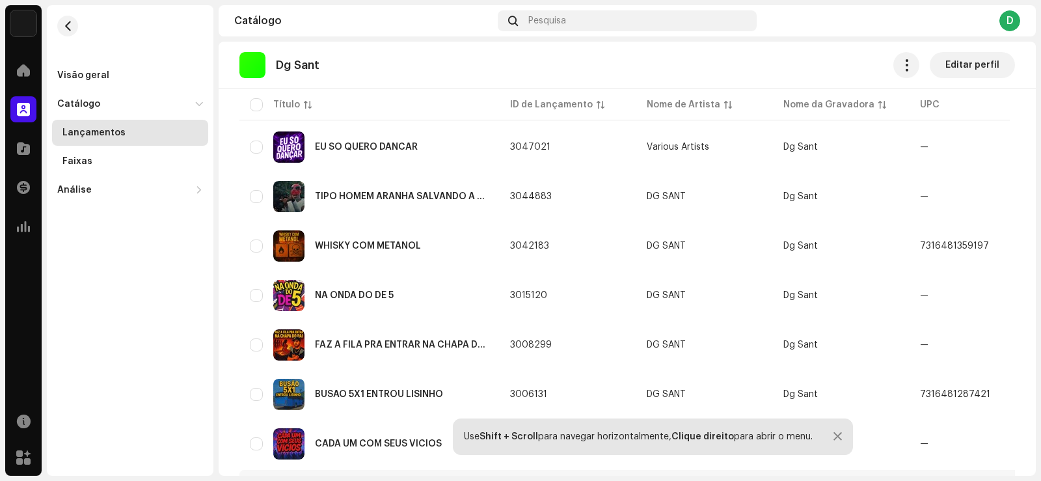
scroll to position [309, 0]
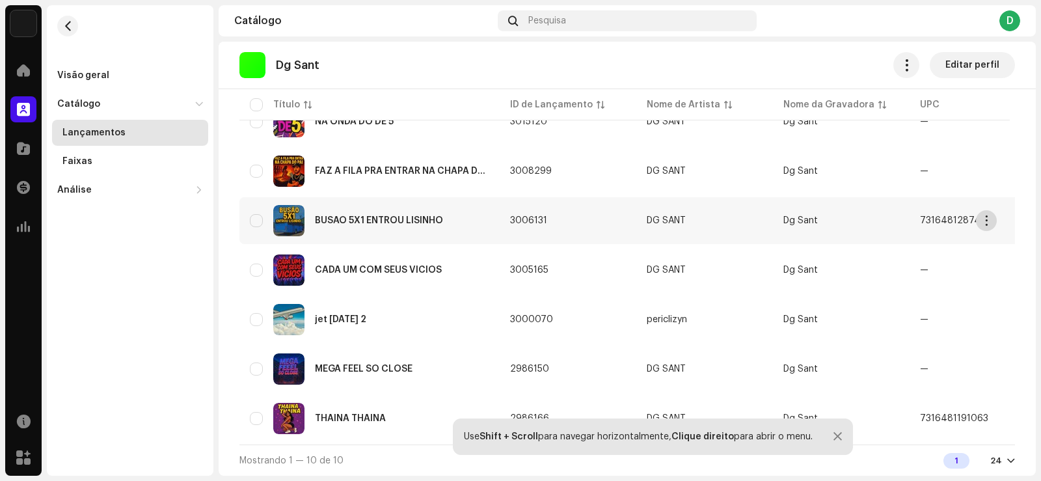
click at [993, 214] on button "button" at bounding box center [986, 220] width 21 height 21
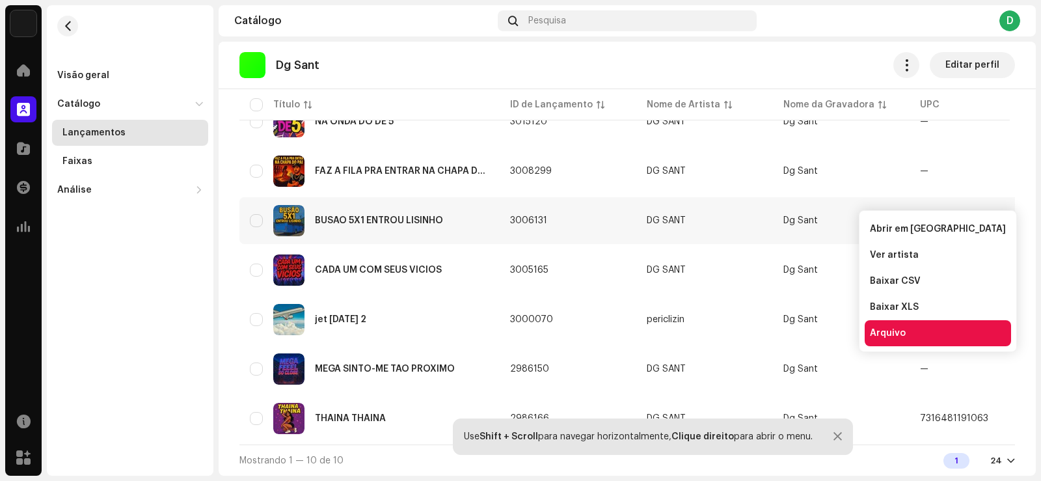
click at [899, 332] on font "Arquivo" at bounding box center [888, 333] width 36 height 9
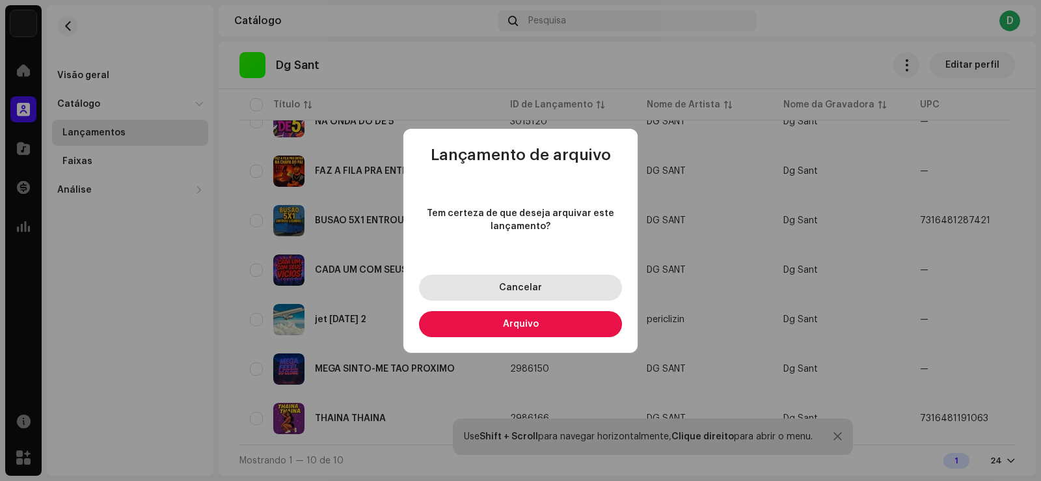
click at [559, 280] on button "Cancelar" at bounding box center [520, 288] width 203 height 26
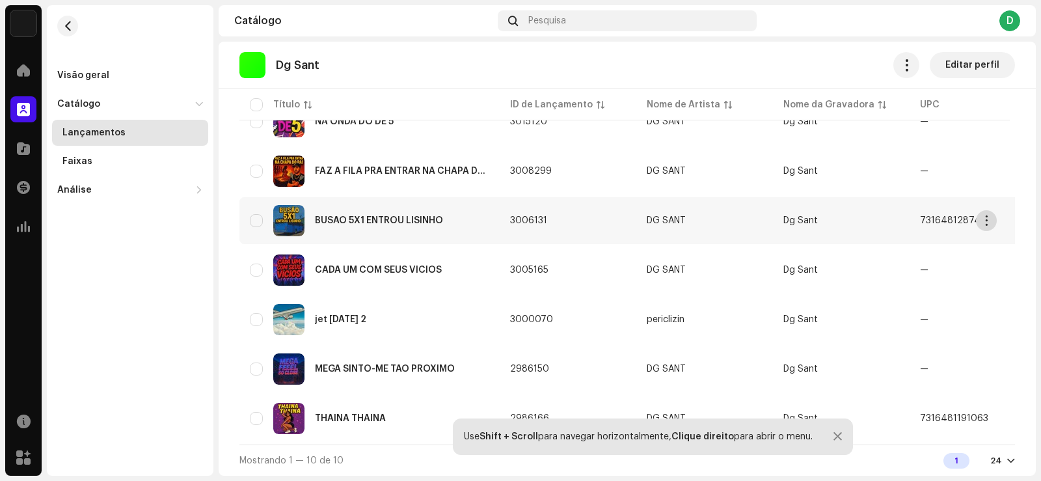
click at [985, 219] on span "button" at bounding box center [987, 220] width 10 height 10
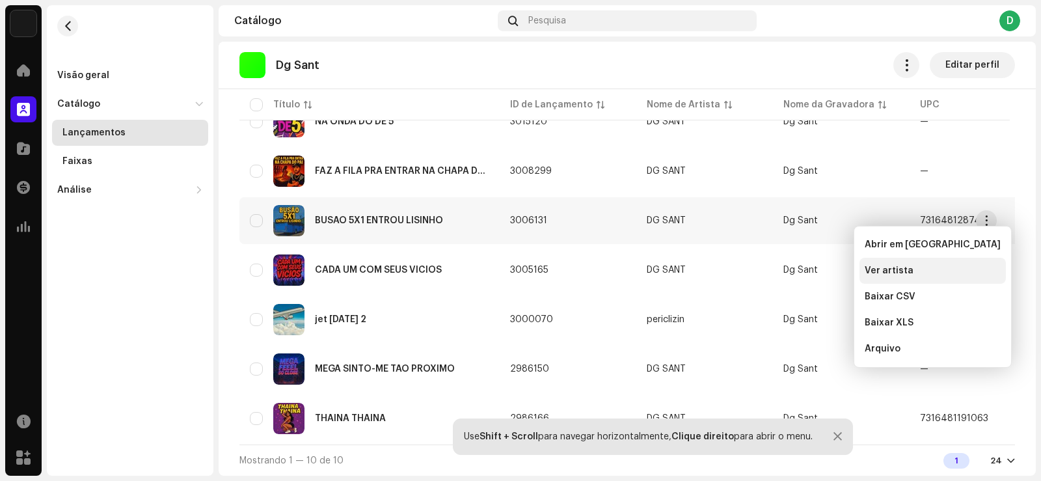
click at [913, 261] on div "Ver artista" at bounding box center [932, 271] width 146 height 26
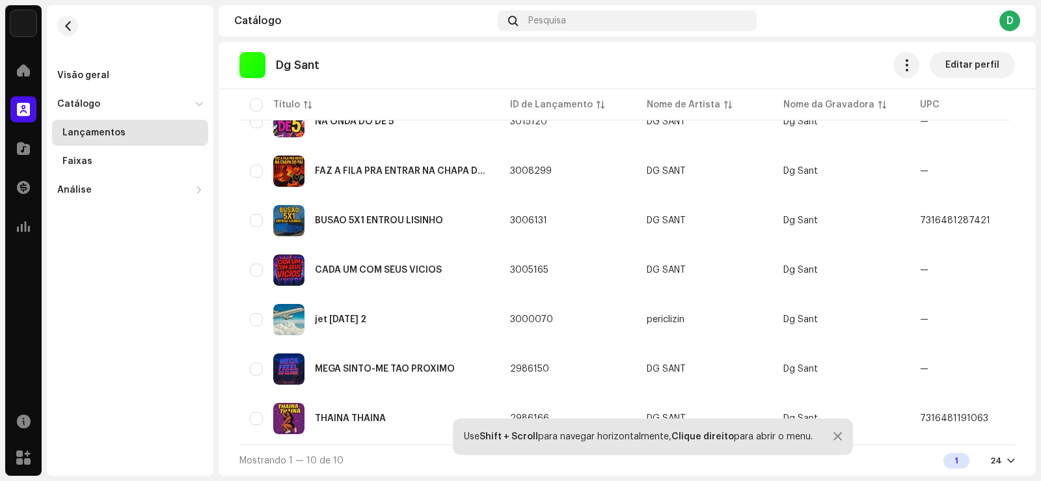
scroll to position [114, 0]
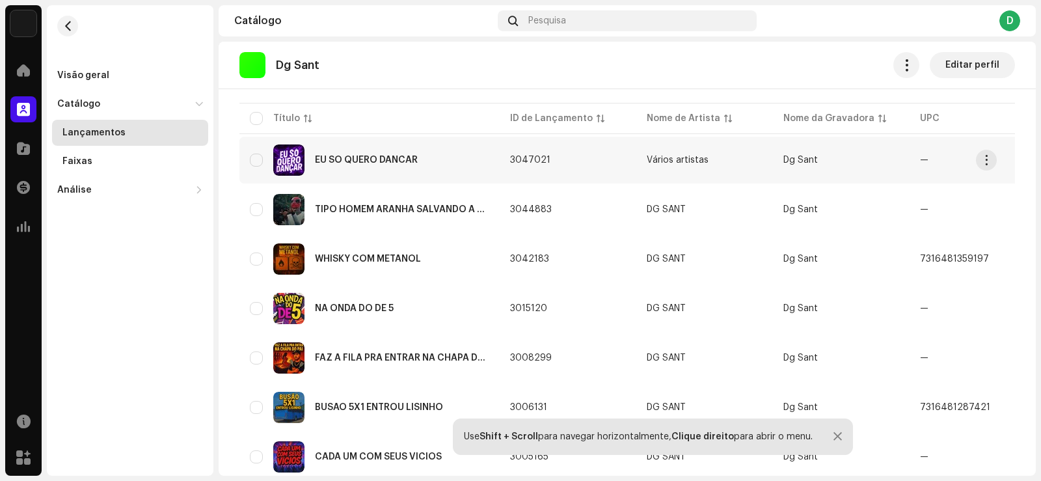
click at [360, 157] on div "EU SO QUERO DANCAR" at bounding box center [366, 159] width 103 height 9
